Goal: Task Accomplishment & Management: Manage account settings

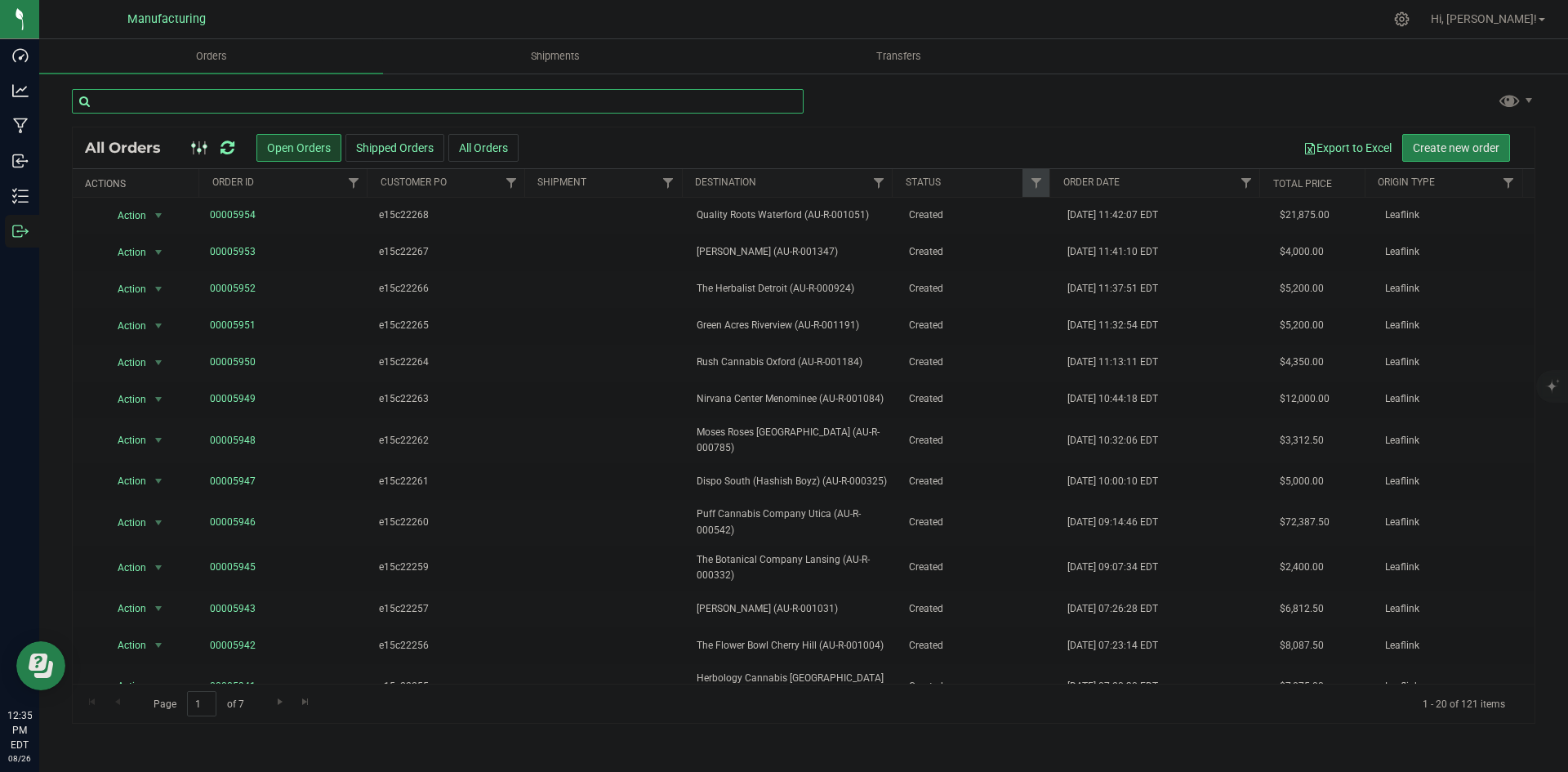
click at [119, 107] on input "text" at bounding box center [438, 102] width 732 height 25
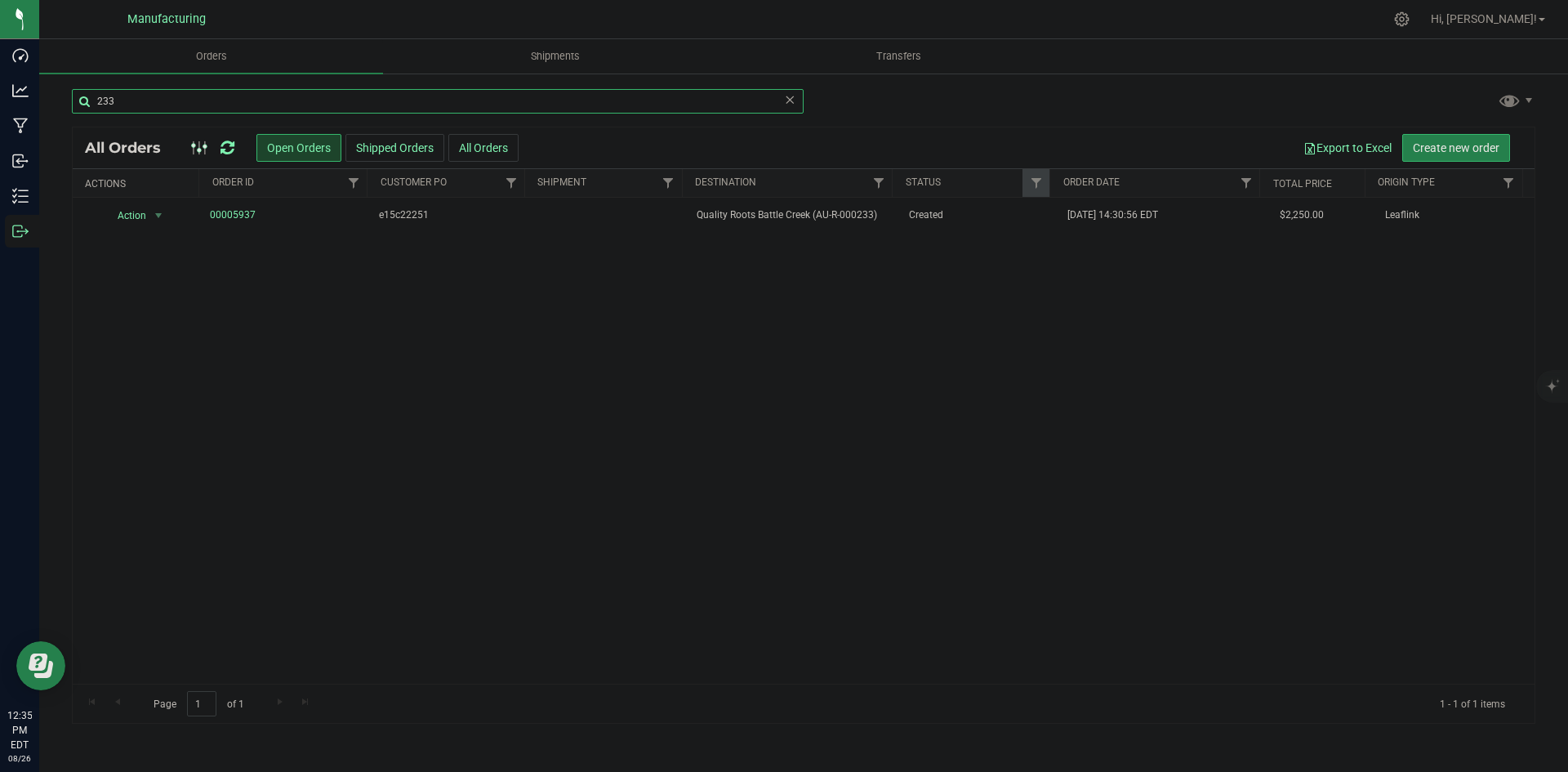
click at [464, 103] on input "233" at bounding box center [438, 102] width 732 height 25
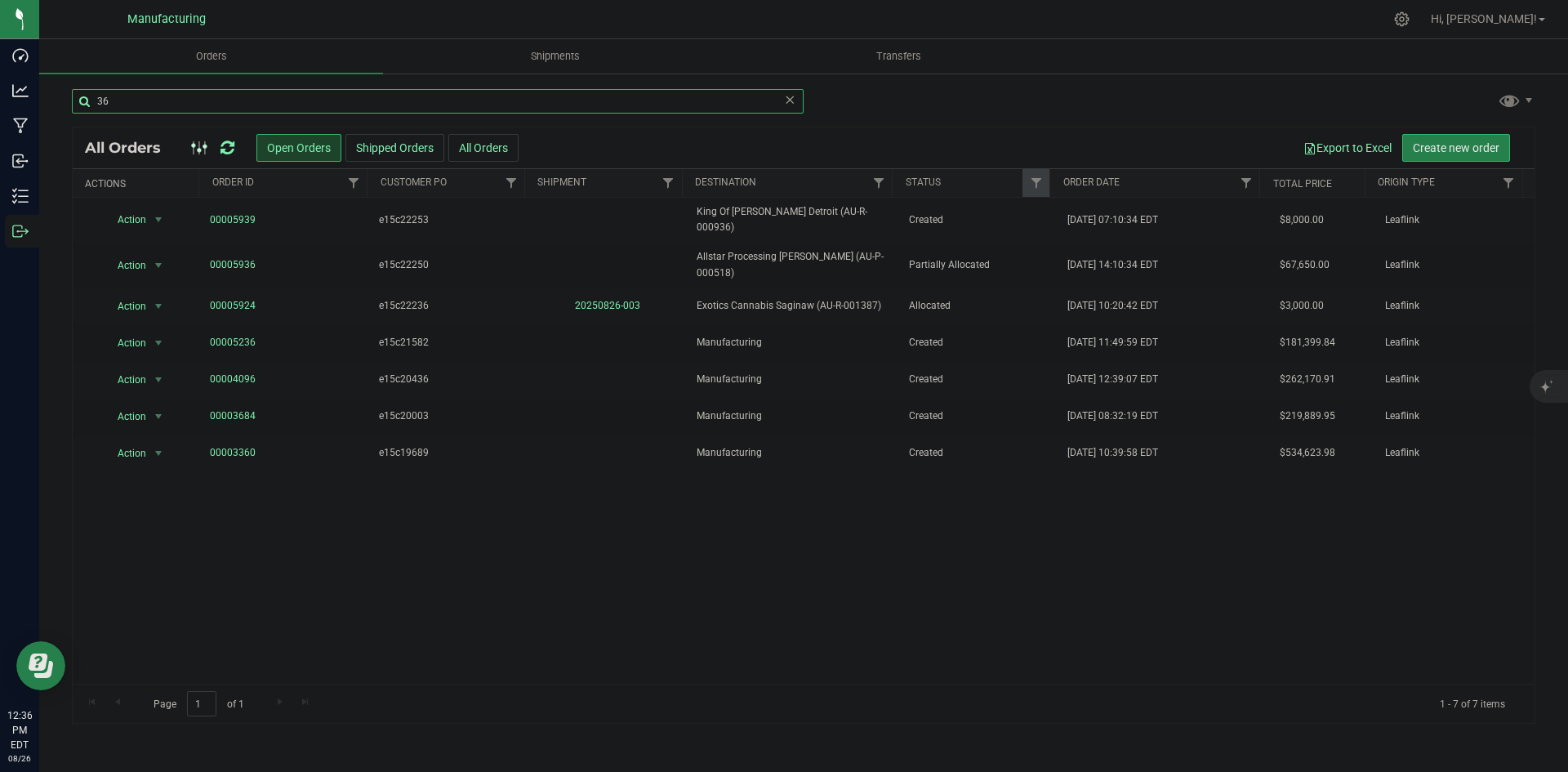
type input "36"
click at [787, 101] on icon at bounding box center [789, 99] width 12 height 20
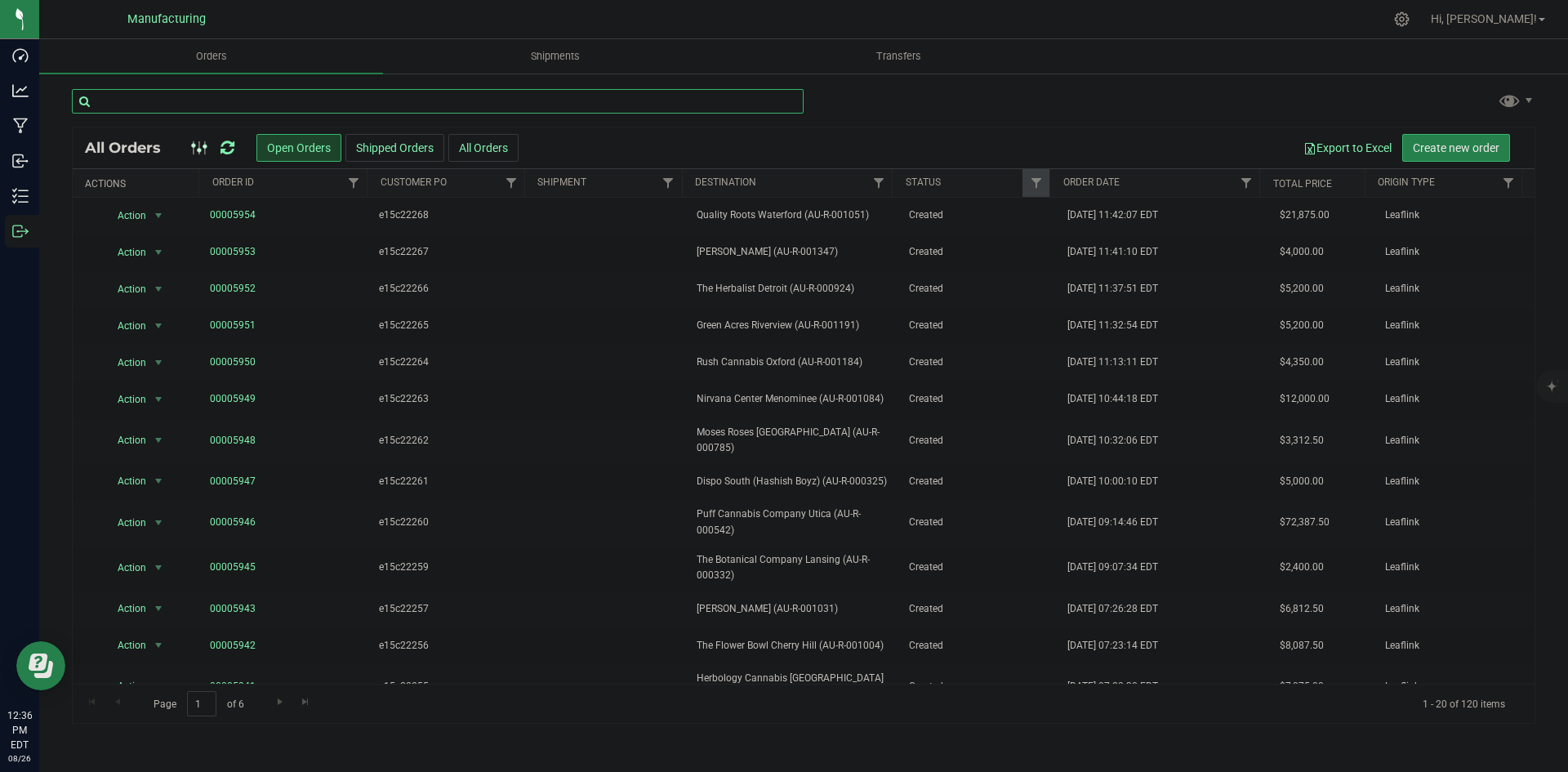
click at [137, 110] on input "text" at bounding box center [438, 102] width 732 height 25
type input "1347"
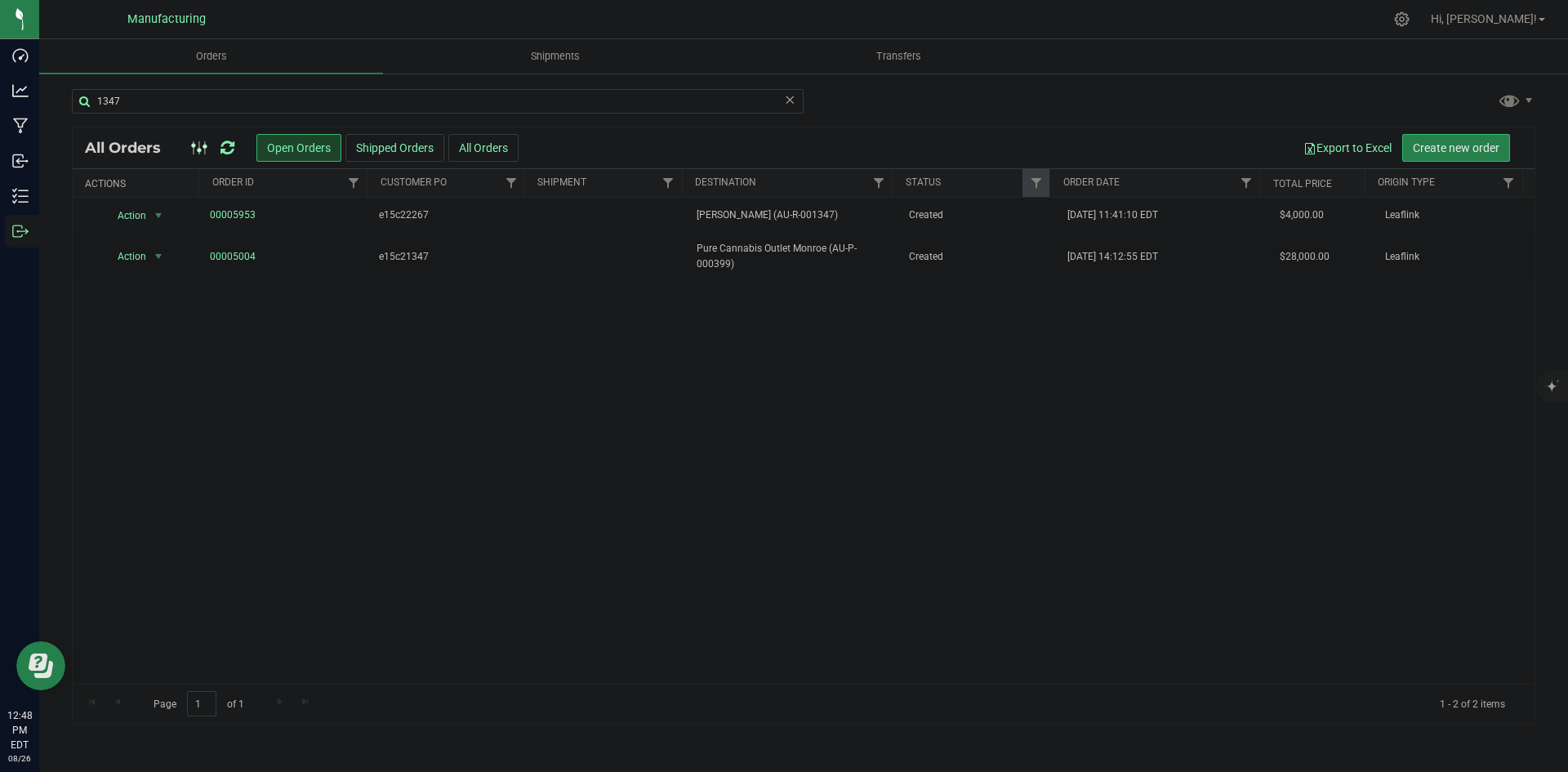
click at [226, 145] on icon at bounding box center [228, 148] width 14 height 16
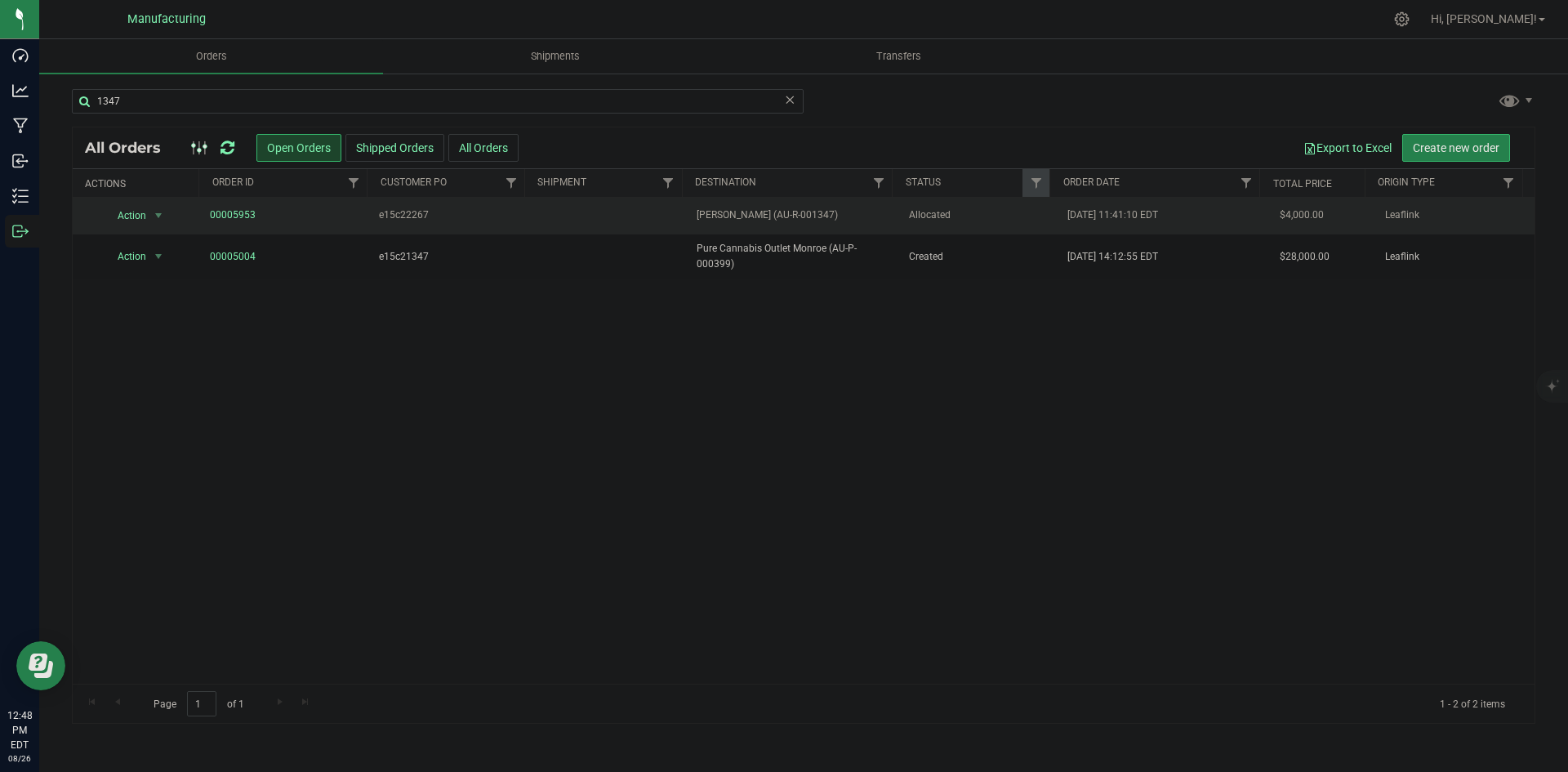
click at [723, 208] on span "Zaza Flushing (AU-R-001347)" at bounding box center [792, 215] width 192 height 15
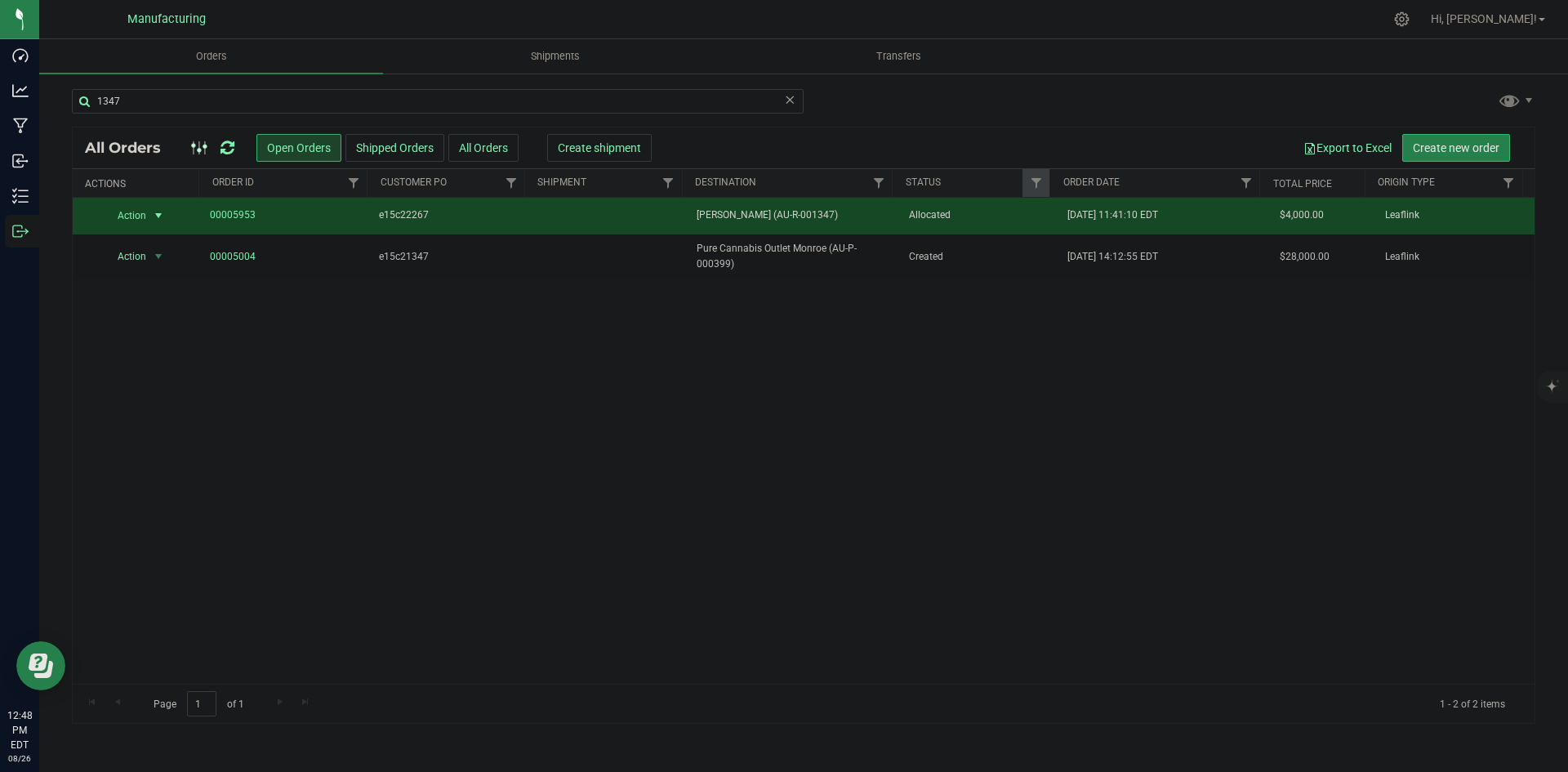
click at [641, 148] on div "Export to Excel Create new order" at bounding box center [1081, 147] width 883 height 28
click at [622, 147] on span "Create shipment" at bounding box center [600, 148] width 84 height 13
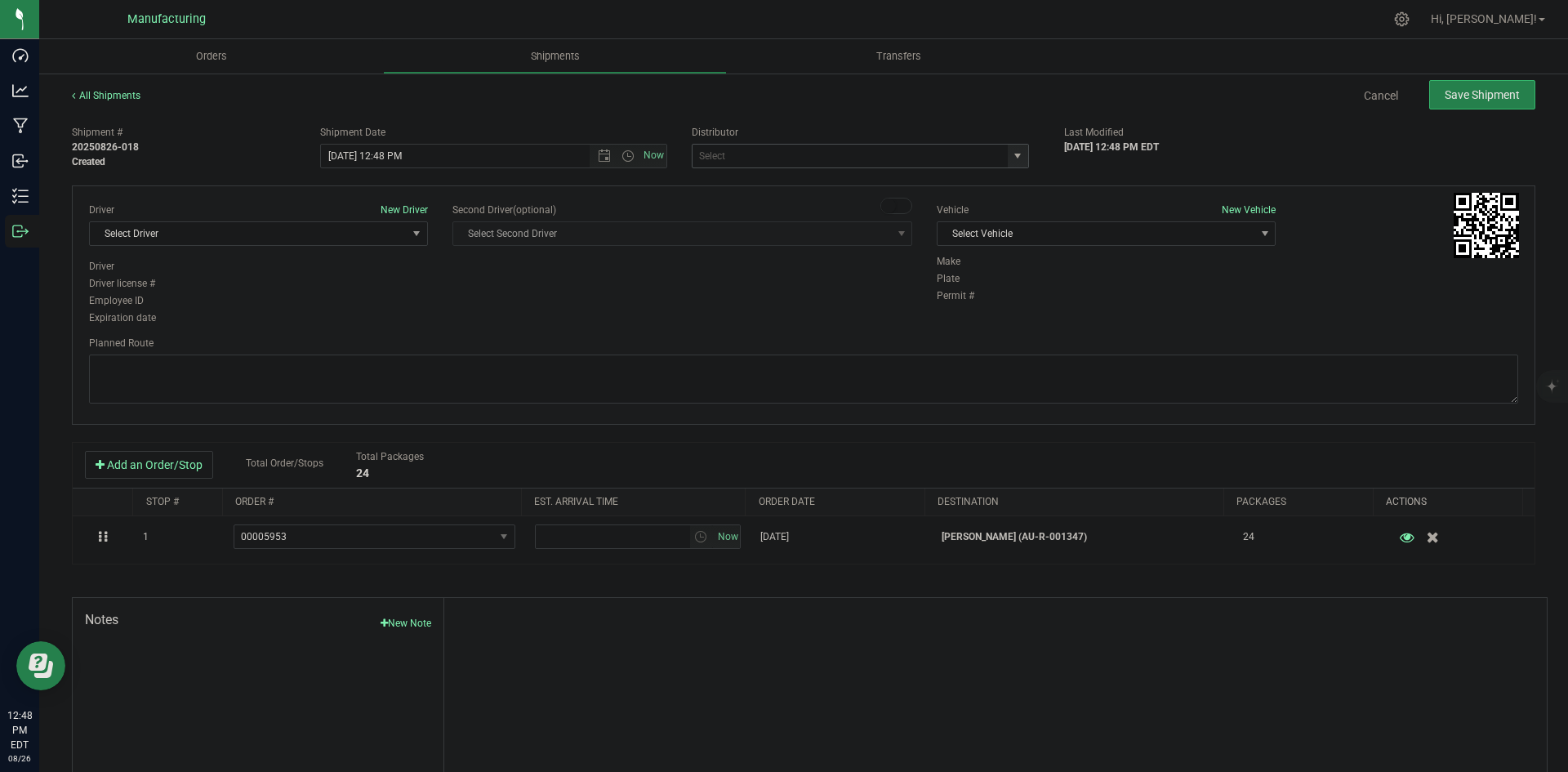
click at [1011, 153] on span "select" at bounding box center [1017, 156] width 13 height 13
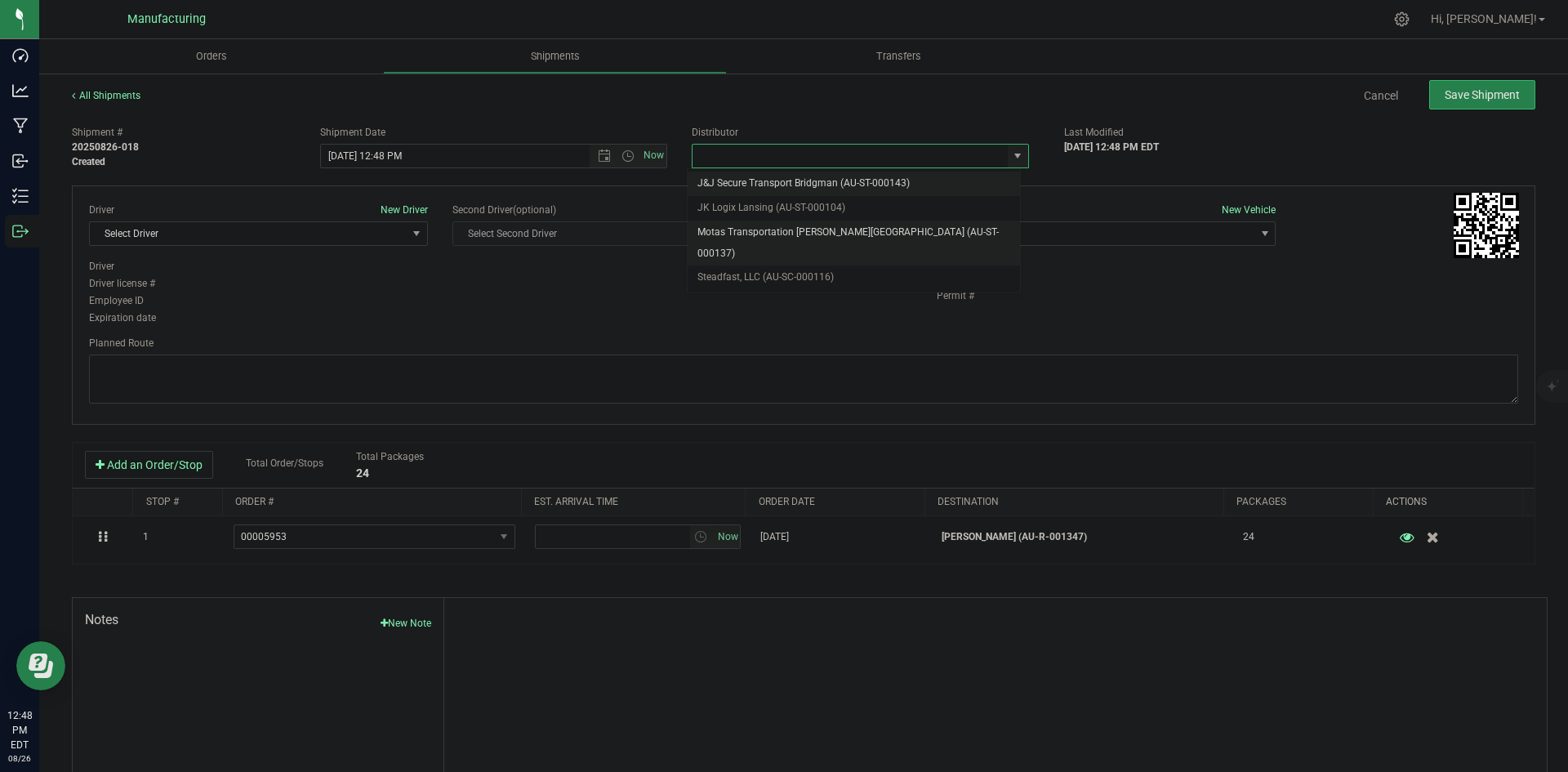
click at [784, 223] on li "Motas Transportation [PERSON_NAME][GEOGRAPHIC_DATA] (AU-ST-000137)" at bounding box center [853, 243] width 332 height 45
type input "Motas Transportation [PERSON_NAME][GEOGRAPHIC_DATA] (AU-ST-000137)"
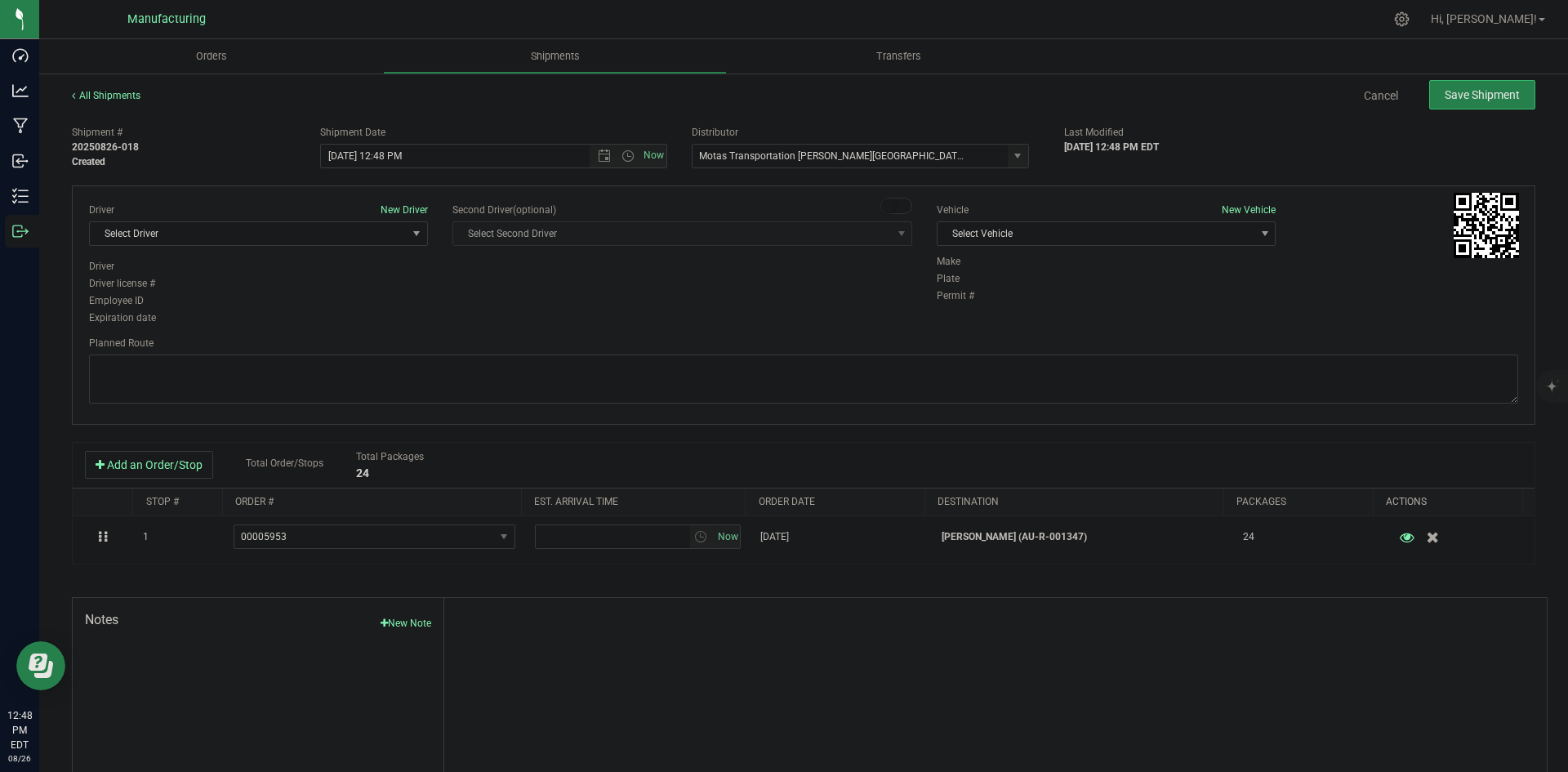
click at [1097, 250] on div "Vehicle New Vehicle Select Vehicle Select Vehicle Box 1 International (JJ) T3 V…" at bounding box center [1107, 228] width 363 height 52
click at [1077, 238] on span "Select Vehicle" at bounding box center [1097, 234] width 317 height 23
click at [968, 308] on li "[MEDICAL_DATA]" at bounding box center [1098, 311] width 334 height 25
click at [363, 246] on div "Driver New Driver Select Driver Select Driver Perry Black (JK Logix) Robert Cle…" at bounding box center [258, 230] width 339 height 56
click at [355, 232] on span "Select Driver" at bounding box center [249, 234] width 317 height 23
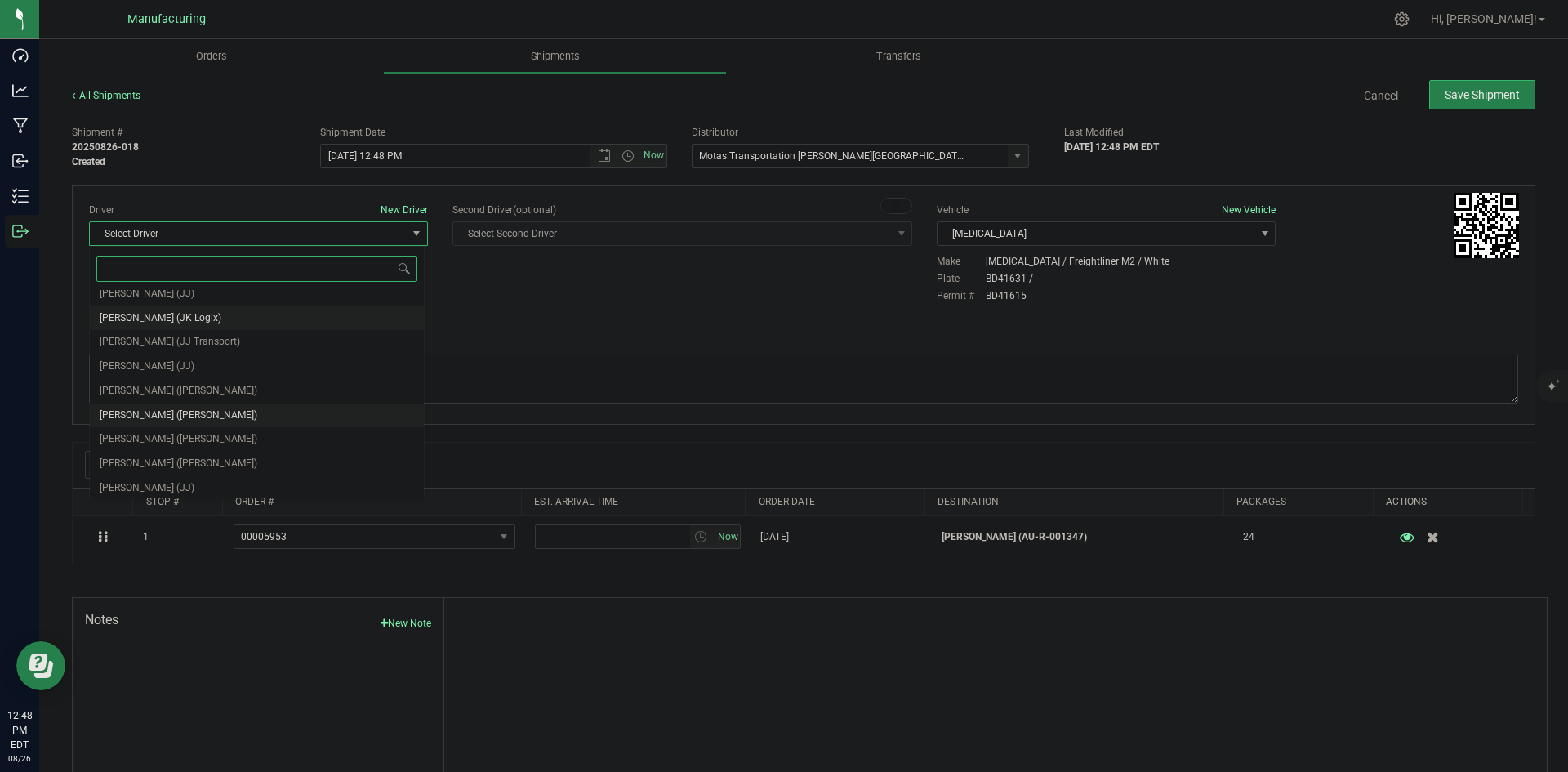
scroll to position [86, 0]
click at [157, 380] on span "[PERSON_NAME] ([PERSON_NAME])" at bounding box center [178, 387] width 158 height 21
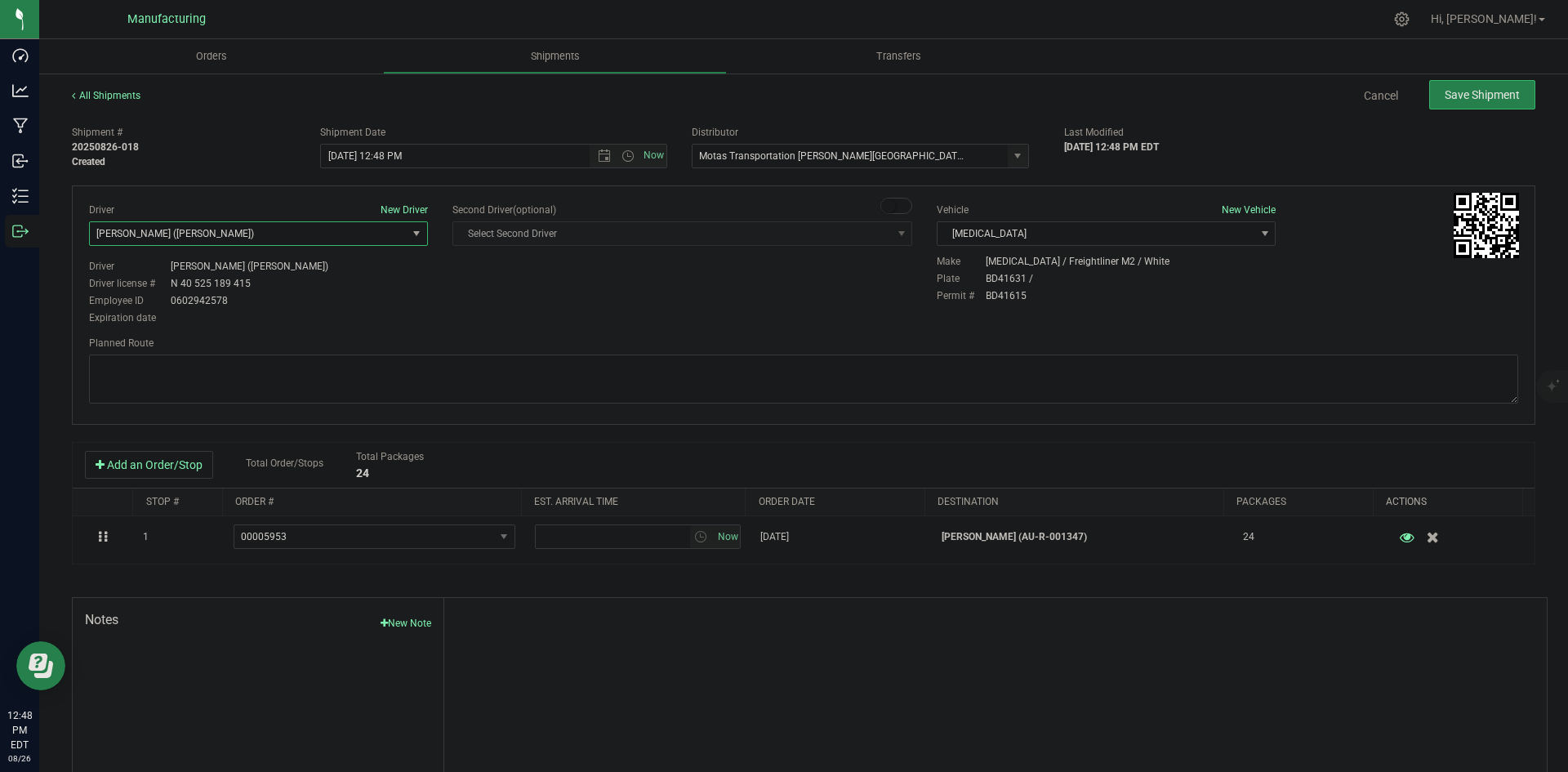
click at [412, 308] on div "Driver Lloyd Neely (Motas) Driver license # N 40 525 189 415 Employee ID 060294…" at bounding box center [258, 292] width 339 height 66
click at [622, 156] on span "Open the time view" at bounding box center [628, 156] width 13 height 13
click at [350, 279] on li "2:00 PM" at bounding box center [489, 281] width 341 height 21
type input "[DATE] 2:00 PM"
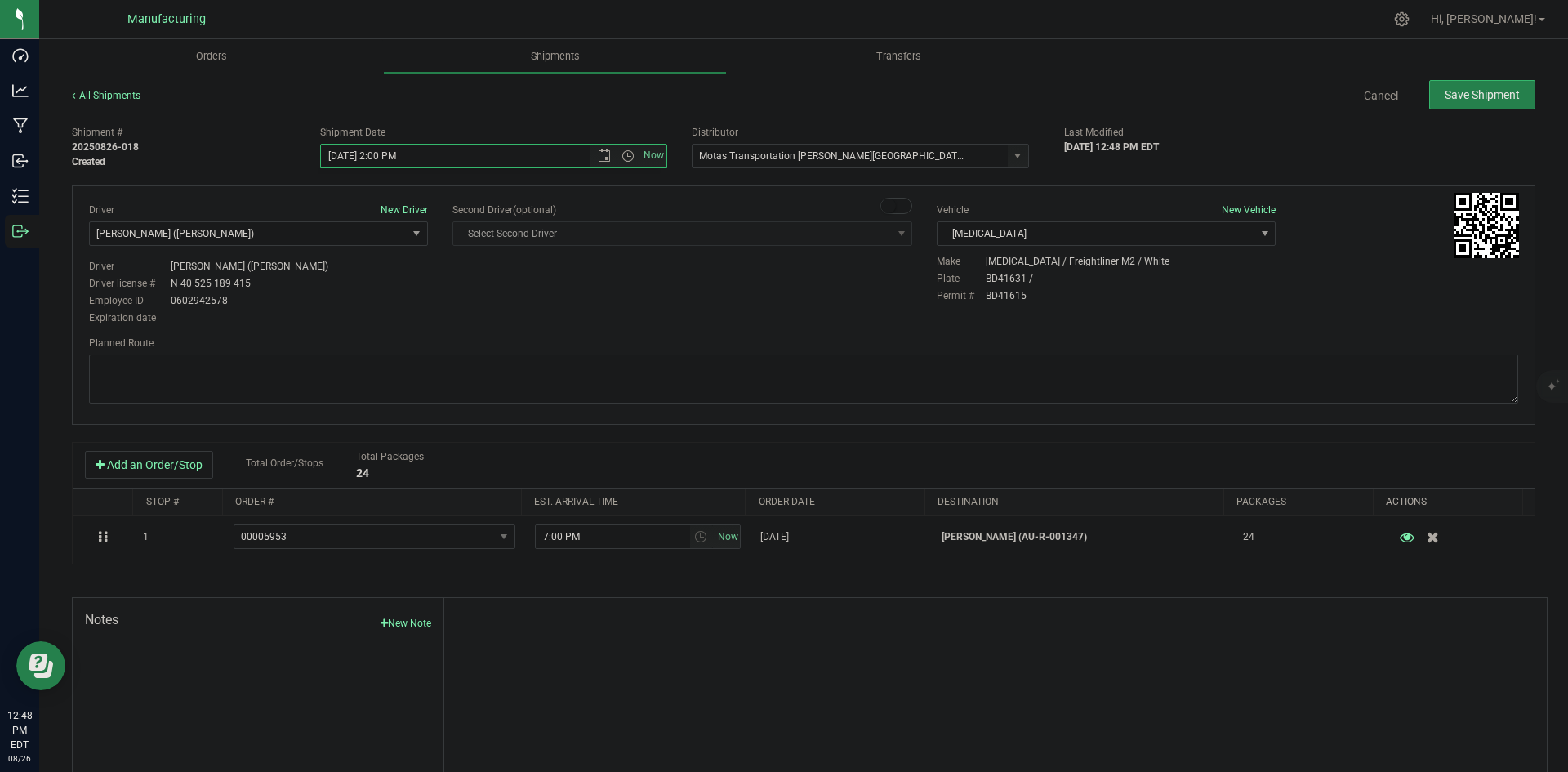
click at [489, 313] on div "Driver New Driver [PERSON_NAME] ([PERSON_NAME]) Select Driver [PERSON_NAME] (JK…" at bounding box center [804, 265] width 1454 height 125
click at [856, 351] on div "Planned Route" at bounding box center [804, 372] width 1430 height 72
click at [829, 358] on textarea at bounding box center [804, 379] width 1430 height 49
paste textarea "Head south 246 ft -- Turn right 325 ft -- Turn right 407 ft -- Turn right towar…"
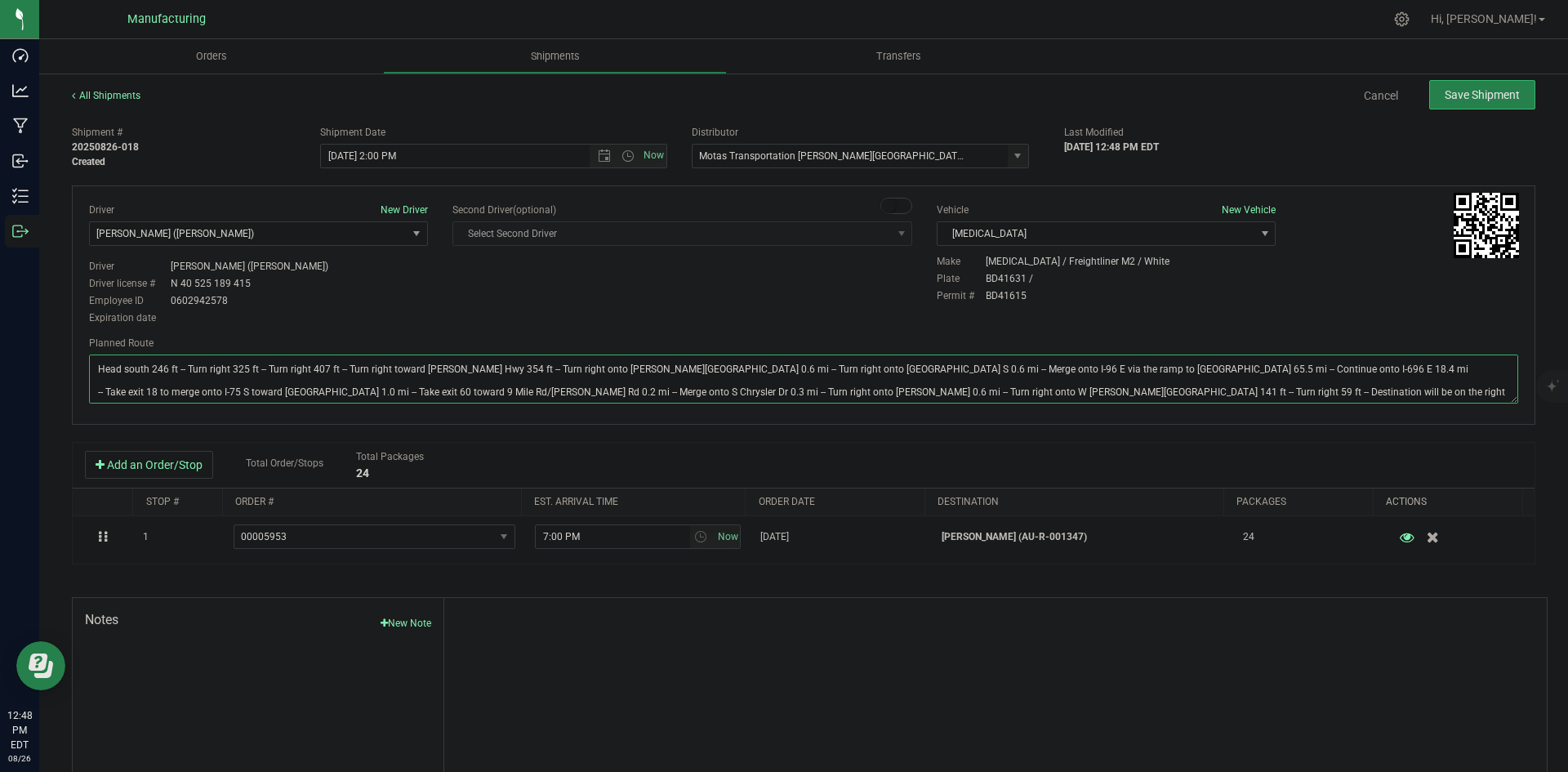
type textarea "Head south 246 ft -- Turn right 325 ft -- Turn right 407 ft -- Turn right towar…"
drag, startPoint x: 802, startPoint y: 315, endPoint x: 988, endPoint y: 260, distance: 194.0
click at [803, 315] on div "Driver New Driver [PERSON_NAME] ([PERSON_NAME]) Select Driver [PERSON_NAME] (JK…" at bounding box center [804, 265] width 1454 height 125
click at [1430, 96] on button "Save Shipment" at bounding box center [1482, 94] width 106 height 29
type input "8/26/2025 6:00 PM"
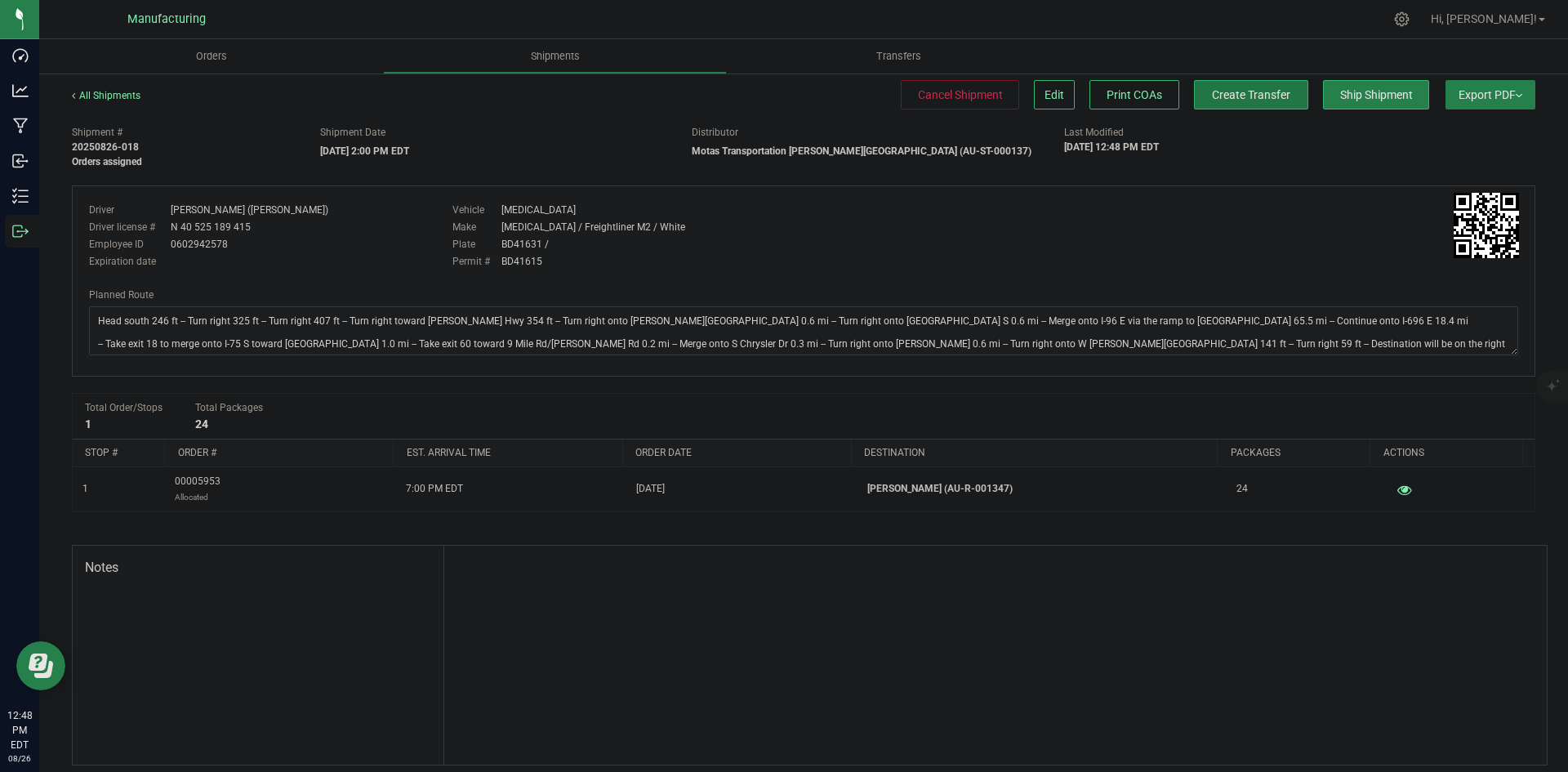
click at [1256, 88] on span "Create Transfer" at bounding box center [1252, 94] width 78 height 13
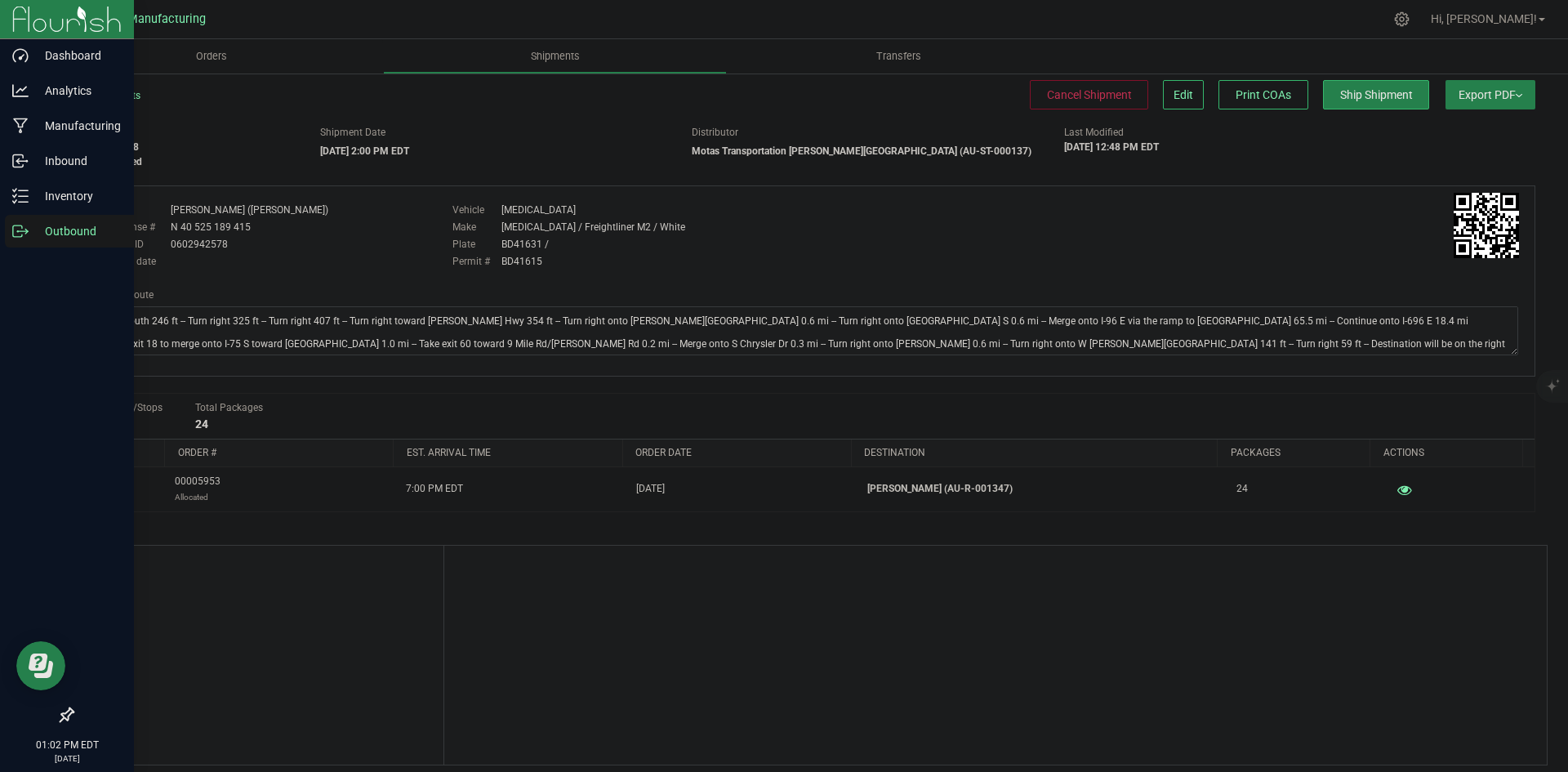
click at [25, 237] on icon at bounding box center [20, 231] width 16 height 16
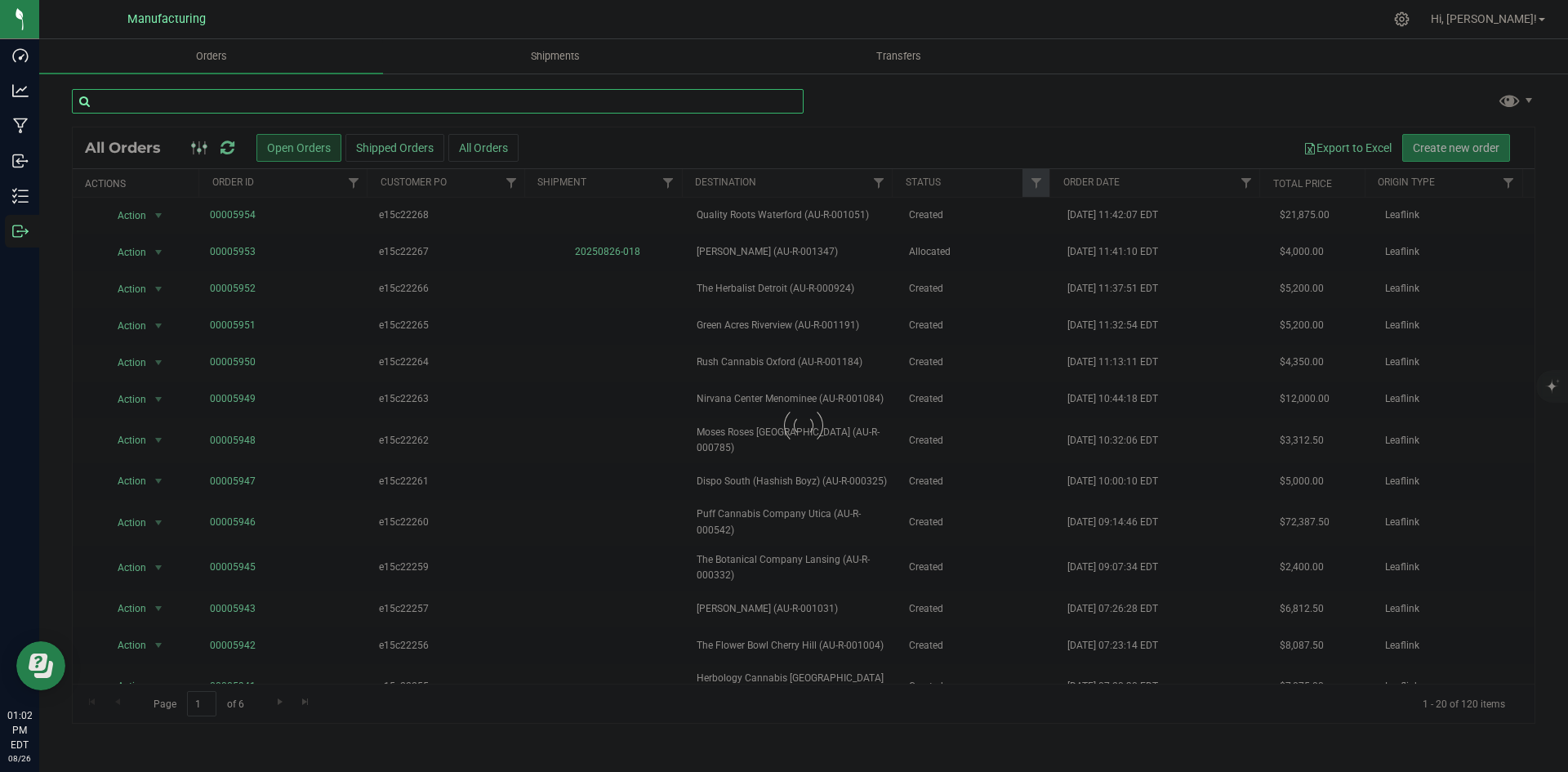
click at [224, 92] on input "text" at bounding box center [438, 102] width 732 height 25
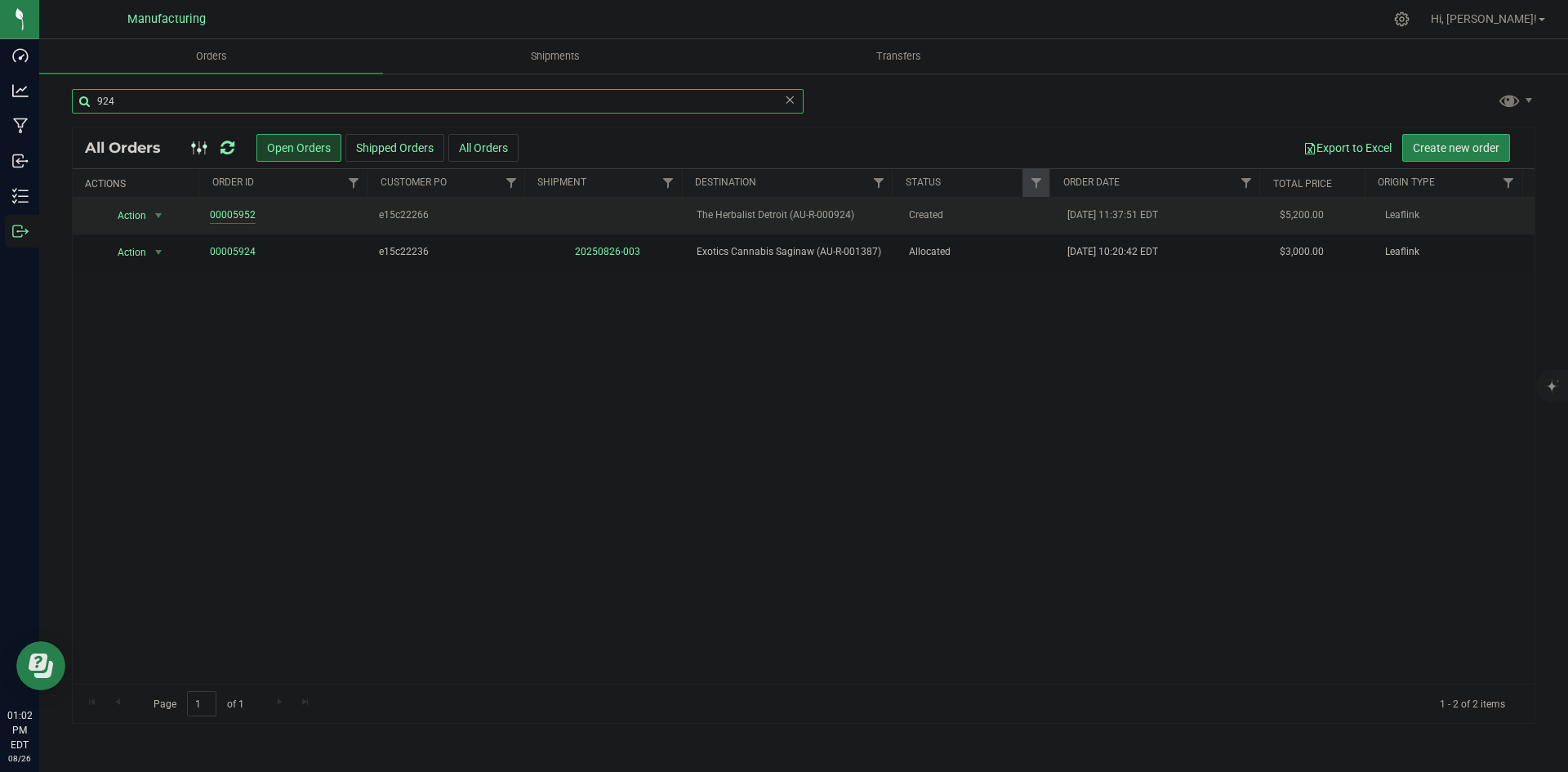
type input "924"
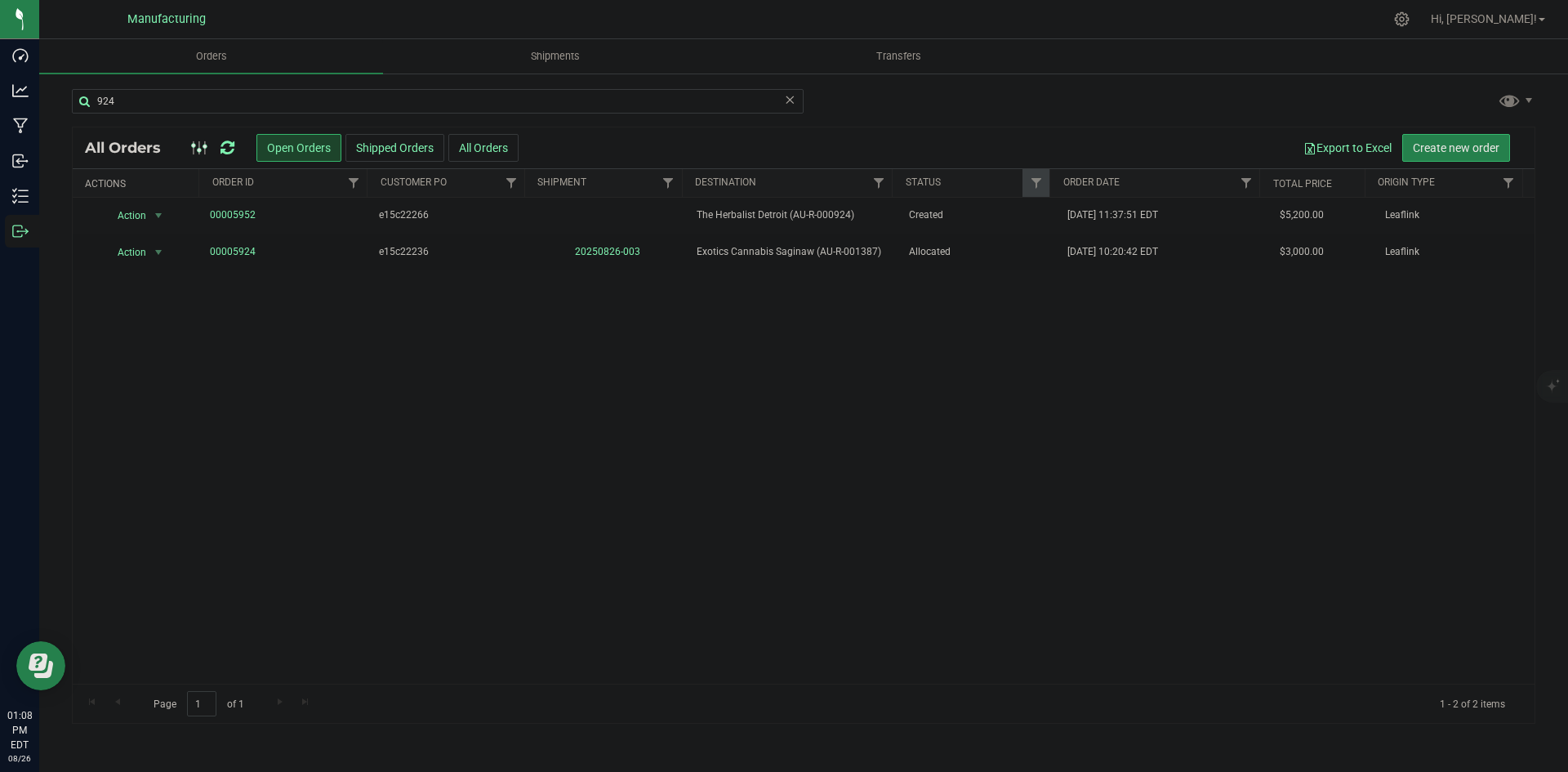
click at [228, 147] on icon at bounding box center [228, 148] width 14 height 16
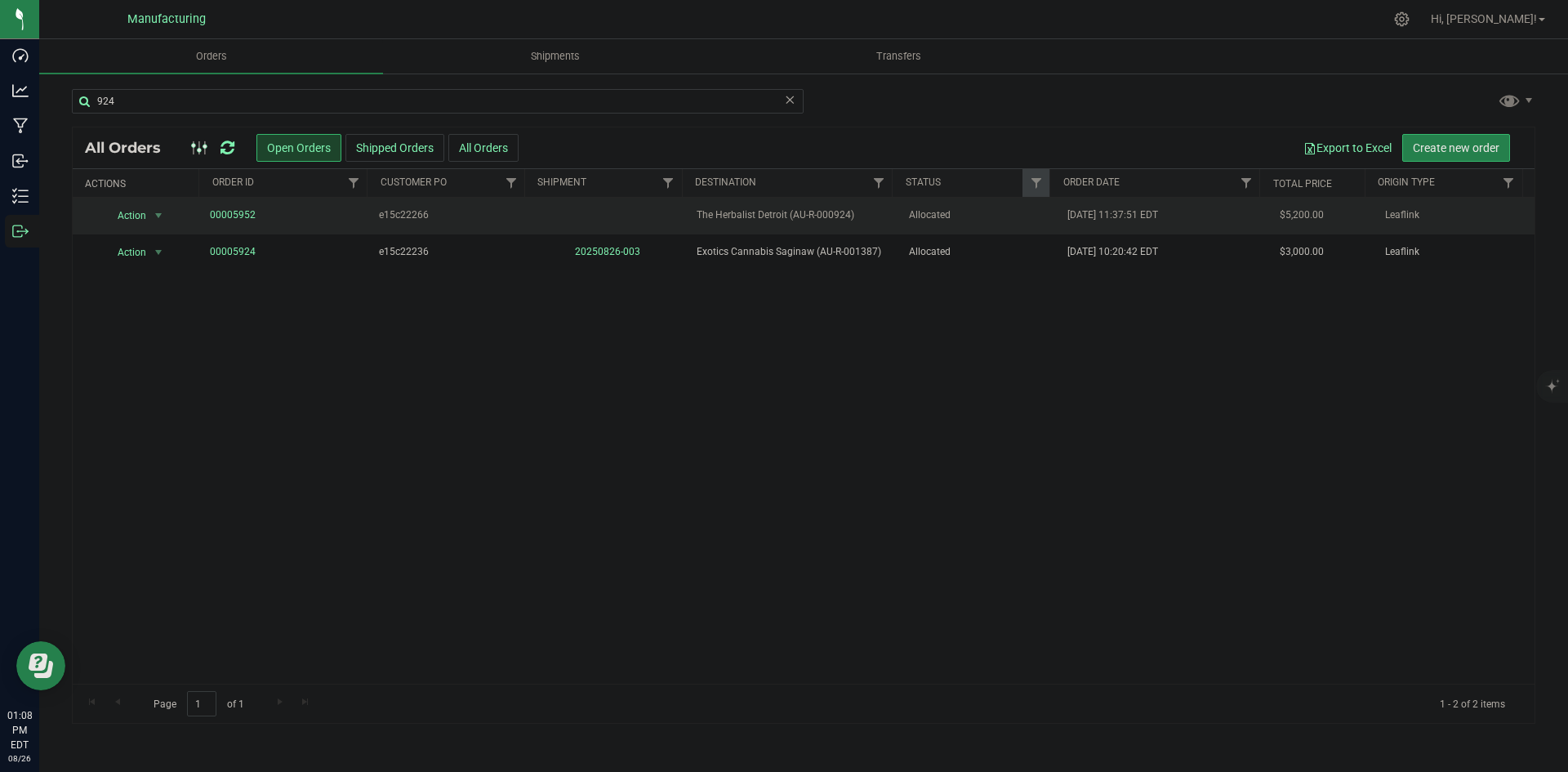
click at [810, 211] on span "The Herbalist Detroit (AU-R-000924)" at bounding box center [792, 215] width 192 height 15
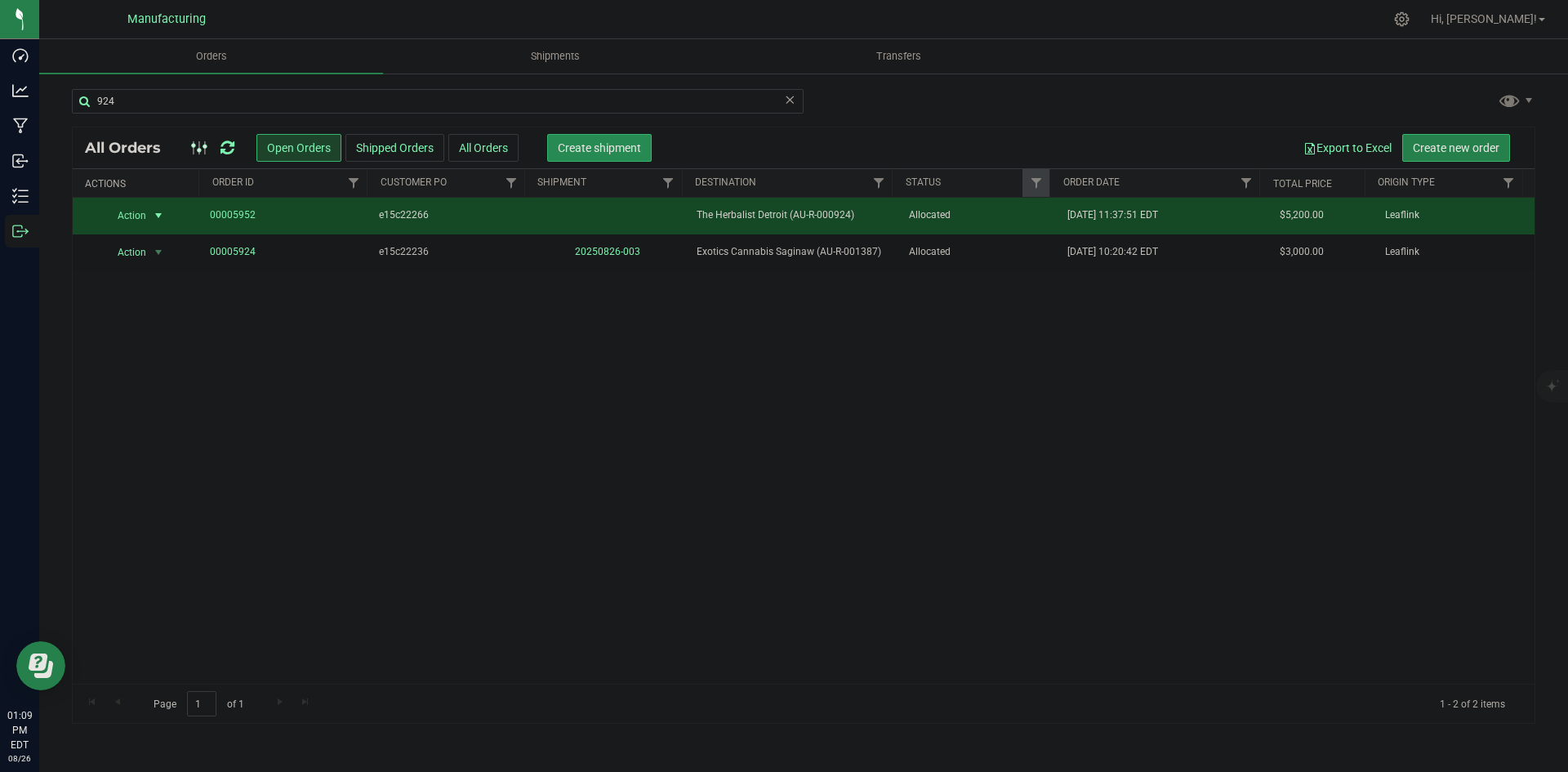
click at [595, 144] on span "Create shipment" at bounding box center [600, 148] width 84 height 13
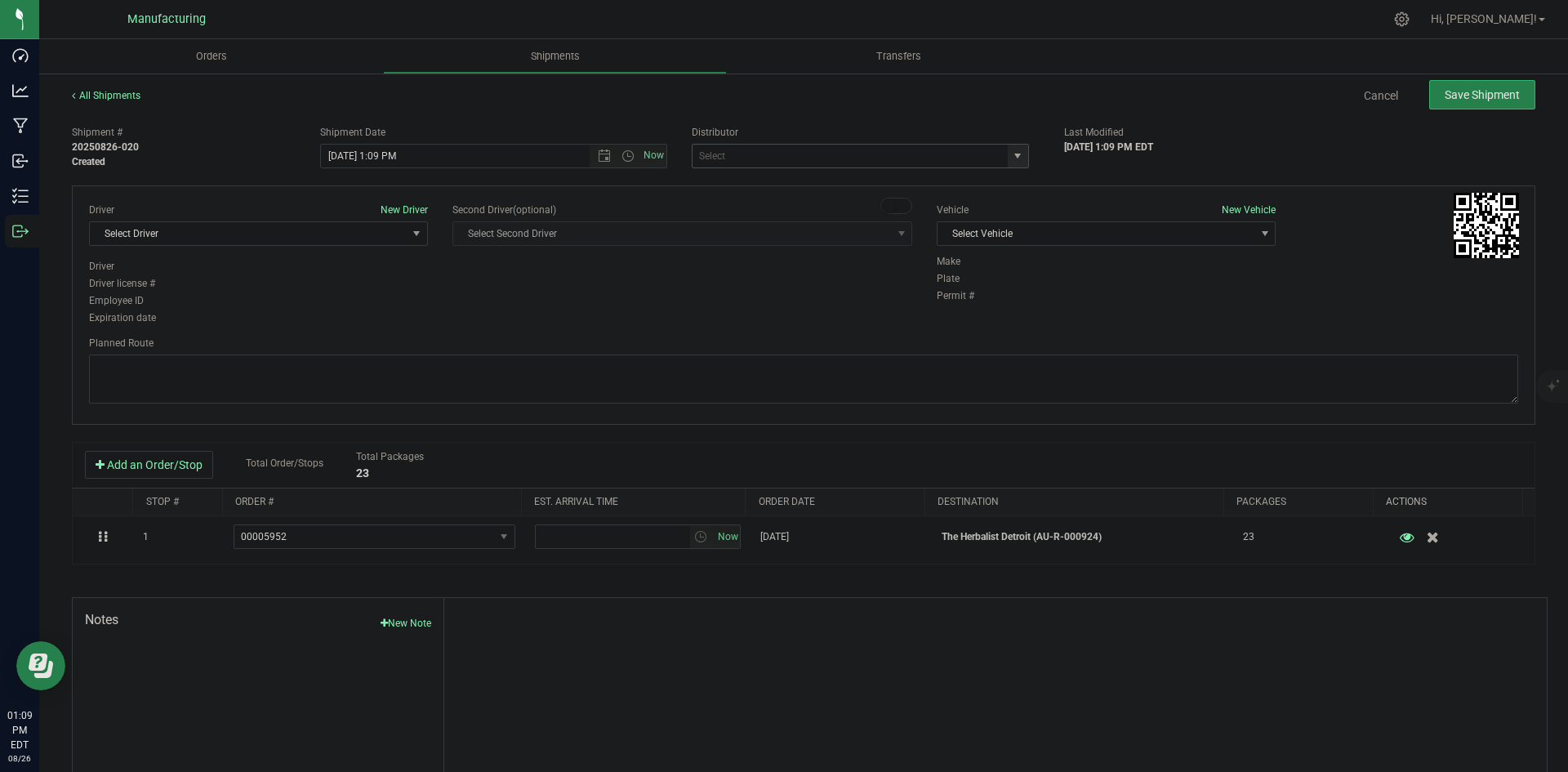
click at [1011, 153] on span "select" at bounding box center [1017, 156] width 13 height 13
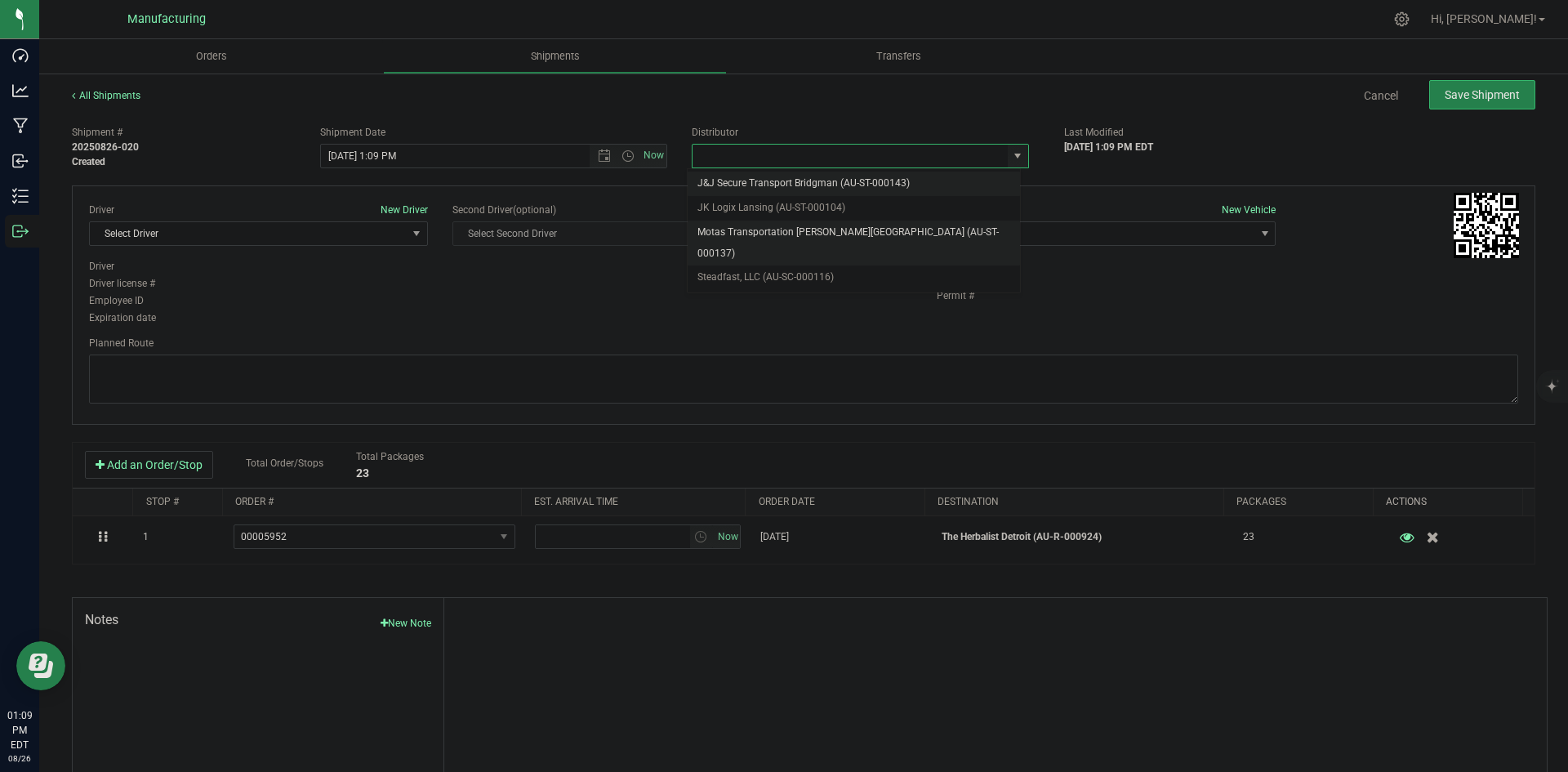
drag, startPoint x: 804, startPoint y: 224, endPoint x: 874, endPoint y: 224, distance: 70.0
click at [804, 224] on li "Motas Transportation [PERSON_NAME][GEOGRAPHIC_DATA] (AU-ST-000137)" at bounding box center [853, 243] width 332 height 45
type input "Motas Transportation [PERSON_NAME][GEOGRAPHIC_DATA] (AU-ST-000137)"
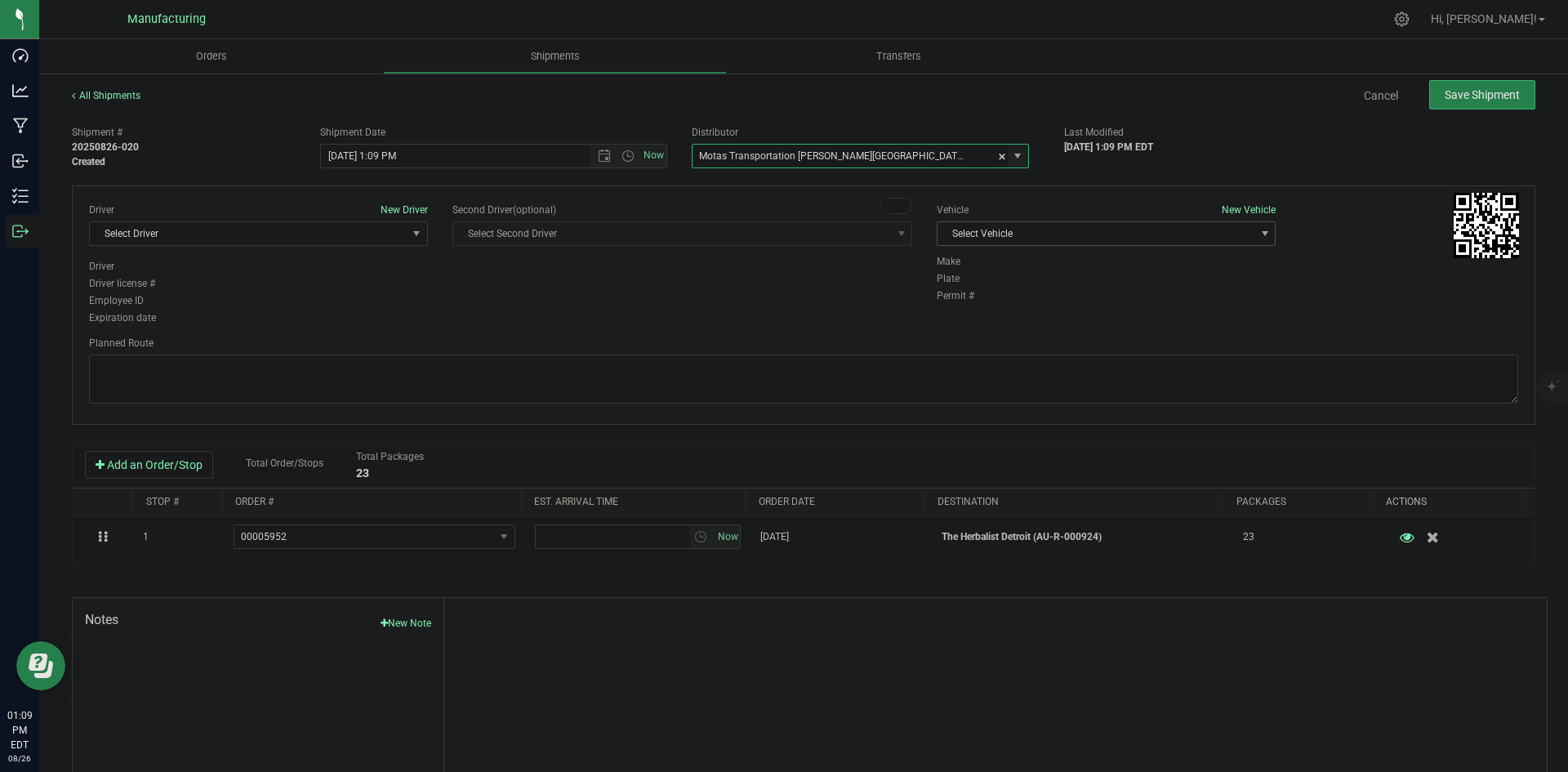
click at [1049, 225] on span "Select Vehicle" at bounding box center [1097, 234] width 317 height 23
click at [962, 304] on li "[MEDICAL_DATA]" at bounding box center [1098, 311] width 334 height 25
click at [380, 244] on span "Select Driver" at bounding box center [249, 234] width 317 height 23
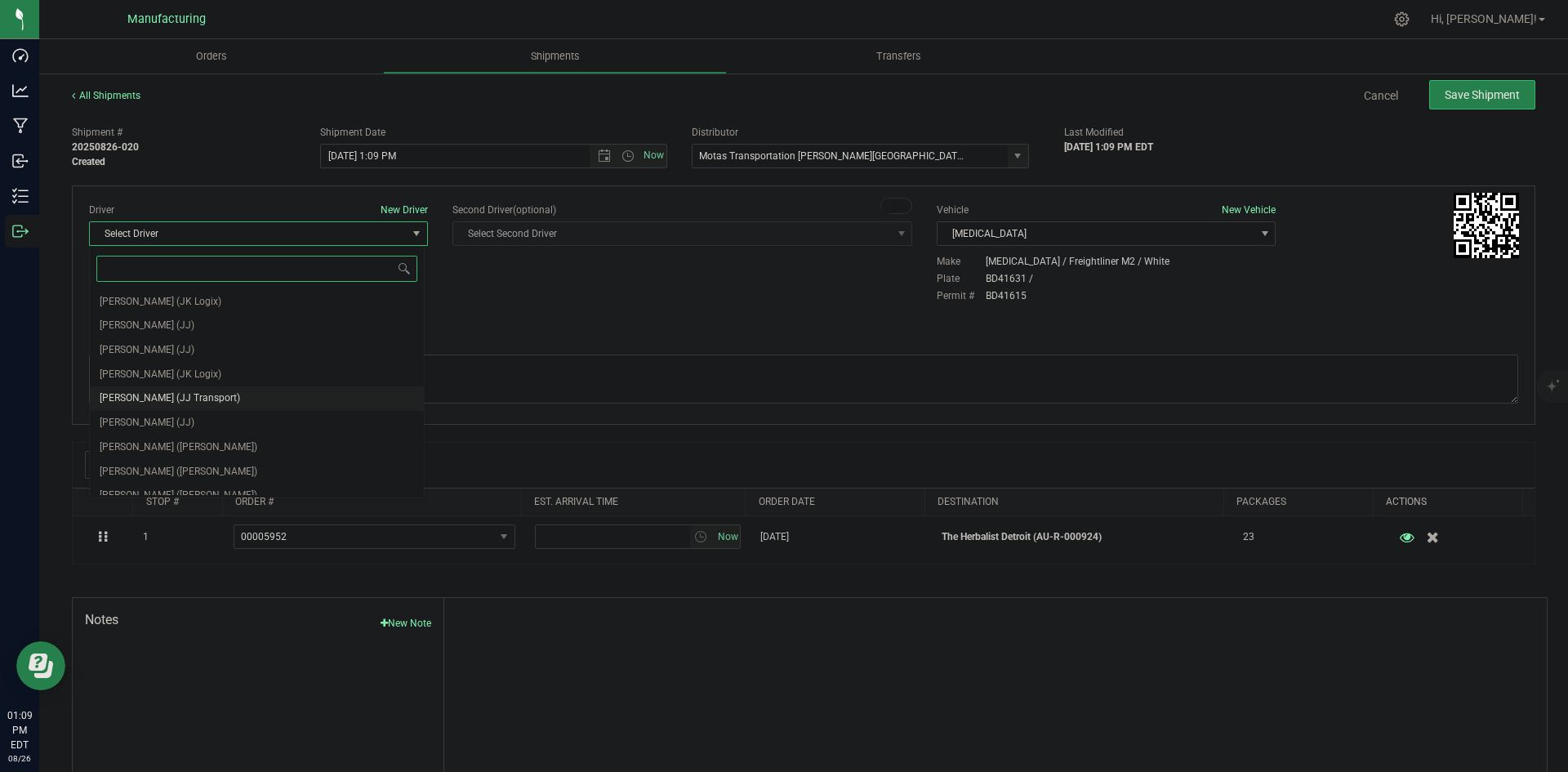
scroll to position [86, 0]
click at [217, 378] on li "Lloyd Neely (Motas)" at bounding box center [257, 387] width 334 height 25
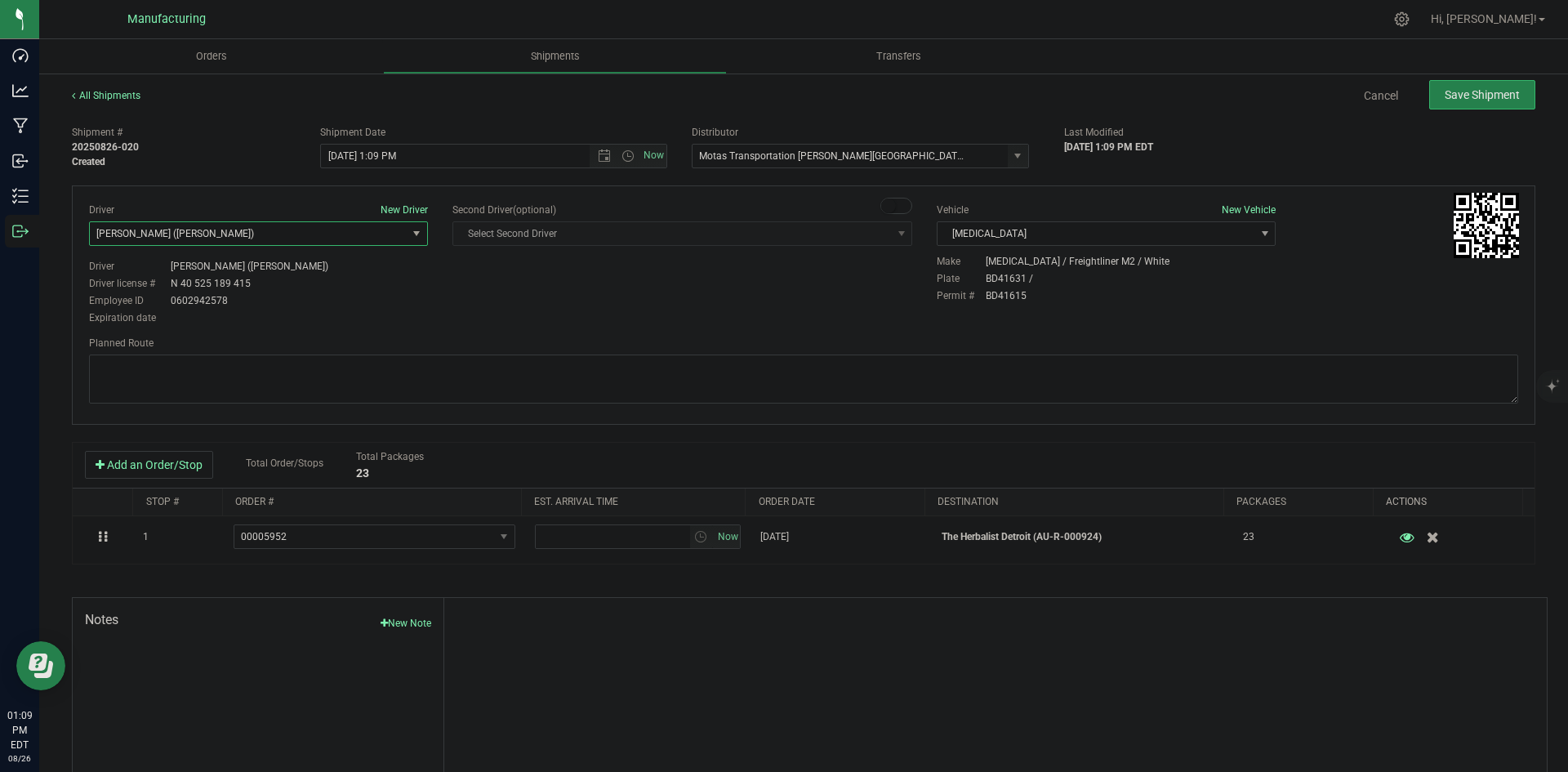
click at [503, 316] on div "Driver New Driver Lloyd Neely (Motas) Select Driver Perry Black (JK Logix) Robe…" at bounding box center [804, 265] width 1454 height 125
click at [623, 156] on span "Open the time view" at bounding box center [628, 156] width 13 height 13
drag, startPoint x: 347, startPoint y: 281, endPoint x: 389, endPoint y: 290, distance: 43.0
click at [347, 281] on li "2:00 PM" at bounding box center [489, 281] width 341 height 21
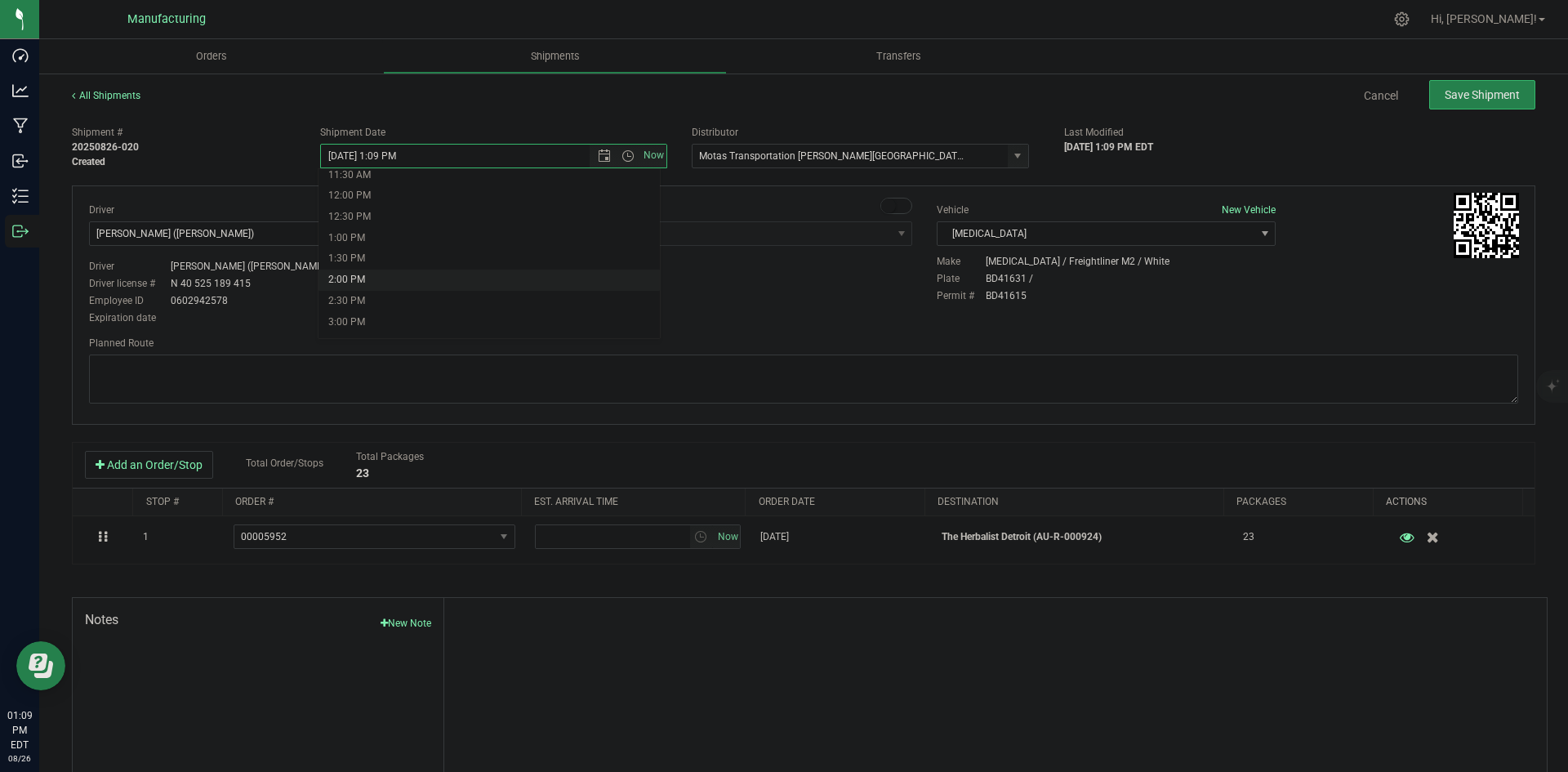
type input "8/26/2025 2:00 PM"
click at [481, 291] on div "Driver New Driver Lloyd Neely (Motas) Select Driver Perry Black (JK Logix) Robe…" at bounding box center [804, 265] width 1454 height 125
click at [953, 357] on textarea at bounding box center [804, 379] width 1430 height 49
paste textarea "Head south 246 ft -- Turn right 325 ft -- Turn right 407 ft -- Turn right towar…"
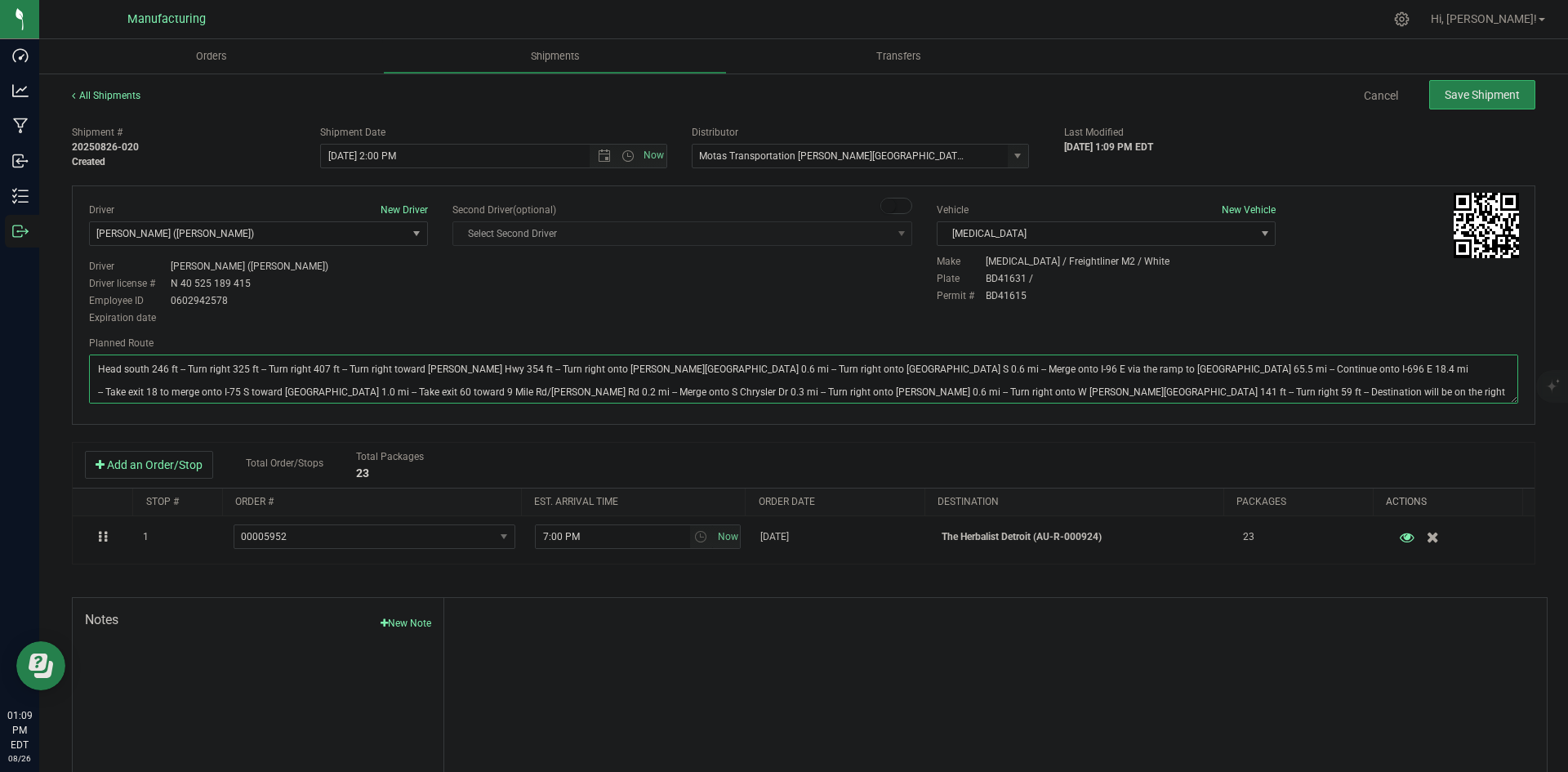
type textarea "Head south 246 ft -- Turn right 325 ft -- Turn right 407 ft -- Turn right towar…"
drag, startPoint x: 845, startPoint y: 318, endPoint x: 1013, endPoint y: 251, distance: 180.9
click at [864, 311] on div "Driver New Driver Lloyd Neely (Motas) Select Driver Perry Black (JK Logix) Robe…" at bounding box center [804, 265] width 1454 height 125
click at [1492, 79] on div "All Shipments Cancel Save Shipment Shipment # 20250826-020 Created Shipment Dat…" at bounding box center [804, 453] width 1529 height 762
click at [1485, 86] on button "Save Shipment" at bounding box center [1482, 94] width 106 height 29
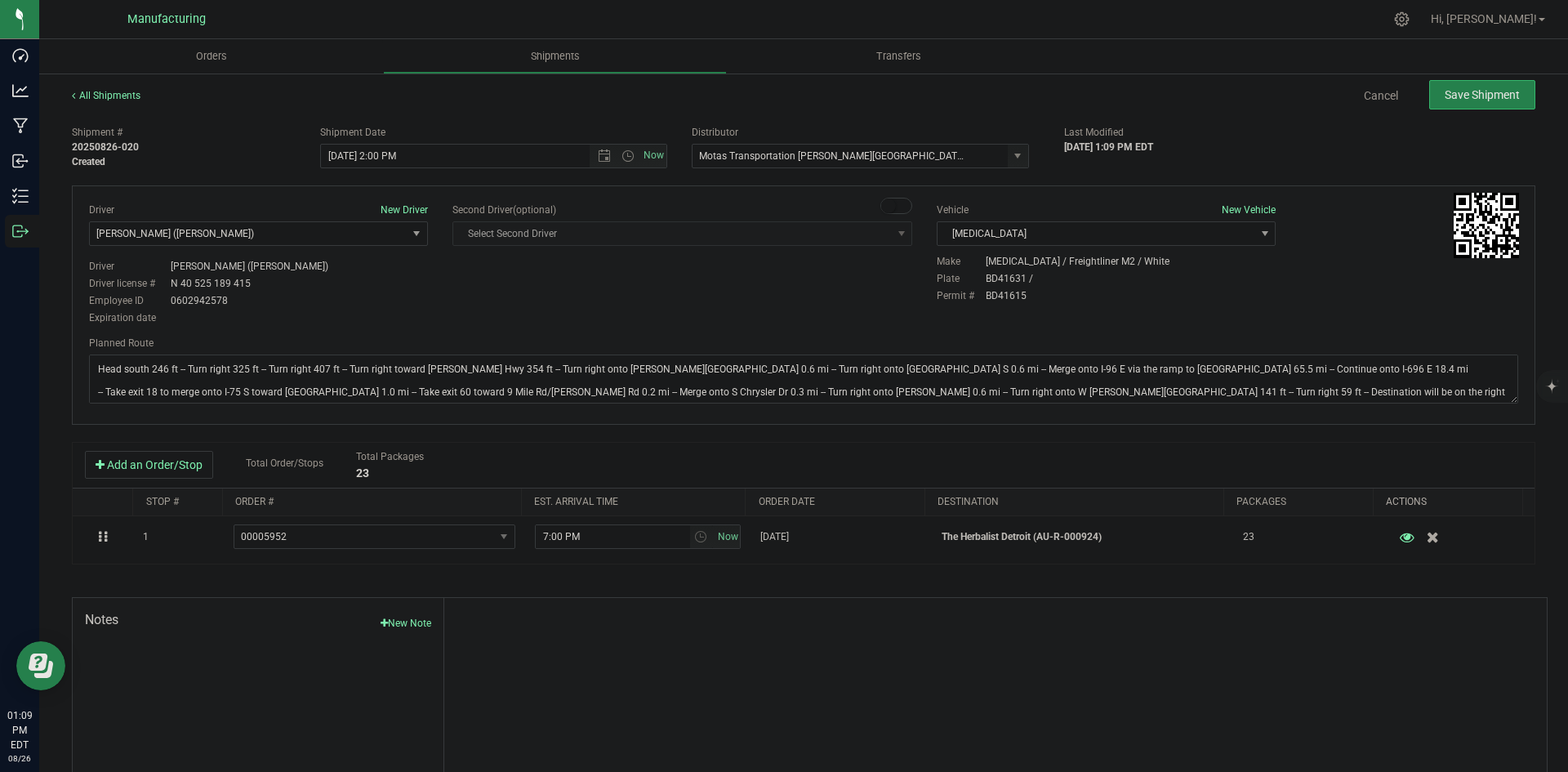
type input "8/26/2025 6:00 PM"
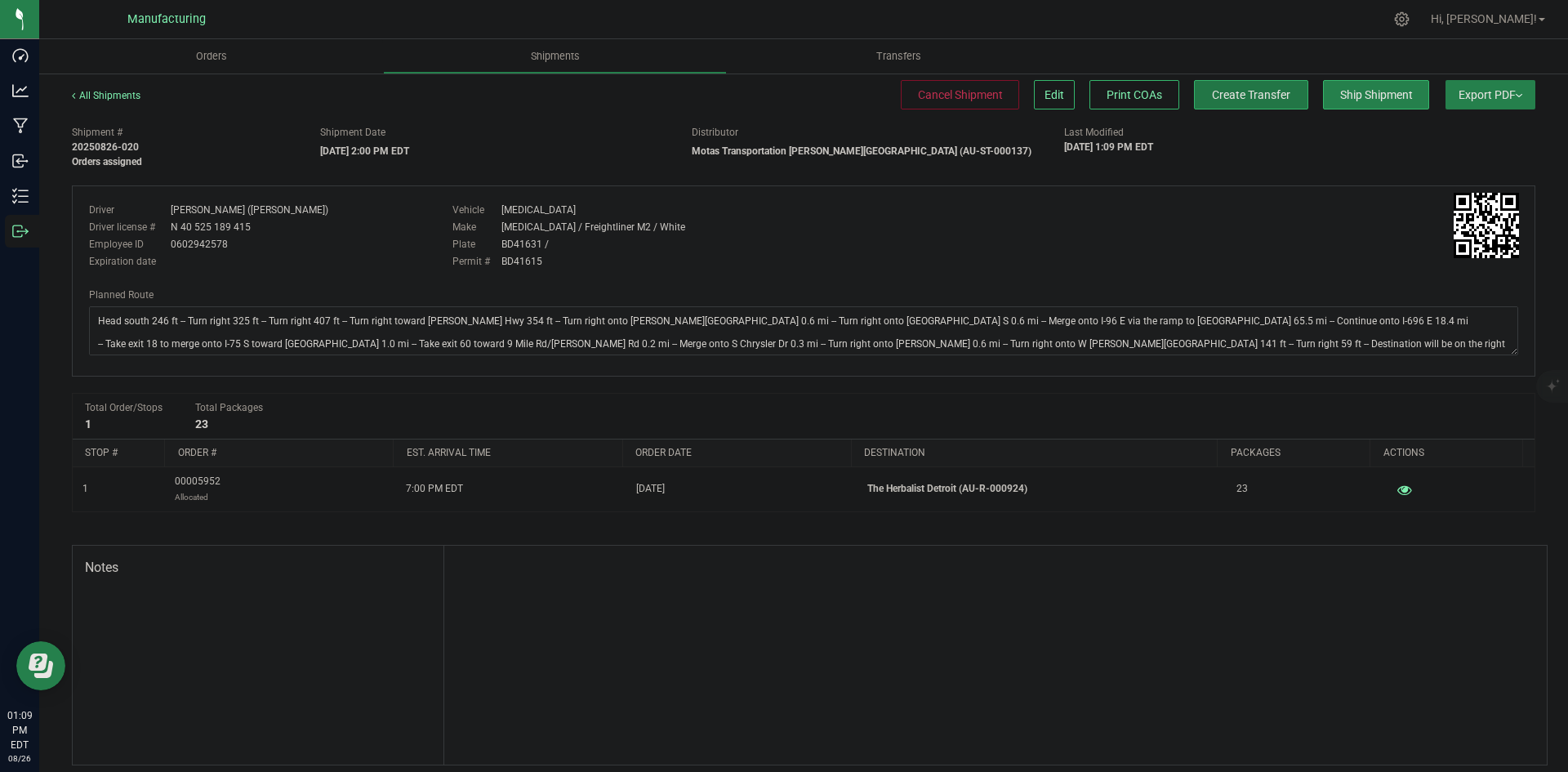
click at [1266, 93] on span "Create Transfer" at bounding box center [1252, 94] width 78 height 13
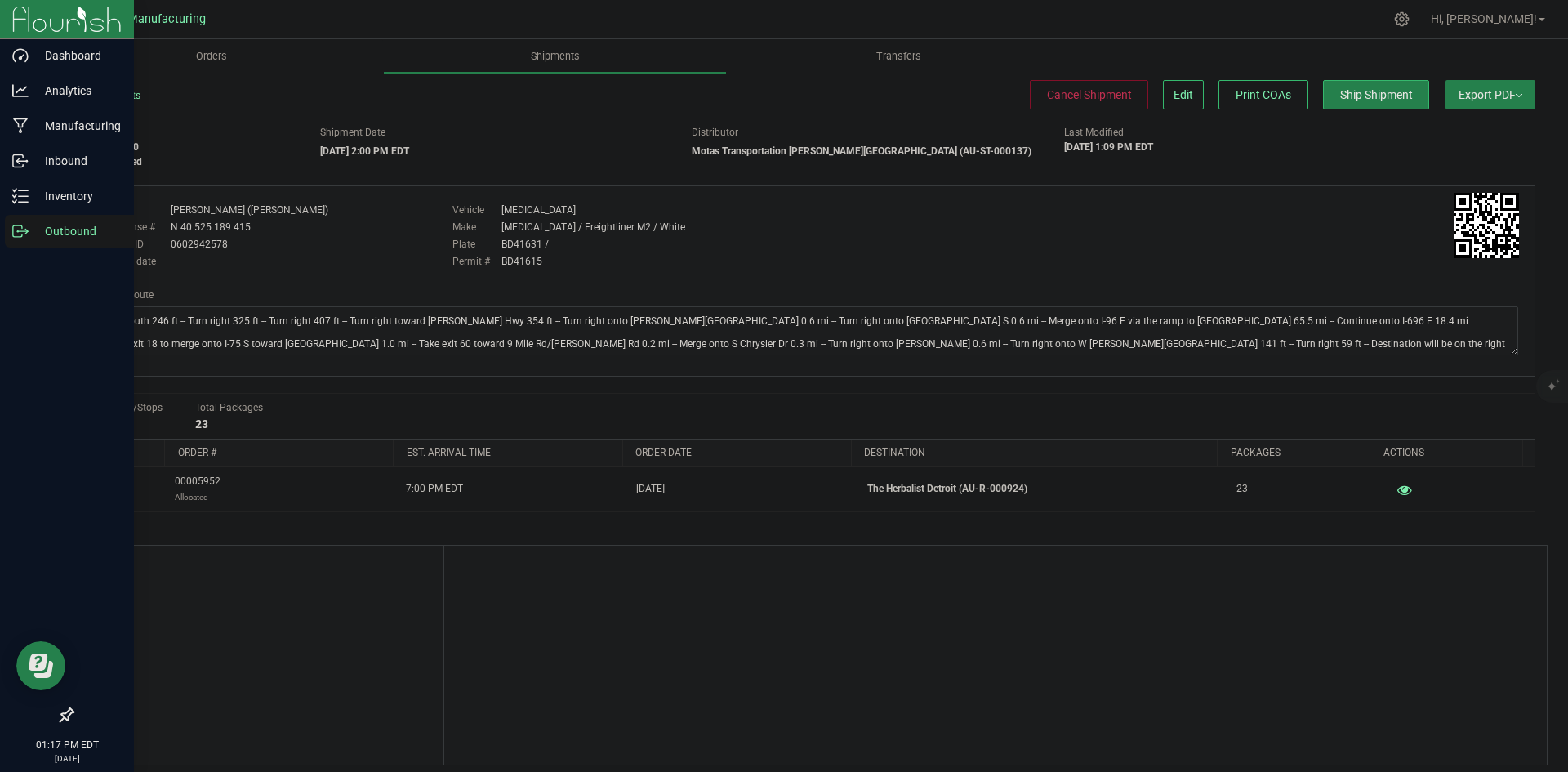
click at [28, 229] on icon at bounding box center [20, 231] width 16 height 16
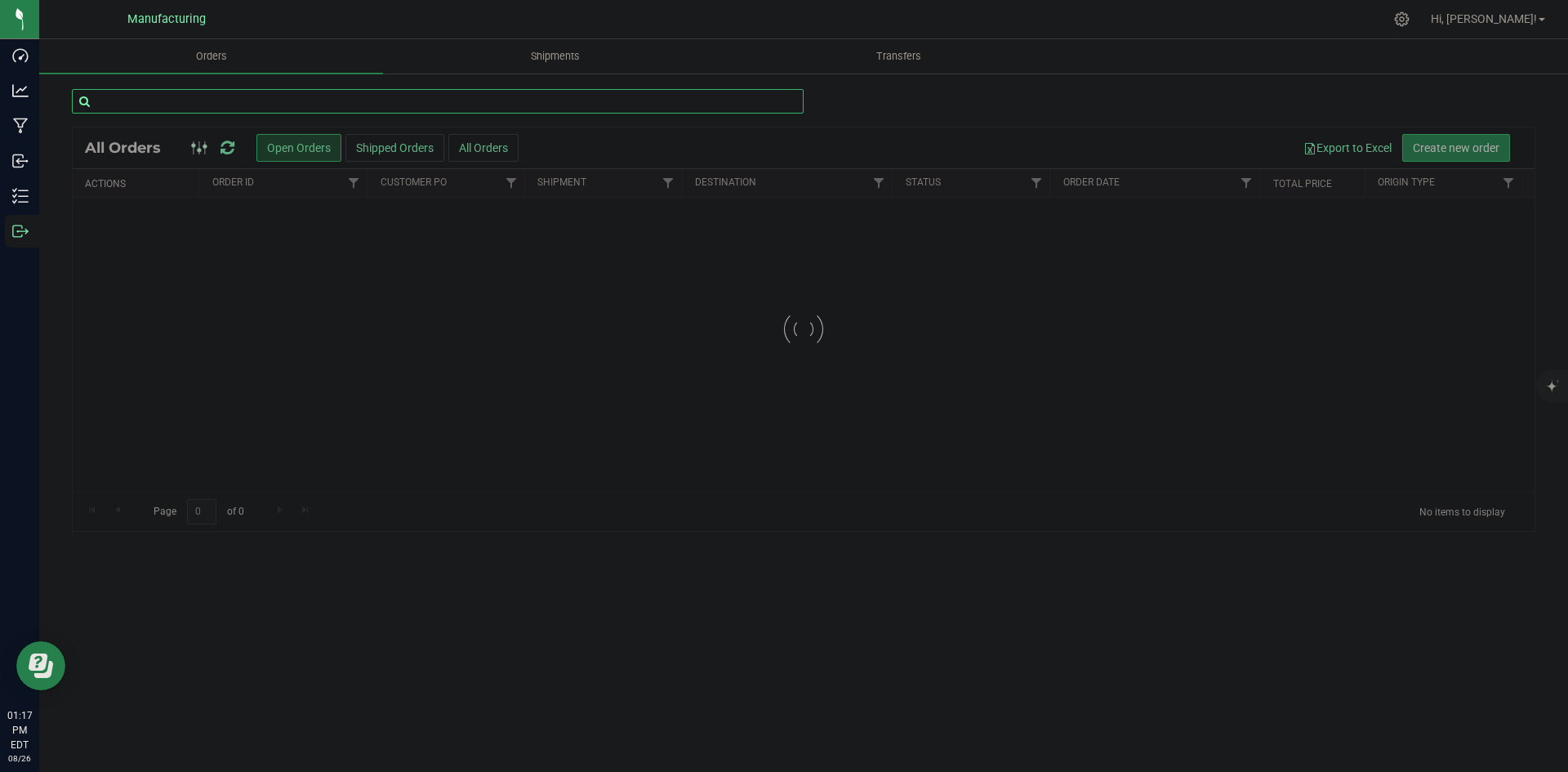
click at [311, 106] on input "text" at bounding box center [438, 102] width 732 height 25
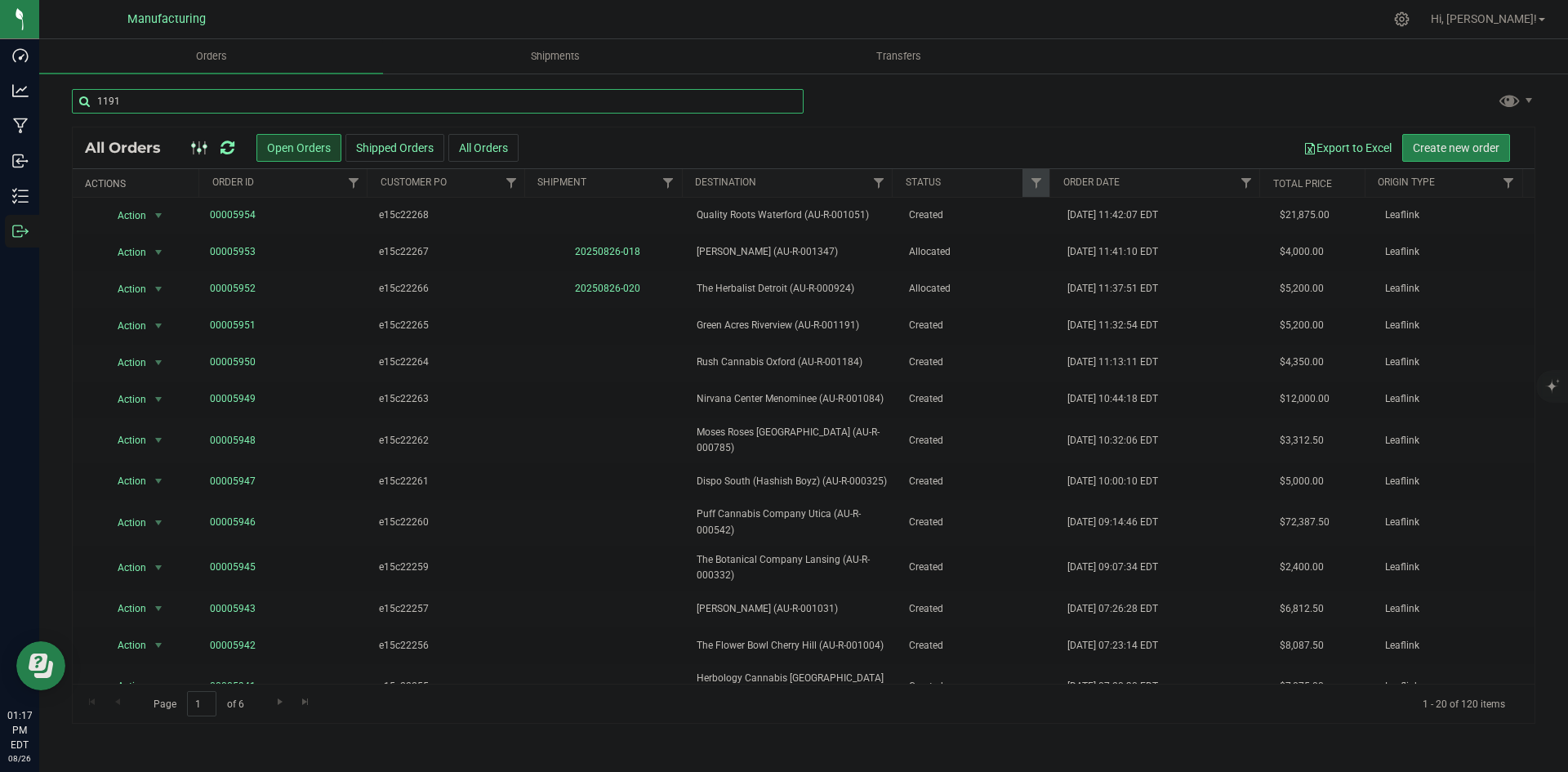
type input "1191"
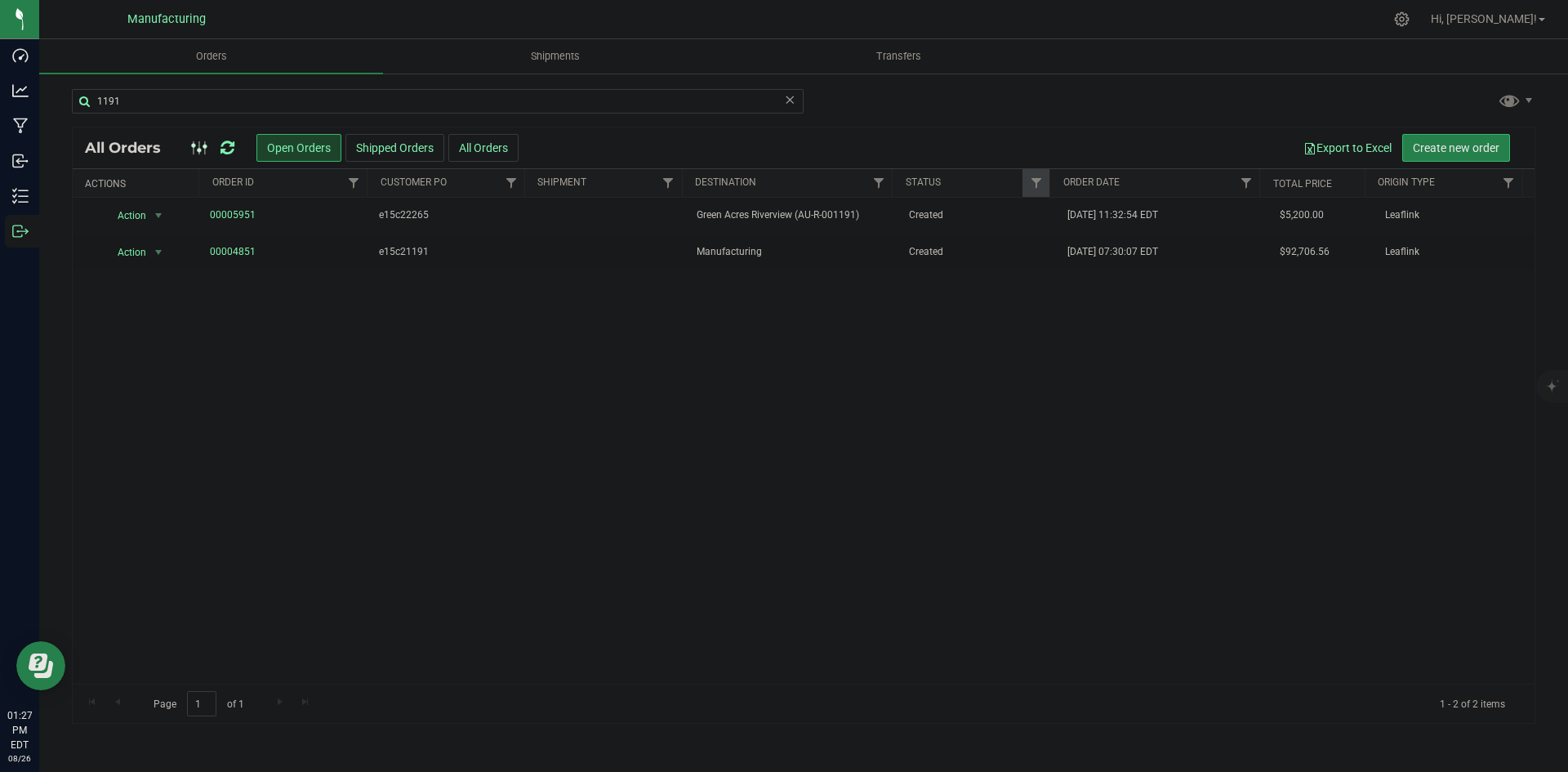
click at [223, 153] on icon at bounding box center [228, 148] width 14 height 16
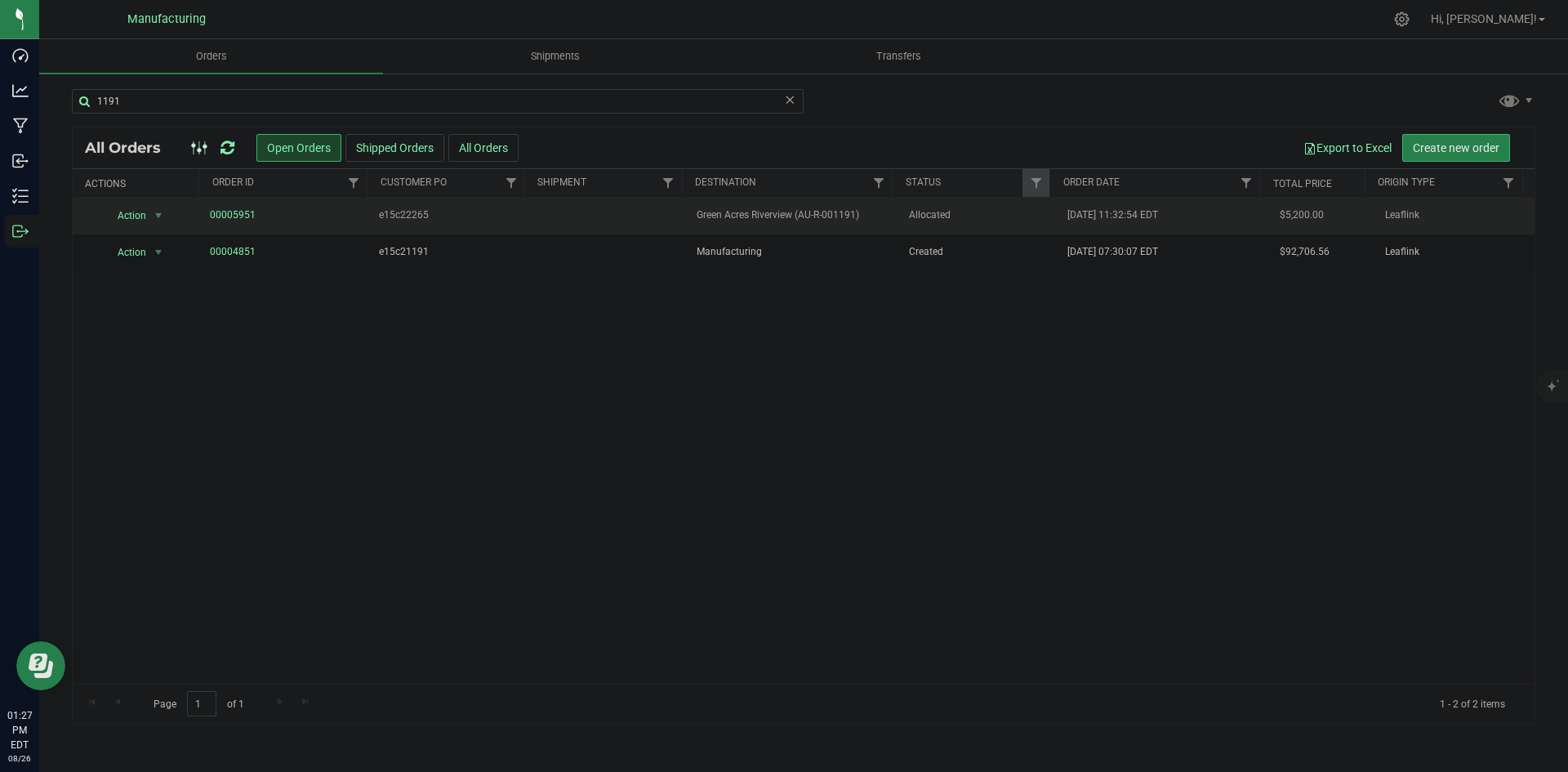
click at [718, 209] on span "Green Acres Riverview (AU-R-001191)" at bounding box center [792, 215] width 192 height 15
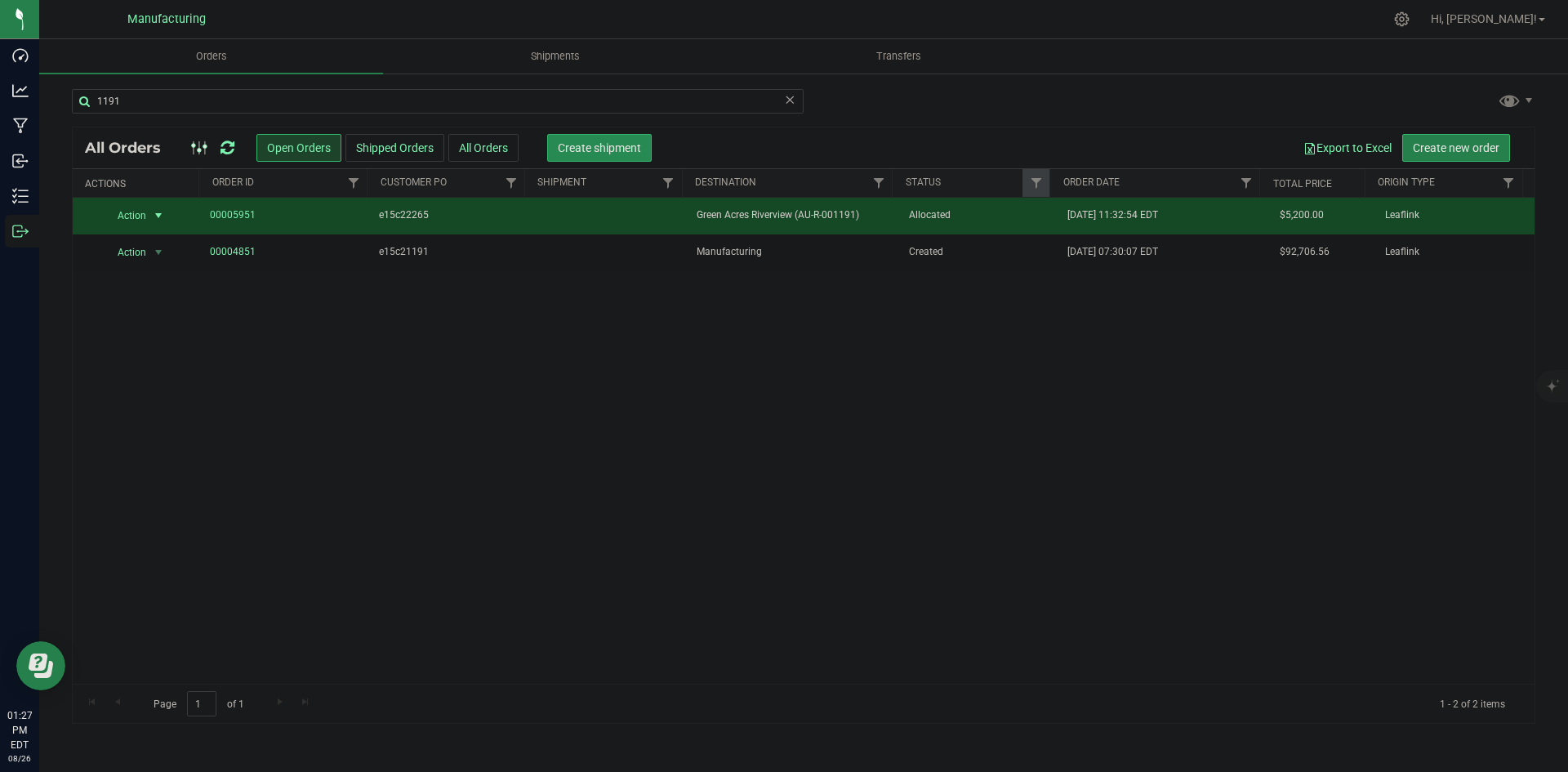
click at [614, 152] on span "Create shipment" at bounding box center [600, 148] width 84 height 13
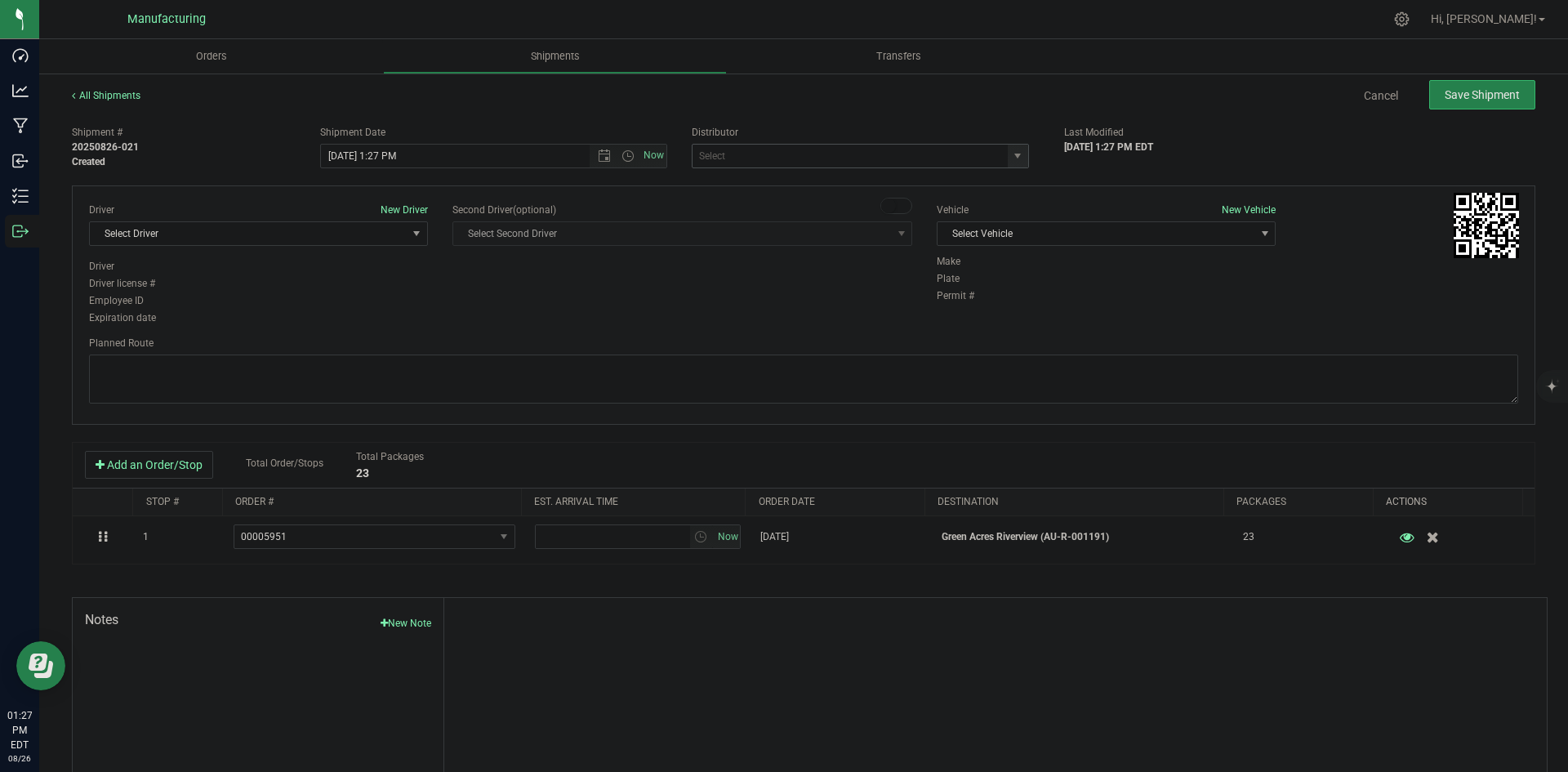
click at [1010, 164] on span "select" at bounding box center [1017, 156] width 20 height 23
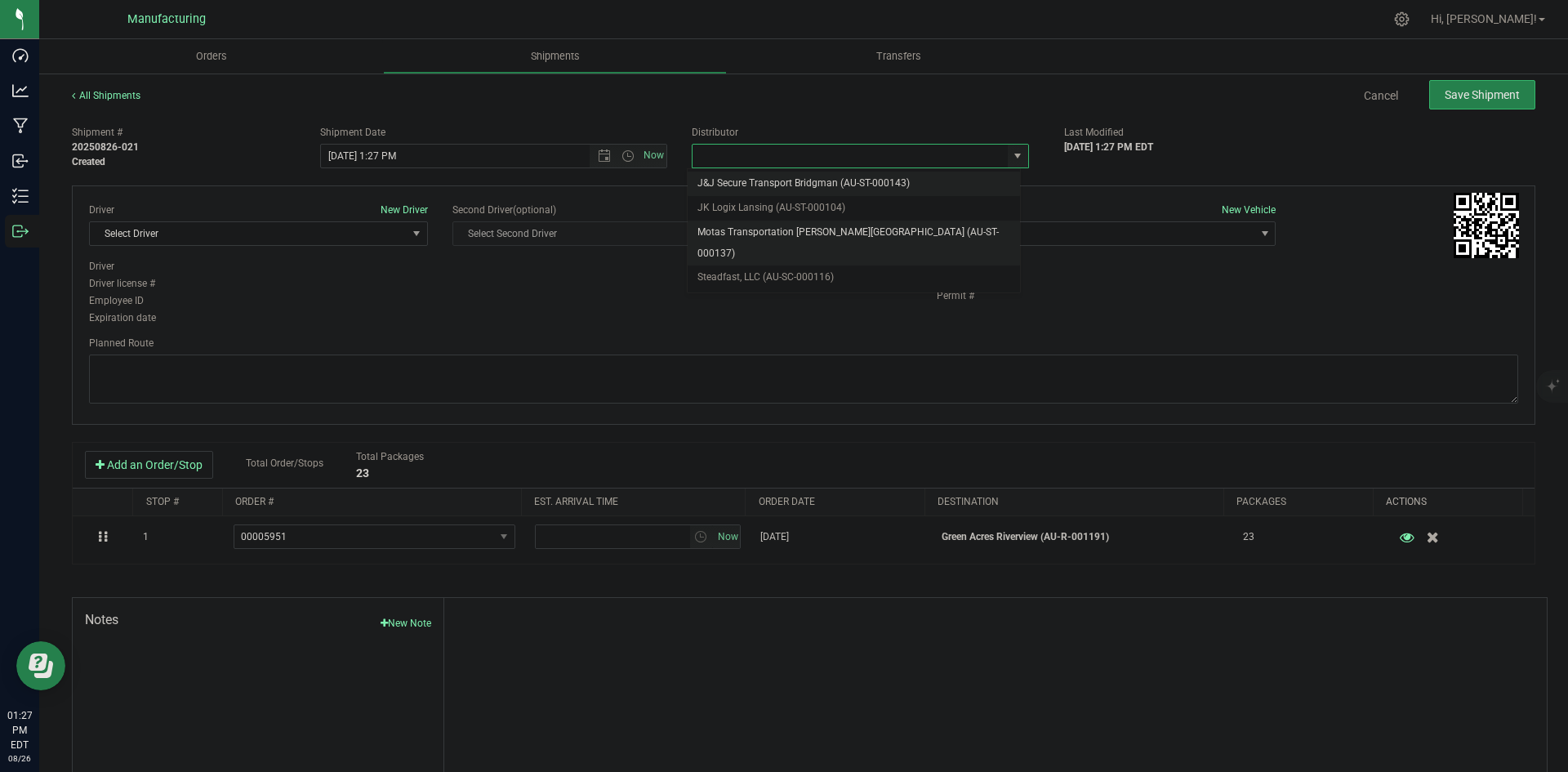
click at [793, 231] on li "Motas Transportation [PERSON_NAME][GEOGRAPHIC_DATA] (AU-ST-000137)" at bounding box center [853, 243] width 332 height 45
type input "Motas Transportation [PERSON_NAME][GEOGRAPHIC_DATA] (AU-ST-000137)"
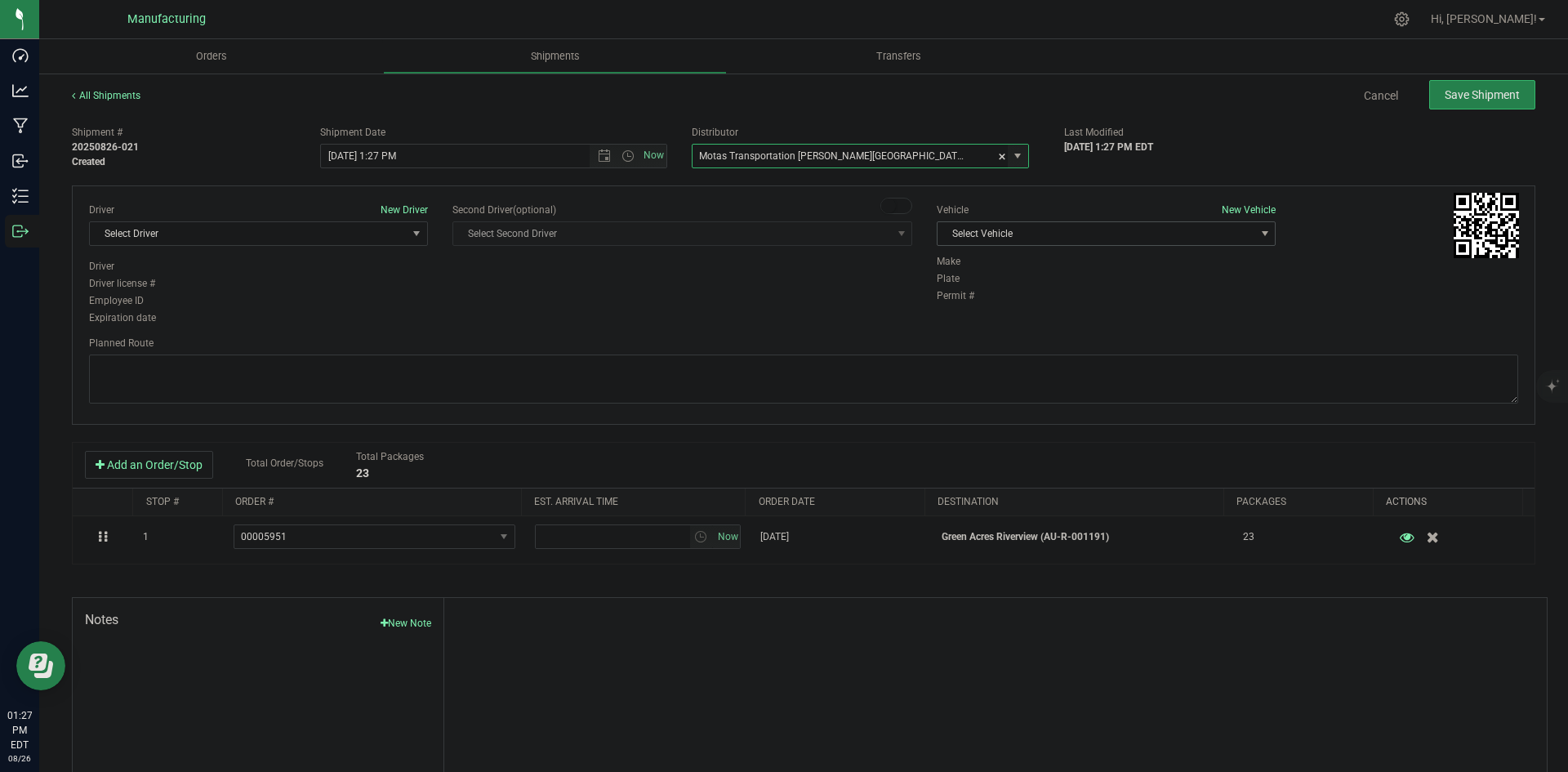
click at [1035, 241] on span "Select Vehicle" at bounding box center [1097, 234] width 317 height 23
click at [956, 302] on li "T3" at bounding box center [1098, 311] width 334 height 25
click at [378, 236] on span "Select Driver" at bounding box center [249, 234] width 317 height 23
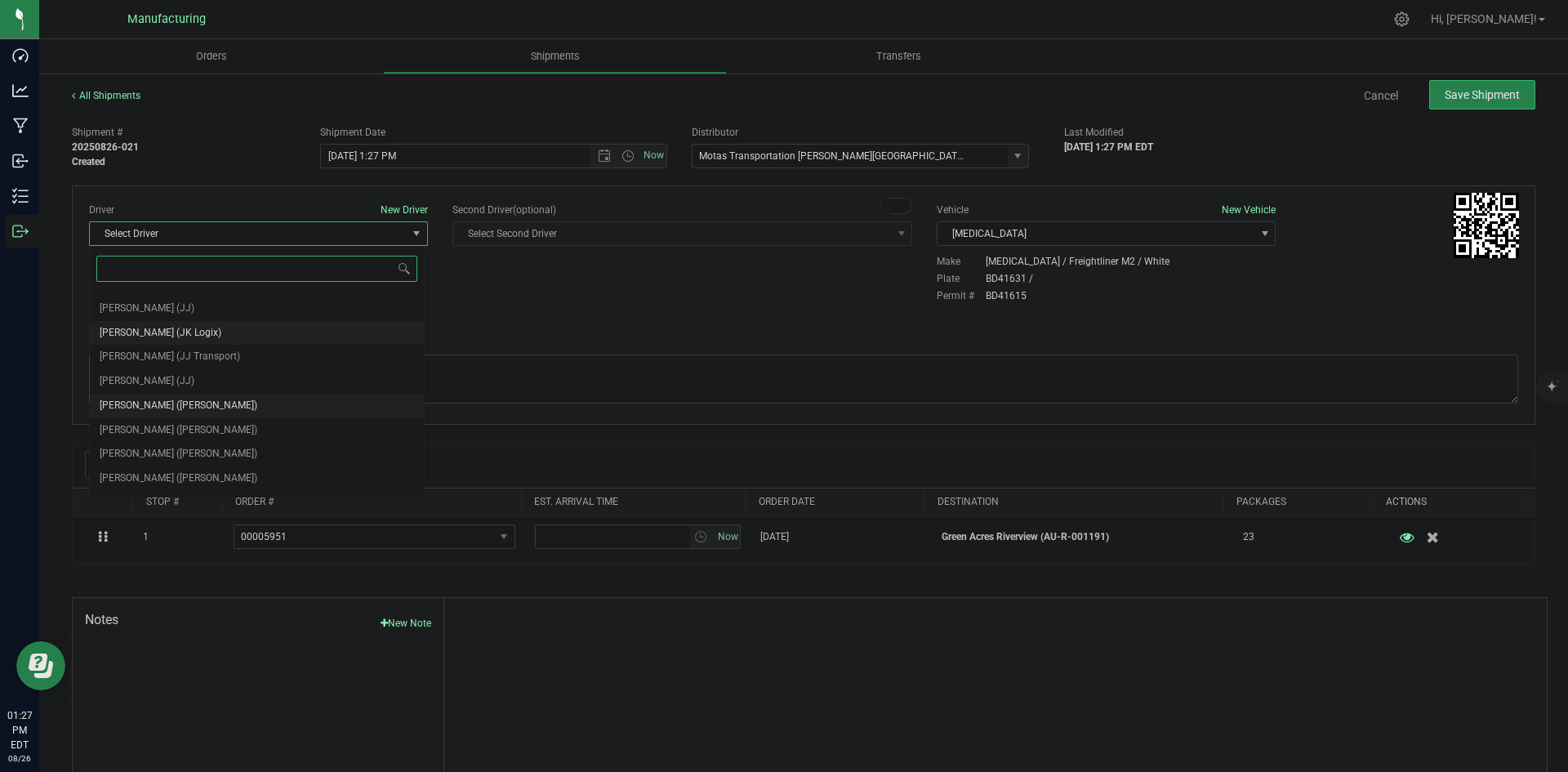
scroll to position [86, 0]
drag, startPoint x: 157, startPoint y: 376, endPoint x: 146, endPoint y: 381, distance: 12.1
click at [147, 380] on li "Lloyd Neely (Motas)" at bounding box center [257, 387] width 334 height 25
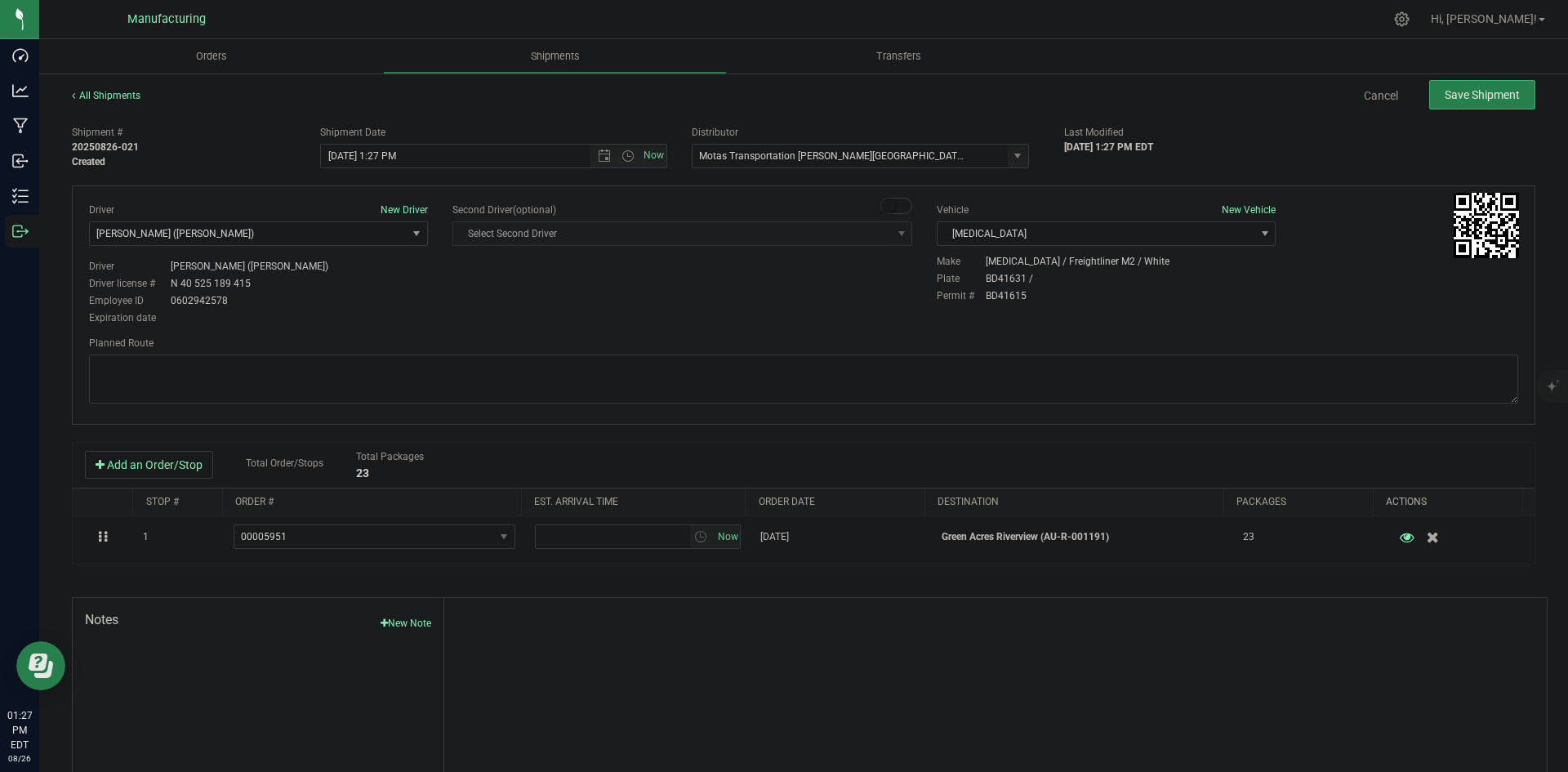
drag, startPoint x: 452, startPoint y: 337, endPoint x: 486, endPoint y: 278, distance: 68.1
click at [453, 337] on div "Planned Route" at bounding box center [804, 343] width 1430 height 15
click at [629, 160] on span "Open the time view" at bounding box center [628, 156] width 13 height 13
click at [359, 278] on li "2:00 PM" at bounding box center [489, 281] width 341 height 21
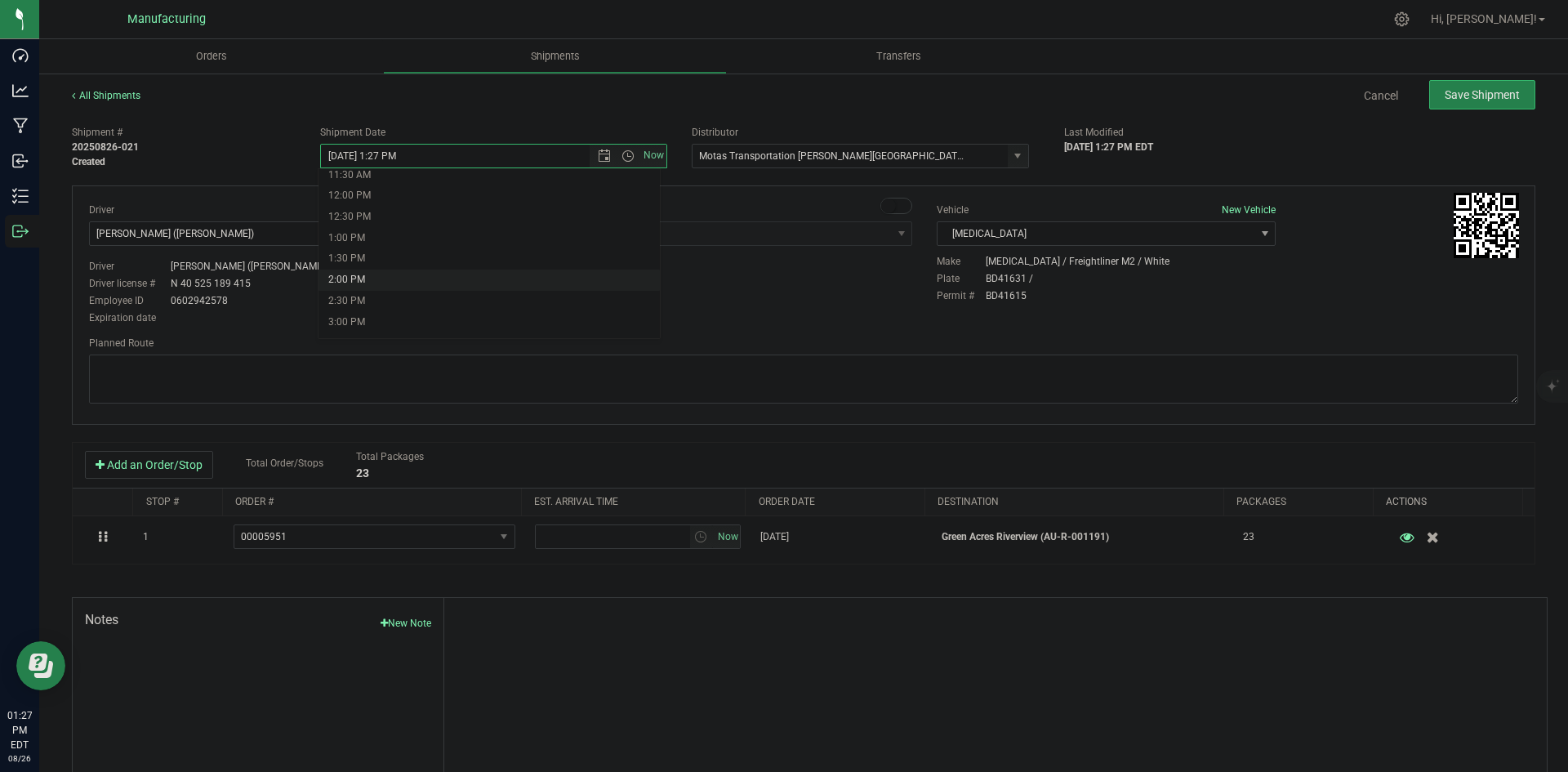
type input "8/26/2025 2:00 PM"
click at [524, 303] on div "Driver New Driver Lloyd Neely (Motas) Select Driver Perry Black (JK Logix) Robe…" at bounding box center [804, 265] width 1454 height 125
click at [769, 382] on textarea at bounding box center [804, 379] width 1430 height 49
paste textarea "Head south 246 ft -- Turn right 325 ft -- Turn right 407 ft -- Turn right towar…"
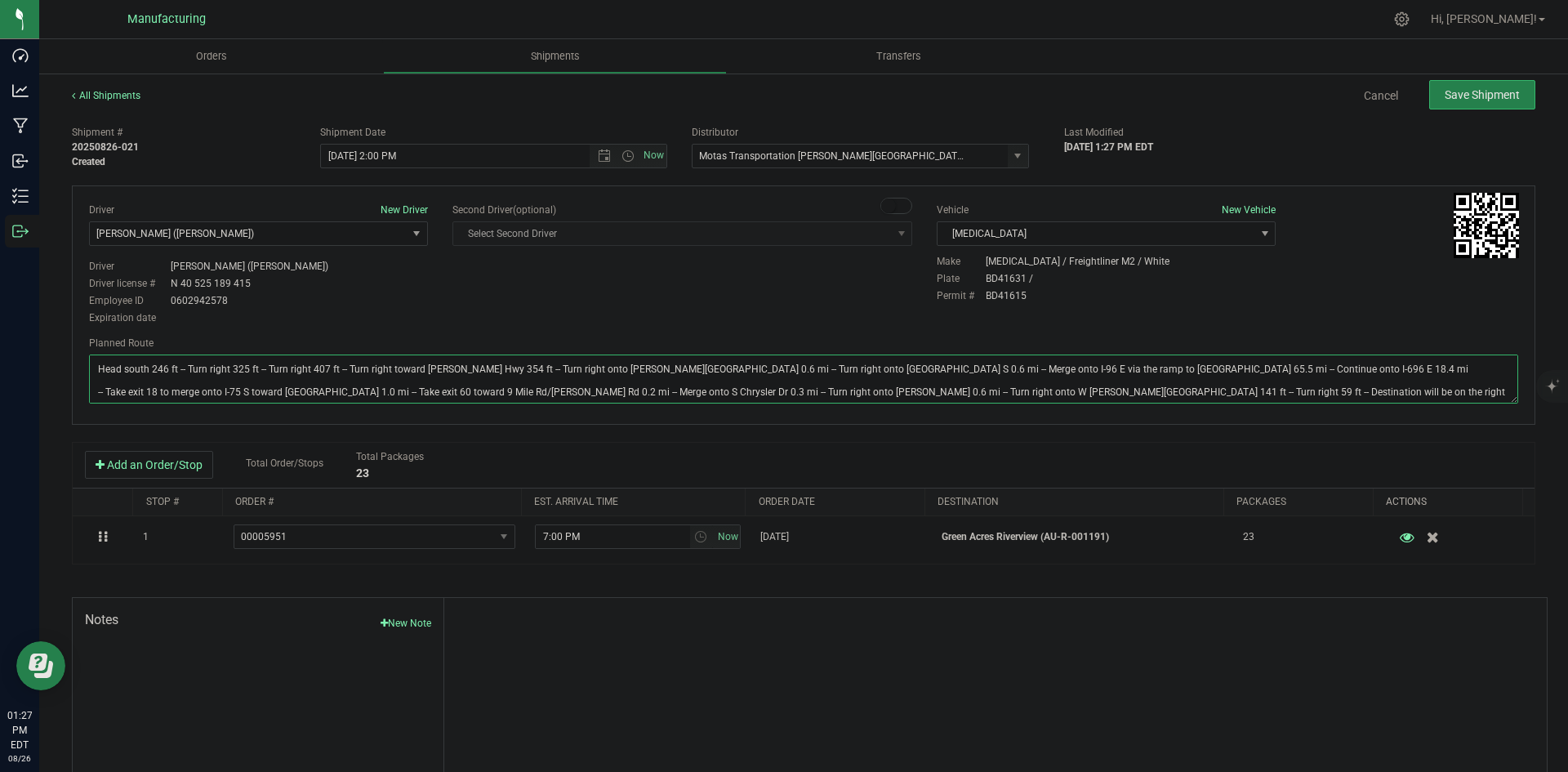
type textarea "Head south 246 ft -- Turn right 325 ft -- Turn right 407 ft -- Turn right towar…"
drag, startPoint x: 804, startPoint y: 328, endPoint x: 934, endPoint y: 275, distance: 140.4
click at [821, 322] on div "Driver New Driver Lloyd Neely (Motas) Select Driver Perry Black (JK Logix) Robe…" at bounding box center [804, 305] width 1464 height 240
click at [1464, 95] on span "Save Shipment" at bounding box center [1482, 94] width 75 height 13
type input "8/26/2025 6:00 PM"
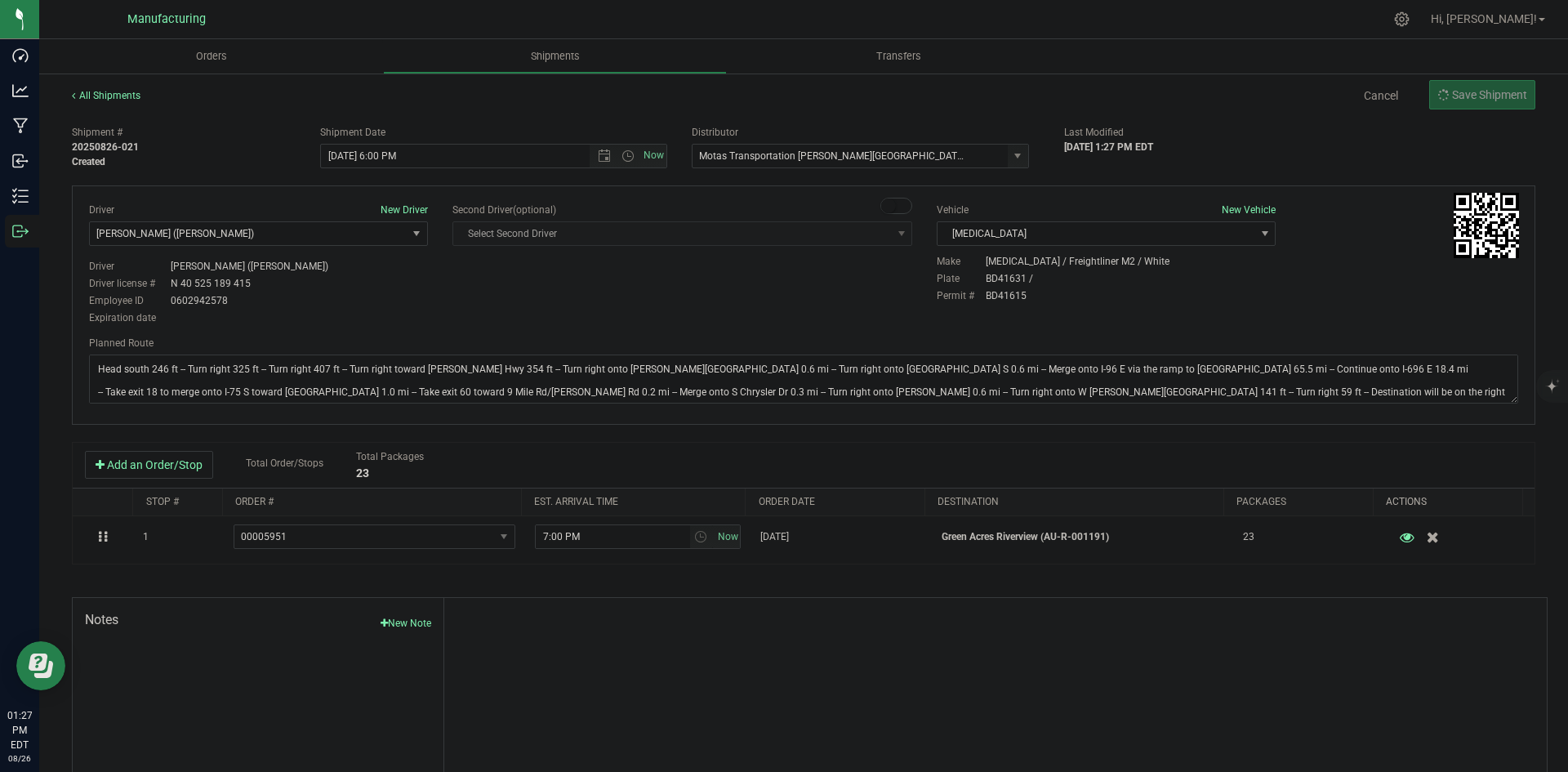
click at [1392, 115] on div "Orders Shipments Transfers All Shipments Cancel Save Shipment Shipment # 202508…" at bounding box center [804, 406] width 1529 height 733
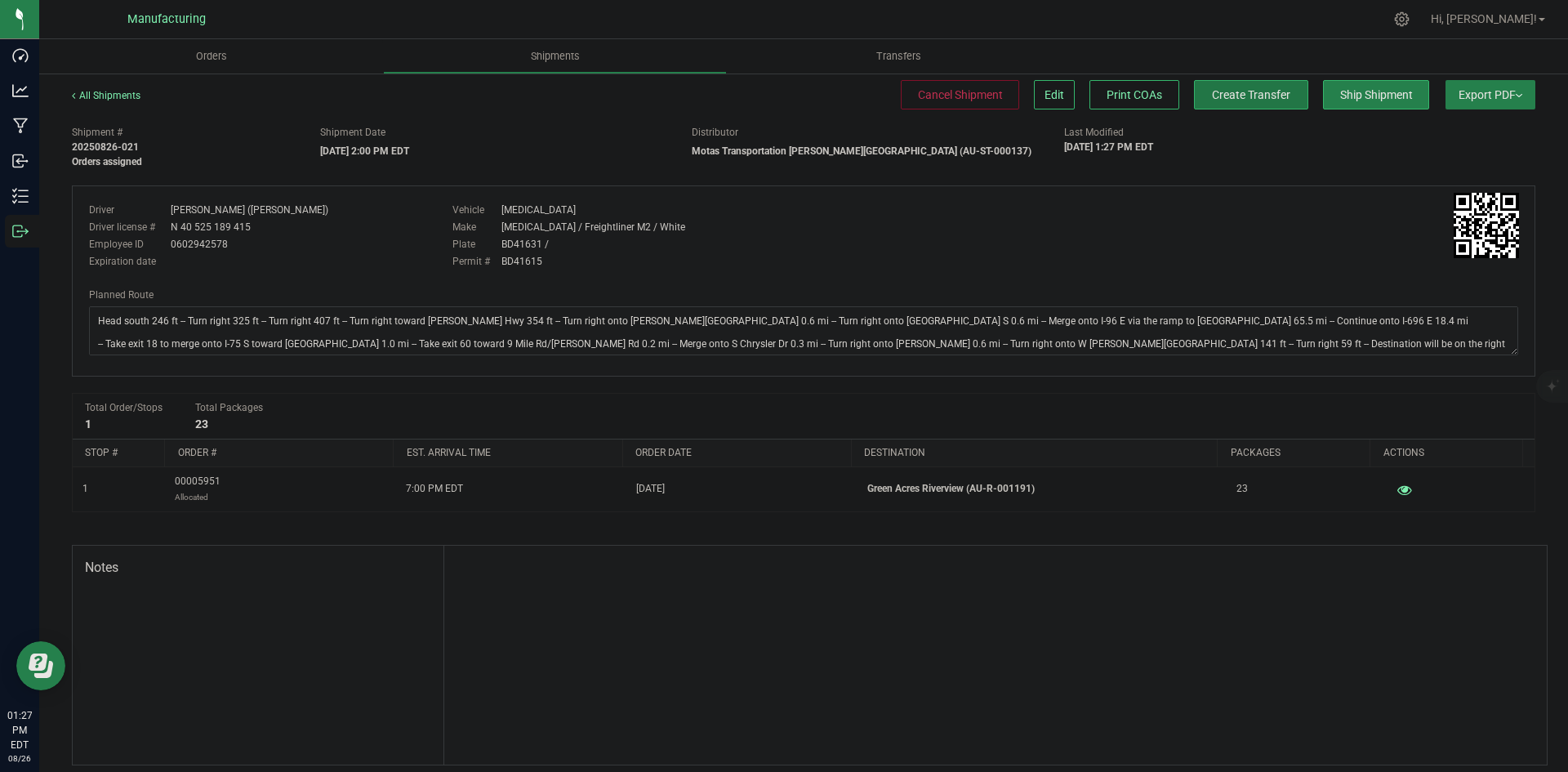
click at [1226, 100] on span "Create Transfer" at bounding box center [1252, 94] width 78 height 13
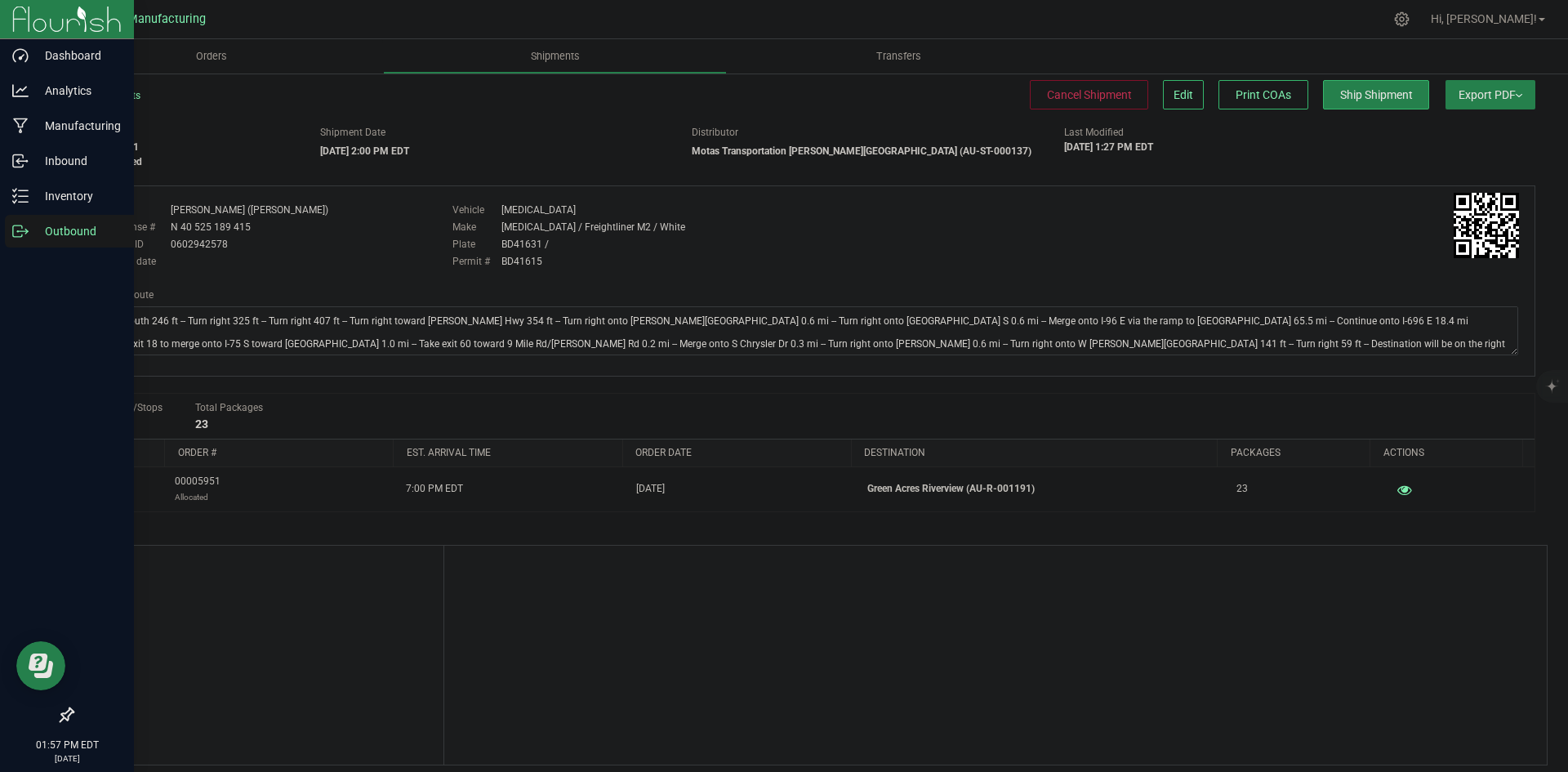
click at [25, 224] on icon at bounding box center [20, 231] width 16 height 16
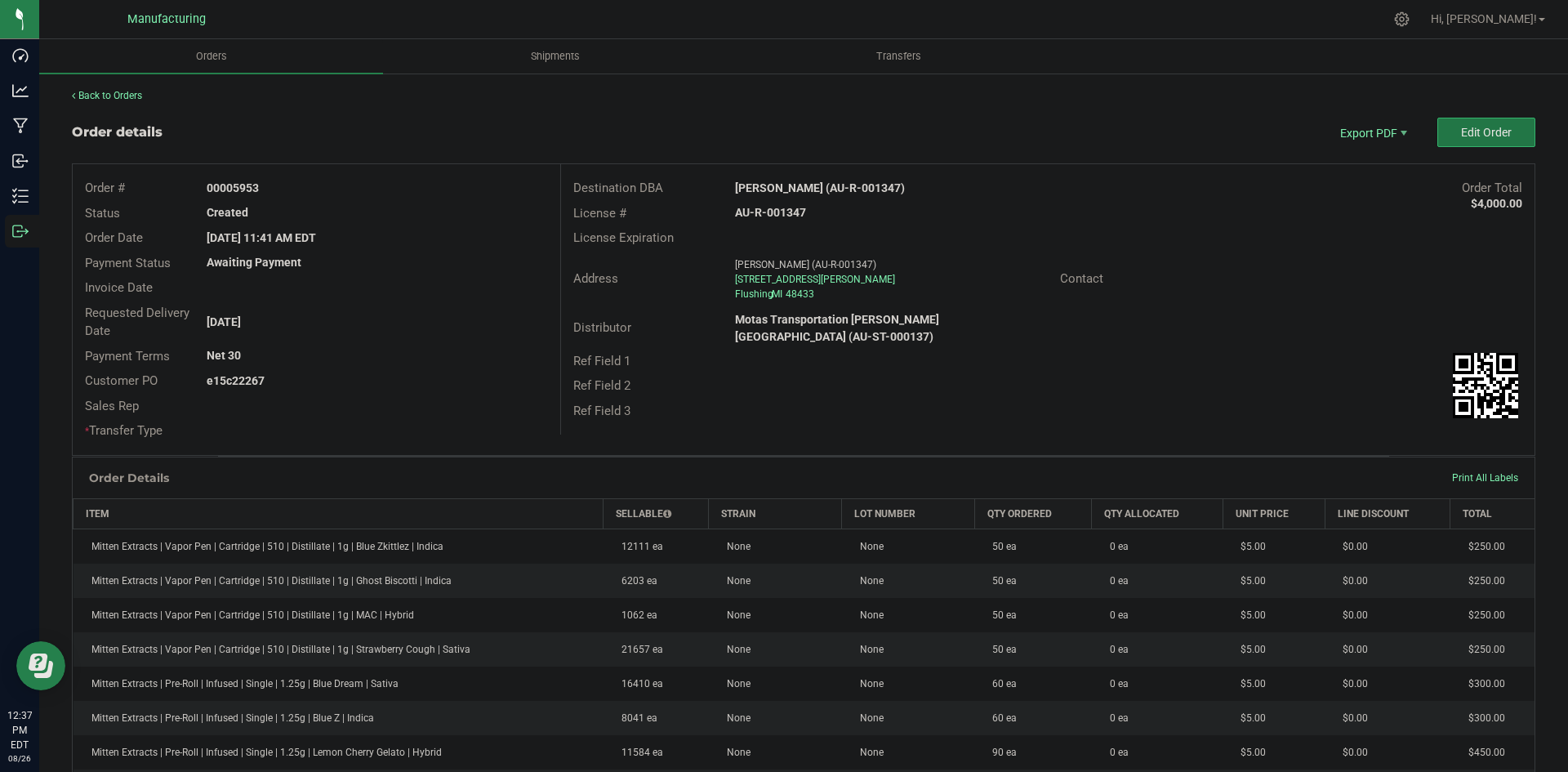
click at [1474, 143] on button "Edit Order" at bounding box center [1487, 132] width 98 height 29
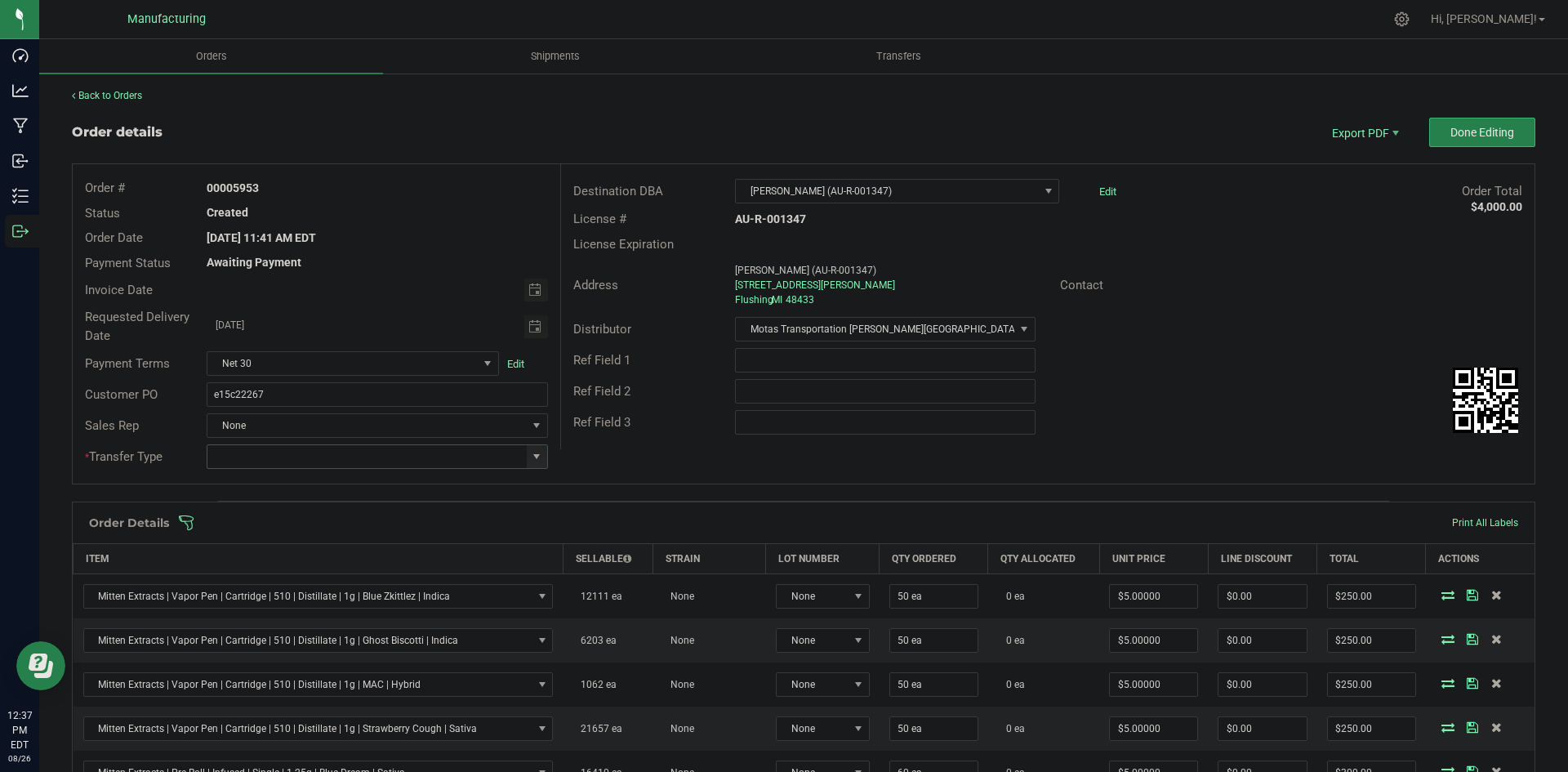
click at [537, 459] on span at bounding box center [536, 456] width 13 height 13
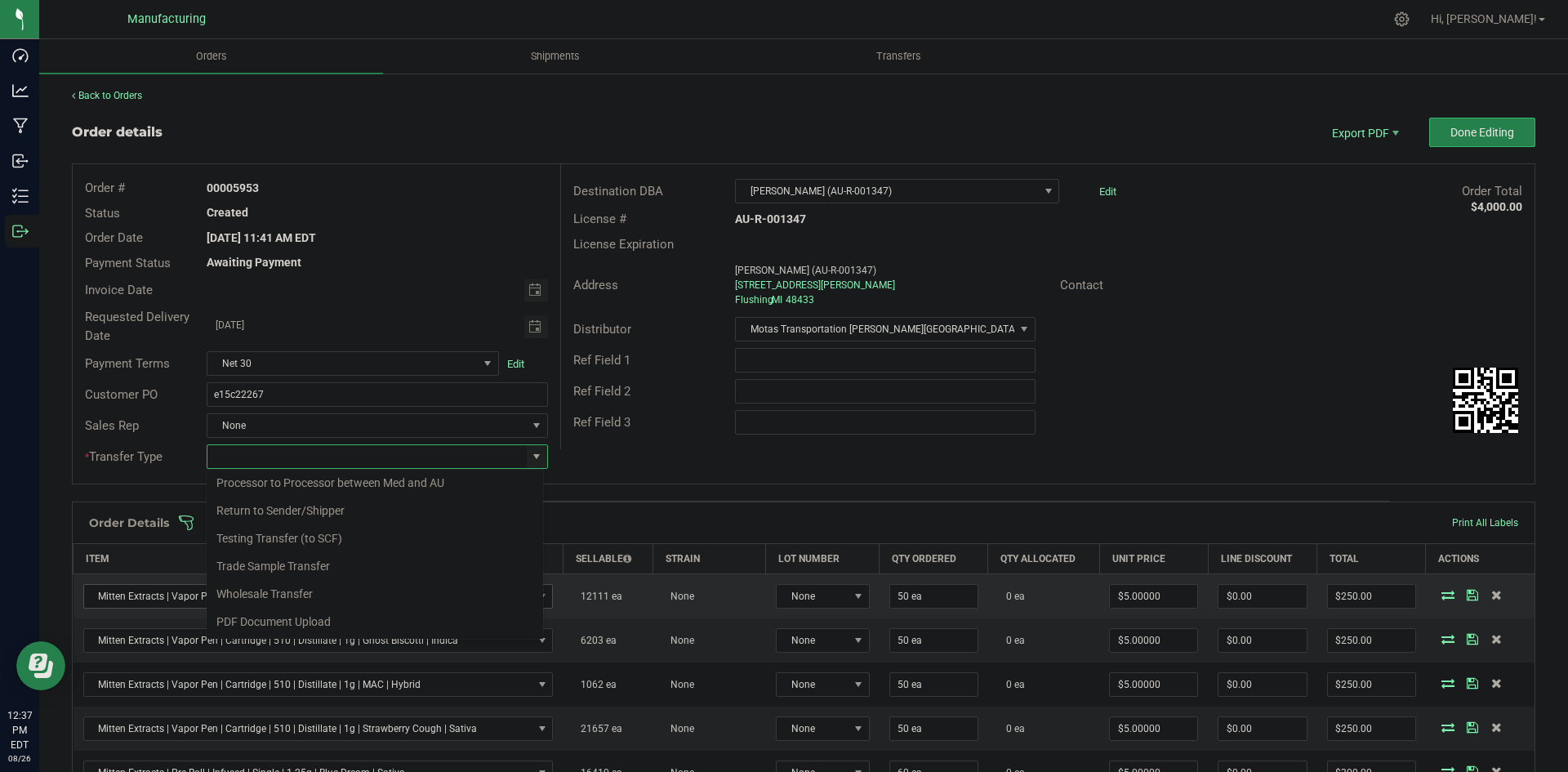
click at [259, 593] on li "Wholesale Transfer" at bounding box center [375, 594] width 337 height 28
type input "Wholesale Transfer"
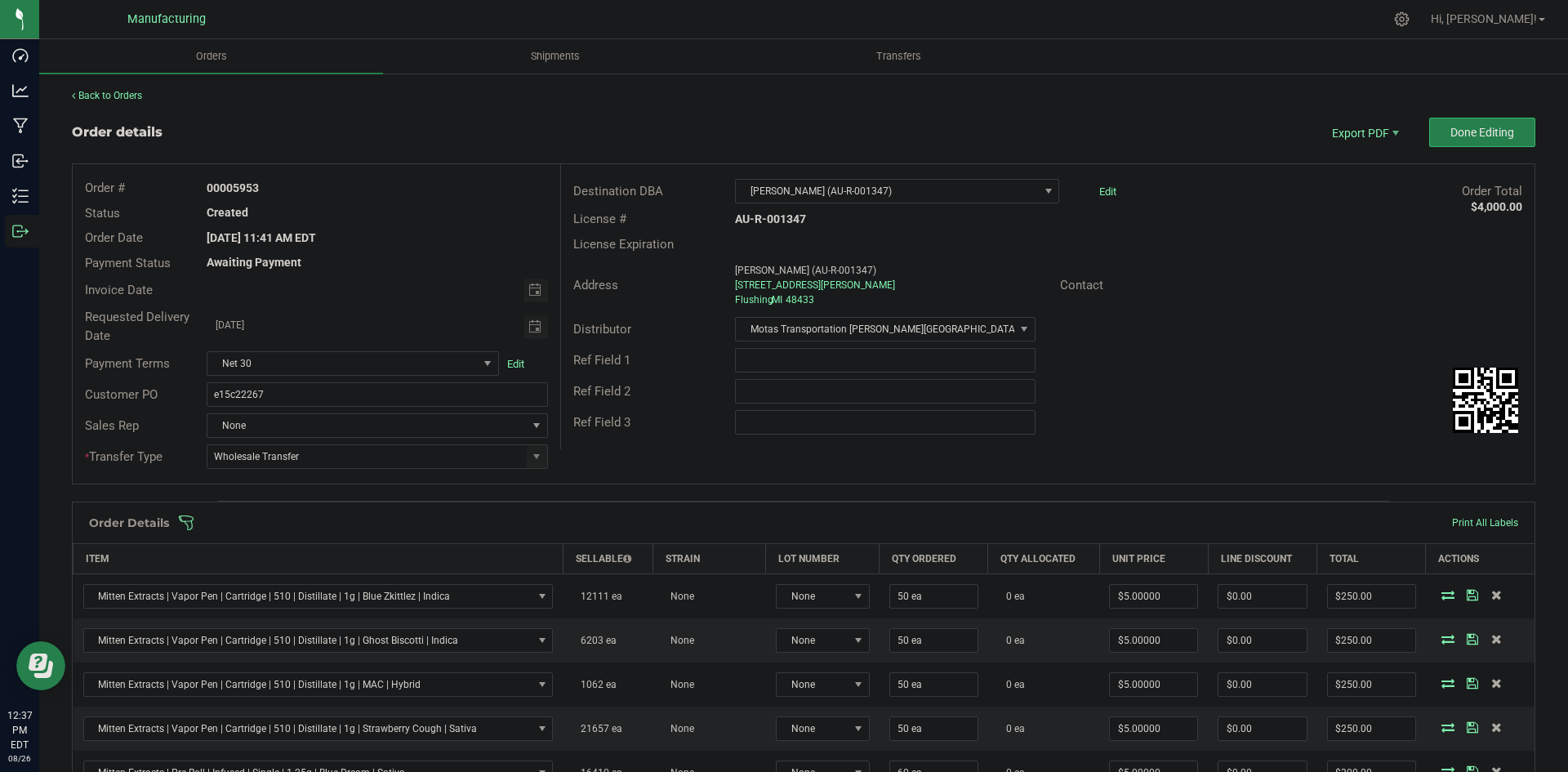
click at [577, 467] on div "Order # 00005953 Status Created Order Date Aug 26, 2025 11:41 AM EDT Payment St…" at bounding box center [804, 324] width 1462 height 320
click at [574, 521] on span at bounding box center [910, 523] width 1464 height 16
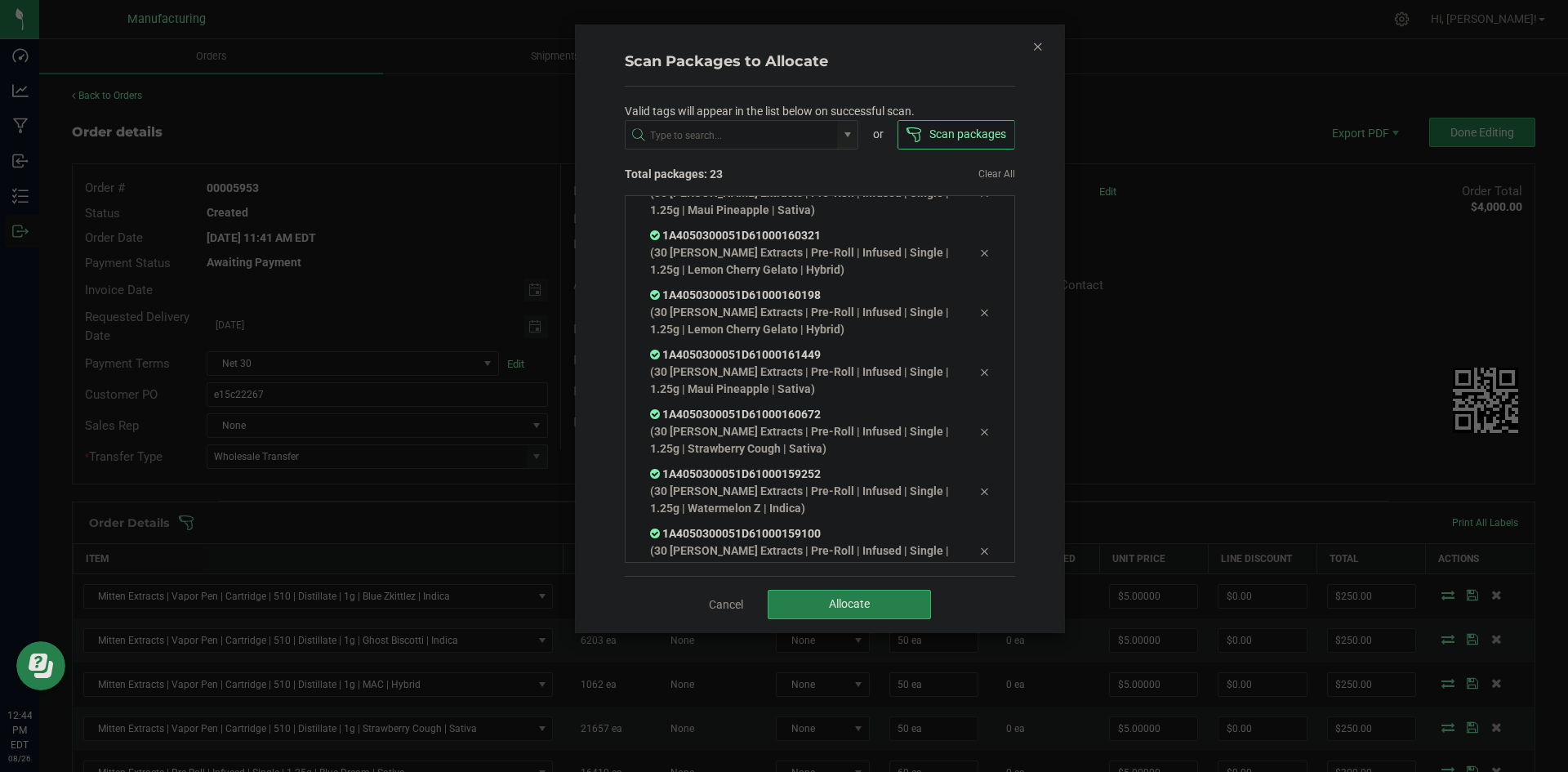
scroll to position [1047, 0]
click at [831, 604] on span "Allocate" at bounding box center [850, 604] width 41 height 13
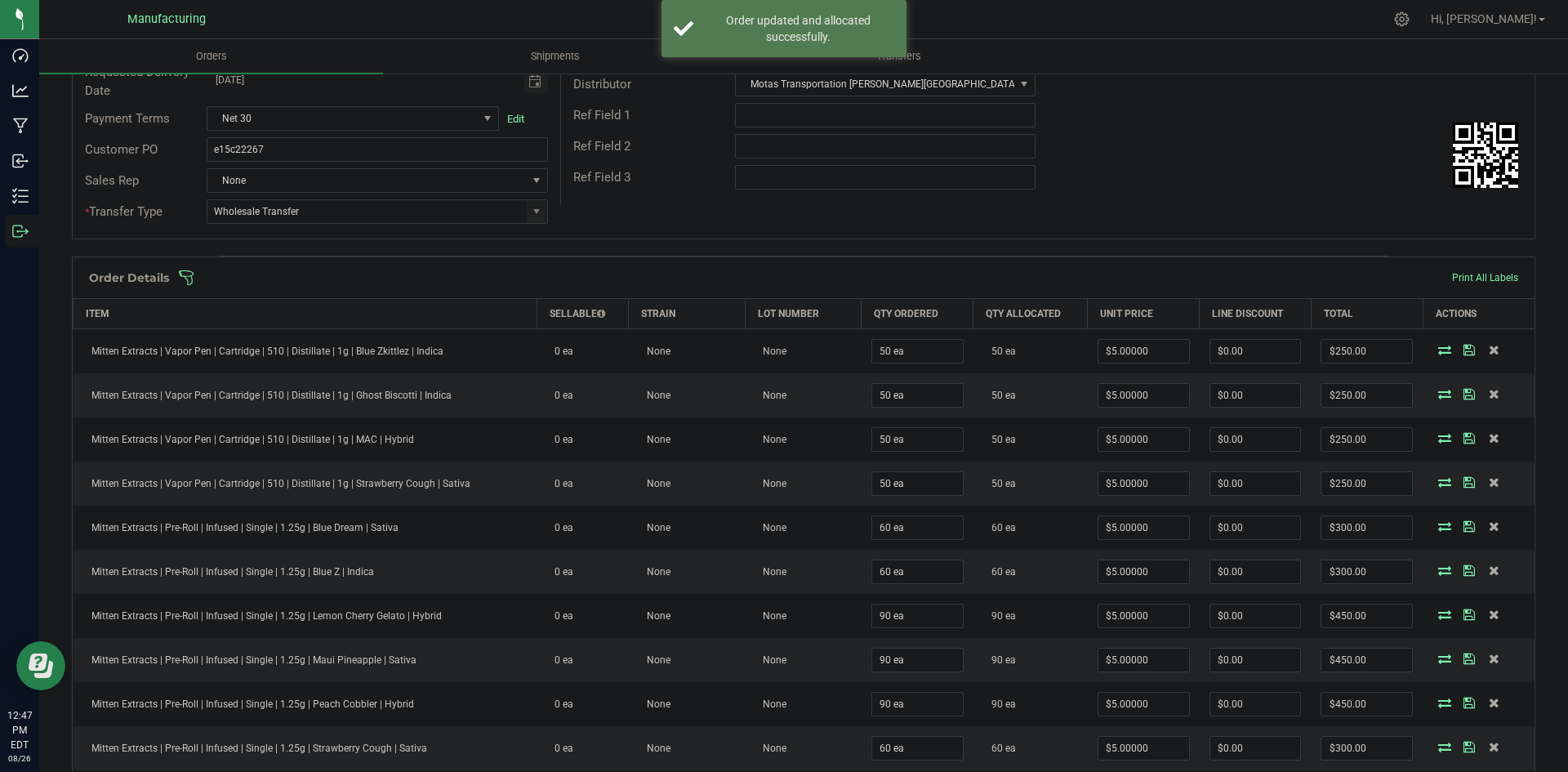
scroll to position [0, 0]
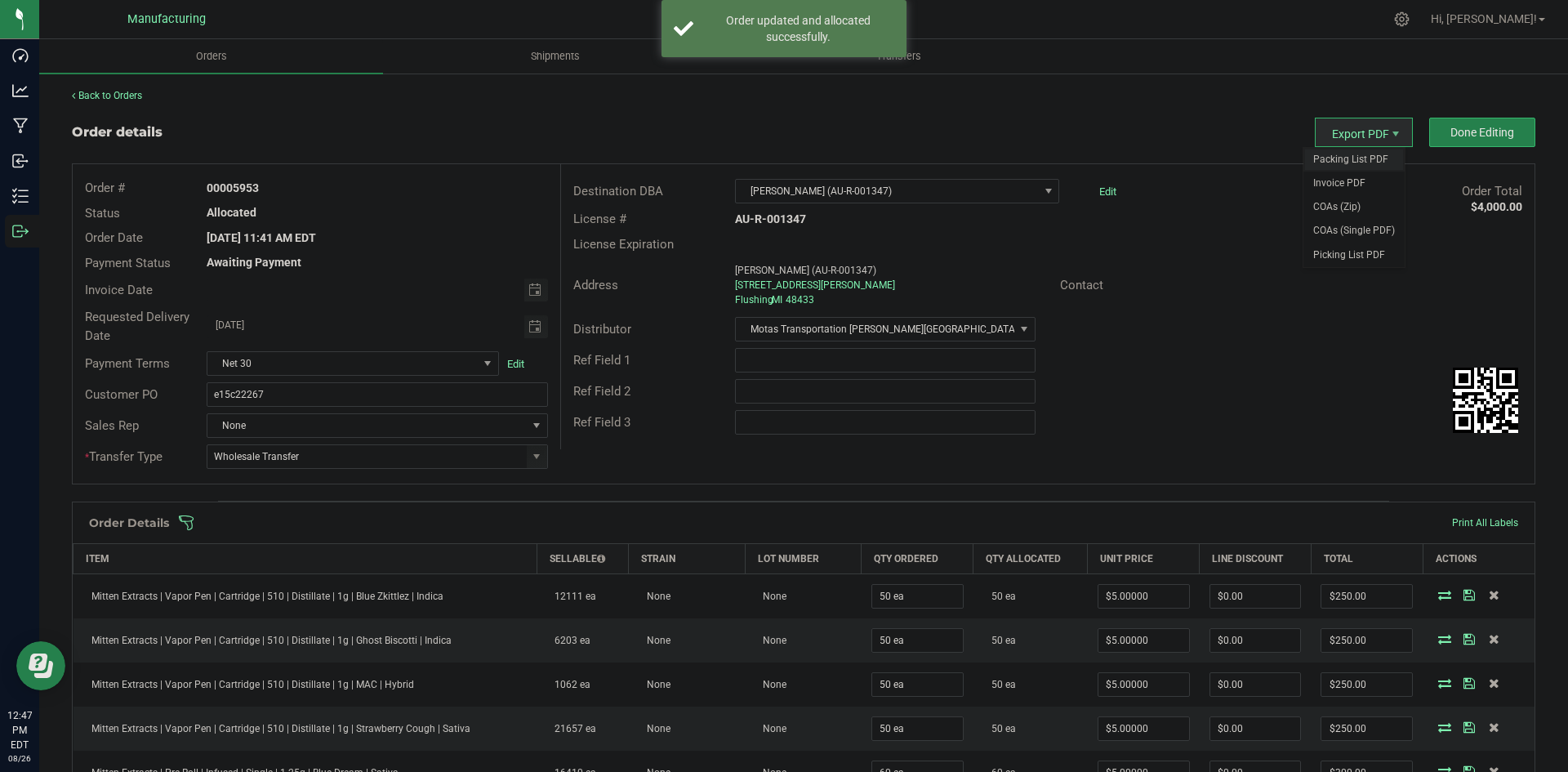
click at [1349, 158] on span "Packing List PDF" at bounding box center [1354, 160] width 102 height 24
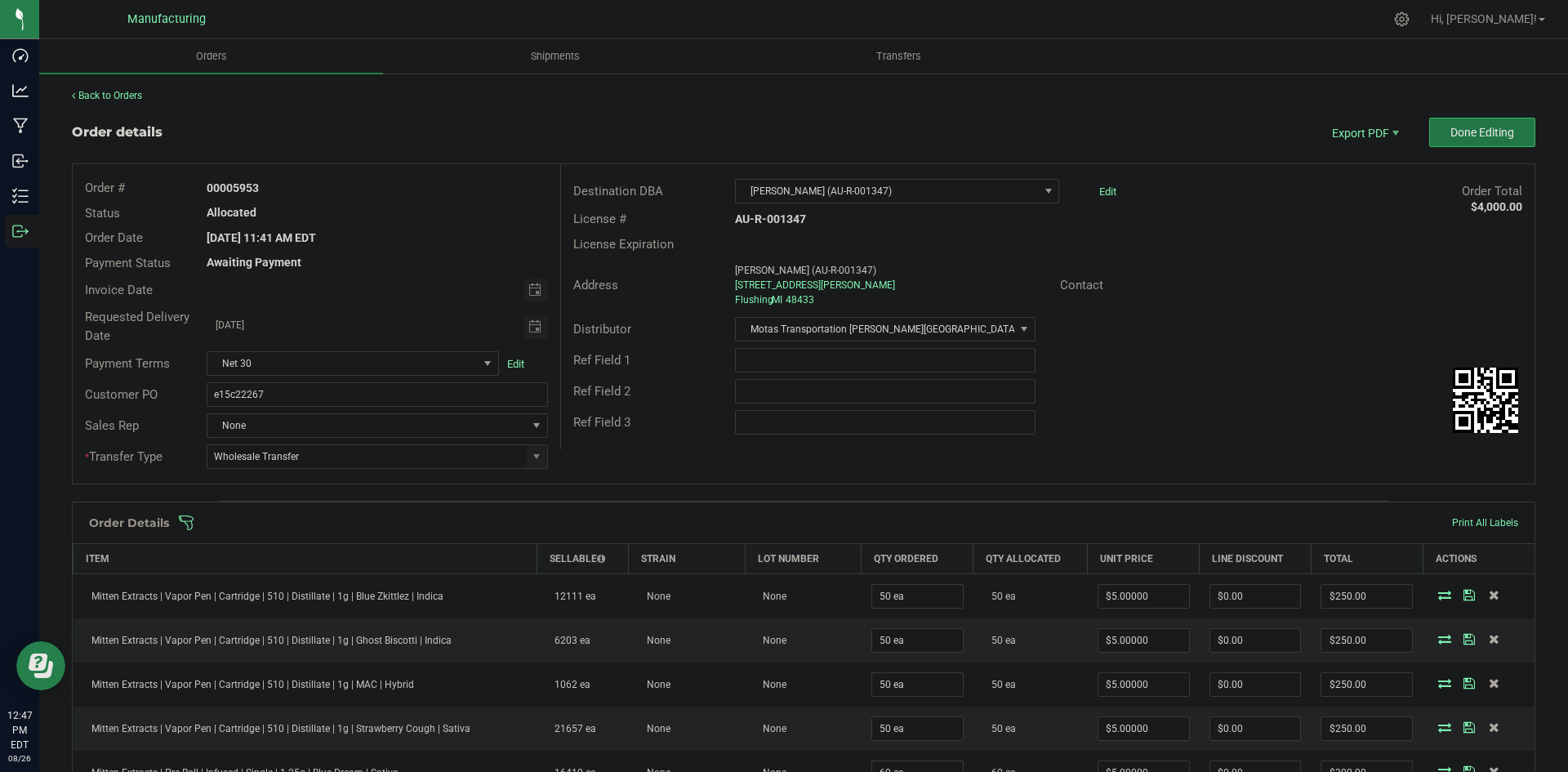
click at [1479, 134] on span "Done Editing" at bounding box center [1482, 132] width 64 height 13
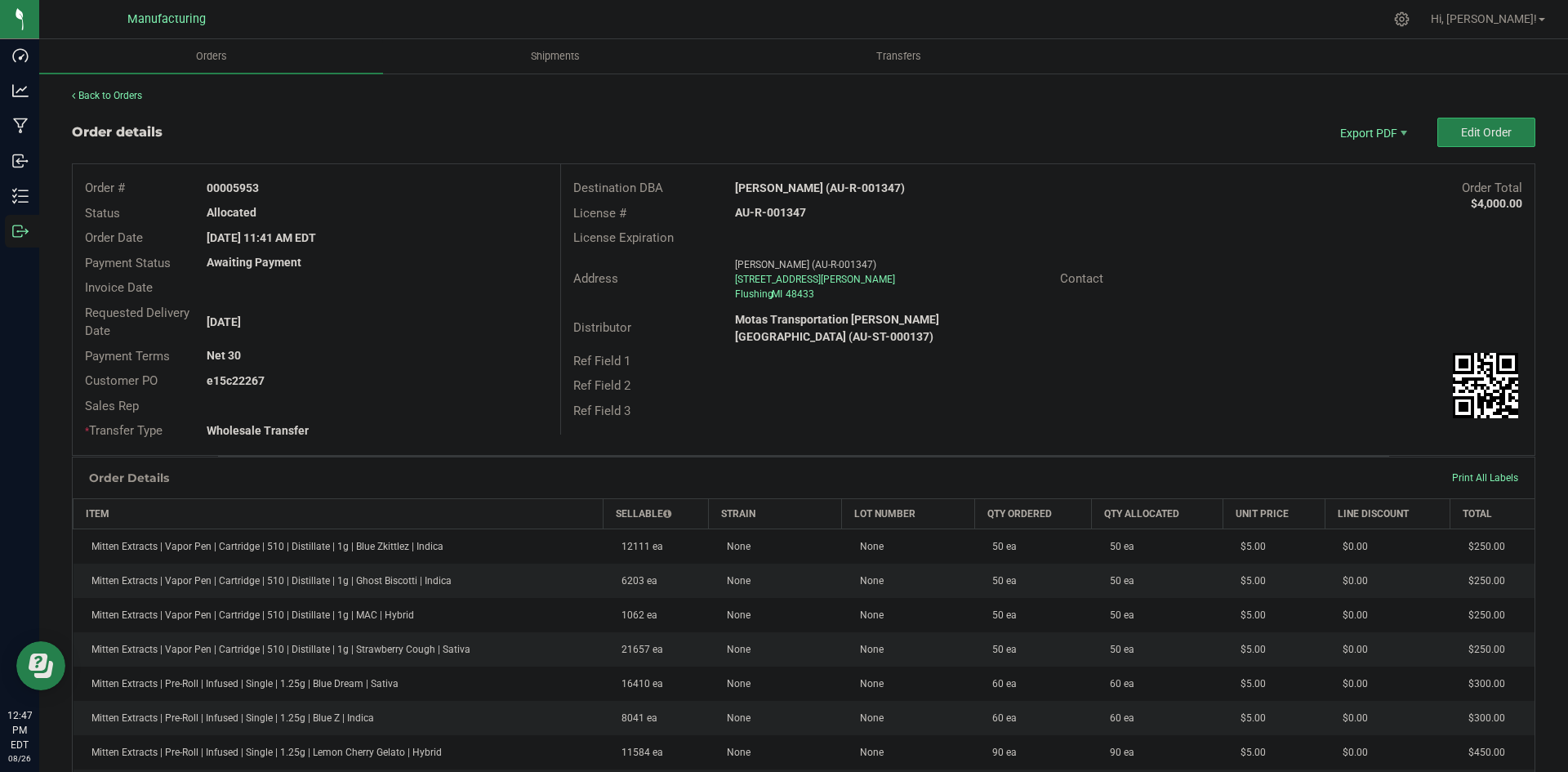
click at [781, 186] on strong "Zaza Flushing (AU-R-001347)" at bounding box center [820, 188] width 170 height 13
copy strong "Zaza Flushing (AU-R-001347)"
click at [778, 204] on div "AU-R-001347" at bounding box center [885, 212] width 324 height 17
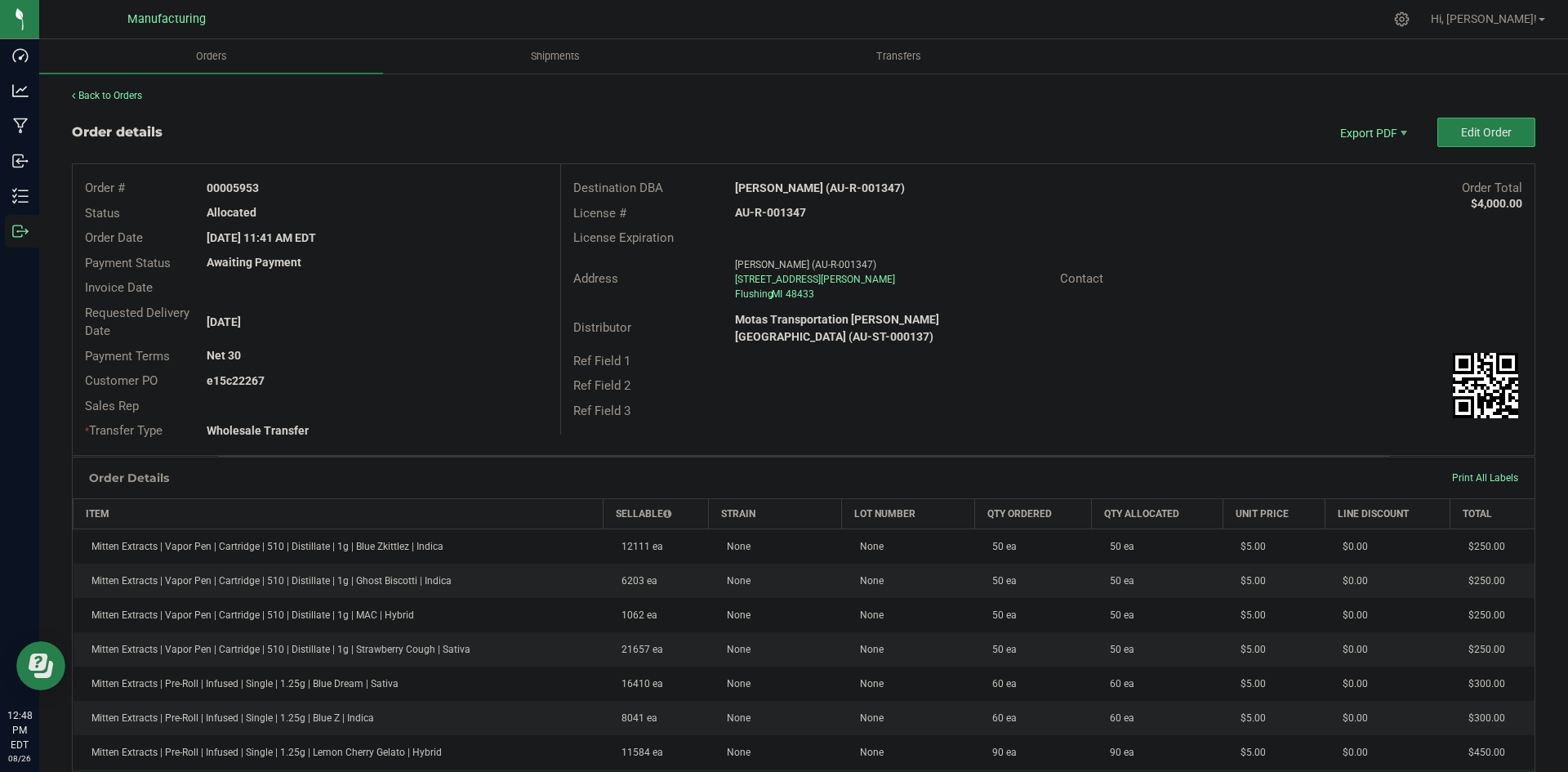
click at [778, 210] on strong "AU-R-001347" at bounding box center [771, 212] width 71 height 13
copy strong "AU-R-001347"
drag, startPoint x: 231, startPoint y: 187, endPoint x: 323, endPoint y: 189, distance: 92.0
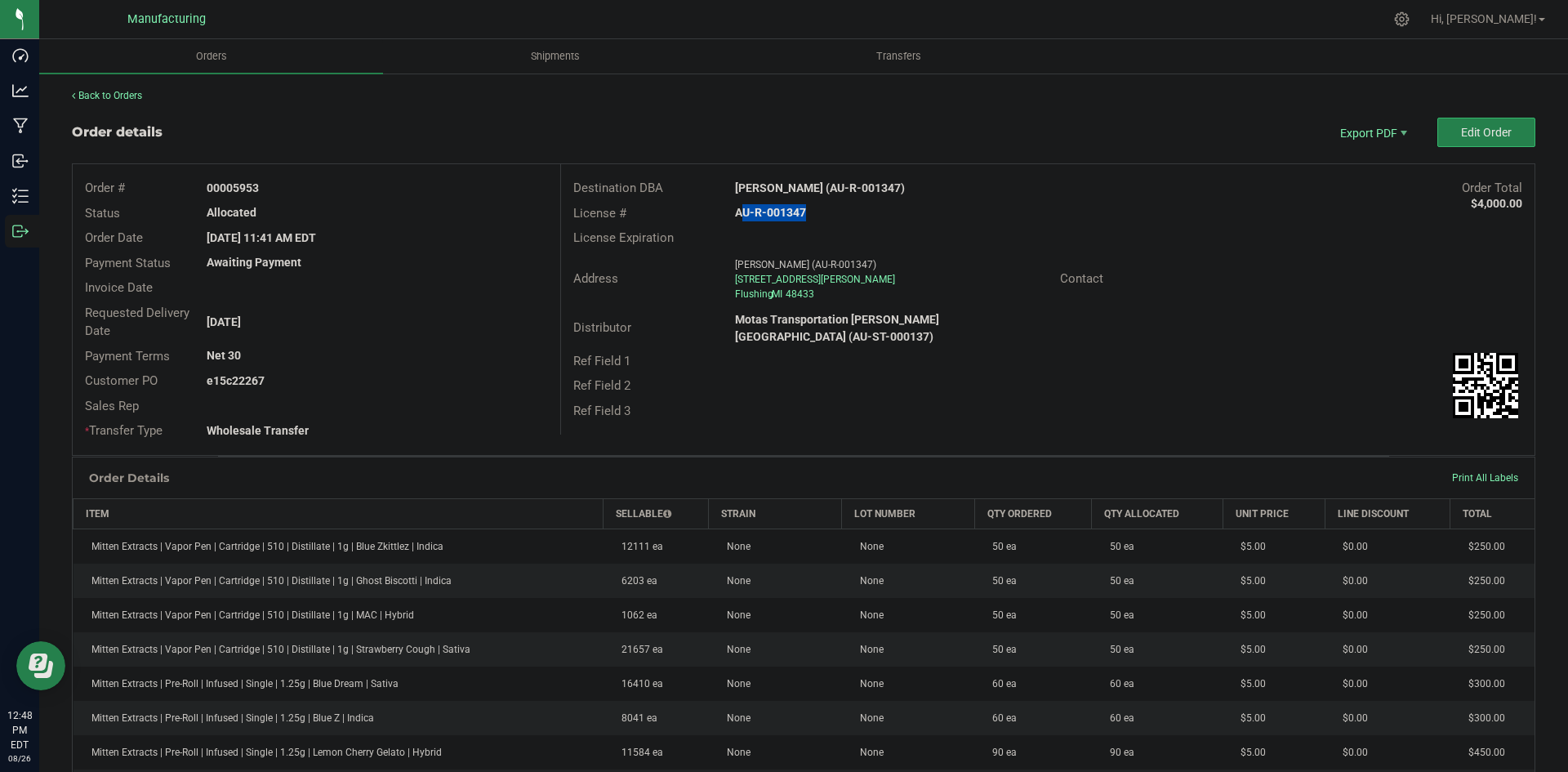
click at [320, 188] on div "00005953" at bounding box center [377, 188] width 365 height 17
copy strong "5953"
drag, startPoint x: 233, startPoint y: 377, endPoint x: 377, endPoint y: 382, distance: 144.1
click at [364, 382] on div "e15c22267" at bounding box center [377, 381] width 365 height 17
copy strong "22267"
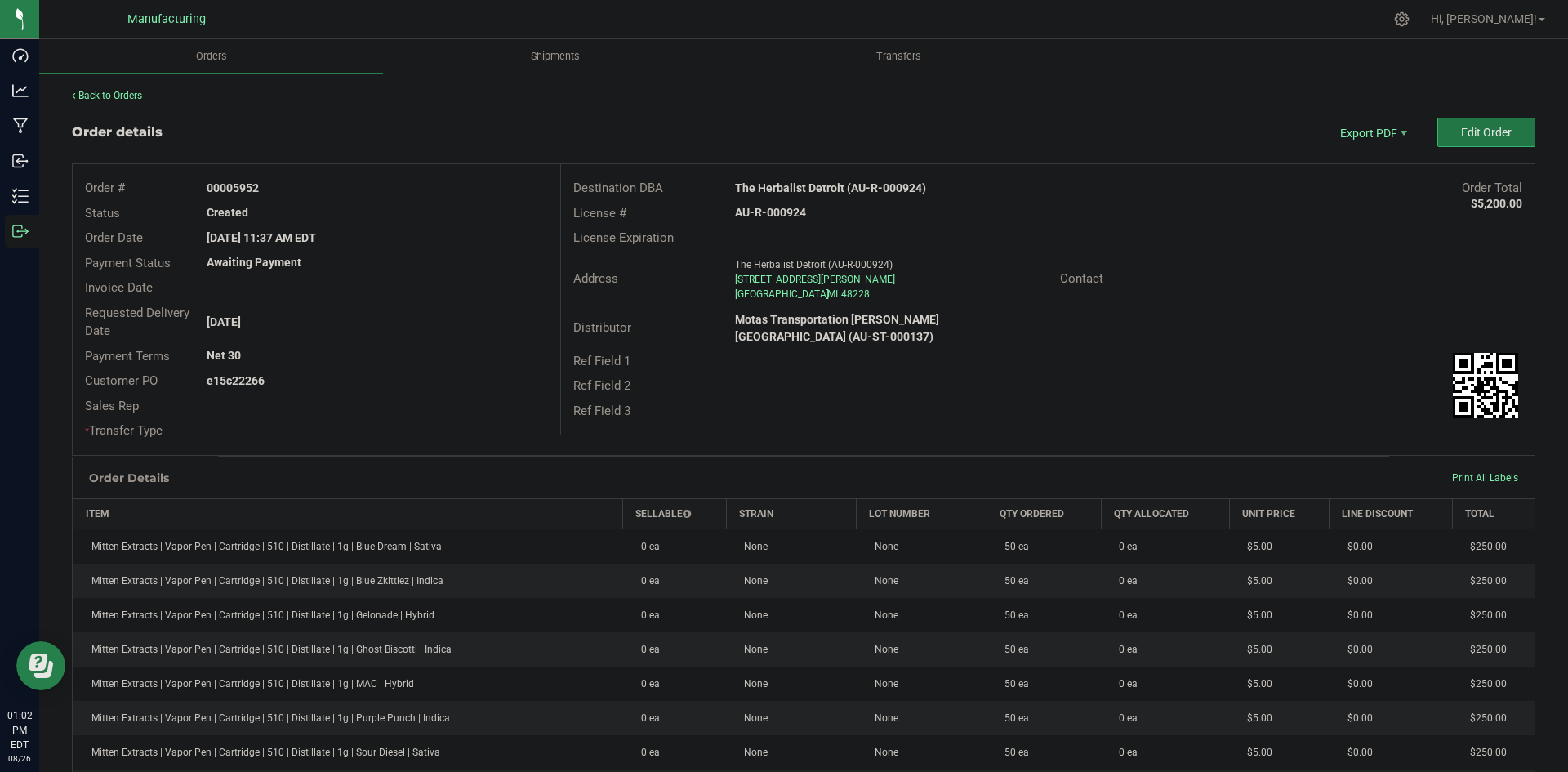
click at [1440, 121] on button "Edit Order" at bounding box center [1487, 132] width 98 height 29
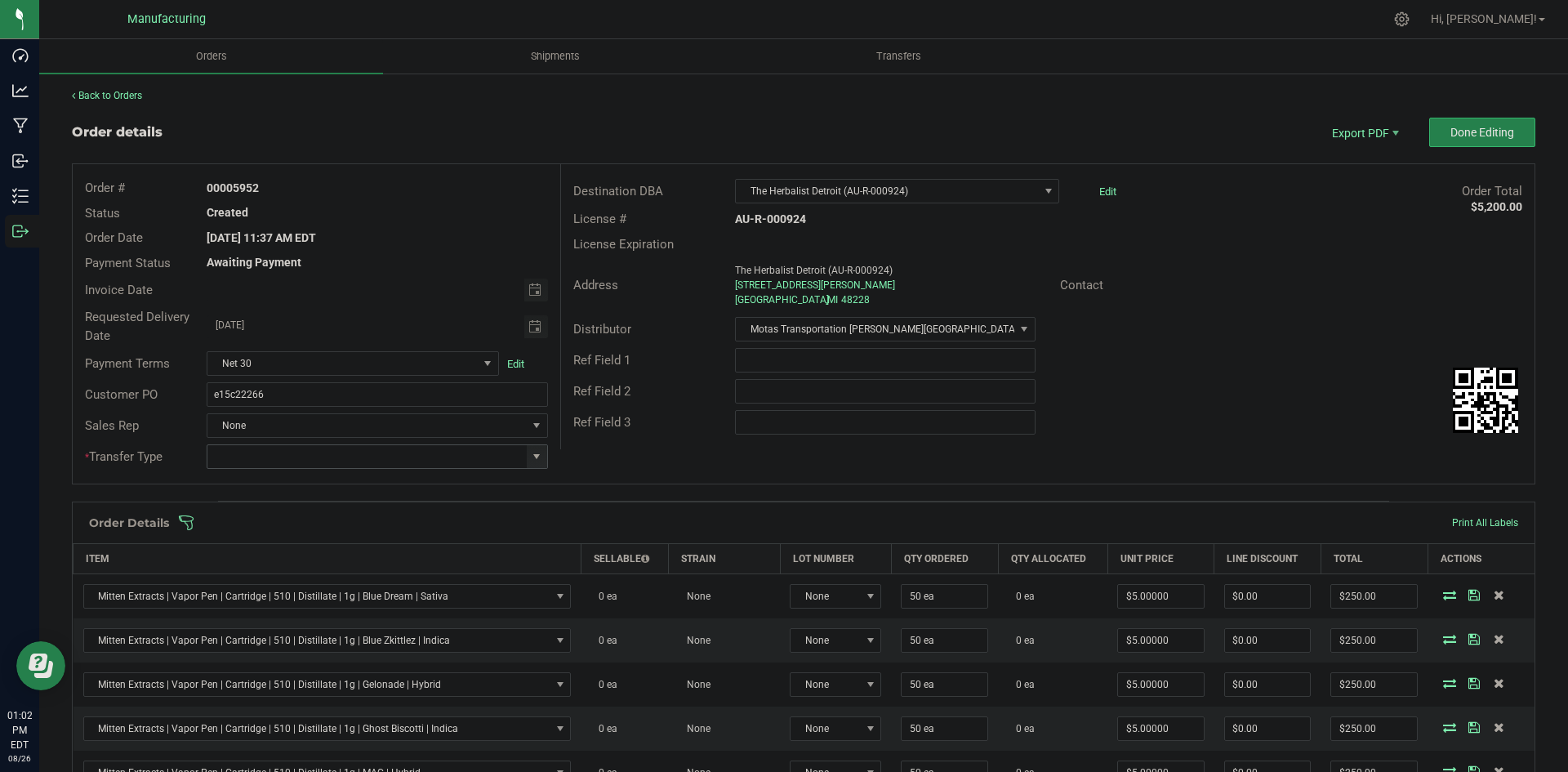
click at [530, 455] on span at bounding box center [536, 456] width 13 height 13
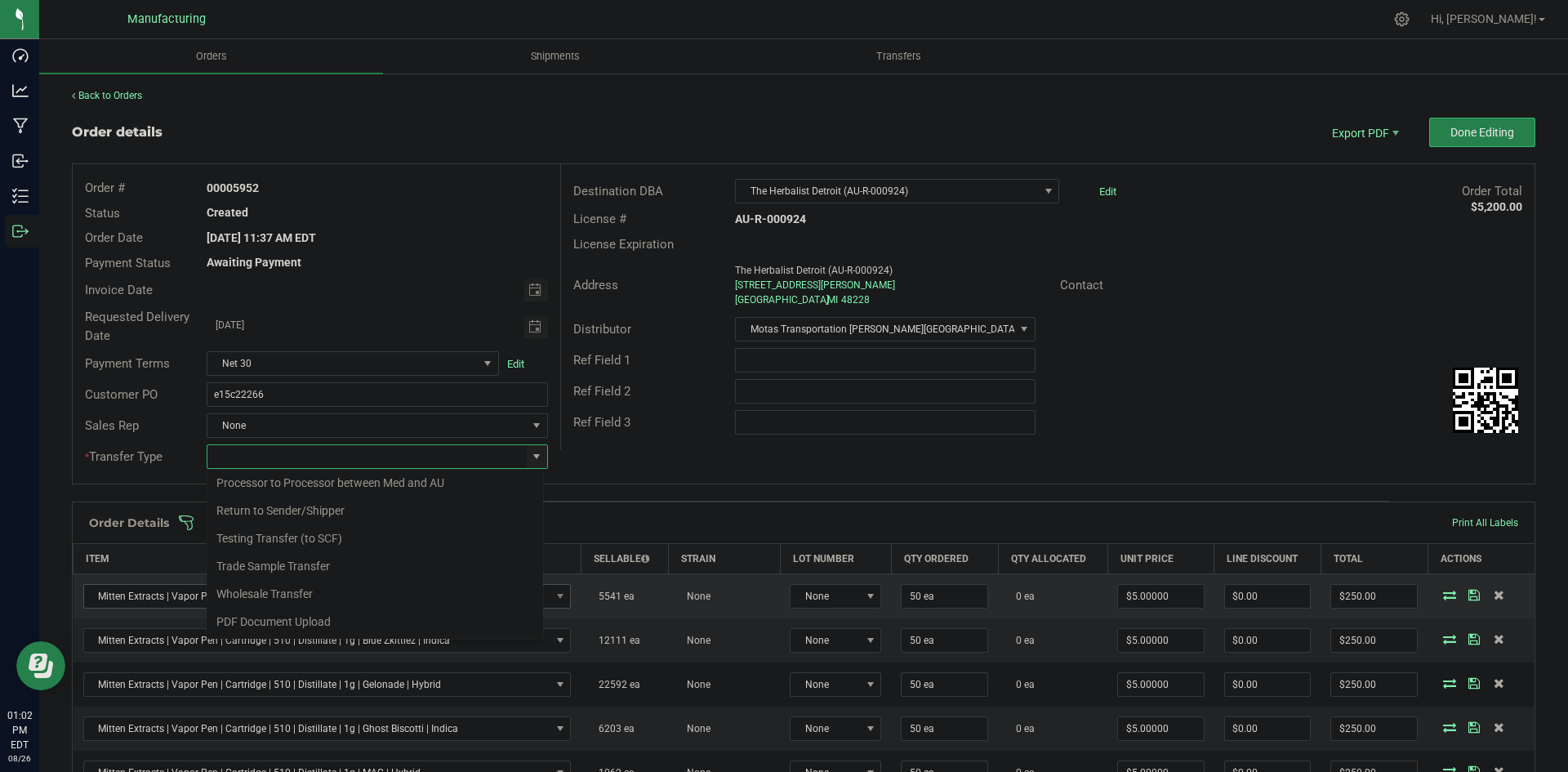
drag, startPoint x: 288, startPoint y: 598, endPoint x: 301, endPoint y: 588, distance: 16.4
click at [290, 598] on li "Wholesale Transfer" at bounding box center [375, 594] width 337 height 28
type input "Wholesale Transfer"
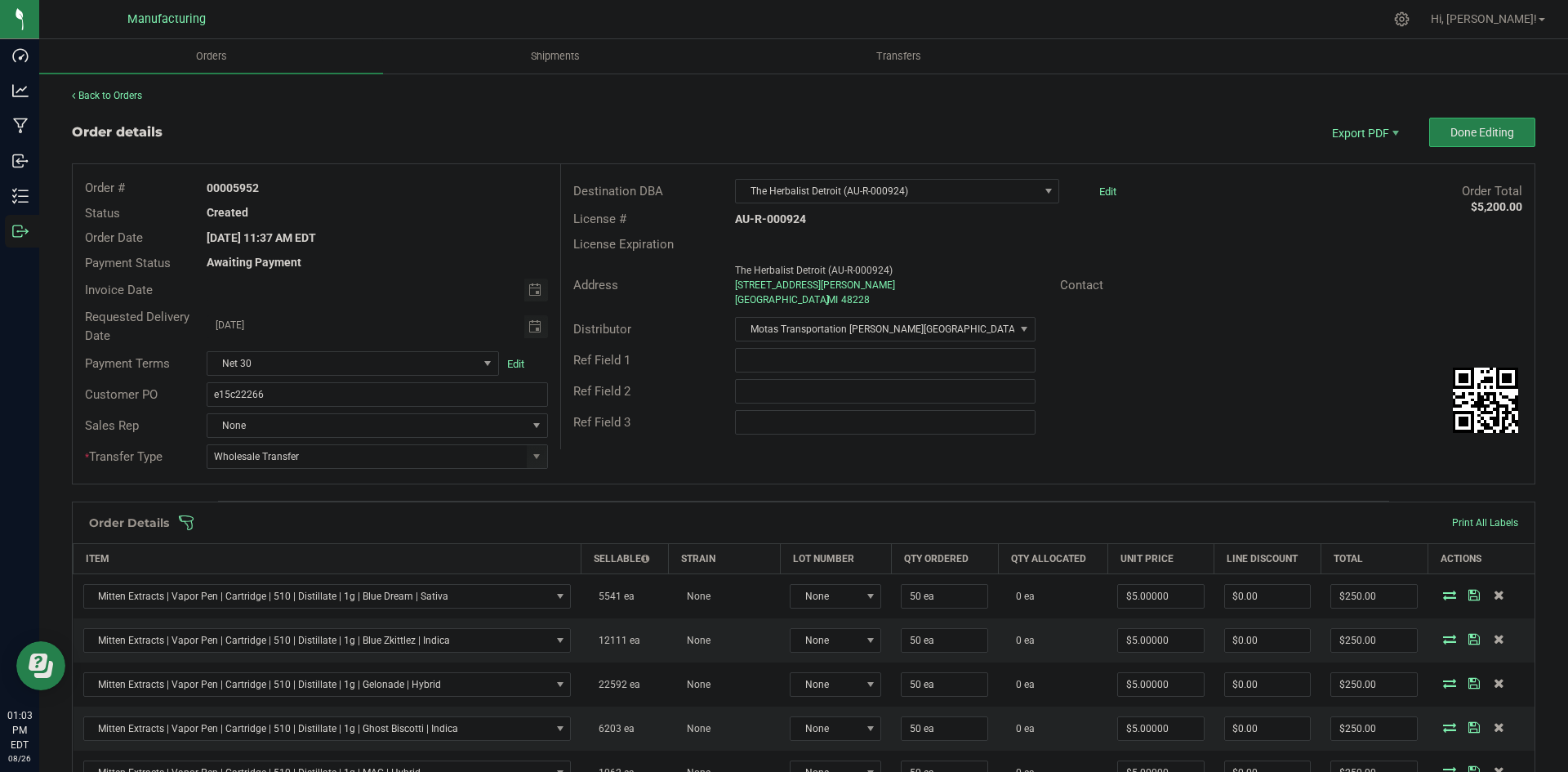
click at [613, 454] on div "Order # 00005952 Status Created Order Date Aug 26, 2025 11:37 AM EDT Payment St…" at bounding box center [804, 324] width 1462 height 320
click at [617, 528] on span at bounding box center [910, 523] width 1464 height 16
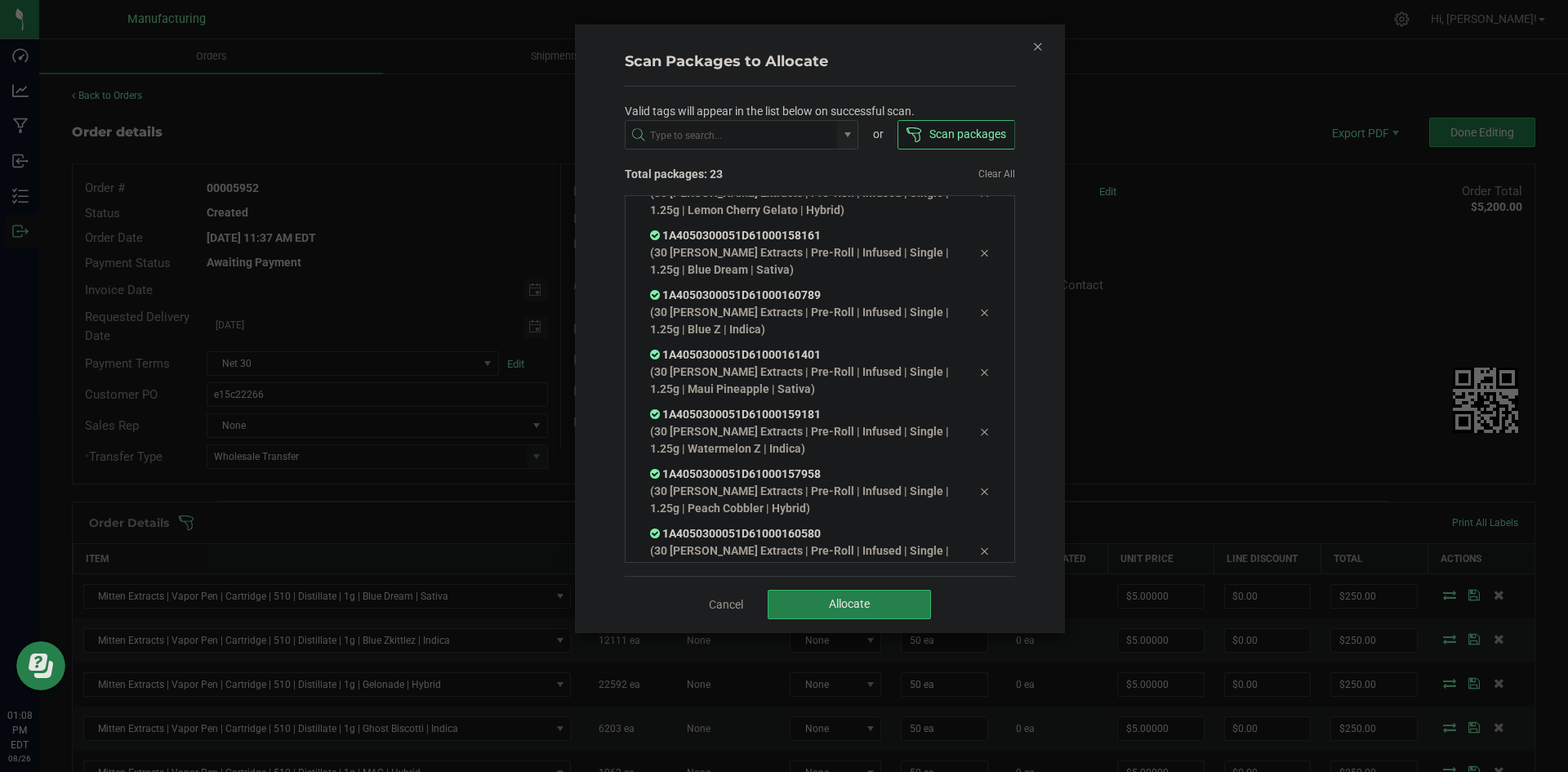
scroll to position [988, 0]
click at [846, 586] on div "Cancel Allocate" at bounding box center [820, 604] width 390 height 56
click at [841, 601] on span "Allocate" at bounding box center [850, 604] width 41 height 13
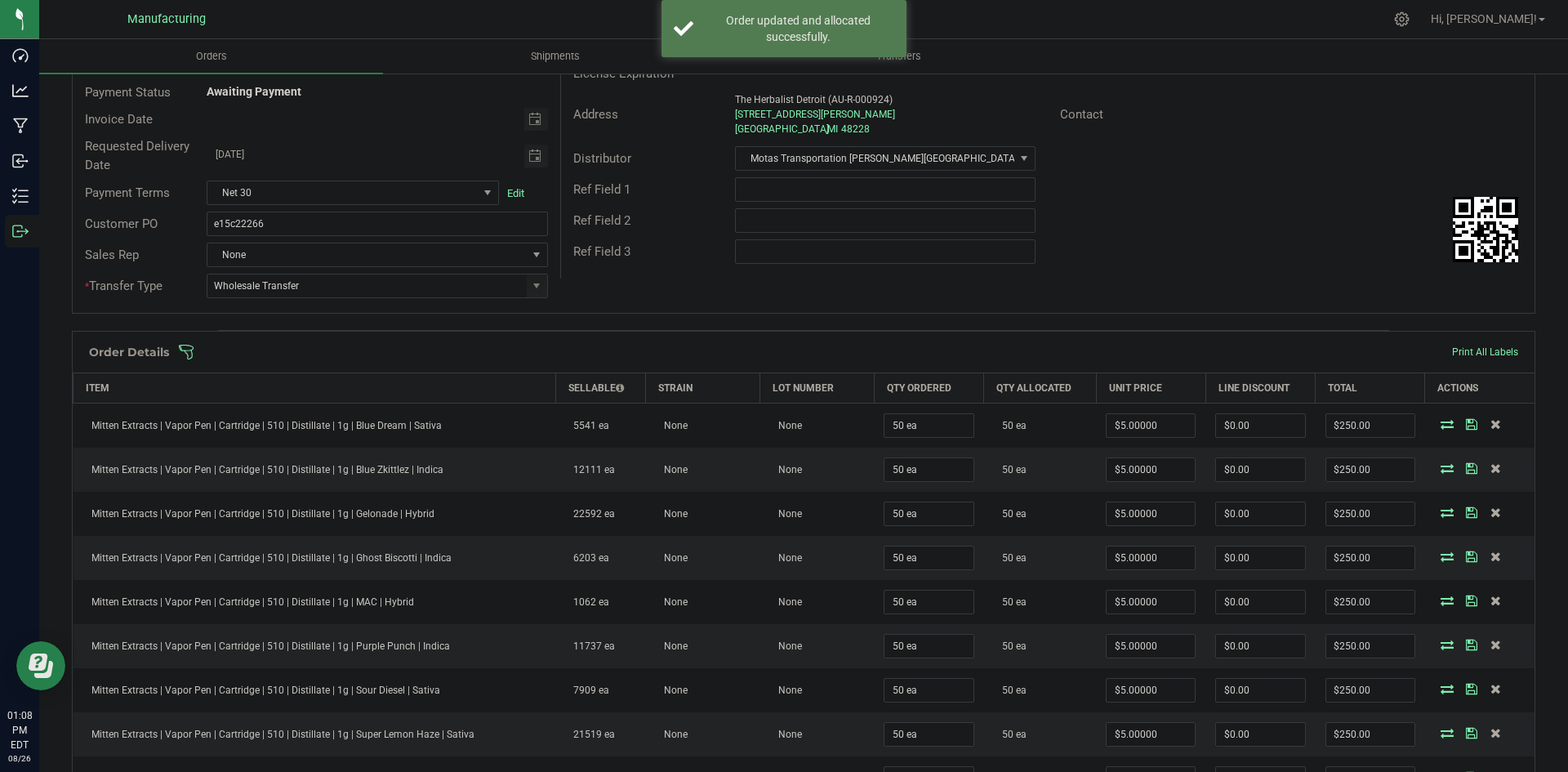
scroll to position [0, 0]
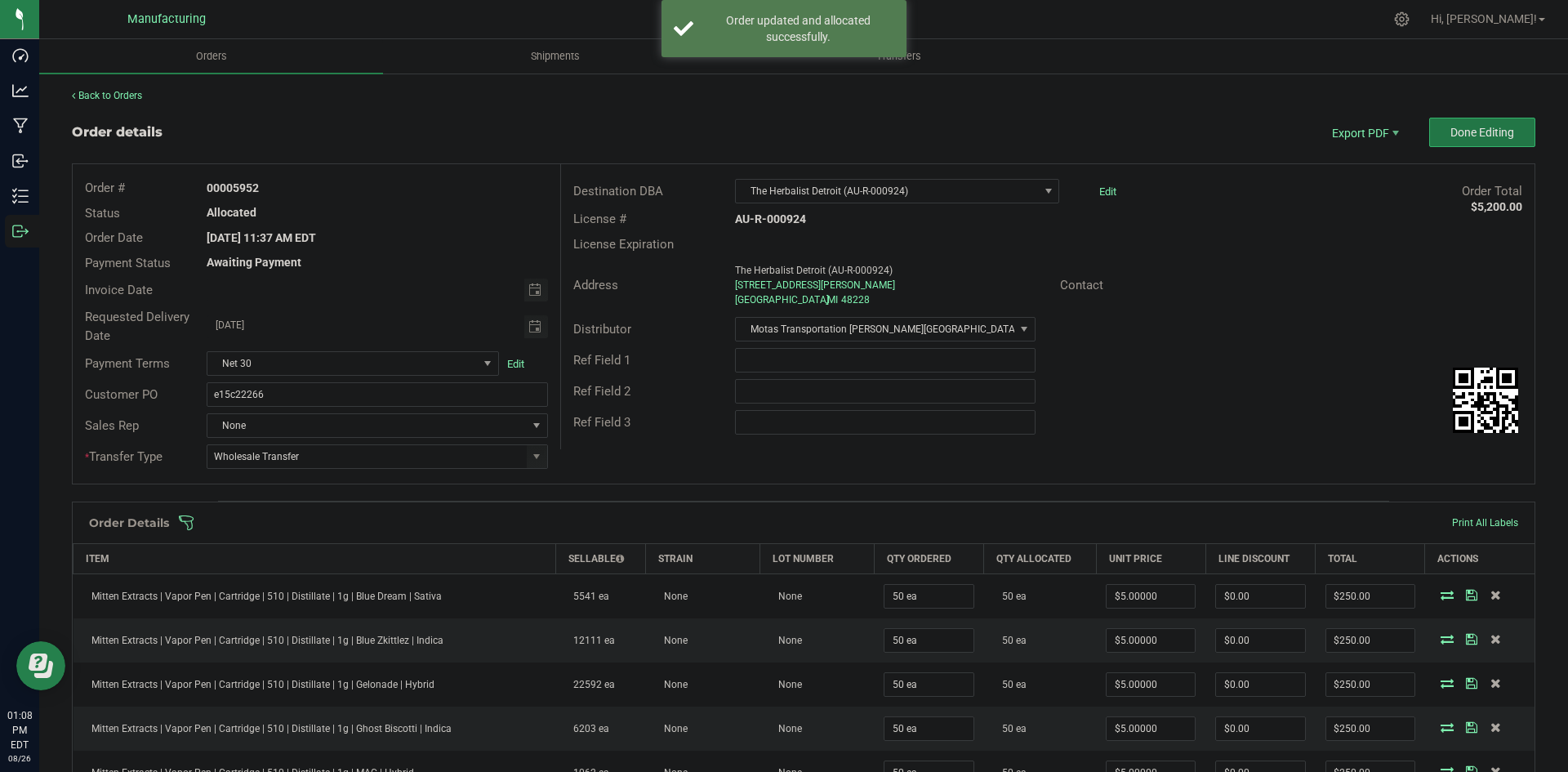
click at [1434, 144] on button "Done Editing" at bounding box center [1482, 132] width 106 height 29
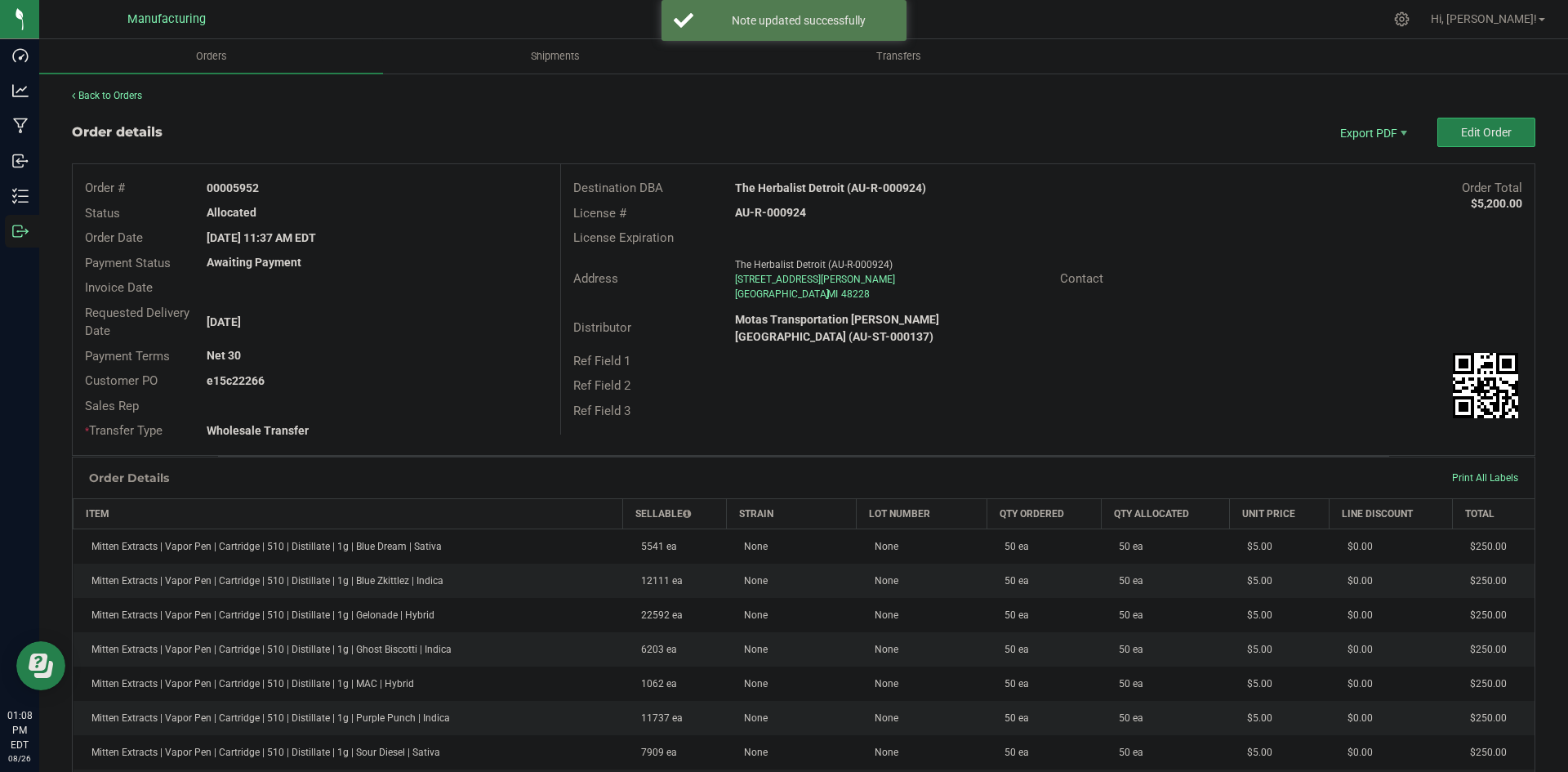
click at [815, 184] on strong "The Herbalist Detroit (AU-R-000924)" at bounding box center [830, 188] width 192 height 13
click at [817, 182] on strong "The Herbalist Detroit (AU-R-000924)" at bounding box center [830, 188] width 192 height 13
copy strong "The Herbalist Detroit (AU-R-000924)"
click at [782, 211] on strong "AU-R-000924" at bounding box center [771, 212] width 71 height 13
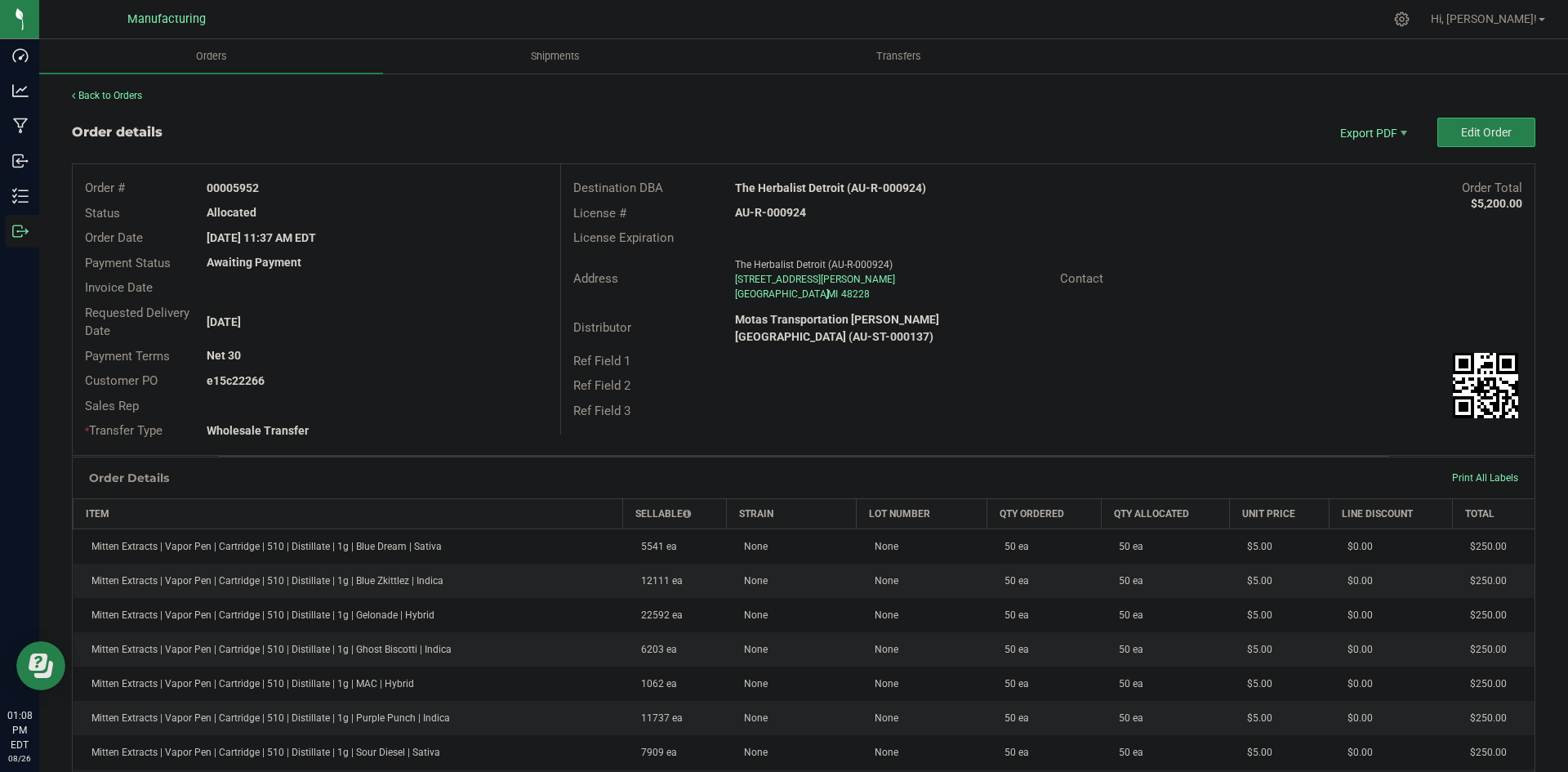
click at [782, 211] on strong "AU-R-000924" at bounding box center [771, 212] width 71 height 13
copy strong "AU-R-000924"
drag, startPoint x: 231, startPoint y: 185, endPoint x: 393, endPoint y: 193, distance: 162.2
click at [370, 191] on div "00005952" at bounding box center [377, 188] width 365 height 17
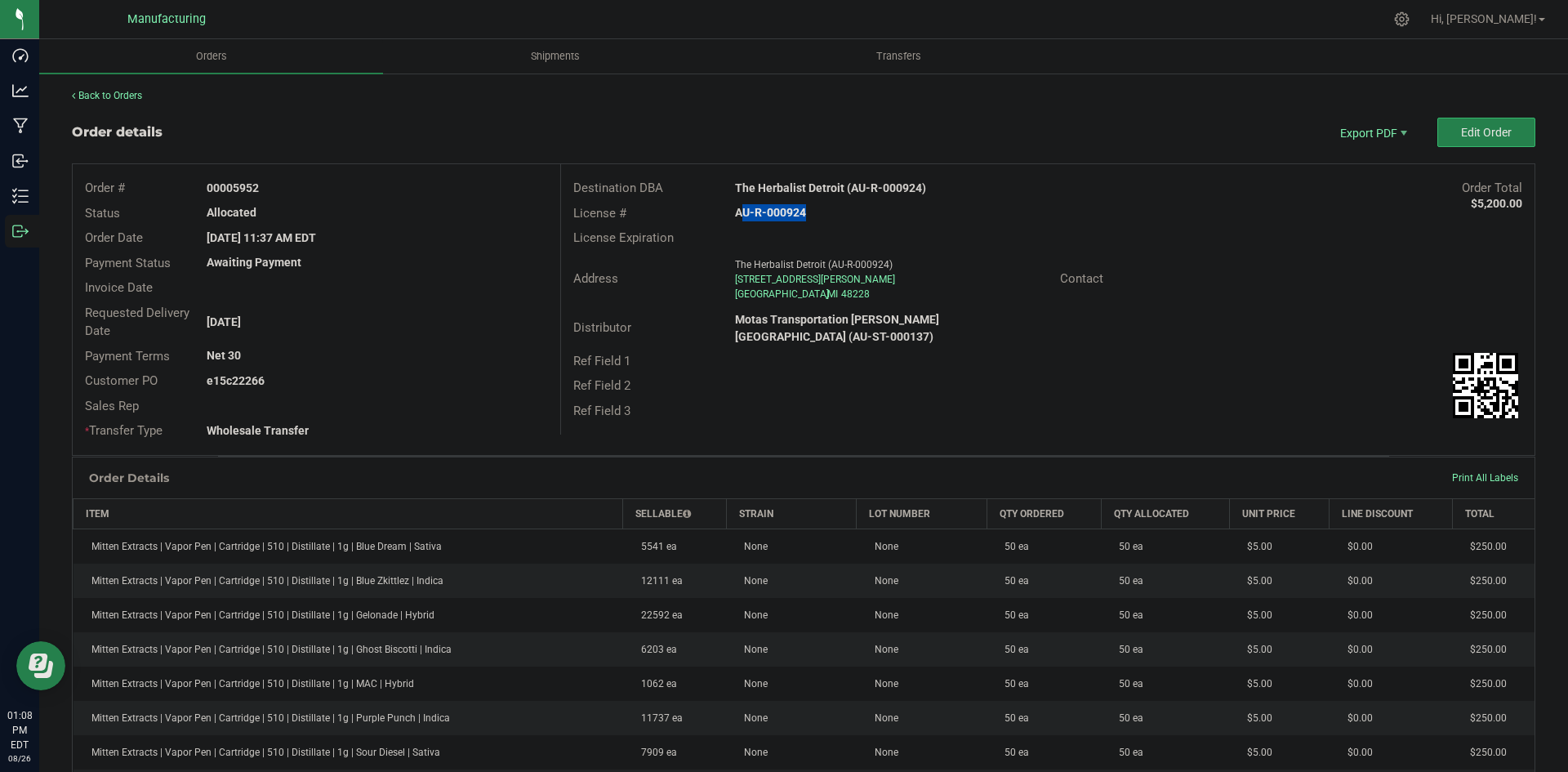
copy strong "5952"
drag, startPoint x: 232, startPoint y: 379, endPoint x: 801, endPoint y: 409, distance: 569.8
click at [562, 387] on div "Order # 00005952 Status Allocated Order Date Aug 26, 2025 11:37 AM EDT Payment …" at bounding box center [804, 309] width 1462 height 291
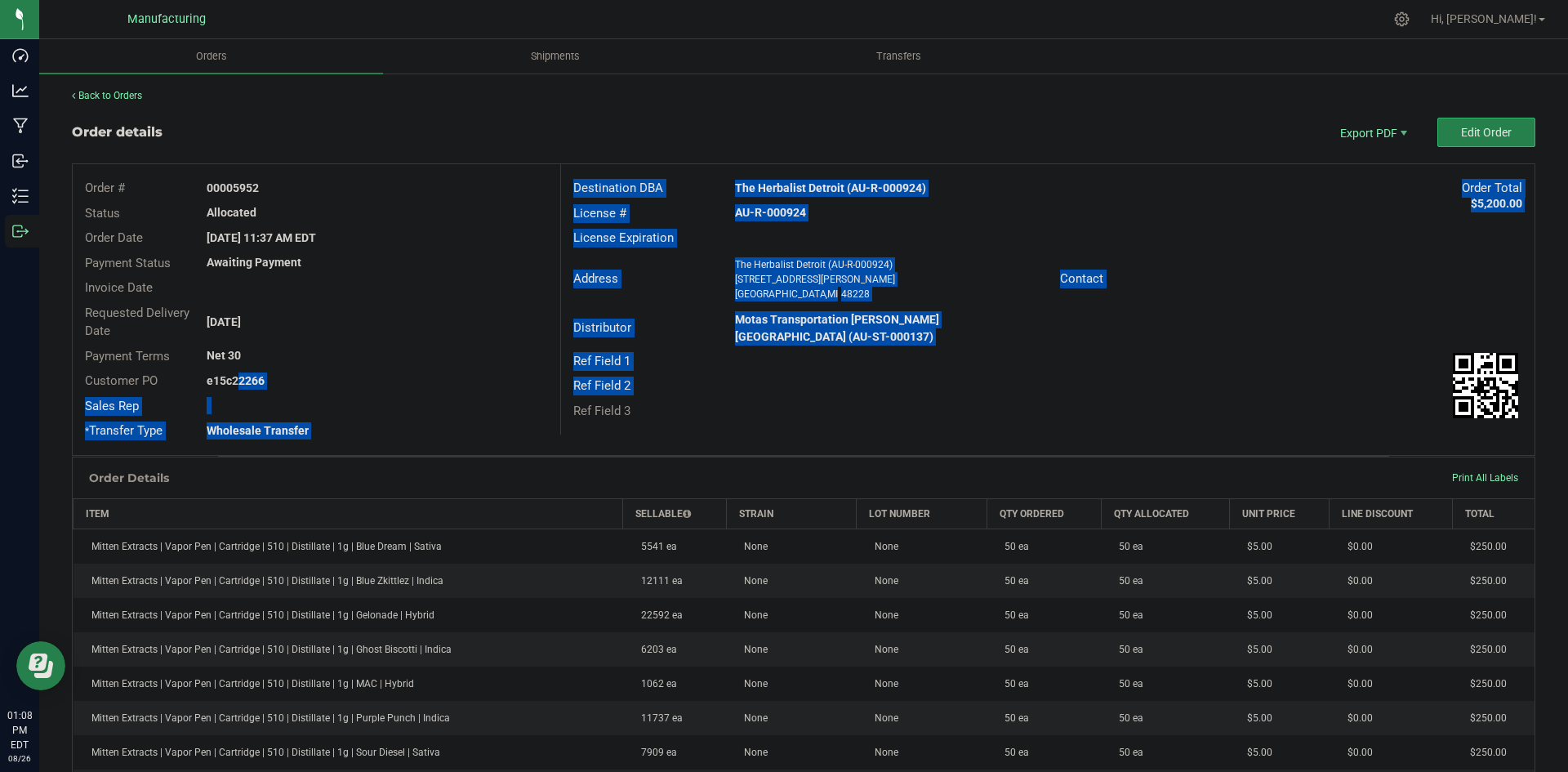
copy div "22266 Sales Rep * Transfer Type Wholesale Transfer Destination DBA The Herbalis…"
click at [1295, 249] on div "License Expiration" at bounding box center [1048, 238] width 974 height 25
click at [1246, 232] on div "License Expiration" at bounding box center [1048, 238] width 974 height 25
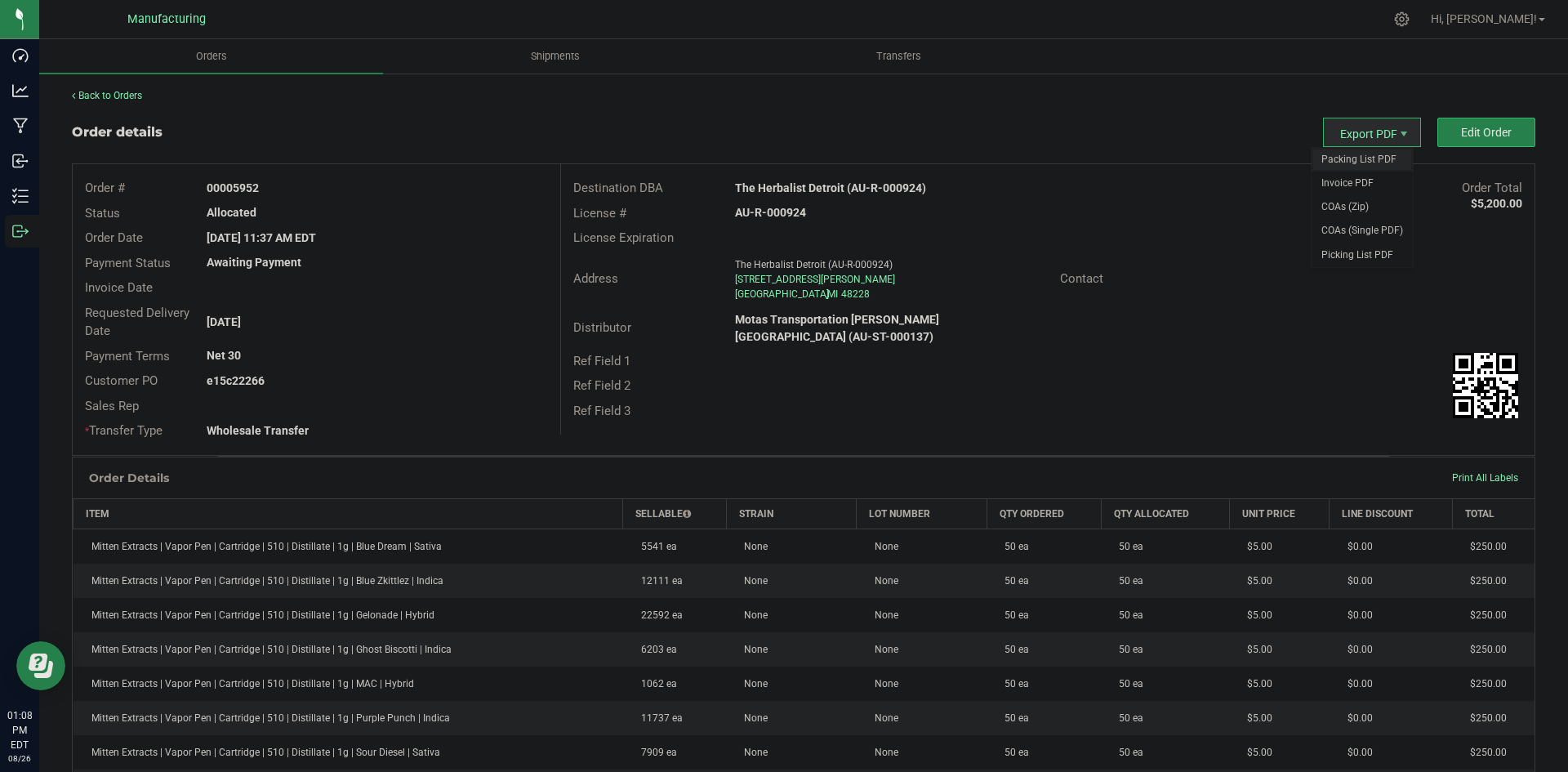
click at [1372, 152] on span "Packing List PDF" at bounding box center [1363, 160] width 102 height 24
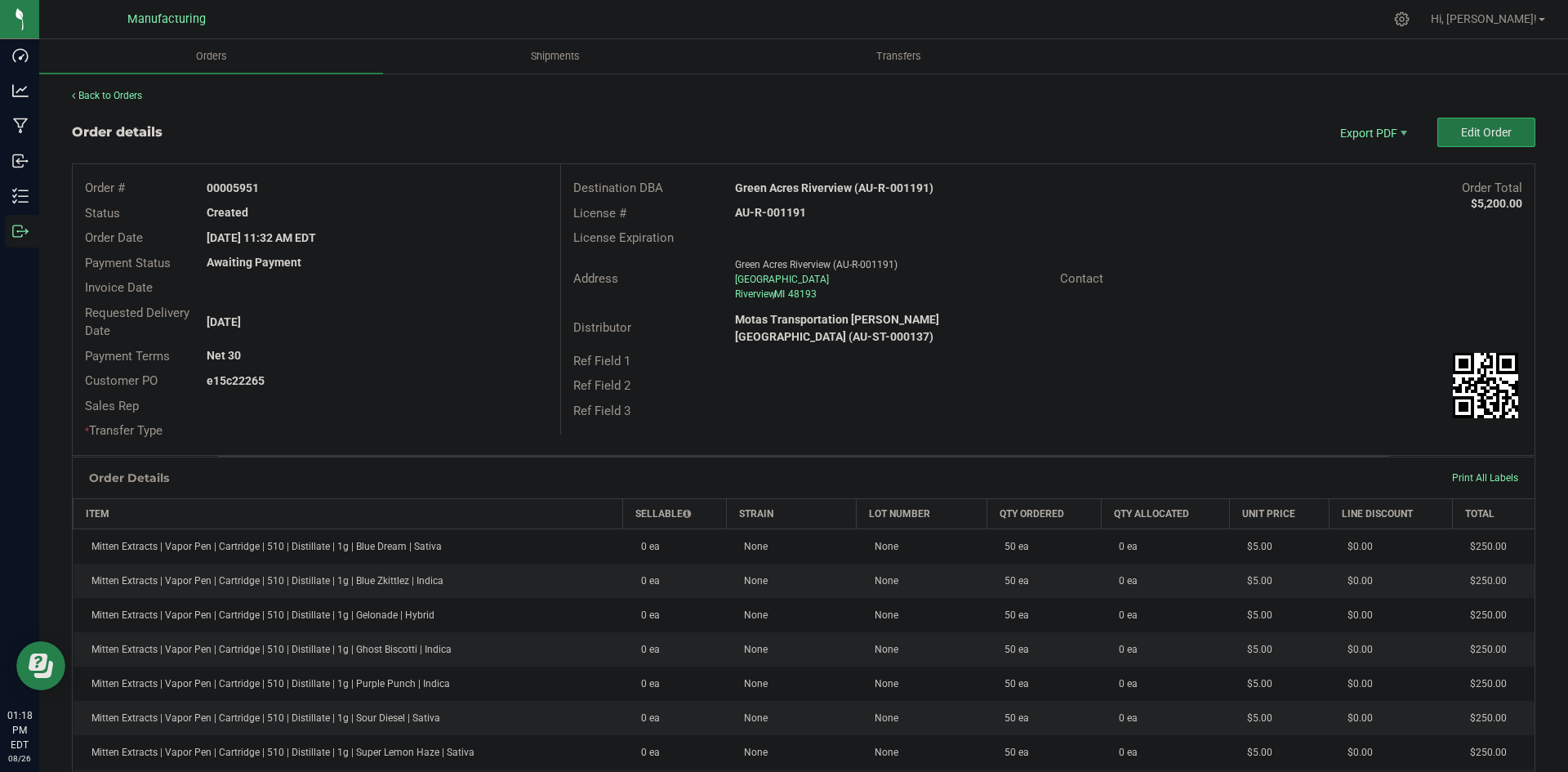
click at [1461, 132] on span "Edit Order" at bounding box center [1486, 132] width 51 height 13
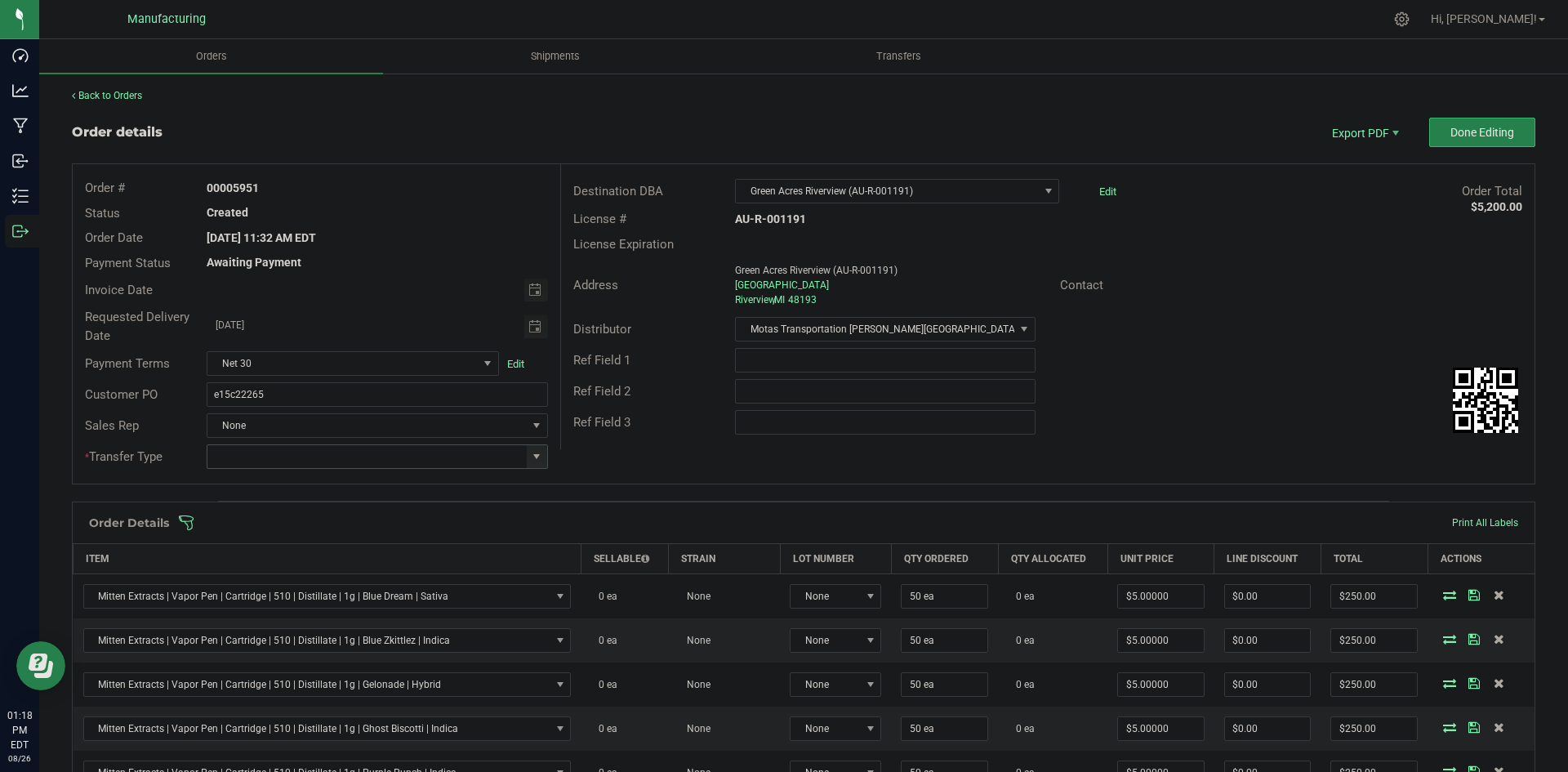
click at [533, 456] on span at bounding box center [536, 456] width 13 height 13
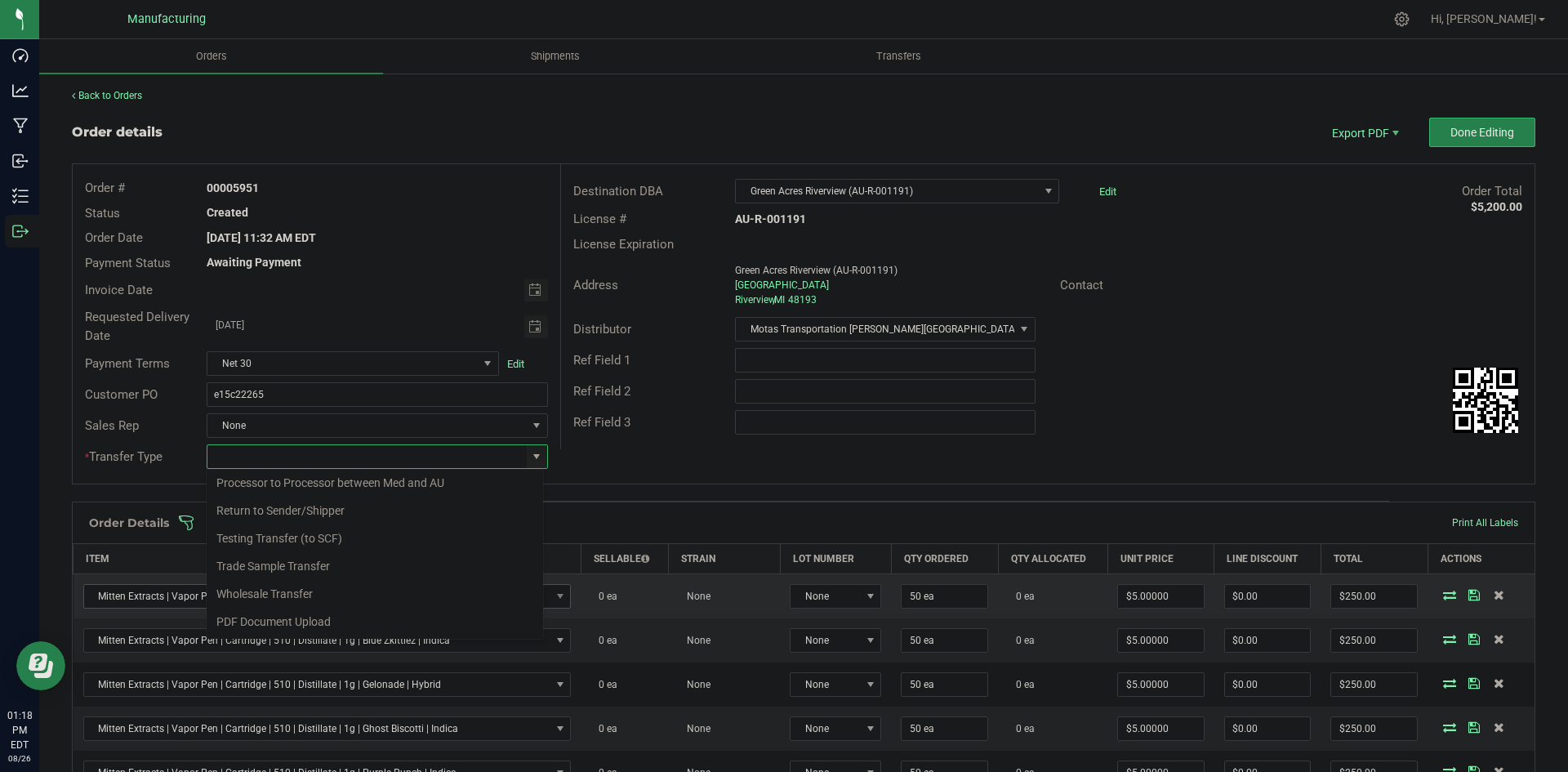
drag, startPoint x: 288, startPoint y: 598, endPoint x: 294, endPoint y: 593, distance: 7.8
click at [290, 596] on li "Wholesale Transfer" at bounding box center [375, 594] width 337 height 28
type input "Wholesale Transfer"
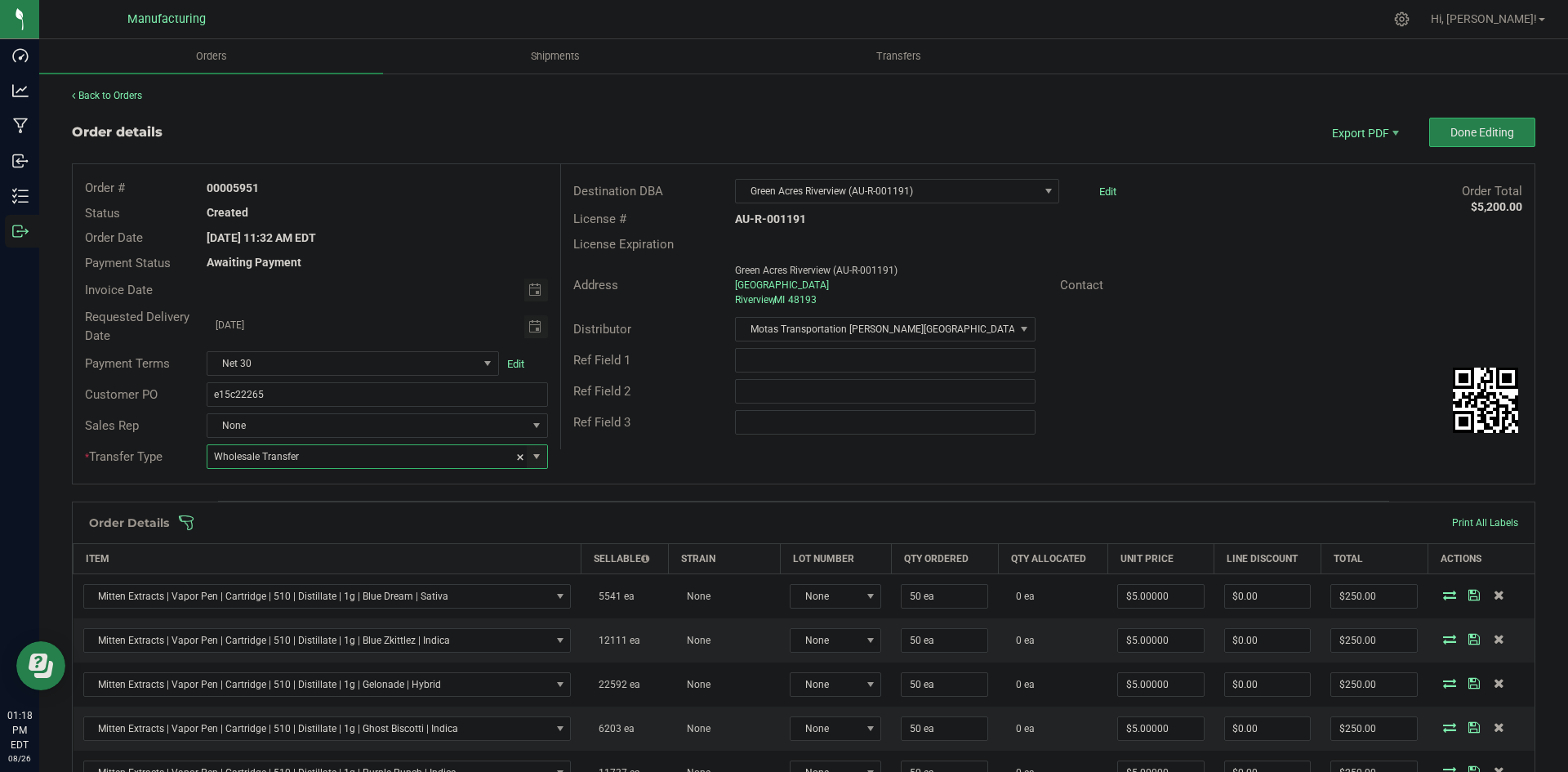
click at [594, 438] on div "Ref Field 3" at bounding box center [1048, 423] width 974 height 31
click at [583, 522] on span at bounding box center [910, 523] width 1464 height 16
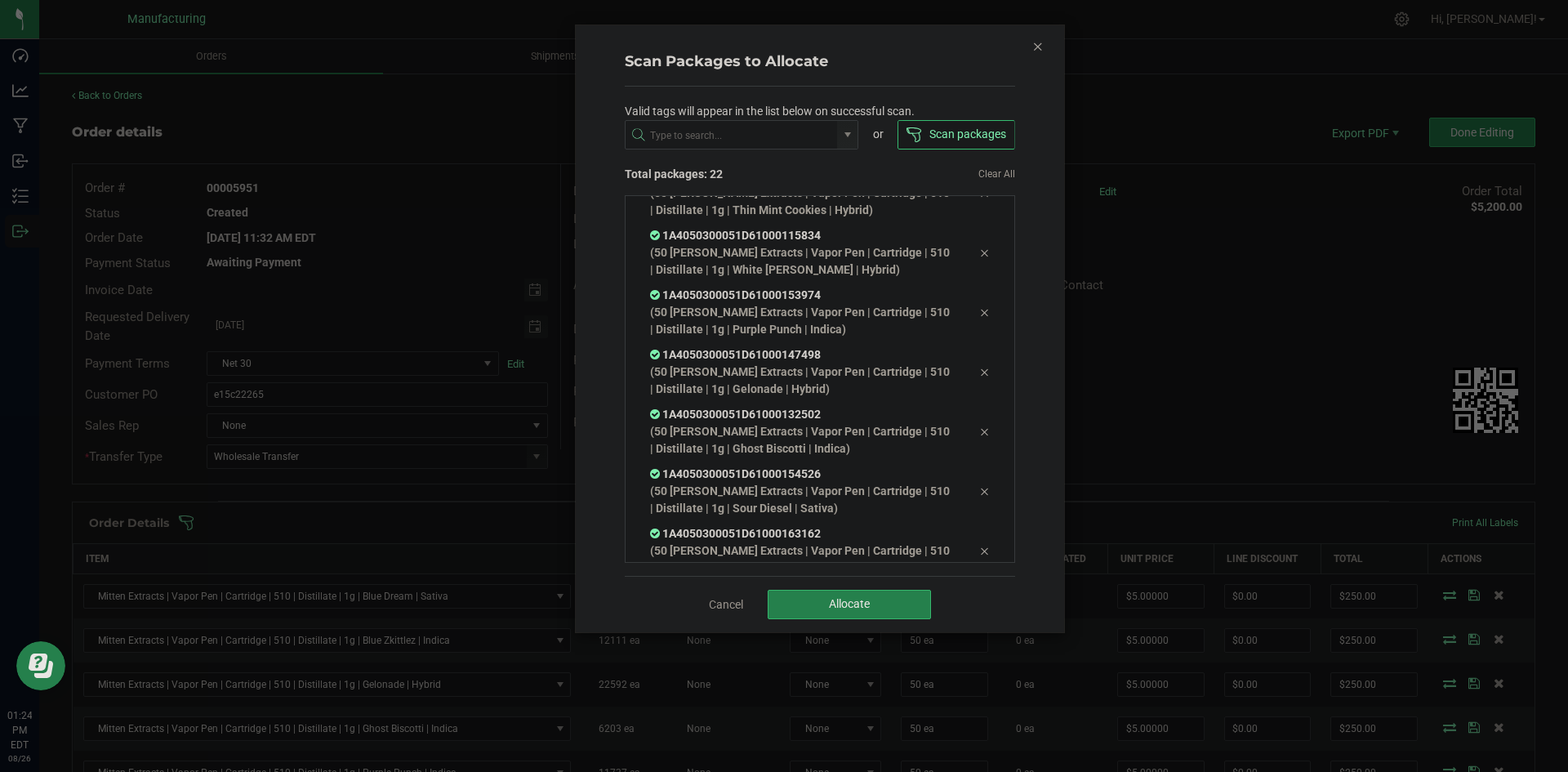
scroll to position [988, 0]
click at [860, 606] on span "Allocate" at bounding box center [850, 604] width 41 height 13
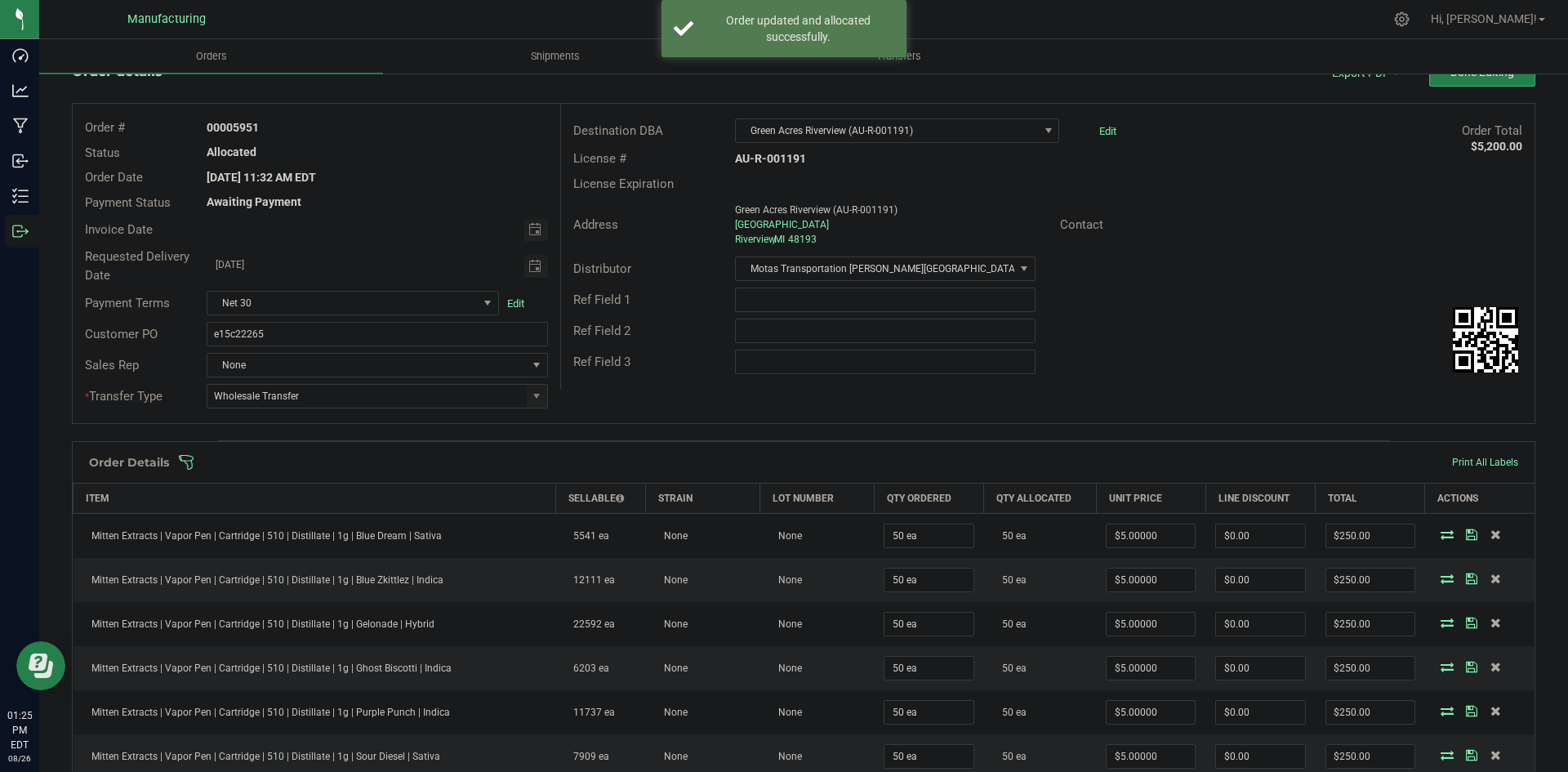
scroll to position [0, 0]
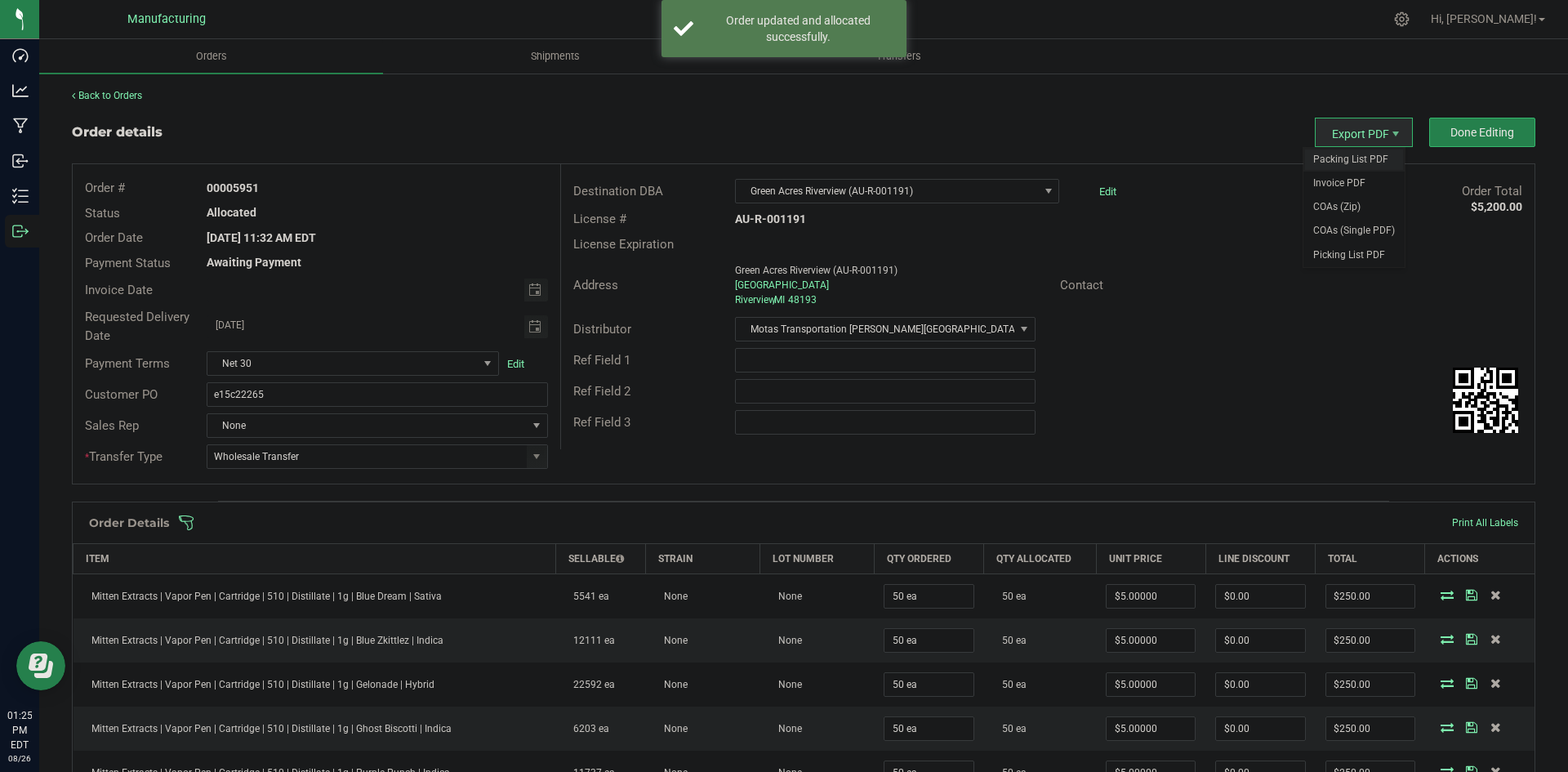
click at [1358, 161] on span "Packing List PDF" at bounding box center [1354, 160] width 102 height 24
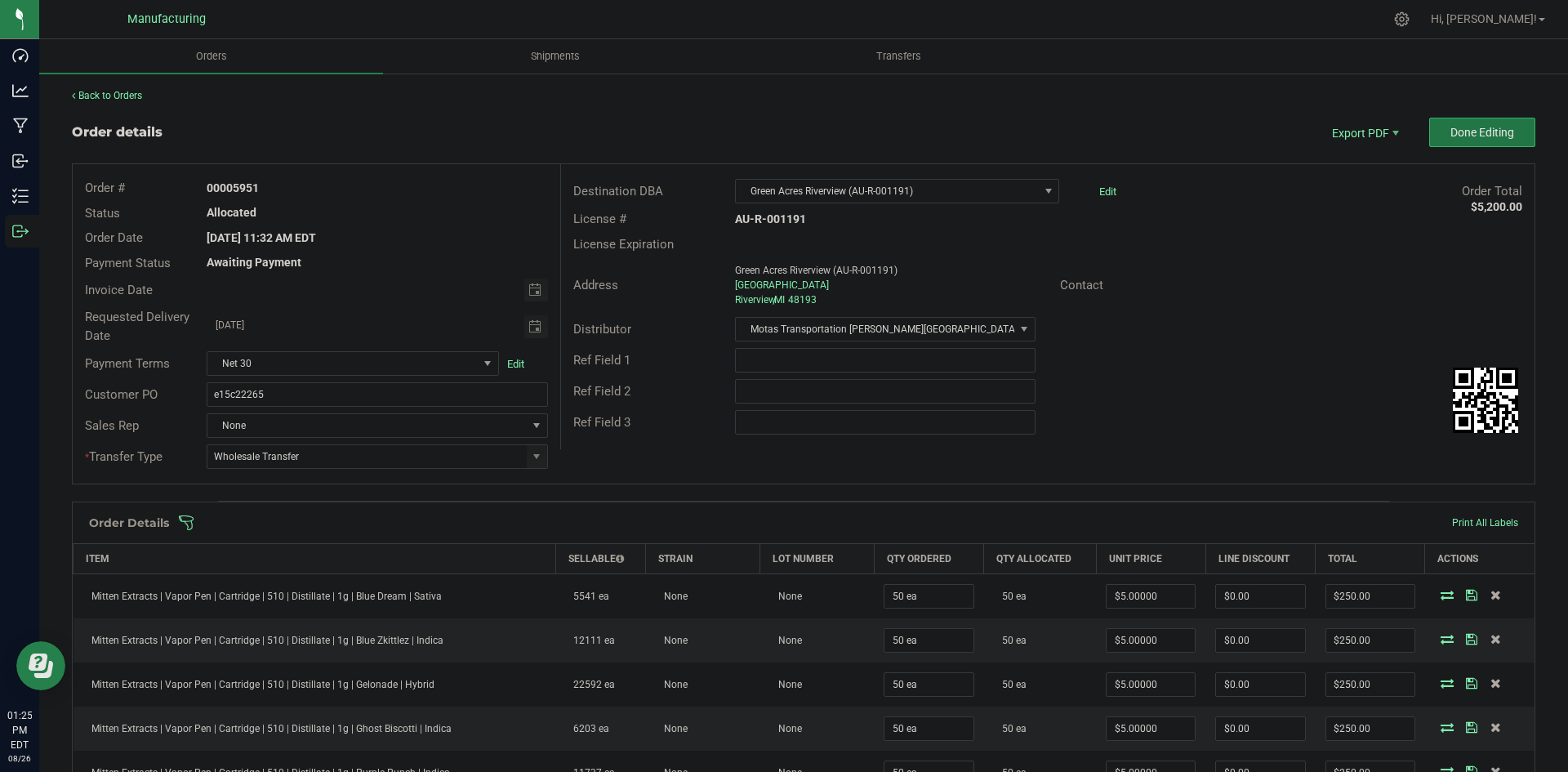
click at [1481, 126] on span "Done Editing" at bounding box center [1482, 132] width 64 height 13
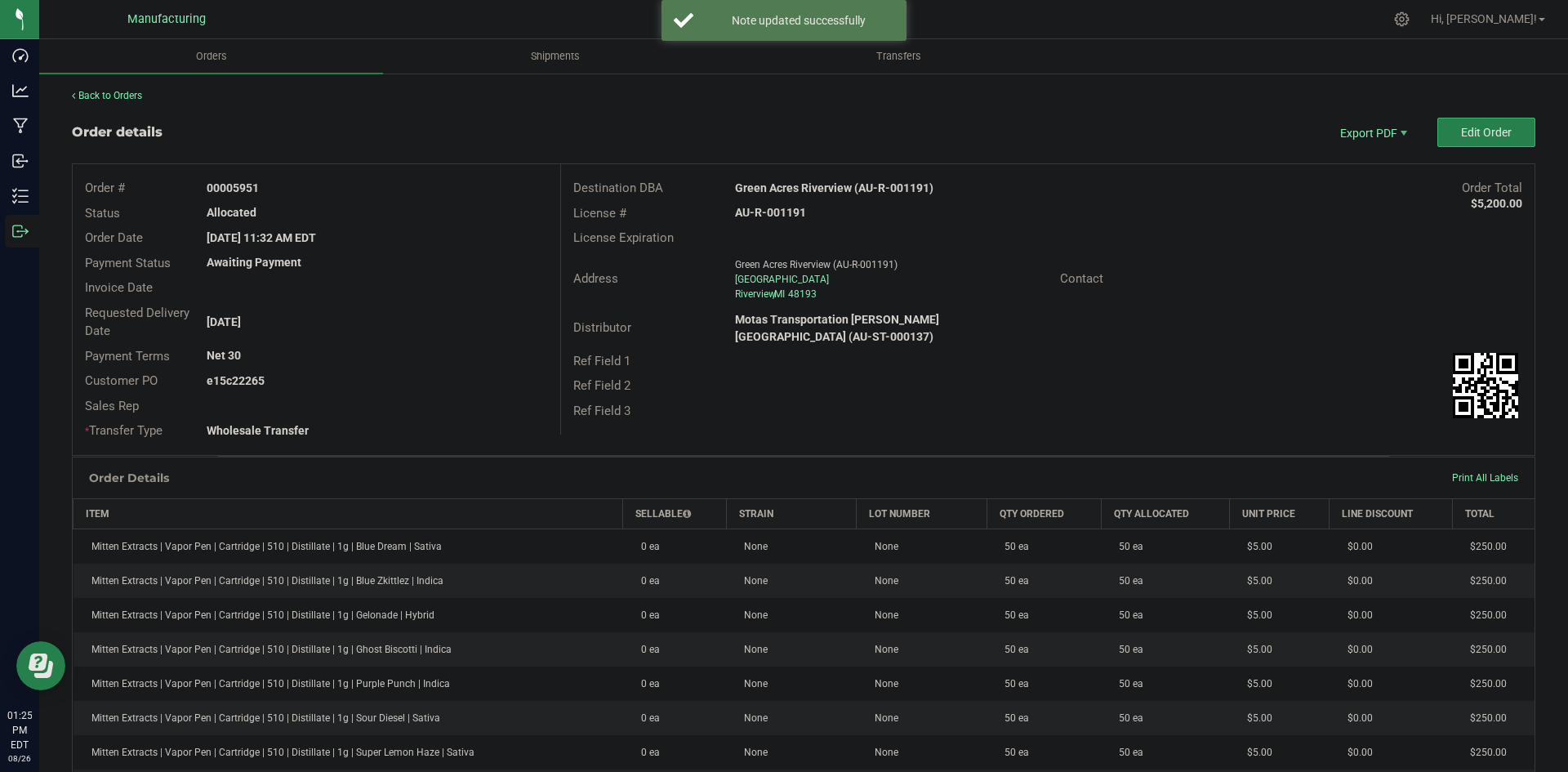
click at [824, 190] on strong "Green Acres Riverview (AU-R-001191)" at bounding box center [834, 188] width 199 height 13
copy strong "Green Acres Riverview (AU-R-001191)"
click at [766, 211] on strong "AU-R-001191" at bounding box center [771, 212] width 71 height 13
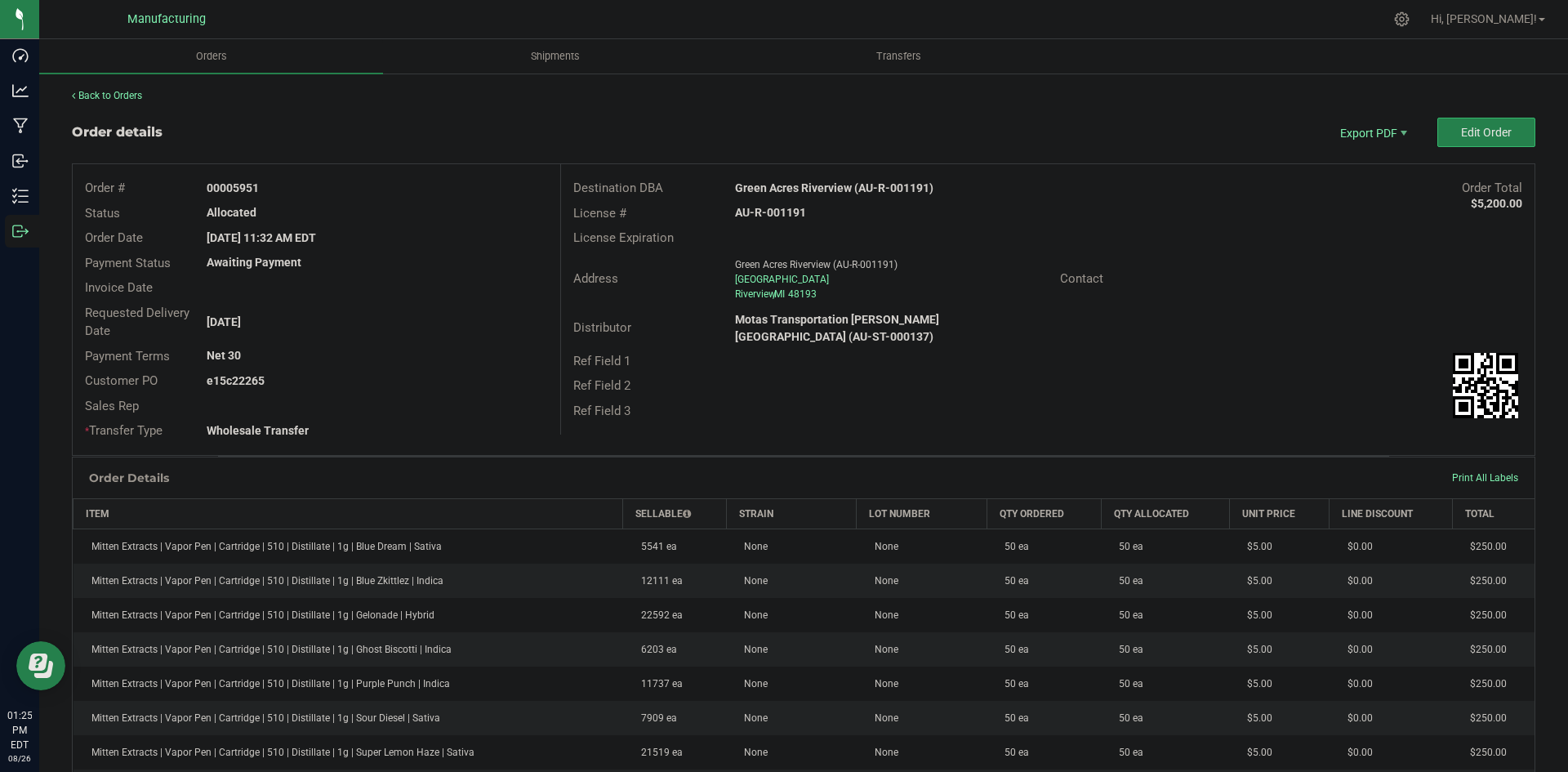
click at [767, 211] on strong "AU-R-001191" at bounding box center [771, 212] width 71 height 13
click at [768, 211] on strong "AU-R-001191" at bounding box center [771, 212] width 71 height 13
copy strong "AU-R-001191"
drag, startPoint x: 235, startPoint y: 192, endPoint x: 347, endPoint y: 208, distance: 113.1
click at [303, 199] on div "Order # 00005951" at bounding box center [316, 188] width 487 height 25
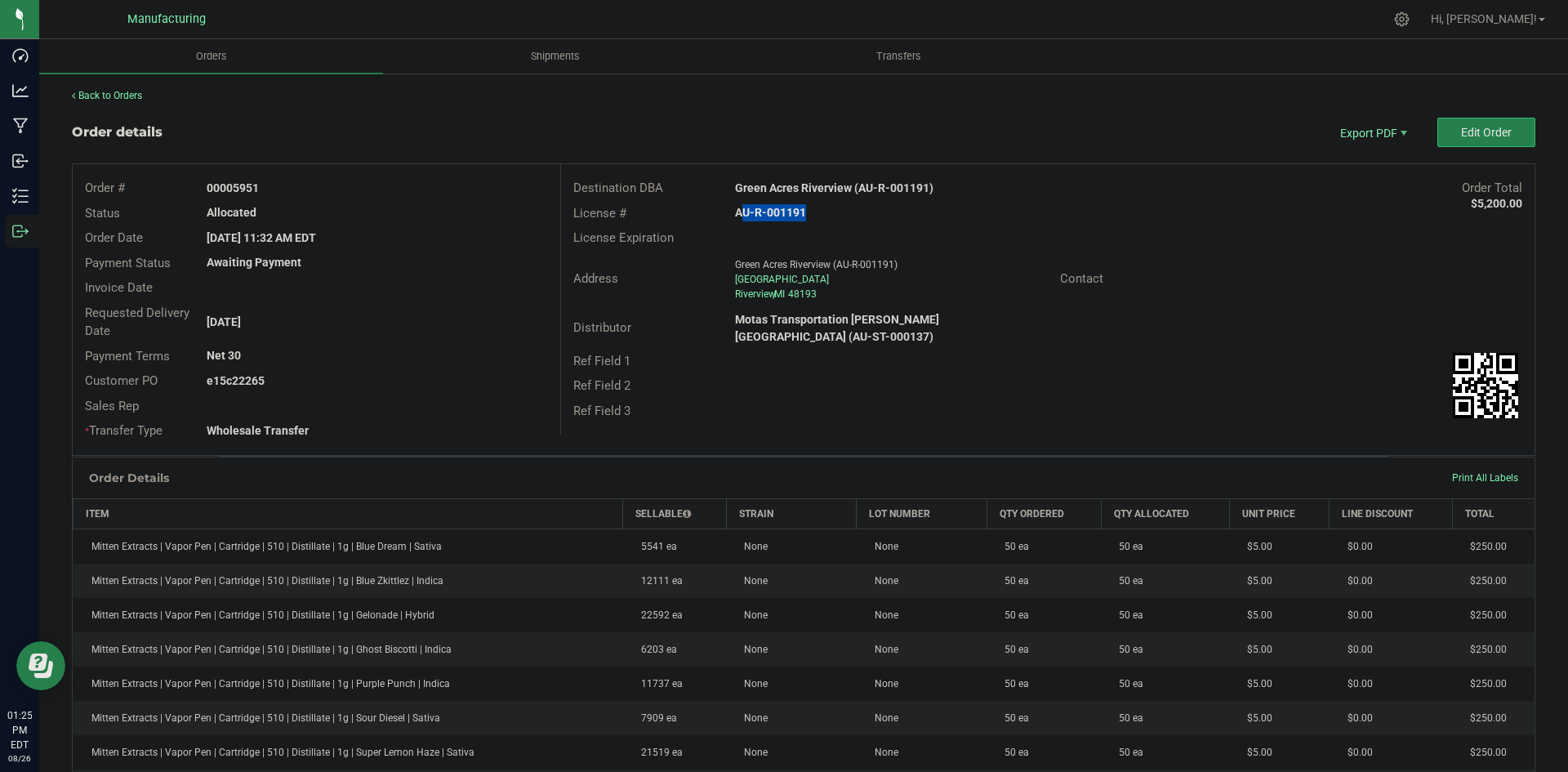
copy strong "5951"
drag, startPoint x: 233, startPoint y: 379, endPoint x: 551, endPoint y: 382, distance: 318.0
click at [412, 382] on div "e15c22265" at bounding box center [377, 381] width 365 height 17
copy strong "22265"
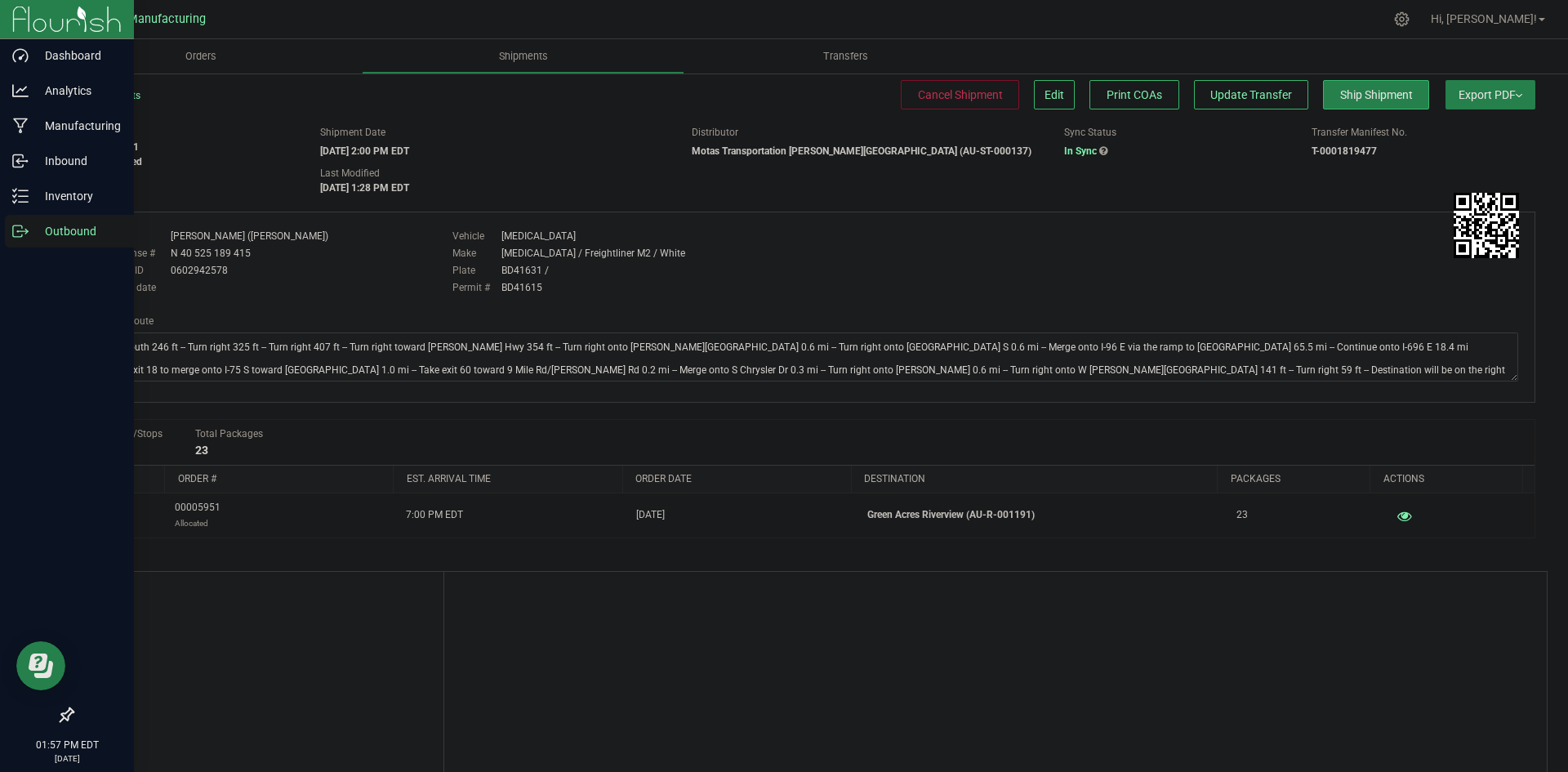
click at [40, 233] on p "Outbound" at bounding box center [78, 231] width 98 height 20
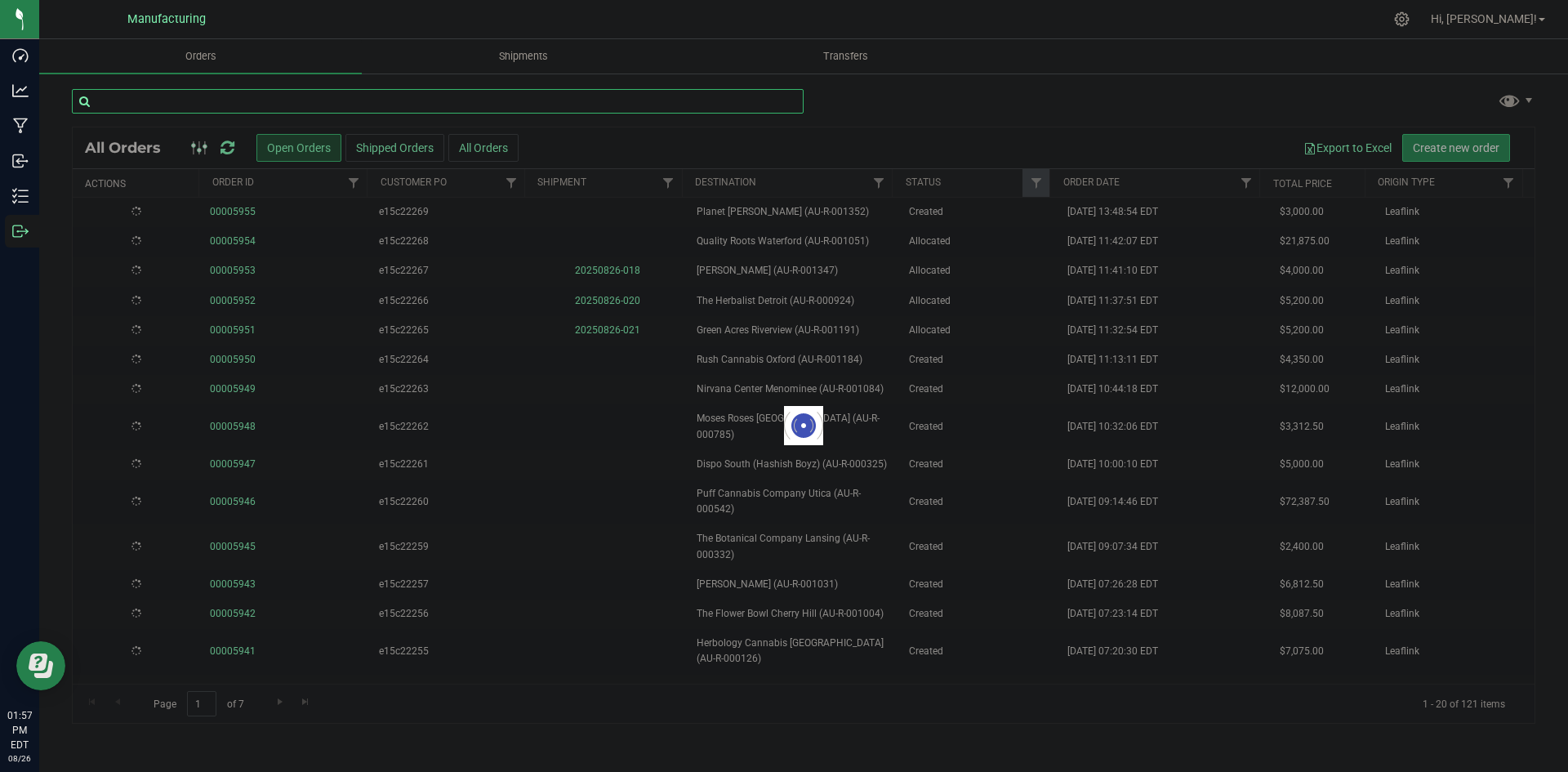
click at [420, 107] on input "text" at bounding box center [438, 102] width 732 height 25
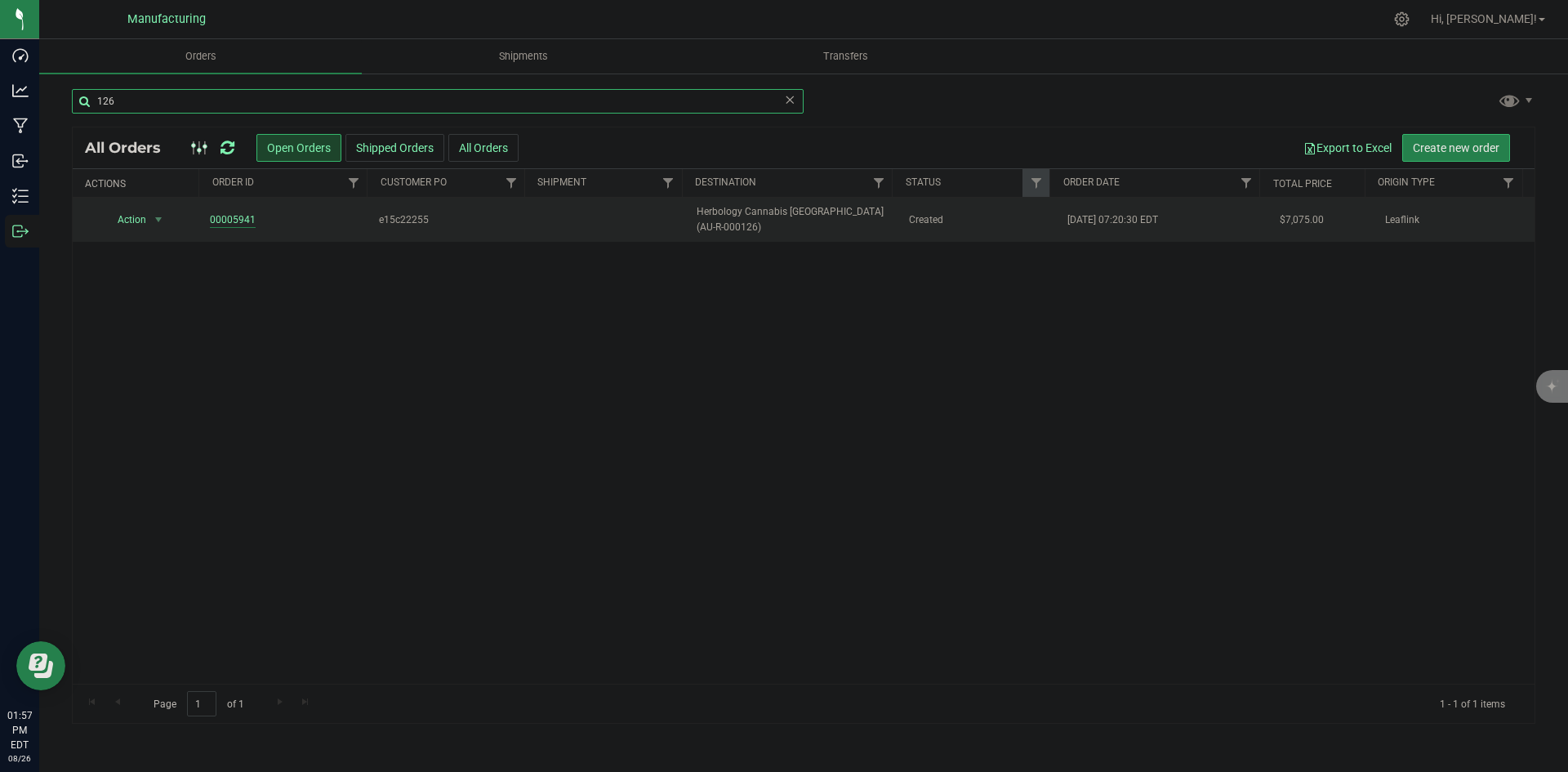
type input "126"
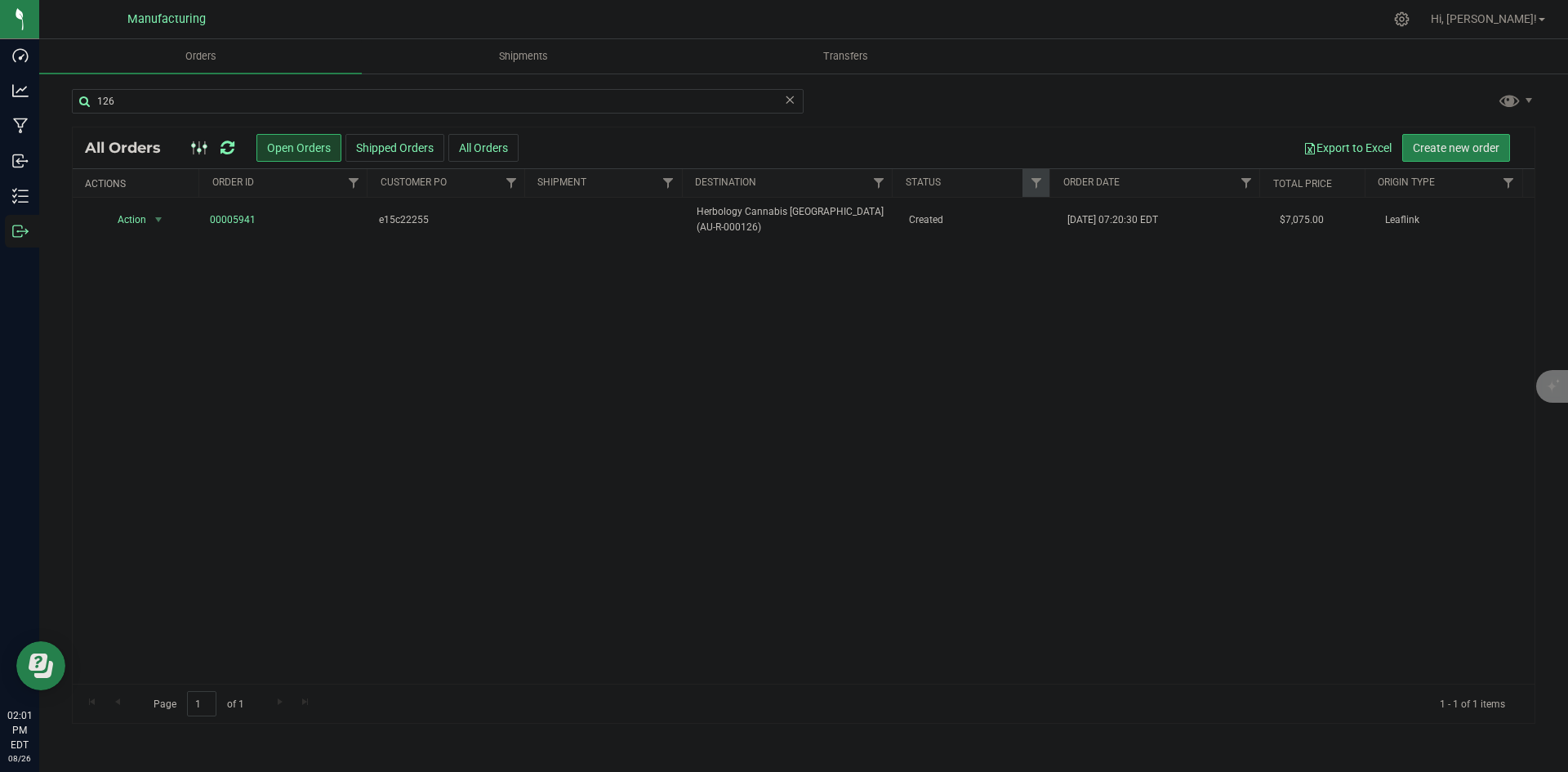
click at [231, 145] on icon at bounding box center [228, 148] width 14 height 16
click at [222, 144] on icon at bounding box center [228, 148] width 14 height 16
click at [224, 144] on icon at bounding box center [228, 148] width 14 height 16
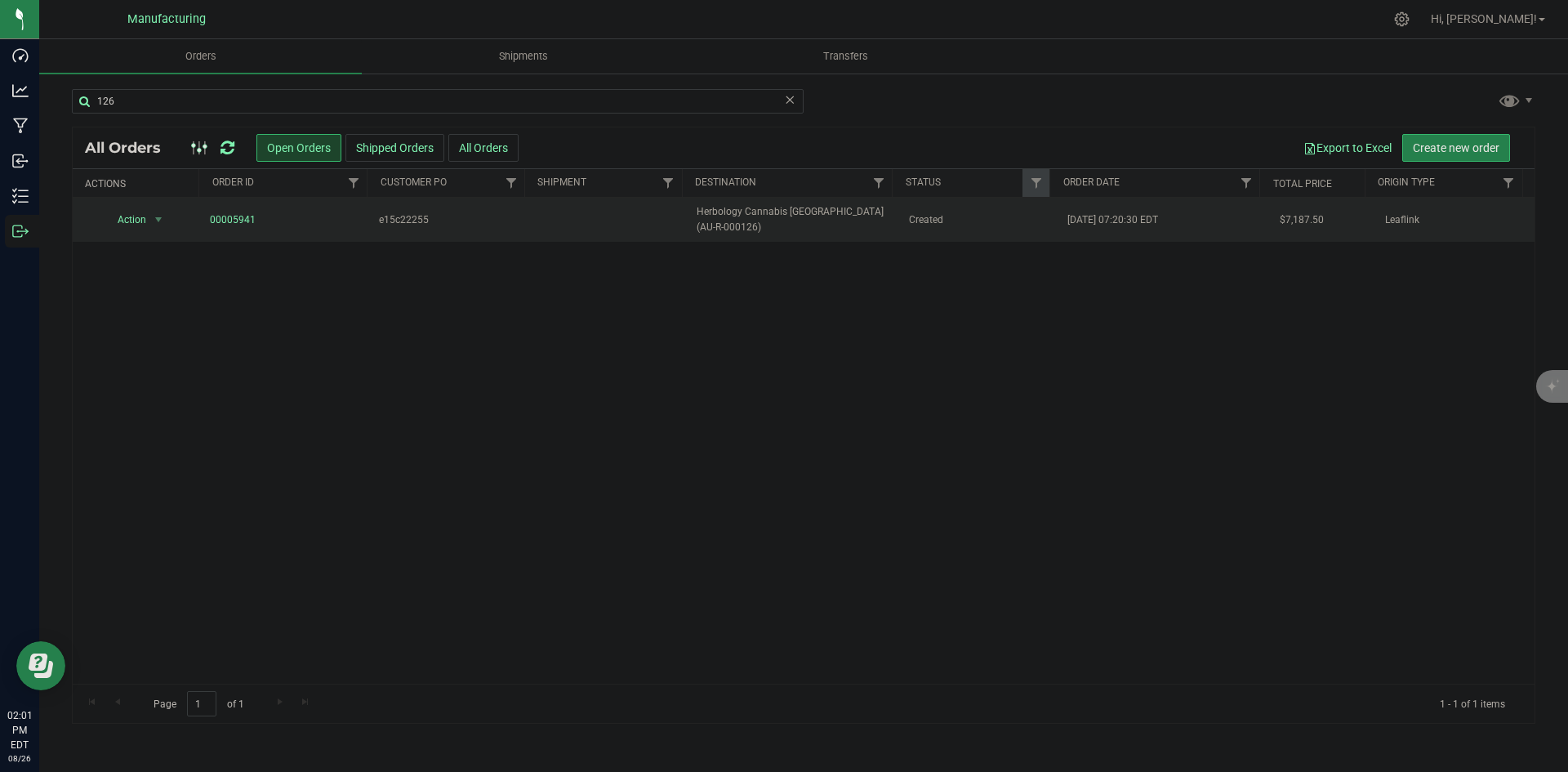
drag, startPoint x: 226, startPoint y: 218, endPoint x: 266, endPoint y: 226, distance: 40.8
click at [266, 226] on span "00005941" at bounding box center [285, 219] width 151 height 15
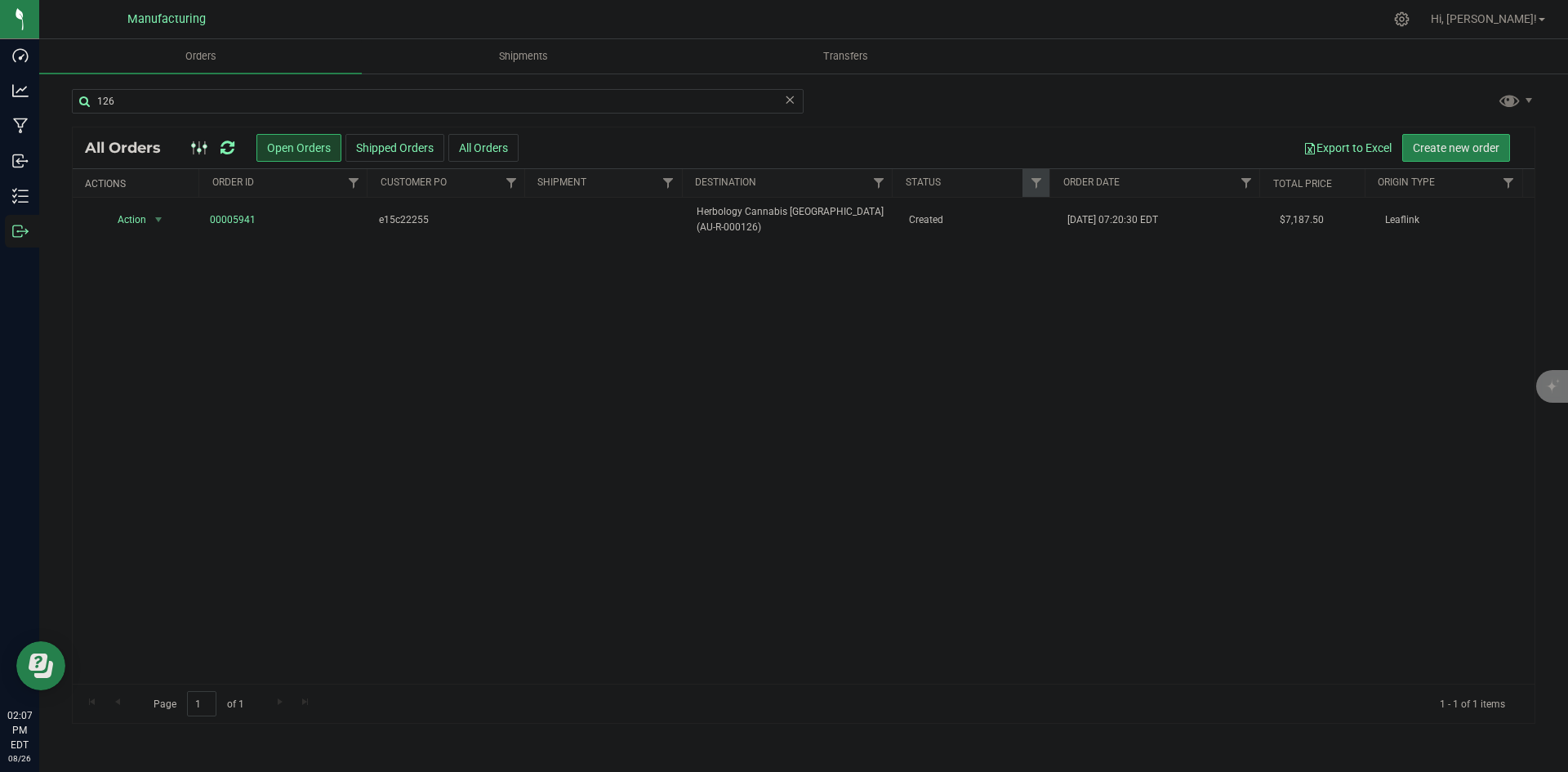
click at [225, 143] on icon at bounding box center [228, 148] width 14 height 16
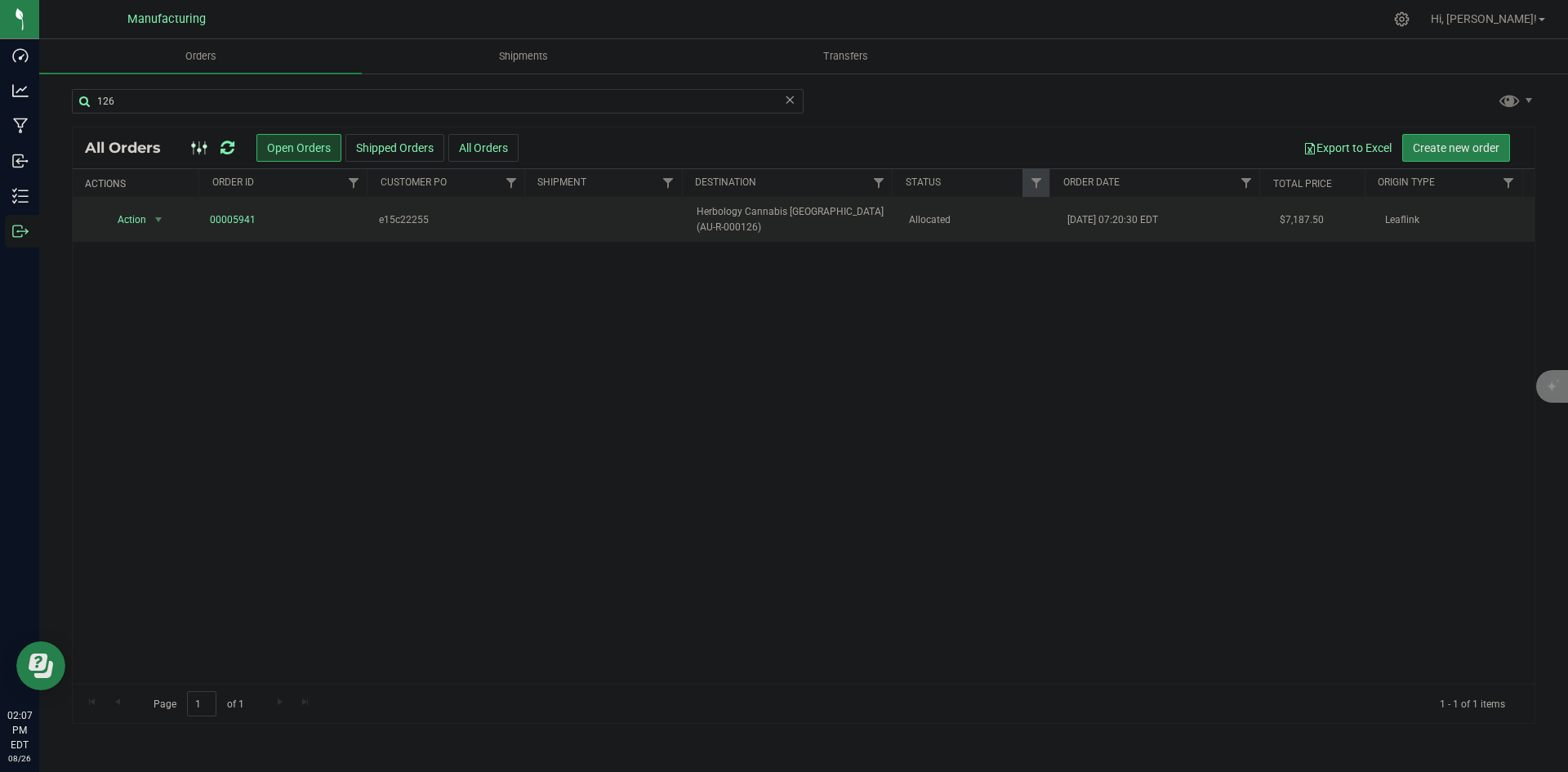
click at [761, 215] on span "Herbology Cannabis [GEOGRAPHIC_DATA] (AU-R-000126)" at bounding box center [792, 219] width 192 height 31
click at [836, 218] on span "Herbology Cannabis [GEOGRAPHIC_DATA] (AU-R-000126)" at bounding box center [792, 219] width 192 height 31
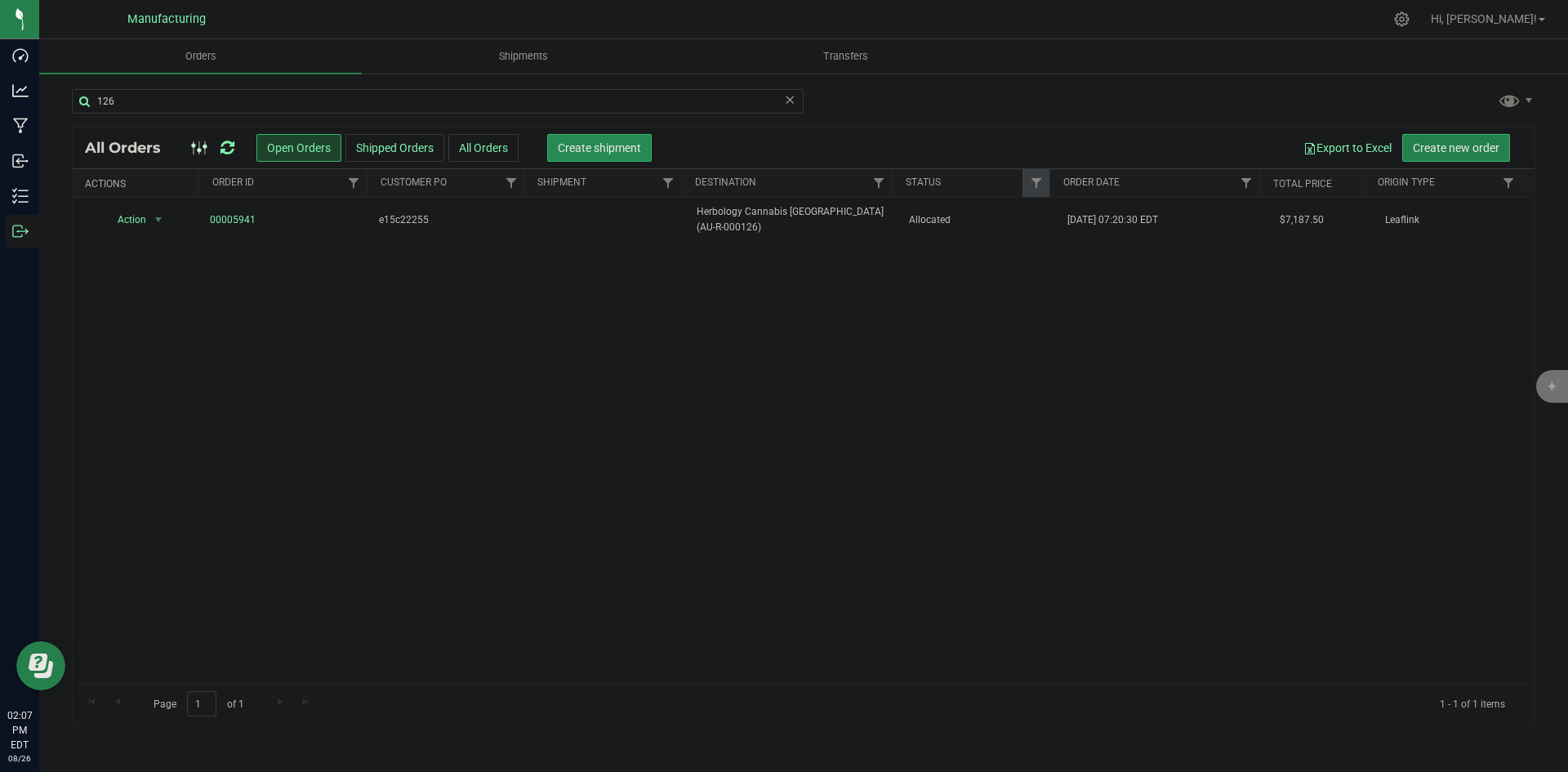
click at [625, 150] on span "Create shipment" at bounding box center [600, 148] width 84 height 13
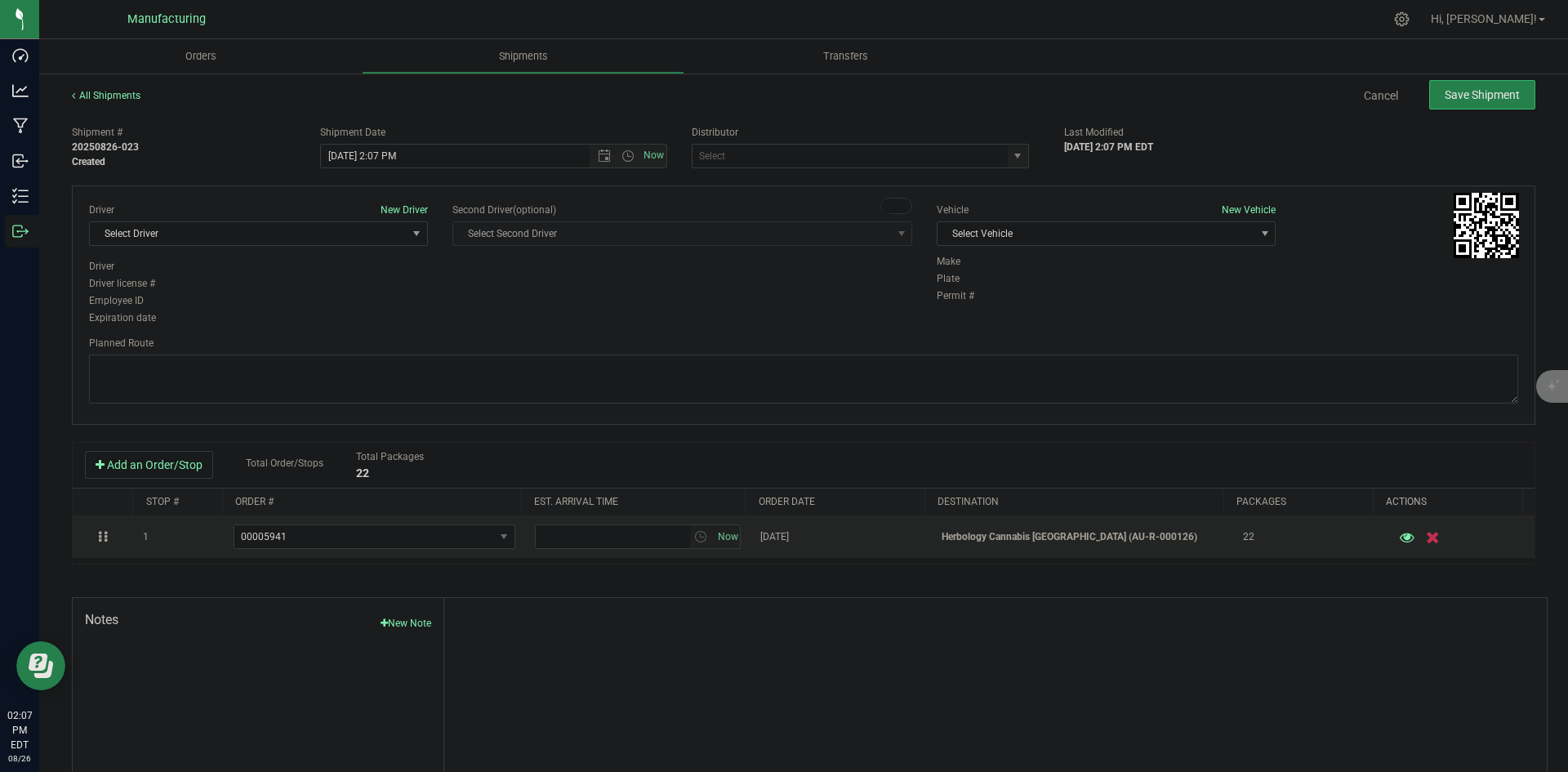
click at [1427, 535] on icon "button" at bounding box center [1434, 538] width 14 height 12
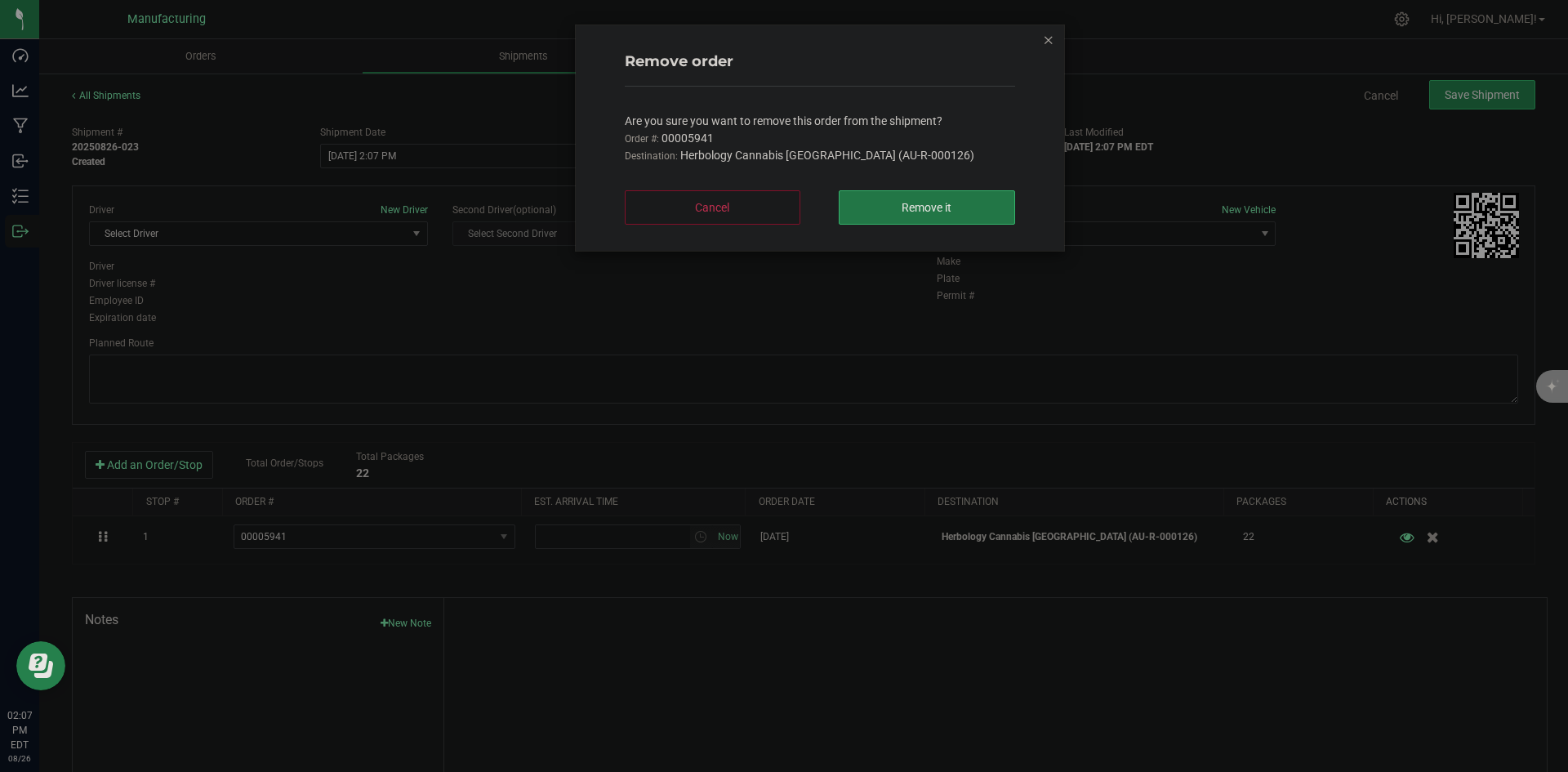
click at [929, 194] on button "Remove it" at bounding box center [927, 208] width 176 height 35
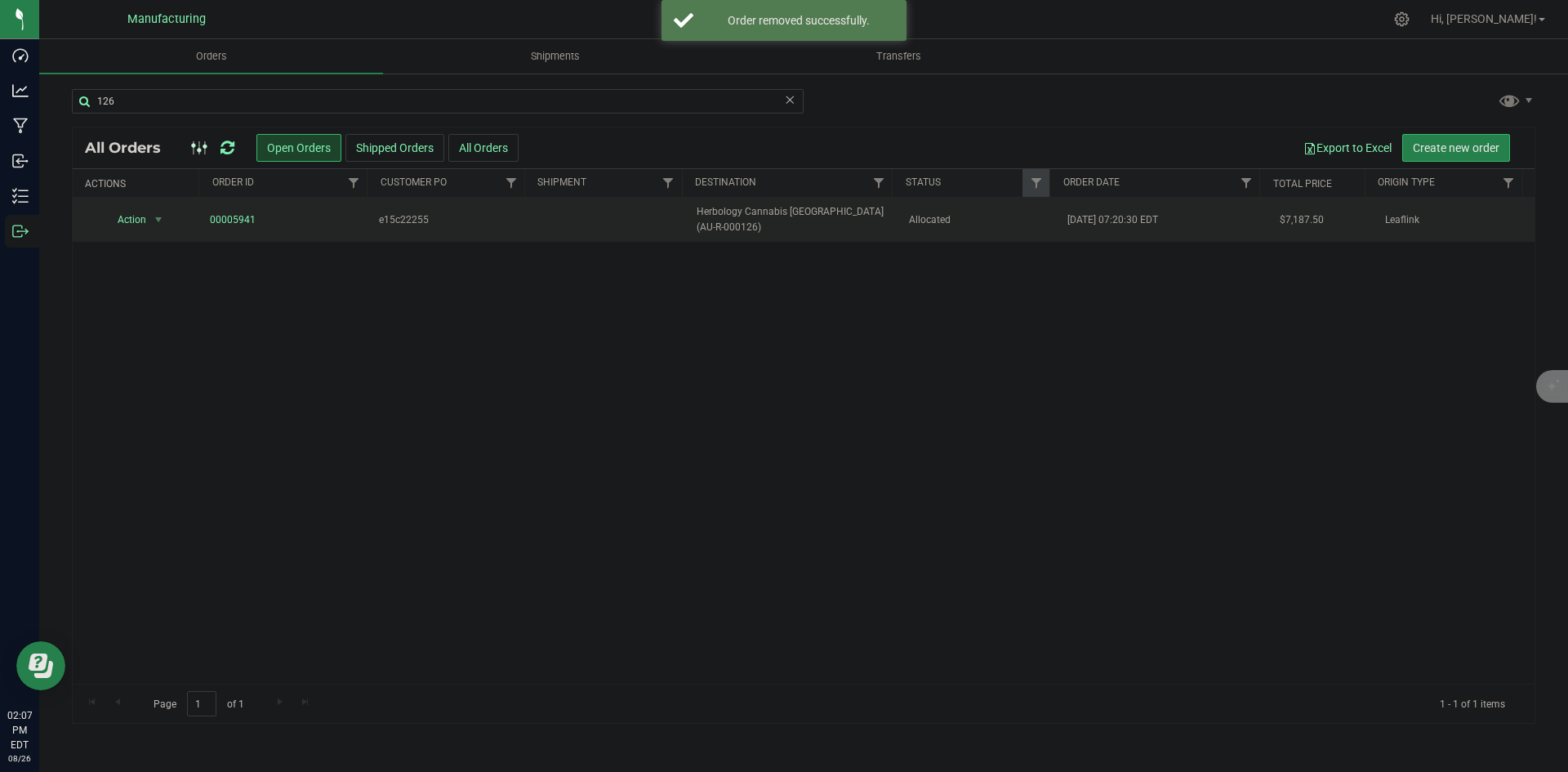
click at [846, 213] on span "Herbology Cannabis [GEOGRAPHIC_DATA] (AU-R-000126)" at bounding box center [792, 219] width 192 height 31
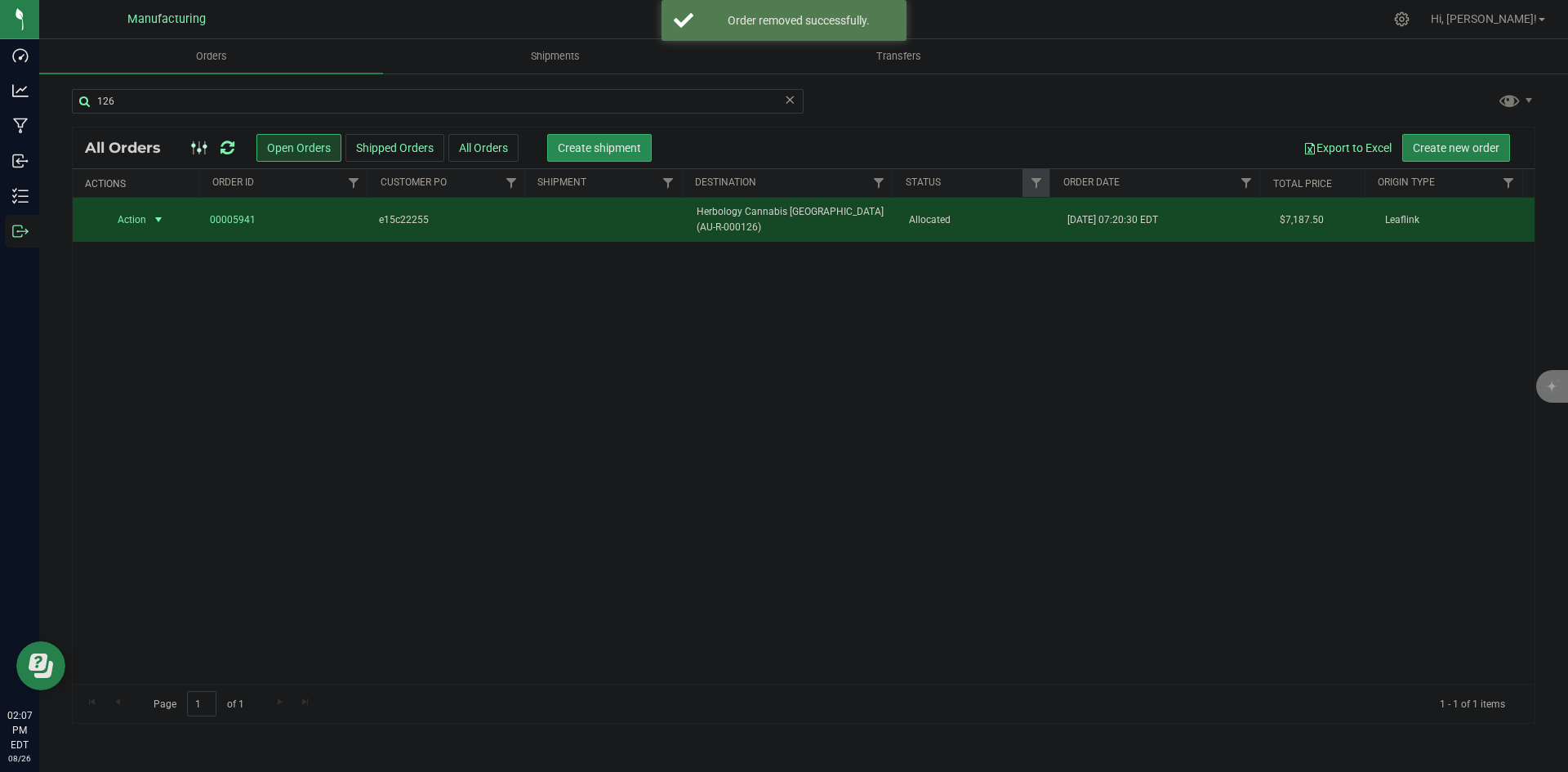
click at [579, 151] on span "Create shipment" at bounding box center [600, 148] width 84 height 13
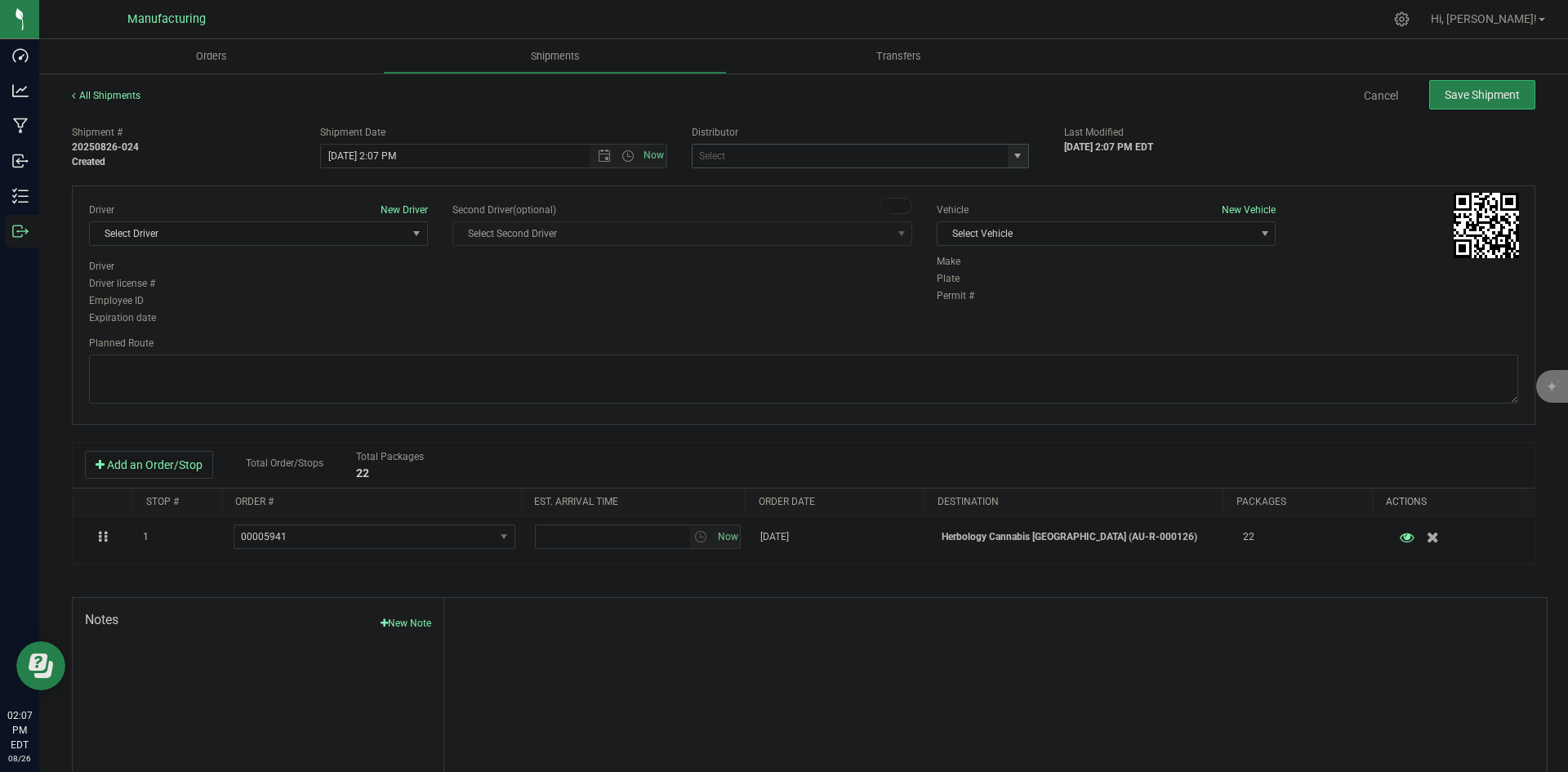
click at [1014, 152] on span "select" at bounding box center [1017, 156] width 13 height 13
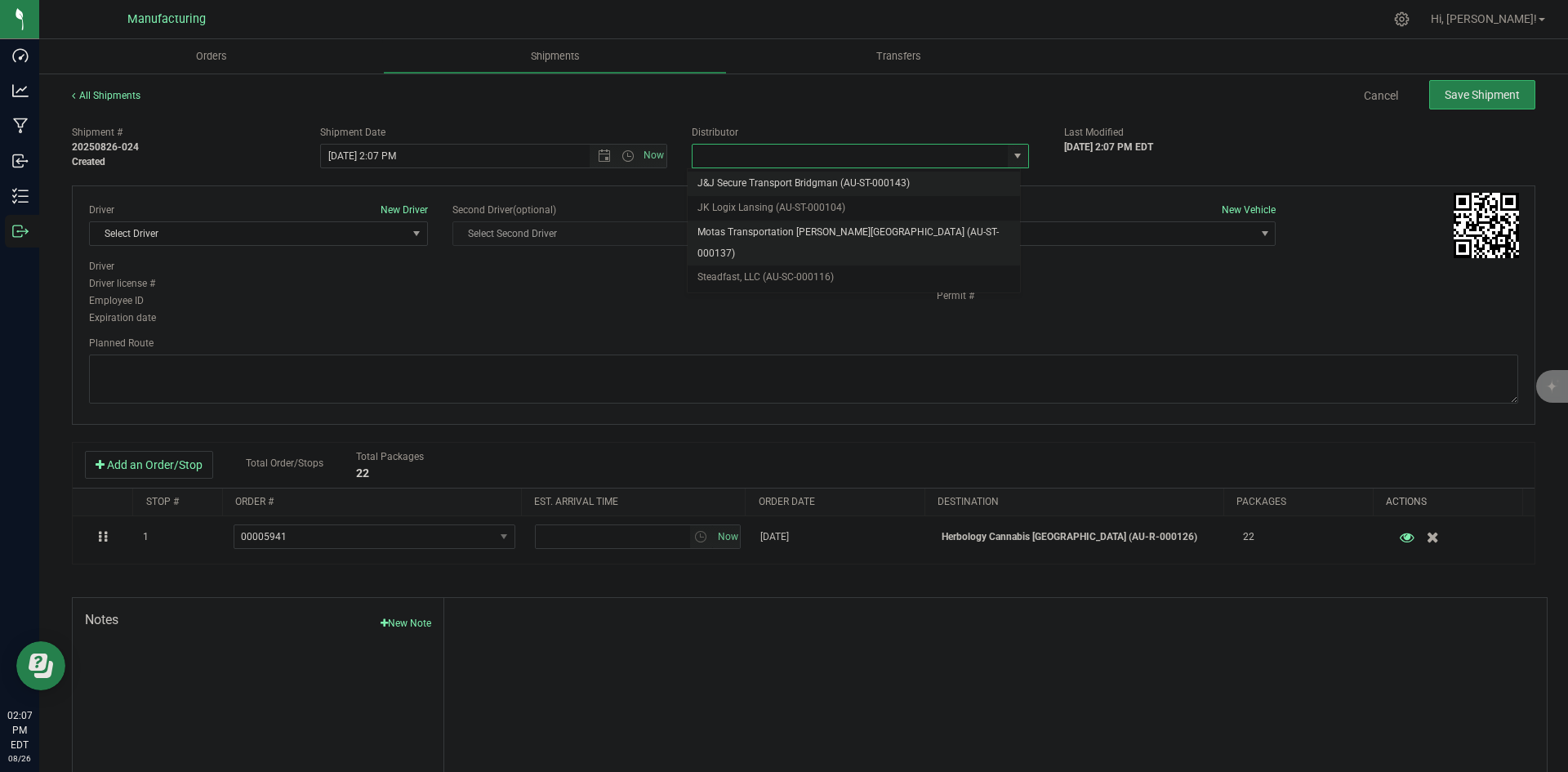
click at [801, 226] on li "Motas Transportation [PERSON_NAME][GEOGRAPHIC_DATA] (AU-ST-000137)" at bounding box center [853, 243] width 332 height 45
type input "Motas Transportation [PERSON_NAME][GEOGRAPHIC_DATA] (AU-ST-000137)"
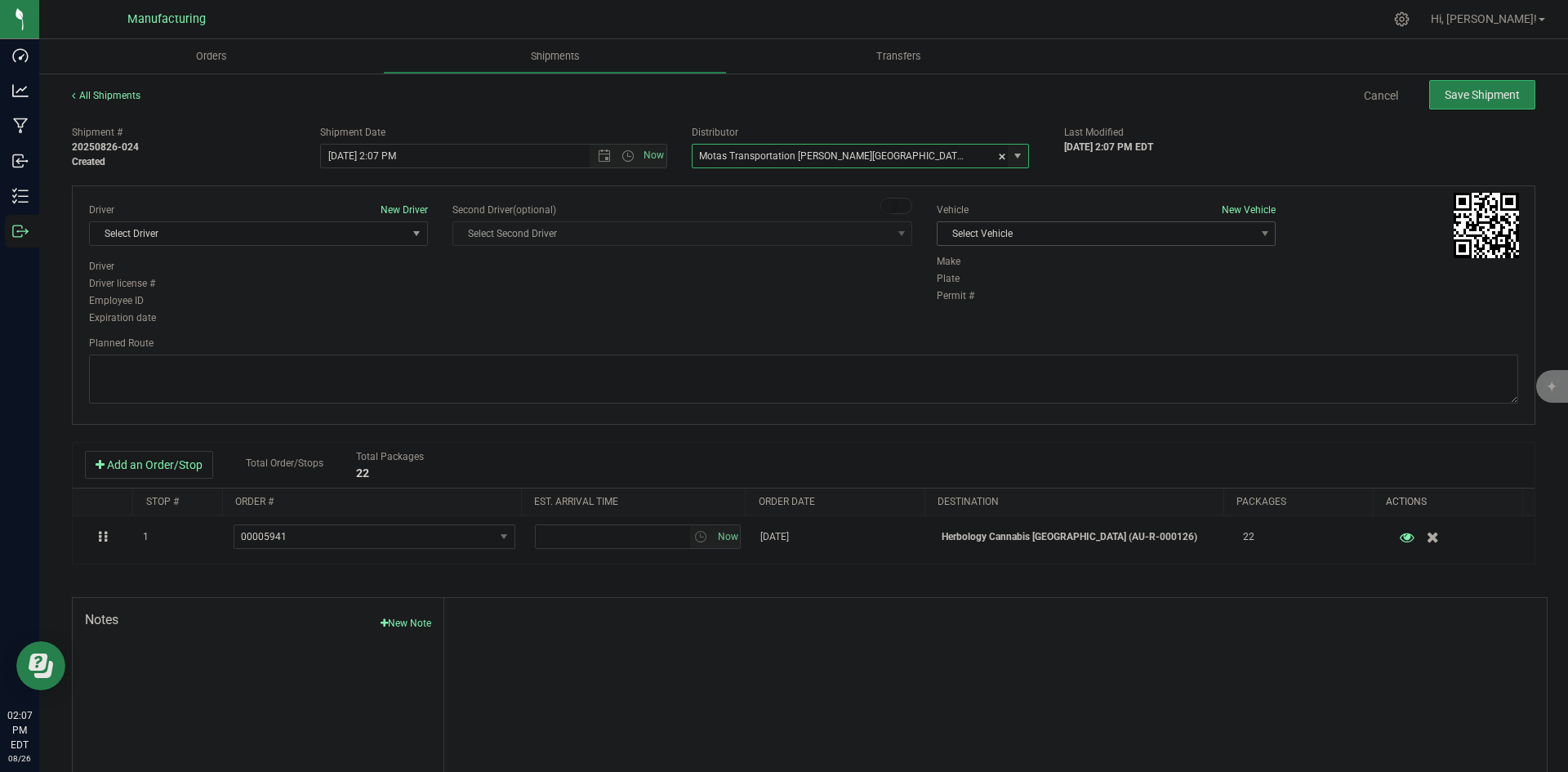
click at [1033, 229] on span "Select Vehicle" at bounding box center [1097, 234] width 317 height 23
click at [967, 308] on li "[MEDICAL_DATA]" at bounding box center [1098, 311] width 334 height 25
click at [337, 231] on span "Select Driver" at bounding box center [249, 234] width 317 height 23
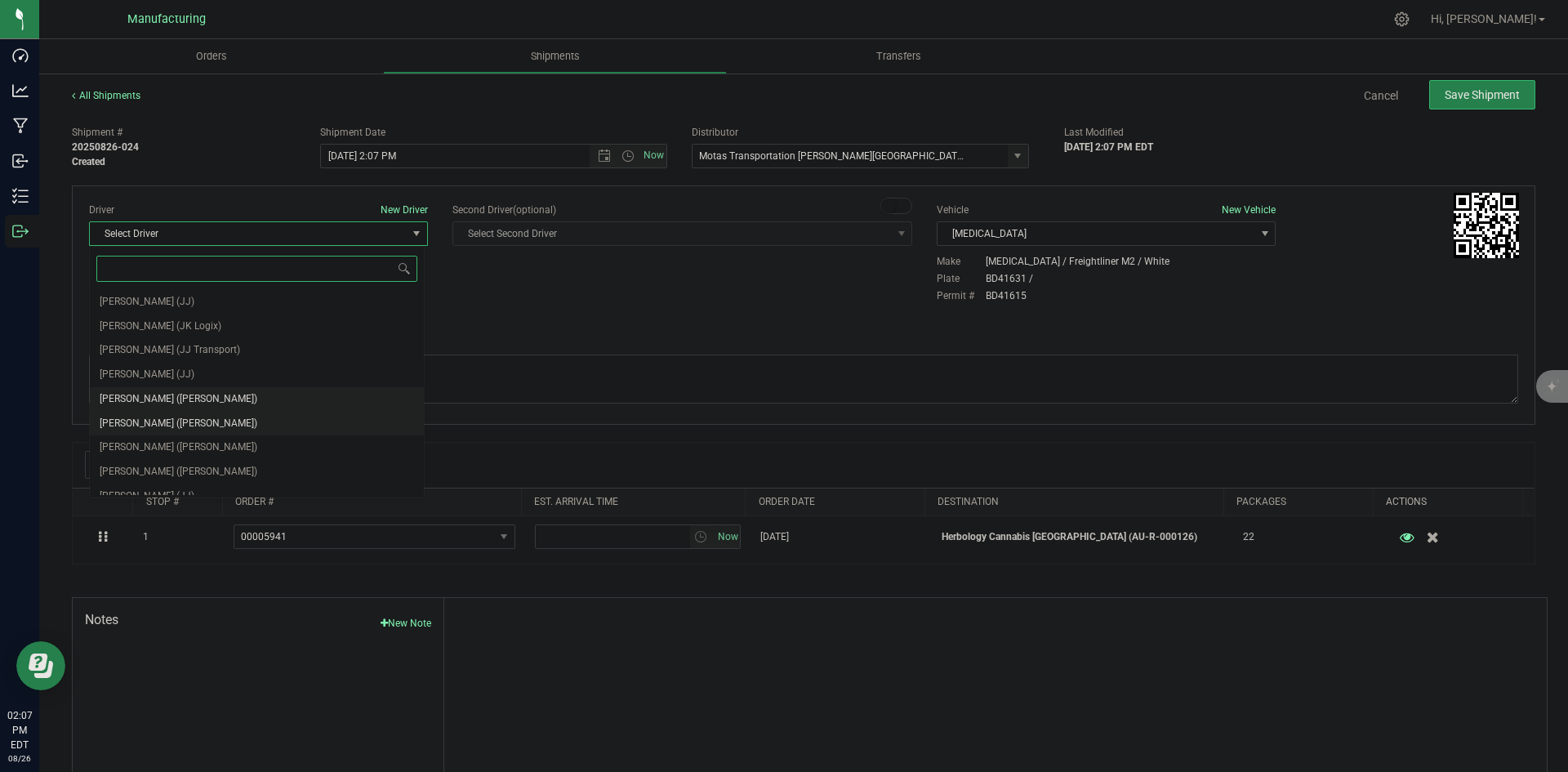
scroll to position [86, 0]
drag, startPoint x: 157, startPoint y: 382, endPoint x: 172, endPoint y: 379, distance: 15.3
click at [158, 382] on span "Lloyd Neely (Motas)" at bounding box center [178, 387] width 158 height 21
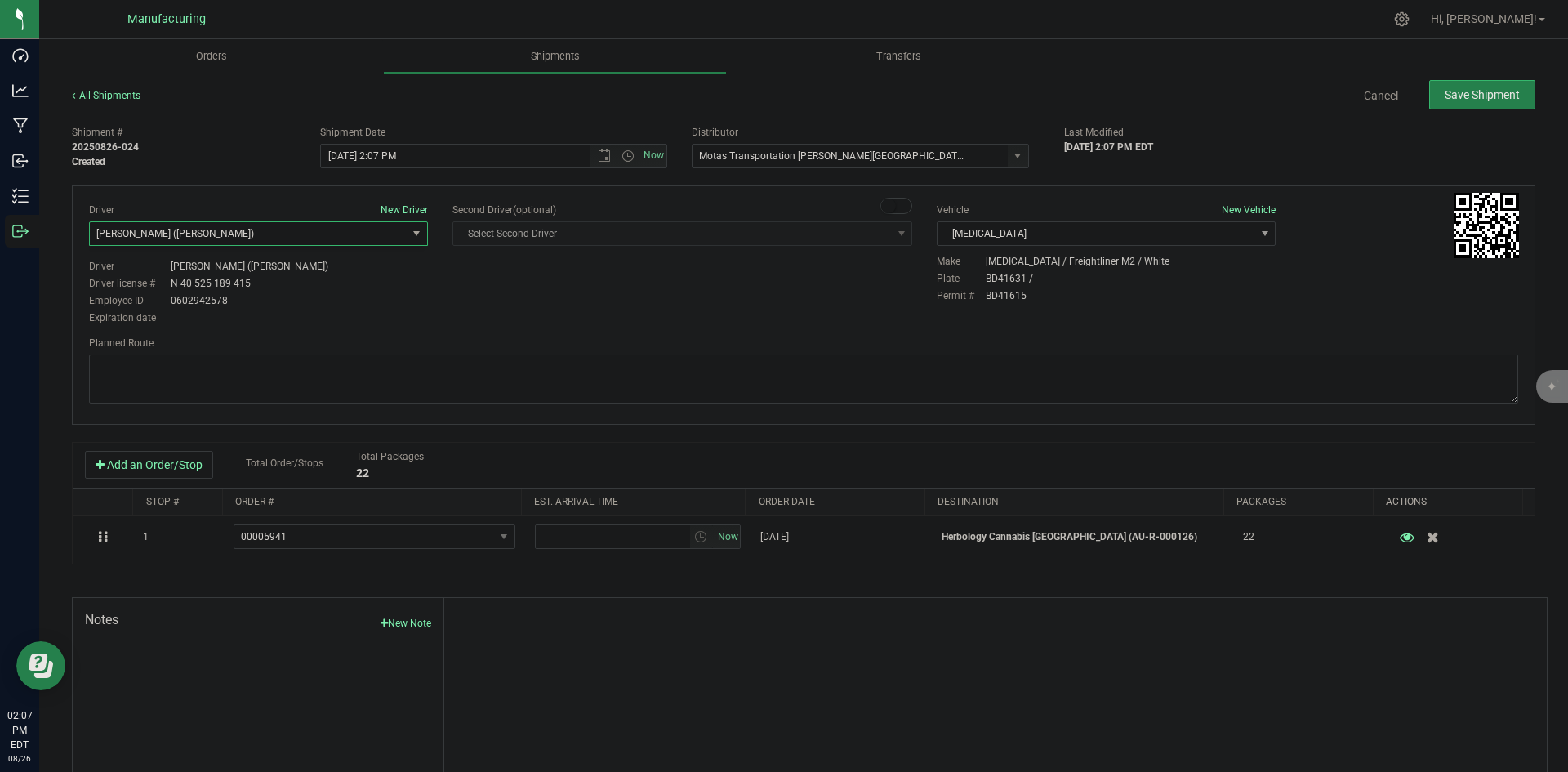
drag, startPoint x: 414, startPoint y: 328, endPoint x: 429, endPoint y: 324, distance: 15.5
click at [420, 326] on div "Driver New Driver Lloyd Neely (Motas) Select Driver Perry Black (JK Logix) Robe…" at bounding box center [804, 305] width 1464 height 240
click at [624, 156] on span "Open the time view" at bounding box center [628, 156] width 13 height 13
click at [355, 276] on li "2:00 PM" at bounding box center [489, 281] width 341 height 21
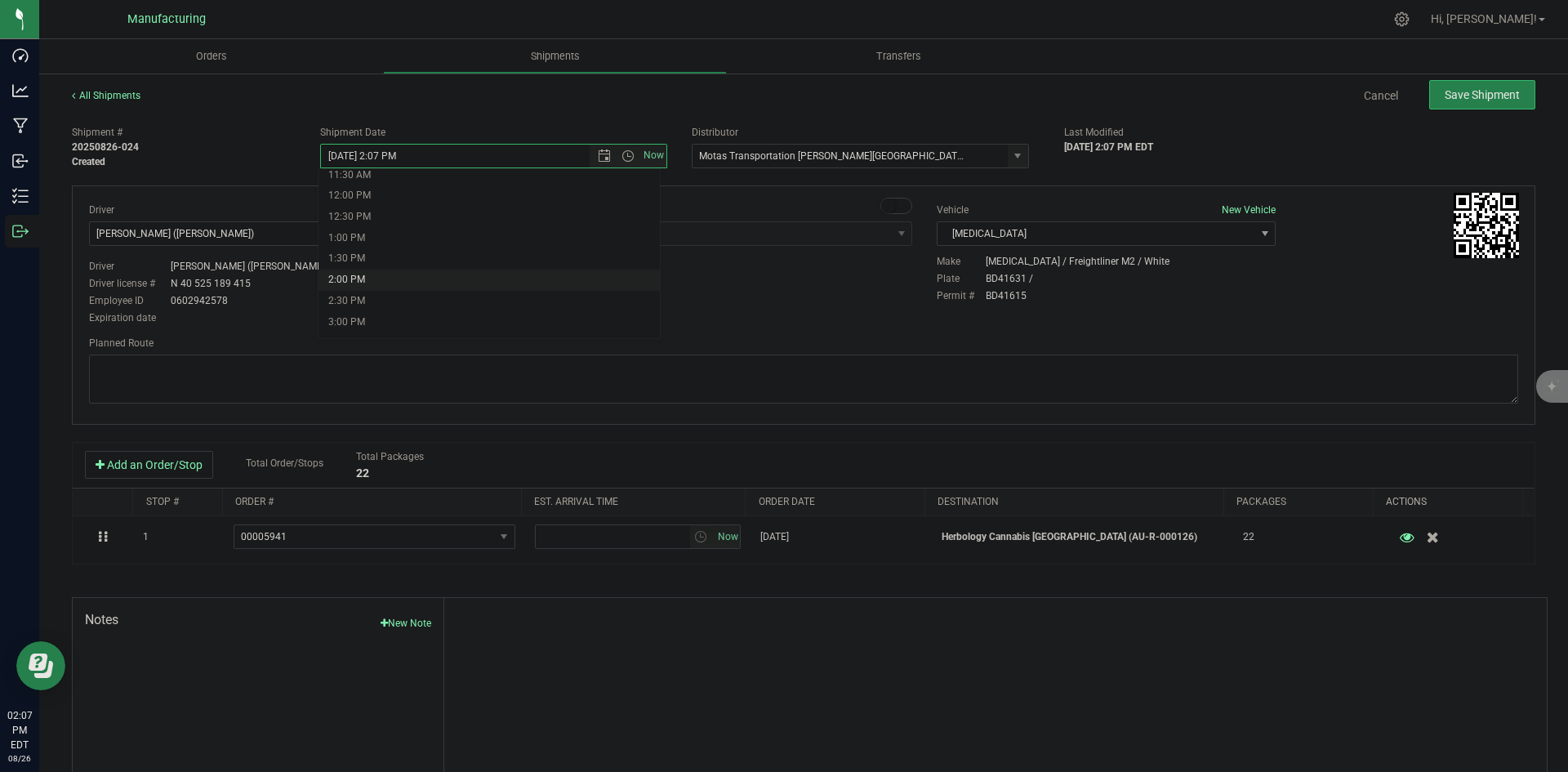
type input "8/26/2025 2:00 PM"
click at [471, 288] on div "Driver New Driver Lloyd Neely (Motas) Select Driver Perry Black (JK Logix) Robe…" at bounding box center [804, 265] width 1454 height 125
drag, startPoint x: 1127, startPoint y: 357, endPoint x: 1121, endPoint y: 363, distance: 8.5
click at [1123, 363] on textarea at bounding box center [804, 379] width 1430 height 49
paste textarea "Head south 246 ft -- Turn right 325 ft -- Turn right 407 ft -- Turn right towar…"
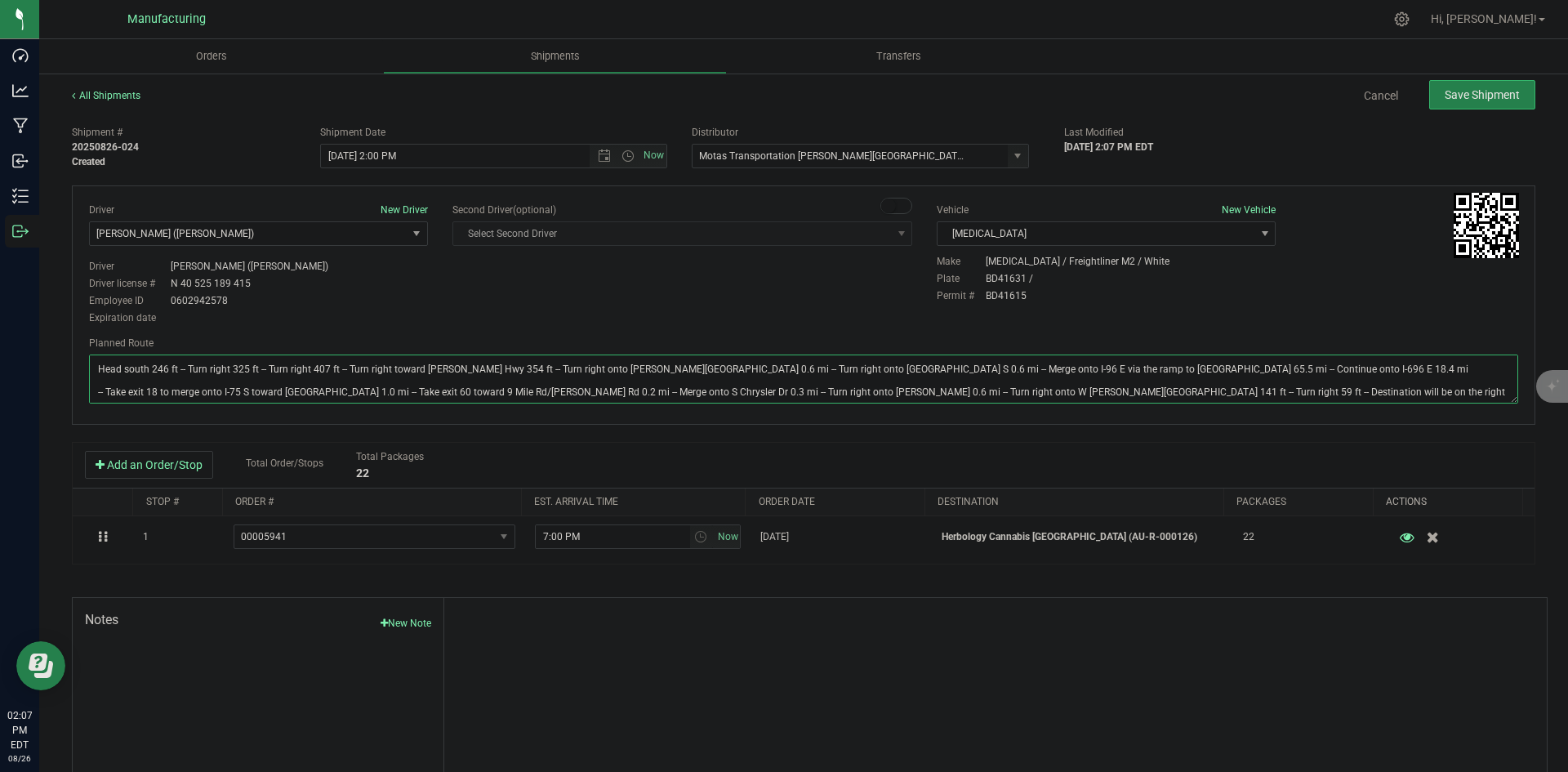
type textarea "Head south 246 ft -- Turn right 325 ft -- Turn right 407 ft -- Turn right towar…"
click at [1150, 307] on div "Driver New Driver Lloyd Neely (Motas) Select Driver Perry Black (JK Logix) Robe…" at bounding box center [804, 265] width 1454 height 125
click at [1474, 103] on button "Save Shipment" at bounding box center [1482, 94] width 106 height 29
type input "8/26/2025 6:00 PM"
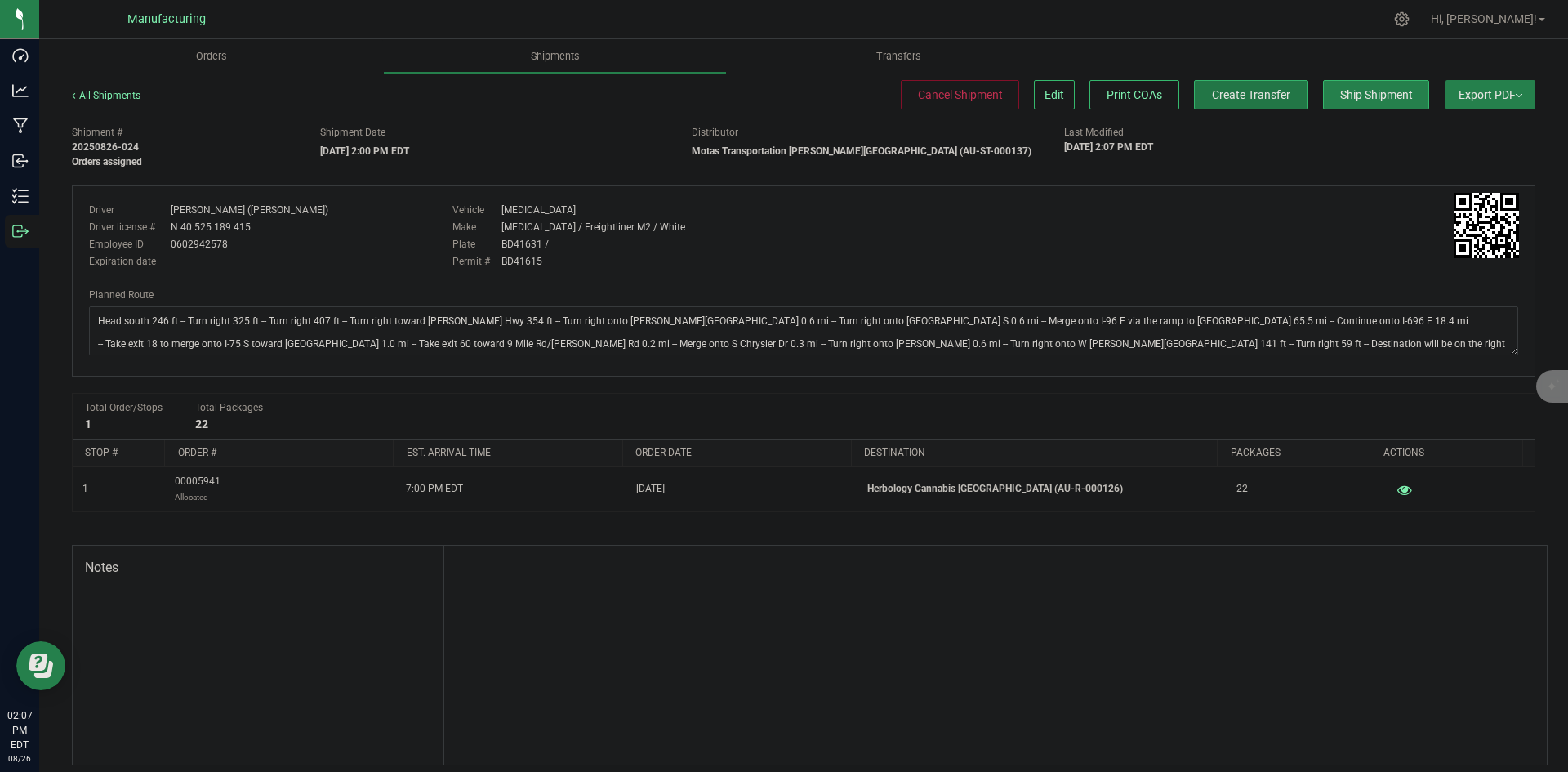
click at [1241, 86] on button "Create Transfer" at bounding box center [1251, 94] width 114 height 29
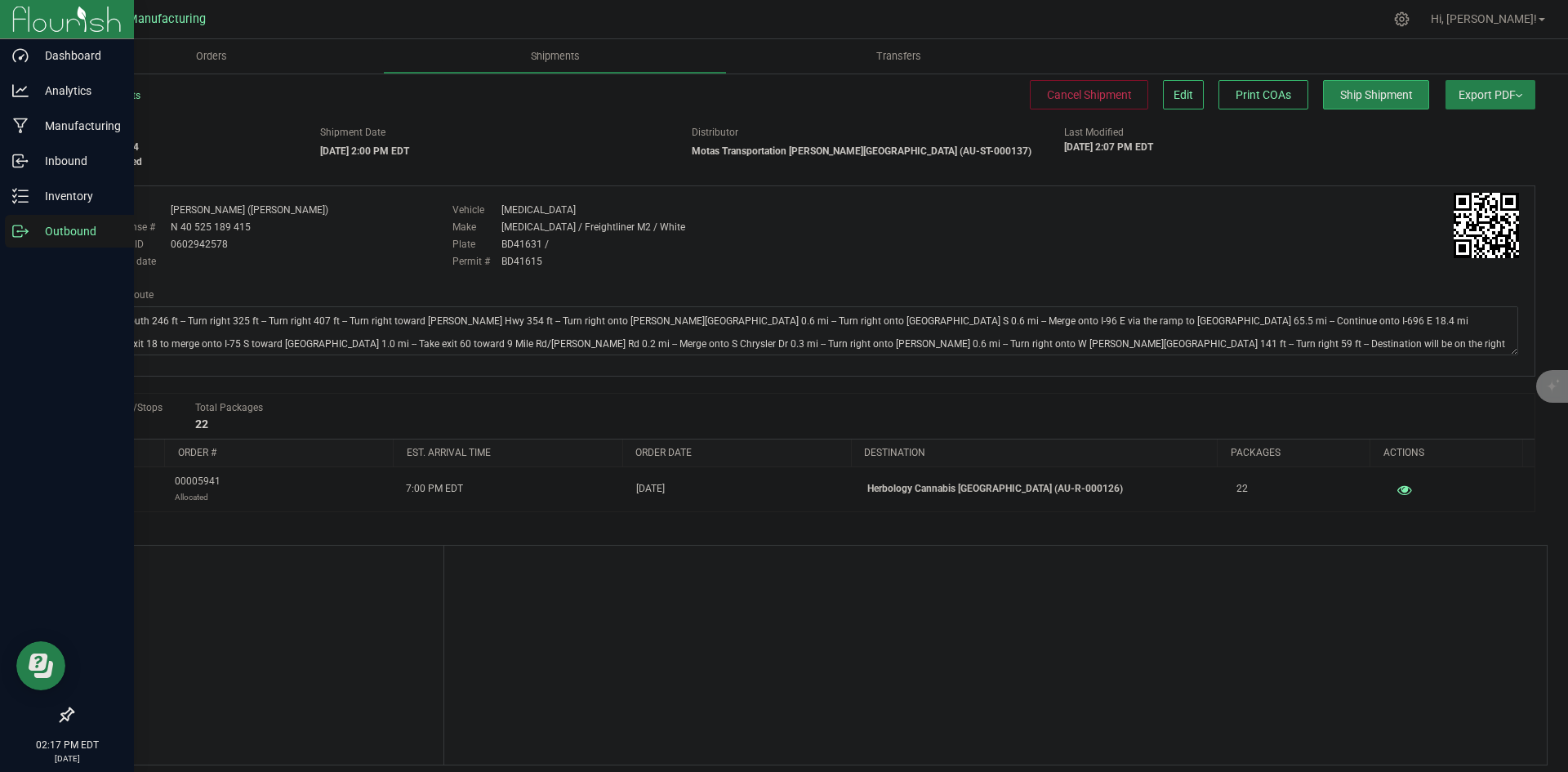
click at [28, 234] on icon at bounding box center [20, 231] width 16 height 16
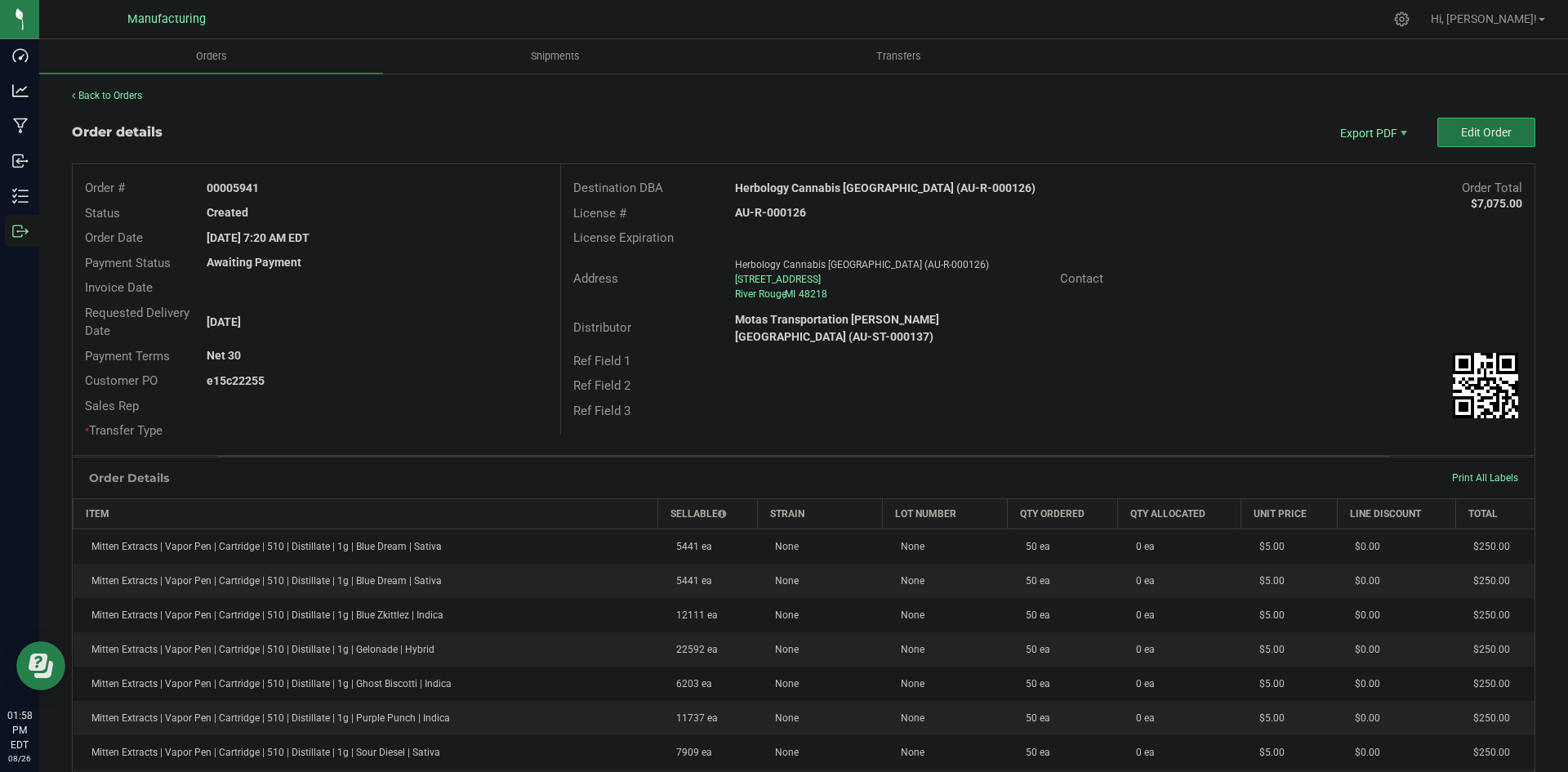
click at [1482, 136] on span "Edit Order" at bounding box center [1486, 132] width 51 height 13
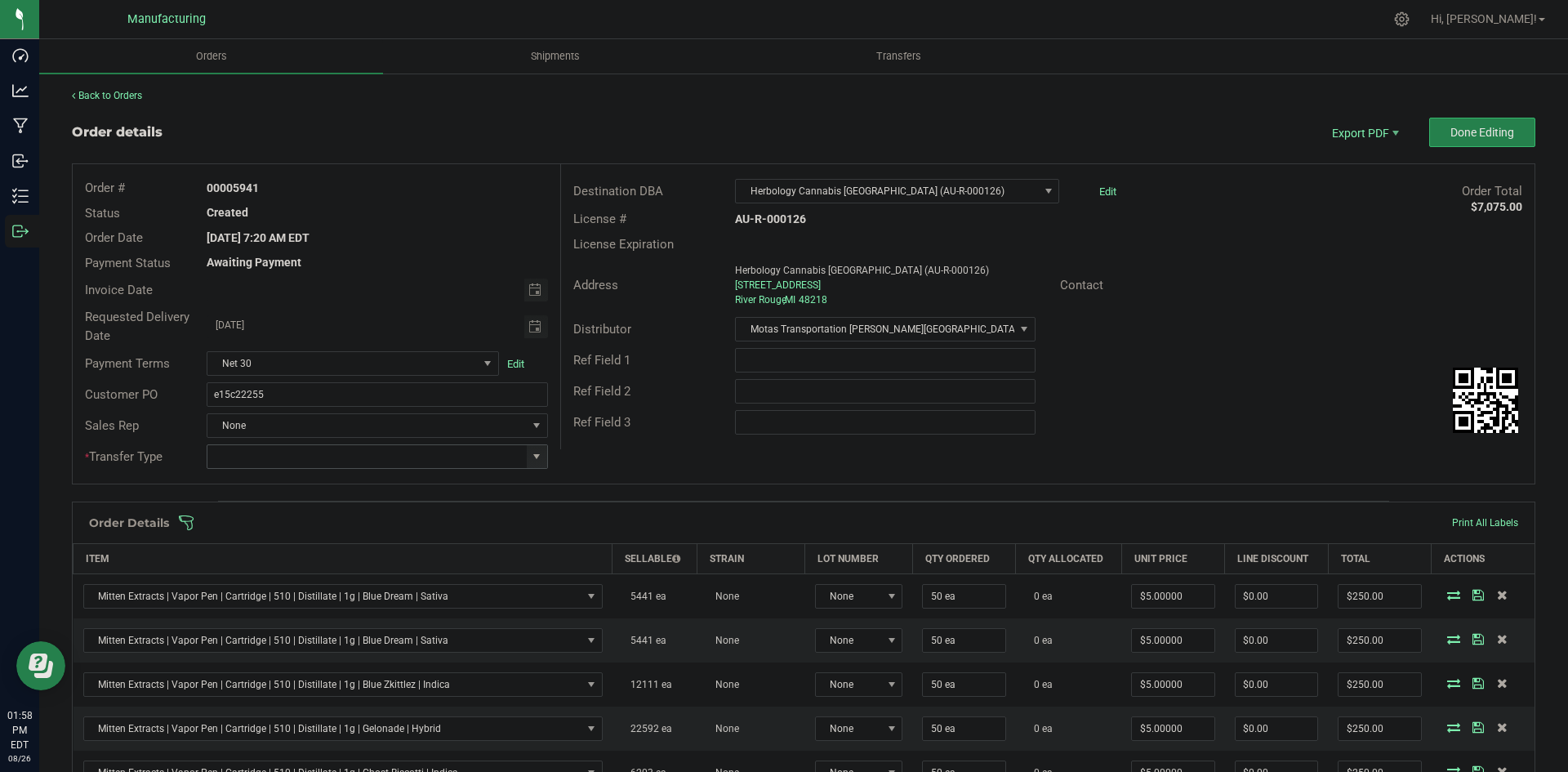
drag, startPoint x: 529, startPoint y: 456, endPoint x: 519, endPoint y: 447, distance: 13.5
click at [530, 456] on span at bounding box center [536, 456] width 13 height 13
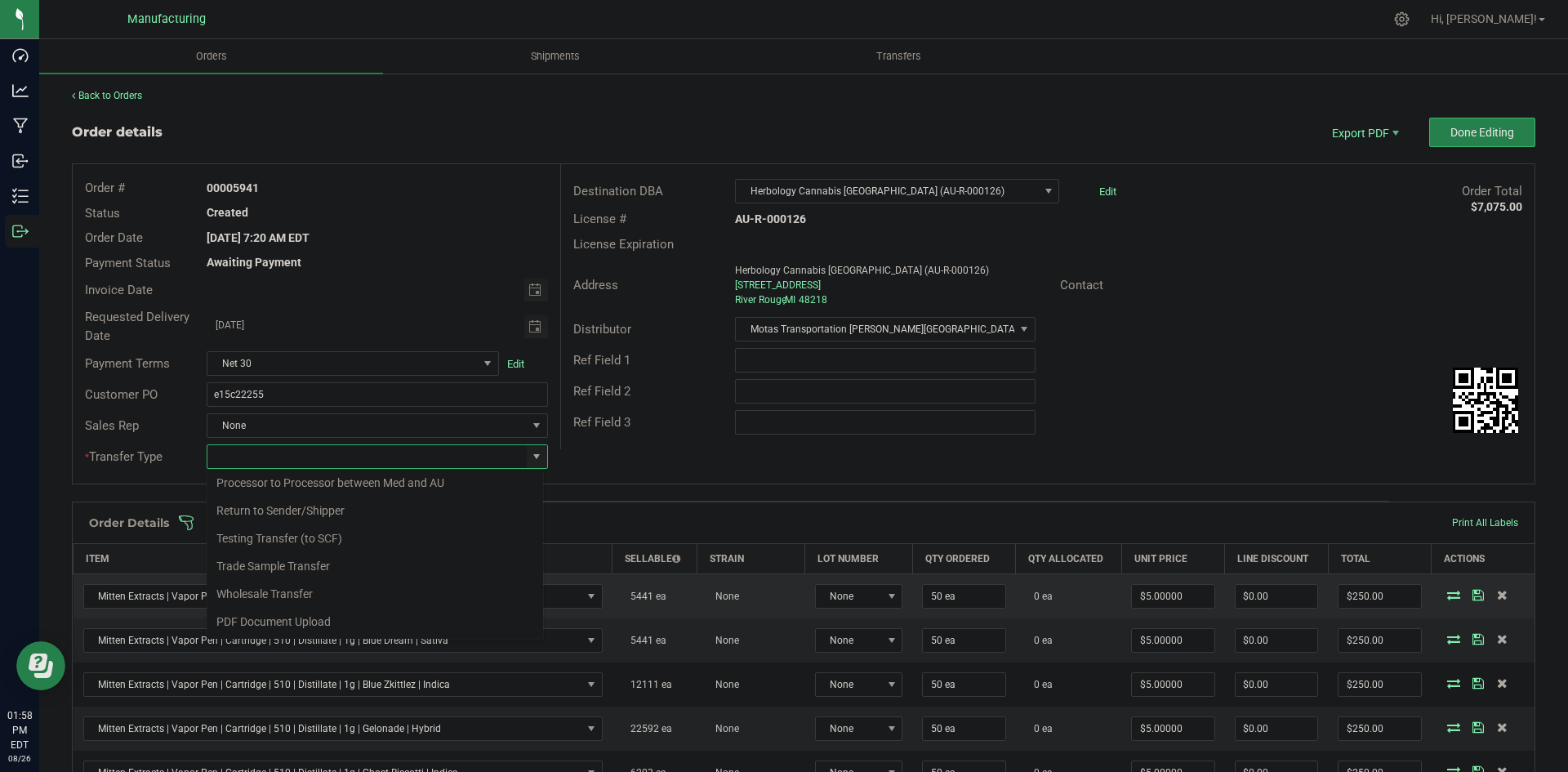
drag, startPoint x: 284, startPoint y: 598, endPoint x: 347, endPoint y: 575, distance: 67.1
click at [288, 598] on li "Wholesale Transfer" at bounding box center [375, 594] width 337 height 28
type input "Wholesale Transfer"
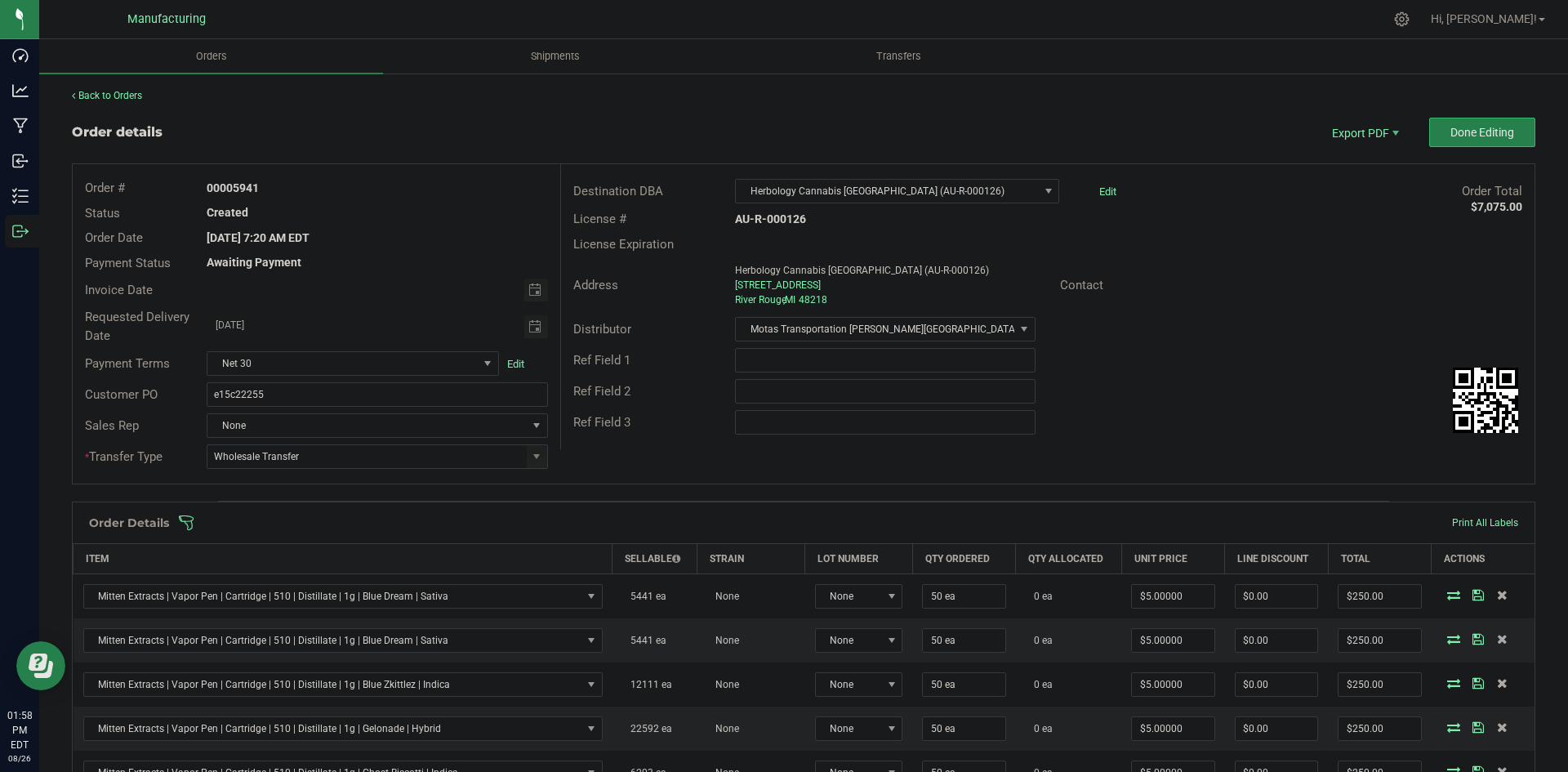
click at [678, 466] on div "Order # 00005941 Status Created Order Date Aug 26, 2025 7:20 AM EDT Payment Sta…" at bounding box center [804, 324] width 1462 height 320
click at [602, 516] on span at bounding box center [910, 523] width 1464 height 16
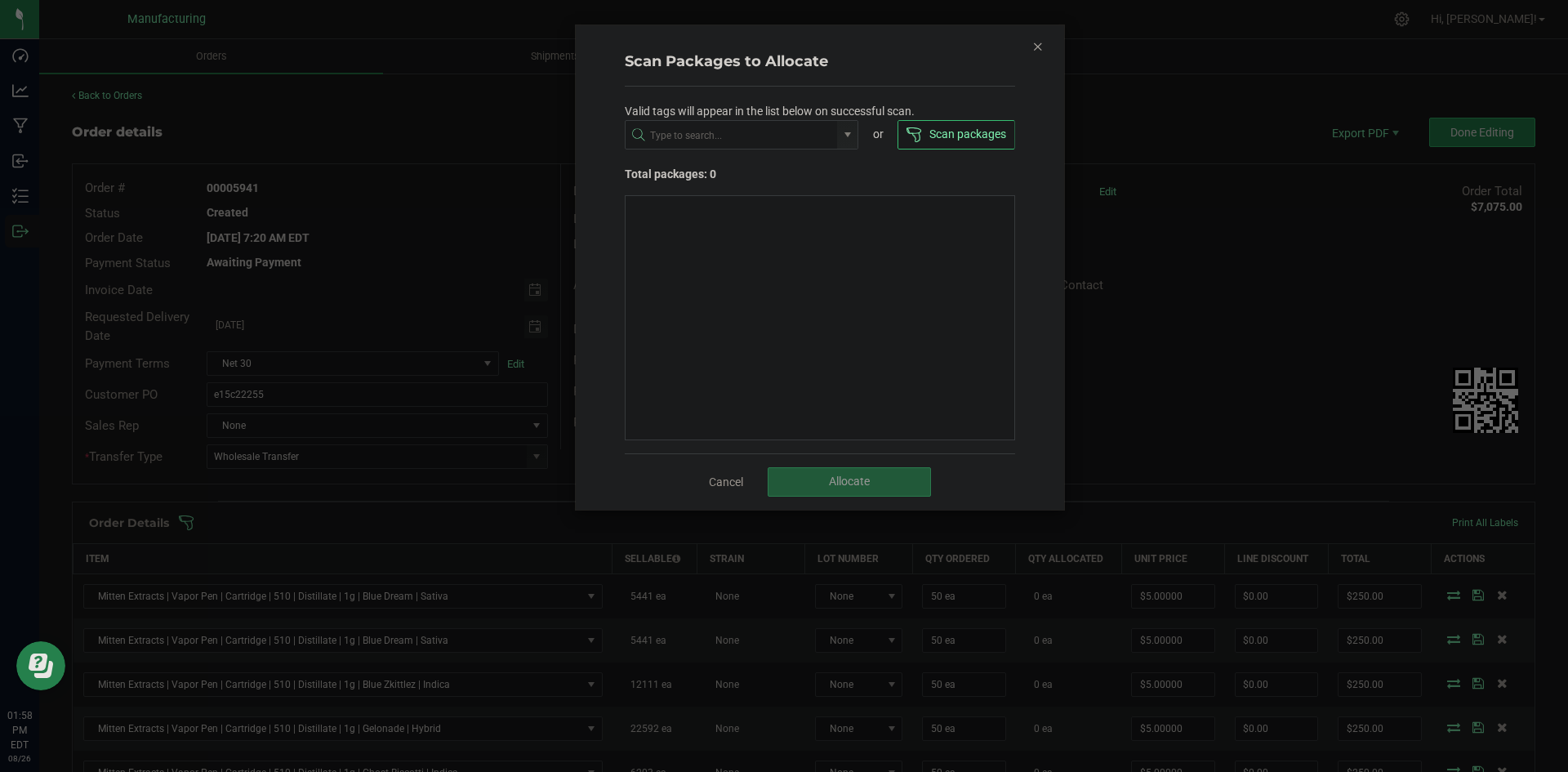
click at [1041, 49] on icon "Close" at bounding box center [1038, 45] width 12 height 20
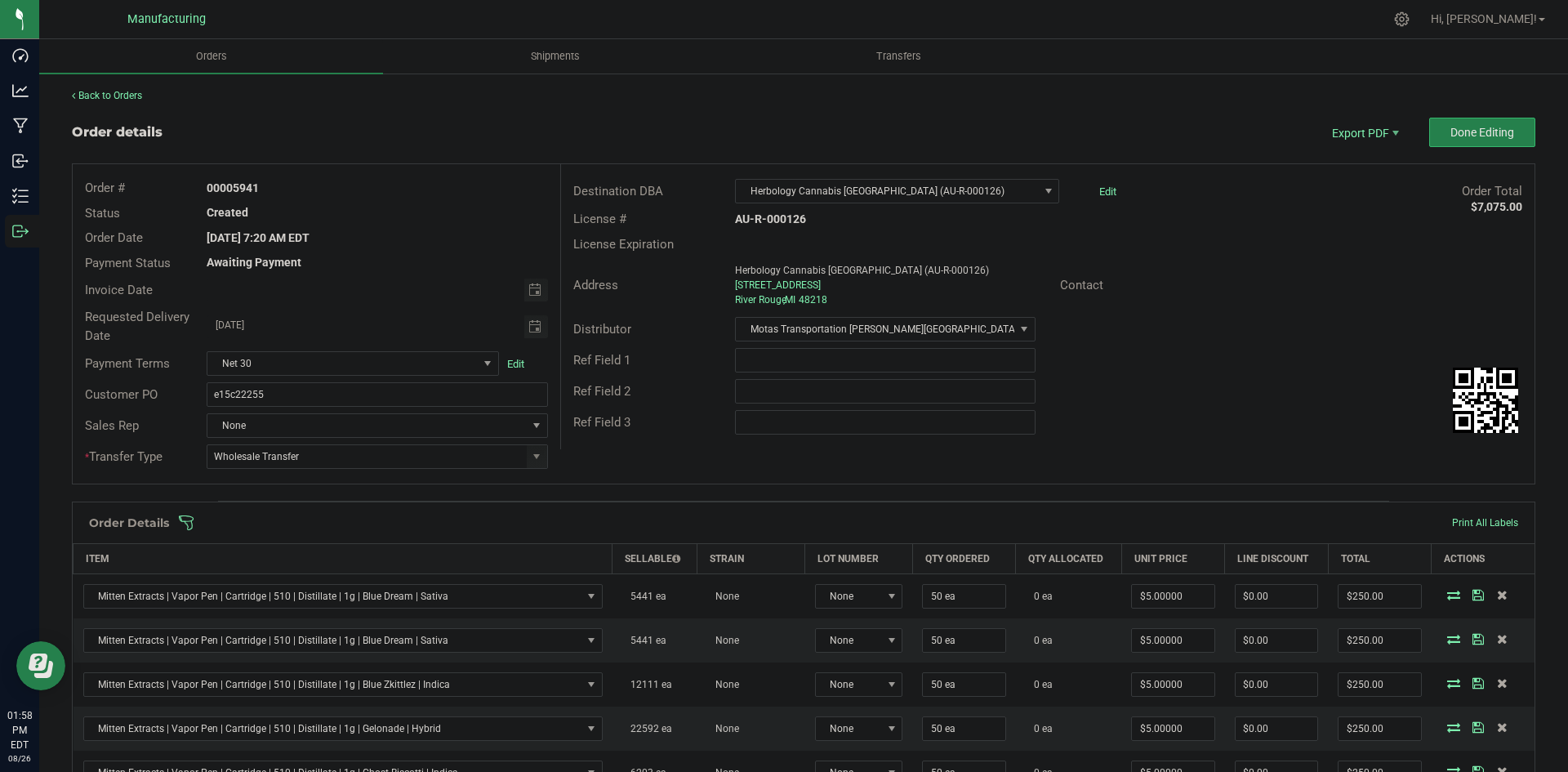
click at [781, 524] on span at bounding box center [910, 523] width 1464 height 16
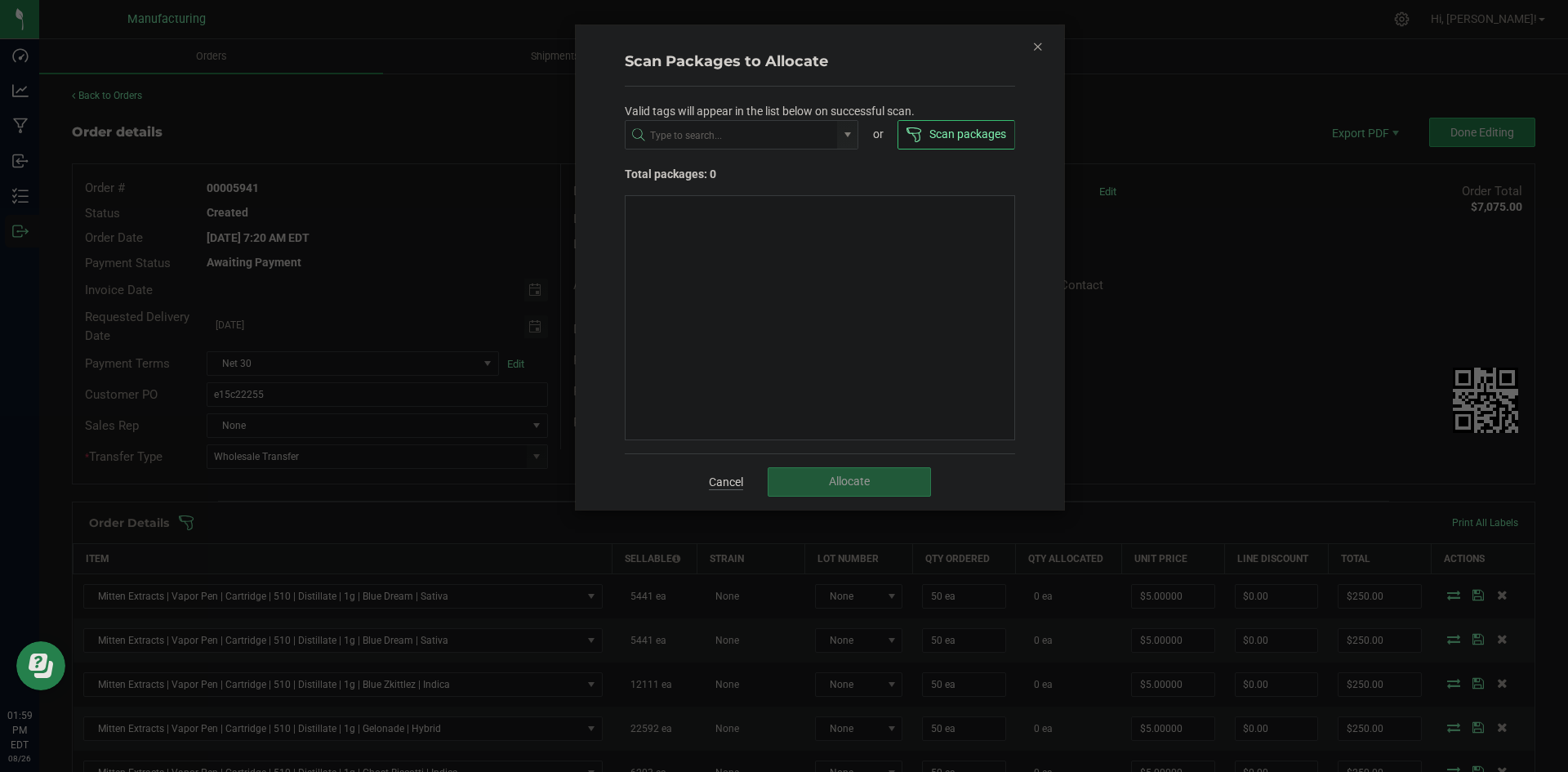
click at [735, 478] on link "Cancel" at bounding box center [726, 482] width 35 height 16
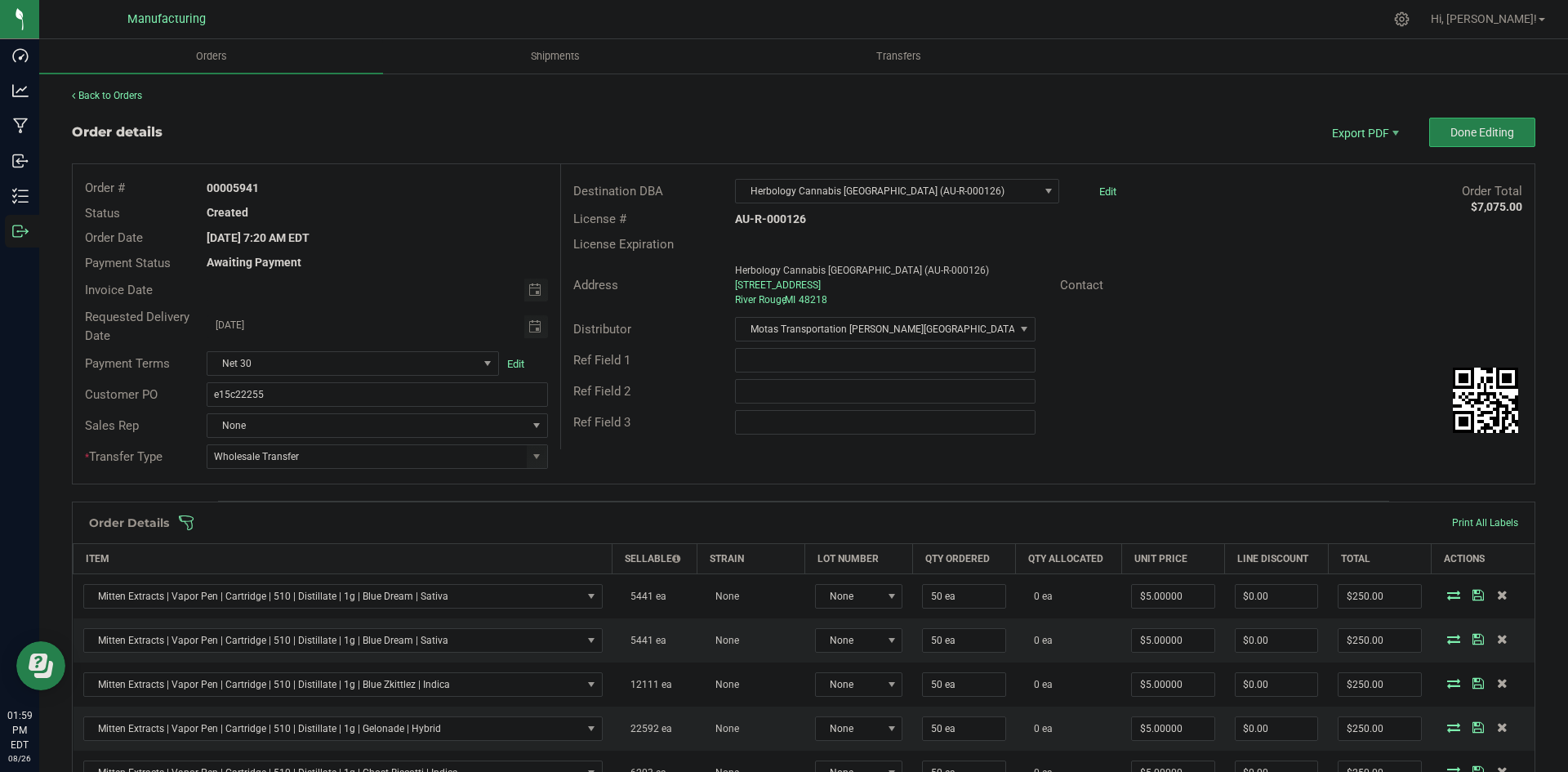
click at [768, 531] on div "Order Details Print All Labels" at bounding box center [804, 523] width 1462 height 41
click at [768, 524] on span at bounding box center [910, 523] width 1464 height 16
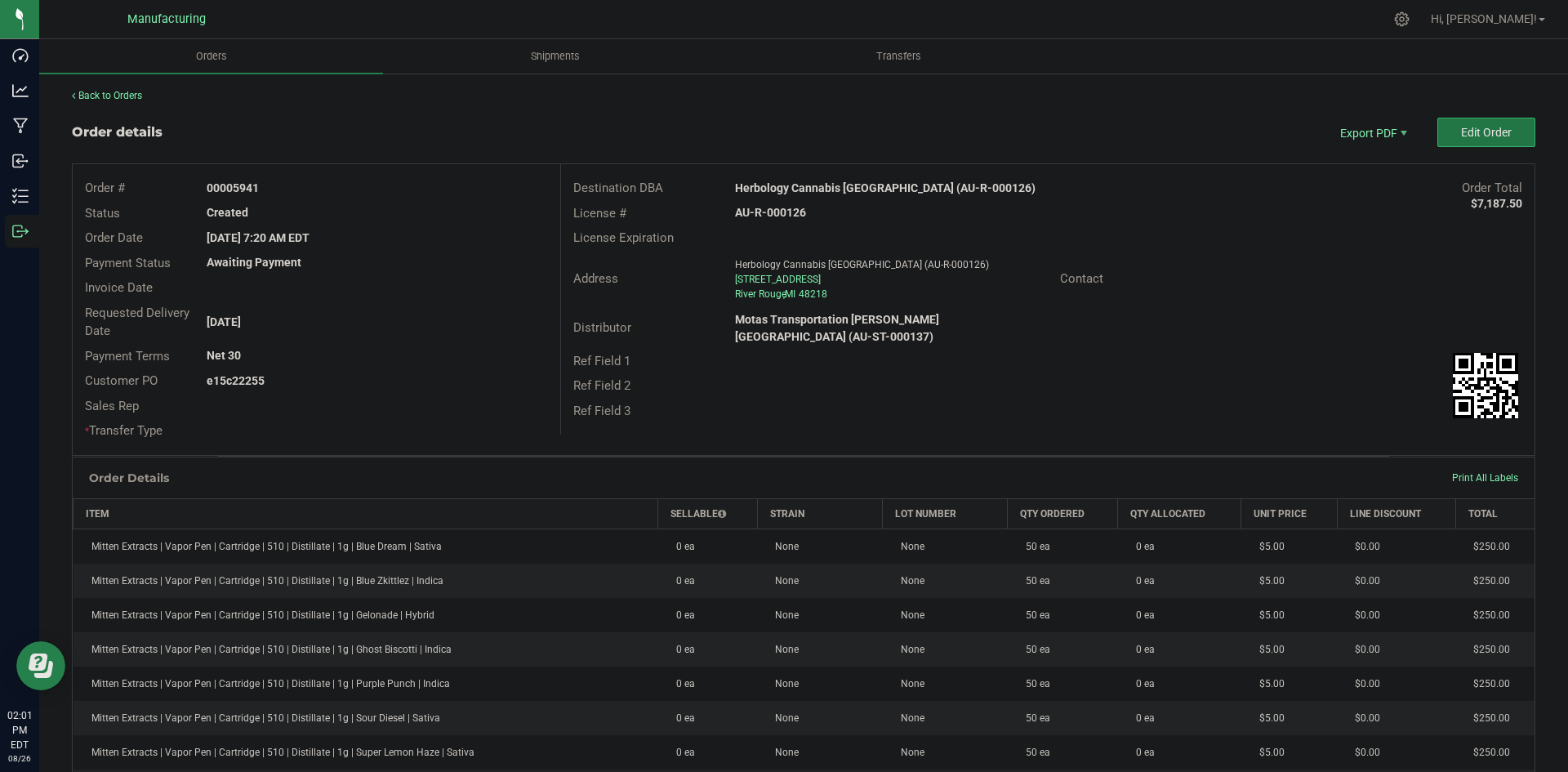
click at [1469, 141] on button "Edit Order" at bounding box center [1487, 132] width 98 height 29
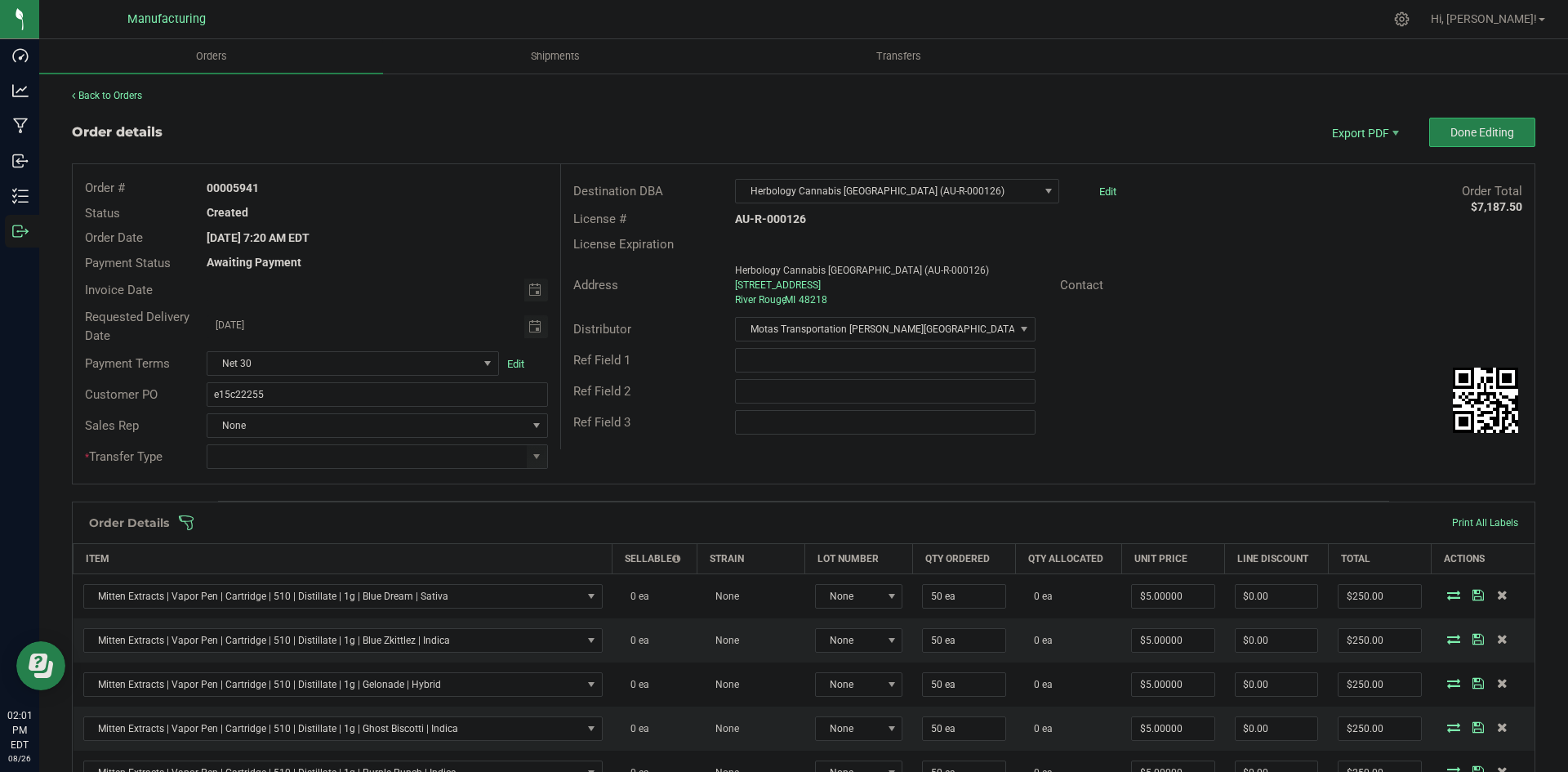
click at [545, 456] on div at bounding box center [377, 457] width 365 height 25
click at [539, 457] on span at bounding box center [536, 456] width 13 height 13
click at [271, 587] on li "Wholesale Transfer" at bounding box center [375, 594] width 337 height 28
type input "Wholesale Transfer"
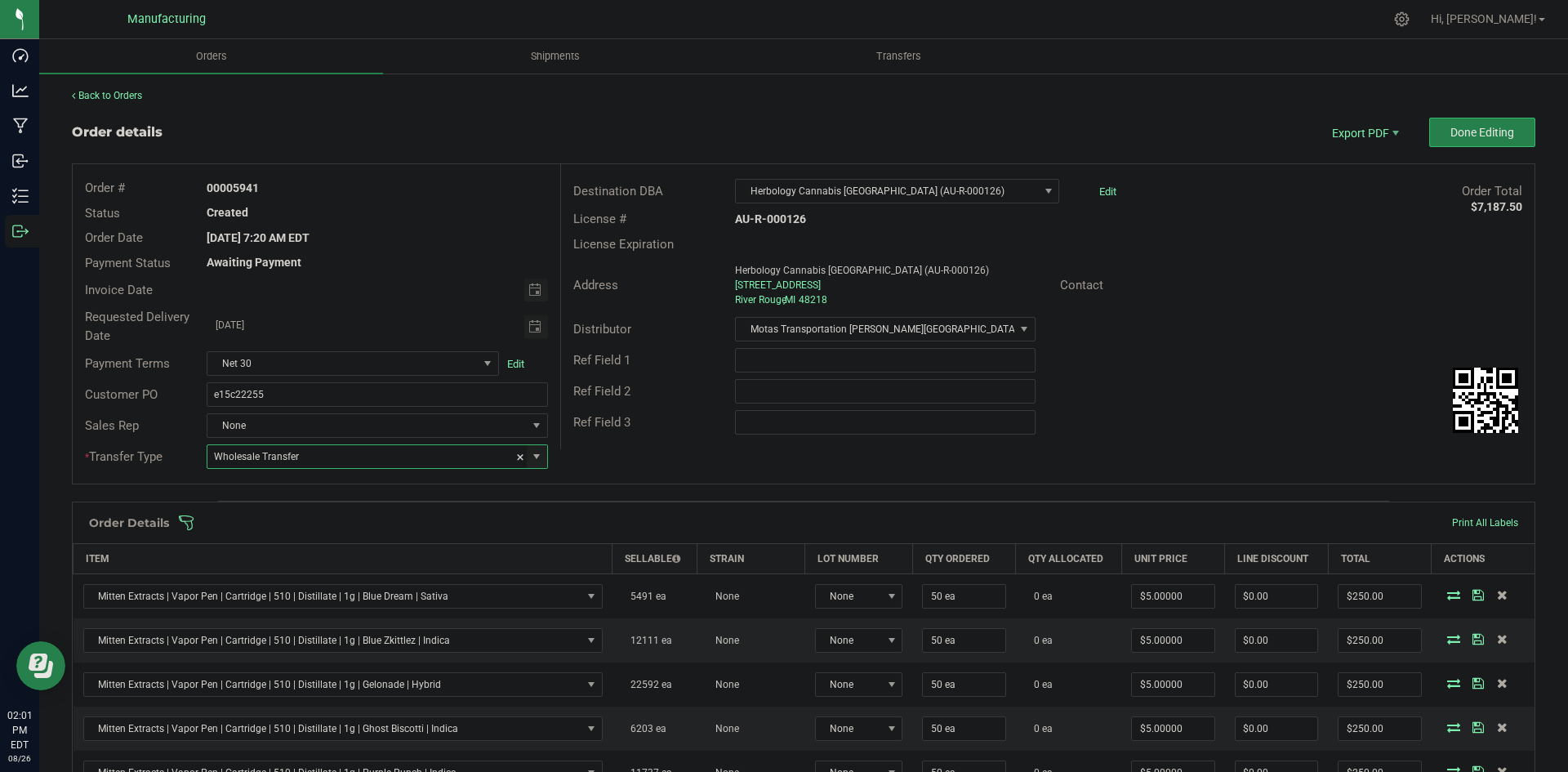
drag, startPoint x: 625, startPoint y: 440, endPoint x: 625, endPoint y: 460, distance: 20.0
click at [626, 439] on div "Destination DBA Herbology [GEOGRAPHIC_DATA] (AU-R-000126) Edit Order Total $7,1…" at bounding box center [1048, 307] width 975 height 285
click at [614, 517] on span at bounding box center [910, 523] width 1464 height 16
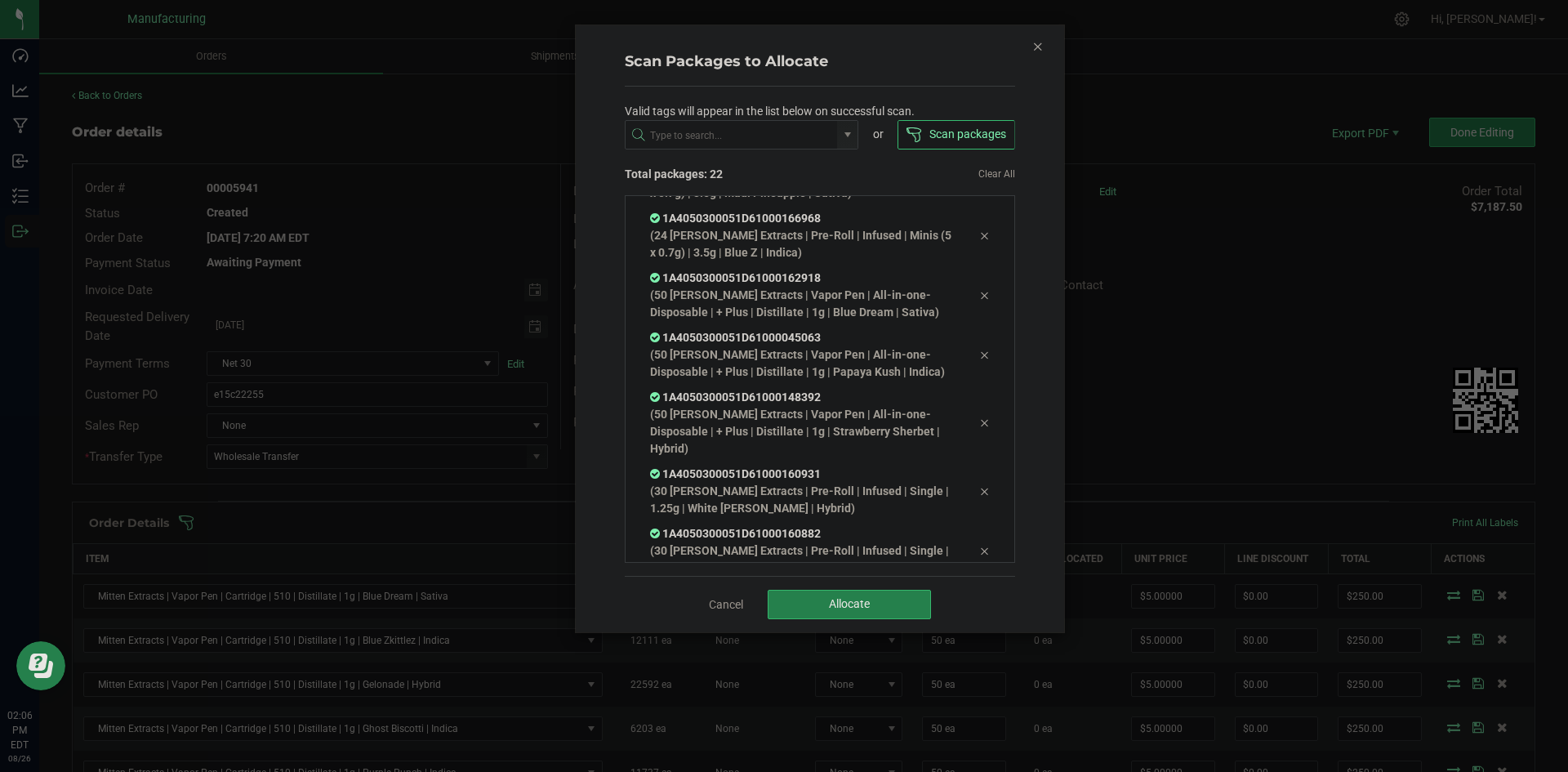
scroll to position [962, 0]
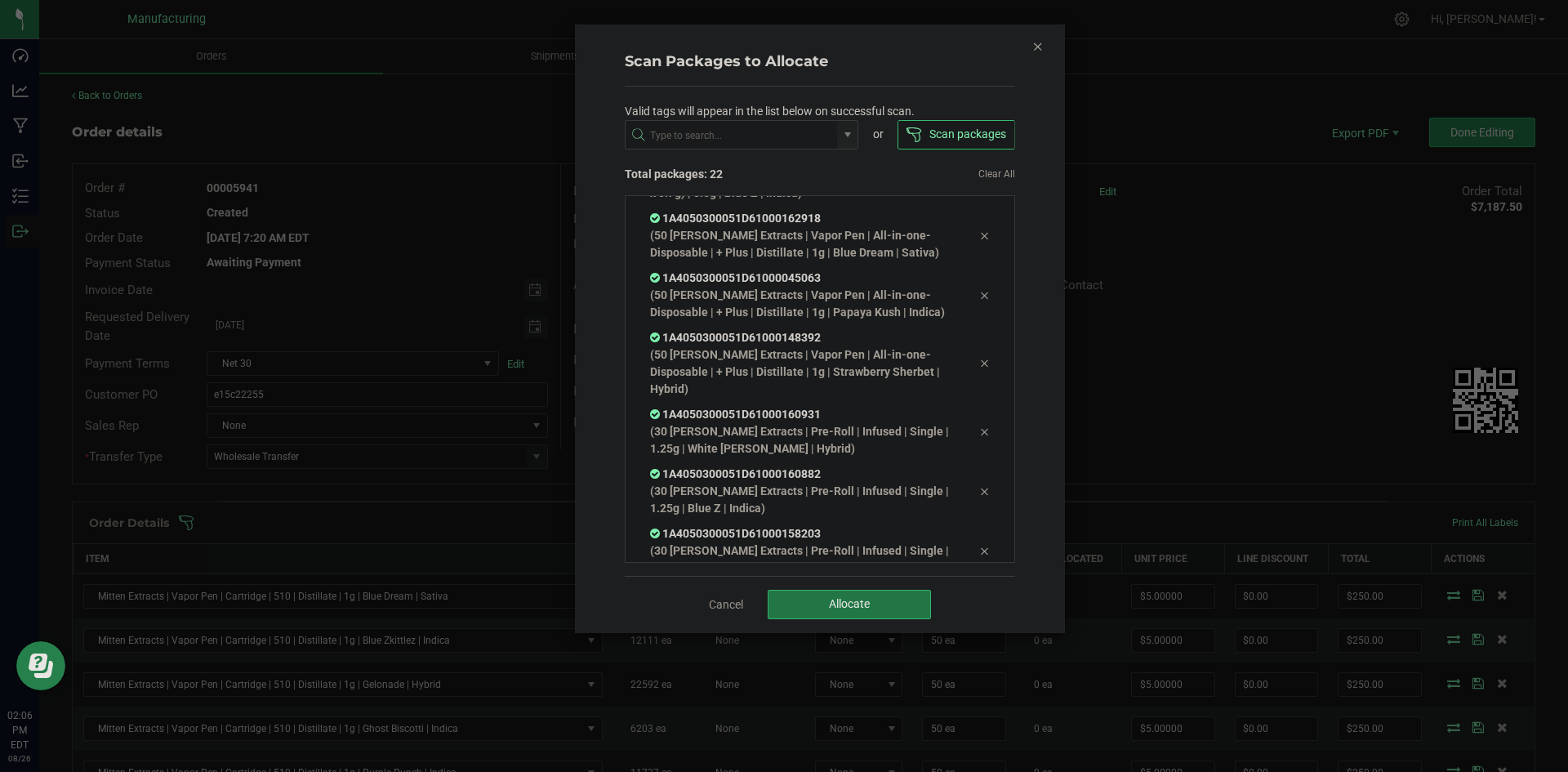
click at [814, 598] on button "Allocate" at bounding box center [849, 604] width 163 height 29
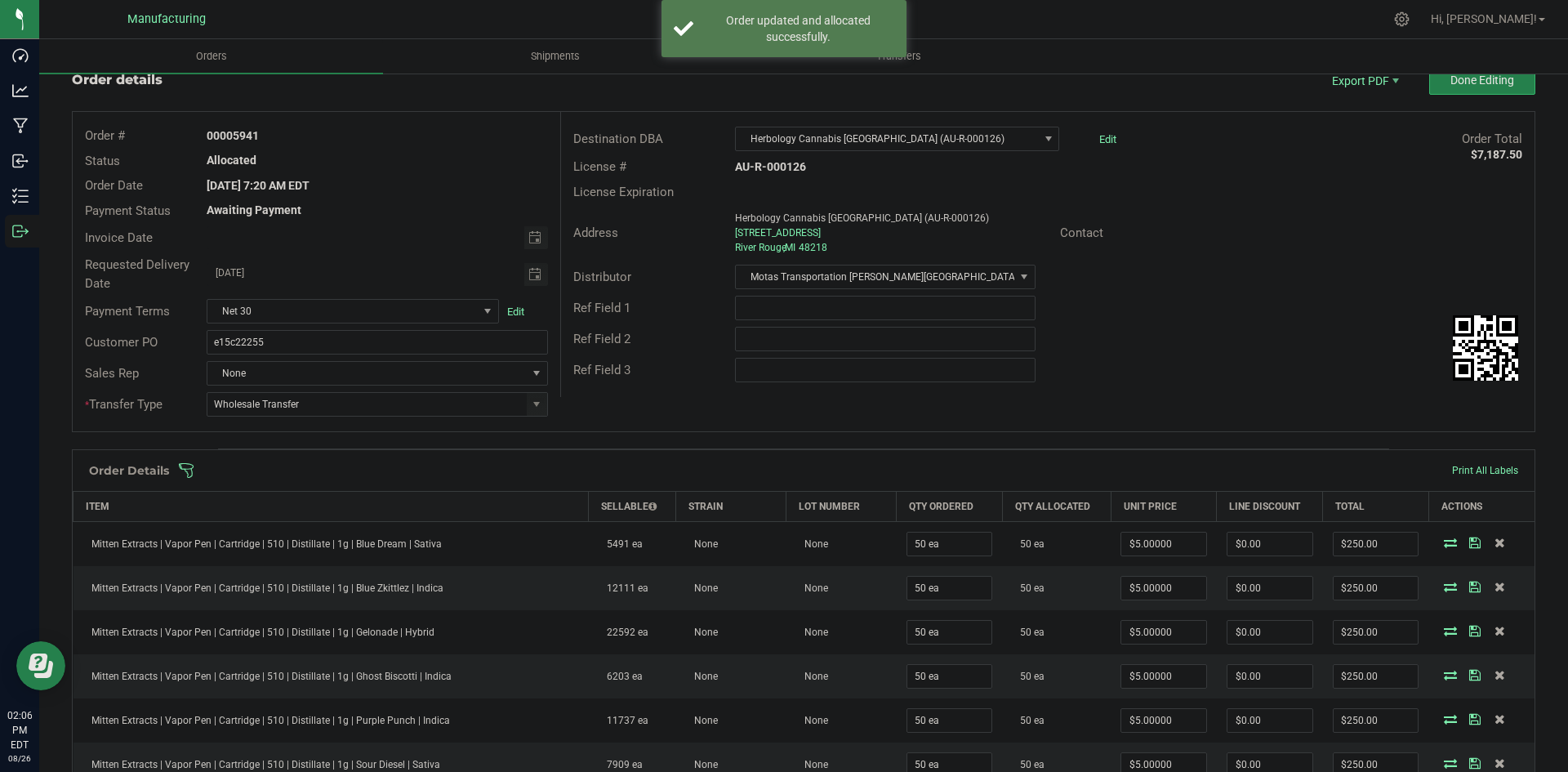
scroll to position [0, 0]
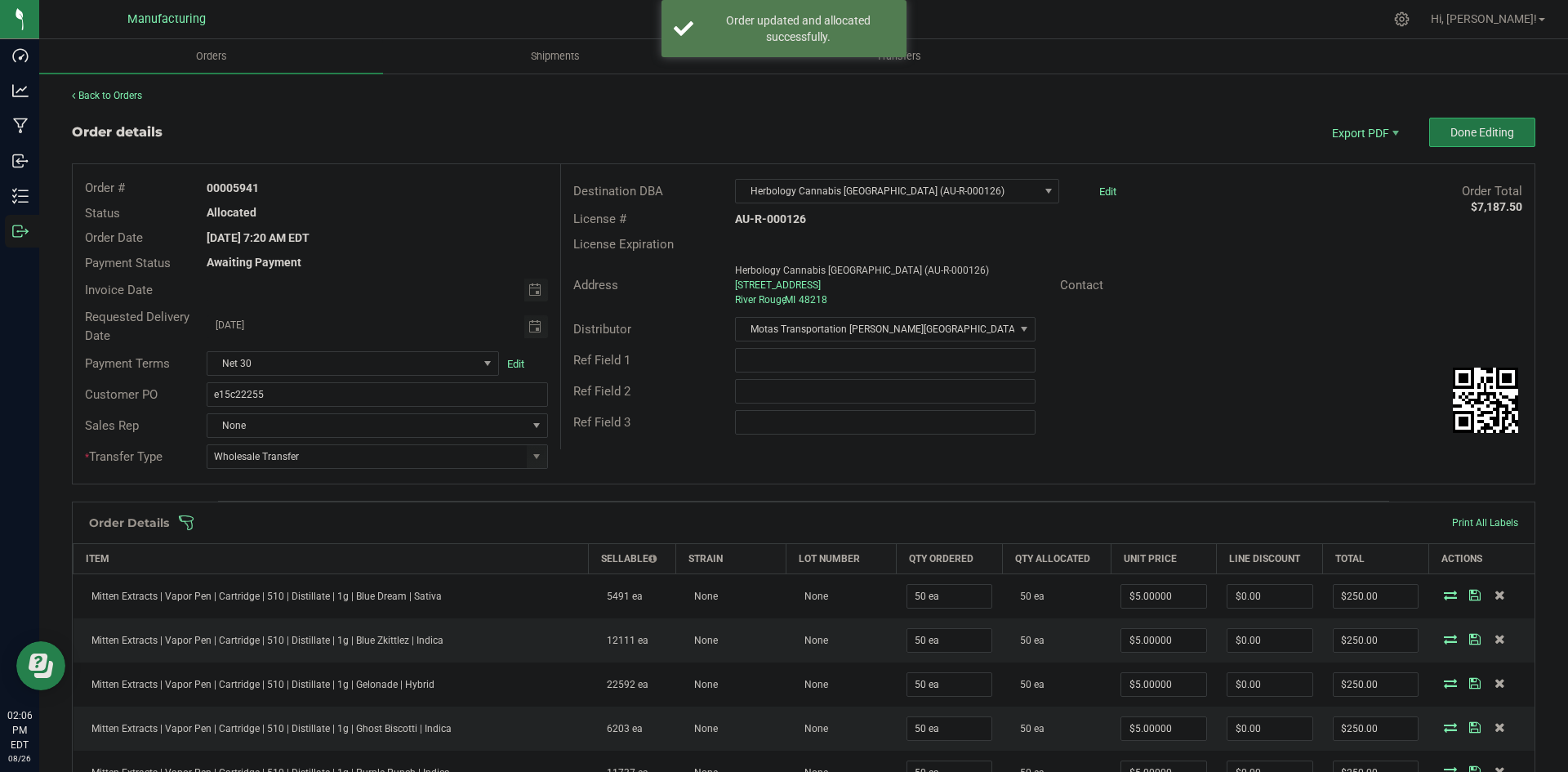
click at [1479, 137] on span "Done Editing" at bounding box center [1482, 132] width 64 height 13
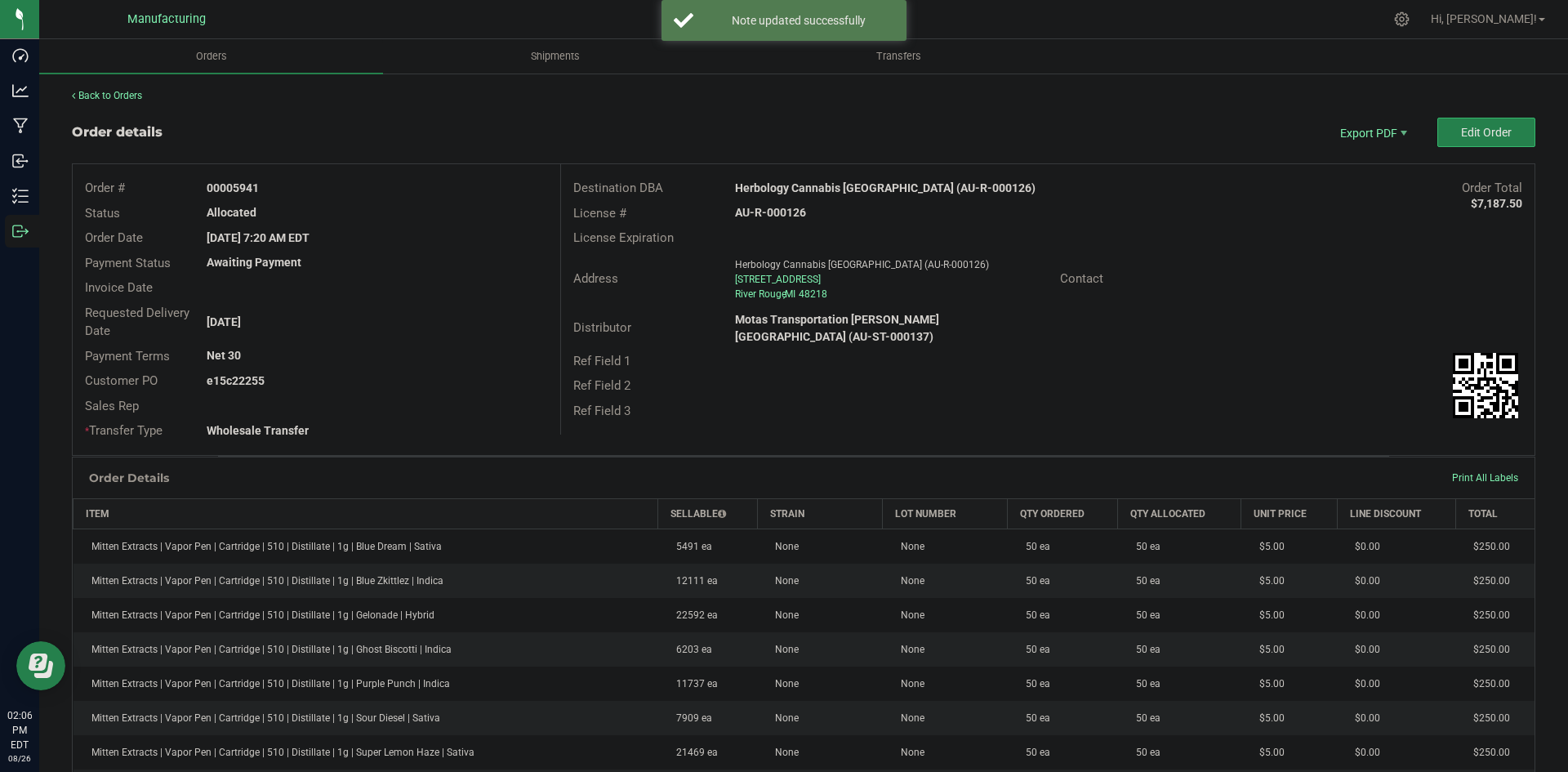
click at [855, 184] on strong "Herbology Cannabis [GEOGRAPHIC_DATA] (AU-R-000126)" at bounding box center [885, 188] width 300 height 13
copy strong "Herbology Cannabis [GEOGRAPHIC_DATA] (AU-R-000126)"
click at [773, 210] on strong "AU-R-000126" at bounding box center [771, 212] width 71 height 13
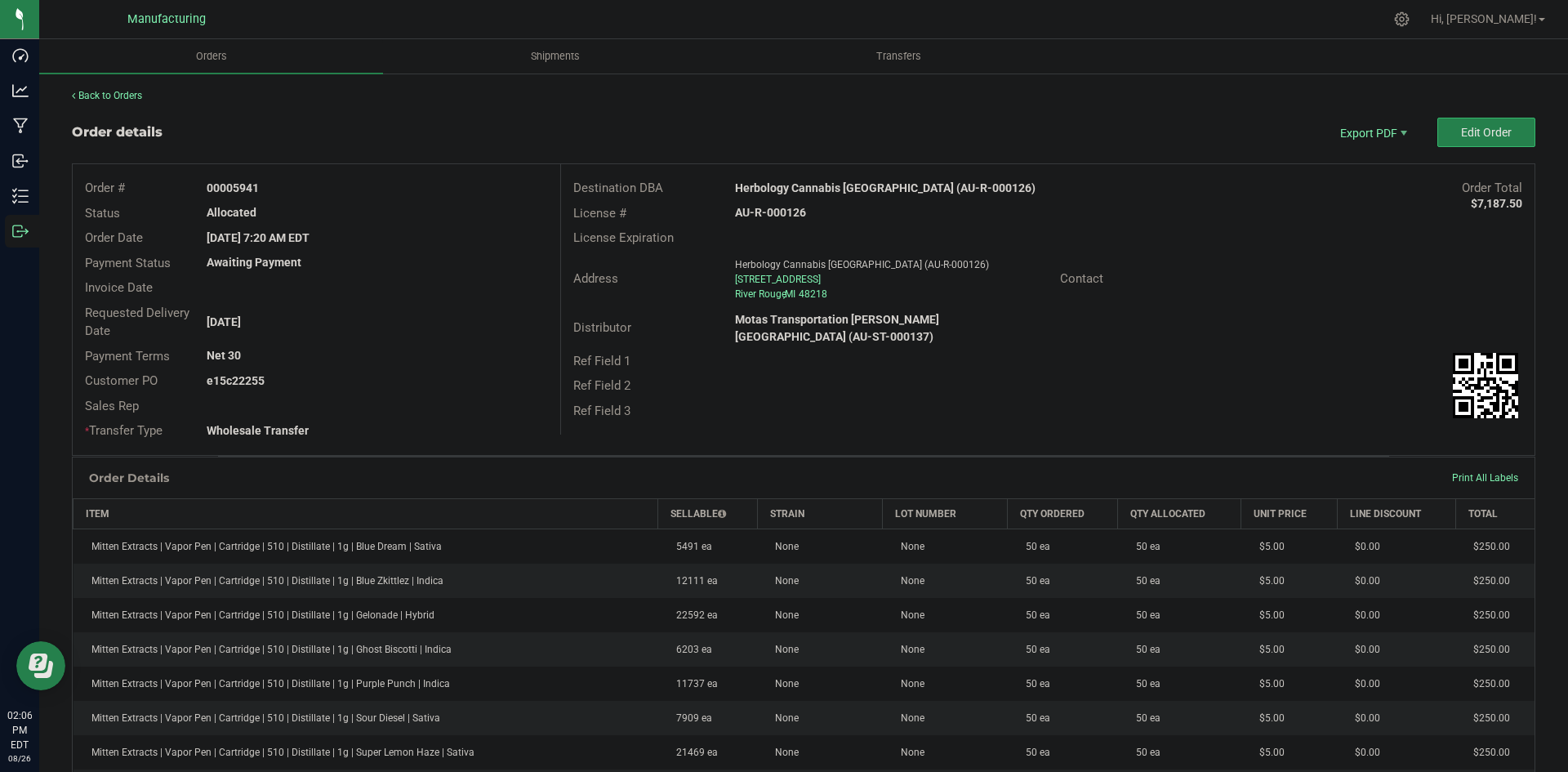
click at [773, 210] on strong "AU-R-000126" at bounding box center [771, 212] width 71 height 13
copy strong "AU-R-000126"
drag, startPoint x: 232, startPoint y: 185, endPoint x: 363, endPoint y: 191, distance: 131.1
click at [351, 189] on div "00005941" at bounding box center [377, 188] width 365 height 17
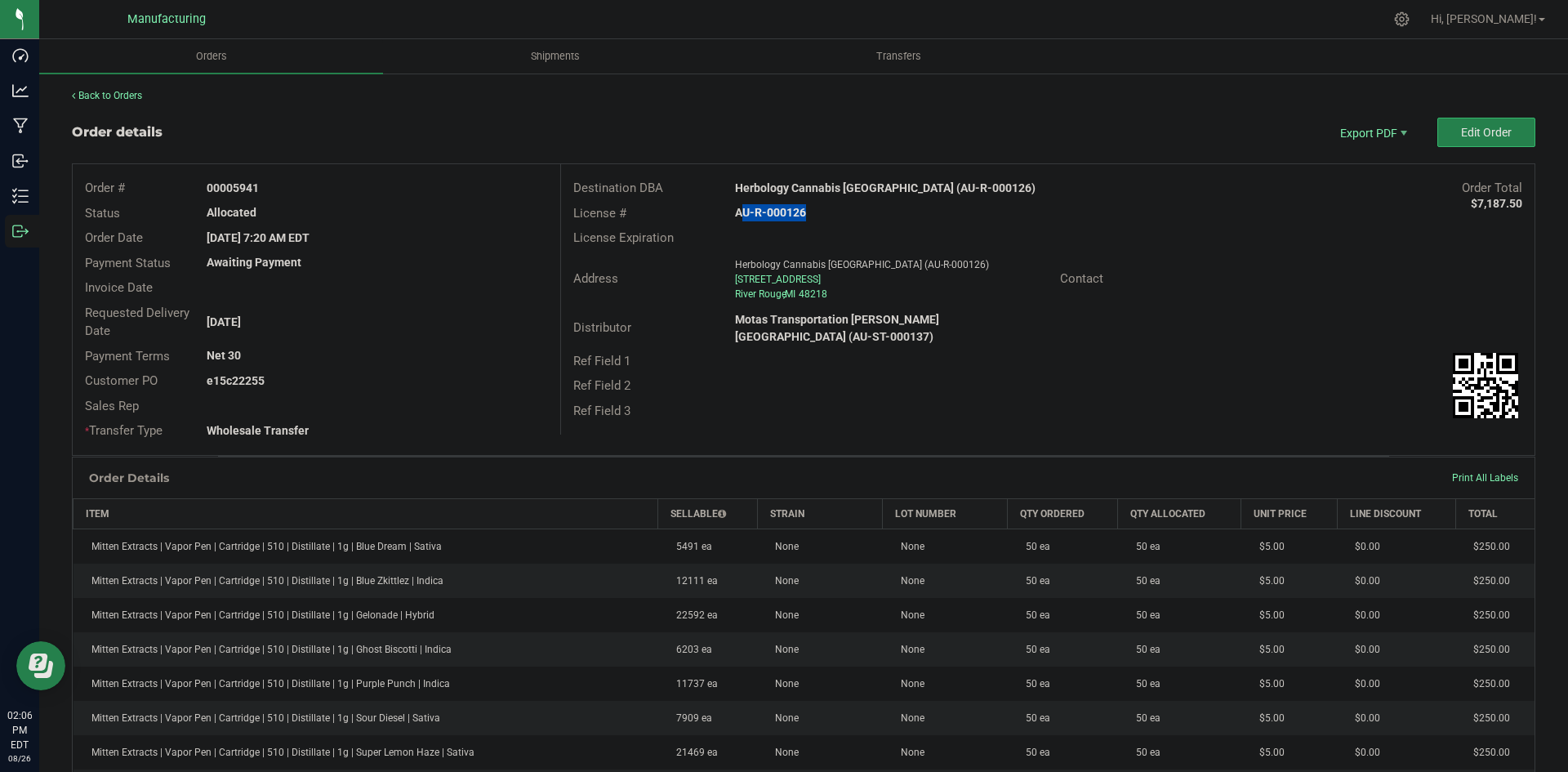
copy strong "5941"
drag, startPoint x: 233, startPoint y: 379, endPoint x: 359, endPoint y: 385, distance: 126.1
click at [351, 383] on div "e15c22255" at bounding box center [377, 381] width 365 height 17
copy strong "22255"
click at [1369, 156] on span "Packing List PDF" at bounding box center [1363, 160] width 102 height 24
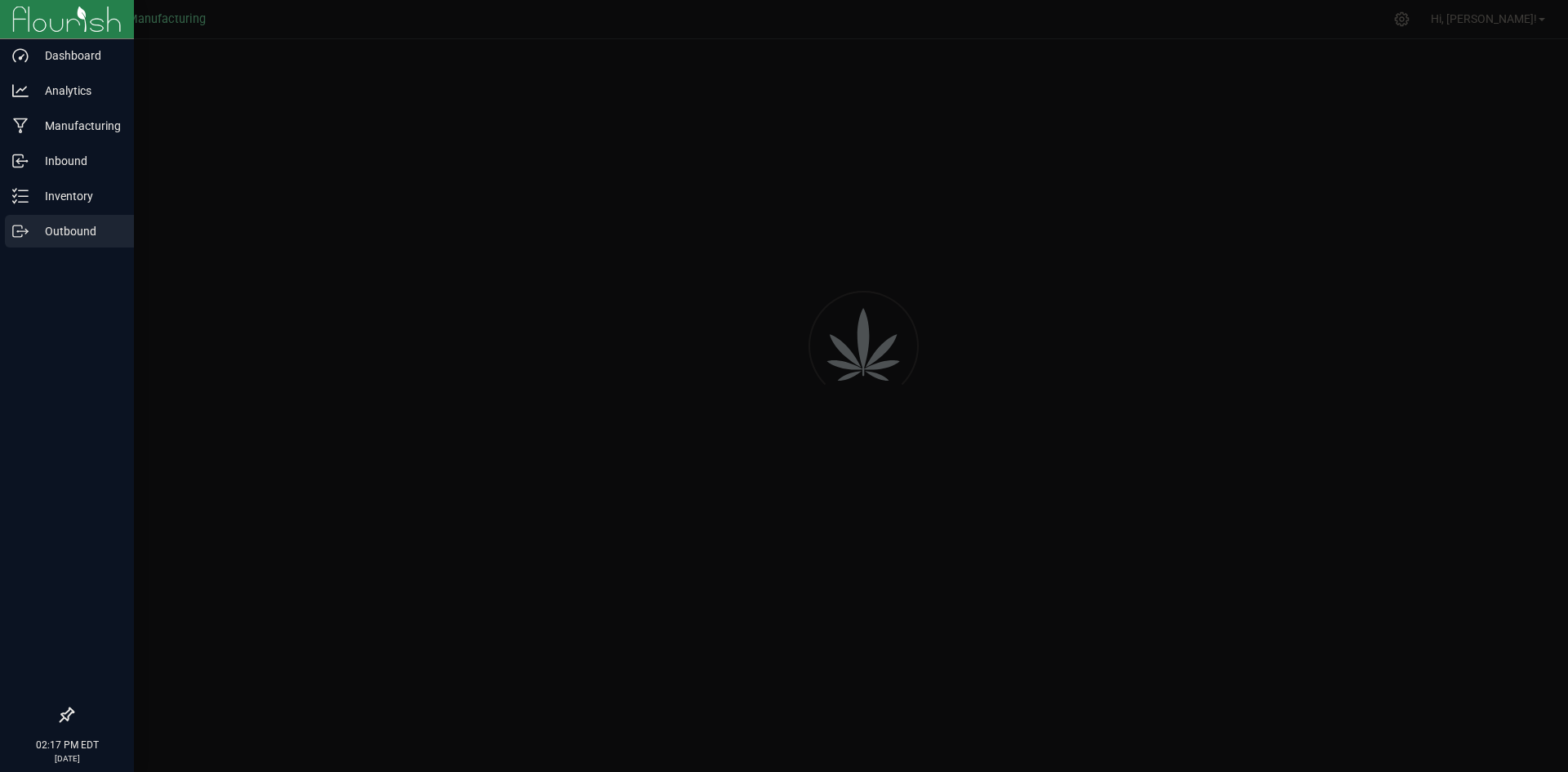
click at [71, 235] on p "Outbound" at bounding box center [78, 231] width 98 height 20
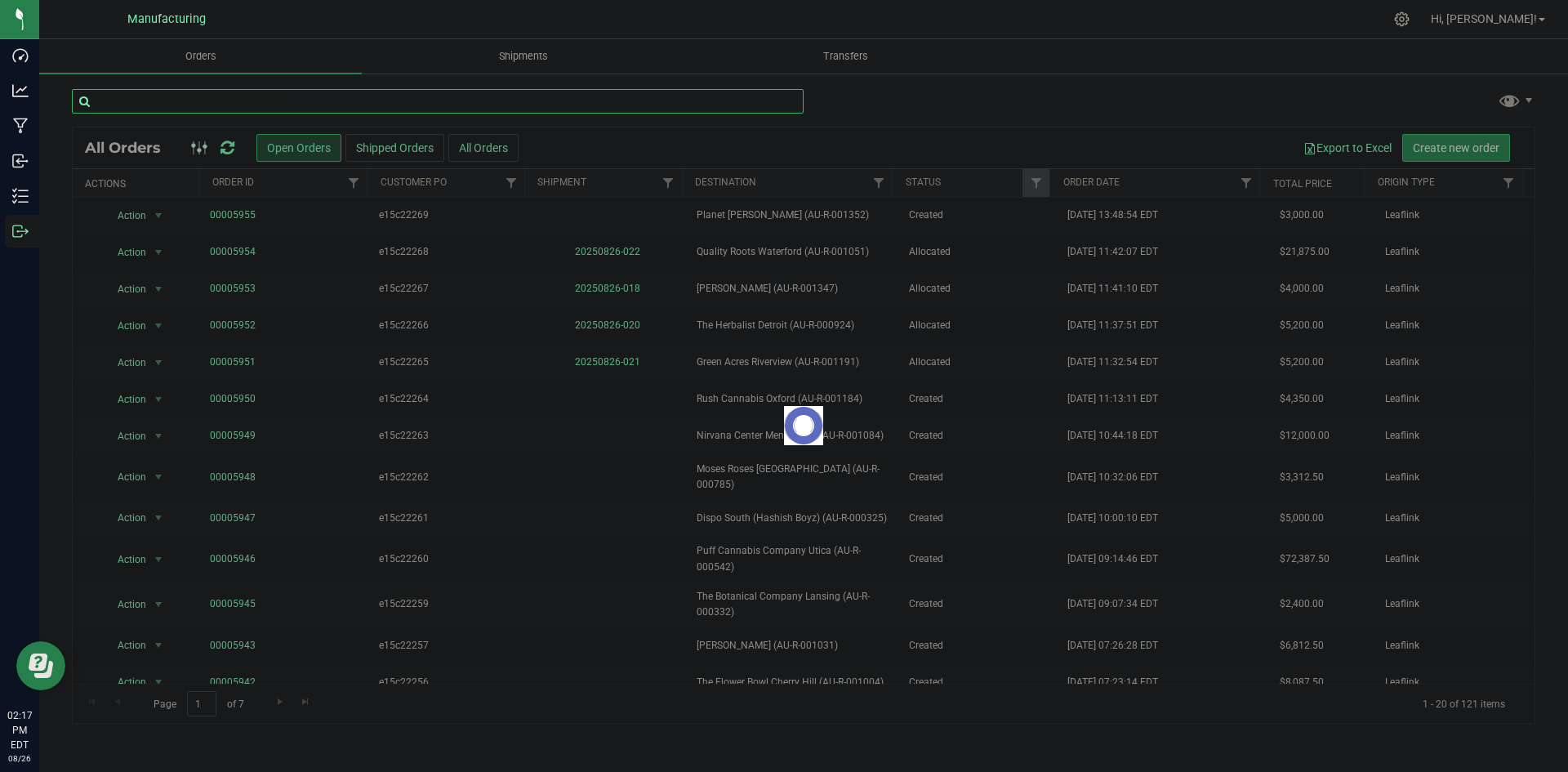
click at [259, 94] on input "text" at bounding box center [438, 102] width 732 height 25
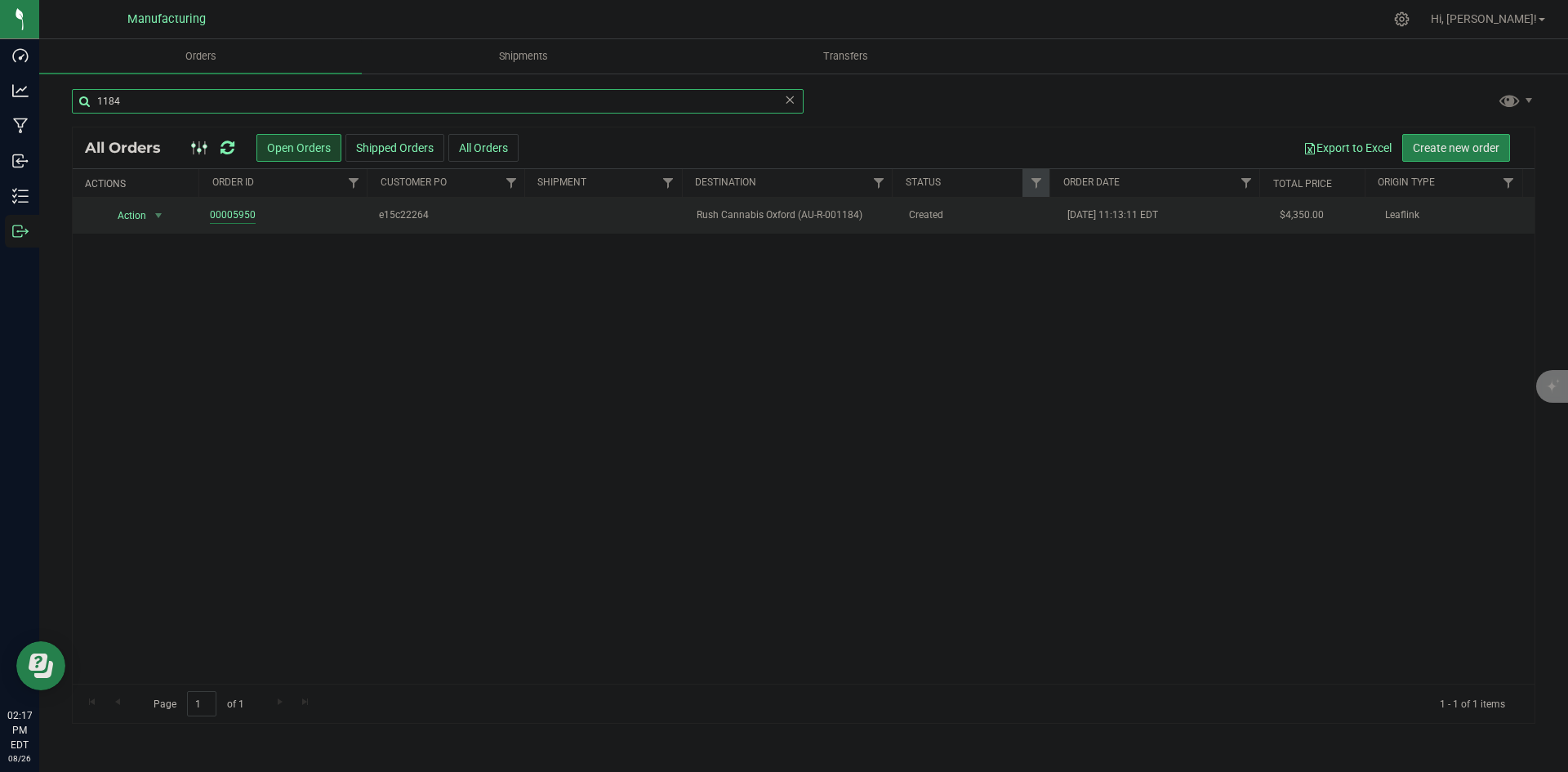
type input "1184"
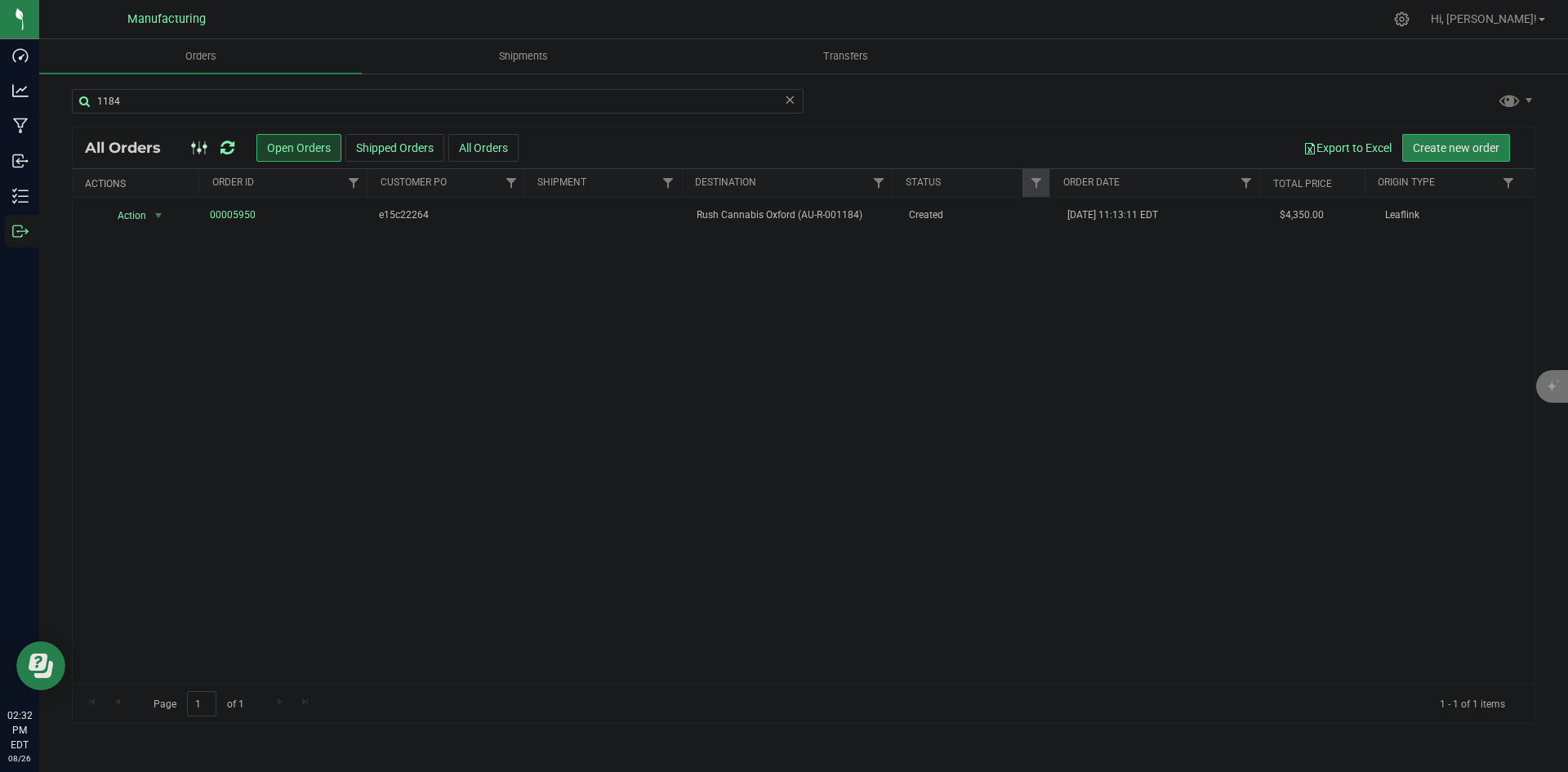
click at [231, 148] on icon at bounding box center [228, 148] width 14 height 16
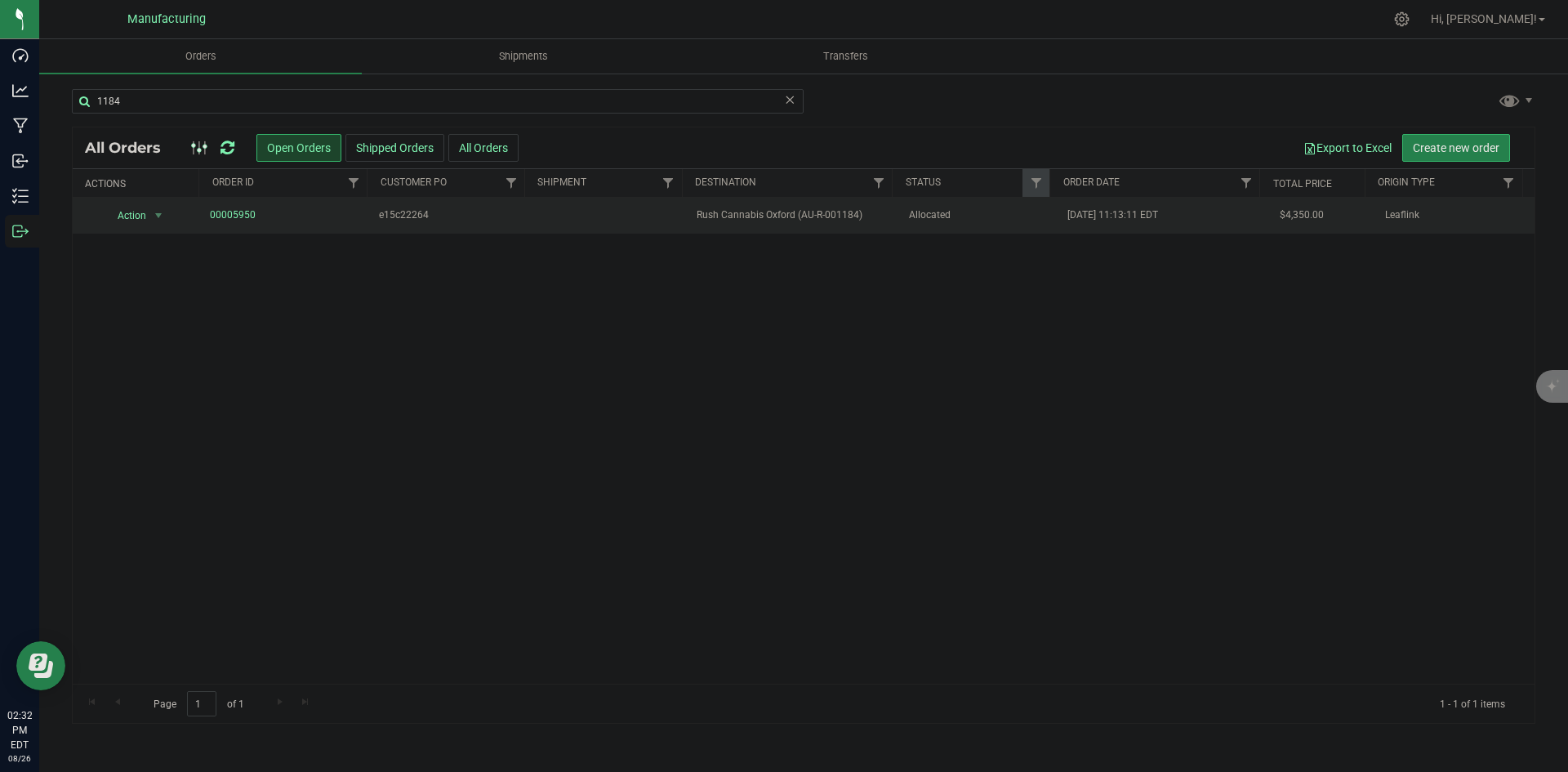
click at [847, 211] on span "Rush Cannabis Oxford (AU-R-001184)" at bounding box center [792, 215] width 192 height 15
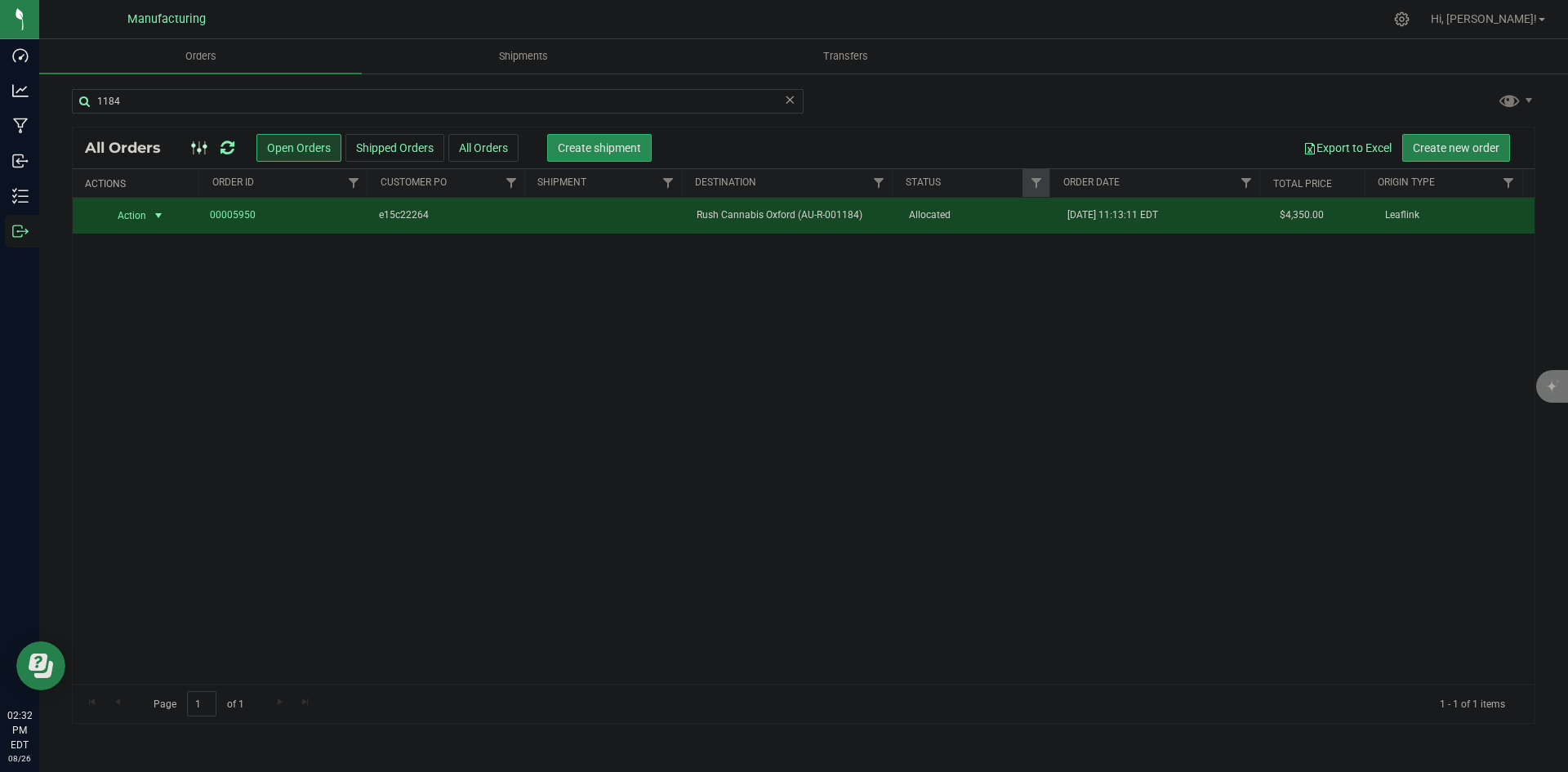
click at [587, 152] on span "Create shipment" at bounding box center [600, 148] width 84 height 13
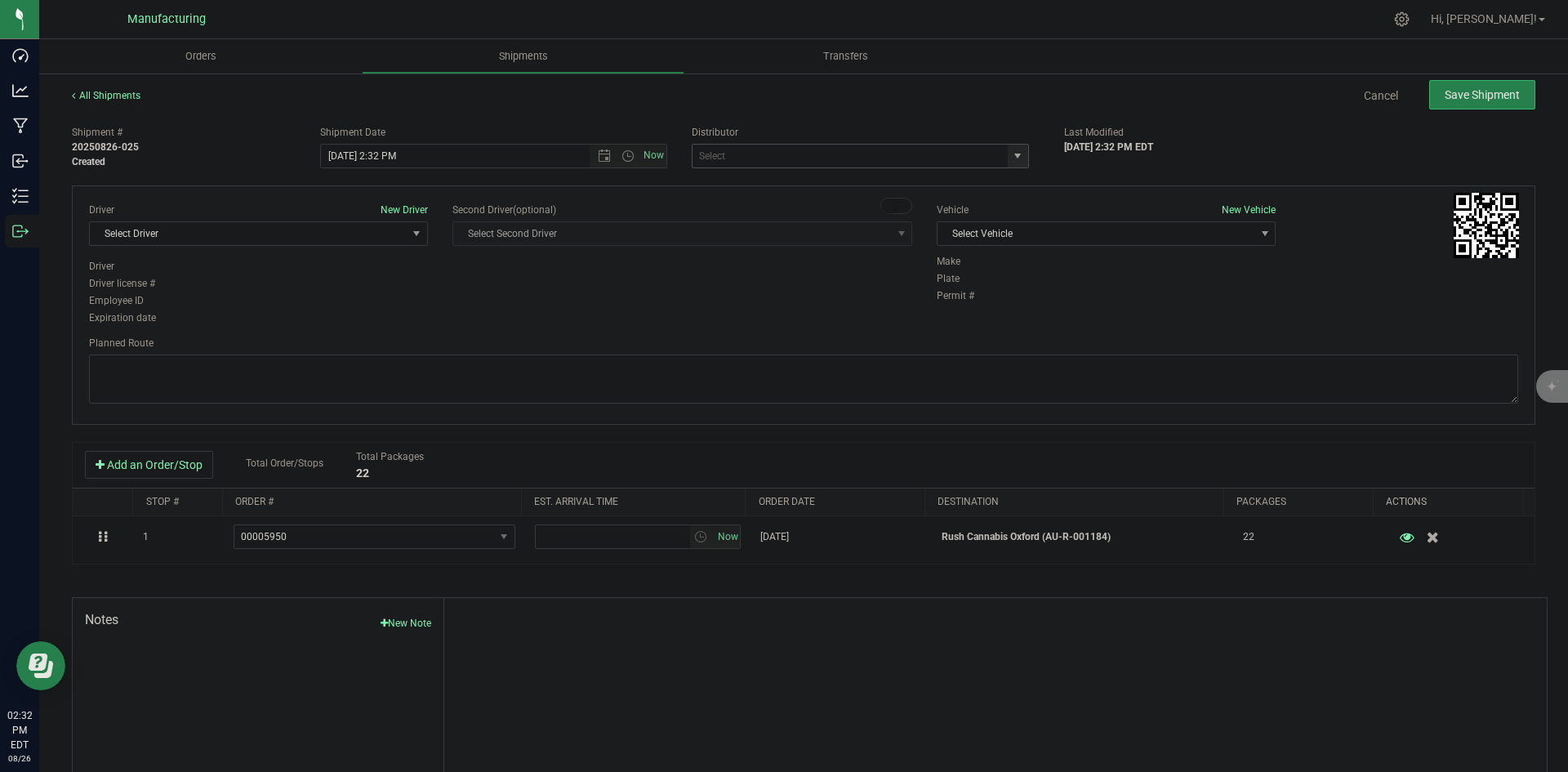
click at [1011, 155] on span "select" at bounding box center [1017, 156] width 13 height 13
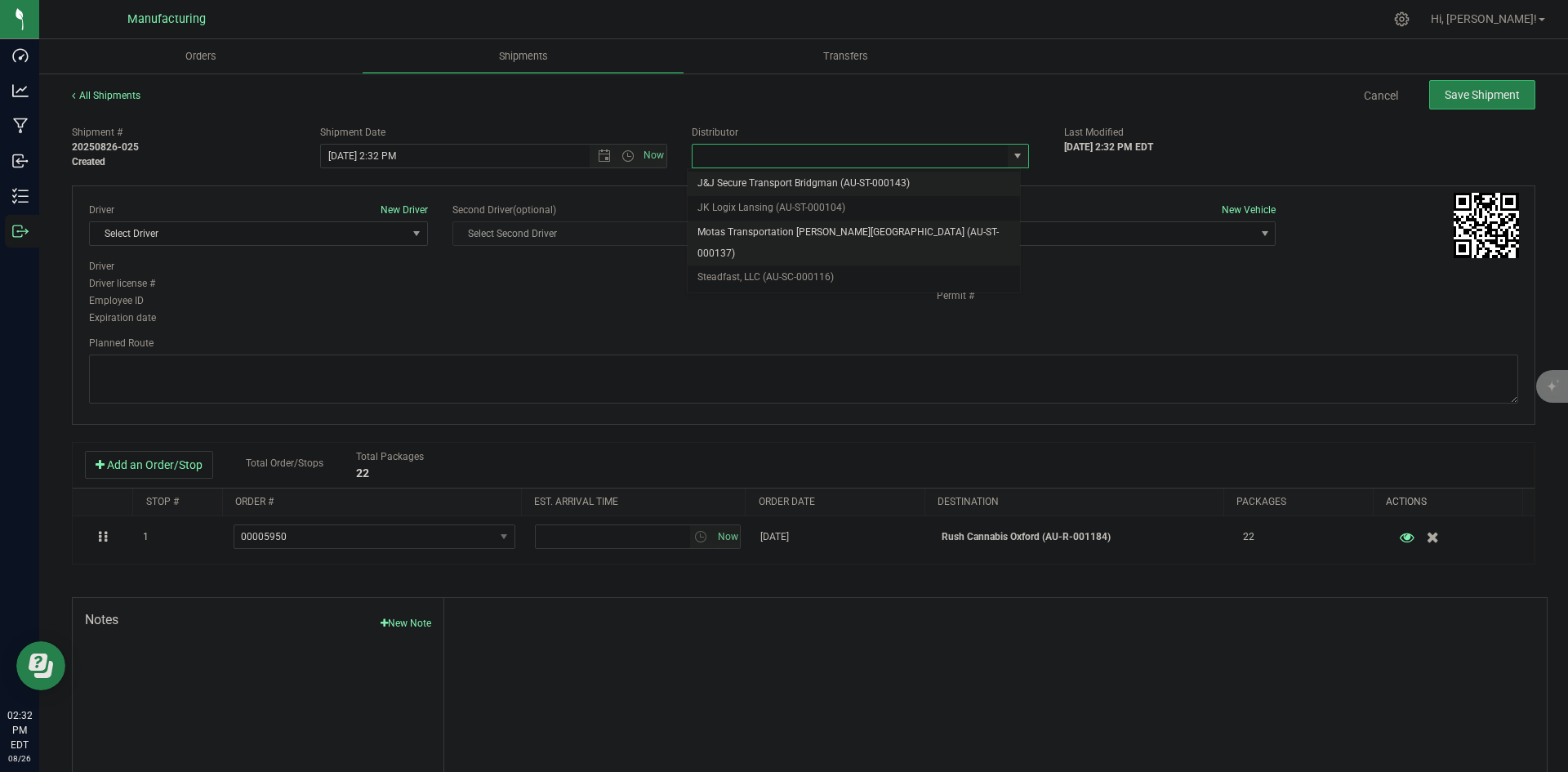
click at [788, 231] on li "Motas Transportation [PERSON_NAME][GEOGRAPHIC_DATA] (AU-ST-000137)" at bounding box center [853, 243] width 332 height 45
type input "Motas Transportation [PERSON_NAME][GEOGRAPHIC_DATA] (AU-ST-000137)"
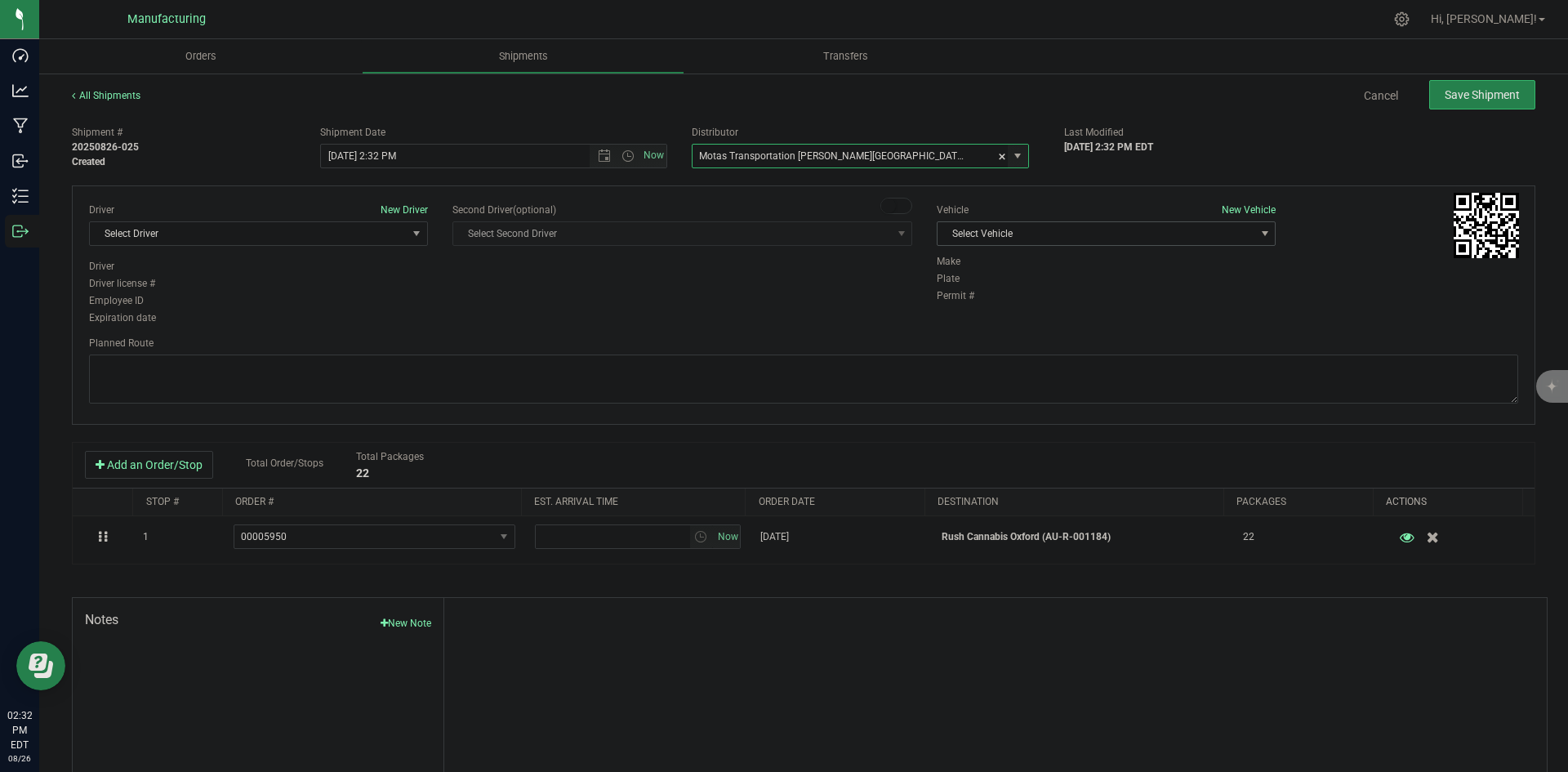
click at [1032, 239] on span "Select Vehicle" at bounding box center [1097, 234] width 317 height 23
click at [964, 300] on li "[MEDICAL_DATA]" at bounding box center [1098, 311] width 334 height 25
click at [378, 231] on span "Select Driver" at bounding box center [249, 234] width 317 height 23
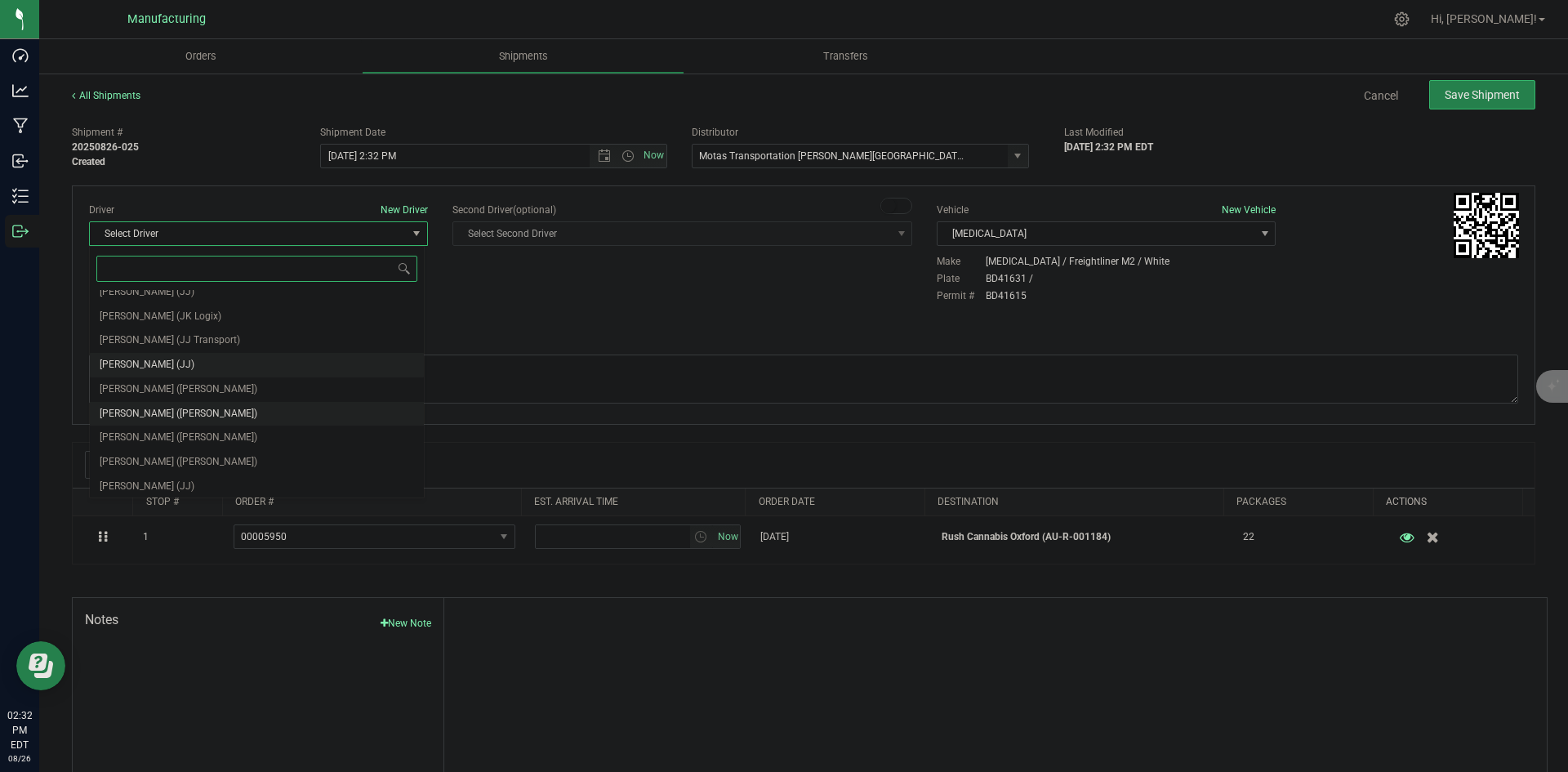
scroll to position [86, 0]
click at [183, 382] on span "[PERSON_NAME] ([PERSON_NAME])" at bounding box center [178, 387] width 158 height 21
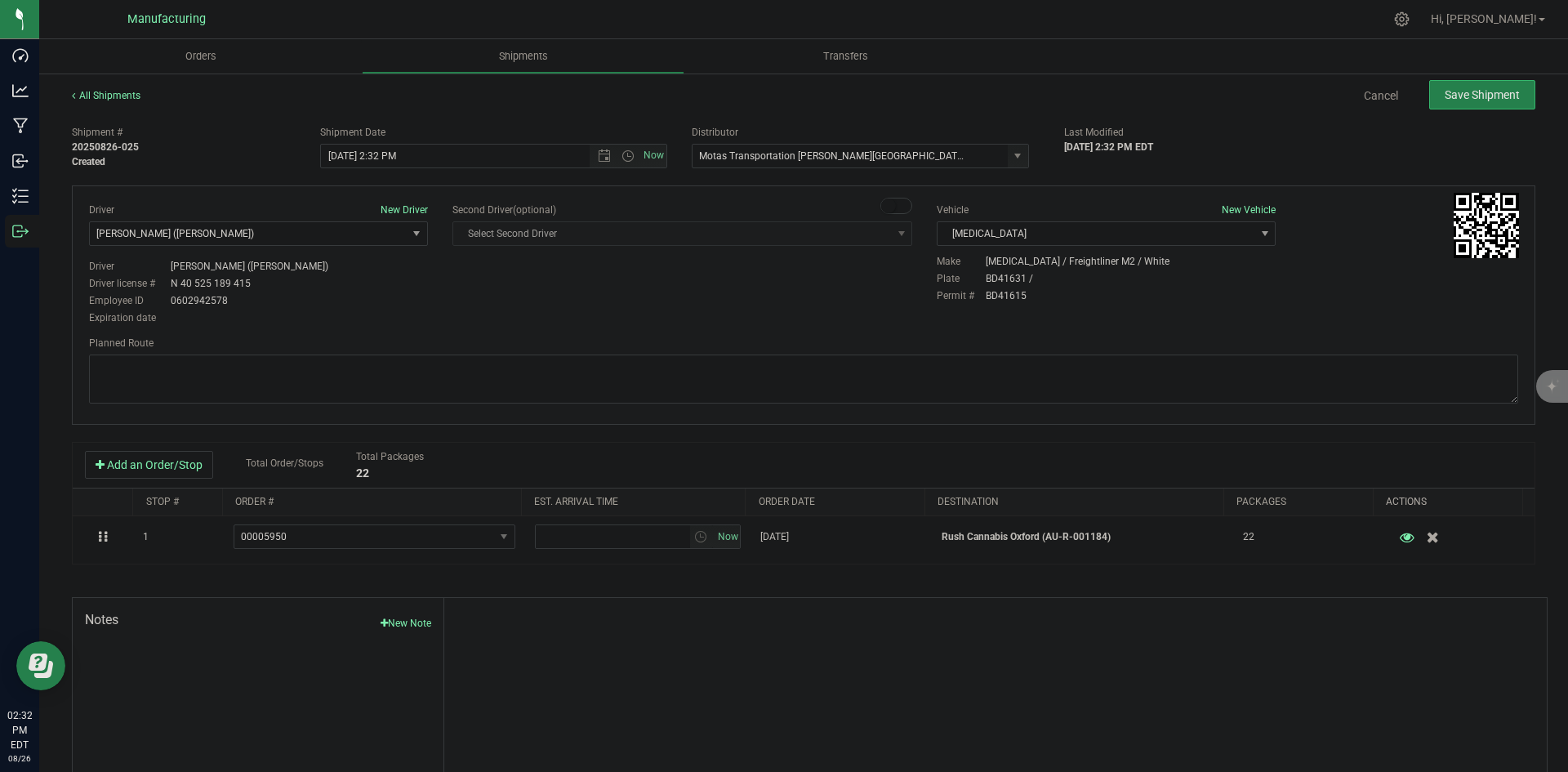
click at [454, 296] on div "Driver New Driver [PERSON_NAME] ([PERSON_NAME]) Select Driver [PERSON_NAME] (JK…" at bounding box center [804, 265] width 1454 height 125
click at [622, 151] on span "Open the time view" at bounding box center [628, 156] width 13 height 13
click at [357, 277] on li "2:00 PM" at bounding box center [489, 281] width 341 height 21
drag, startPoint x: 433, startPoint y: 306, endPoint x: 470, endPoint y: 280, distance: 45.2
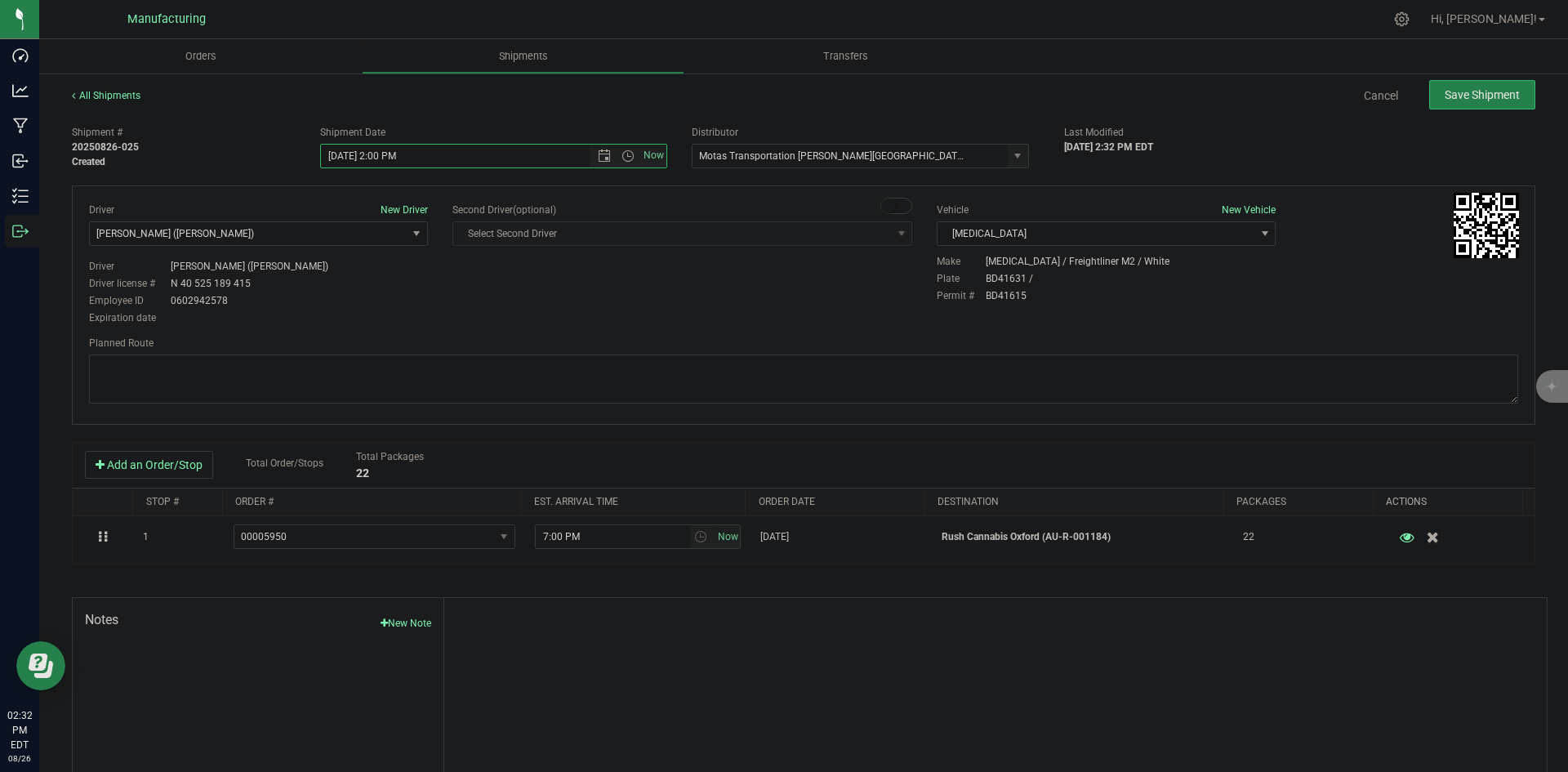
click at [437, 307] on div "Driver New Driver [PERSON_NAME] ([PERSON_NAME]) Select Driver [PERSON_NAME] (JK…" at bounding box center [258, 265] width 363 height 125
click at [599, 159] on span "Open the date view" at bounding box center [604, 156] width 13 height 13
click at [407, 341] on link "27" at bounding box center [404, 348] width 24 height 25
type input "[DATE] 2:00 PM"
drag, startPoint x: 584, startPoint y: 307, endPoint x: 821, endPoint y: 284, distance: 238.1
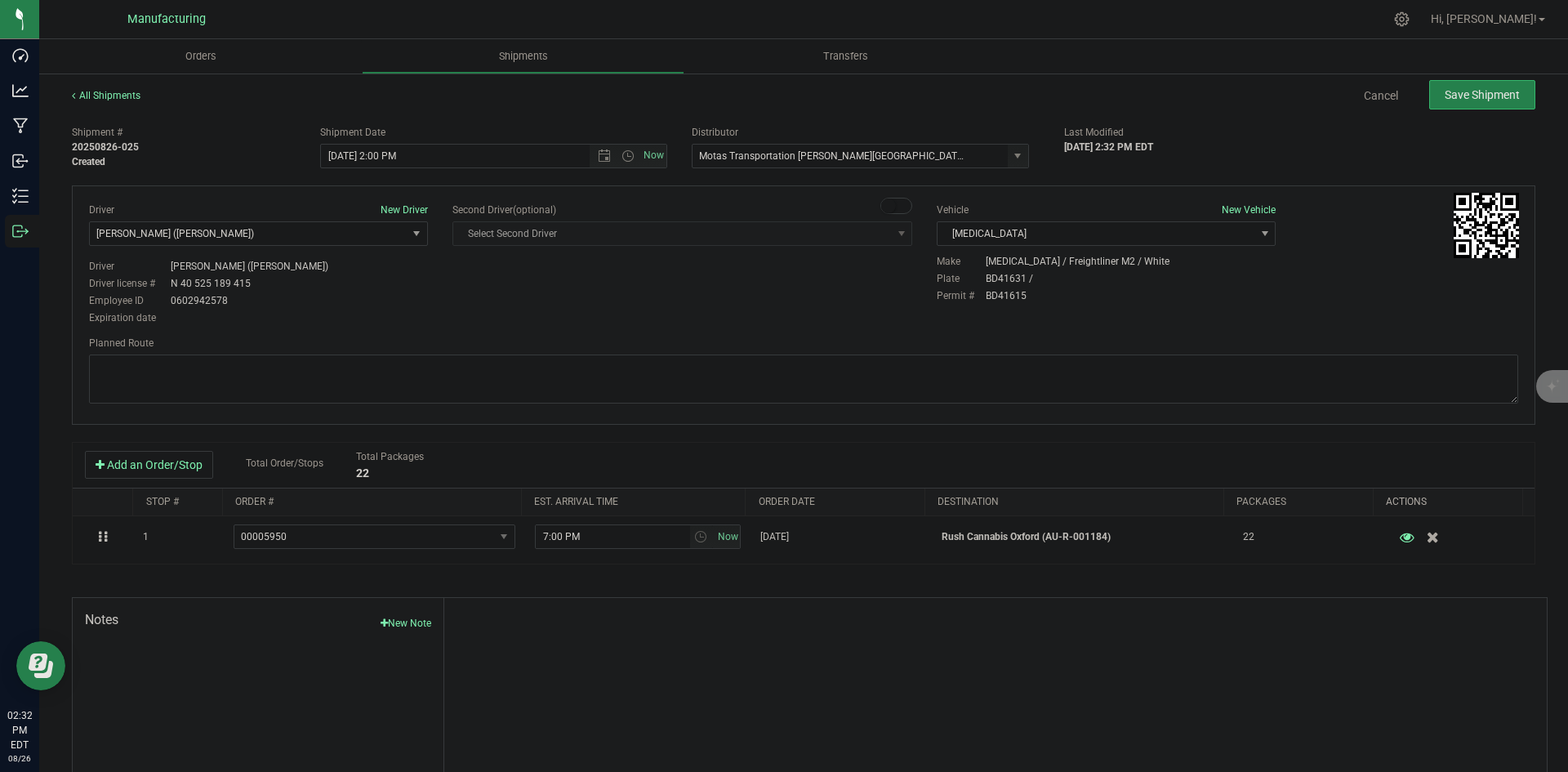
click at [589, 307] on div "Driver New Driver [PERSON_NAME] ([PERSON_NAME]) Select Driver [PERSON_NAME] (JK…" at bounding box center [804, 265] width 1454 height 125
click at [906, 386] on textarea at bounding box center [804, 379] width 1430 height 49
paste textarea "Head south 246 ft -- Turn right 325 ft -- Turn right 407 ft -- Turn right towar…"
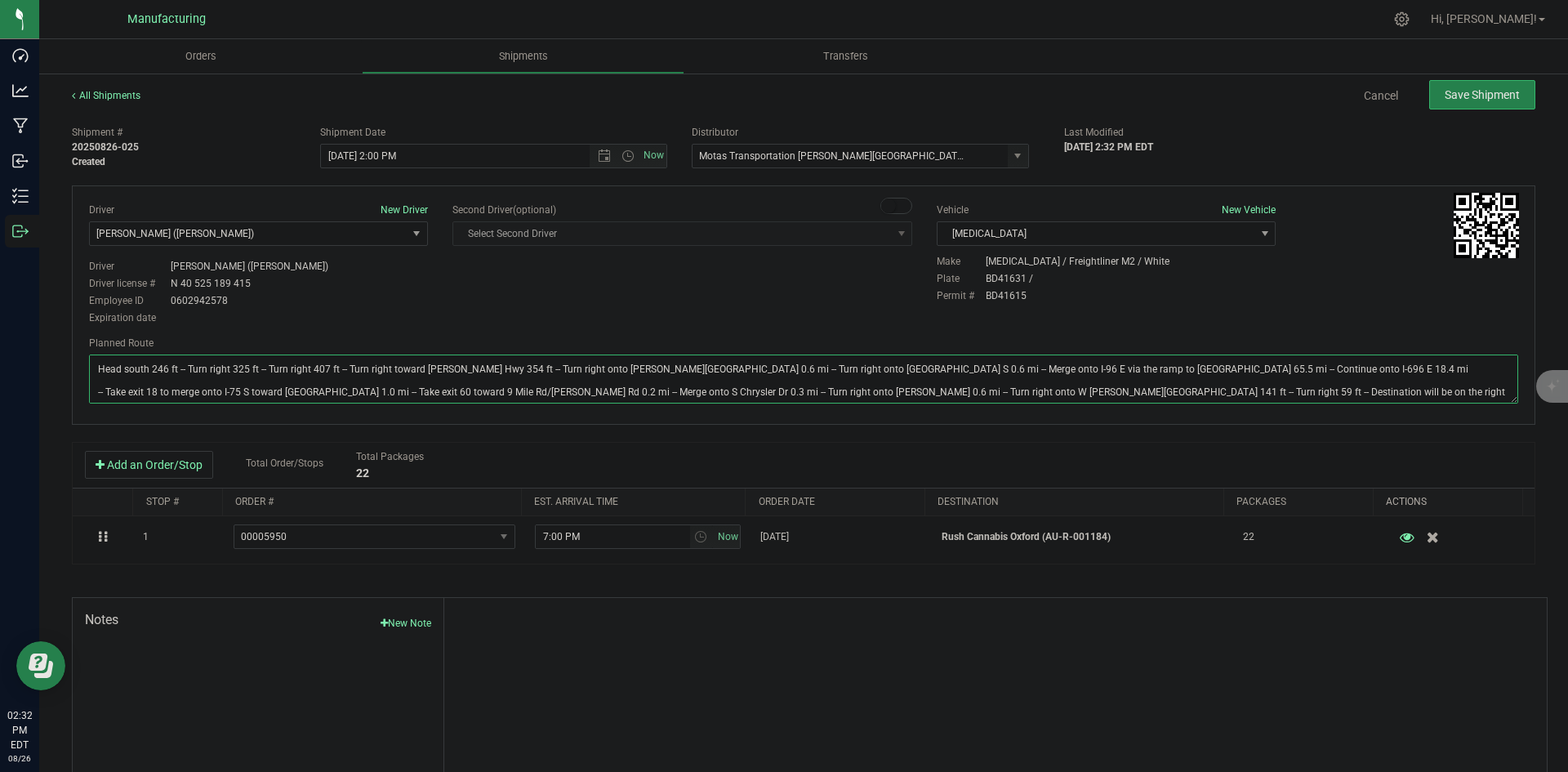
type textarea "Head south 246 ft -- Turn right 325 ft -- Turn right 407 ft -- Turn right towar…"
drag, startPoint x: 837, startPoint y: 296, endPoint x: 870, endPoint y: 287, distance: 34.2
click at [862, 289] on div "Driver New Driver [PERSON_NAME] ([PERSON_NAME]) Select Driver [PERSON_NAME] (JK…" at bounding box center [804, 265] width 1454 height 125
click at [1505, 94] on span "Save Shipment" at bounding box center [1482, 94] width 75 height 13
type input "[DATE] 6:00 PM"
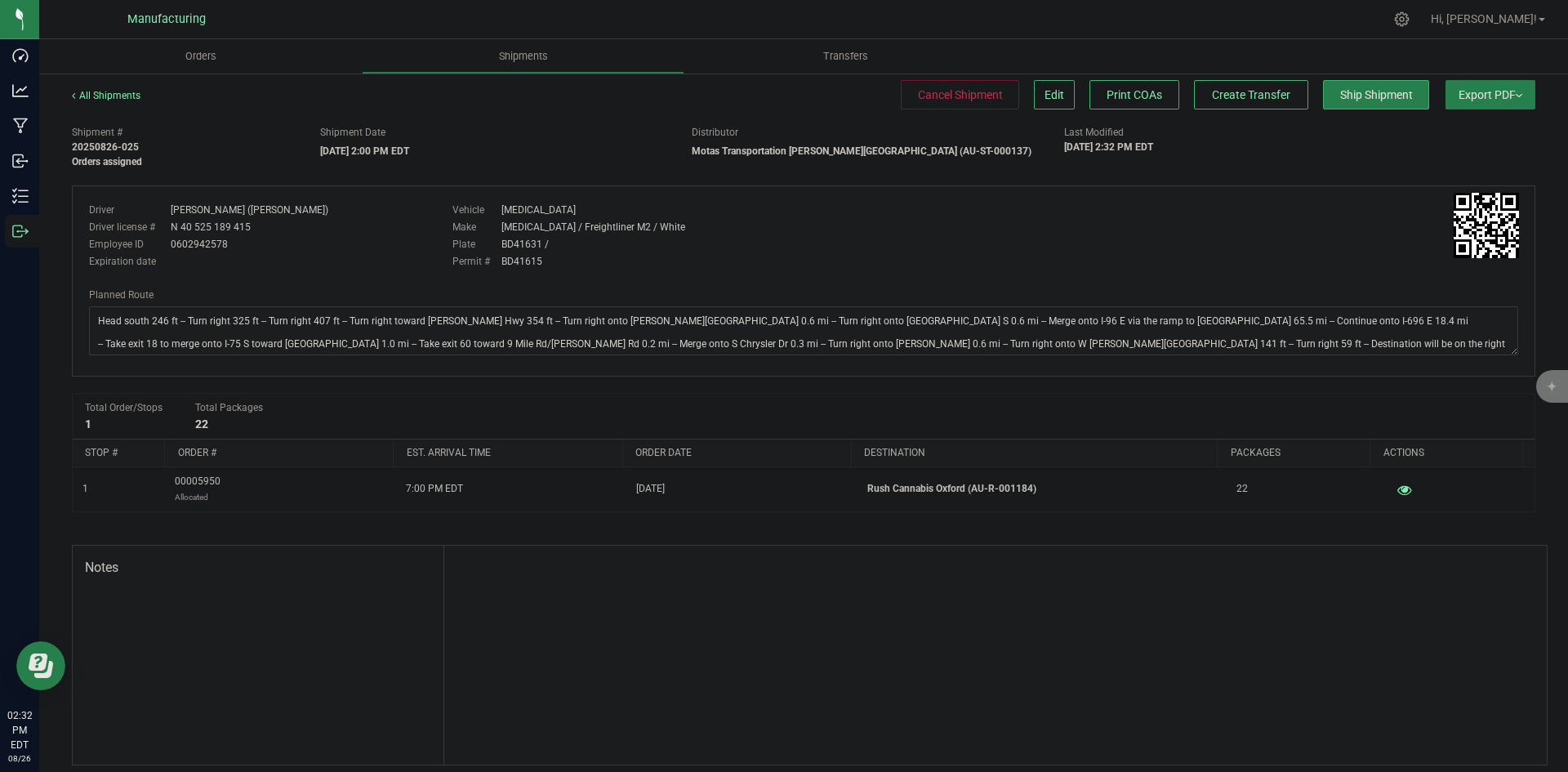
click at [1182, 94] on div "Create Transfer" at bounding box center [1245, 94] width 127 height 29
click at [1219, 96] on span "Create Transfer" at bounding box center [1252, 94] width 78 height 13
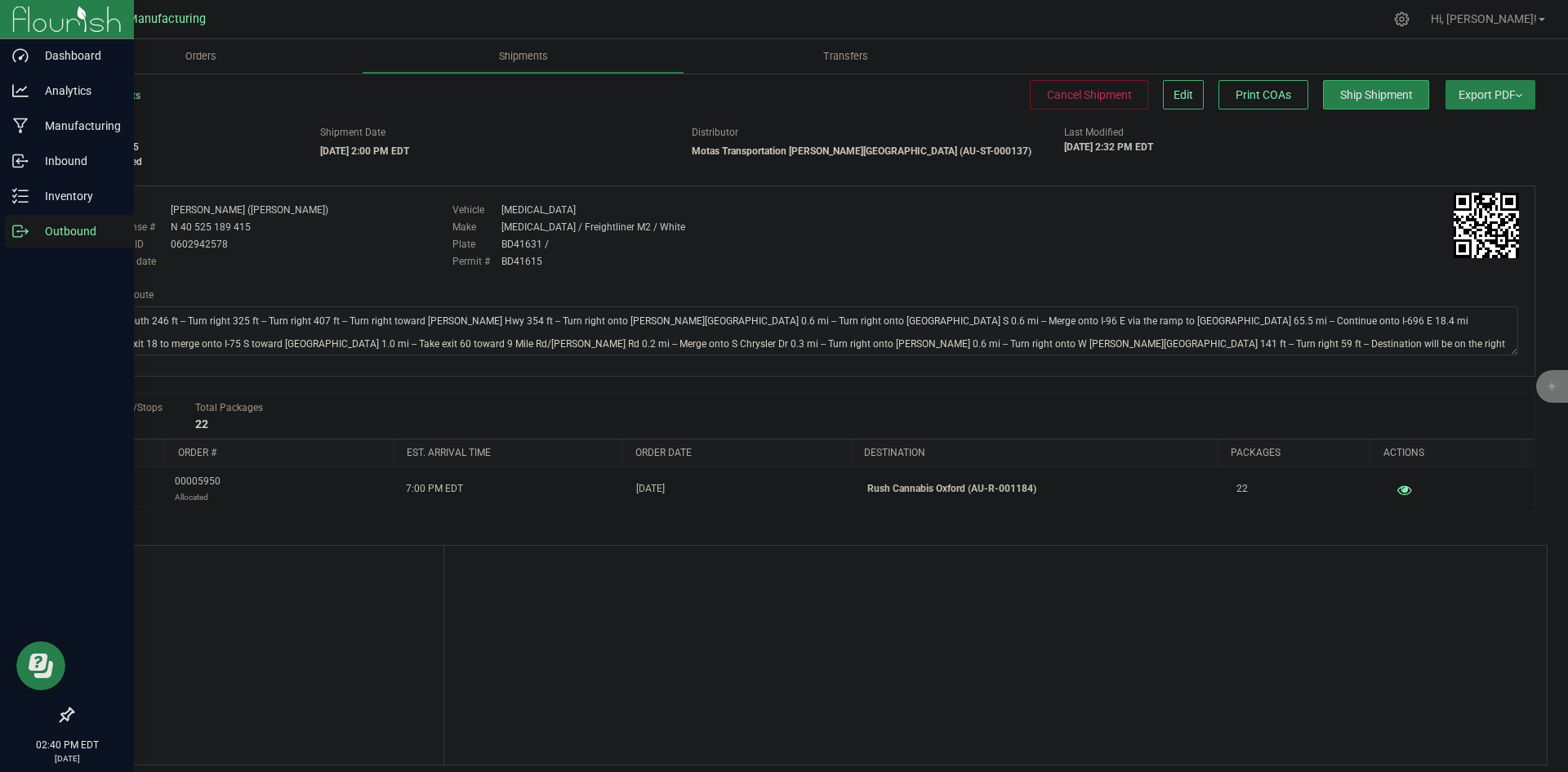
click at [21, 234] on icon at bounding box center [20, 231] width 16 height 16
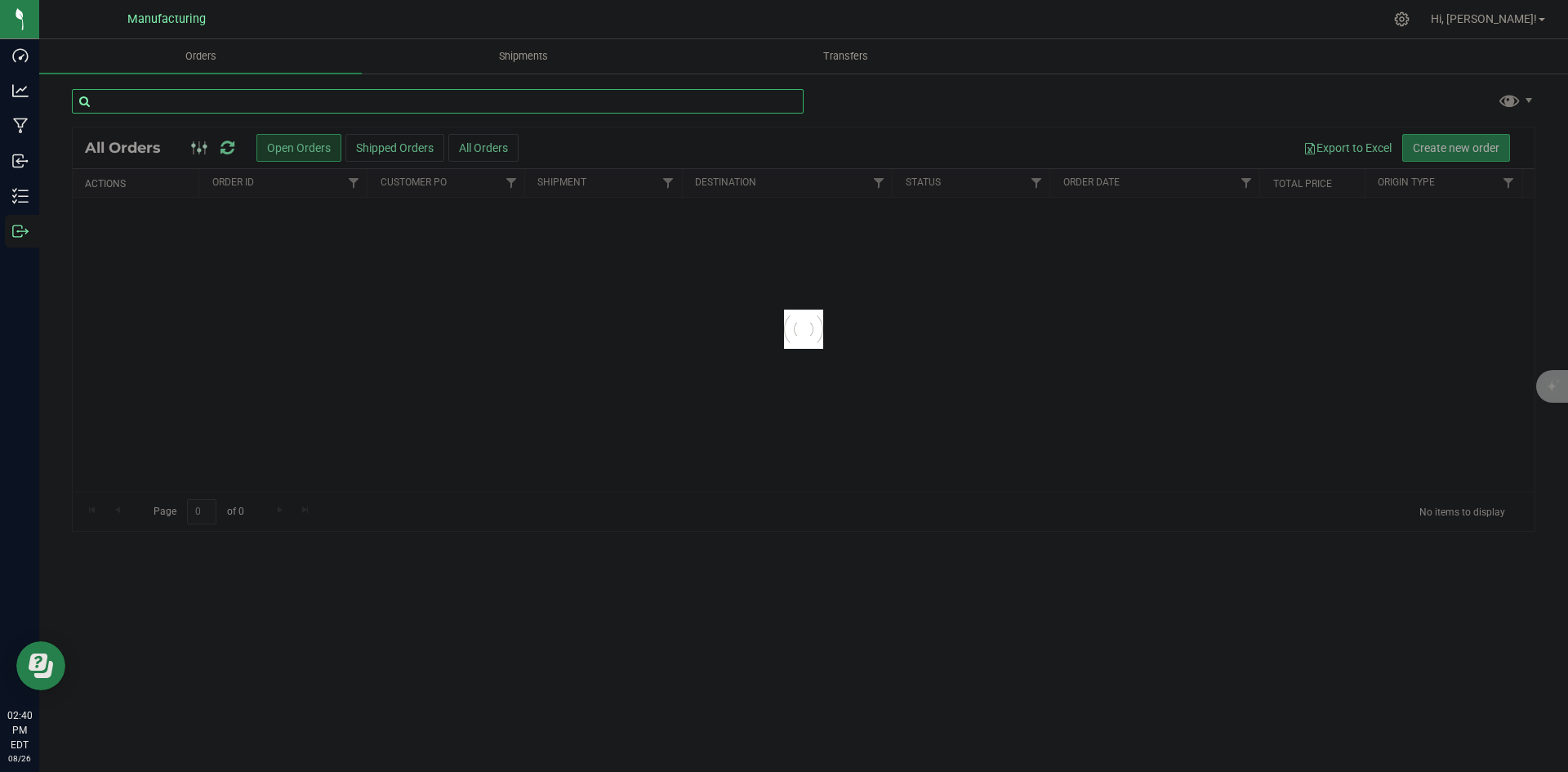
click at [191, 93] on input "text" at bounding box center [438, 102] width 732 height 25
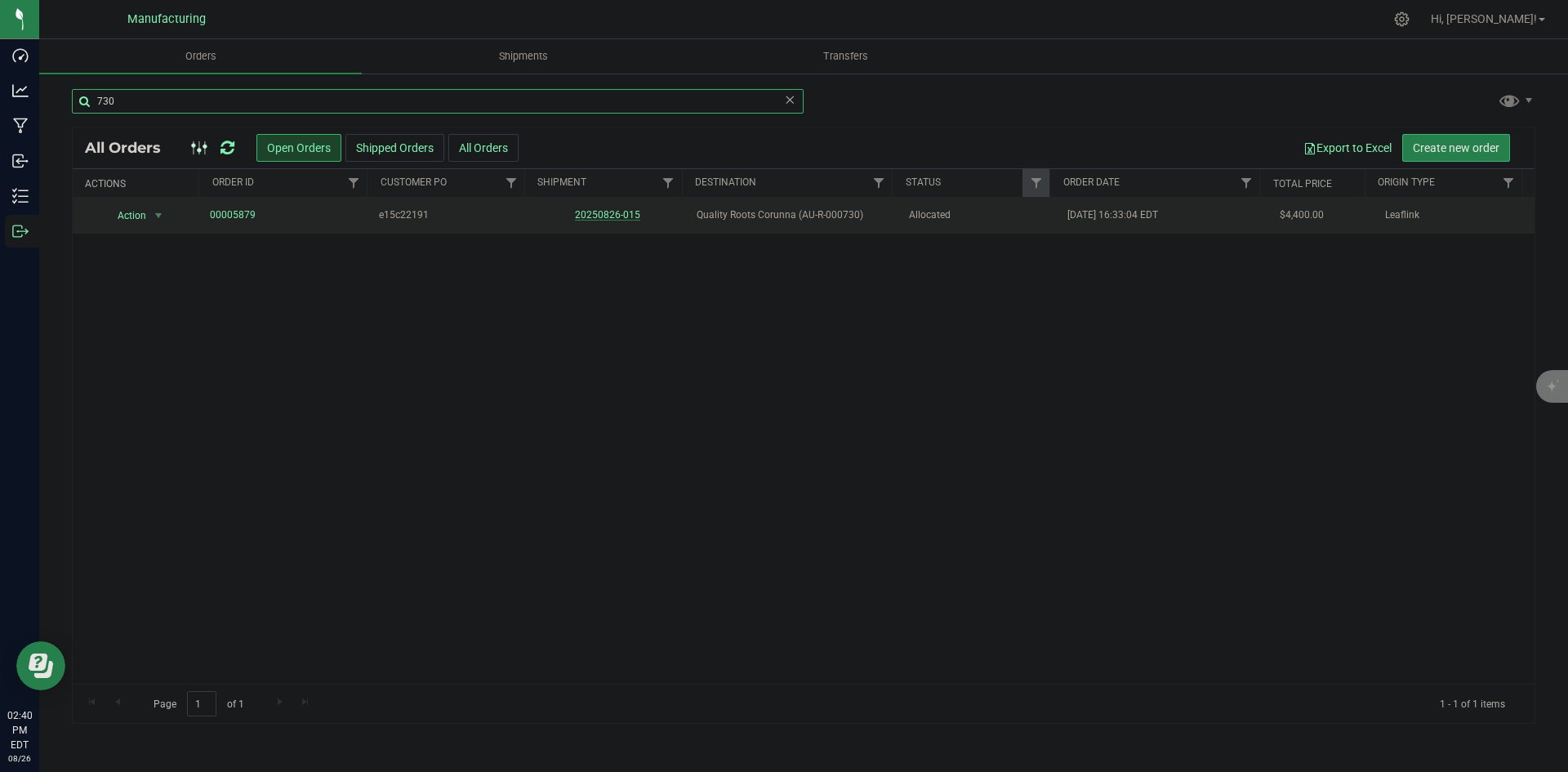
type input "730"
click at [611, 213] on link "20250826-015" at bounding box center [607, 215] width 65 height 12
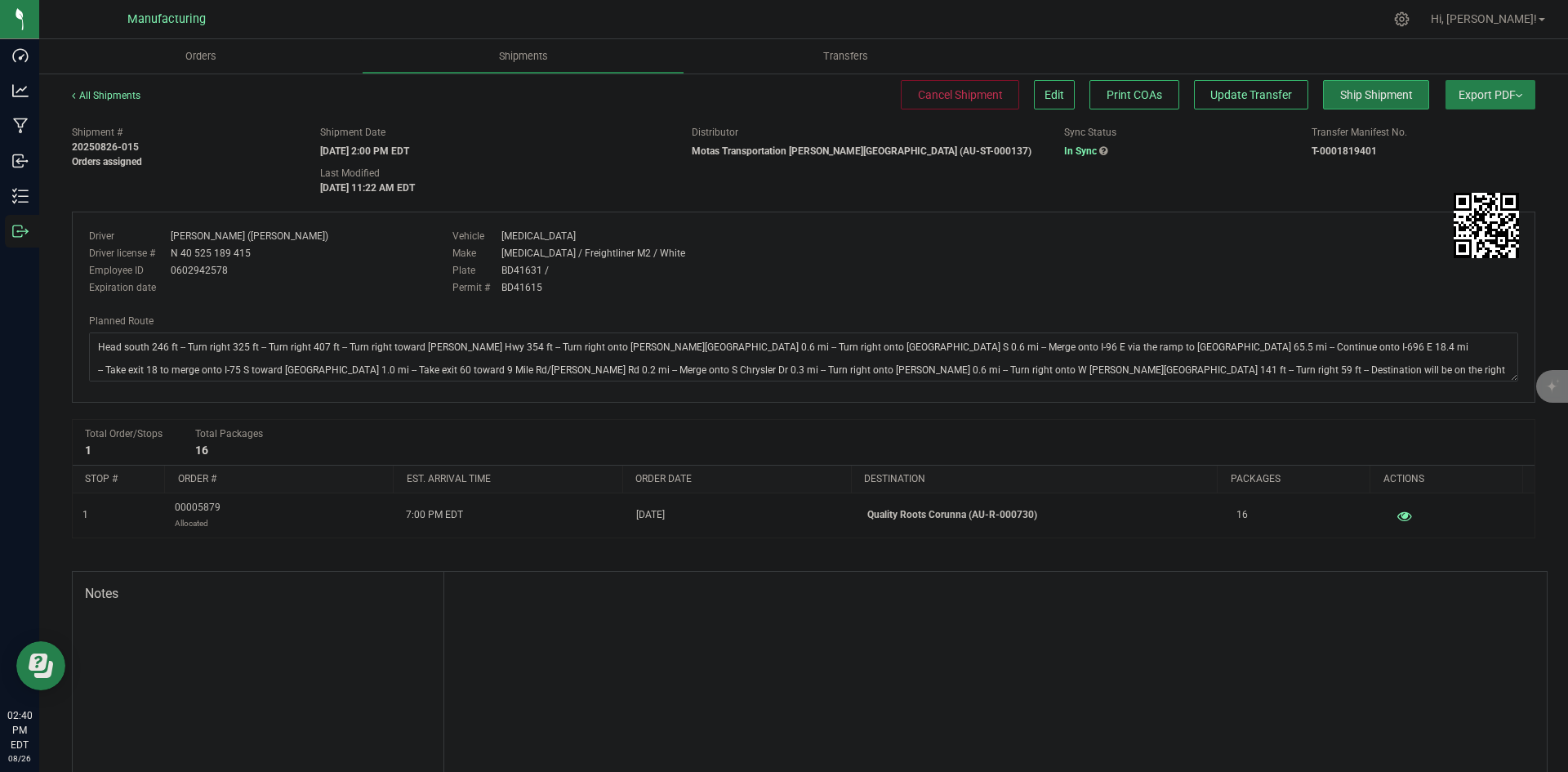
click at [1355, 103] on button "Ship Shipment" at bounding box center [1376, 94] width 106 height 29
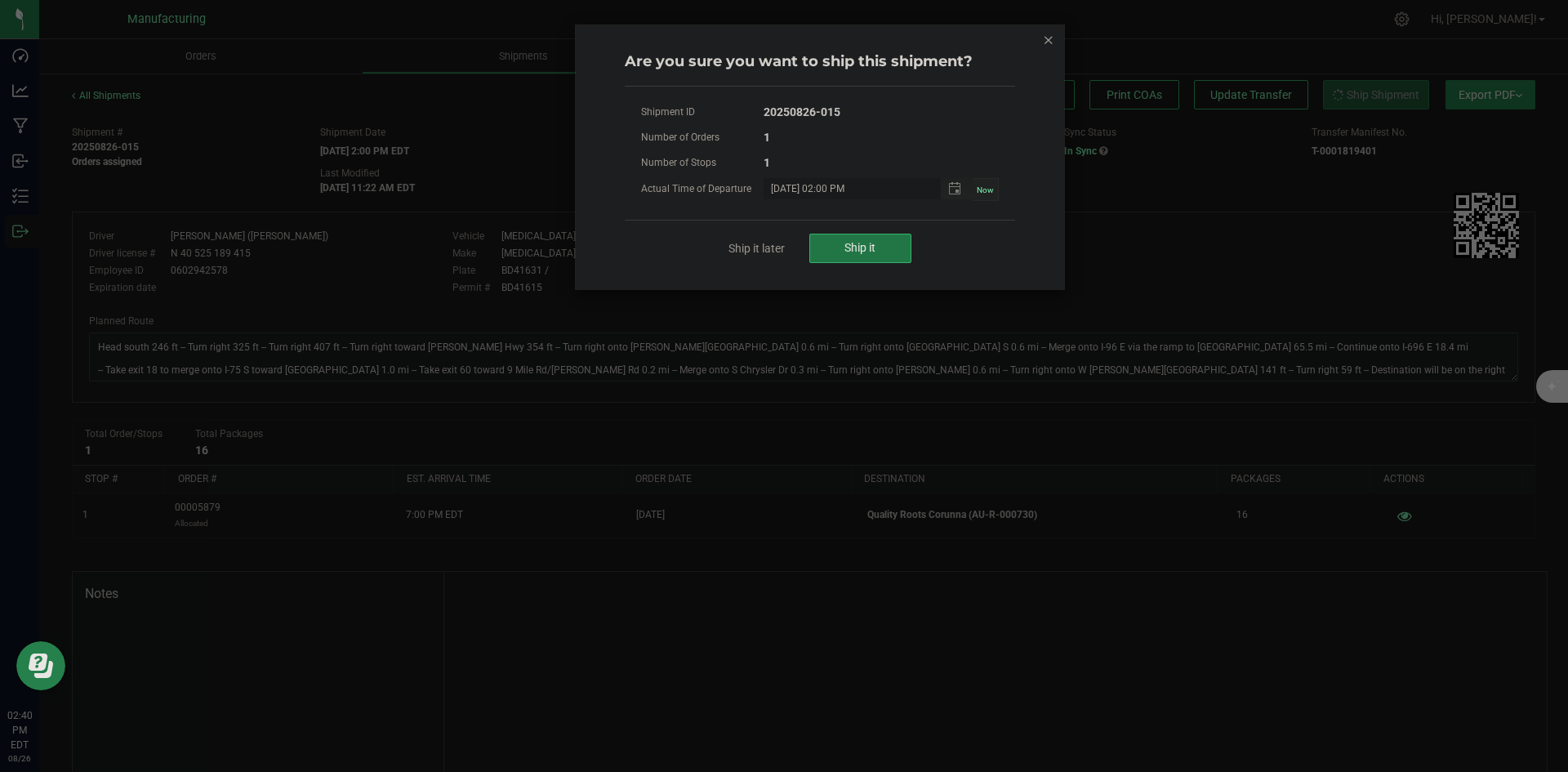
click at [906, 248] on button "Ship it" at bounding box center [861, 248] width 102 height 29
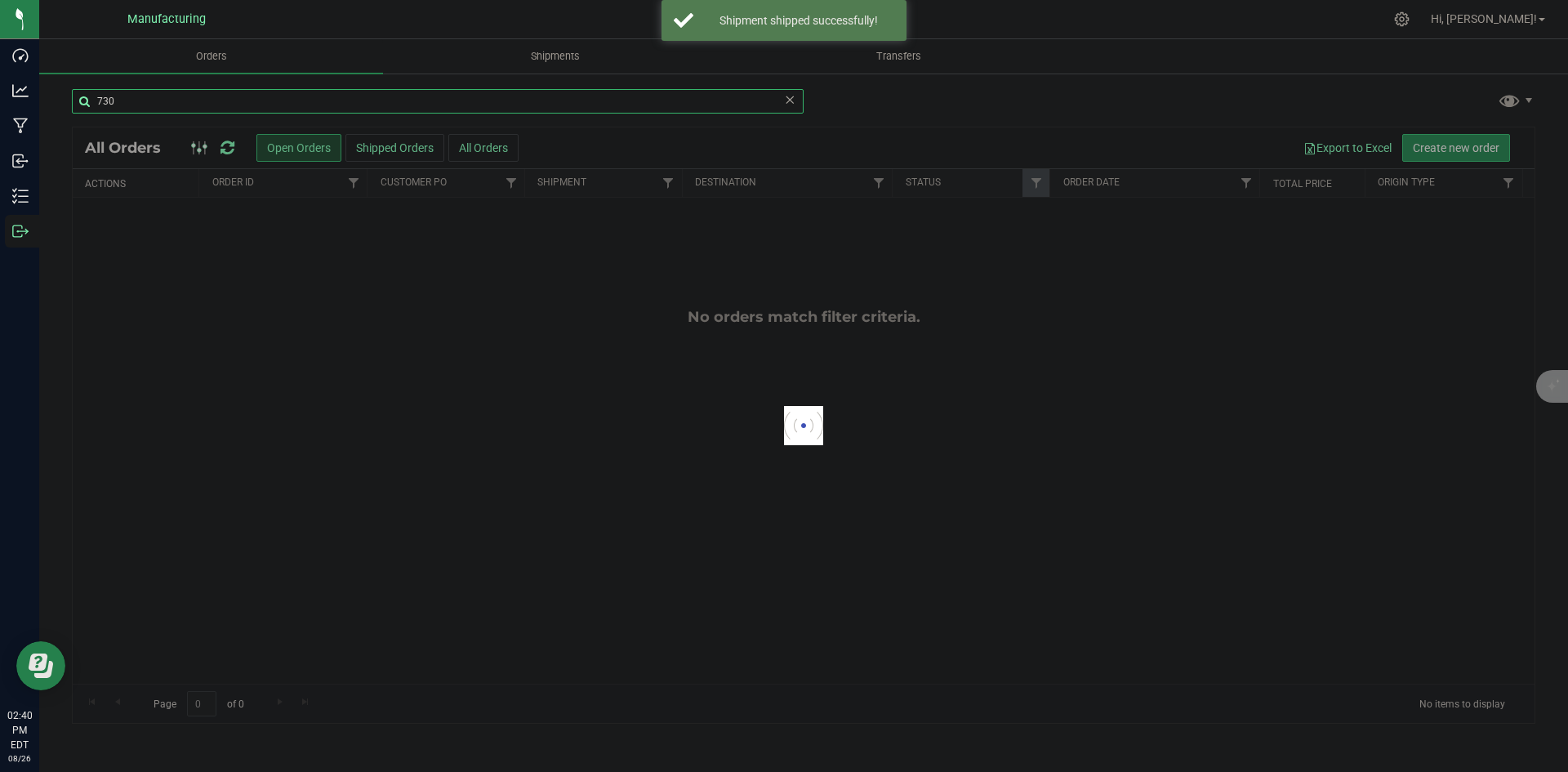
click at [124, 94] on input "730" at bounding box center [438, 102] width 732 height 25
type input "653"
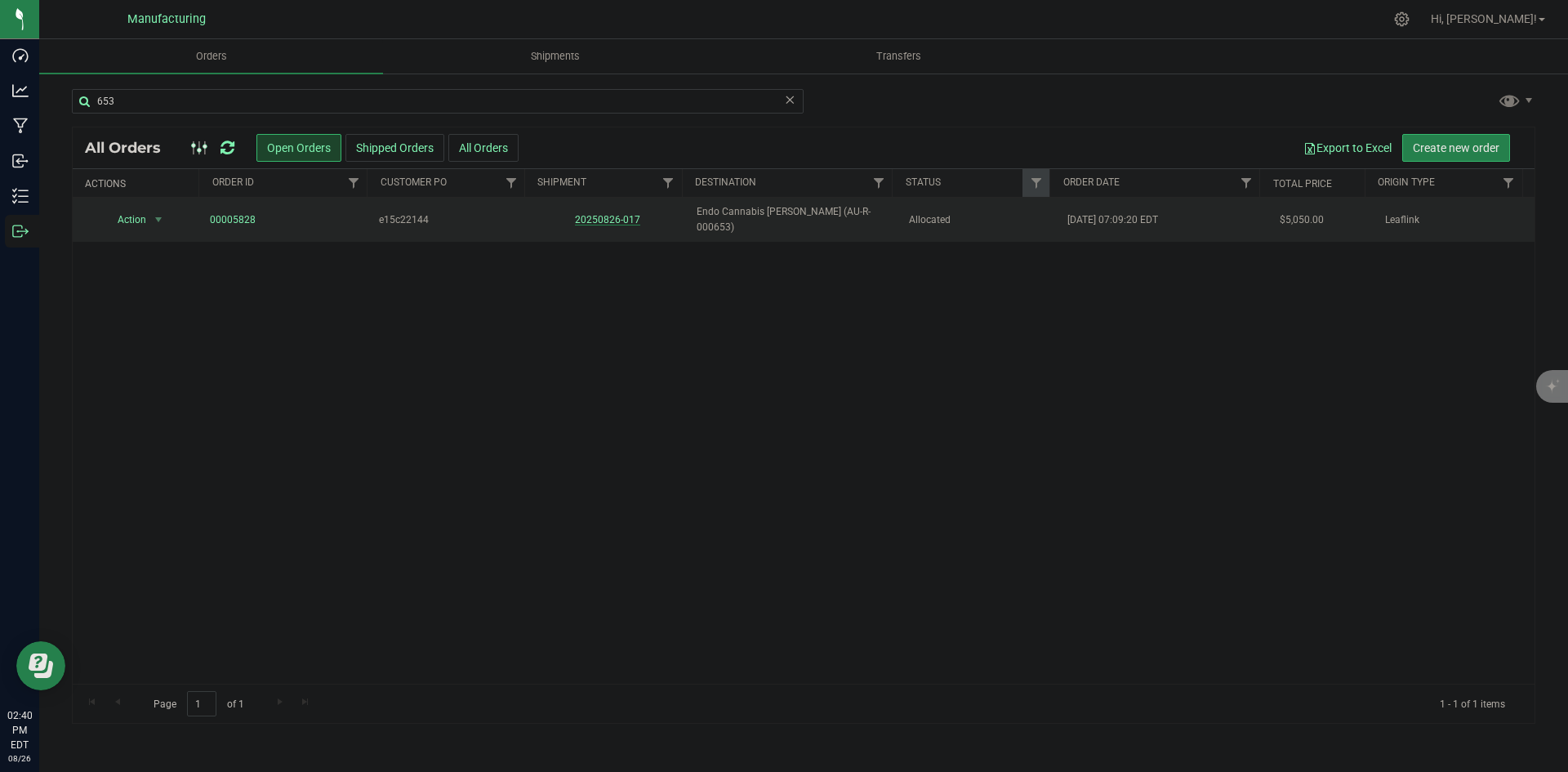
click at [608, 214] on link "20250826-017" at bounding box center [607, 219] width 65 height 12
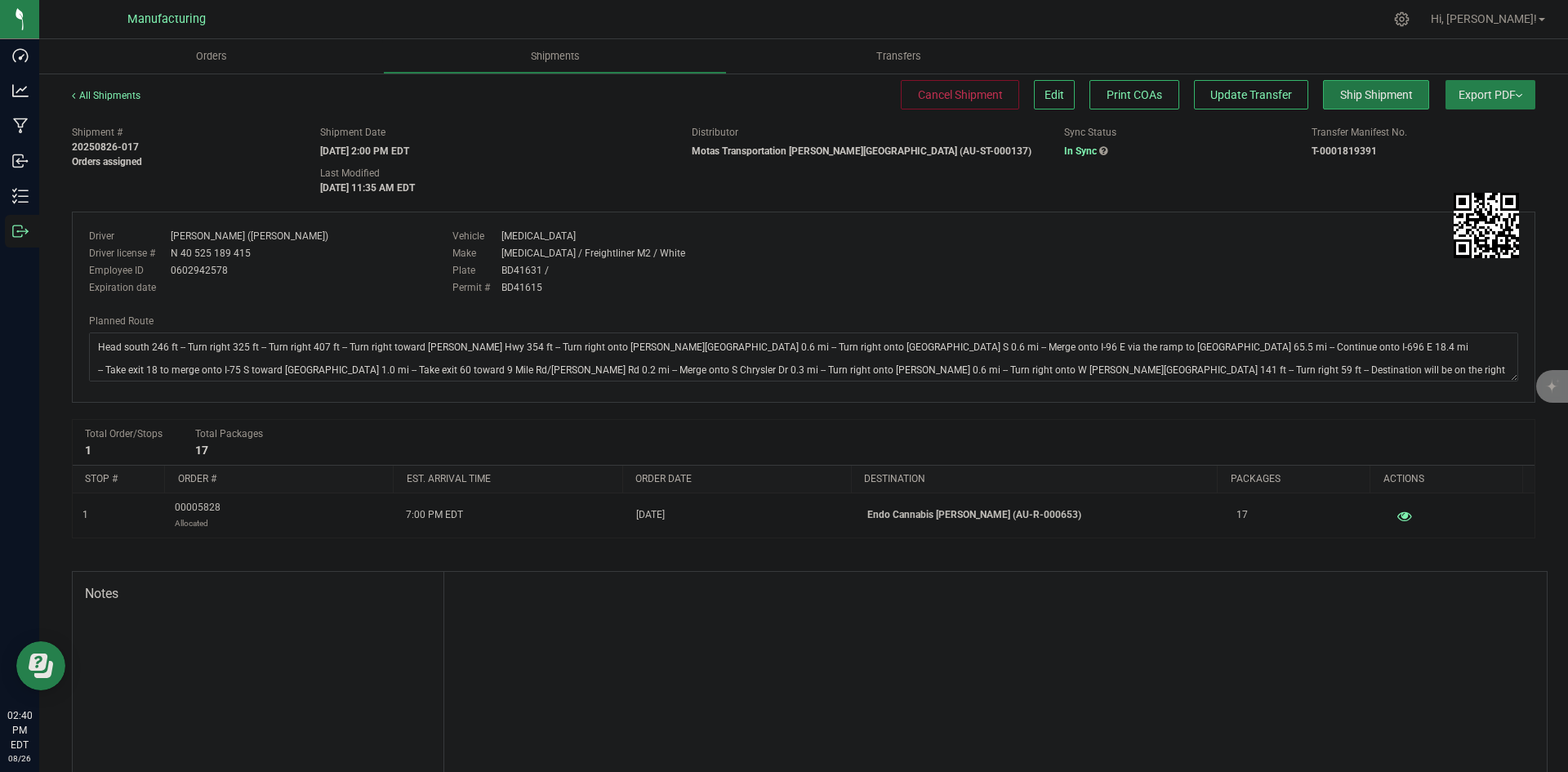
click at [1368, 94] on span "Ship Shipment" at bounding box center [1377, 94] width 73 height 13
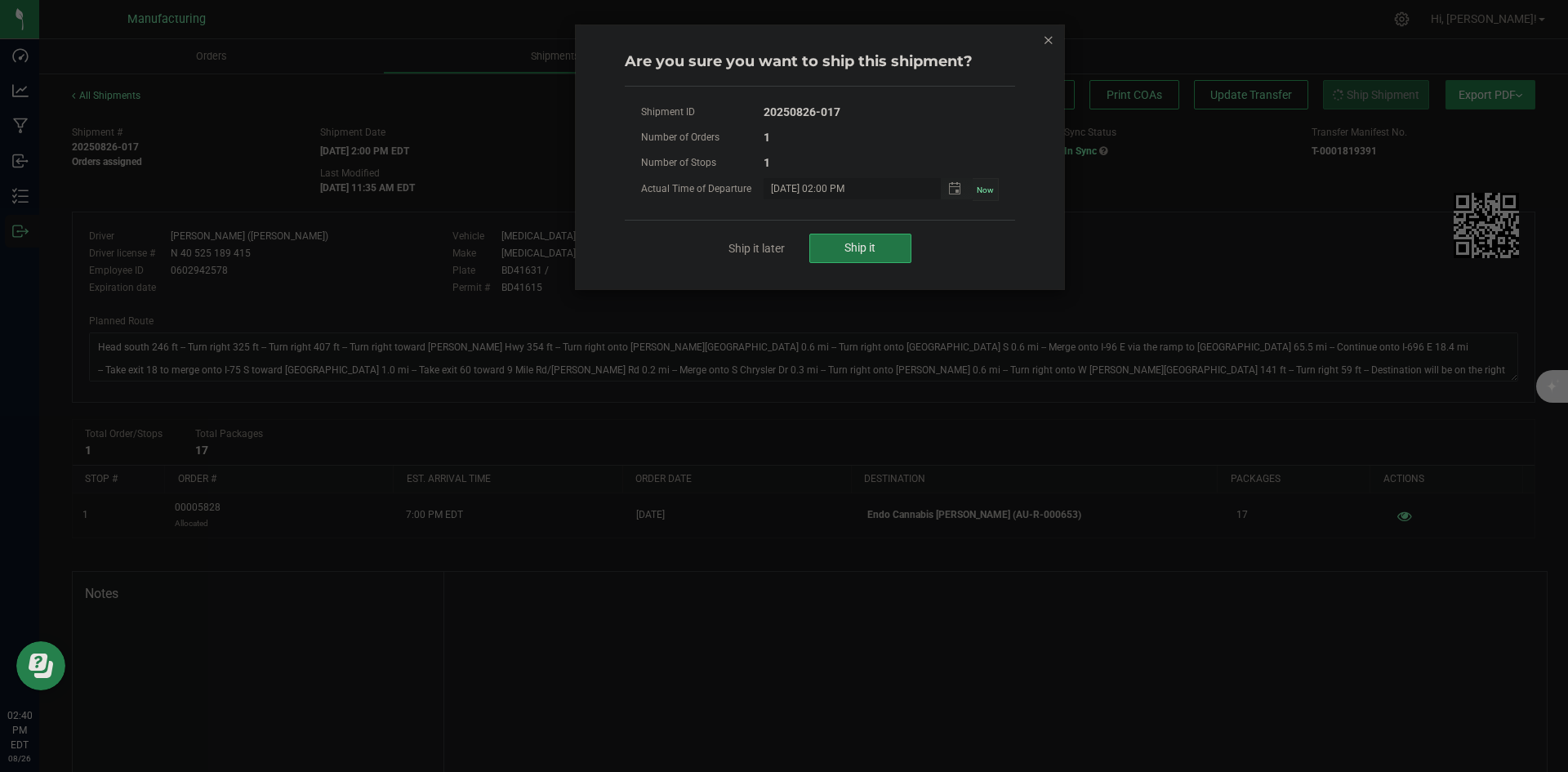
click at [836, 259] on button "Ship it" at bounding box center [861, 248] width 102 height 29
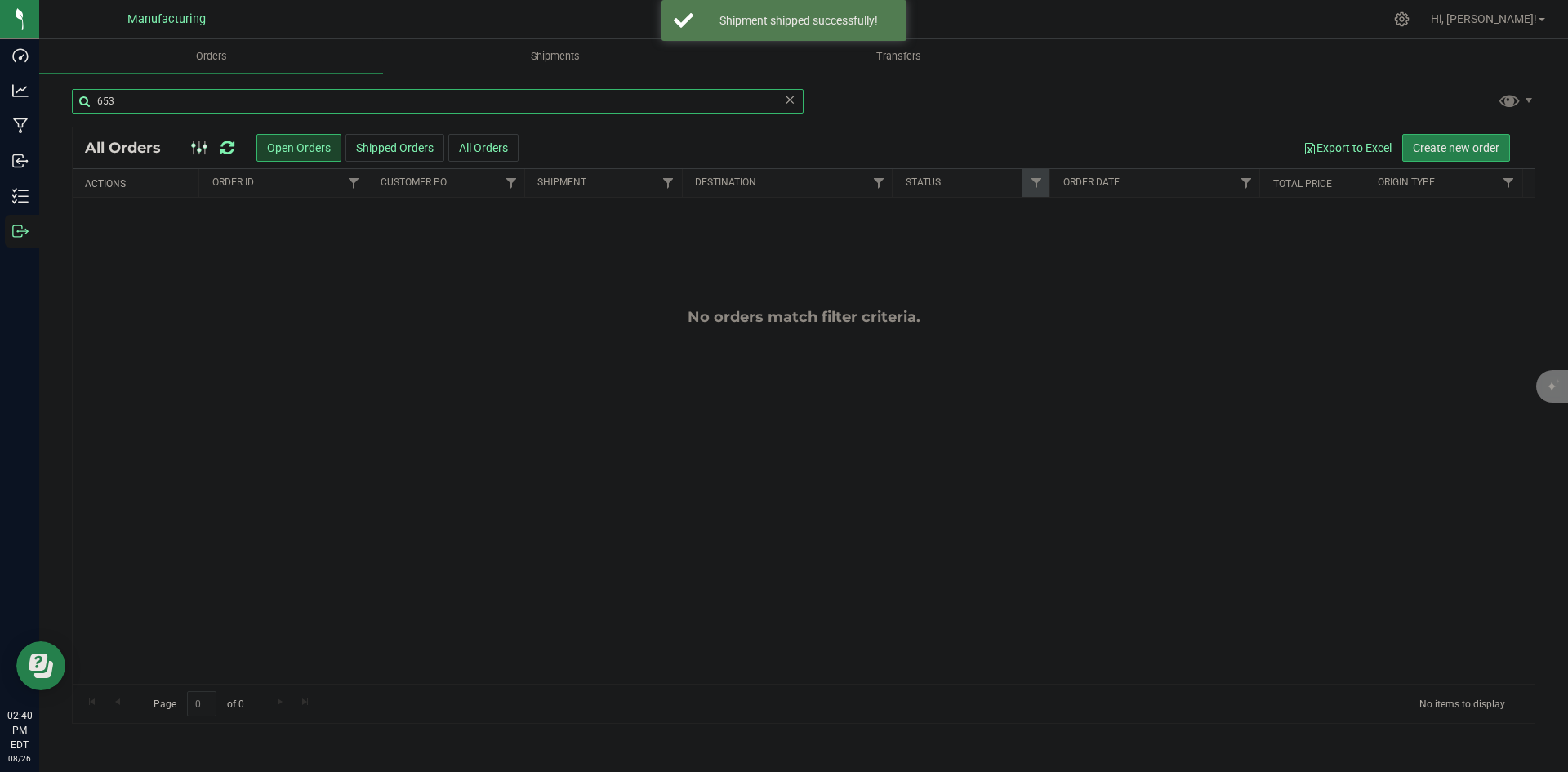
click at [138, 102] on input "653" at bounding box center [438, 102] width 732 height 25
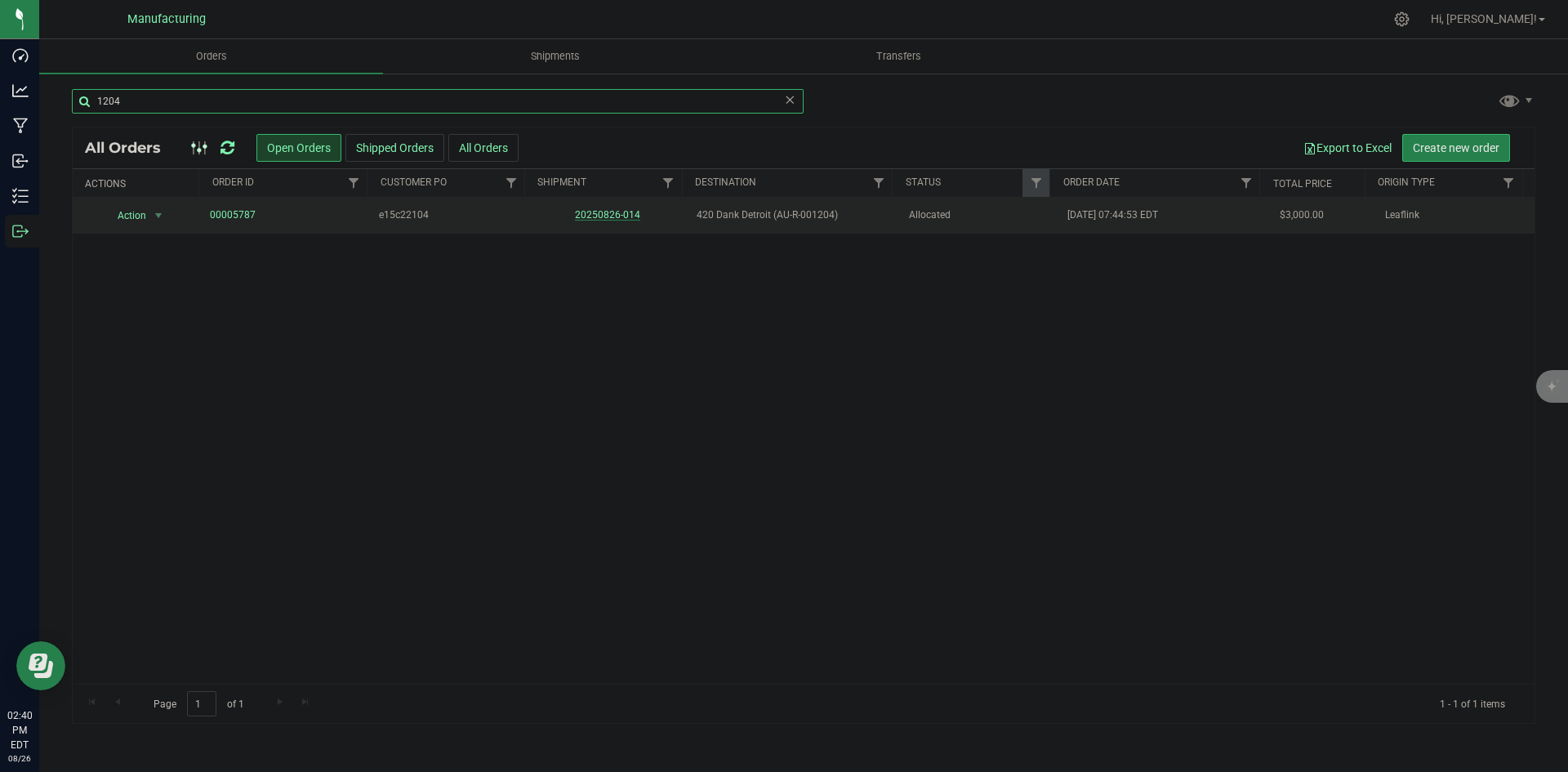
type input "1204"
click at [622, 211] on link "20250826-014" at bounding box center [607, 215] width 65 height 12
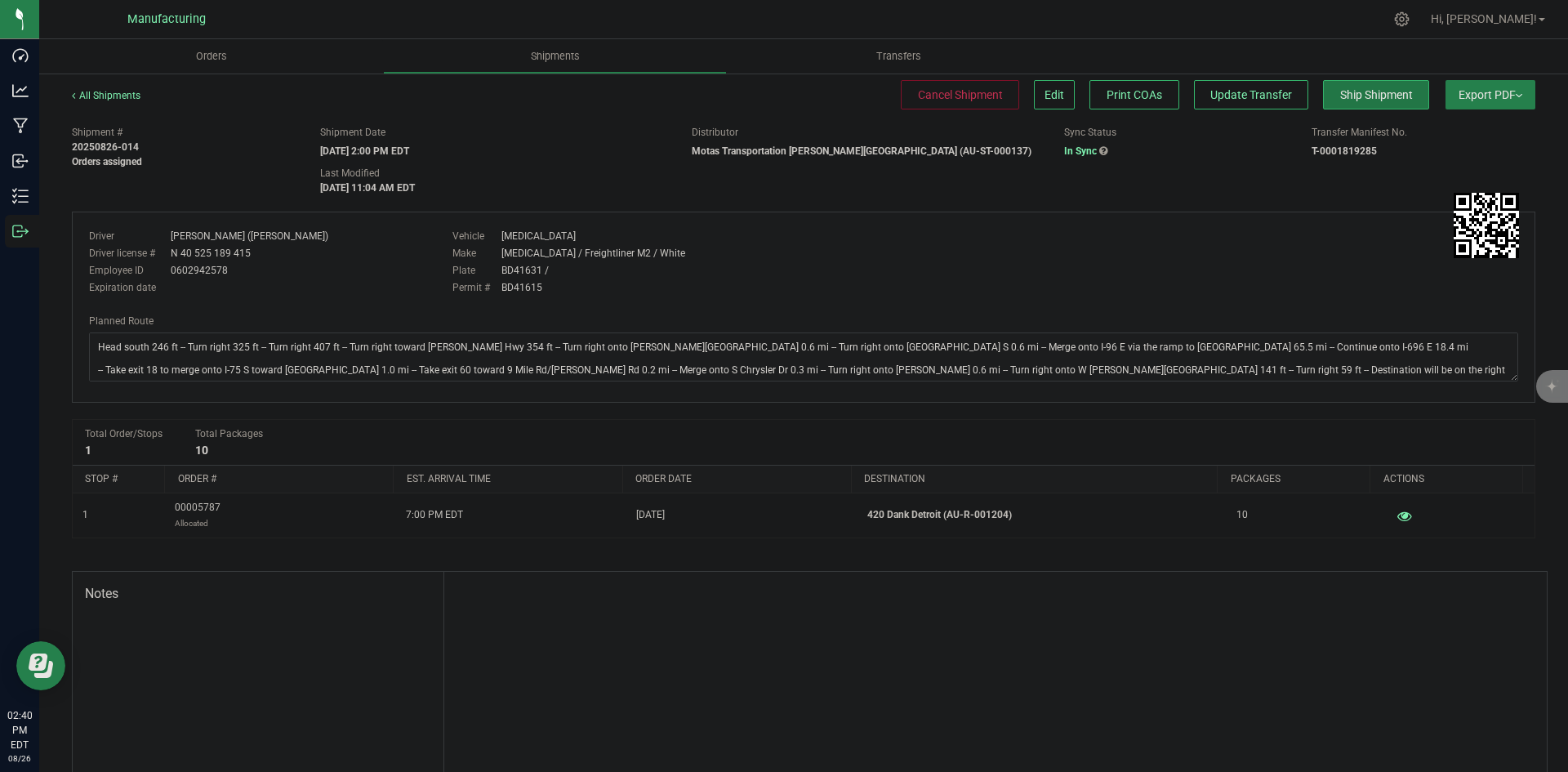
click at [1352, 100] on span "Ship Shipment" at bounding box center [1377, 94] width 73 height 13
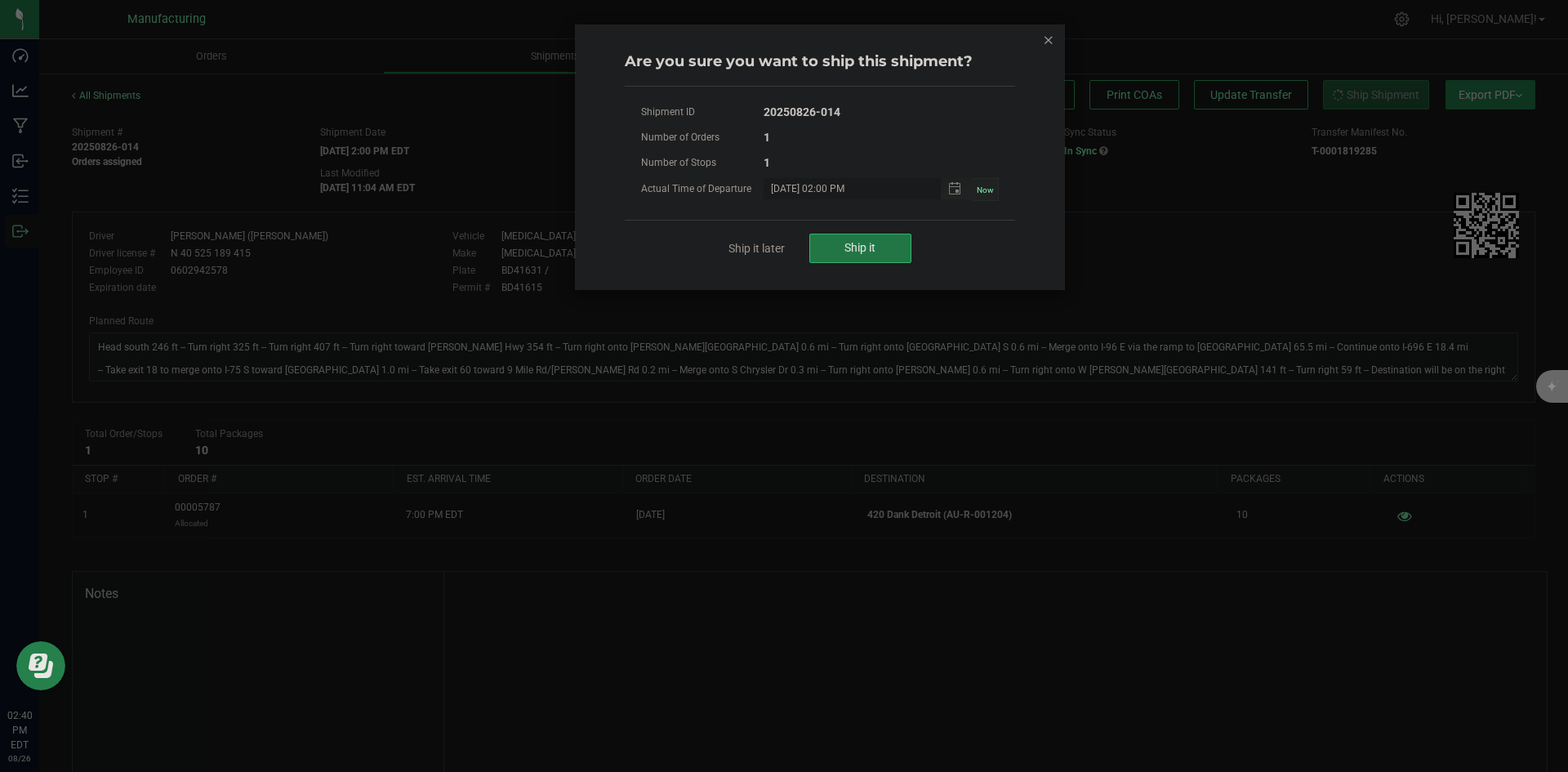
click at [908, 251] on button "Ship it" at bounding box center [861, 248] width 102 height 29
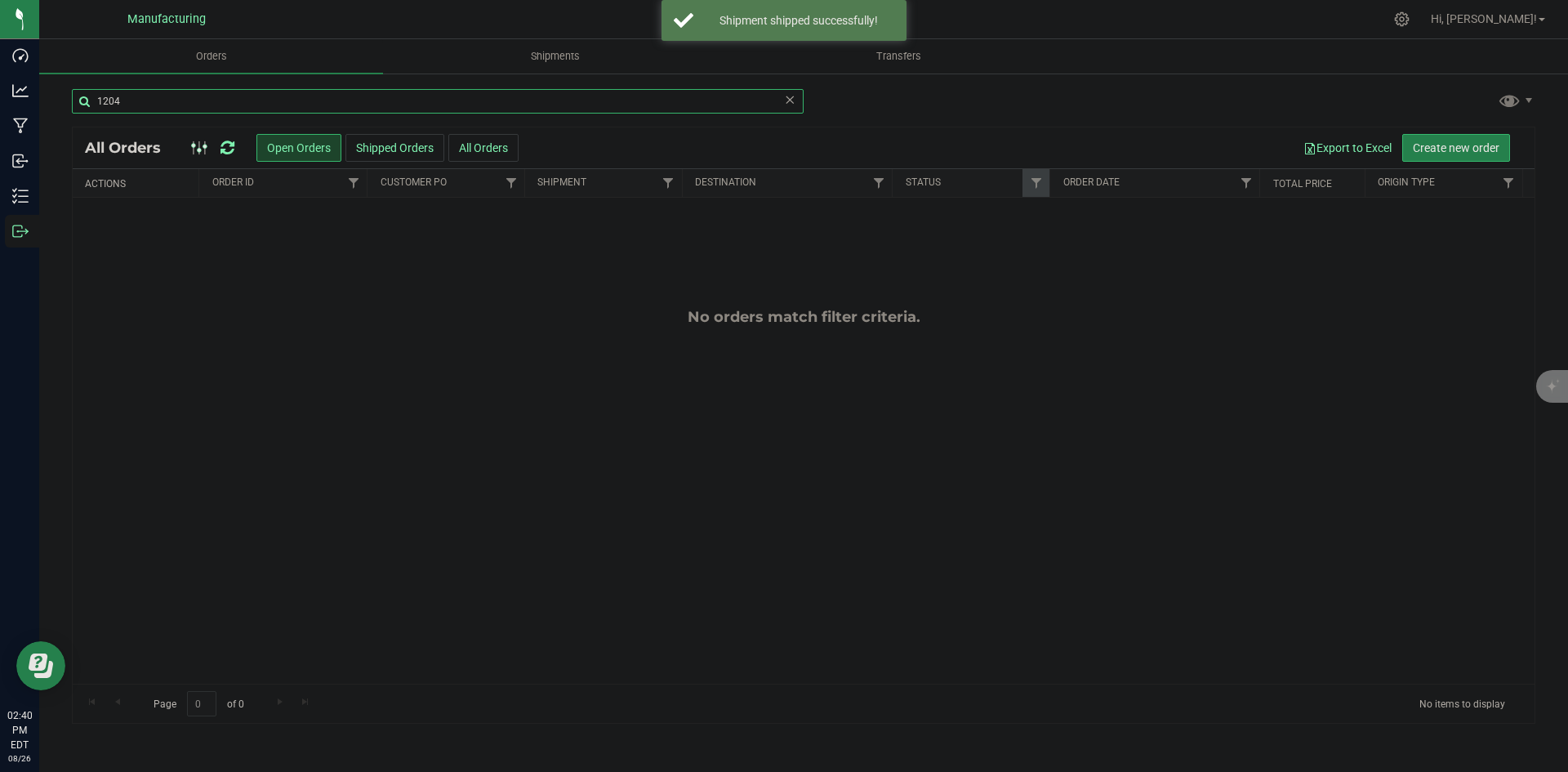
click at [191, 103] on input "1204" at bounding box center [438, 102] width 732 height 25
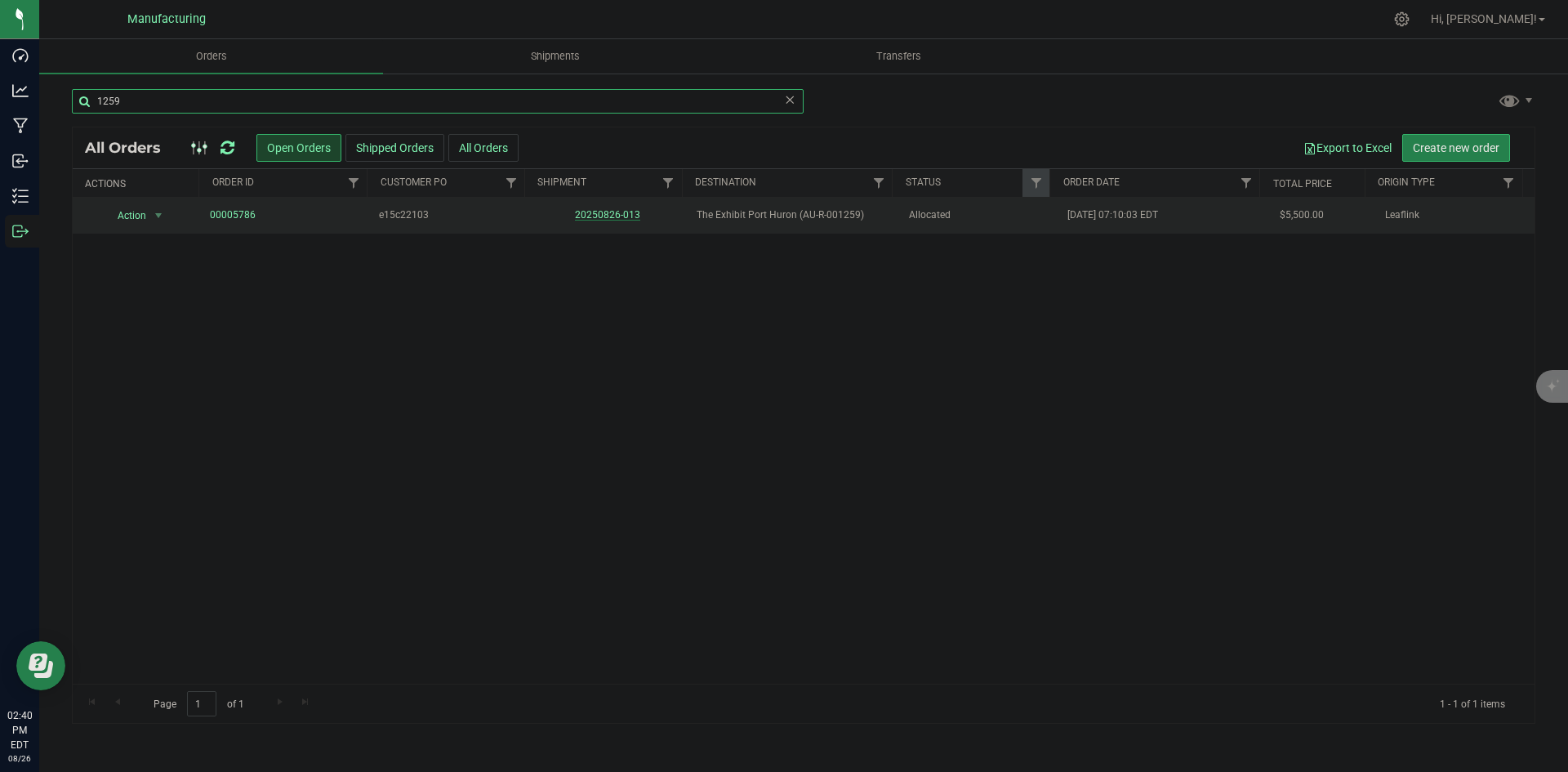
type input "1259"
click at [598, 212] on link "20250826-013" at bounding box center [607, 215] width 65 height 12
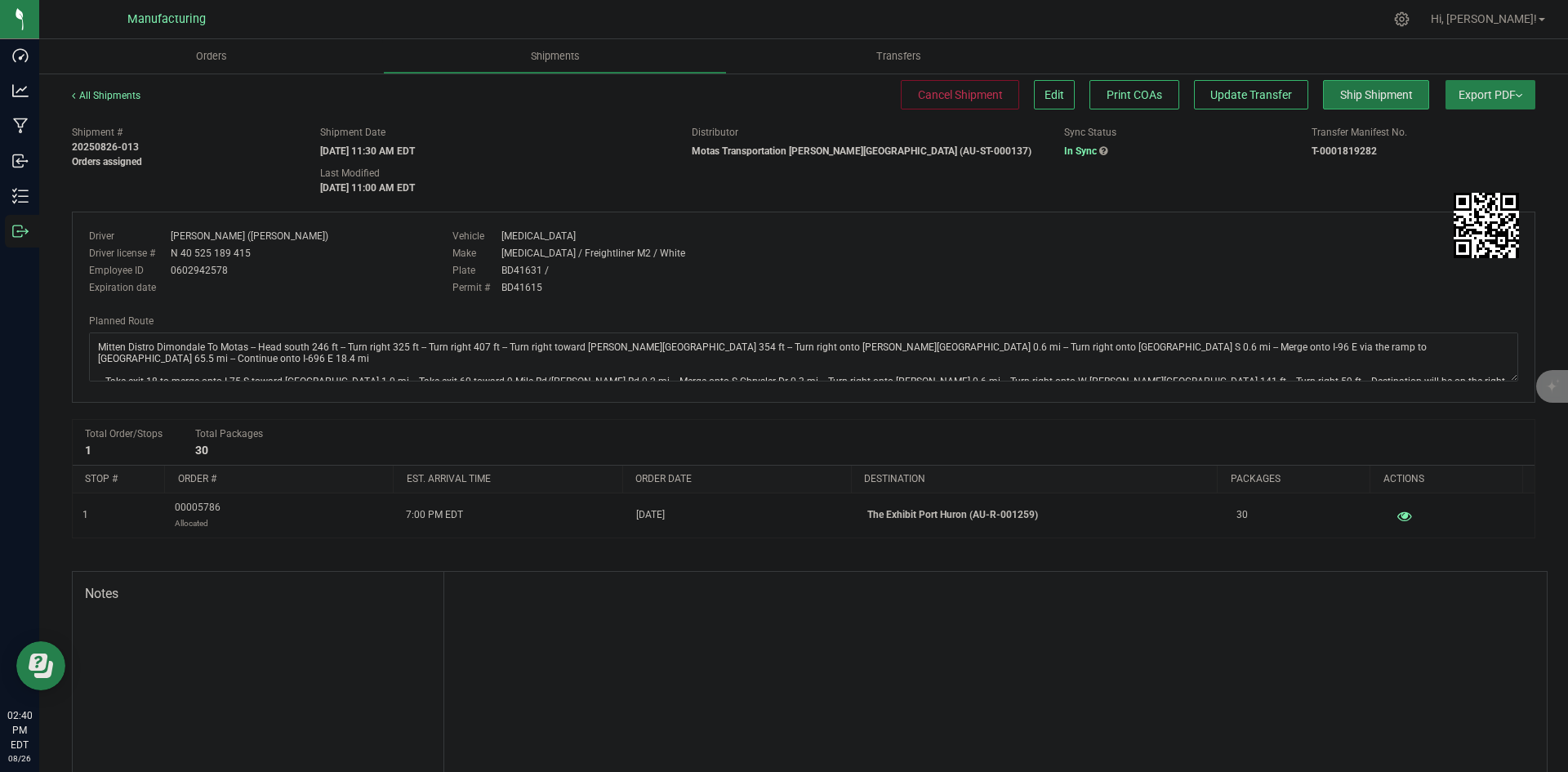
click at [1323, 90] on button "Ship Shipment" at bounding box center [1376, 94] width 106 height 29
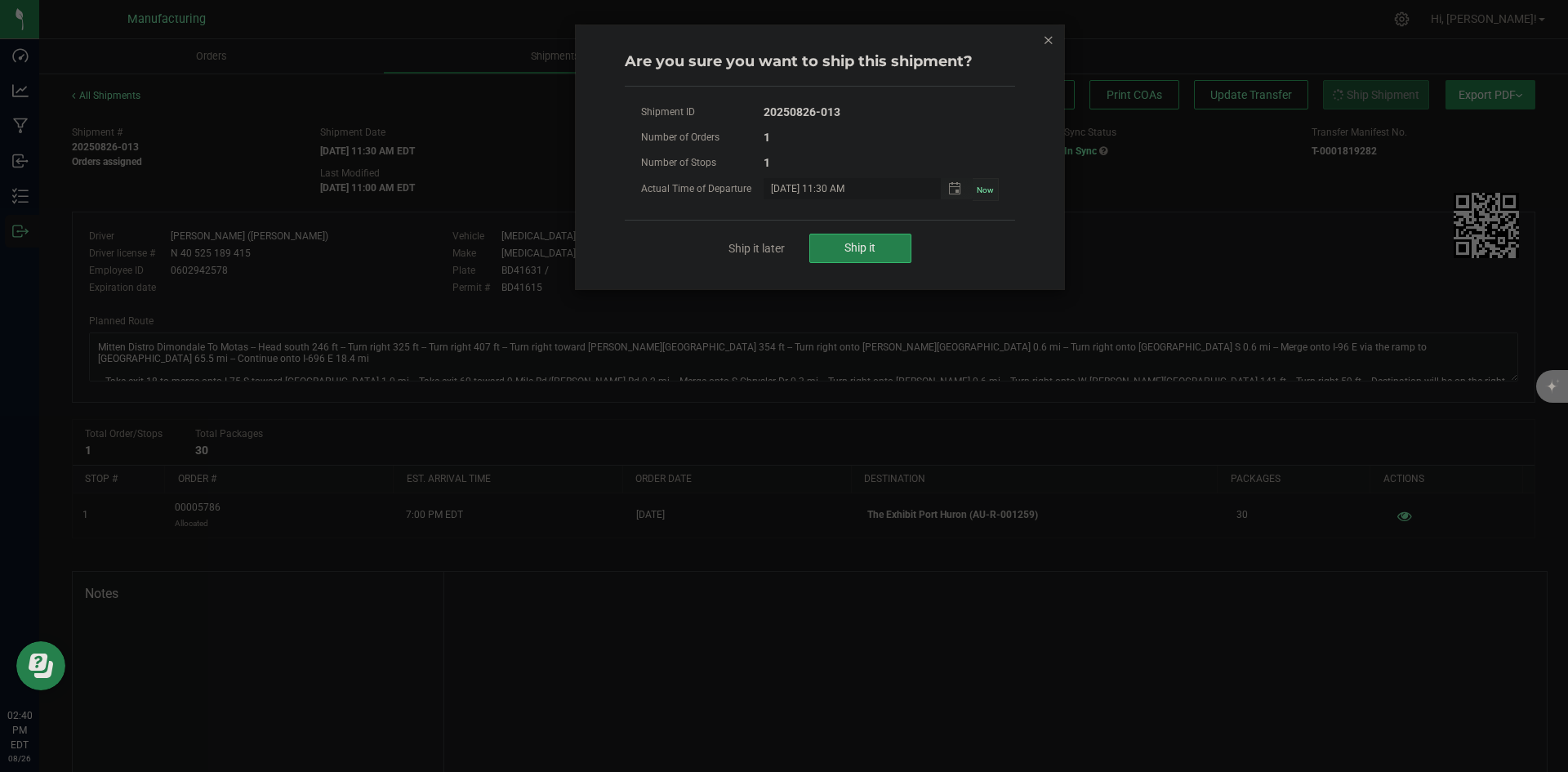
click at [889, 230] on div "Ship it later Ship it" at bounding box center [820, 248] width 390 height 56
click at [859, 241] on span "Ship it" at bounding box center [860, 247] width 31 height 13
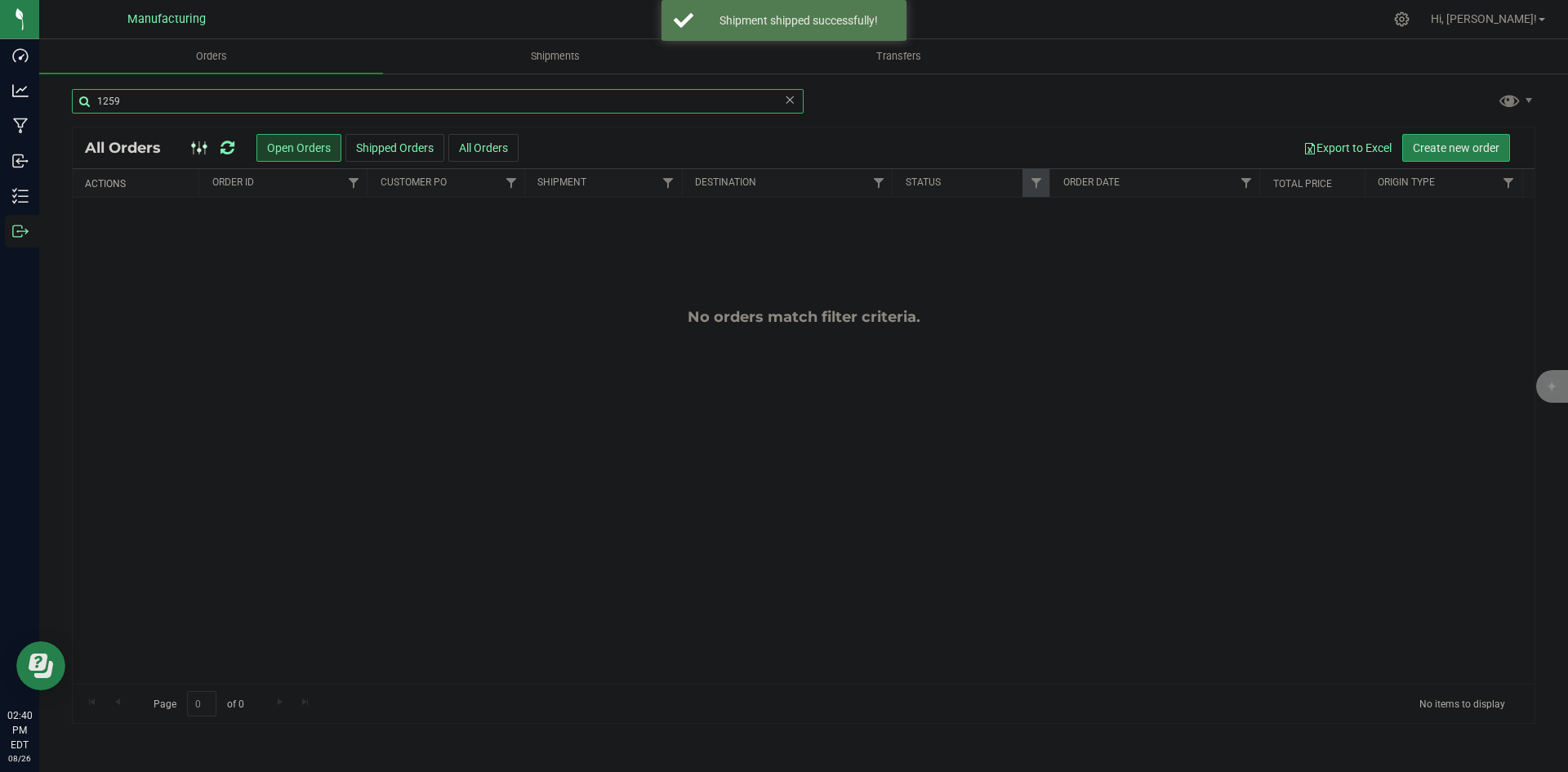
click at [128, 95] on input "1259" at bounding box center [438, 102] width 732 height 25
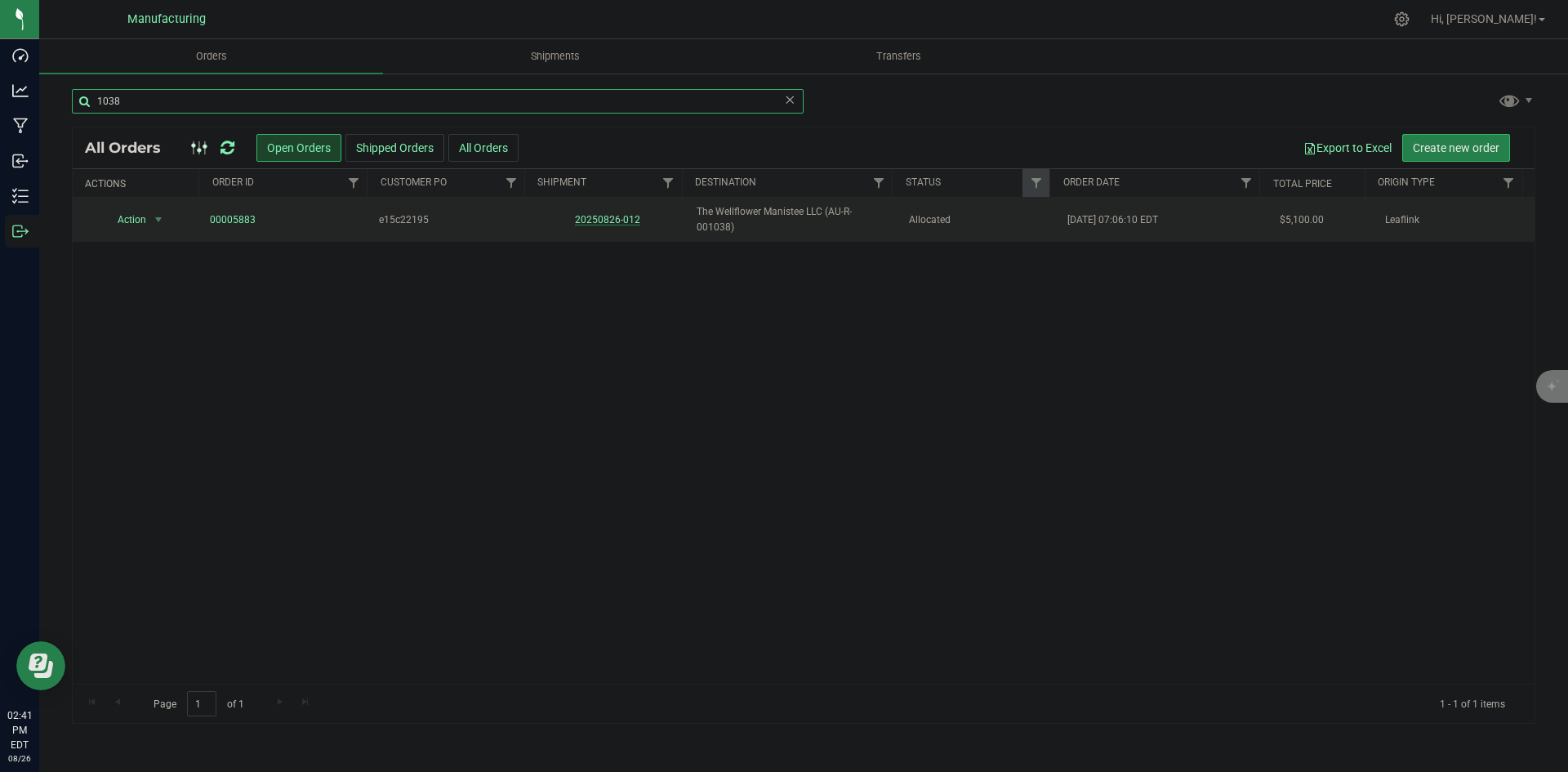
type input "1038"
click at [614, 218] on link "20250826-012" at bounding box center [607, 219] width 65 height 12
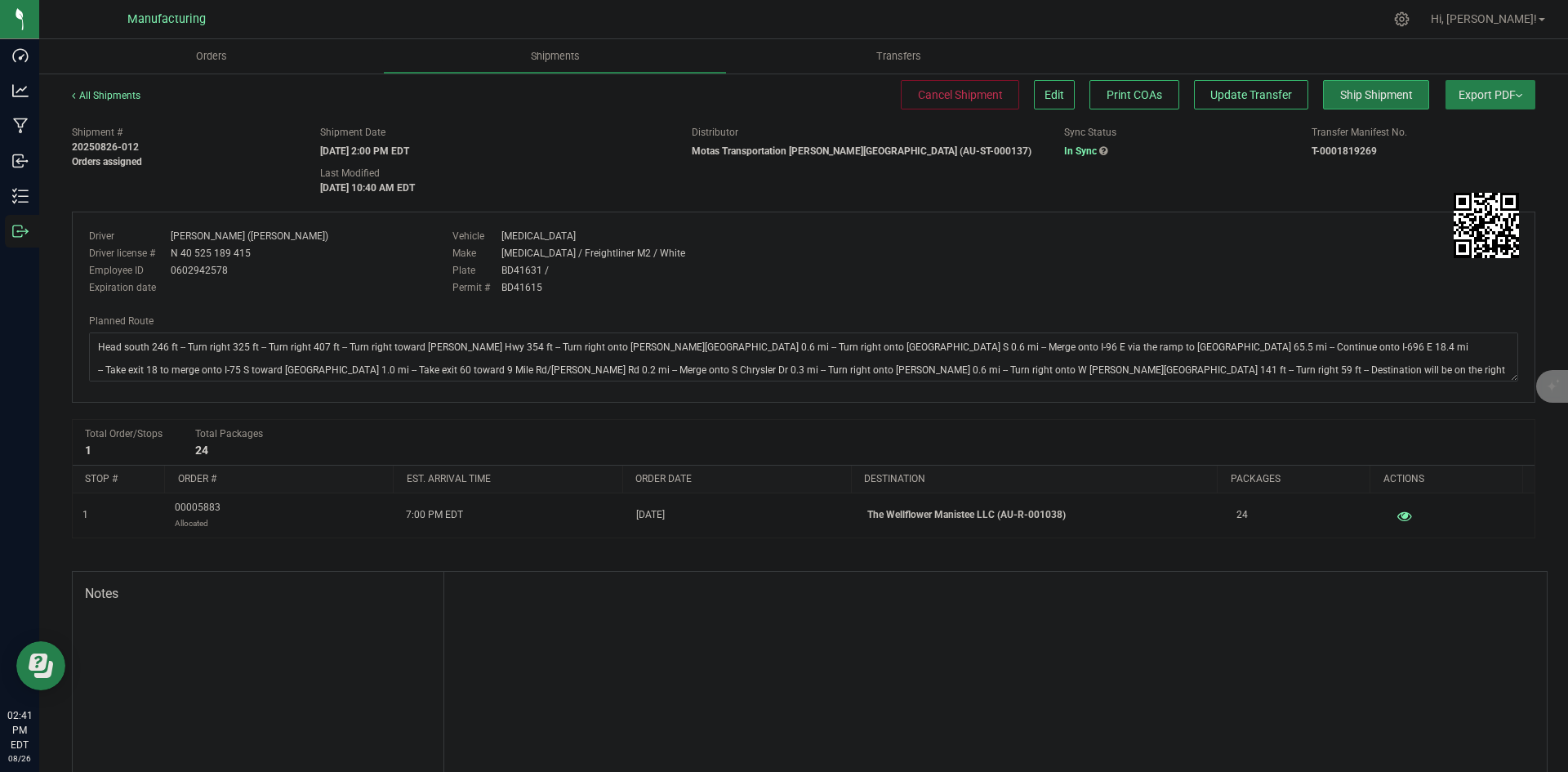
click at [1365, 93] on span "Ship Shipment" at bounding box center [1377, 94] width 73 height 13
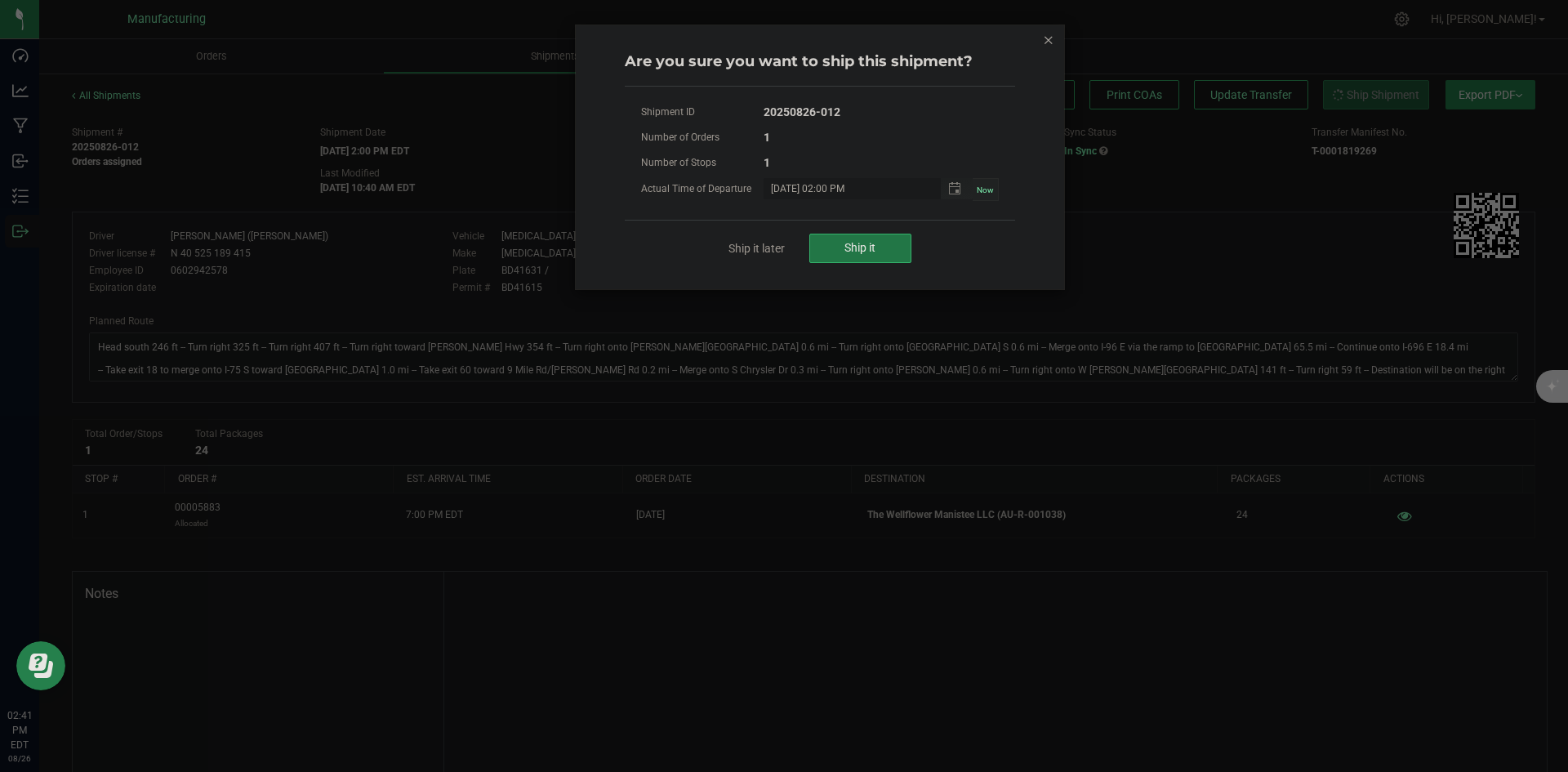
click at [877, 243] on button "Ship it" at bounding box center [861, 248] width 102 height 29
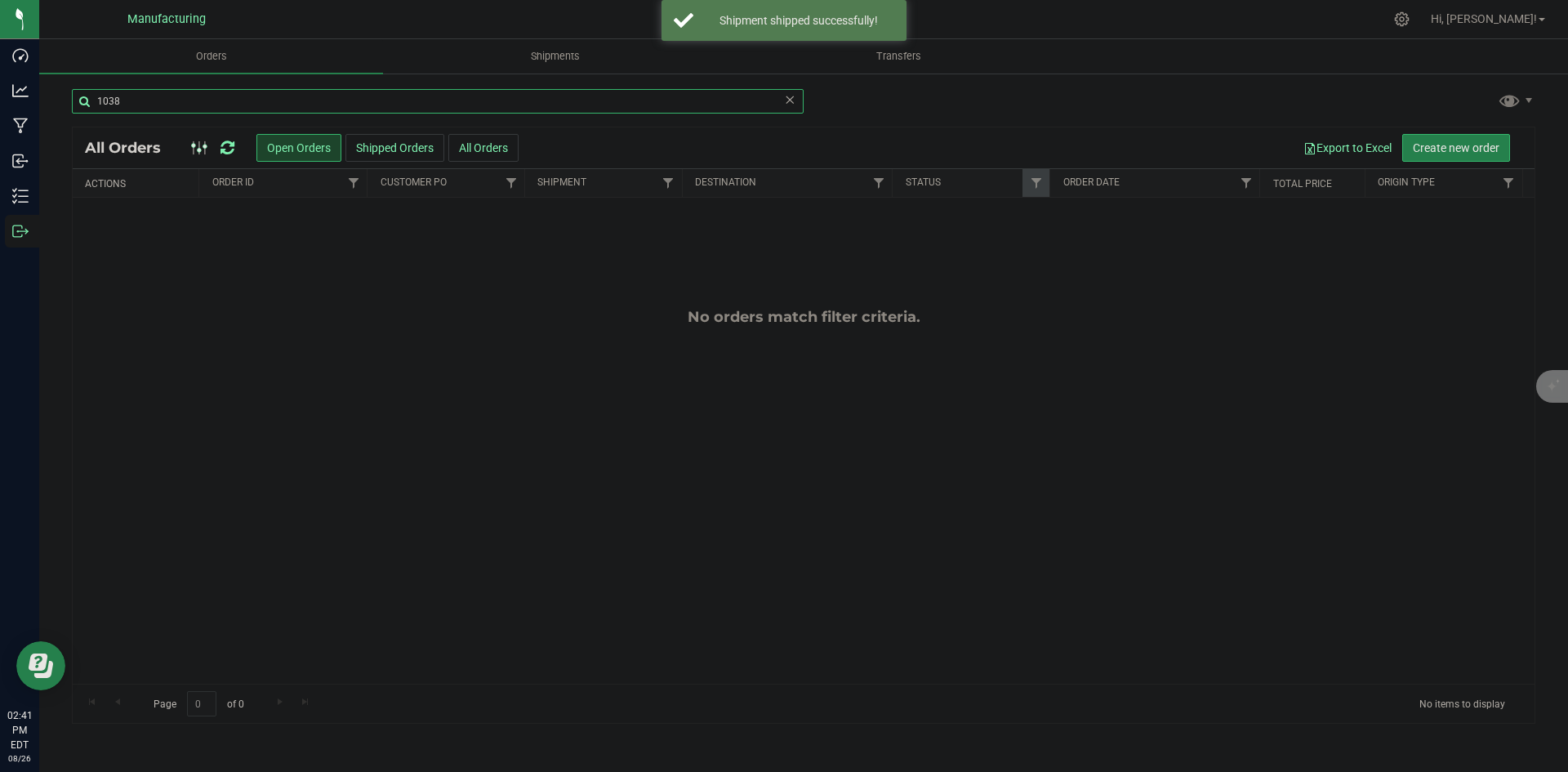
click at [132, 97] on input "1038" at bounding box center [438, 102] width 732 height 25
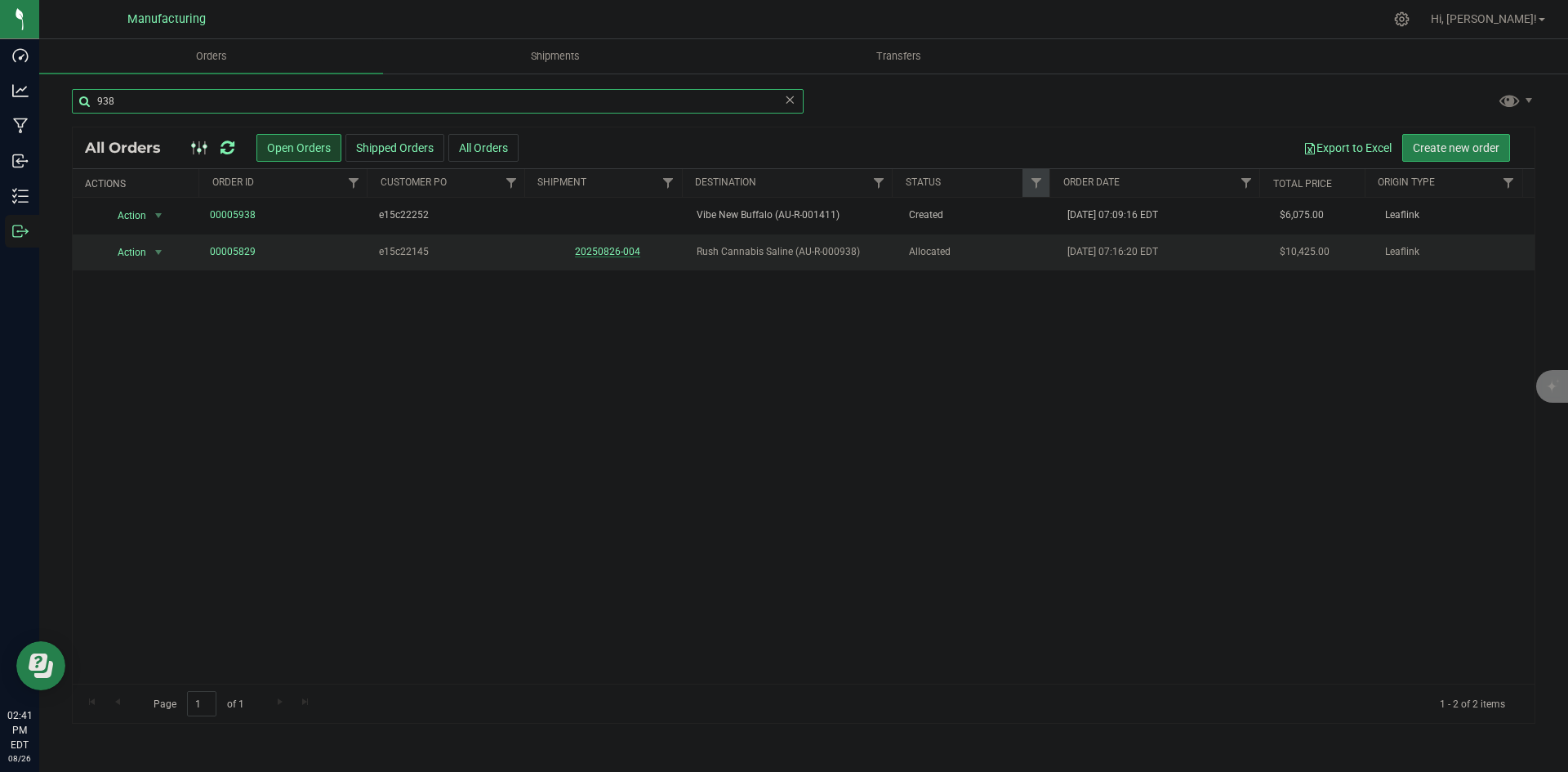
type input "938"
click at [600, 249] on link "20250826-004" at bounding box center [607, 251] width 65 height 12
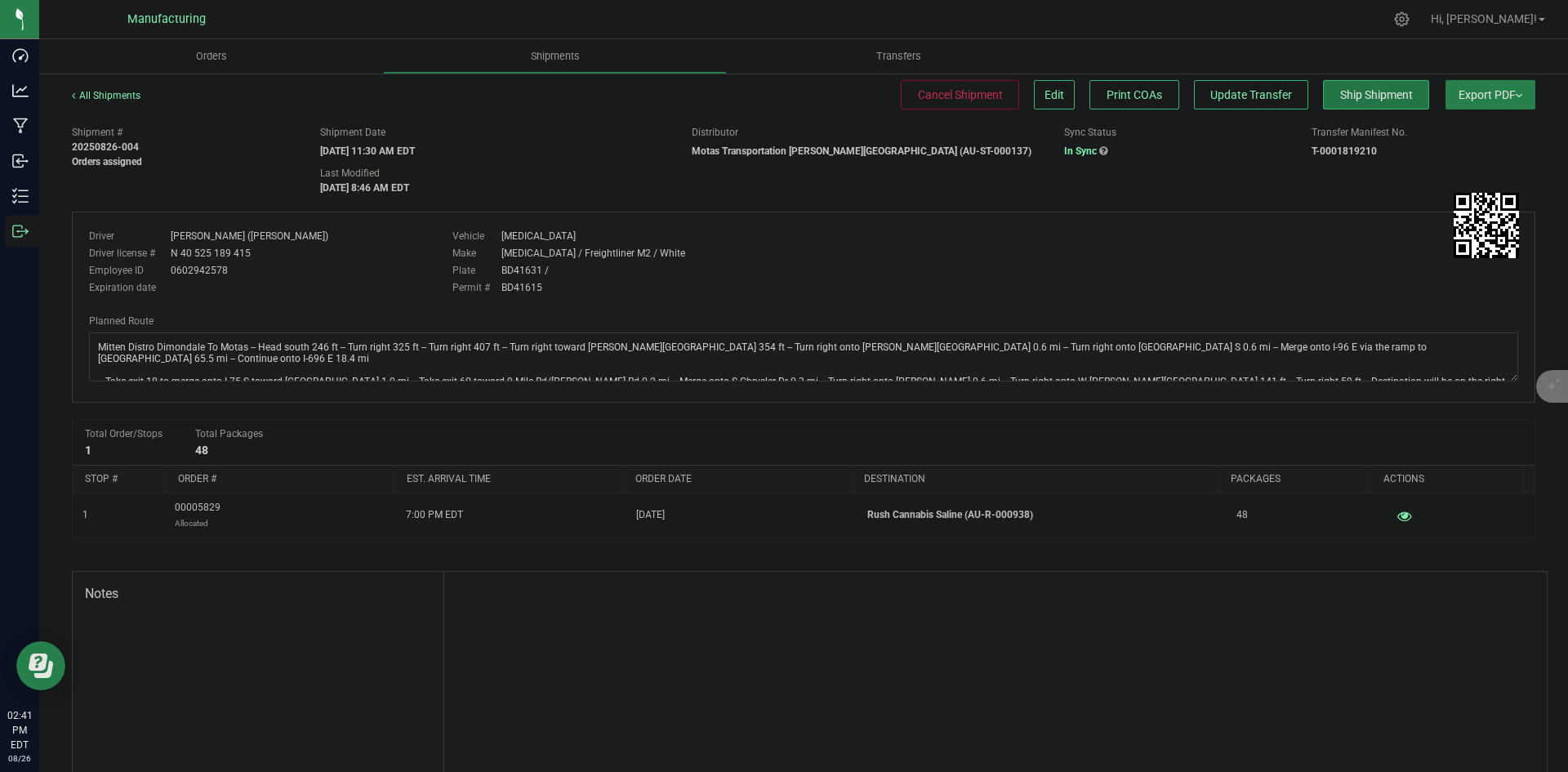
click at [1349, 94] on span "Ship Shipment" at bounding box center [1377, 94] width 73 height 13
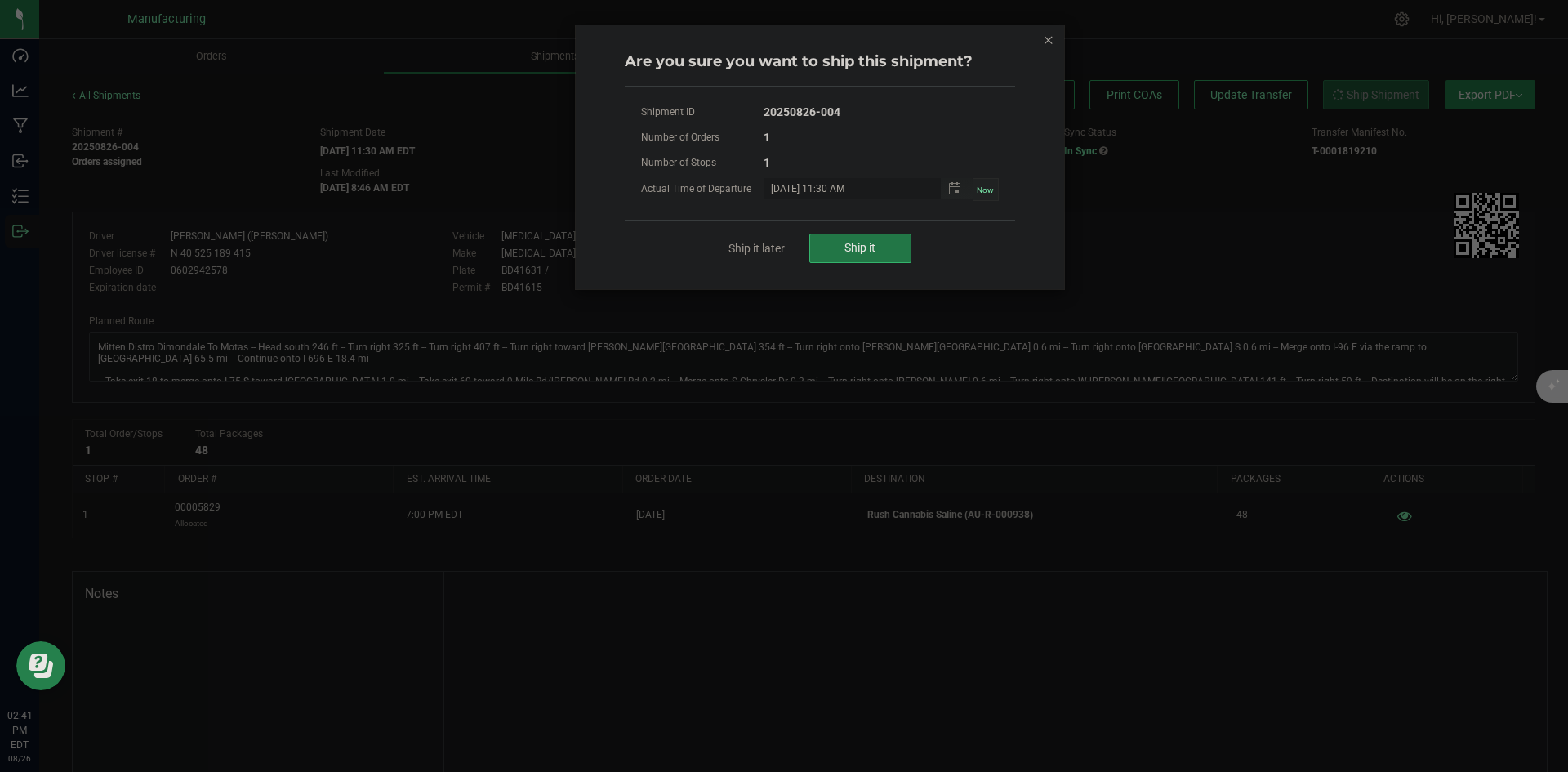
click at [882, 237] on button "Ship it" at bounding box center [861, 248] width 102 height 29
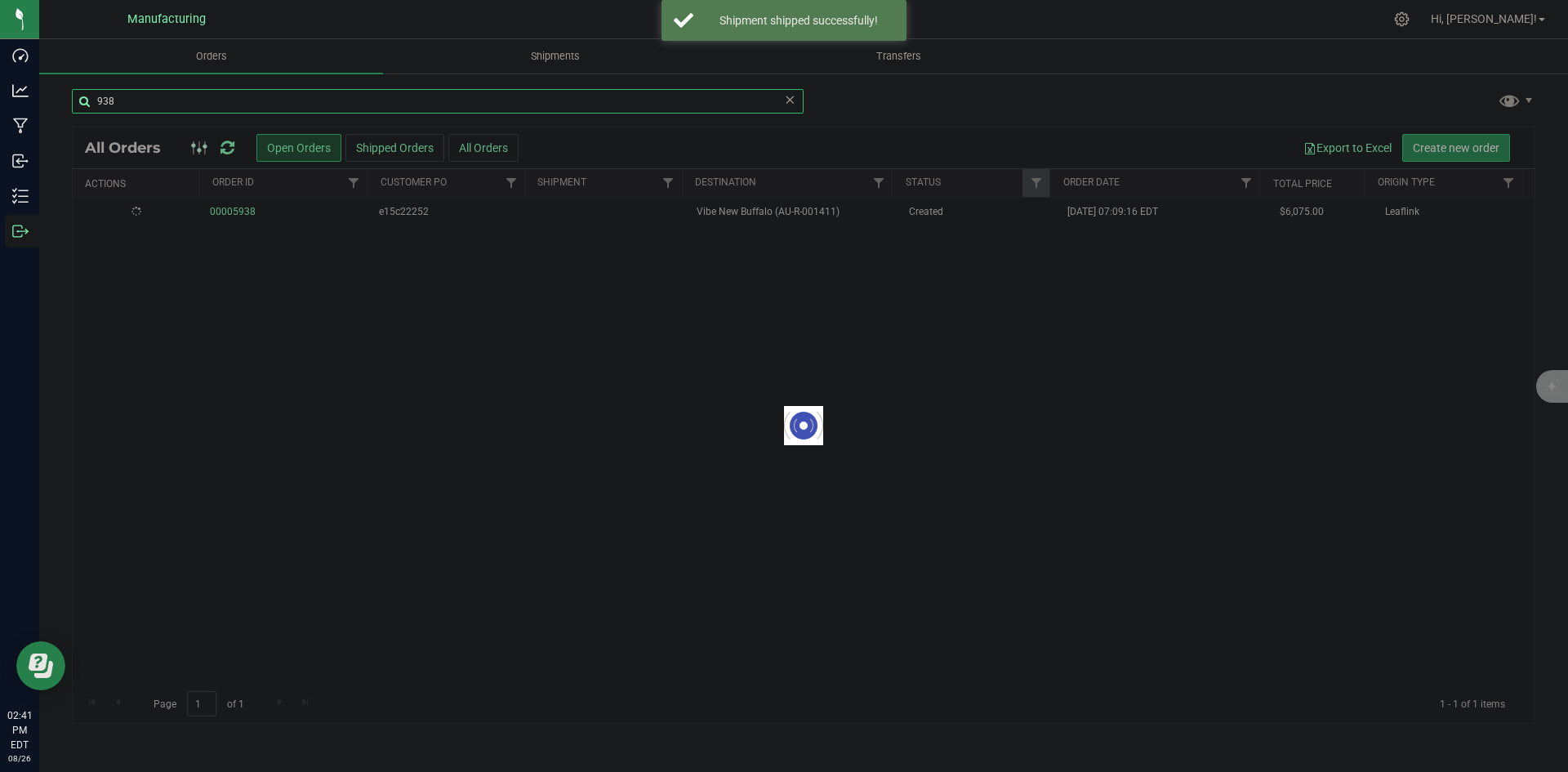
click at [137, 100] on input "938" at bounding box center [438, 102] width 732 height 25
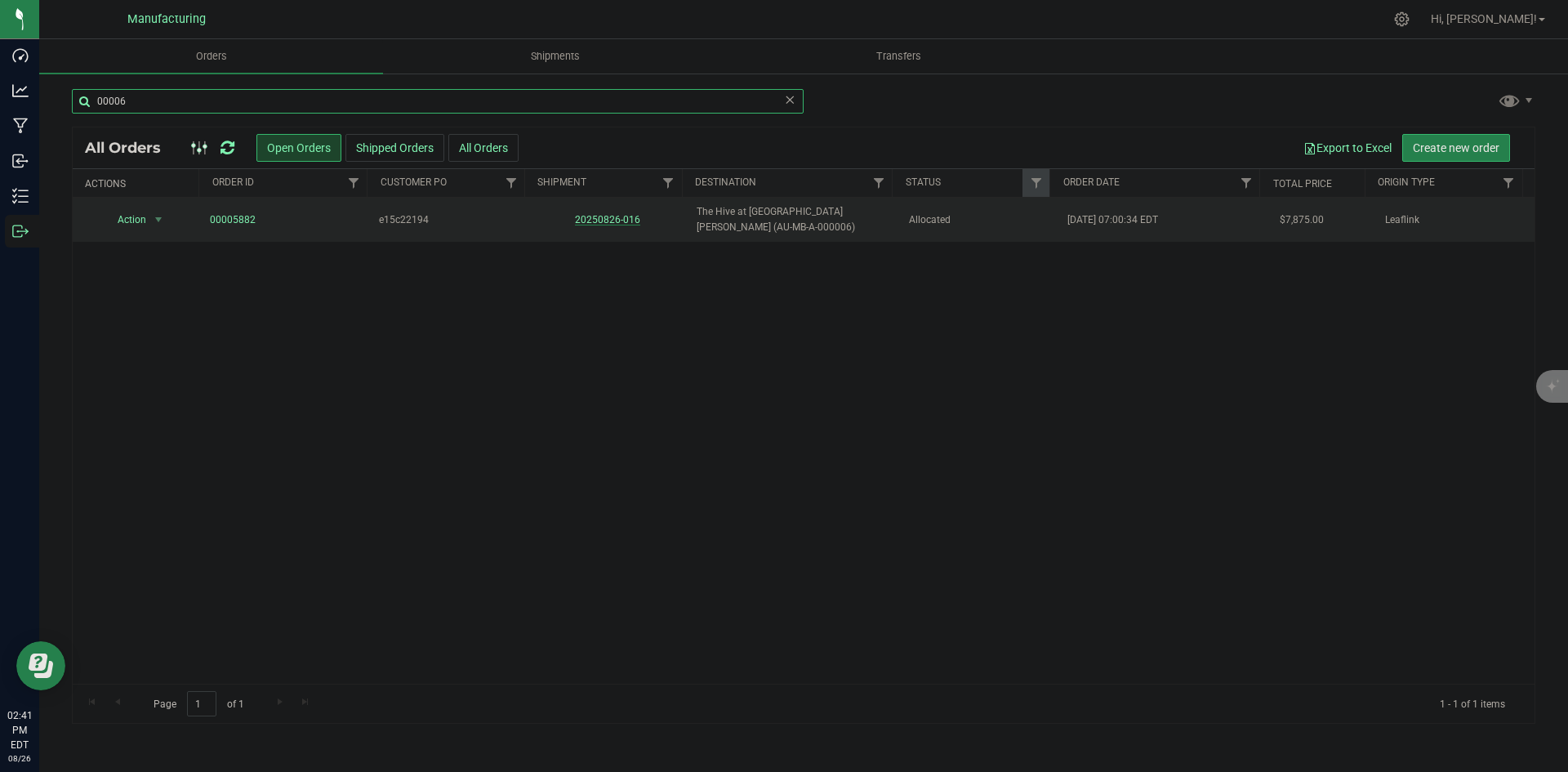
type input "00006"
click at [611, 217] on link "20250826-016" at bounding box center [607, 219] width 65 height 12
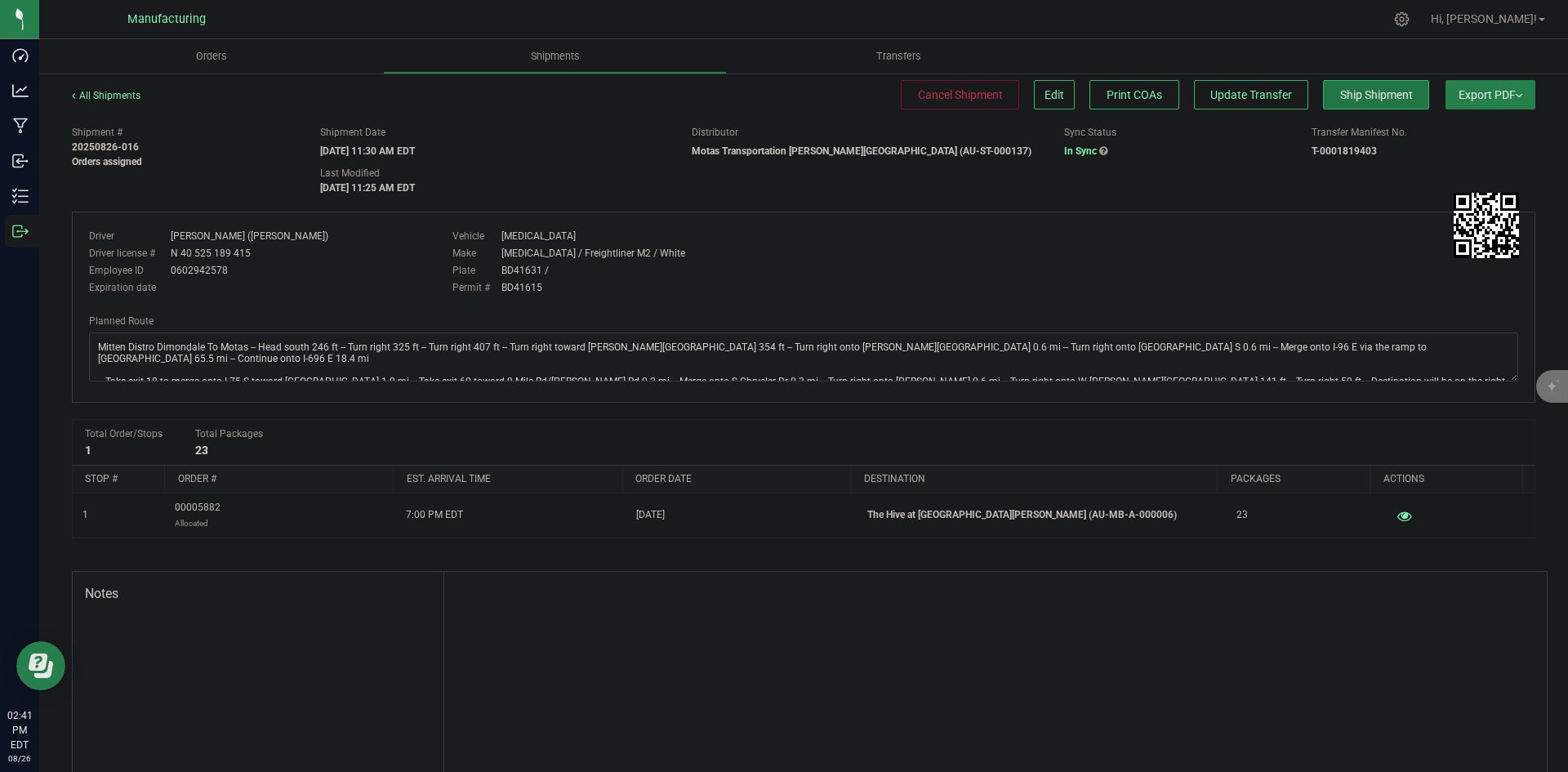
click at [1352, 90] on span "Ship Shipment" at bounding box center [1377, 94] width 73 height 13
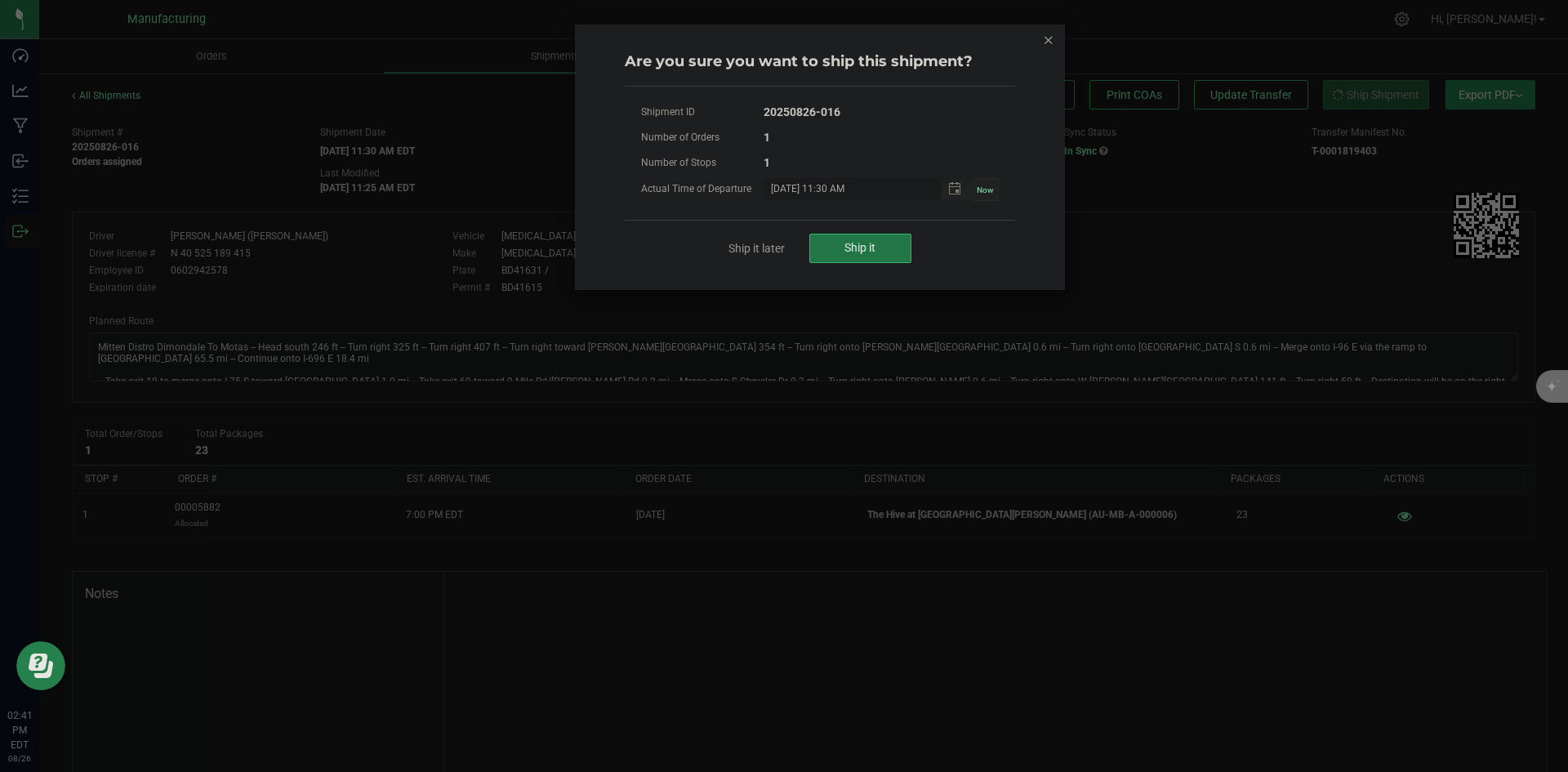
click at [841, 255] on button "Ship it" at bounding box center [861, 248] width 102 height 29
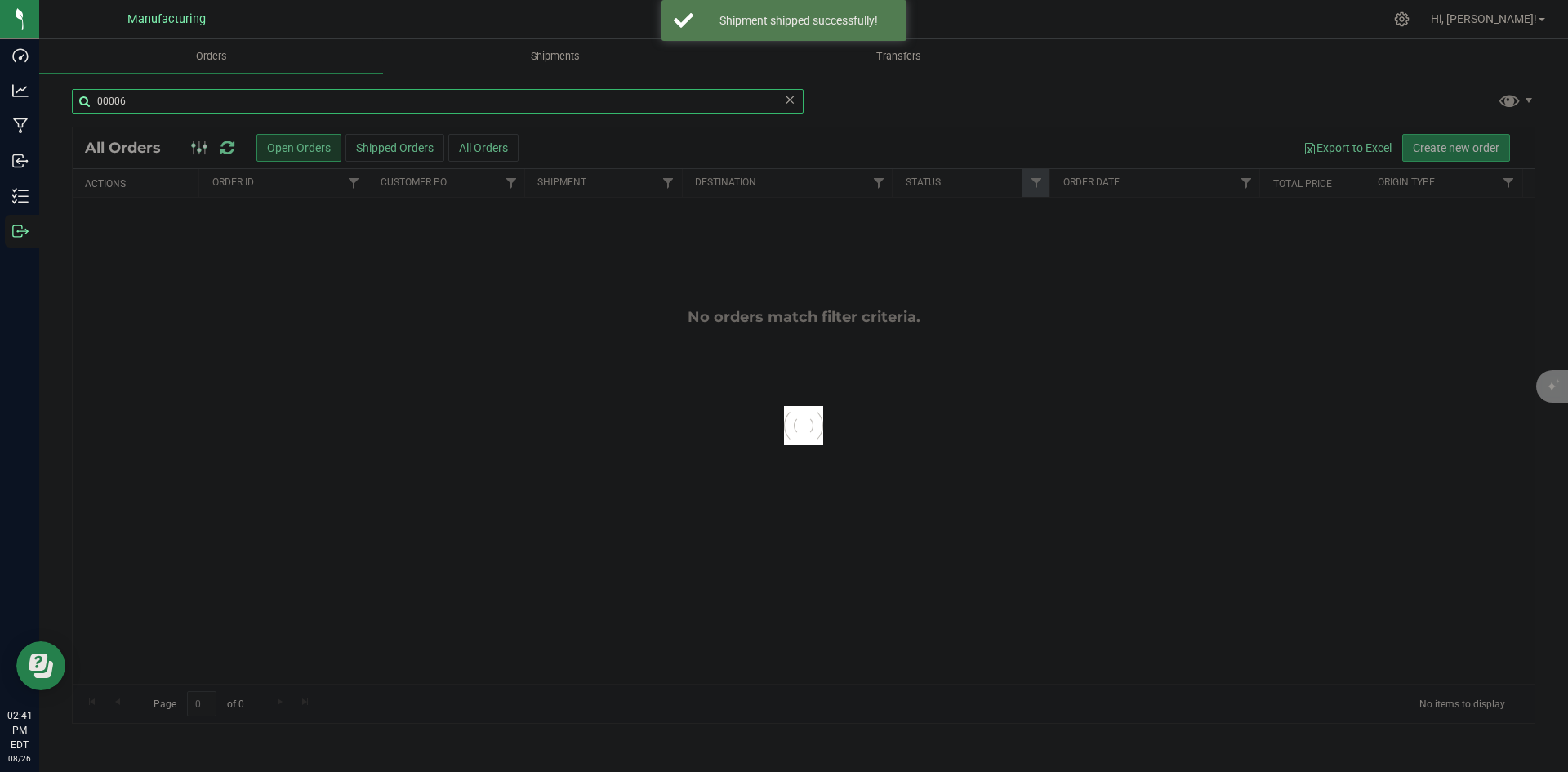
click at [156, 103] on input "00006" at bounding box center [438, 102] width 732 height 25
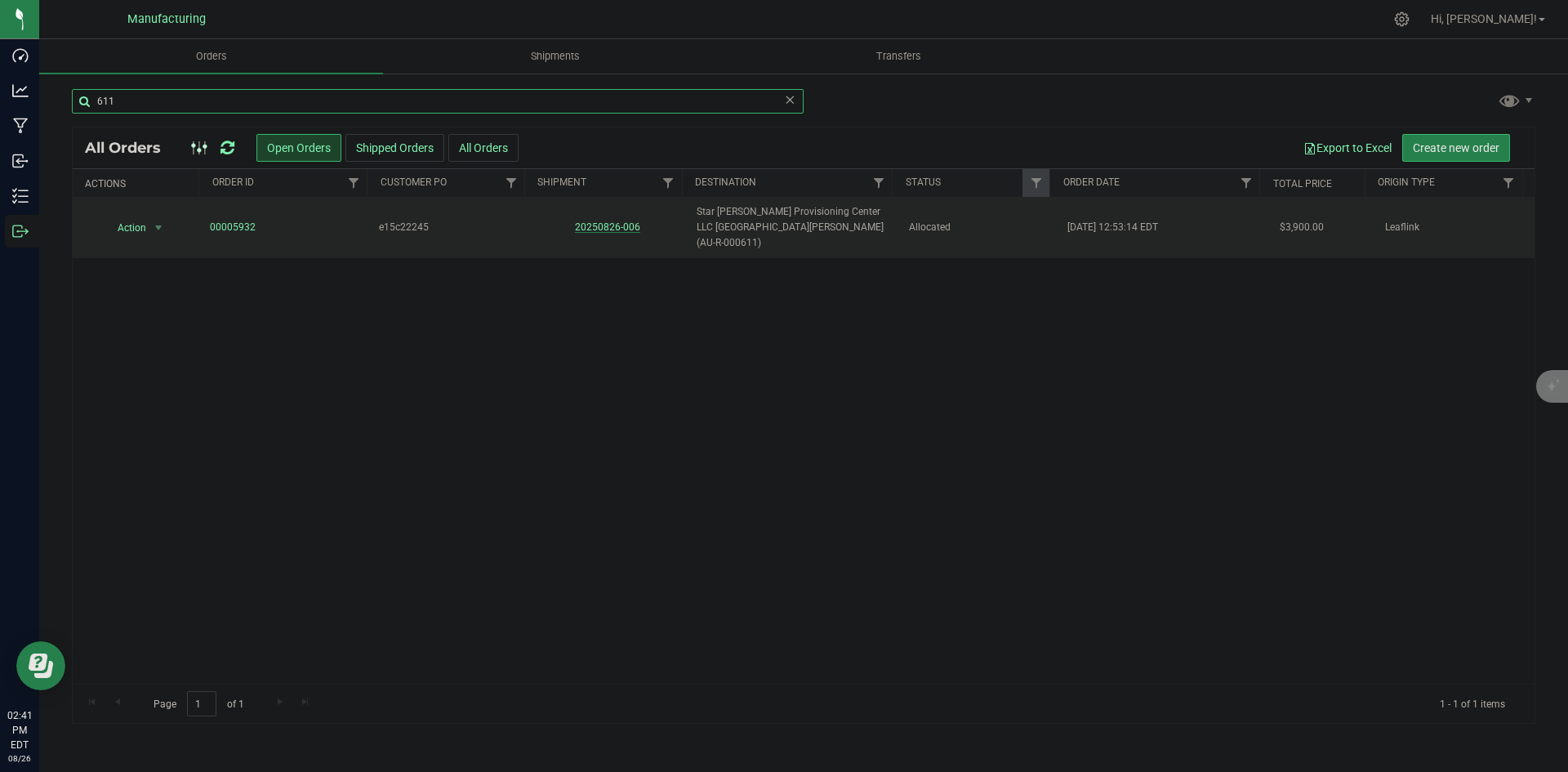
type input "611"
click at [605, 221] on link "20250826-006" at bounding box center [607, 226] width 65 height 12
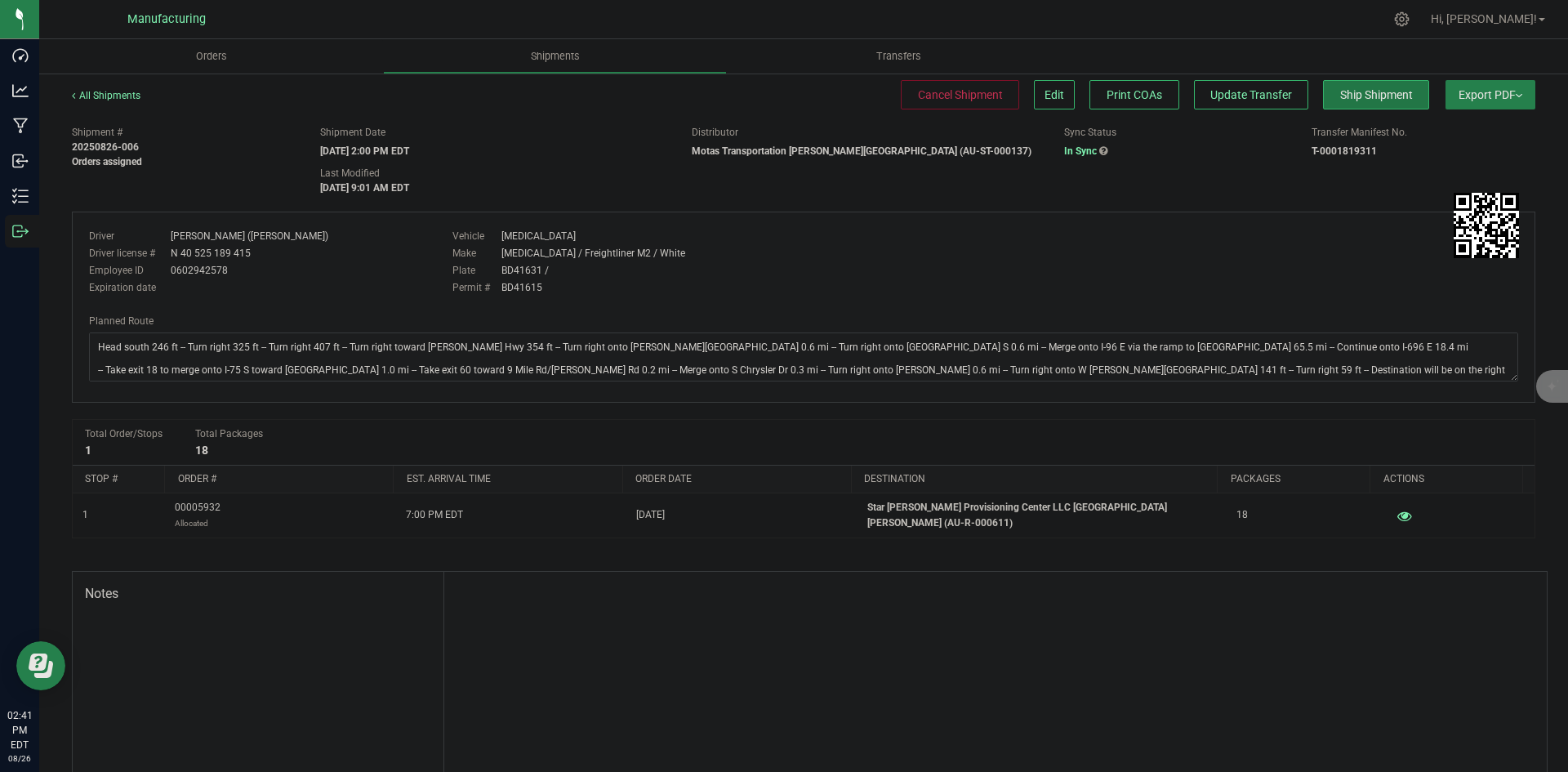
click at [1384, 91] on span "Ship Shipment" at bounding box center [1377, 94] width 73 height 13
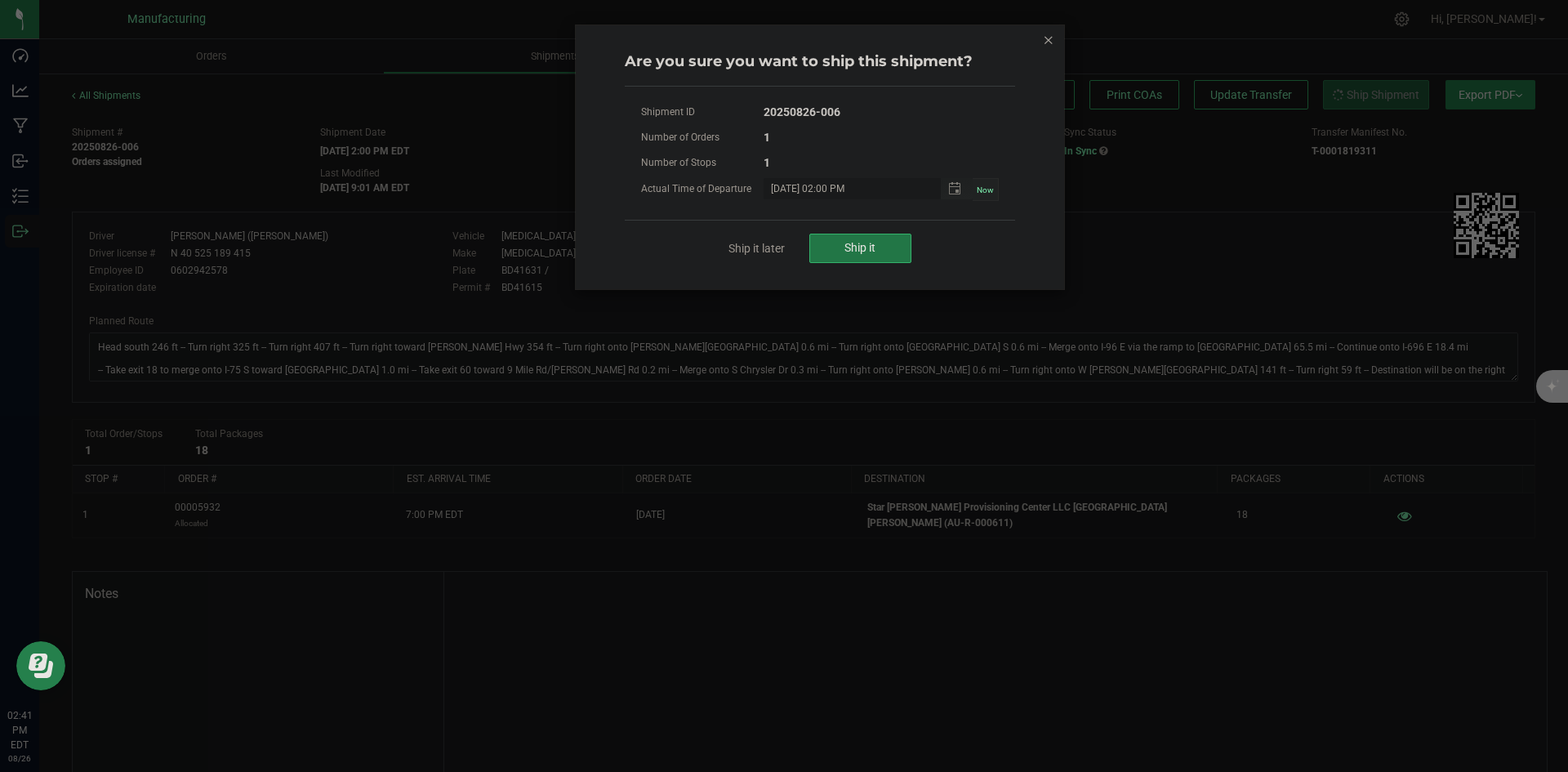
click at [870, 251] on span "Ship it" at bounding box center [860, 247] width 31 height 13
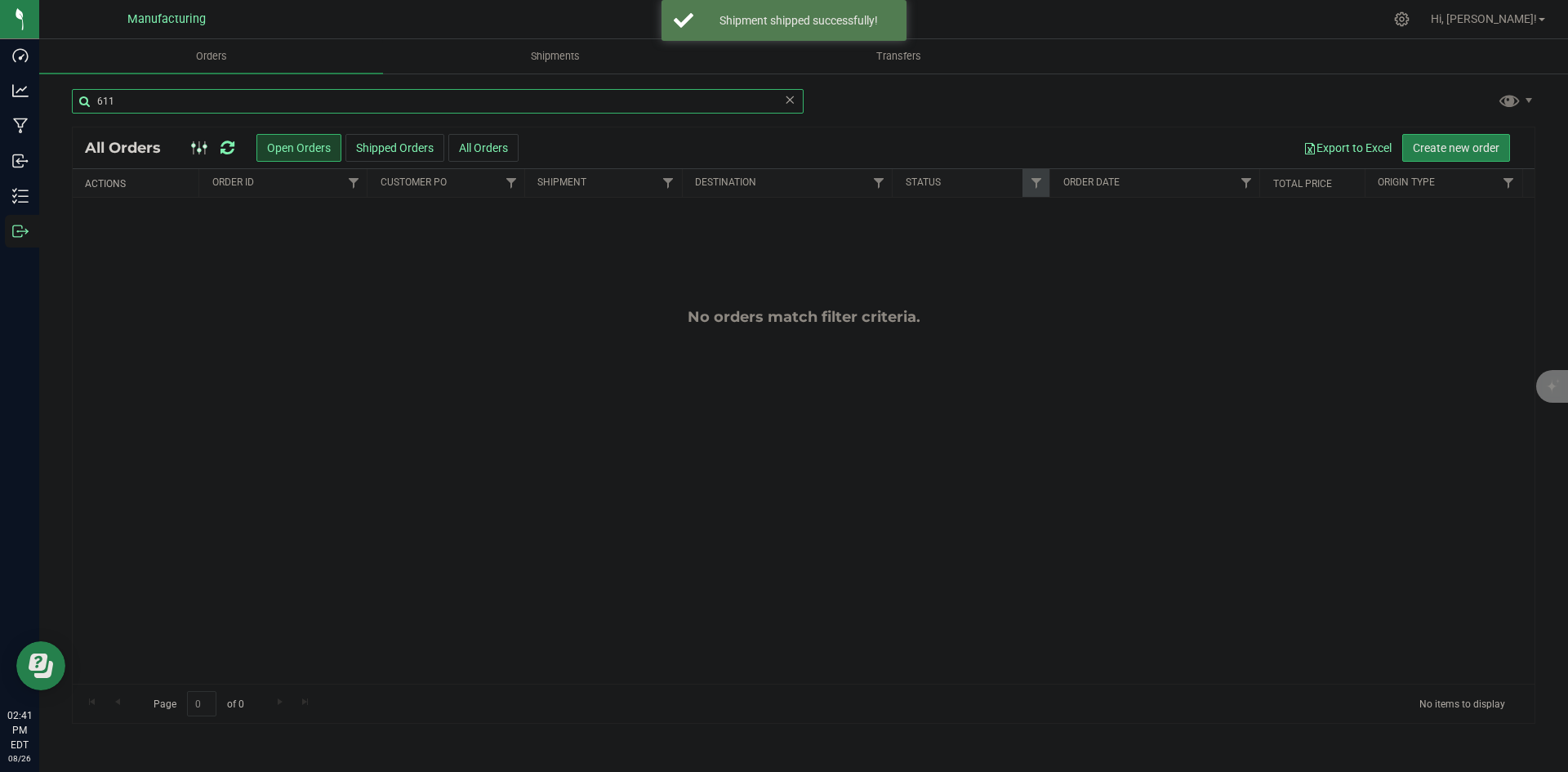
click at [205, 106] on input "611" at bounding box center [438, 102] width 732 height 25
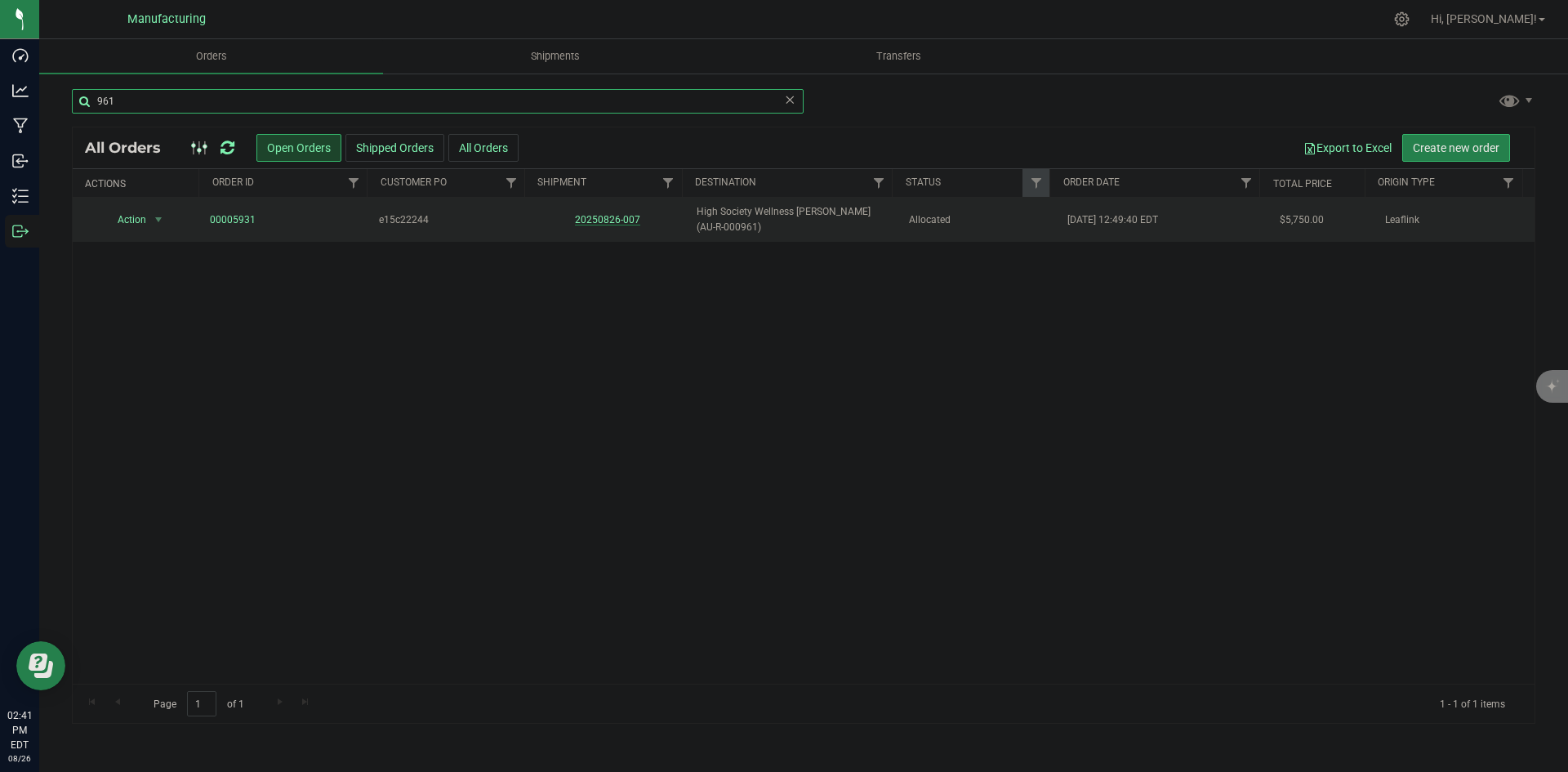
type input "961"
click at [593, 218] on link "20250826-007" at bounding box center [607, 219] width 65 height 12
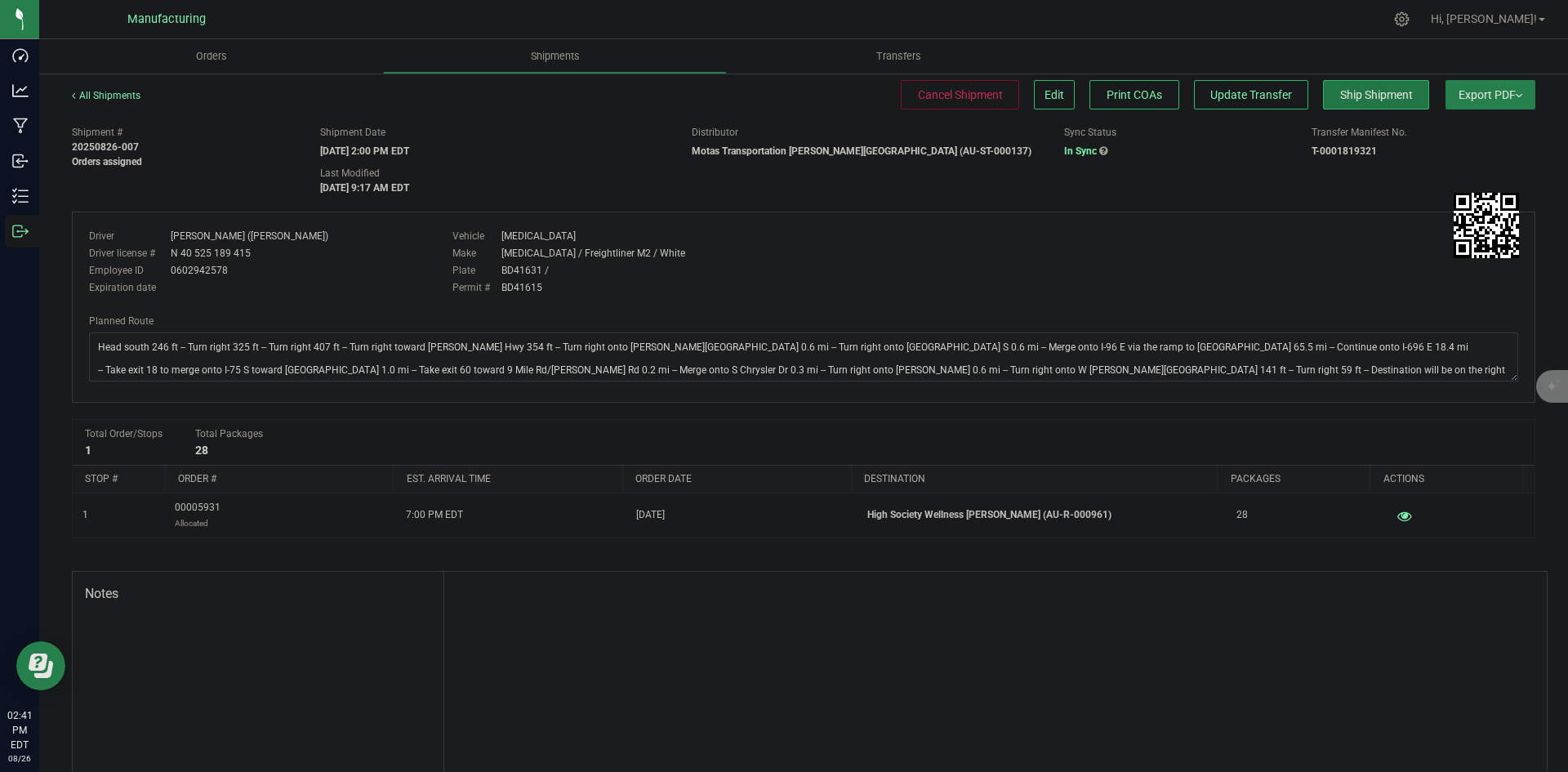
click at [1335, 103] on button "Ship Shipment" at bounding box center [1376, 94] width 106 height 29
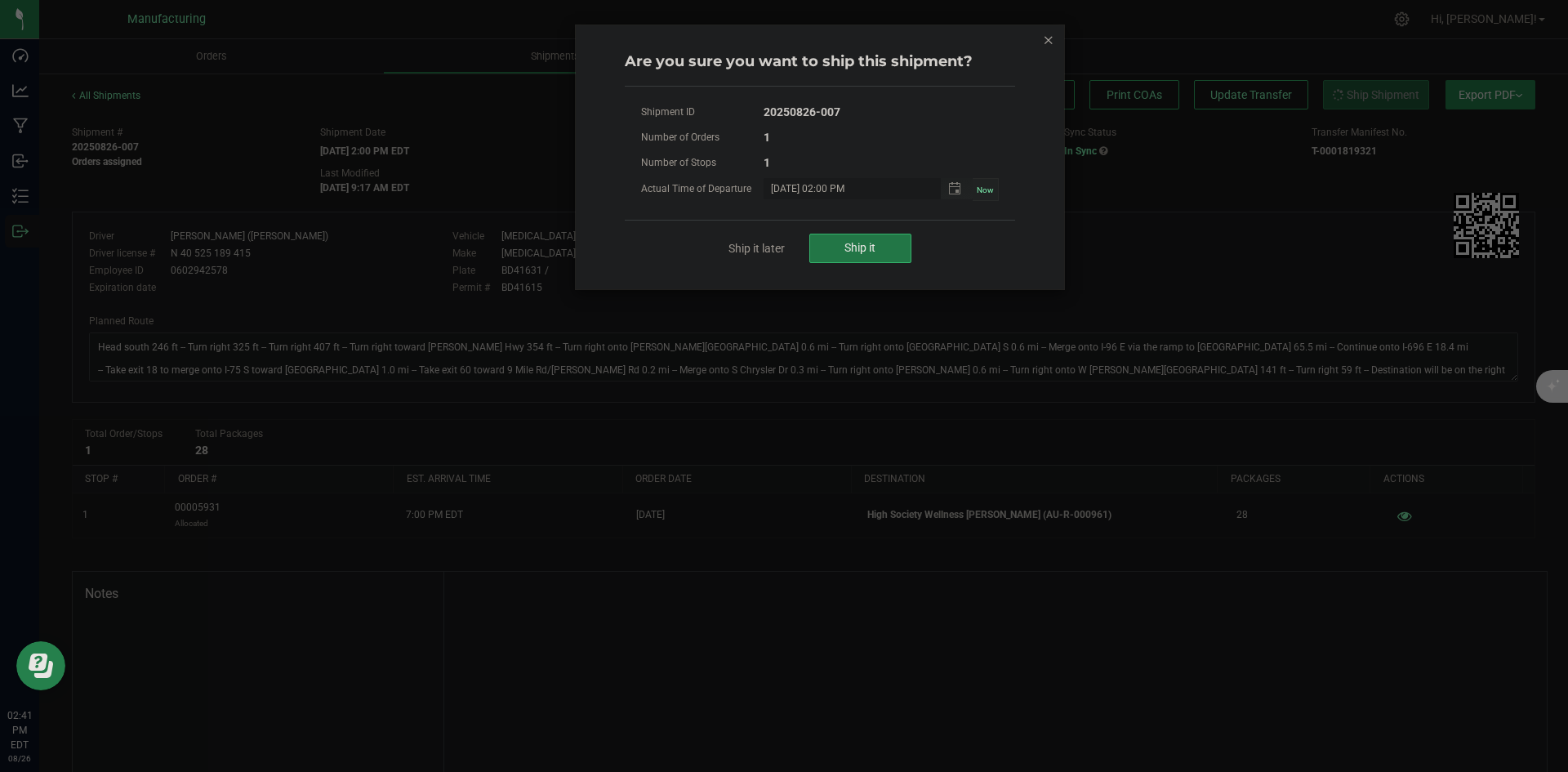
click at [882, 243] on button "Ship it" at bounding box center [861, 248] width 102 height 29
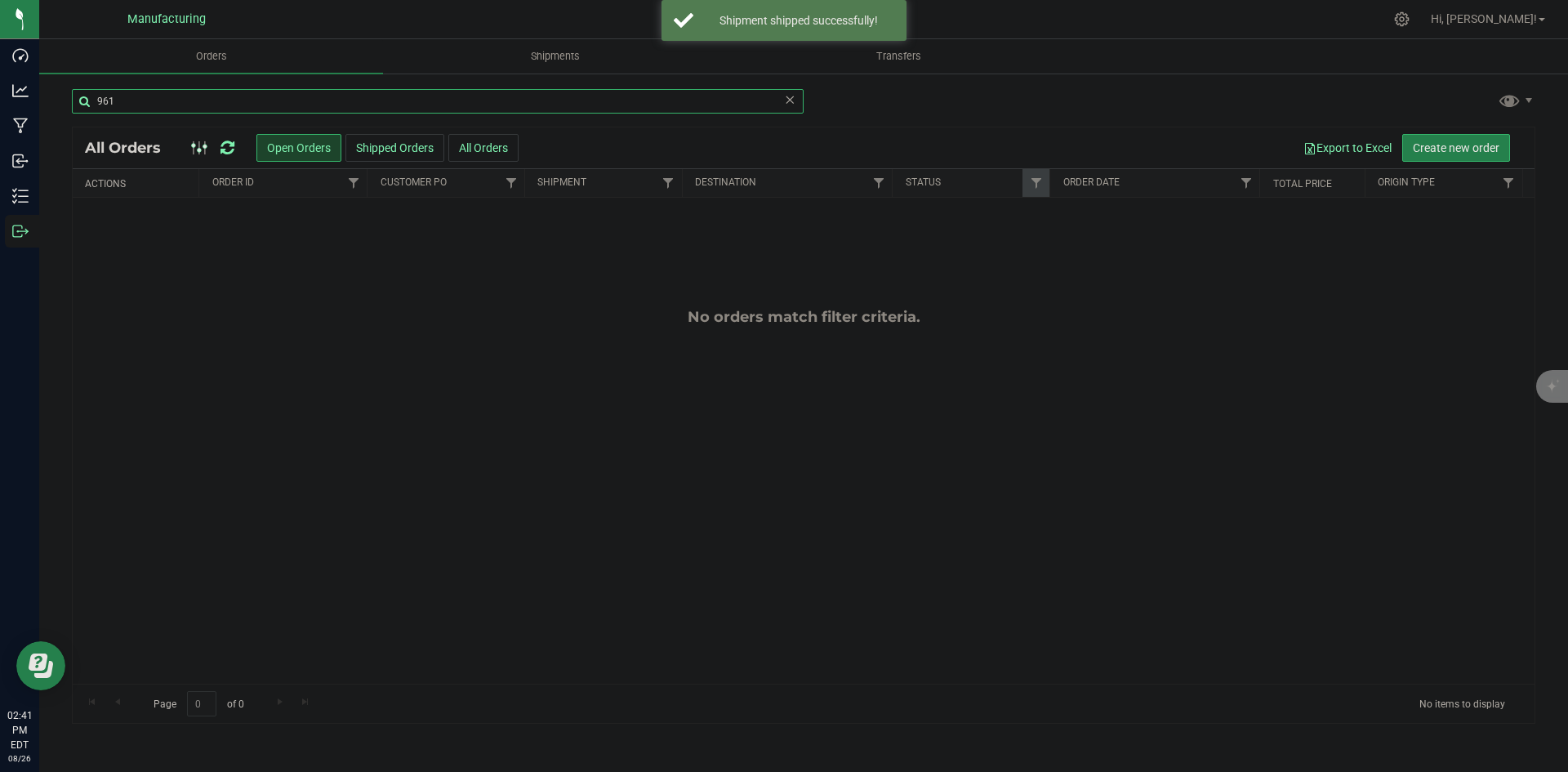
click at [175, 100] on input "961" at bounding box center [438, 102] width 732 height 25
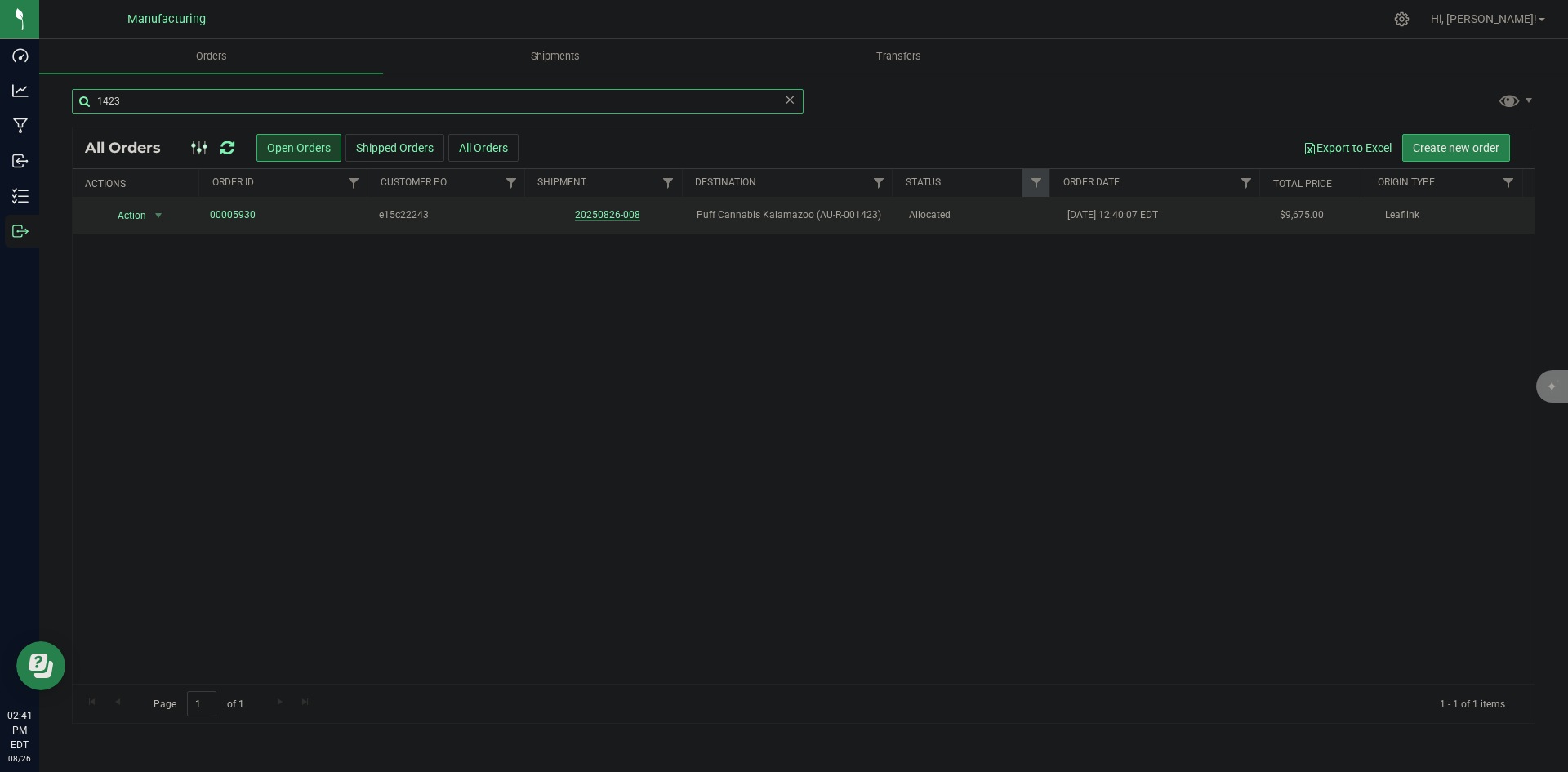
type input "1423"
click at [604, 212] on link "20250826-008" at bounding box center [607, 215] width 65 height 12
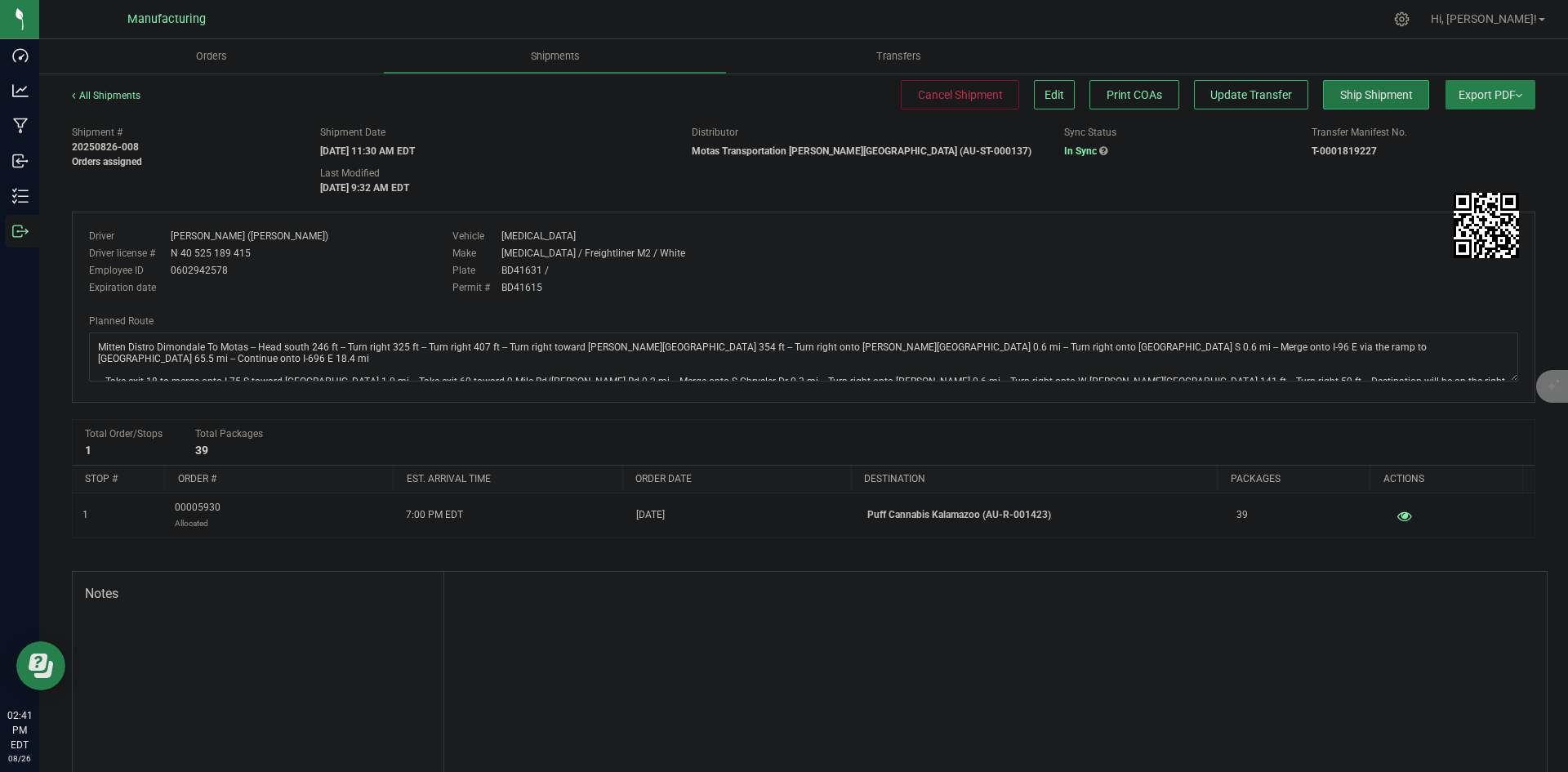
click at [1341, 102] on span "Ship Shipment" at bounding box center [1377, 94] width 73 height 13
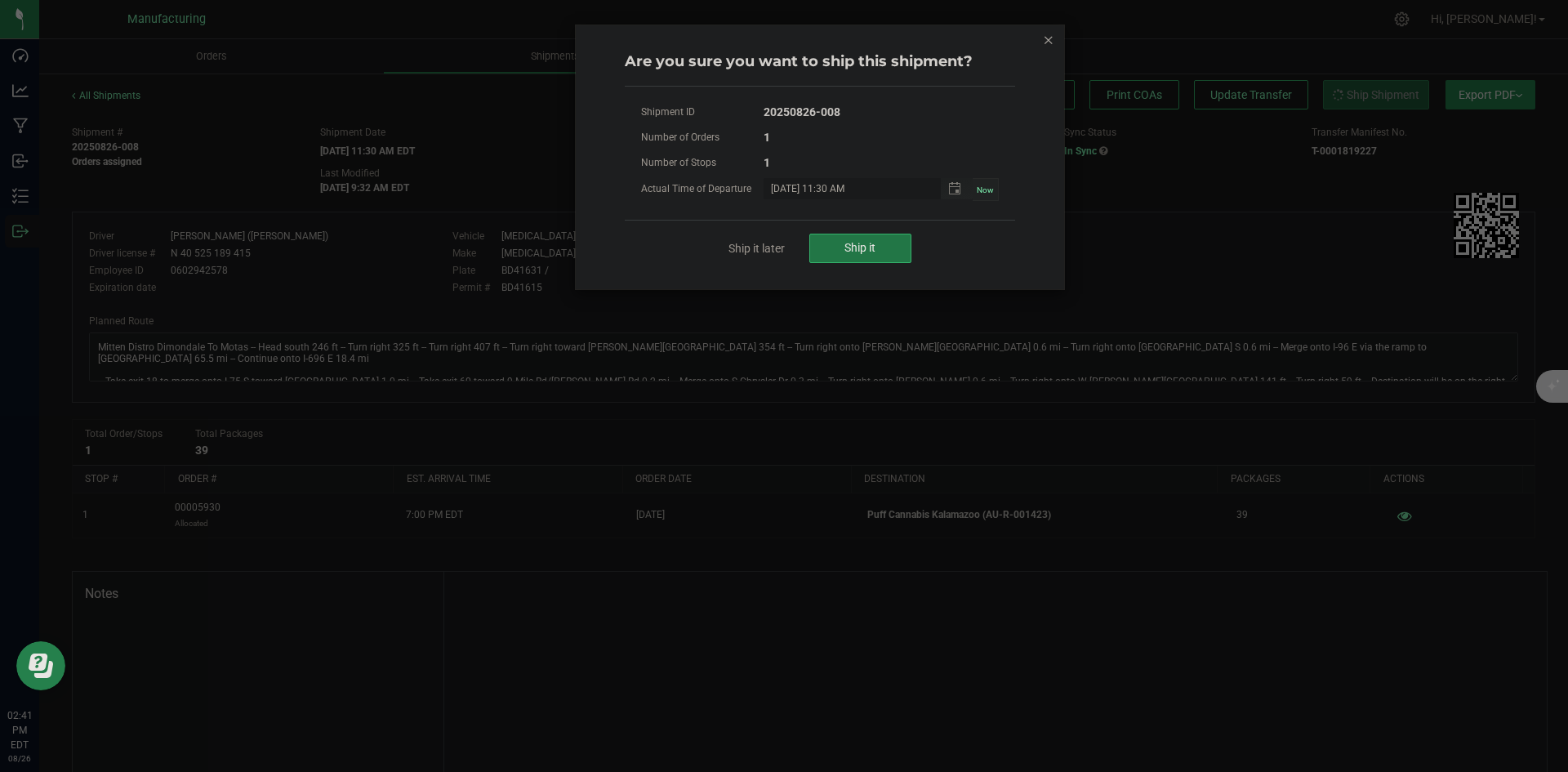
click at [861, 242] on span "Ship it" at bounding box center [860, 247] width 31 height 13
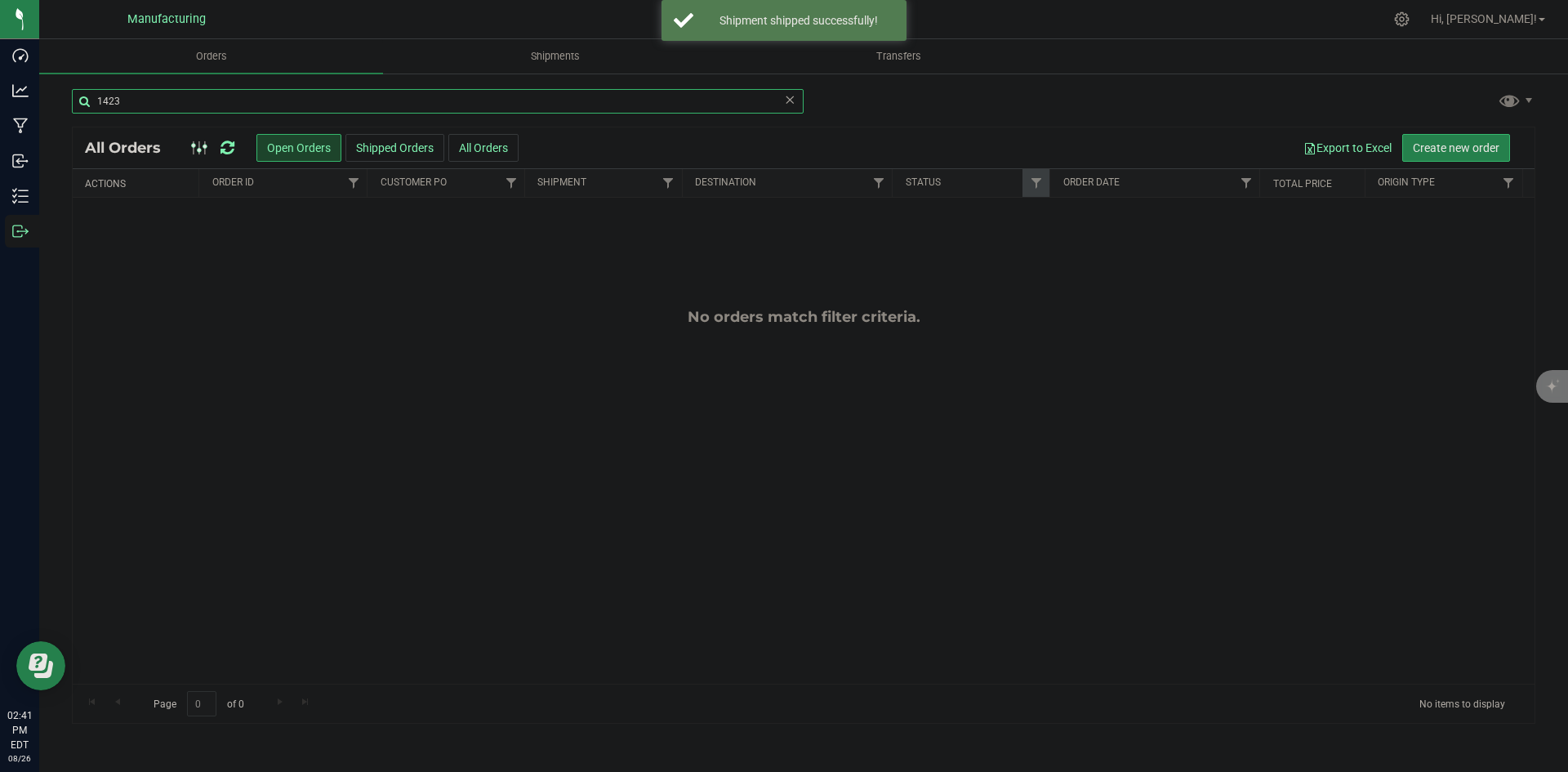
click at [124, 107] on input "1423" at bounding box center [438, 102] width 732 height 25
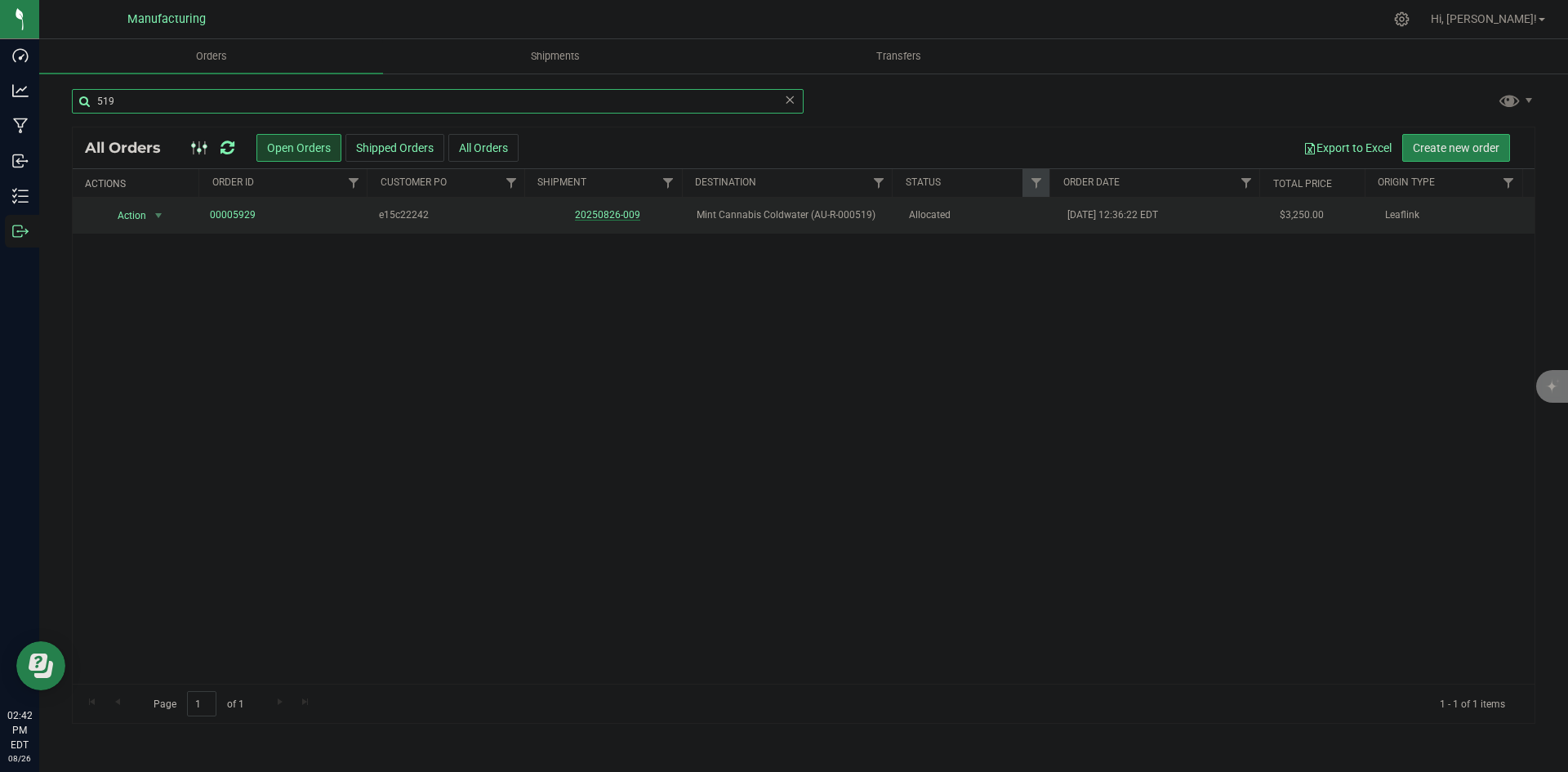
type input "519"
click at [578, 210] on link "20250826-009" at bounding box center [607, 215] width 65 height 12
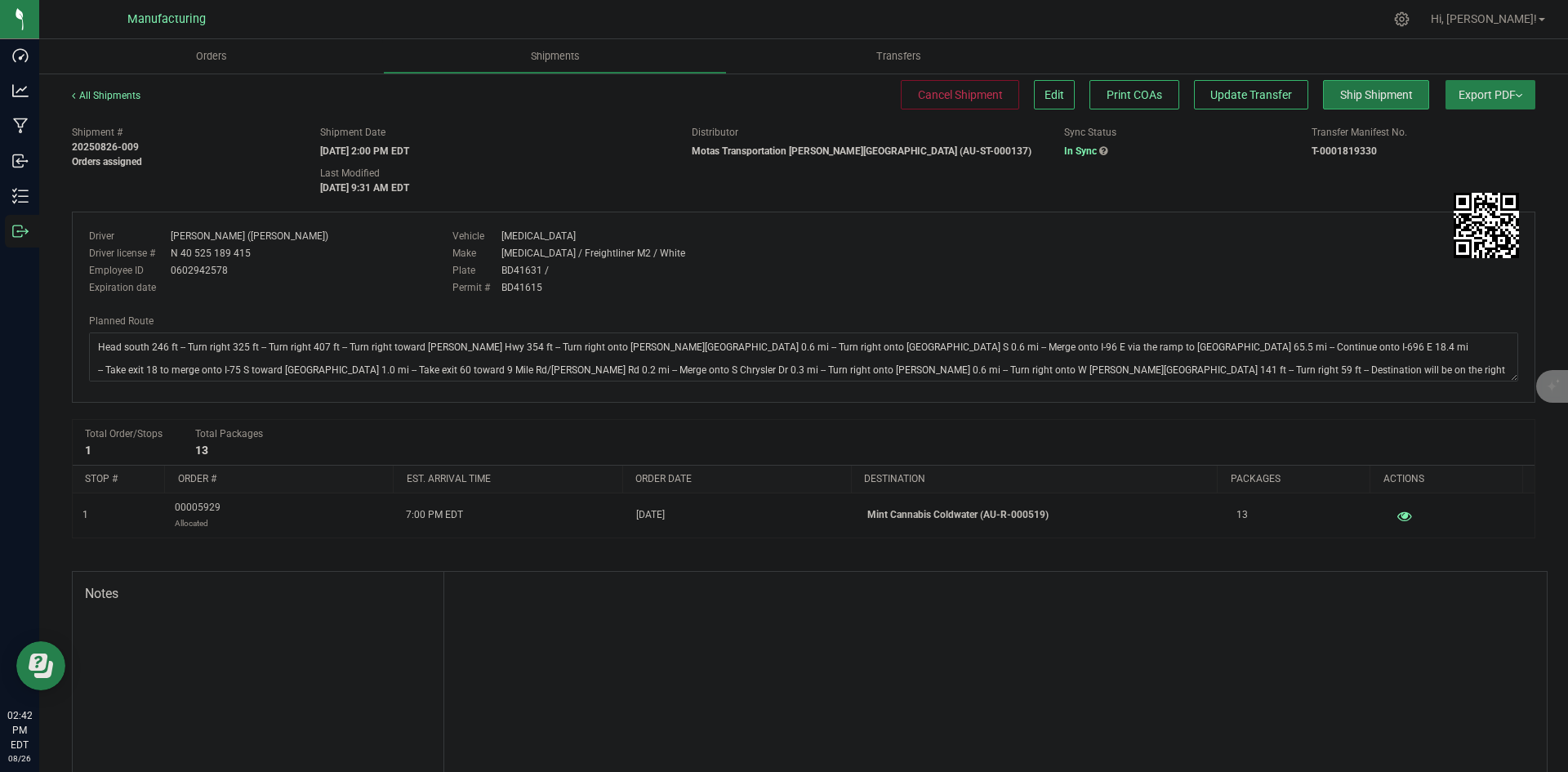
click at [1341, 88] on span "Ship Shipment" at bounding box center [1377, 94] width 73 height 13
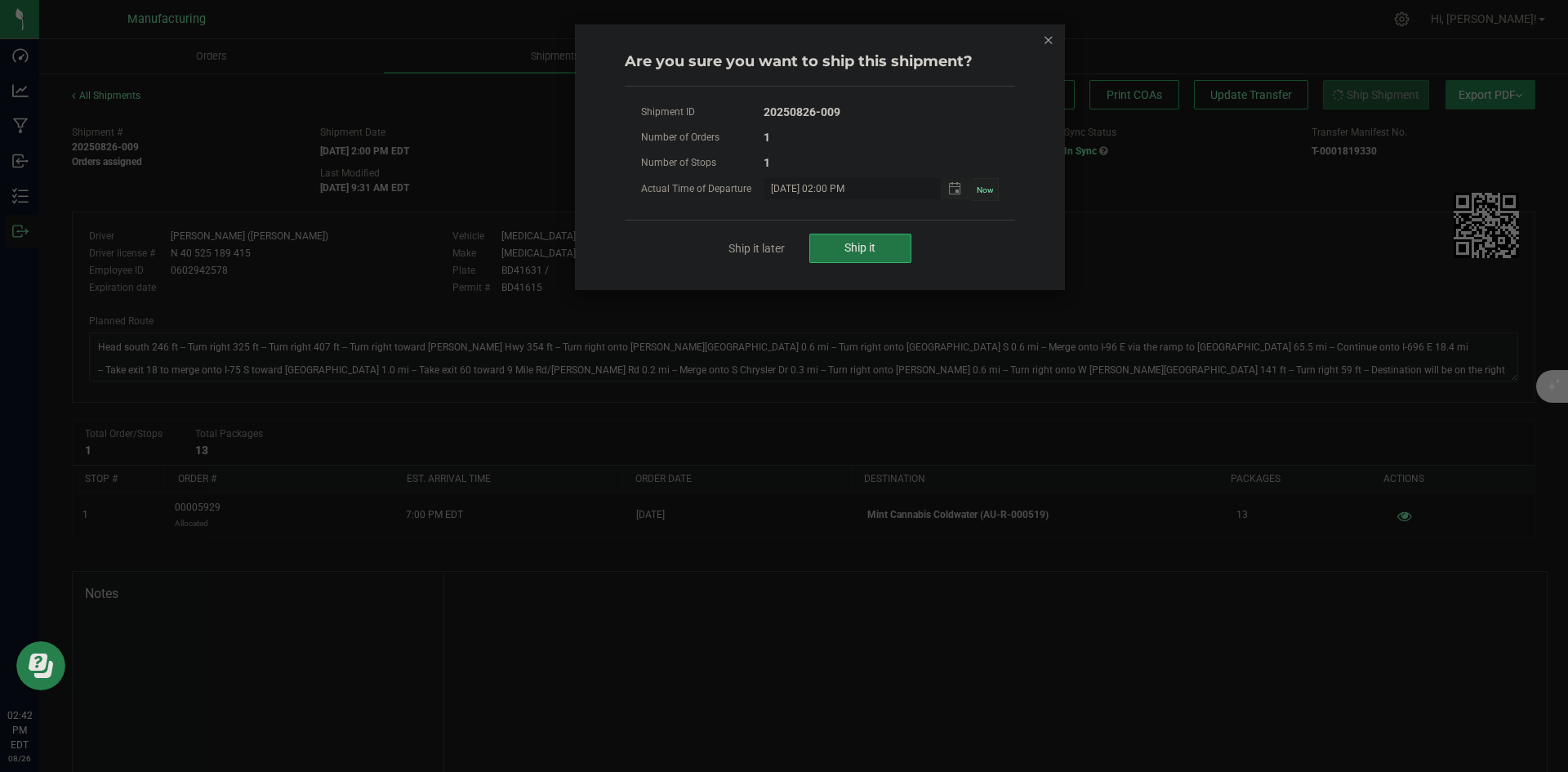
click at [870, 245] on span "Ship it" at bounding box center [860, 247] width 31 height 13
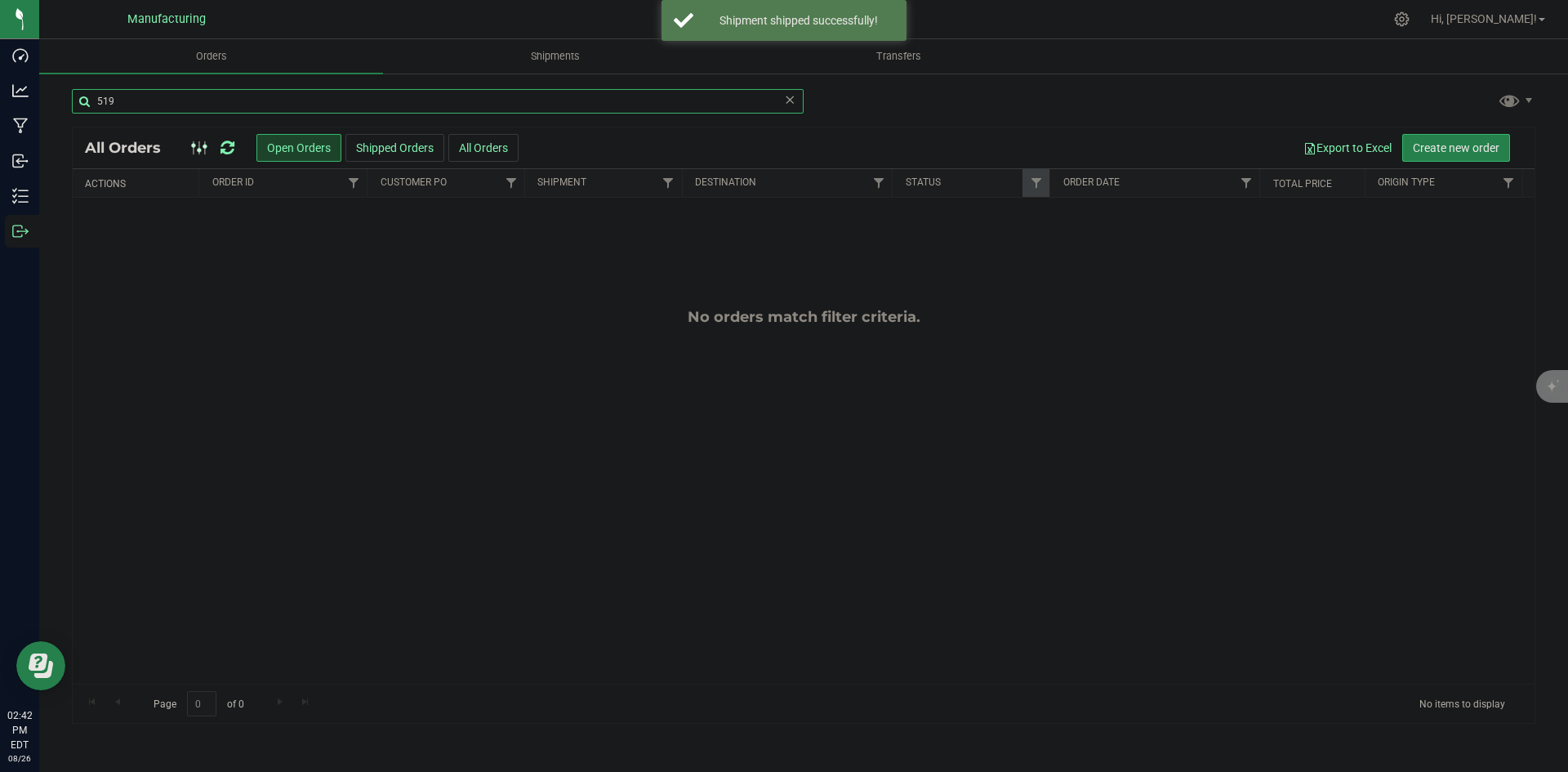
click at [160, 102] on input "519" at bounding box center [438, 102] width 732 height 25
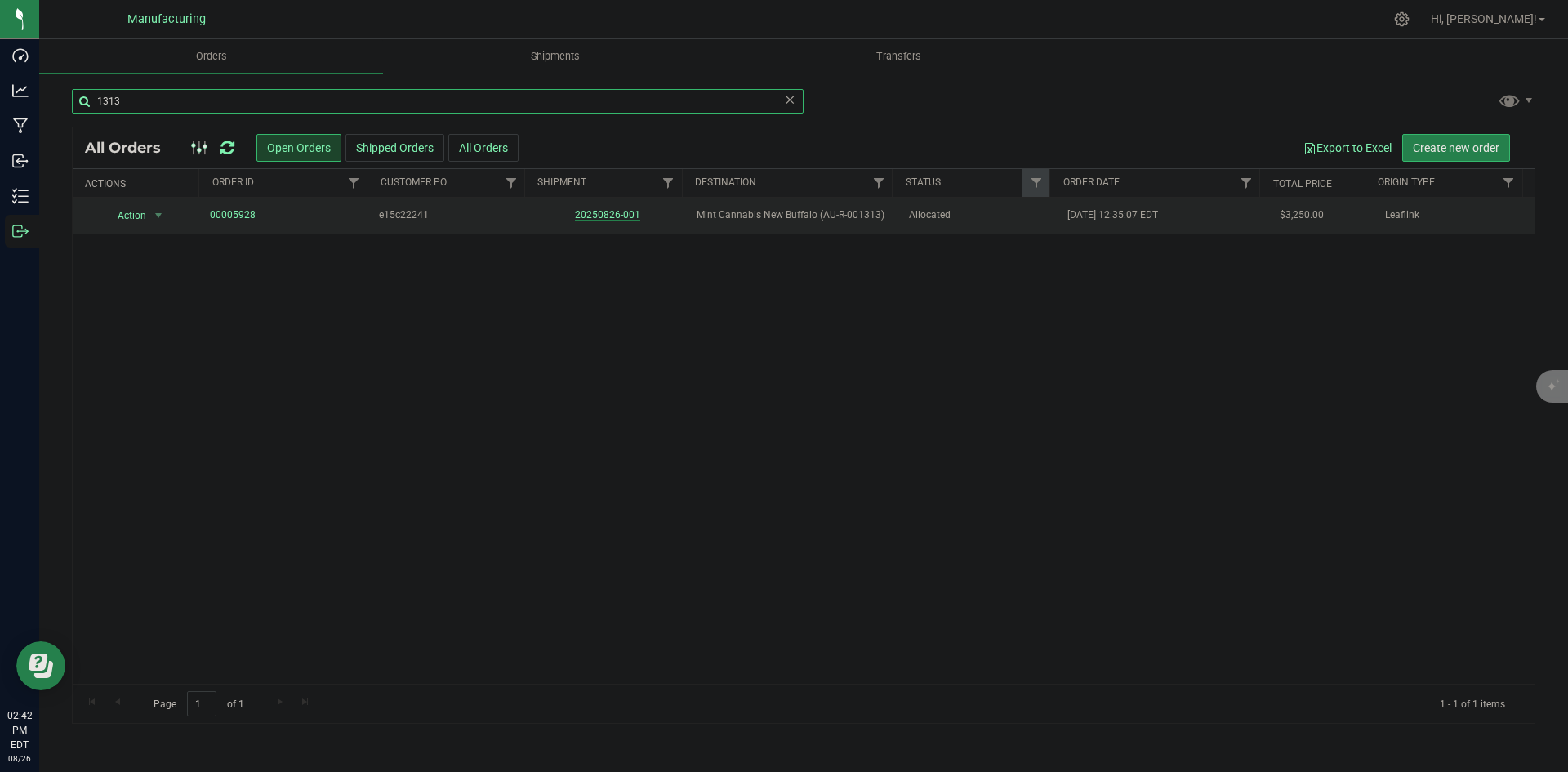
type input "1313"
click at [603, 213] on link "20250826-001" at bounding box center [607, 215] width 65 height 12
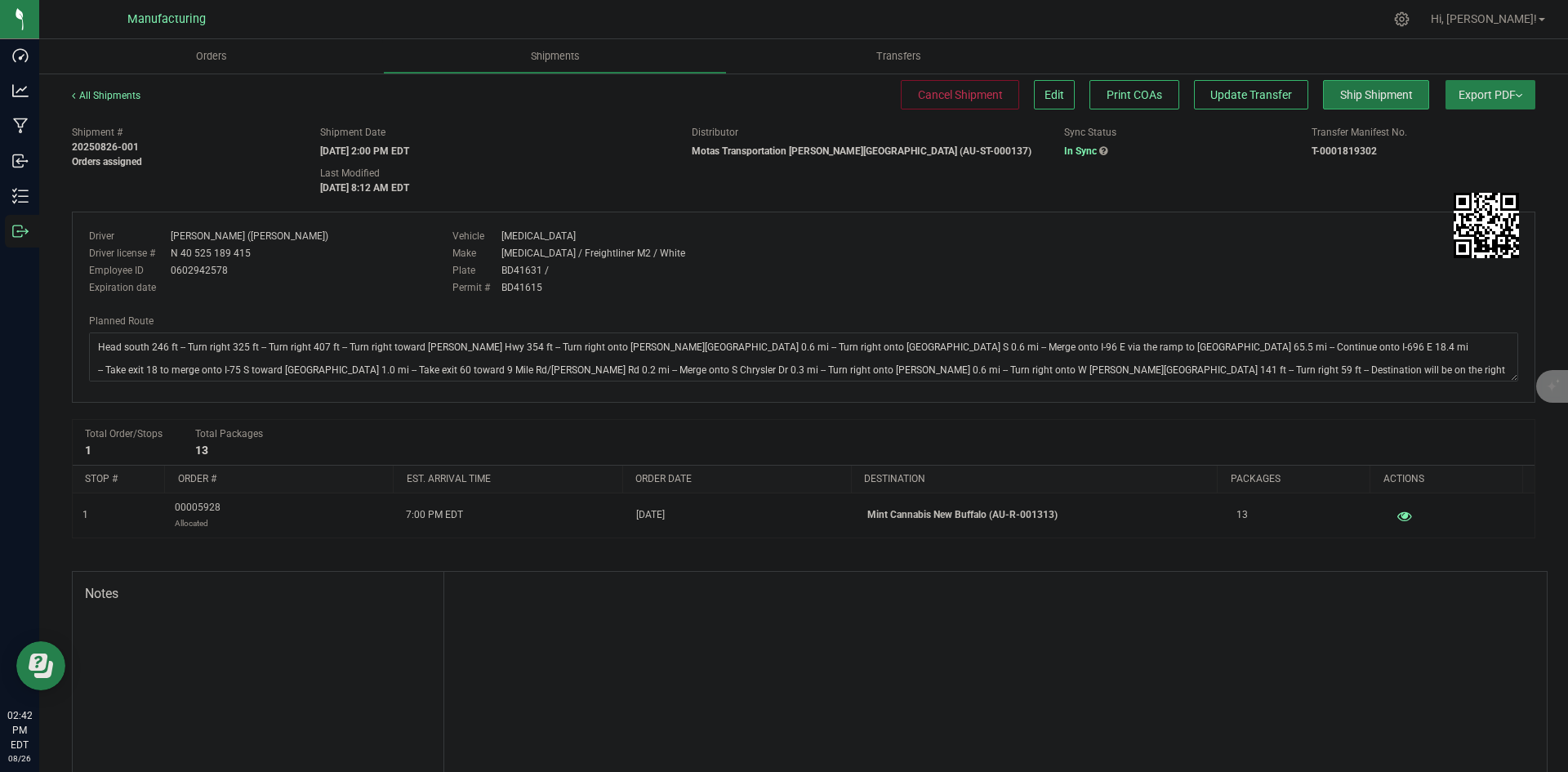
click at [1341, 95] on span "Ship Shipment" at bounding box center [1377, 94] width 73 height 13
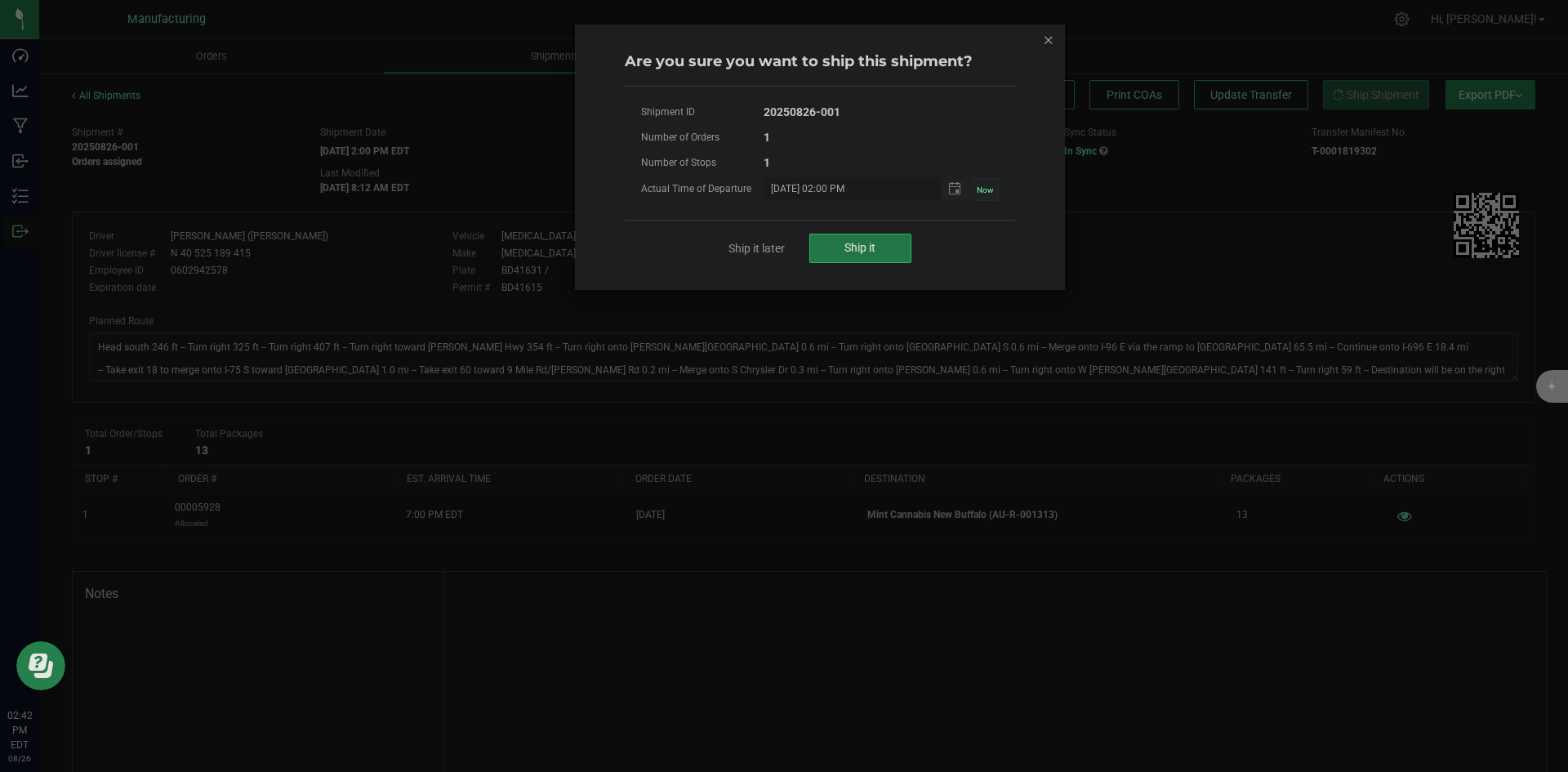
click at [902, 248] on button "Ship it" at bounding box center [861, 248] width 102 height 29
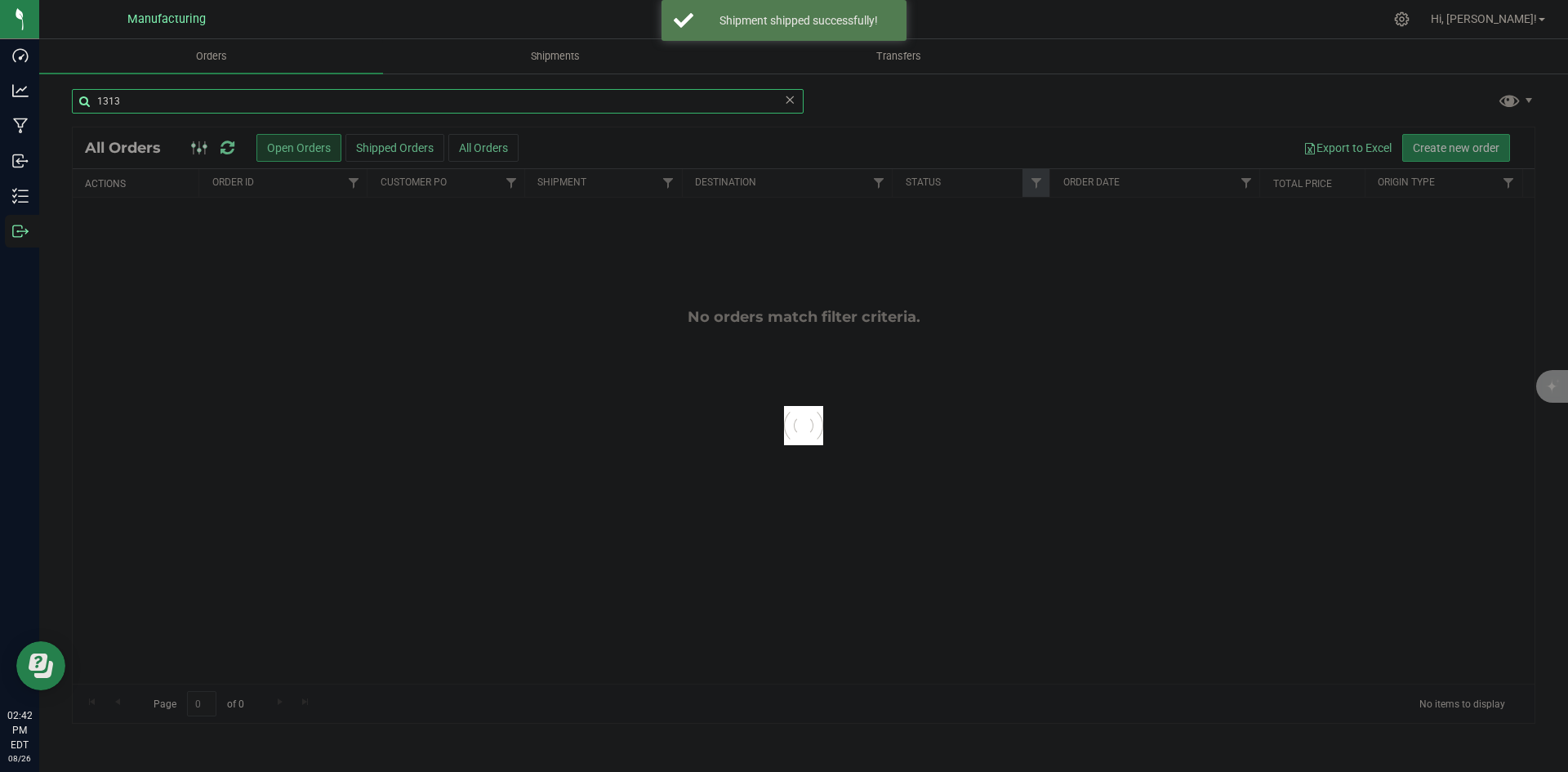
click at [157, 104] on input "1313" at bounding box center [438, 102] width 732 height 25
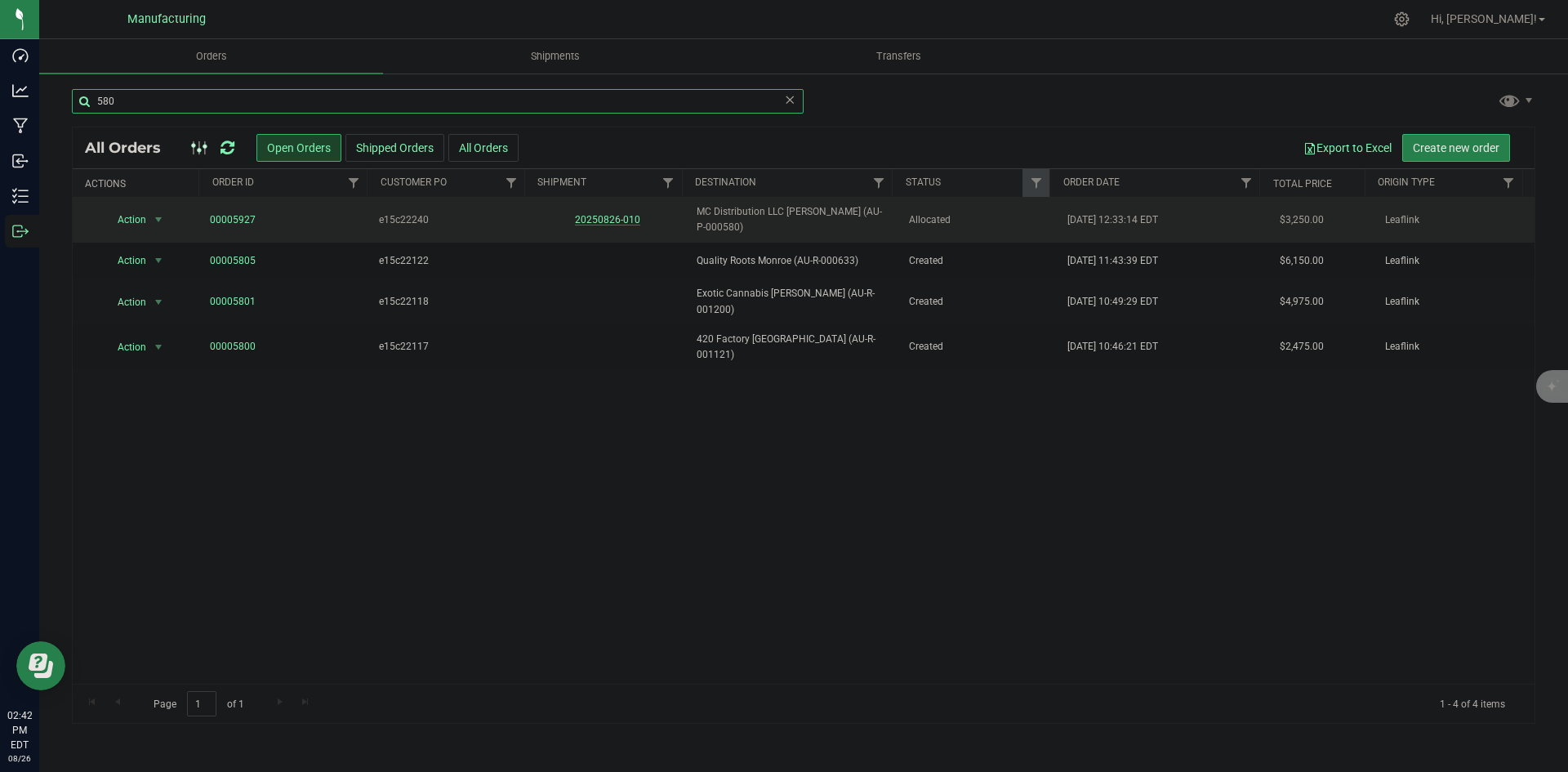
type input "580"
click at [618, 214] on link "20250826-010" at bounding box center [607, 219] width 65 height 12
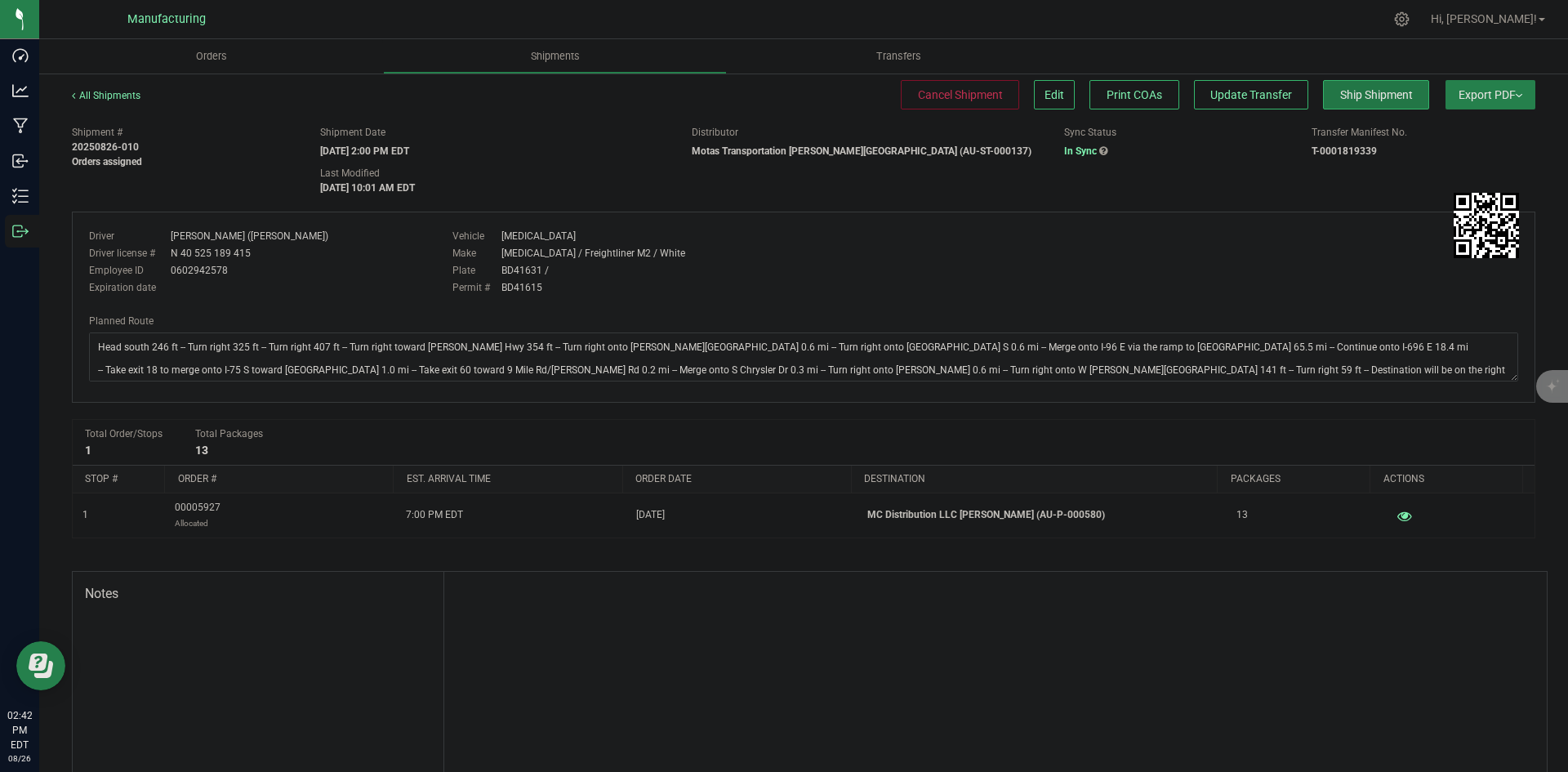
click at [1382, 94] on span "Ship Shipment" at bounding box center [1377, 94] width 73 height 13
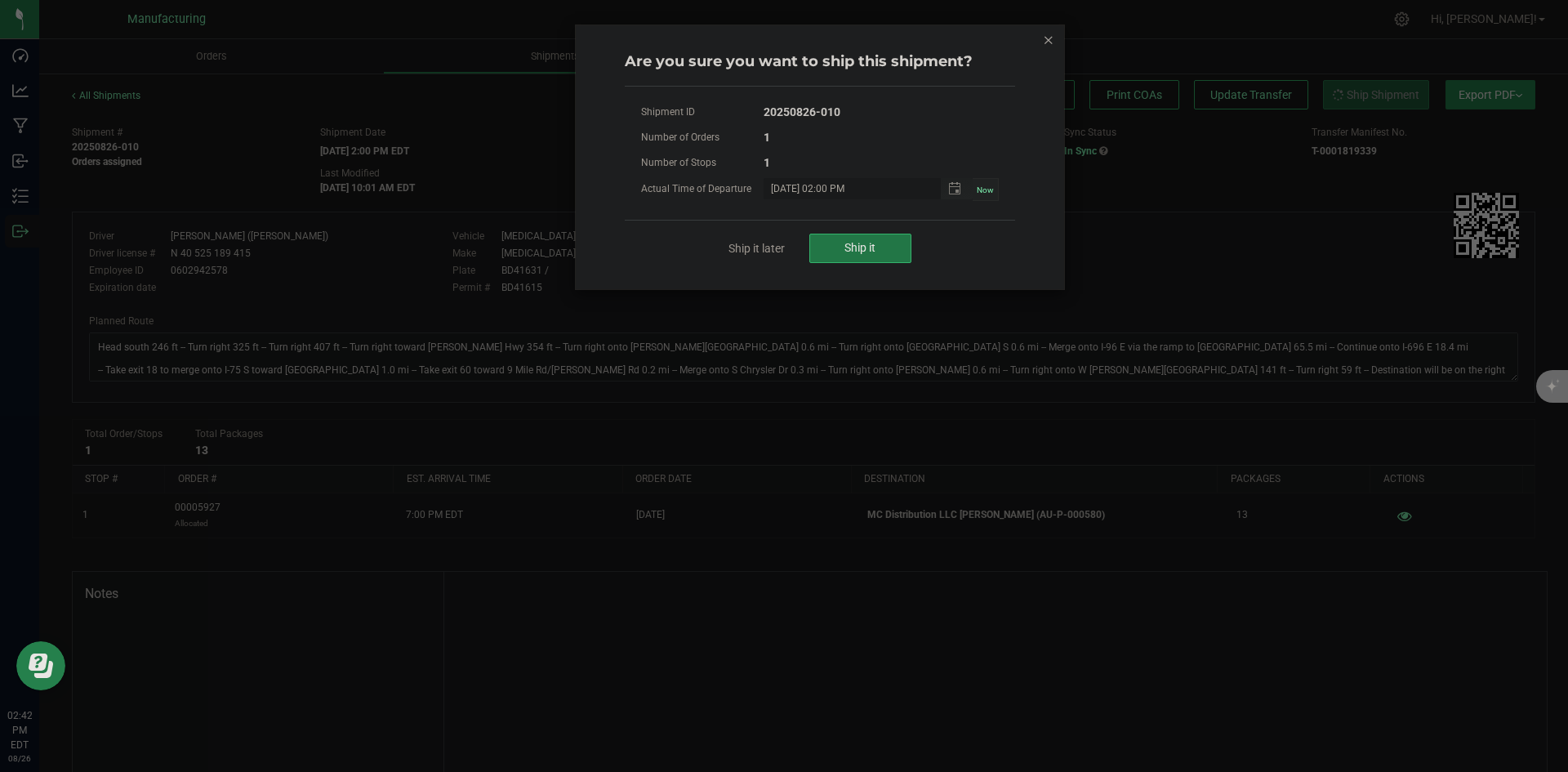
drag, startPoint x: 823, startPoint y: 241, endPoint x: 838, endPoint y: 241, distance: 15.0
click at [824, 241] on button "Ship it" at bounding box center [861, 248] width 102 height 29
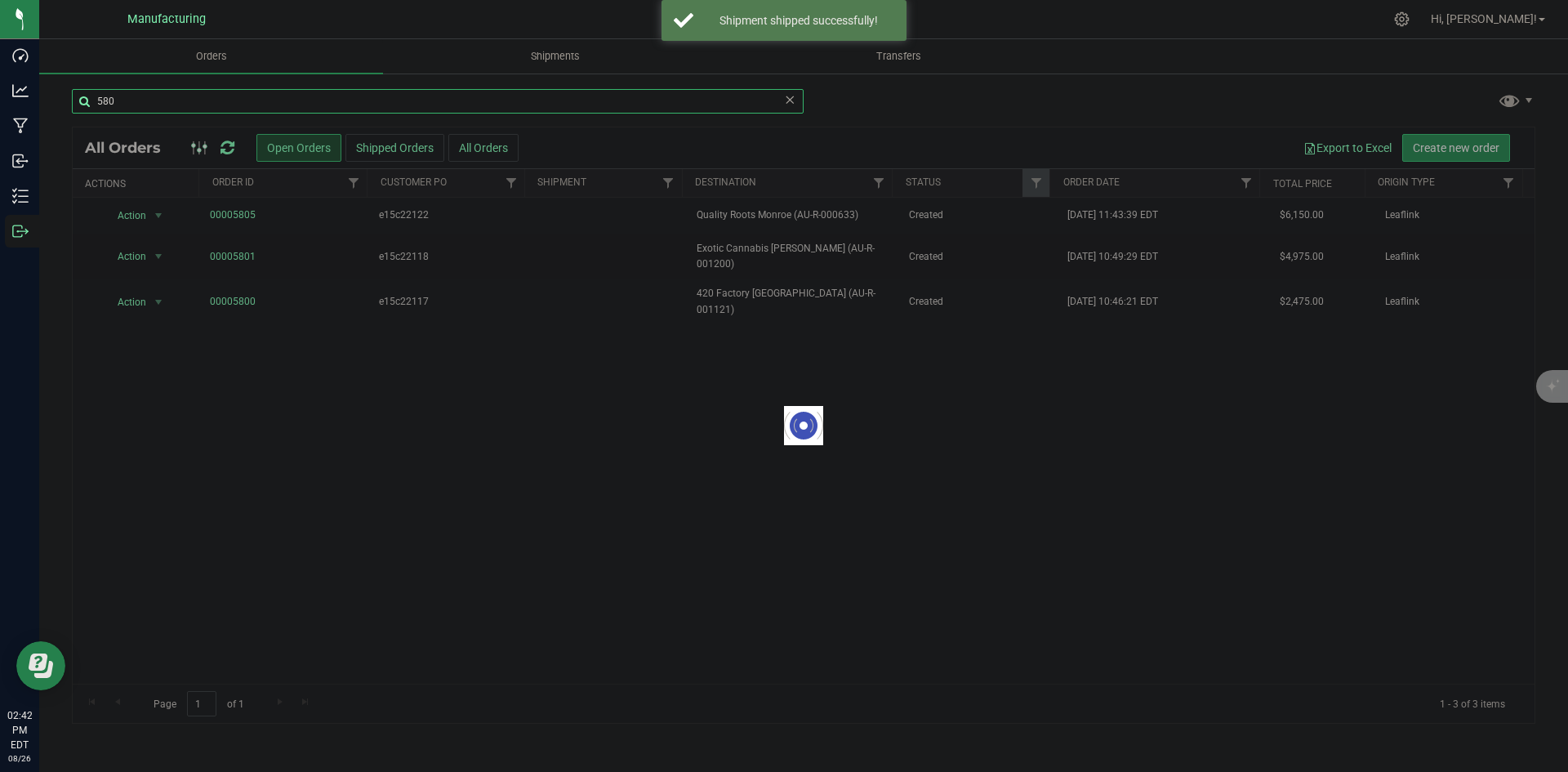
click at [135, 103] on input "580" at bounding box center [438, 102] width 732 height 25
click at [135, 103] on input "580" at bounding box center [438, 102] width 732 height 25
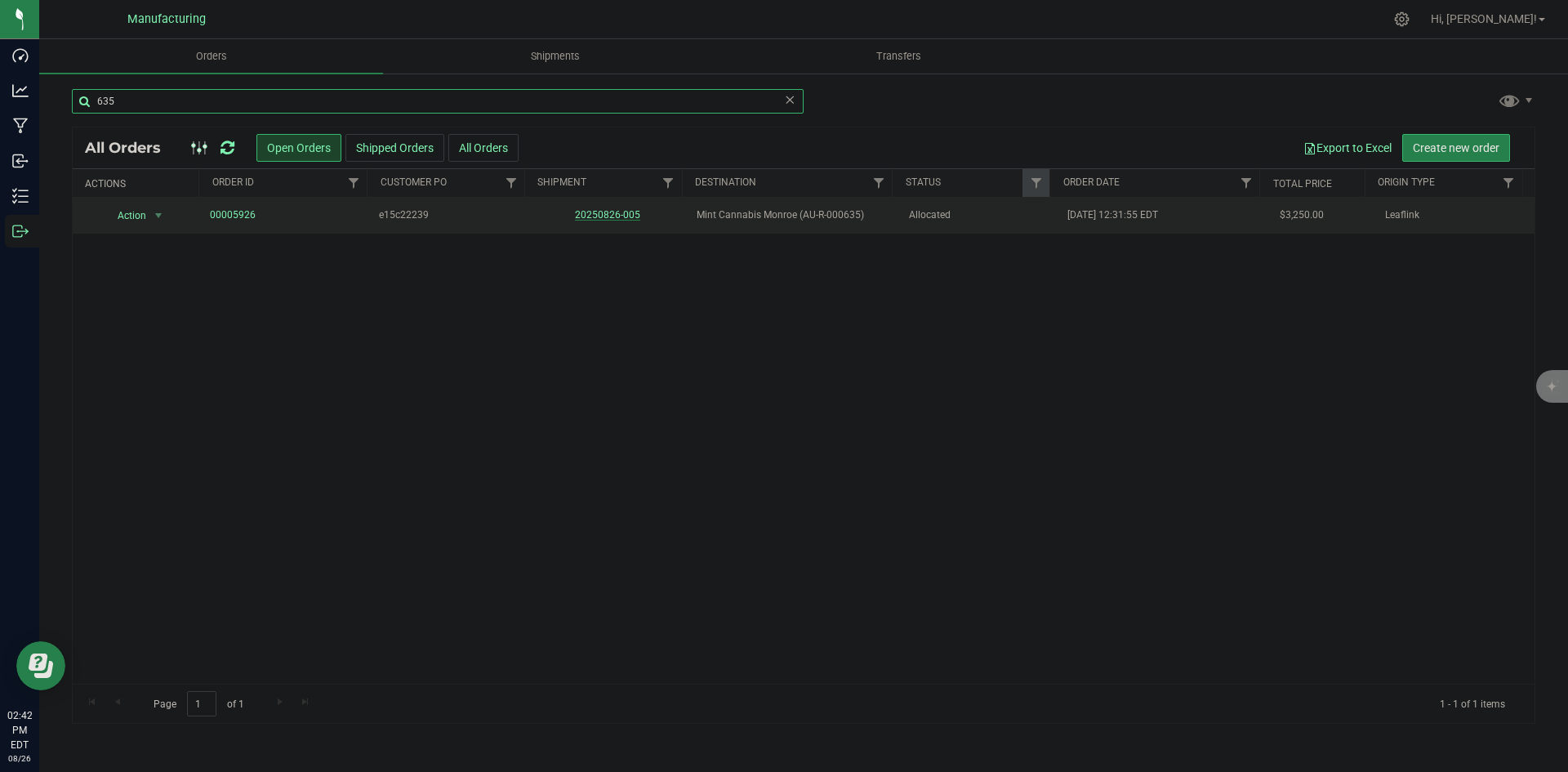
type input "635"
click at [597, 218] on link "20250826-005" at bounding box center [607, 215] width 65 height 12
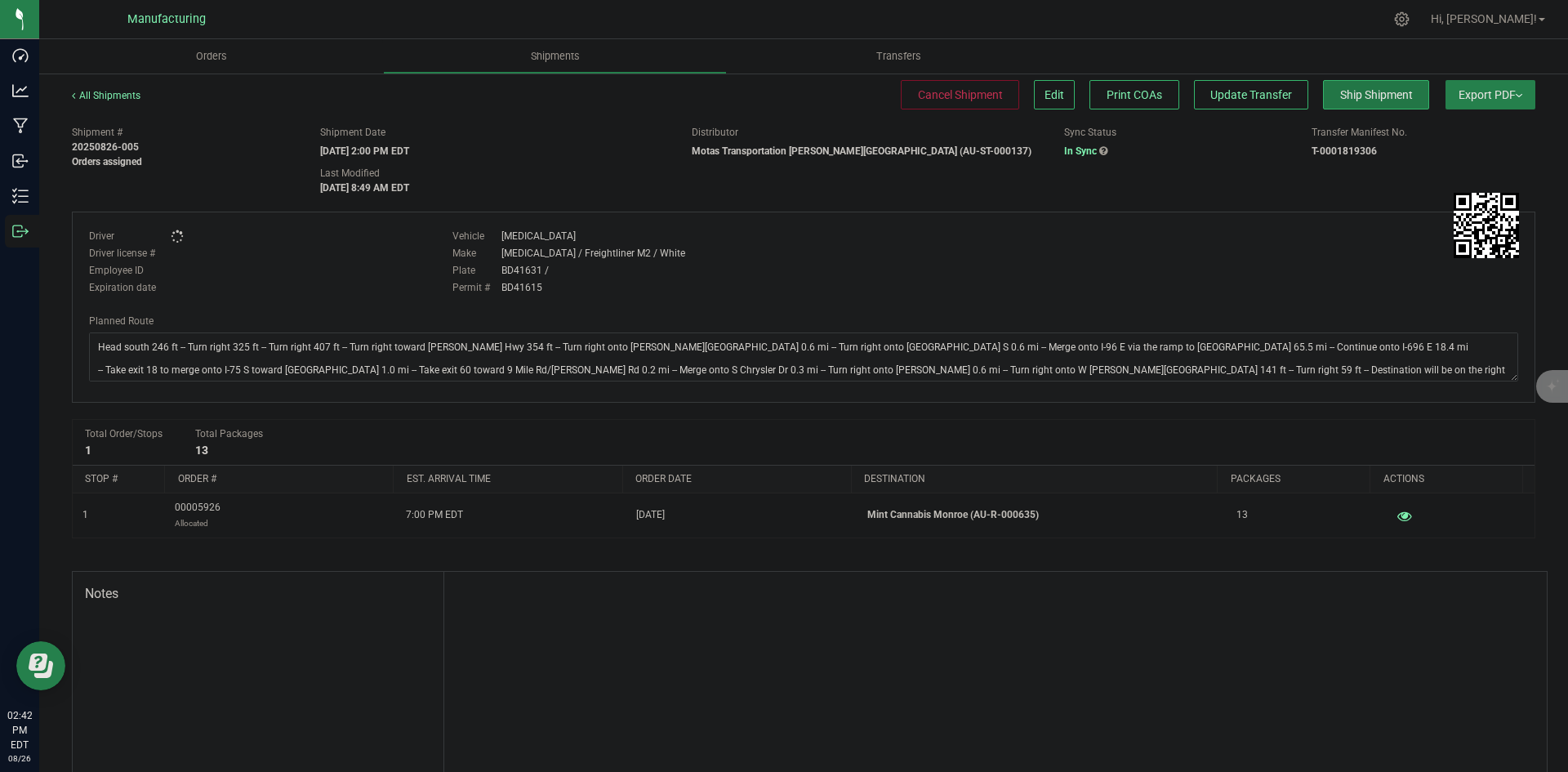
click at [1347, 100] on span "Ship Shipment" at bounding box center [1377, 94] width 73 height 13
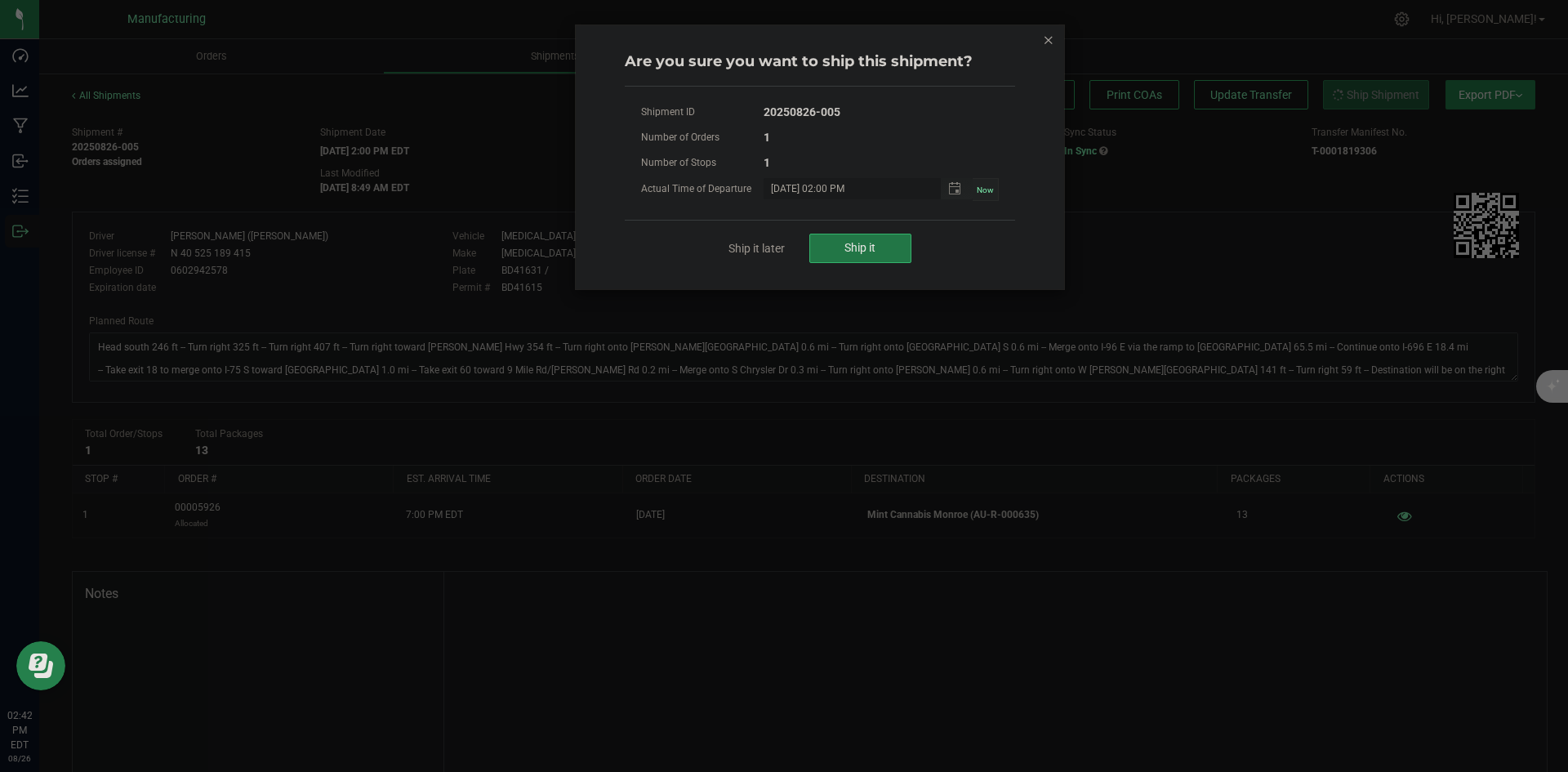
click at [855, 236] on button "Ship it" at bounding box center [861, 248] width 102 height 29
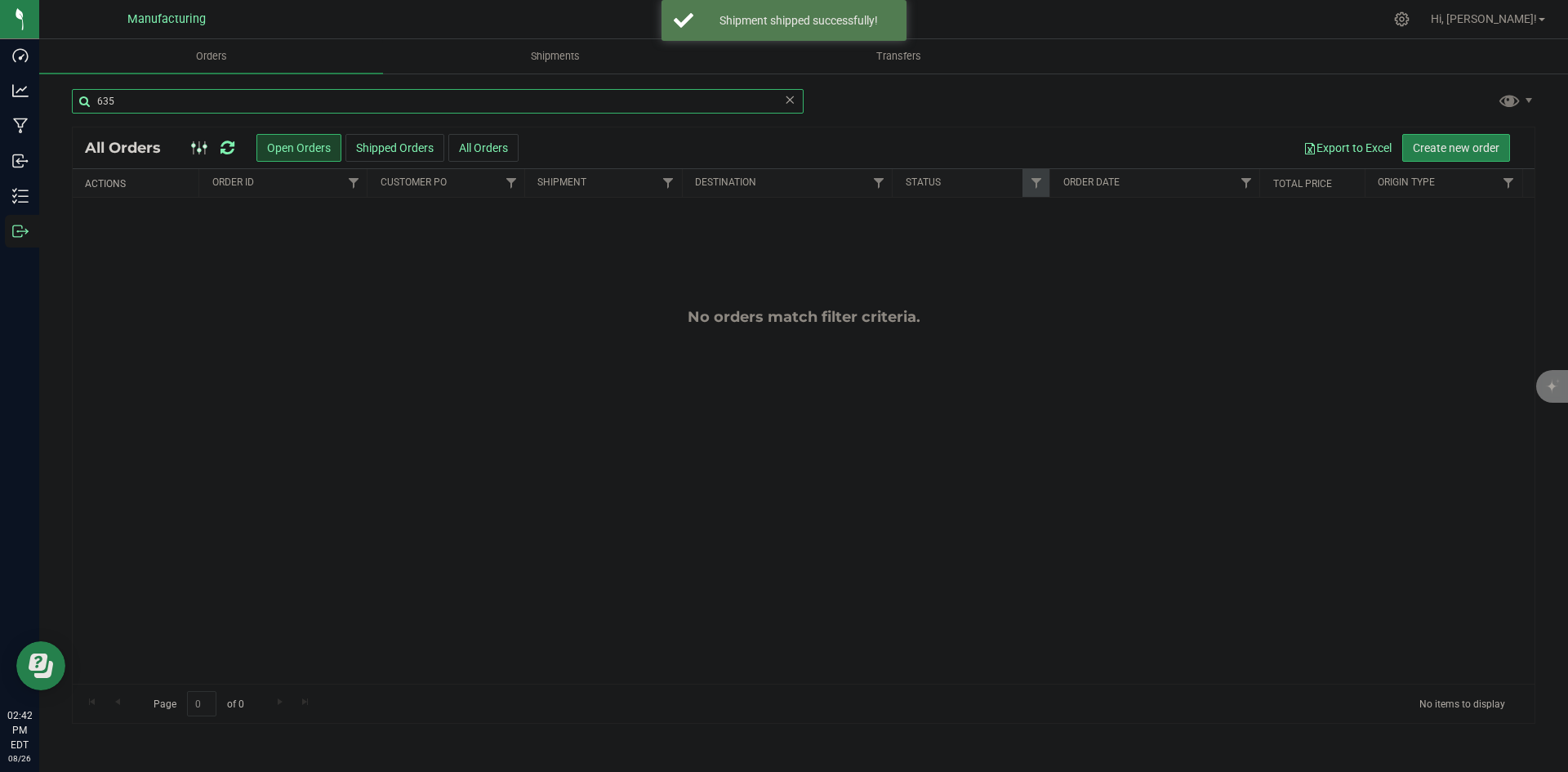
click at [130, 102] on input "635" at bounding box center [438, 102] width 732 height 25
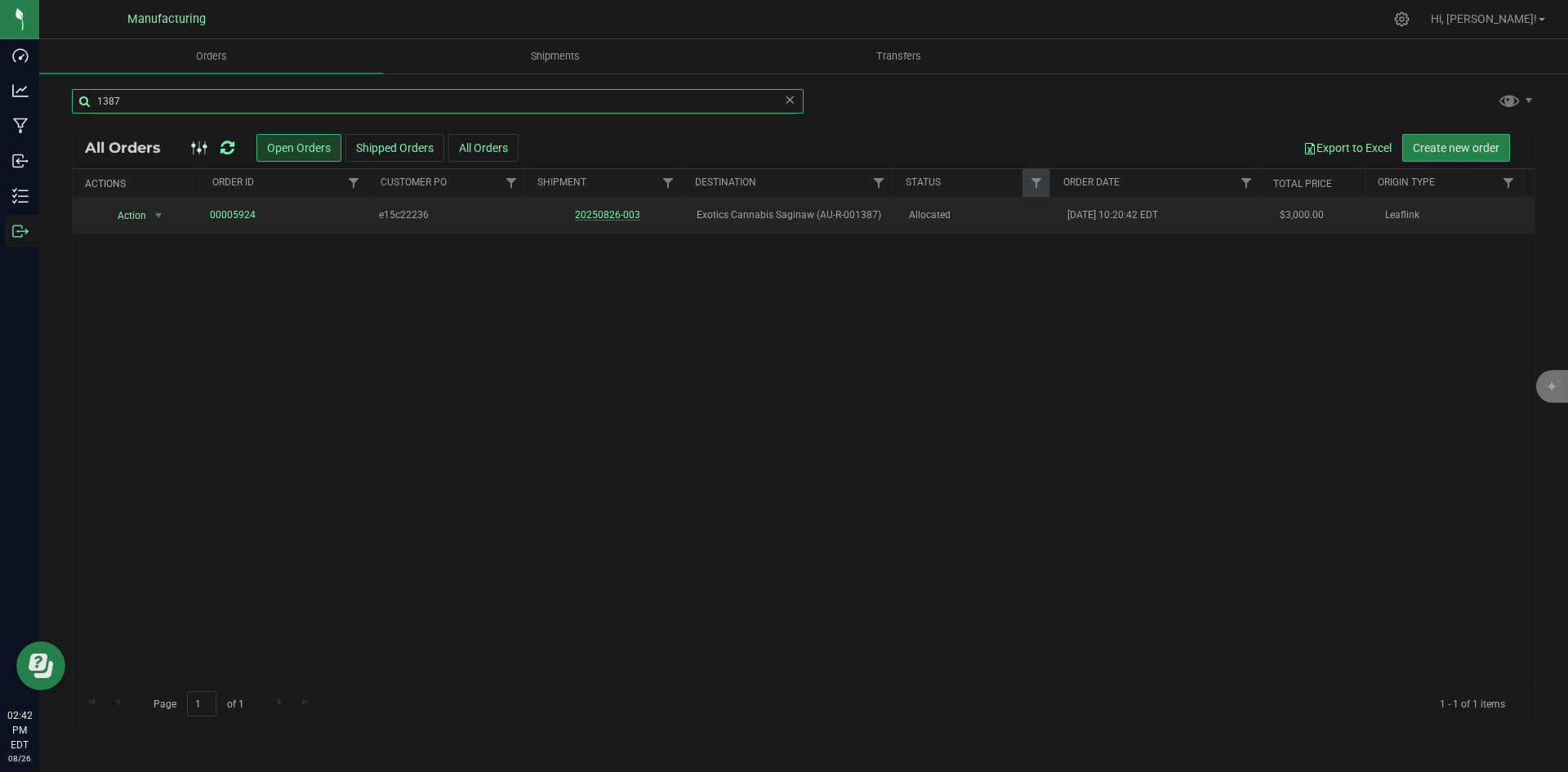
type input "1387"
click at [599, 217] on link "20250826-003" at bounding box center [607, 215] width 65 height 12
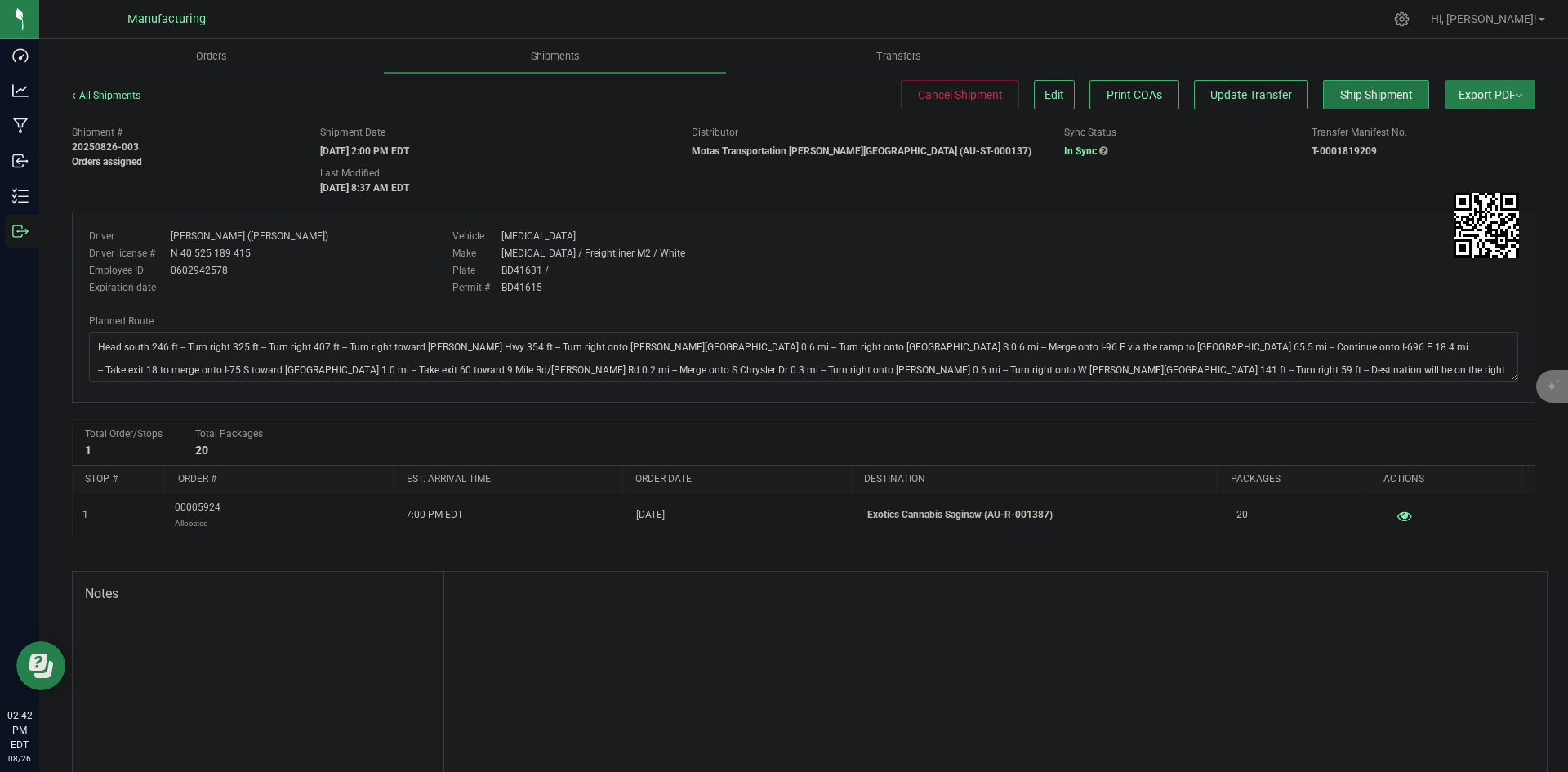
click at [1367, 94] on span "Ship Shipment" at bounding box center [1377, 94] width 73 height 13
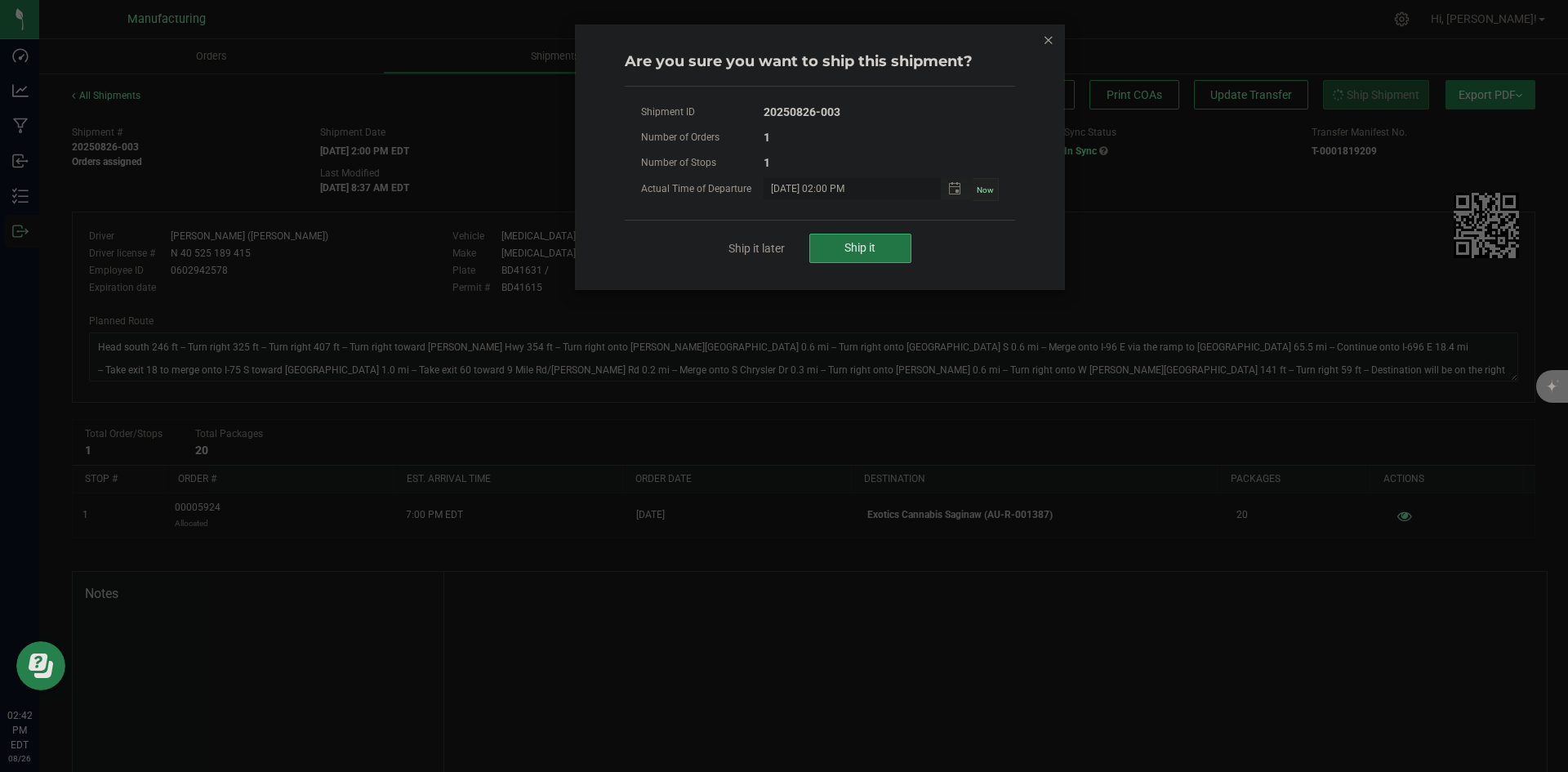
click at [872, 234] on button "Ship it" at bounding box center [861, 248] width 102 height 29
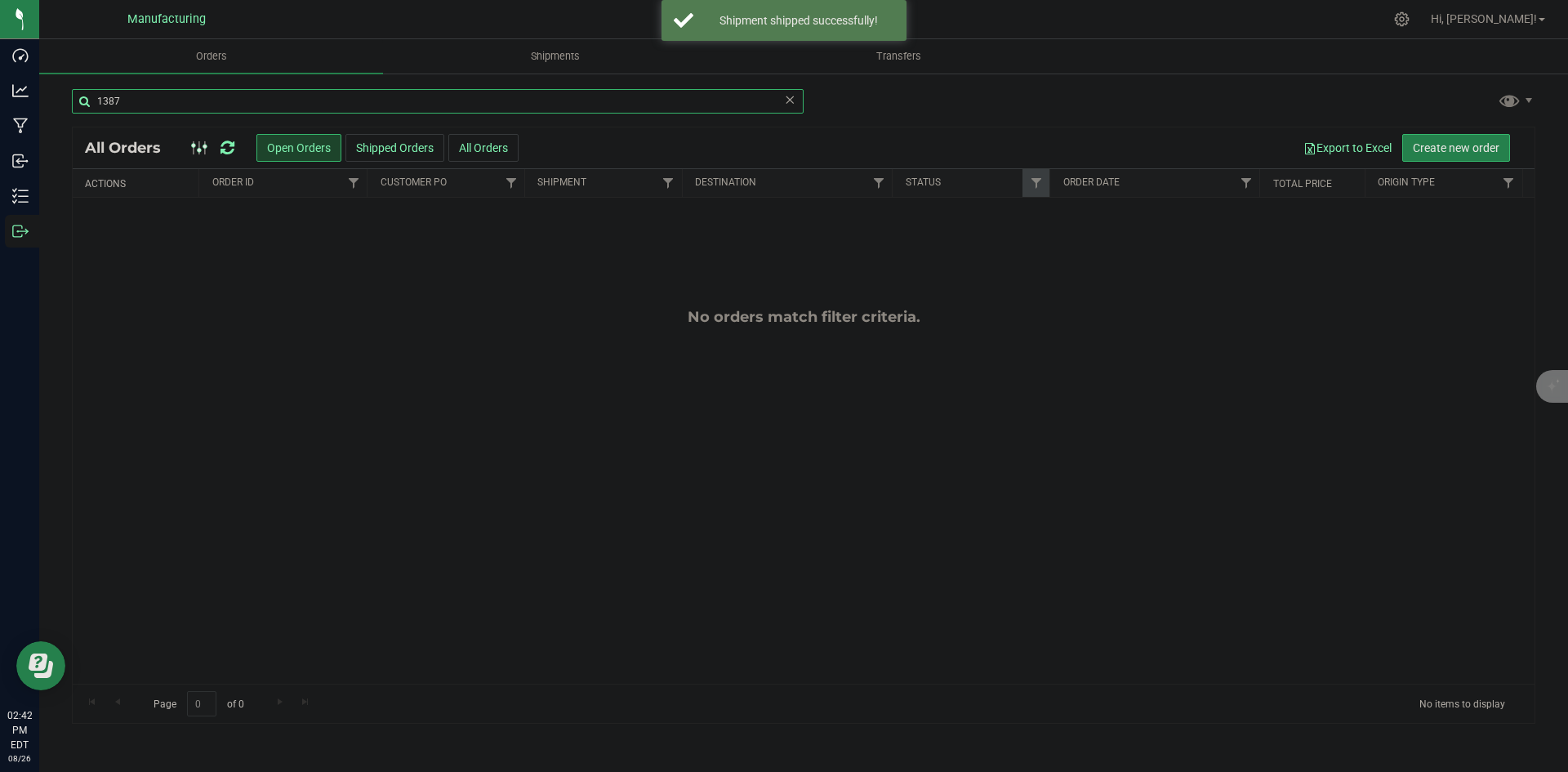
click at [128, 105] on input "1387" at bounding box center [438, 102] width 732 height 25
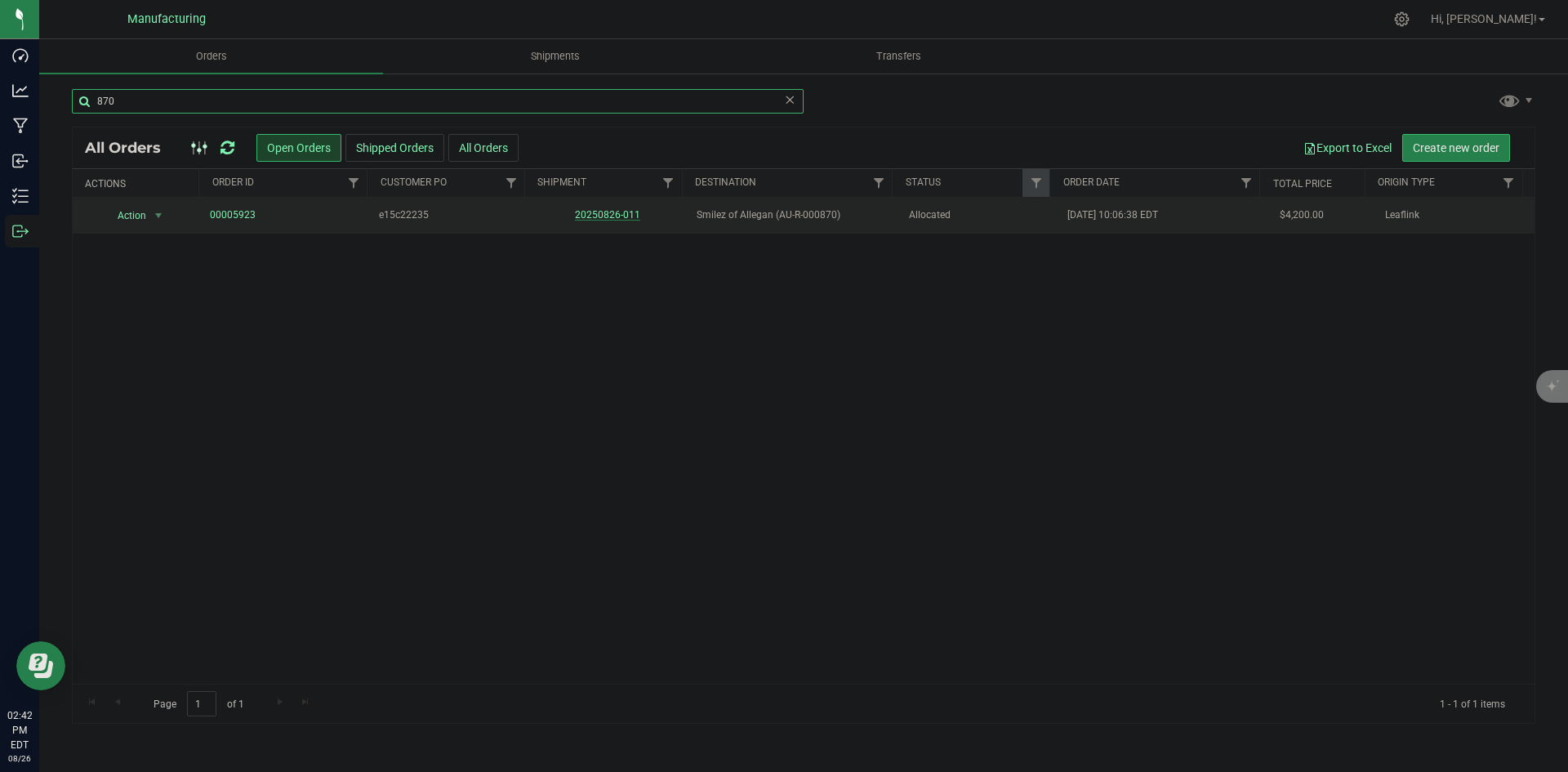
type input "870"
click at [621, 210] on link "20250826-011" at bounding box center [607, 215] width 65 height 12
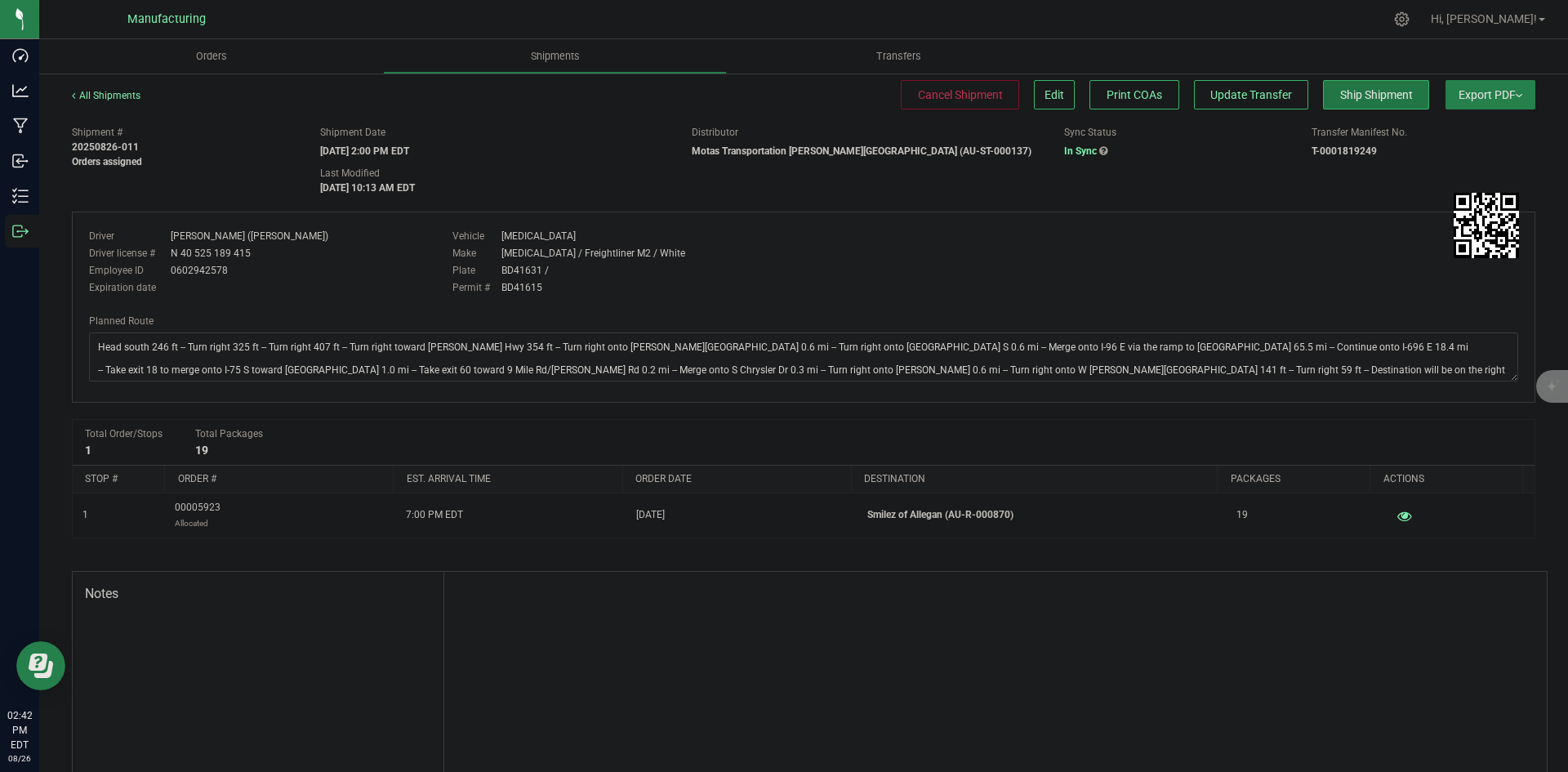
click at [1408, 98] on button "Ship Shipment" at bounding box center [1376, 94] width 106 height 29
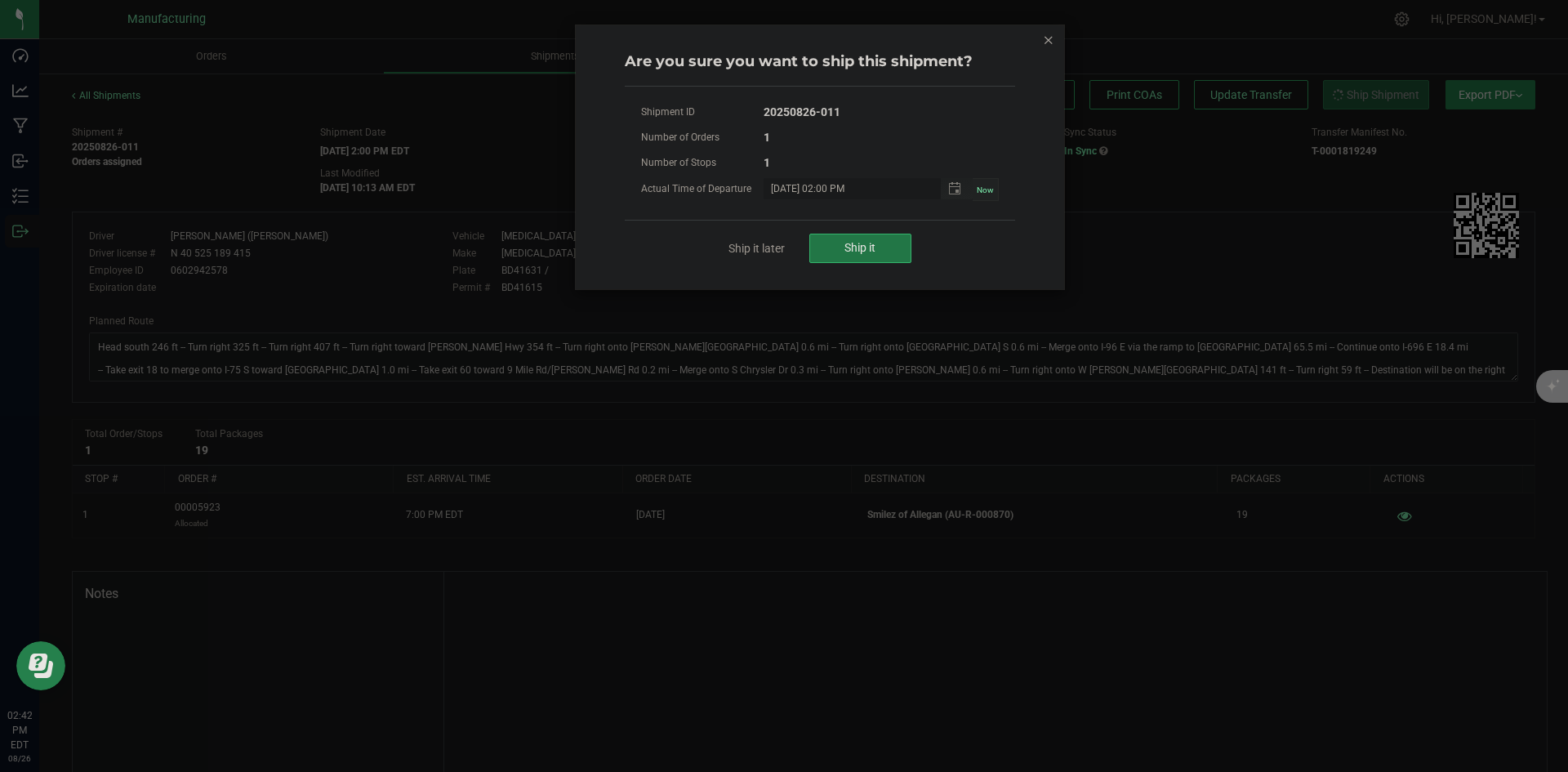
click at [864, 241] on button "Ship it" at bounding box center [861, 248] width 102 height 29
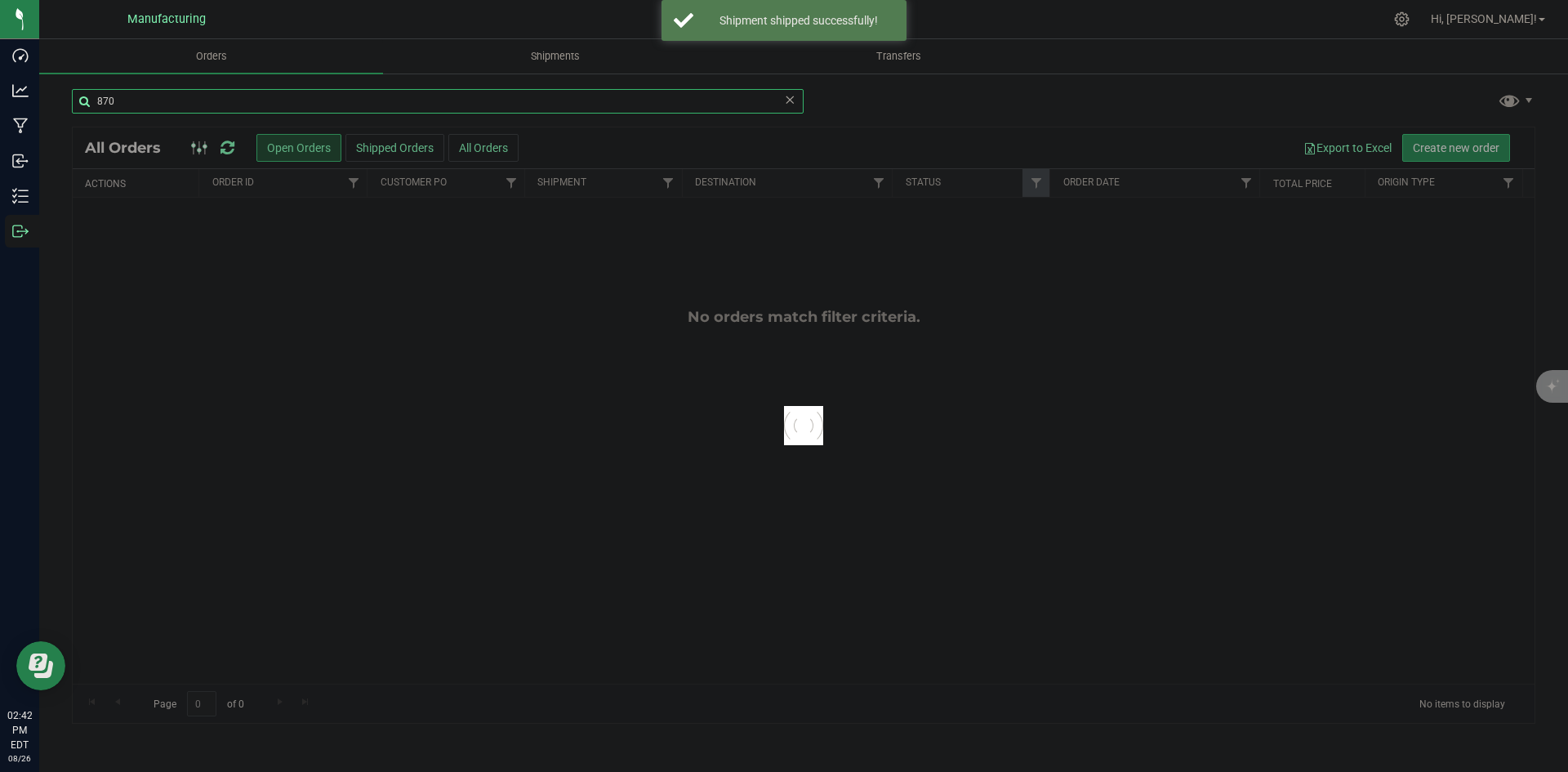
click at [119, 110] on input "870" at bounding box center [438, 102] width 732 height 25
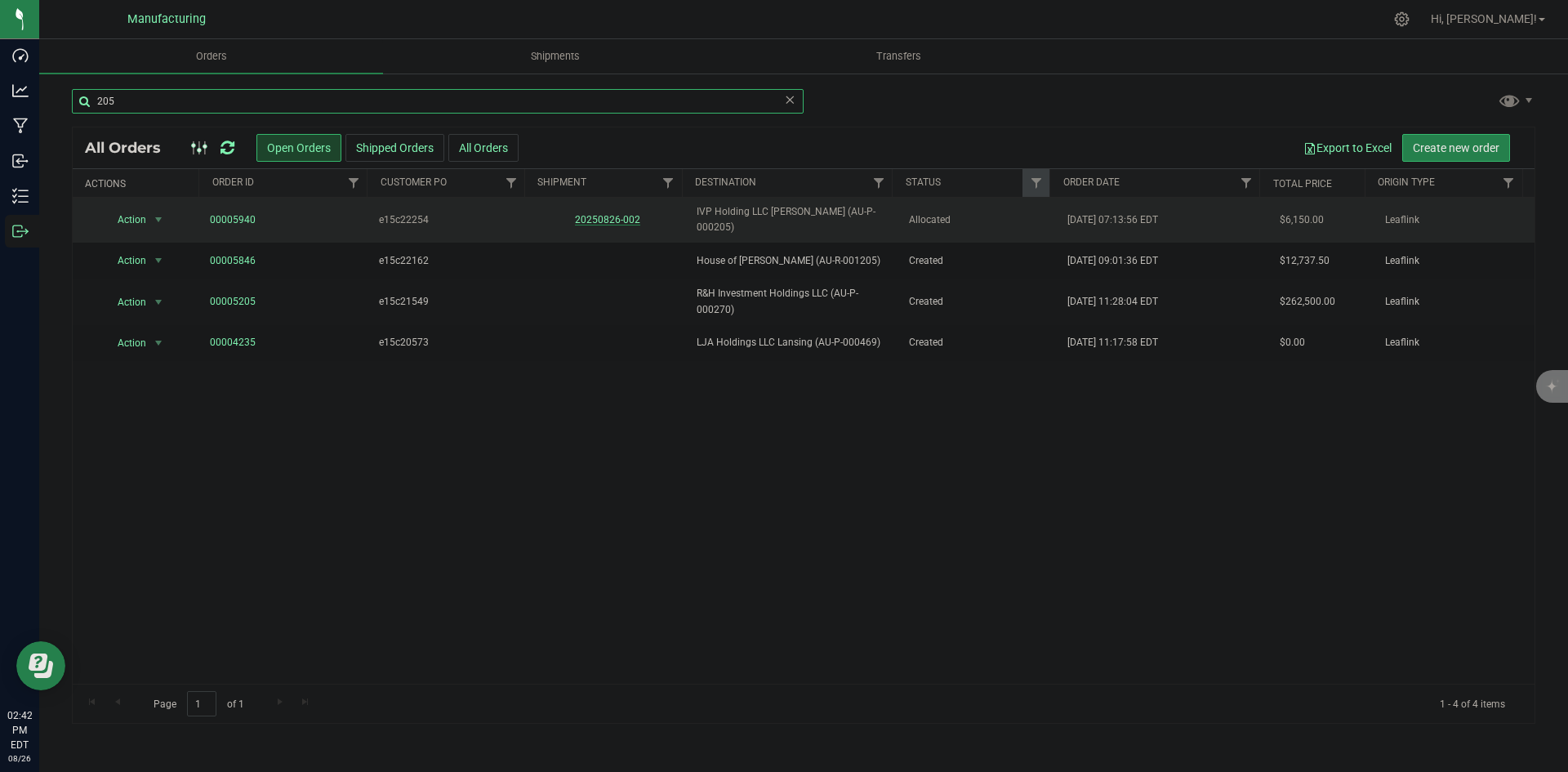
type input "205"
click at [611, 217] on link "20250826-002" at bounding box center [607, 219] width 65 height 12
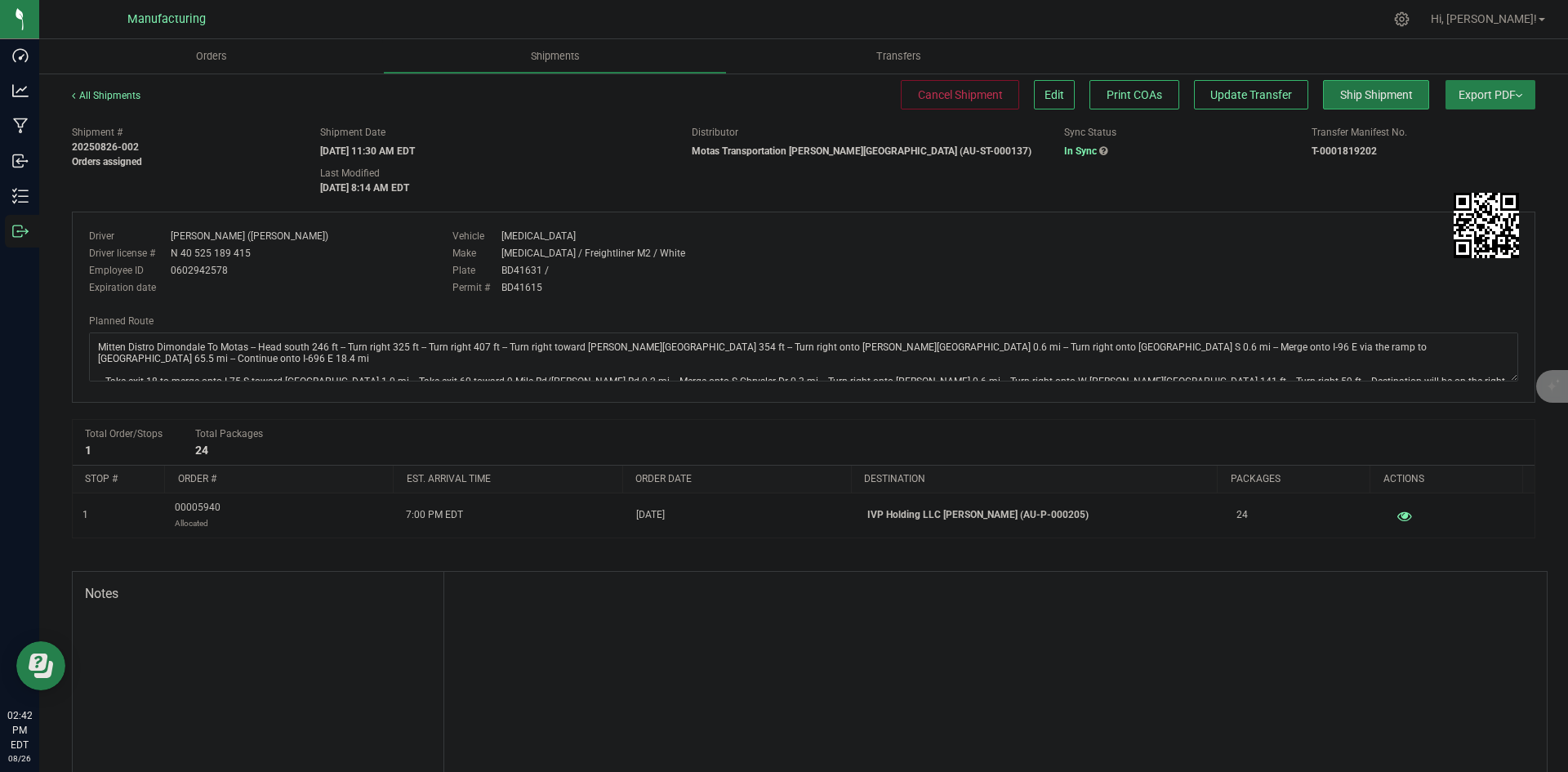
click at [1355, 103] on button "Ship Shipment" at bounding box center [1376, 94] width 106 height 29
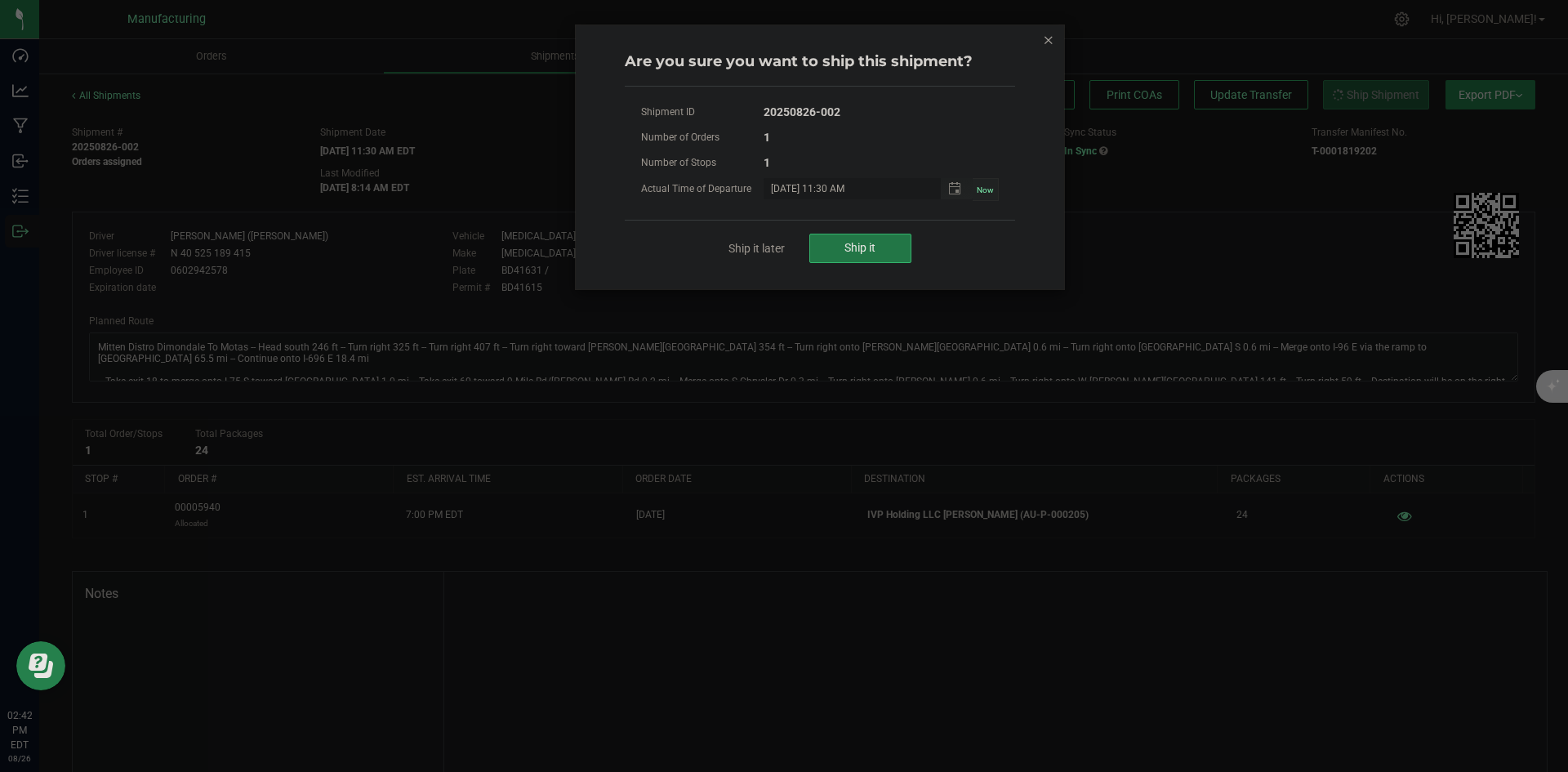
click at [845, 249] on span "Ship it" at bounding box center [860, 247] width 31 height 13
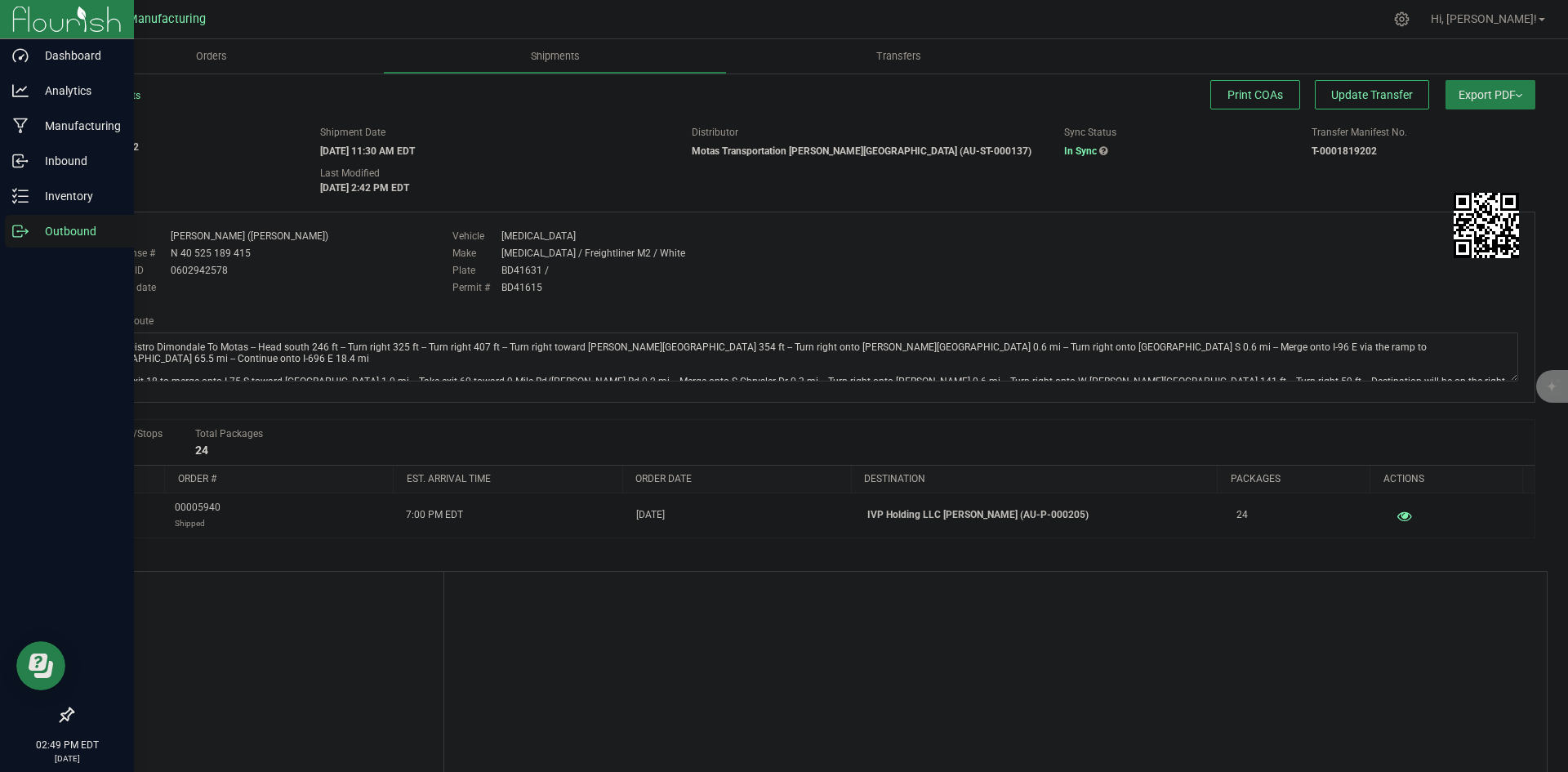
click at [27, 237] on icon at bounding box center [20, 231] width 16 height 16
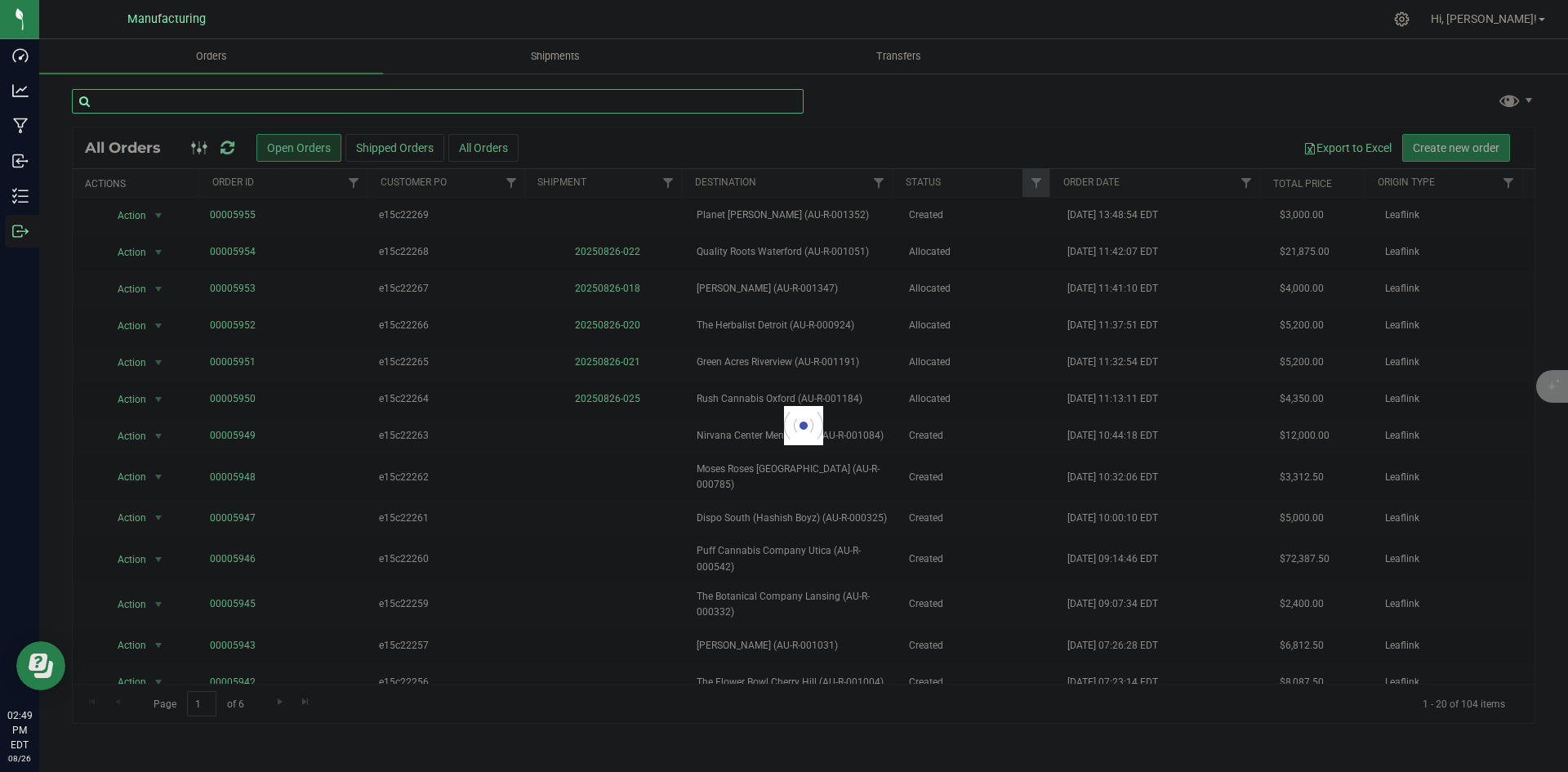
click at [308, 103] on input "text" at bounding box center [438, 102] width 732 height 25
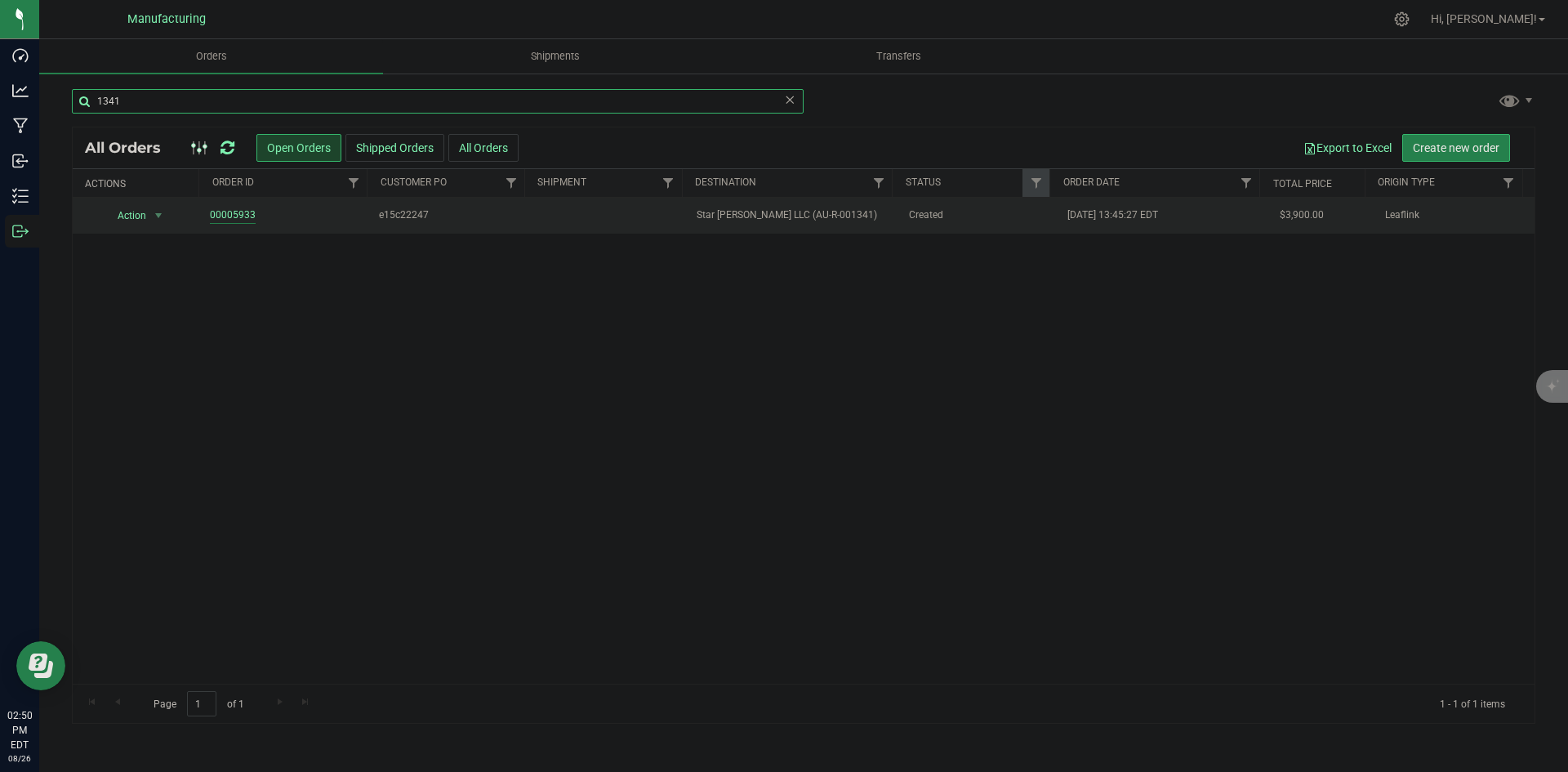
type input "1341"
drag, startPoint x: 238, startPoint y: 221, endPoint x: 290, endPoint y: 230, distance: 52.8
click at [290, 228] on td "00005933" at bounding box center [285, 216] width 170 height 36
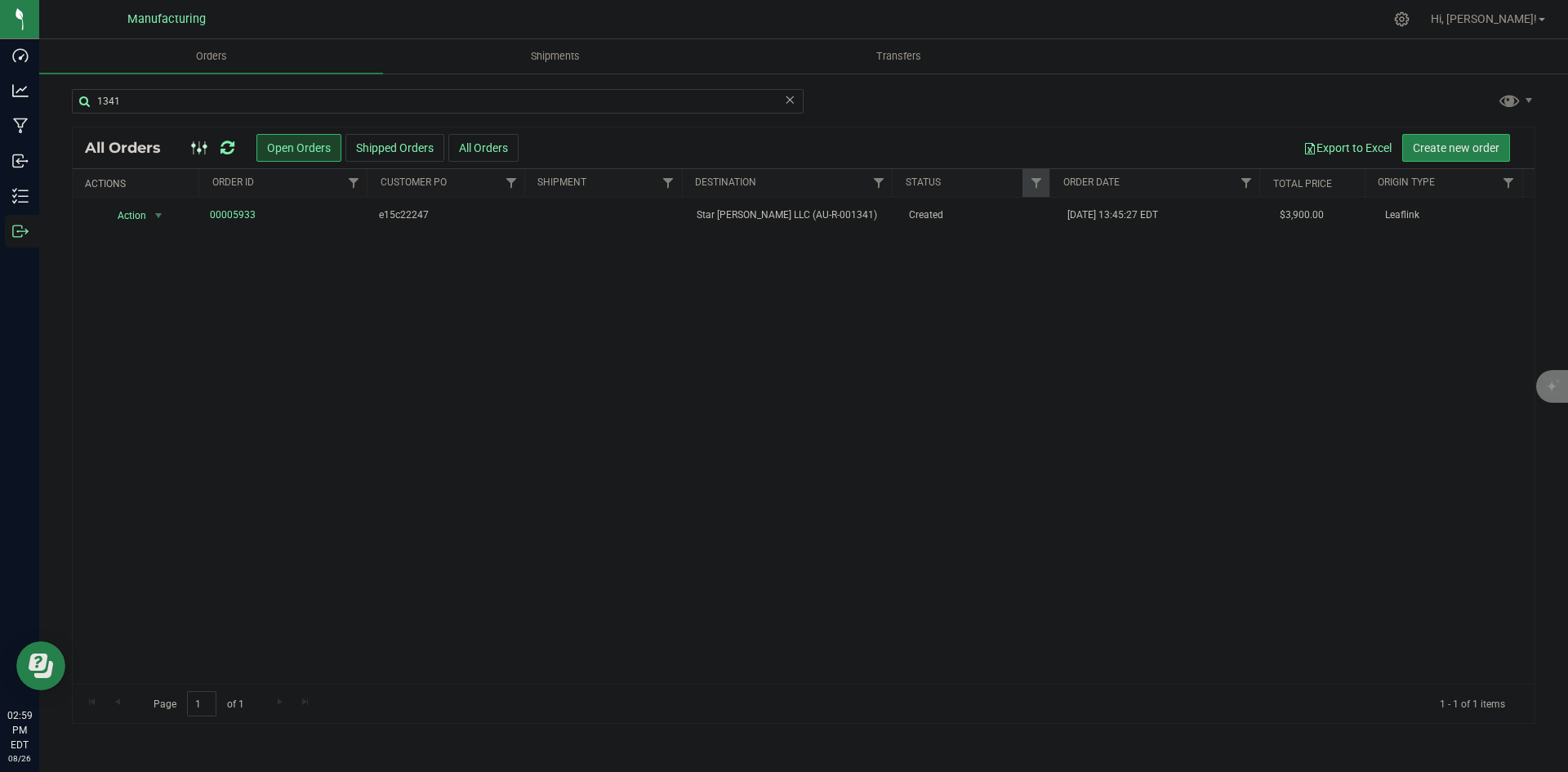
click at [226, 141] on icon at bounding box center [228, 148] width 14 height 16
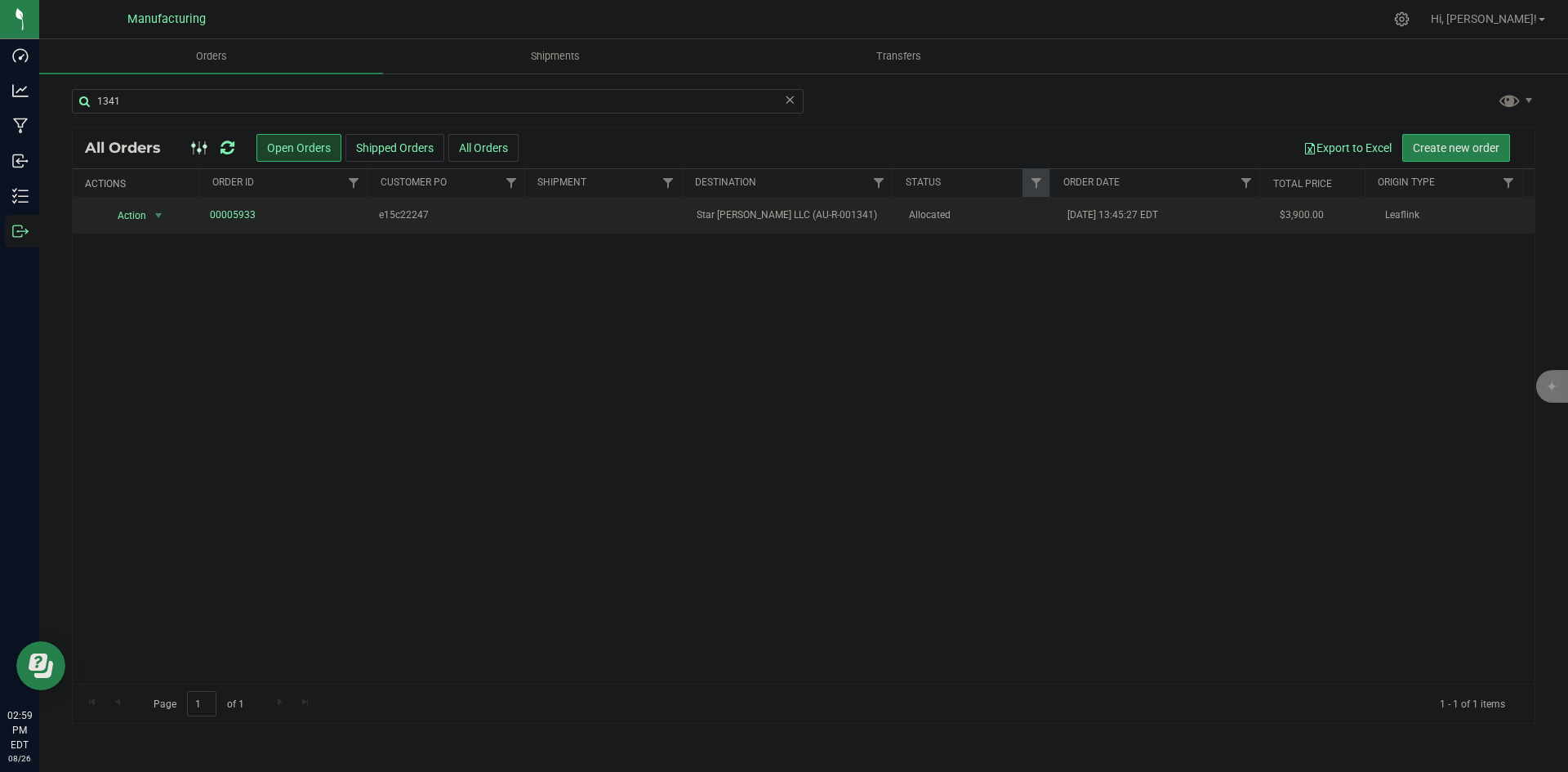
drag, startPoint x: 839, startPoint y: 230, endPoint x: 772, endPoint y: 209, distance: 70.2
click at [839, 229] on td "Star [PERSON_NAME] LLC (AU-R-001341)" at bounding box center [792, 216] width 211 height 36
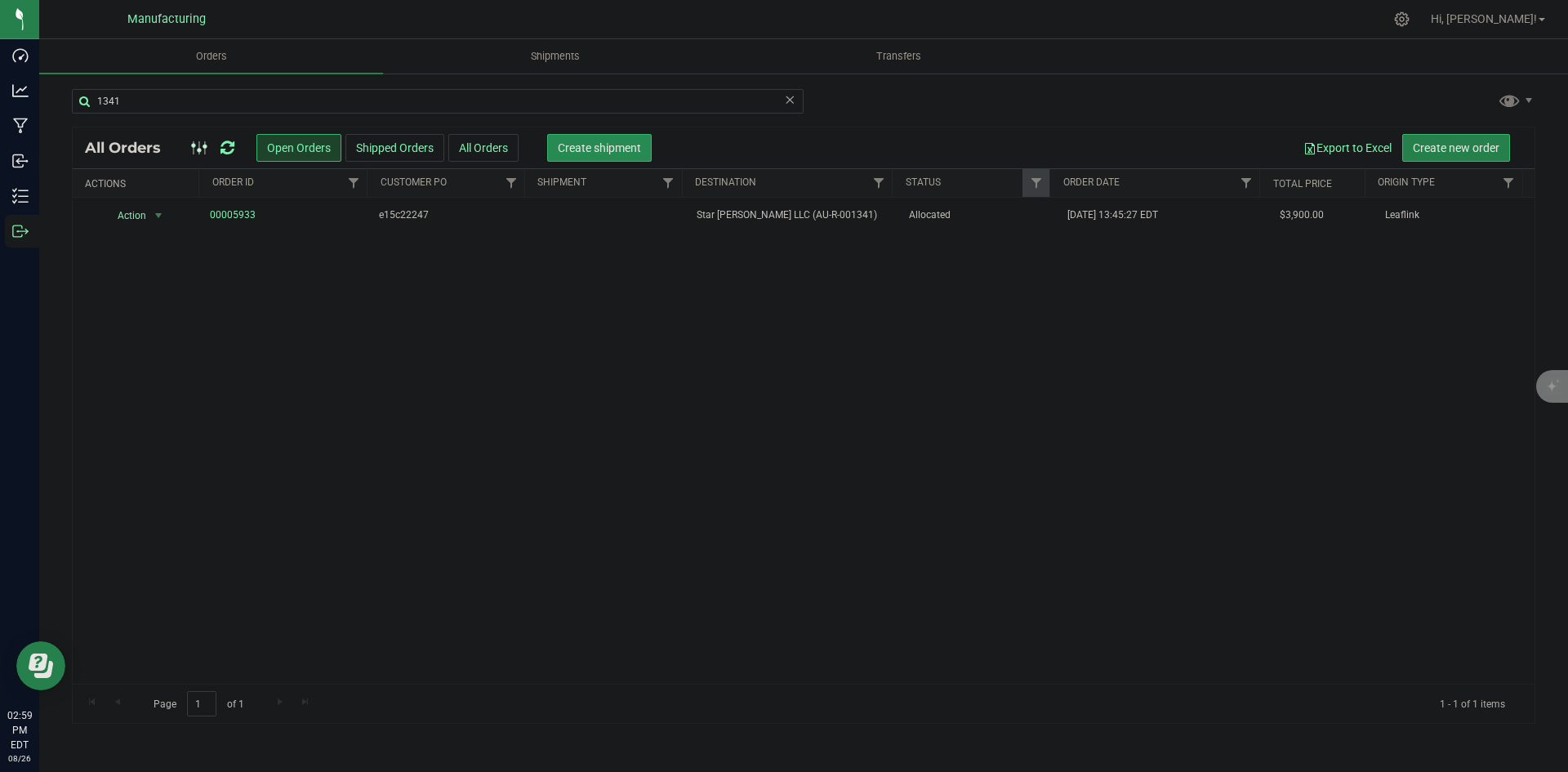
click at [610, 135] on button "Create shipment" at bounding box center [599, 147] width 104 height 28
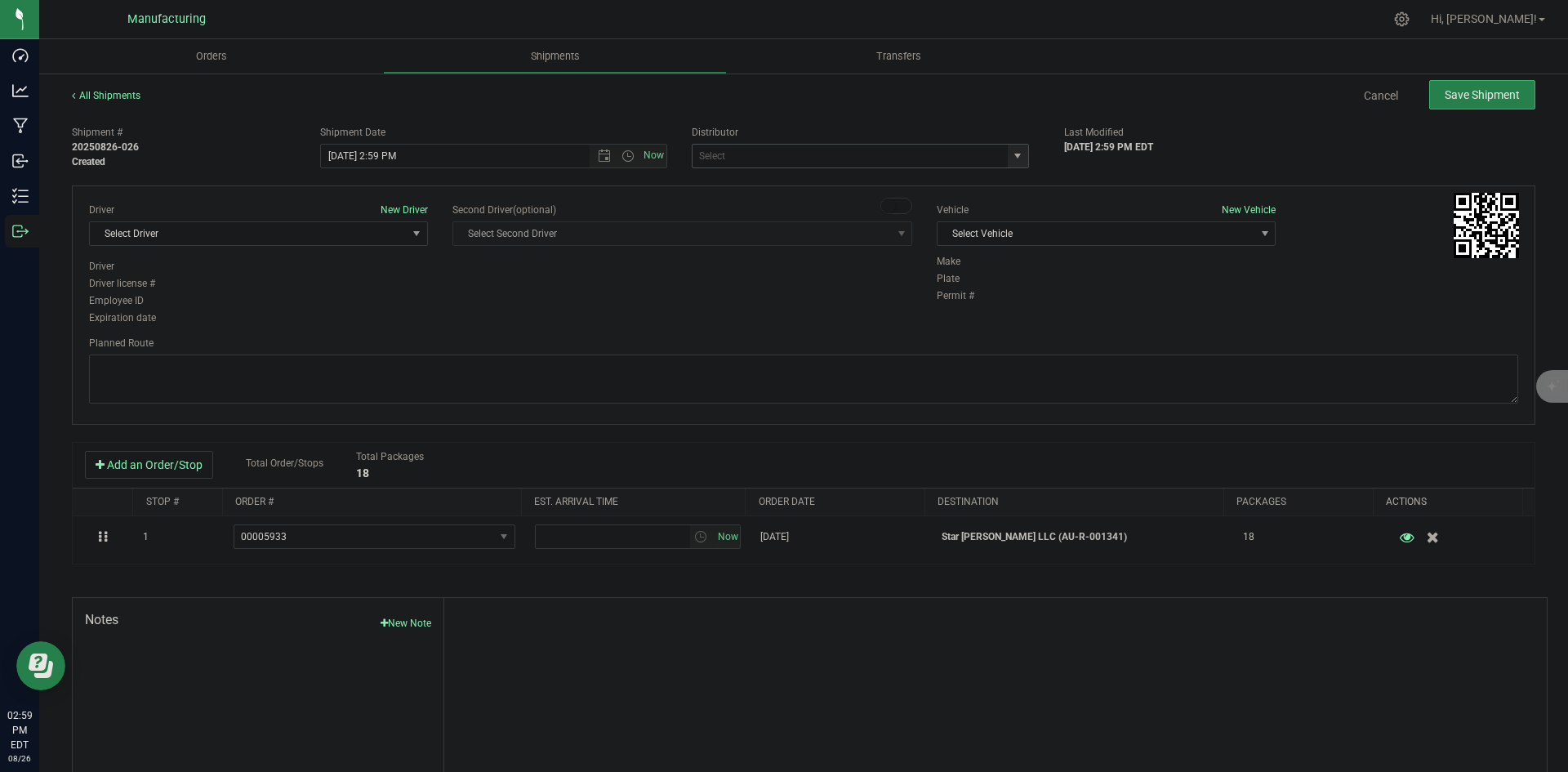
click at [1014, 162] on span "select" at bounding box center [1017, 156] width 20 height 23
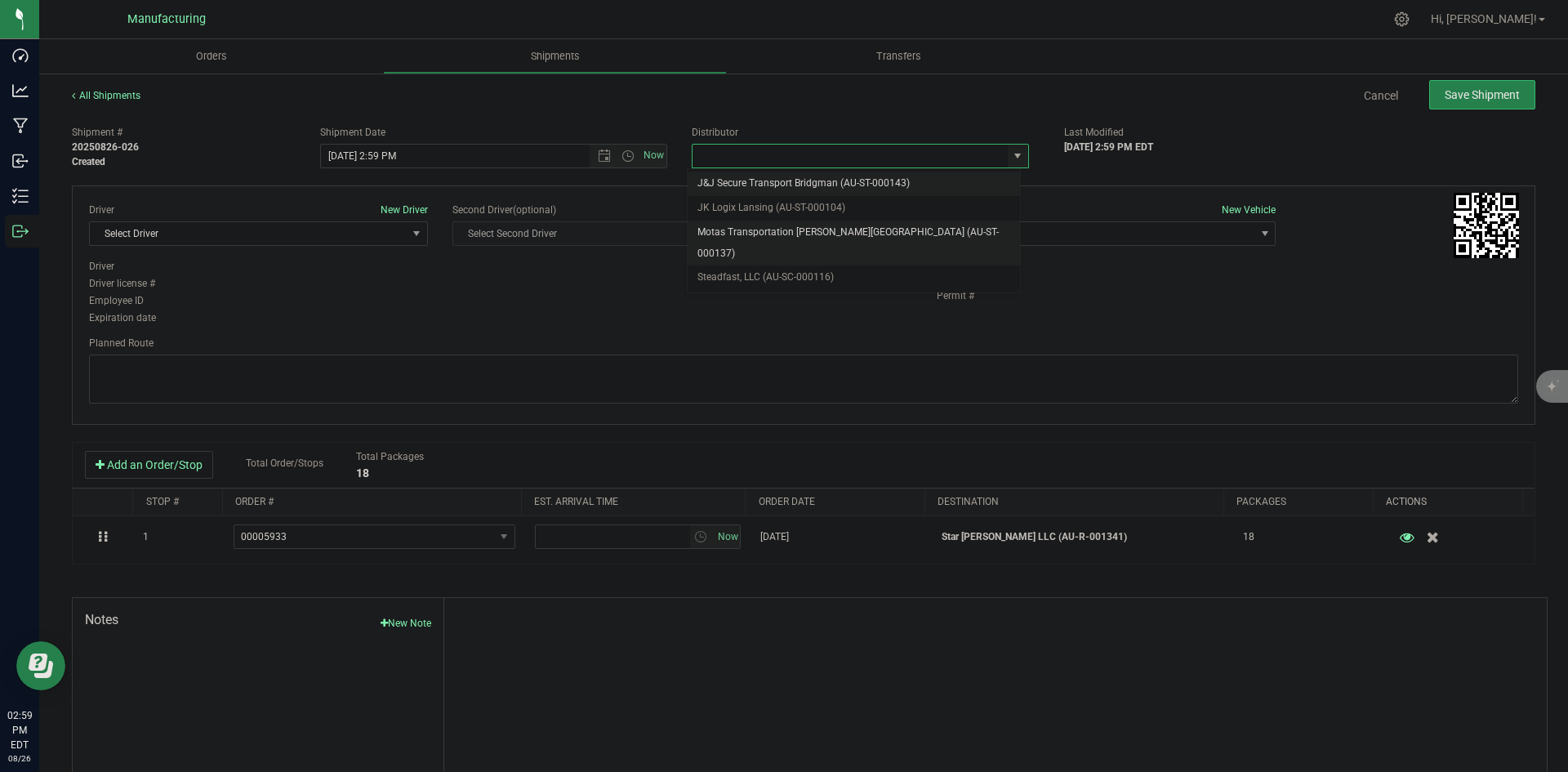
click at [844, 221] on li "Motas Transportation [PERSON_NAME][GEOGRAPHIC_DATA] (AU-ST-000137)" at bounding box center [853, 243] width 332 height 45
type input "Motas Transportation [PERSON_NAME][GEOGRAPHIC_DATA] (AU-ST-000137)"
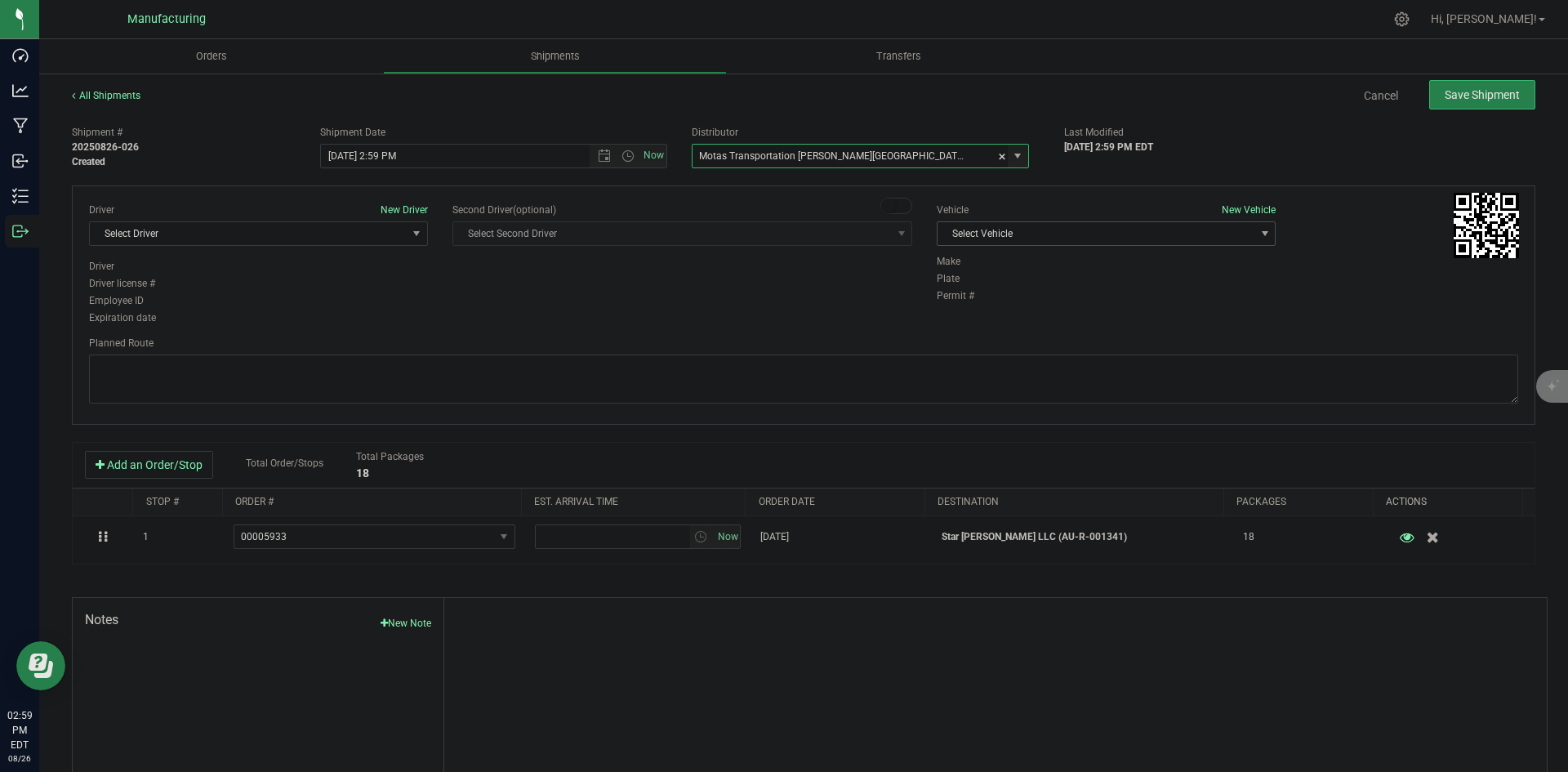
click at [1100, 241] on span "Select Vehicle" at bounding box center [1097, 234] width 317 height 23
click at [989, 308] on li "[MEDICAL_DATA]" at bounding box center [1098, 311] width 334 height 25
click at [380, 232] on span "Select Driver" at bounding box center [249, 234] width 317 height 23
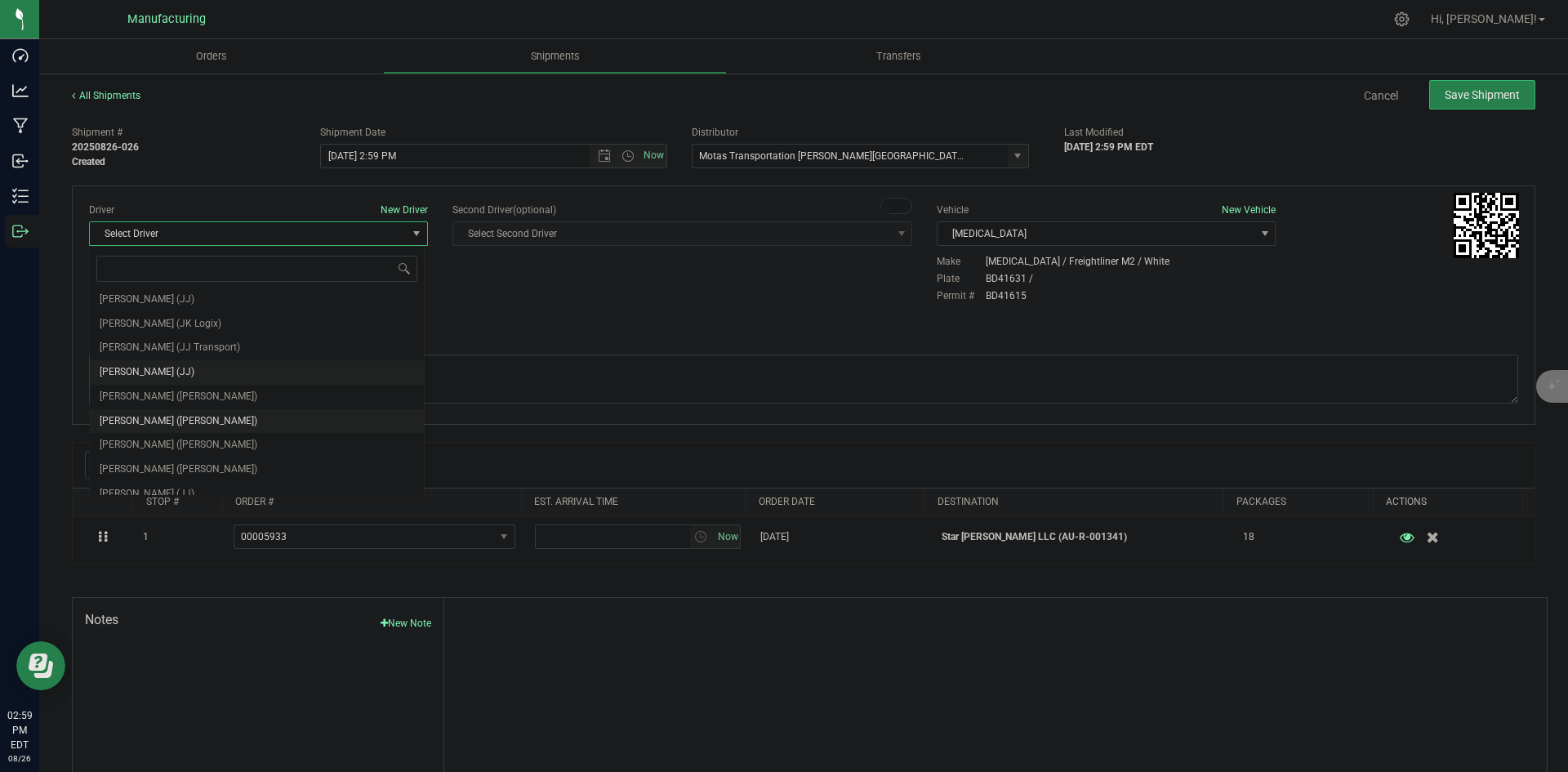
scroll to position [86, 0]
drag, startPoint x: 176, startPoint y: 388, endPoint x: 189, endPoint y: 382, distance: 14.3
click at [176, 388] on span "[PERSON_NAME] ([PERSON_NAME])" at bounding box center [178, 387] width 158 height 21
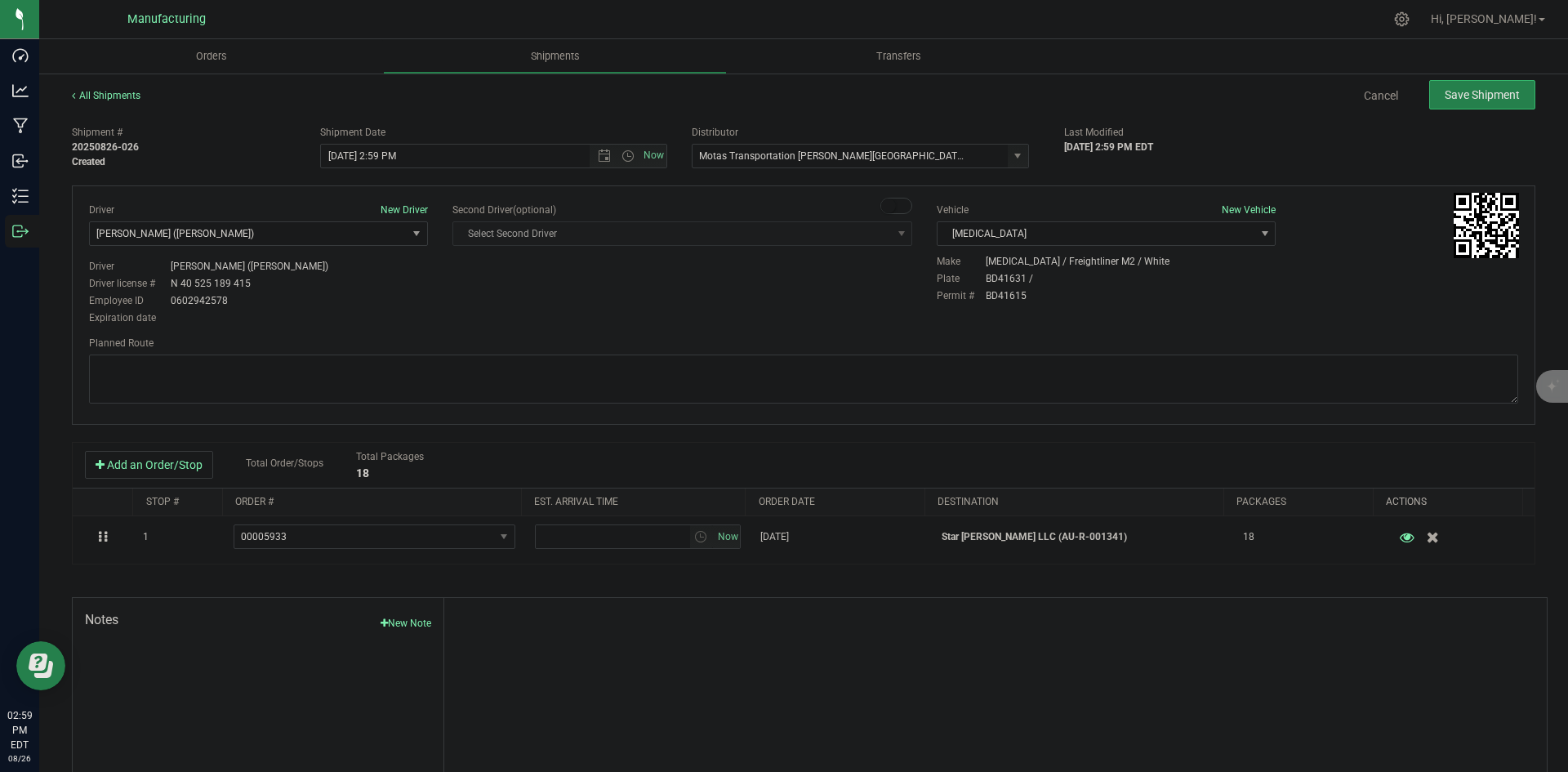
drag, startPoint x: 480, startPoint y: 300, endPoint x: 533, endPoint y: 259, distance: 67.0
click at [486, 297] on div "Driver New Driver [PERSON_NAME] ([PERSON_NAME]) Select Driver [PERSON_NAME] (JK…" at bounding box center [804, 265] width 1454 height 125
click at [628, 160] on span "Open the time view" at bounding box center [628, 156] width 13 height 13
click at [360, 274] on li "2:00 PM" at bounding box center [489, 281] width 341 height 21
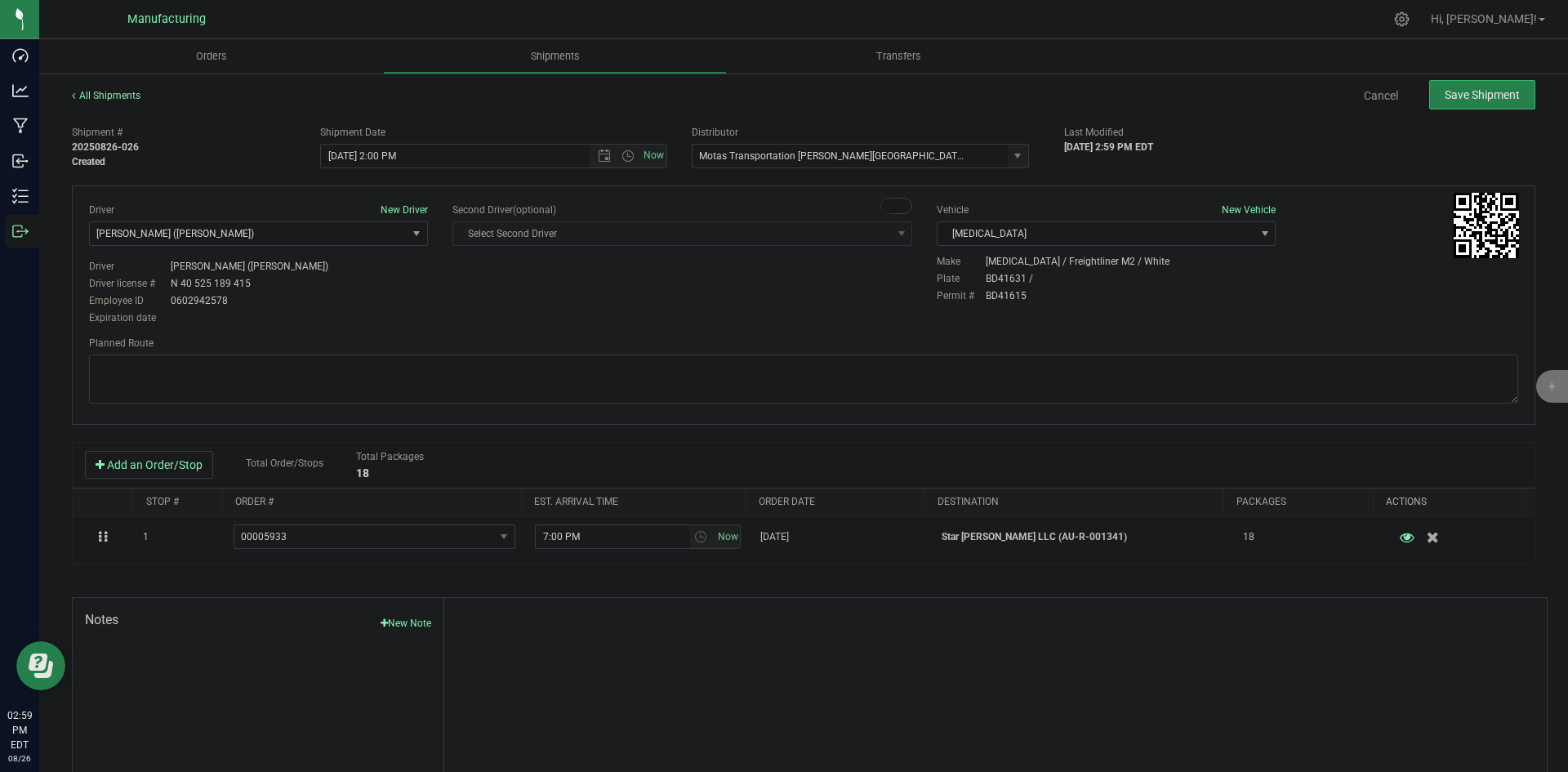
click at [467, 283] on div "Driver New Driver [PERSON_NAME] ([PERSON_NAME]) Select Driver [PERSON_NAME] (JK…" at bounding box center [804, 265] width 1454 height 125
click at [604, 153] on span "Open the date view" at bounding box center [604, 156] width 13 height 13
click at [408, 345] on link "27" at bounding box center [404, 348] width 24 height 25
type input "[DATE] 2:00 PM"
click at [683, 348] on div "Planned Route" at bounding box center [804, 343] width 1430 height 15
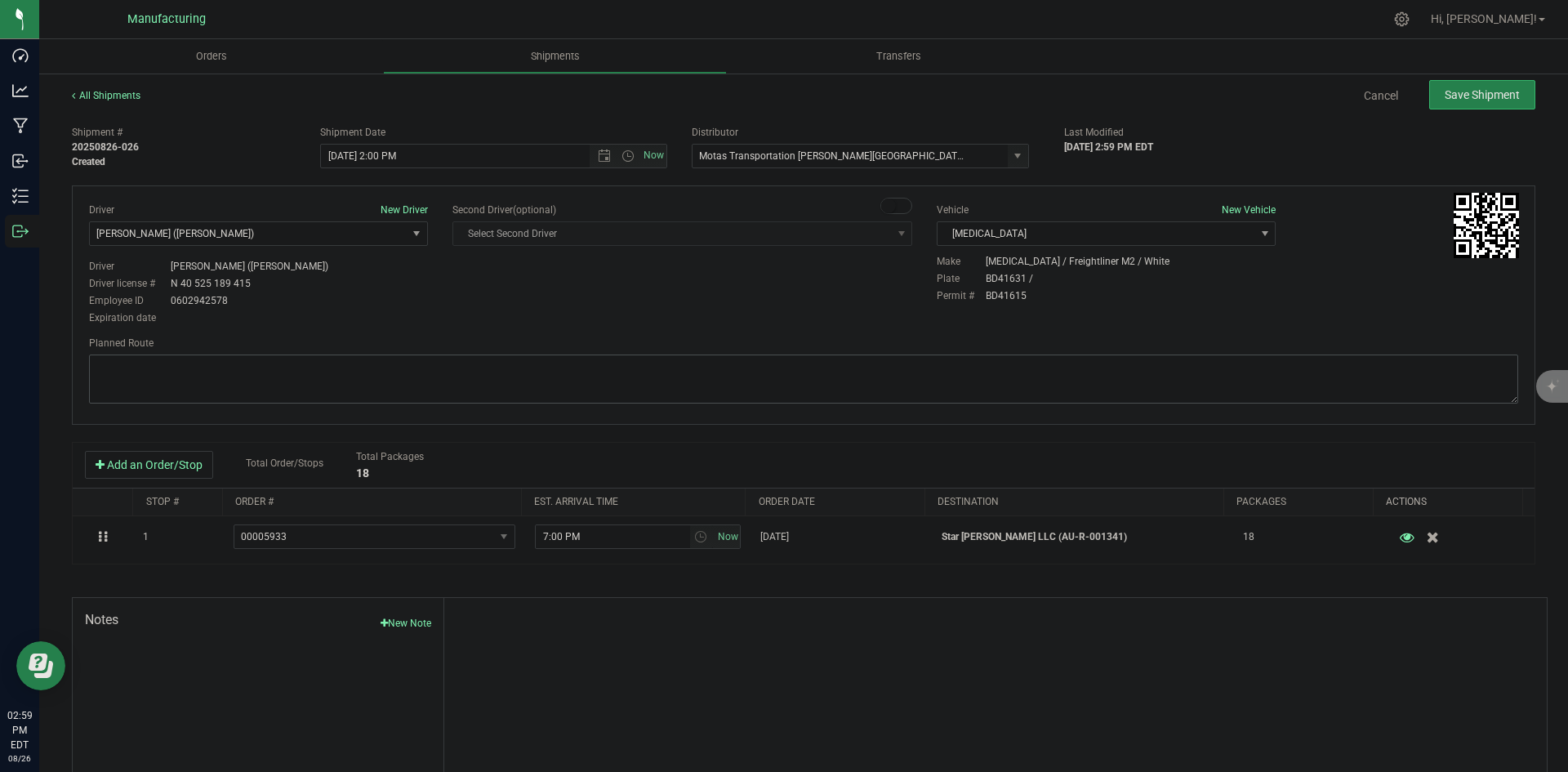
click at [982, 355] on div "Planned Route" at bounding box center [804, 372] width 1430 height 72
click at [931, 359] on textarea at bounding box center [804, 379] width 1430 height 49
paste textarea "Head south 246 ft -- Turn right 325 ft -- Turn right 407 ft -- Turn right towar…"
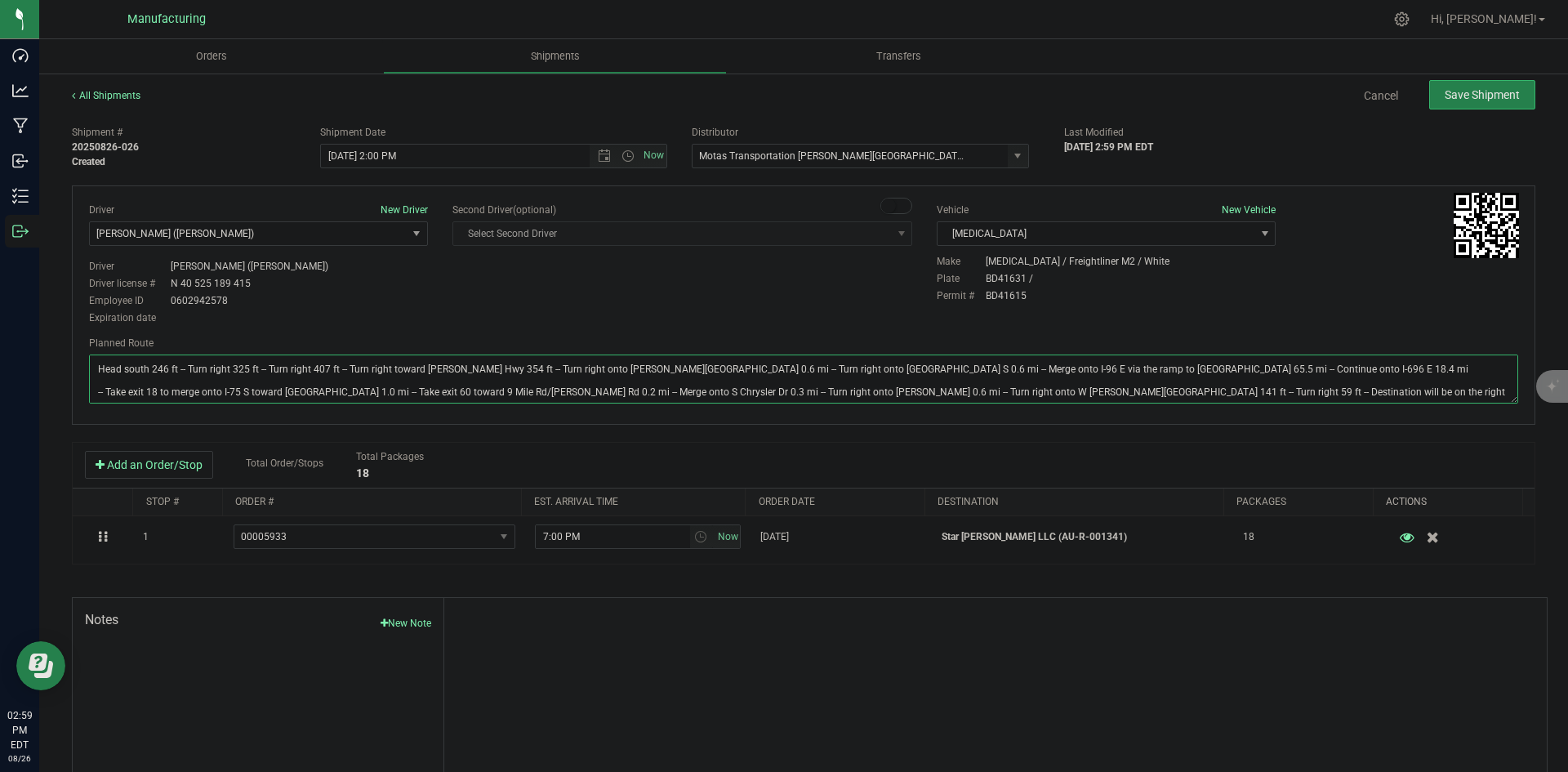
type textarea "Head south 246 ft -- Turn right 325 ft -- Turn right 407 ft -- Turn right towar…"
drag, startPoint x: 821, startPoint y: 300, endPoint x: 844, endPoint y: 283, distance: 28.6
click at [826, 298] on div "Driver New Driver [PERSON_NAME] ([PERSON_NAME]) Select Driver [PERSON_NAME] (JK…" at bounding box center [804, 265] width 1454 height 125
click at [1474, 90] on span "Save Shipment" at bounding box center [1482, 94] width 75 height 13
type input "[DATE] 6:00 PM"
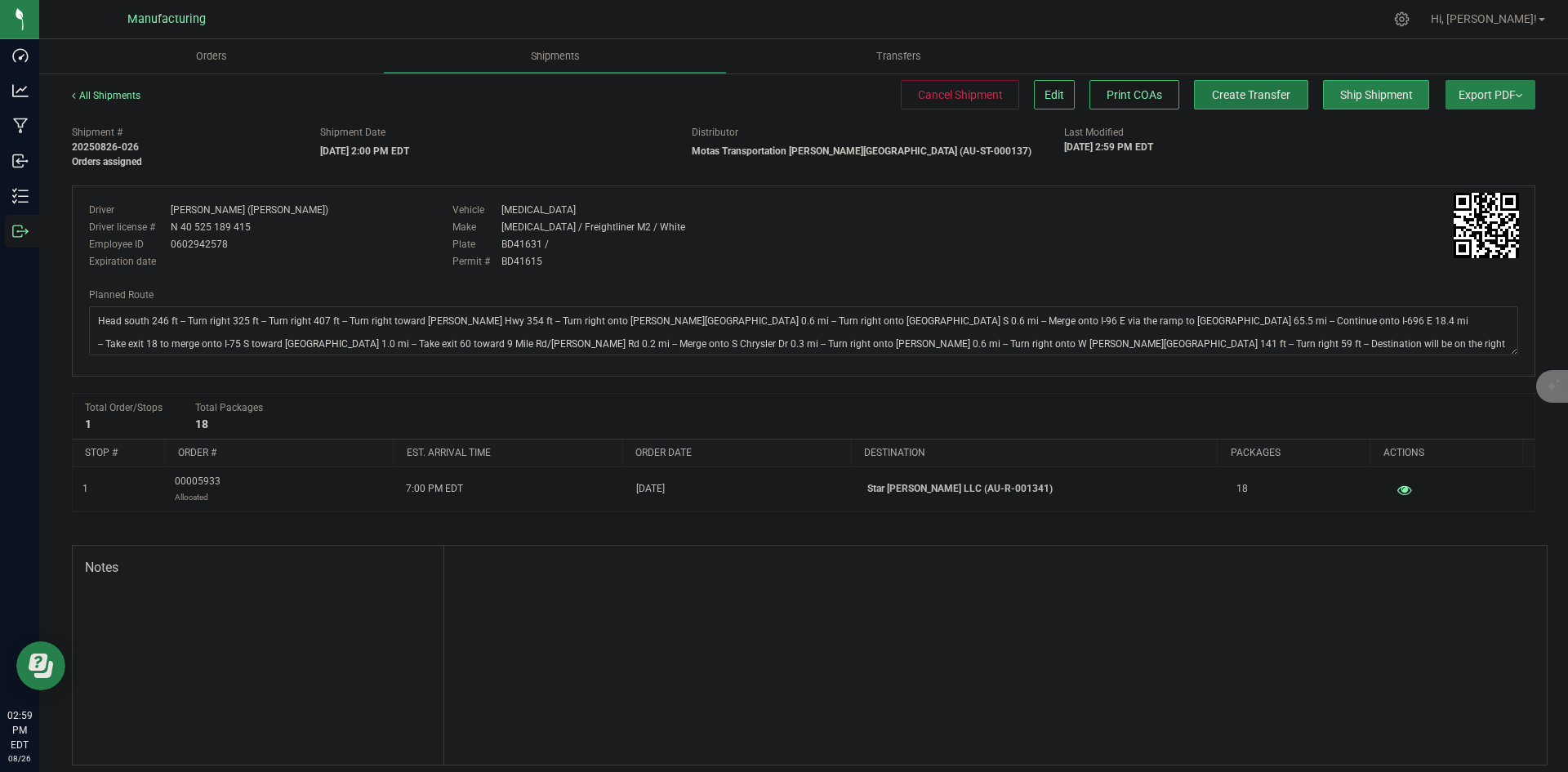
click at [1213, 96] on span "Create Transfer" at bounding box center [1252, 94] width 78 height 13
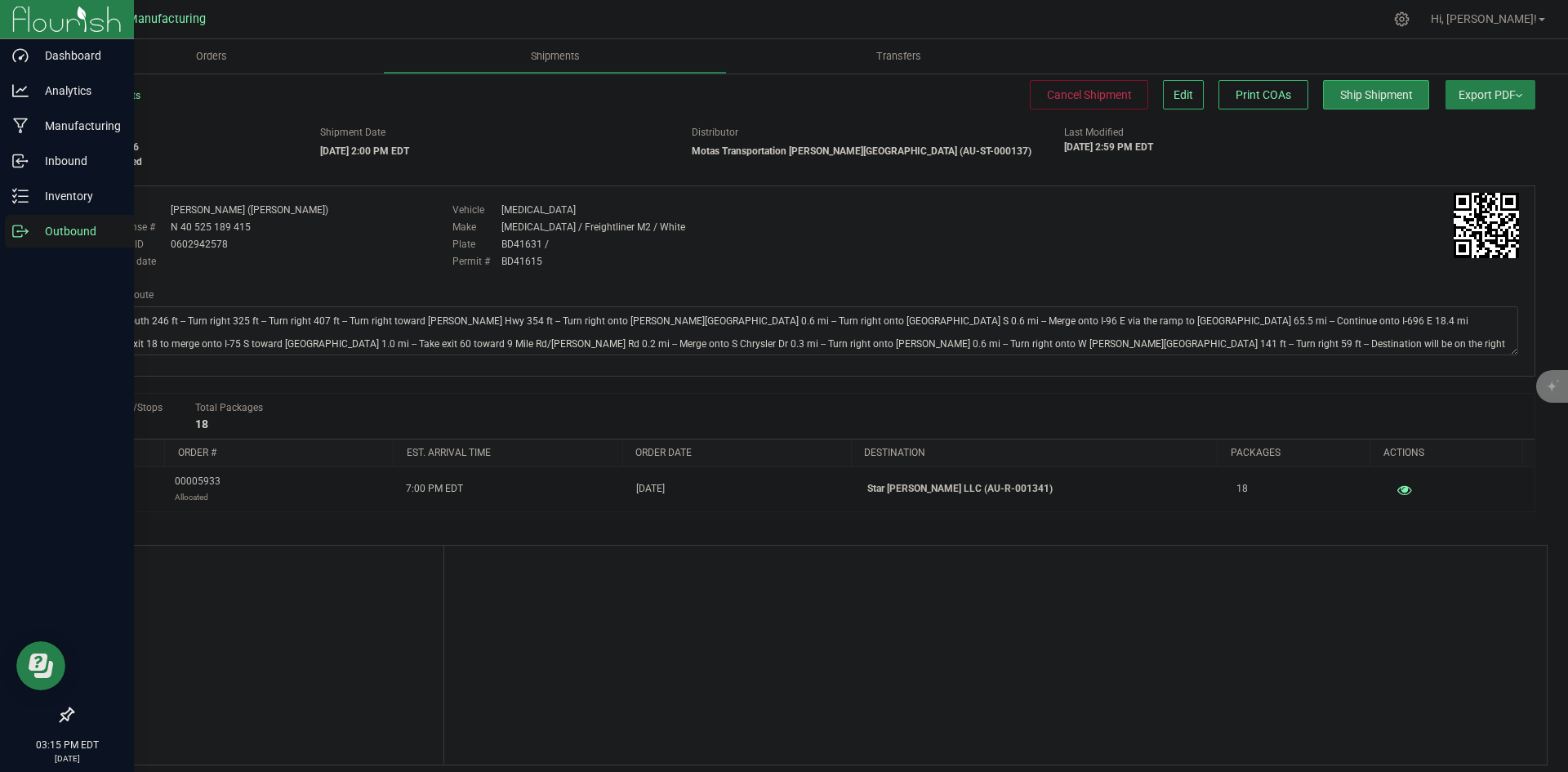
click at [23, 237] on icon at bounding box center [20, 231] width 16 height 16
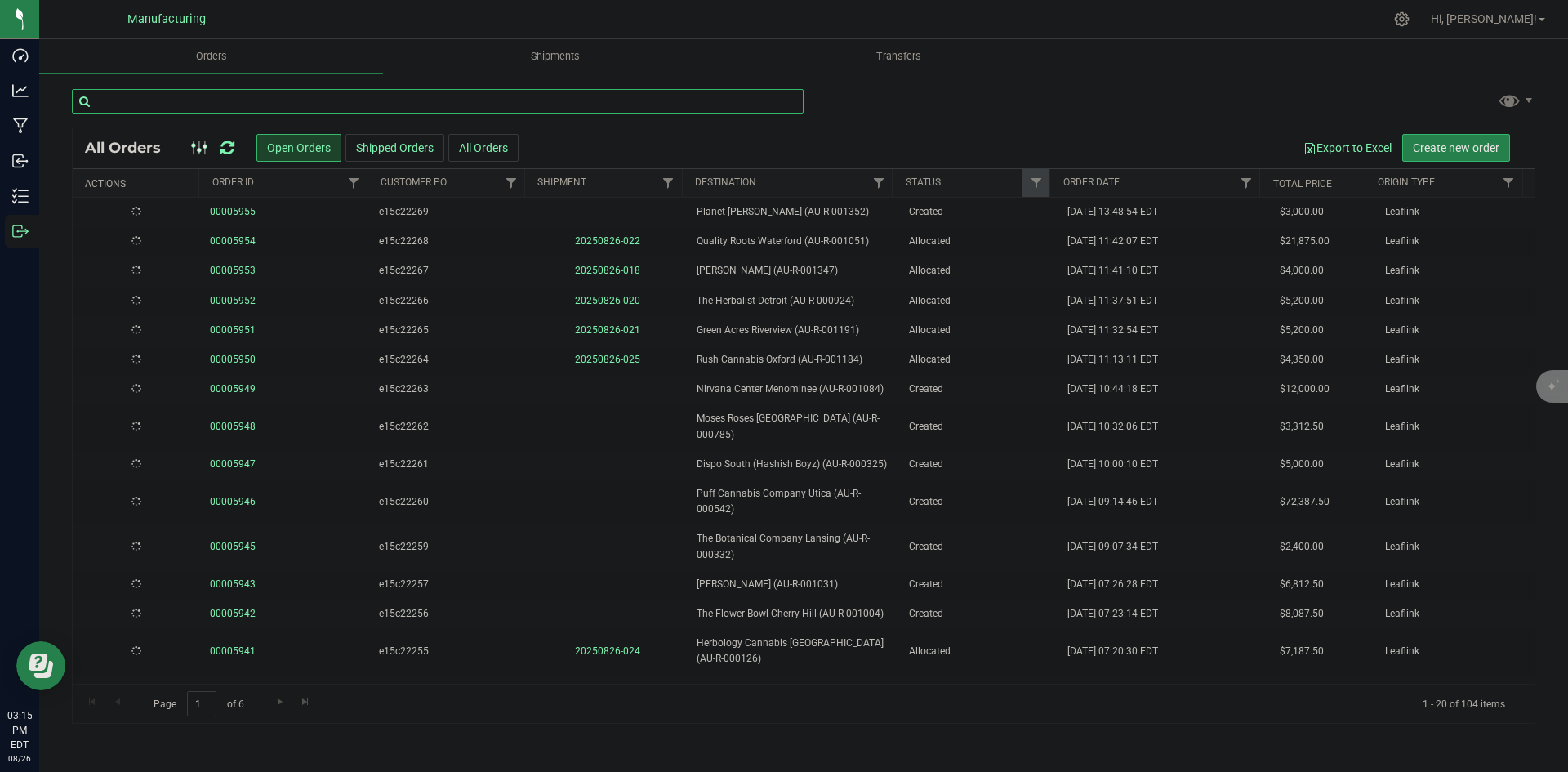
click at [503, 102] on input "text" at bounding box center [438, 102] width 732 height 25
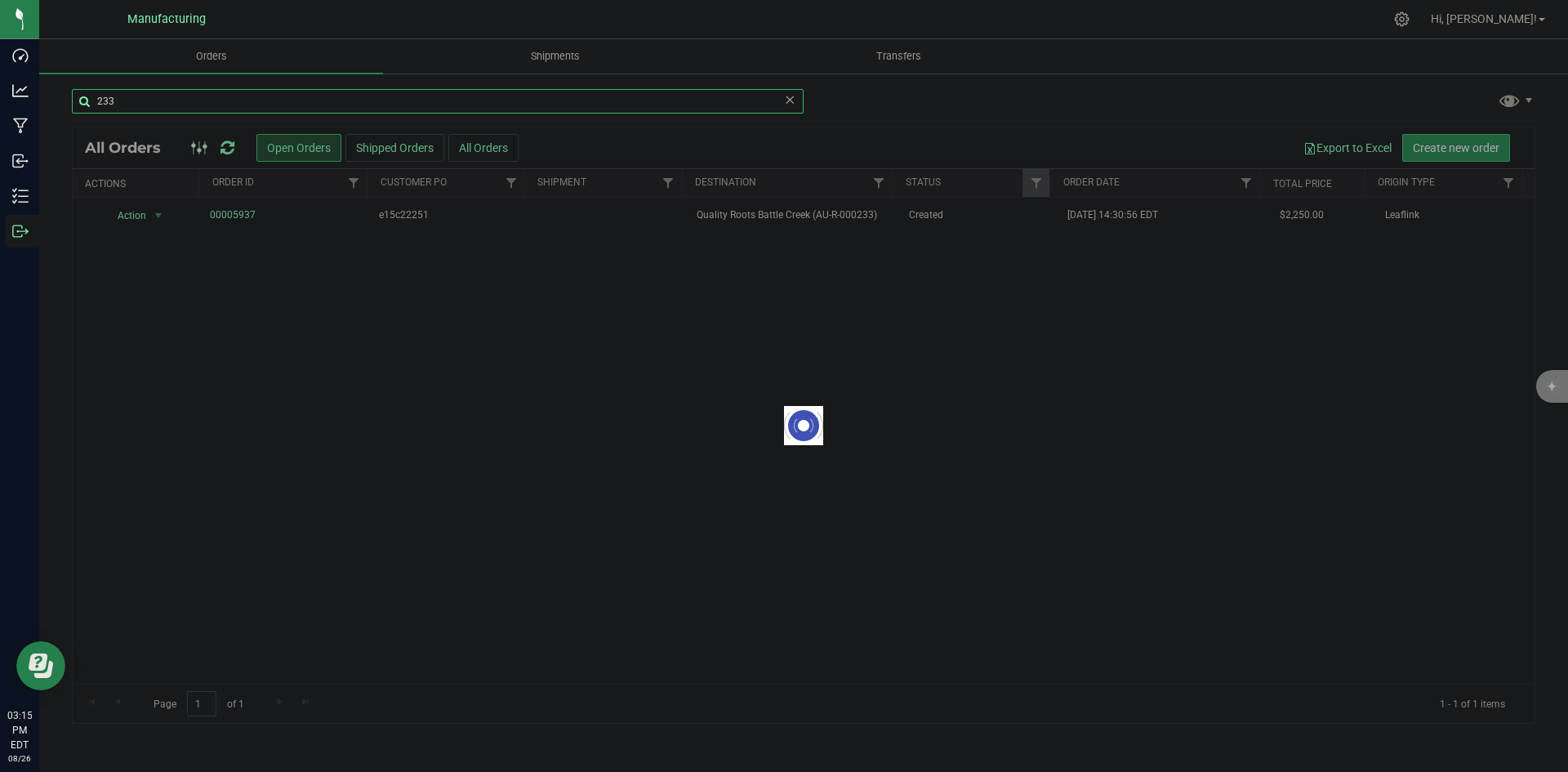
type input "233"
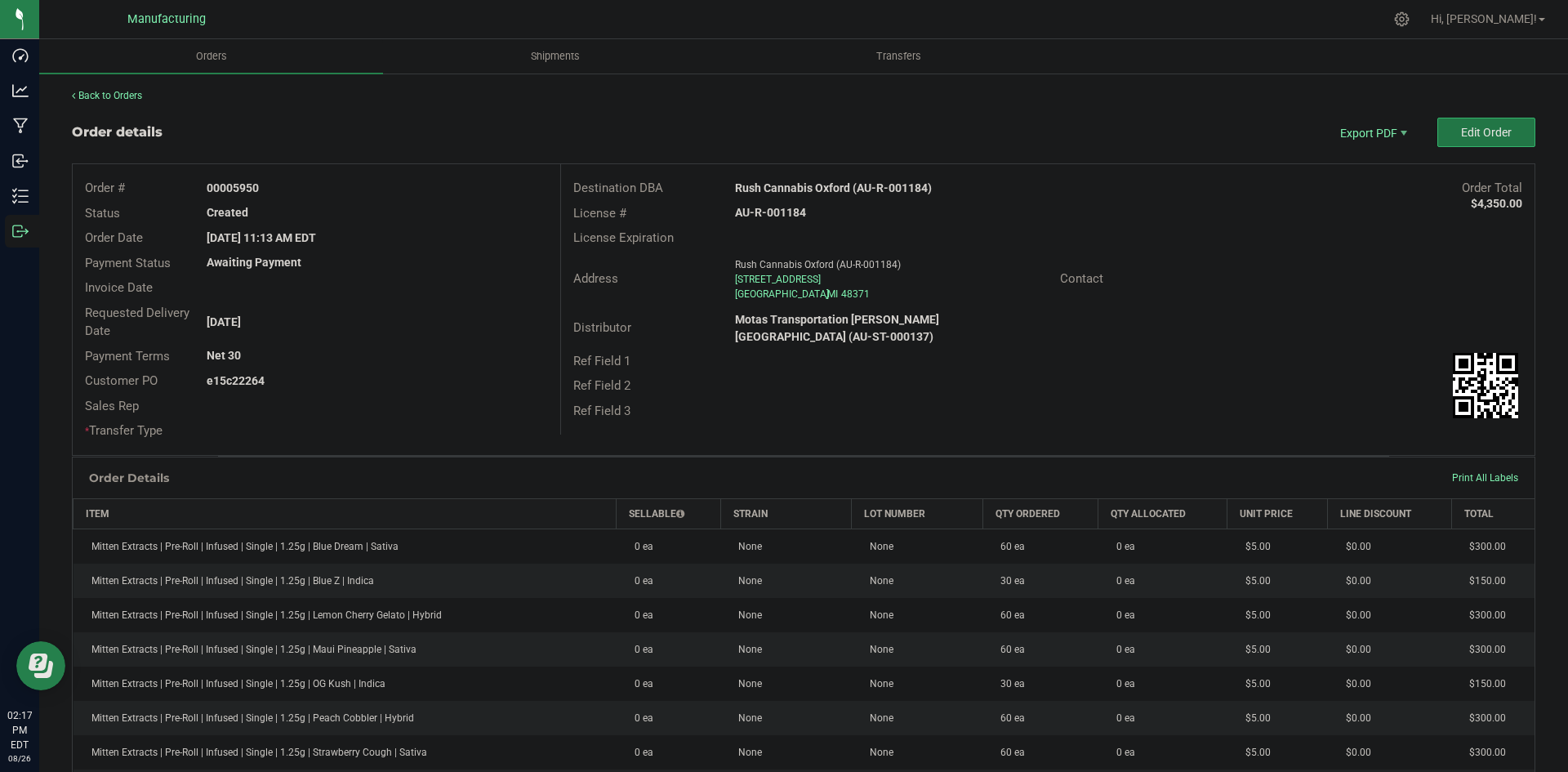
click at [1462, 121] on button "Edit Order" at bounding box center [1487, 132] width 98 height 29
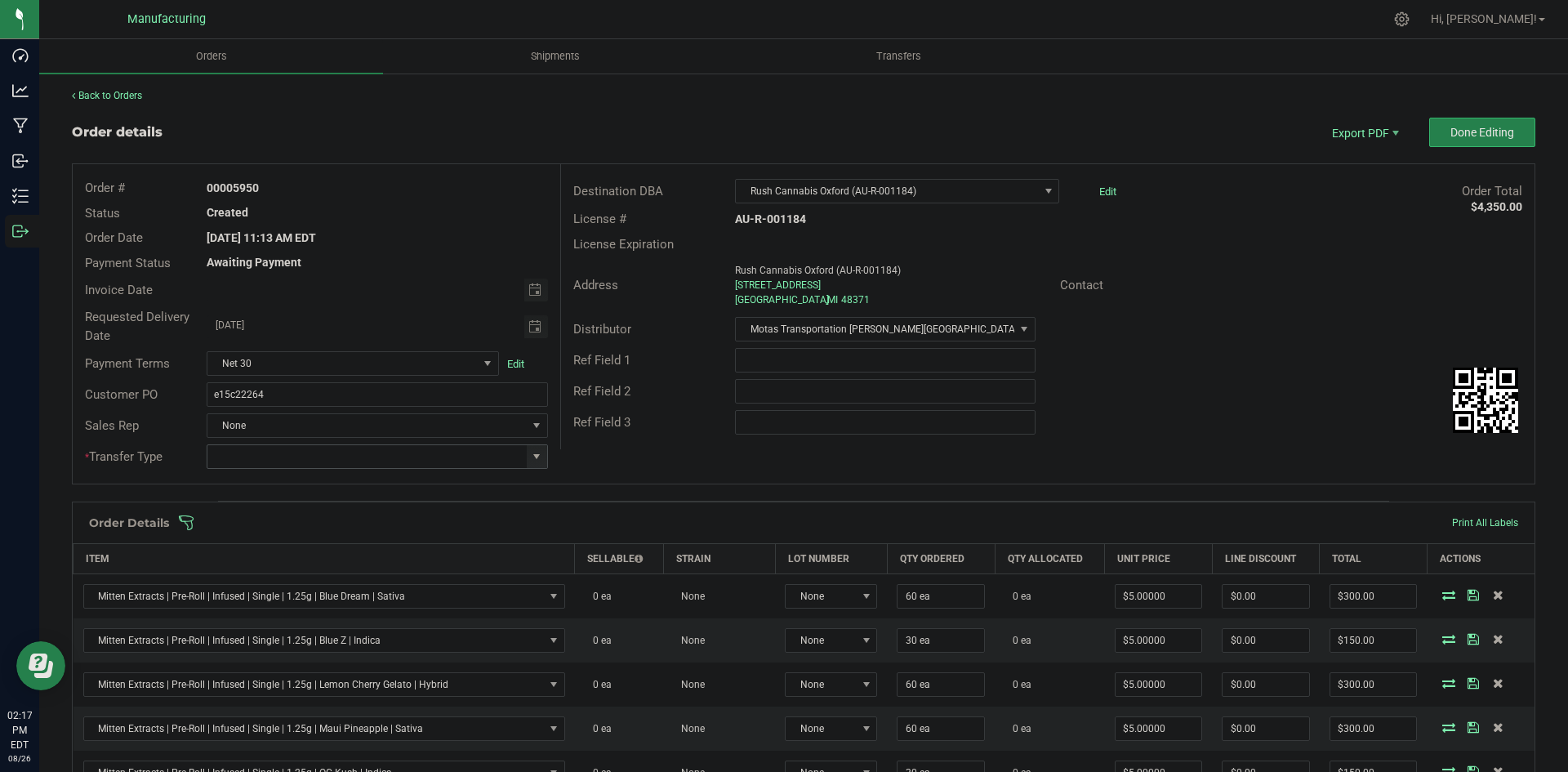
drag, startPoint x: 535, startPoint y: 450, endPoint x: 524, endPoint y: 458, distance: 13.6
click at [535, 450] on span at bounding box center [536, 456] width 13 height 13
drag, startPoint x: 262, startPoint y: 590, endPoint x: 306, endPoint y: 571, distance: 47.9
click at [263, 590] on li "Wholesale Transfer" at bounding box center [375, 594] width 337 height 28
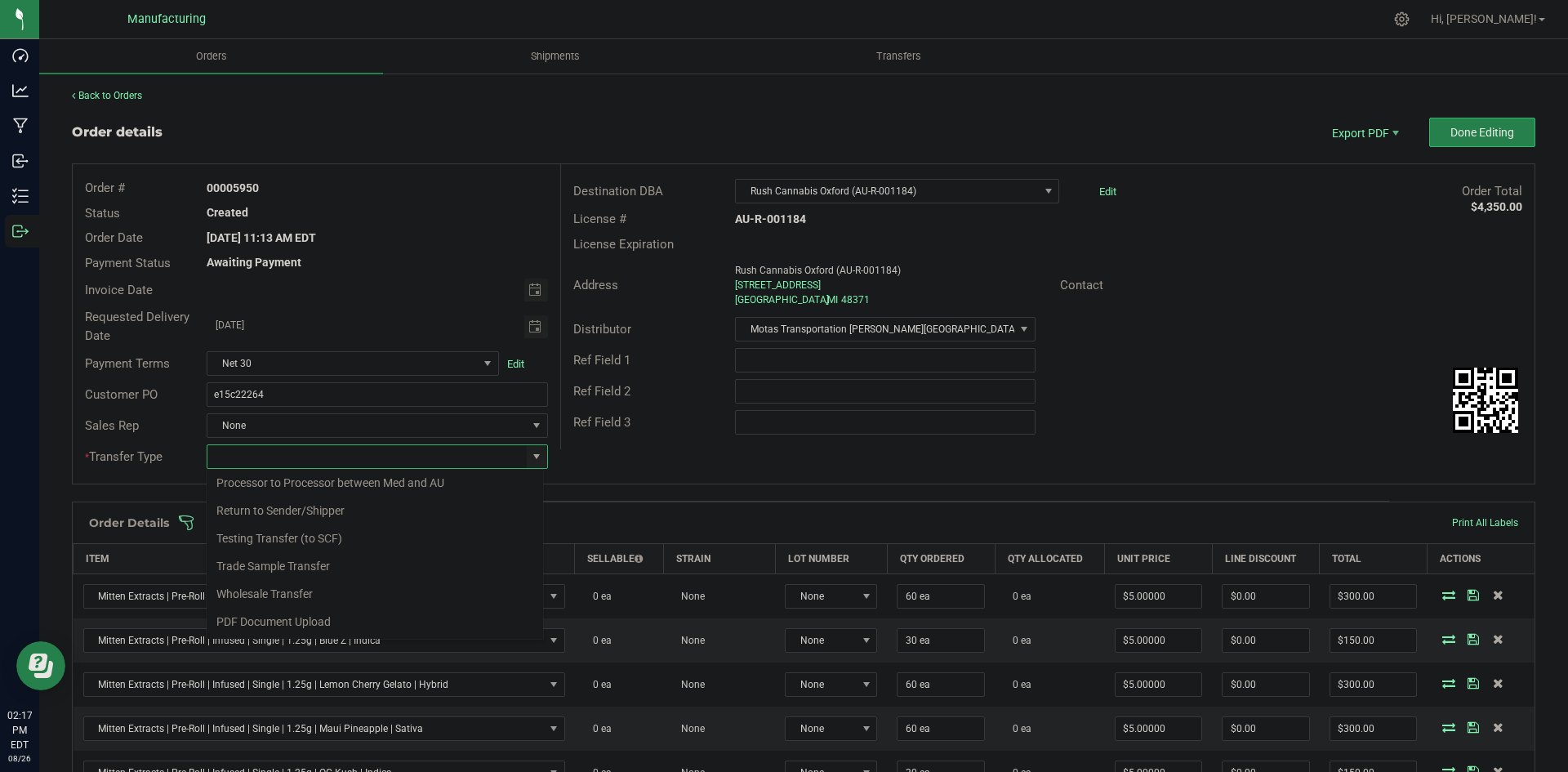
type input "Wholesale Transfer"
click at [599, 441] on div "Destination DBA Rush Cannabis [GEOGRAPHIC_DATA] (AU-R-001184) Edit Order Total …" at bounding box center [1048, 307] width 975 height 285
click at [612, 521] on span at bounding box center [910, 523] width 1464 height 16
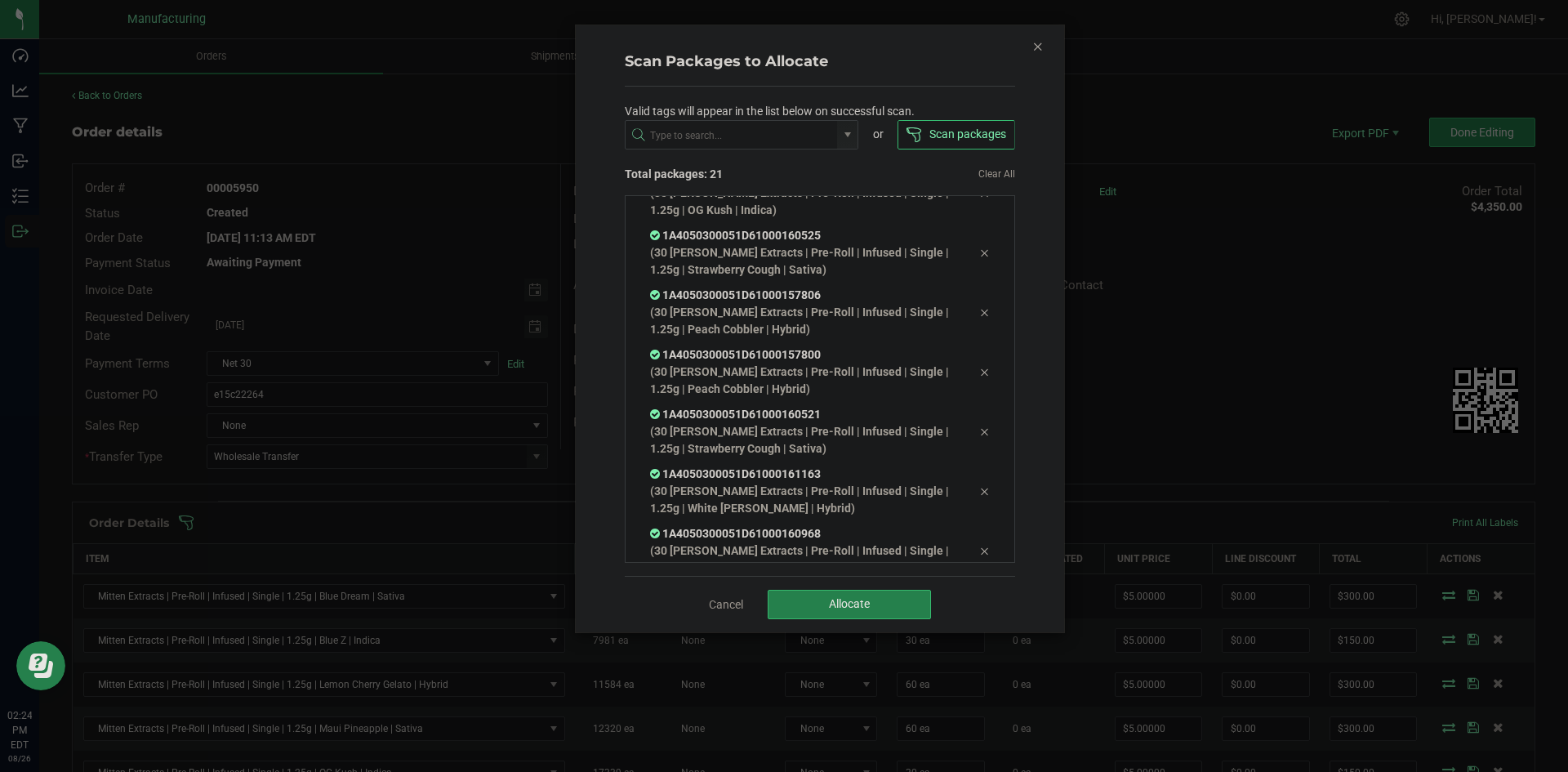
scroll to position [928, 0]
click at [867, 598] on span "Allocate" at bounding box center [850, 604] width 41 height 13
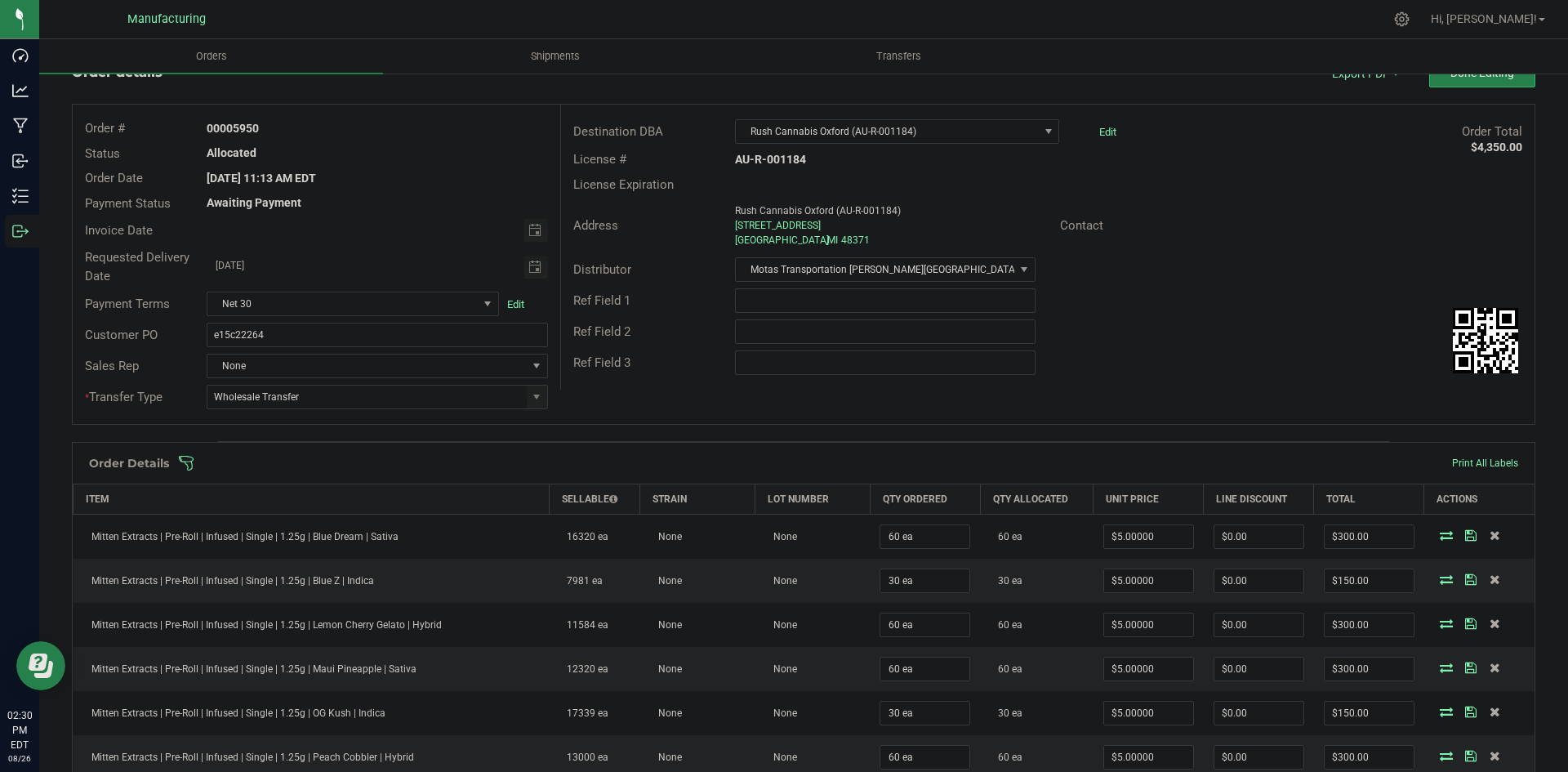
scroll to position [0, 0]
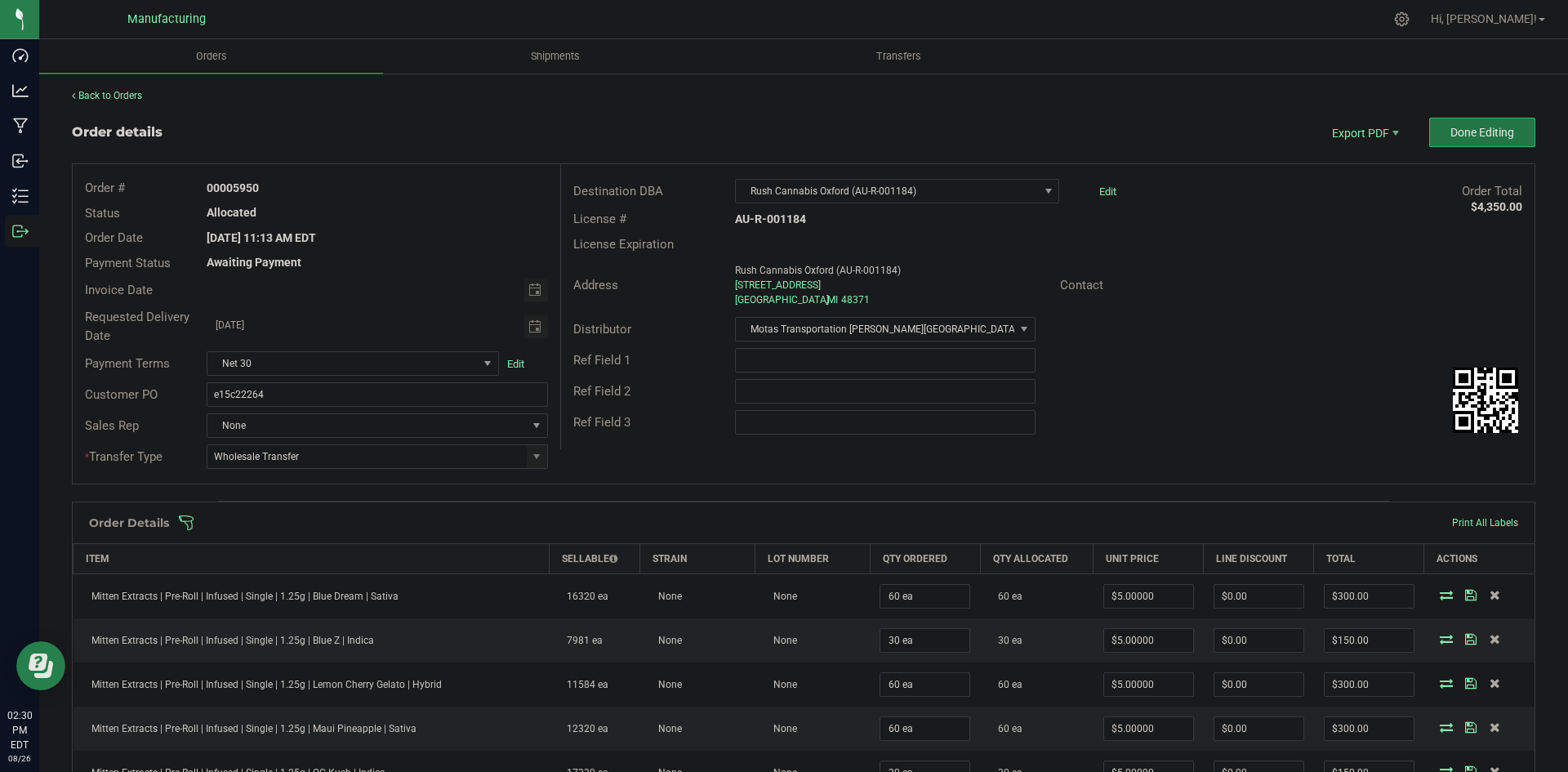
click at [1455, 143] on button "Done Editing" at bounding box center [1482, 132] width 106 height 29
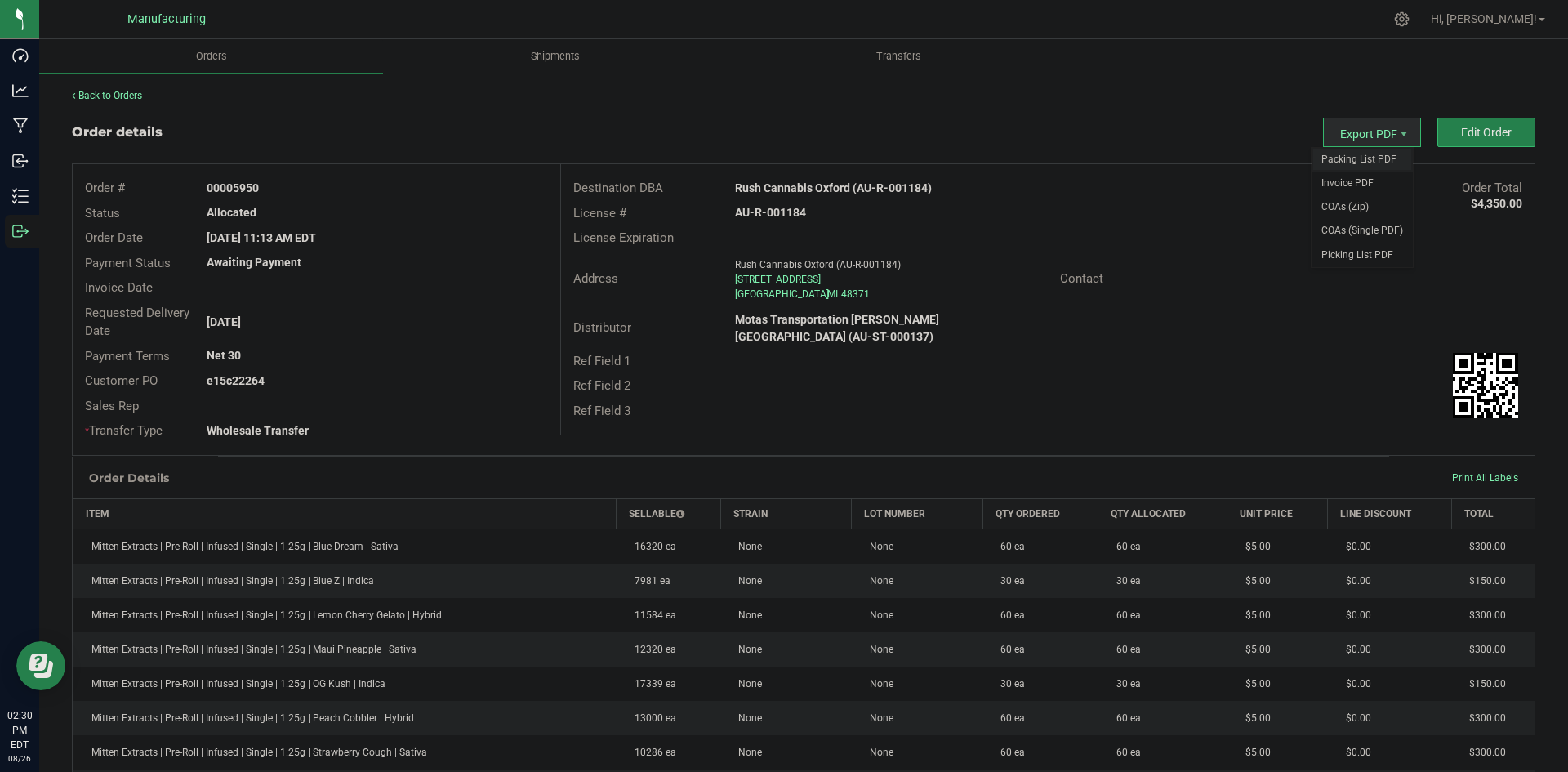
click at [1349, 155] on span "Packing List PDF" at bounding box center [1363, 160] width 102 height 24
click at [821, 183] on strong "Rush Cannabis Oxford (AU-R-001184)" at bounding box center [833, 188] width 197 height 13
click at [823, 183] on strong "Rush Cannabis Oxford (AU-R-001184)" at bounding box center [833, 188] width 197 height 13
click at [833, 187] on strong "Rush Cannabis Oxford (AU-R-001184)" at bounding box center [833, 188] width 197 height 13
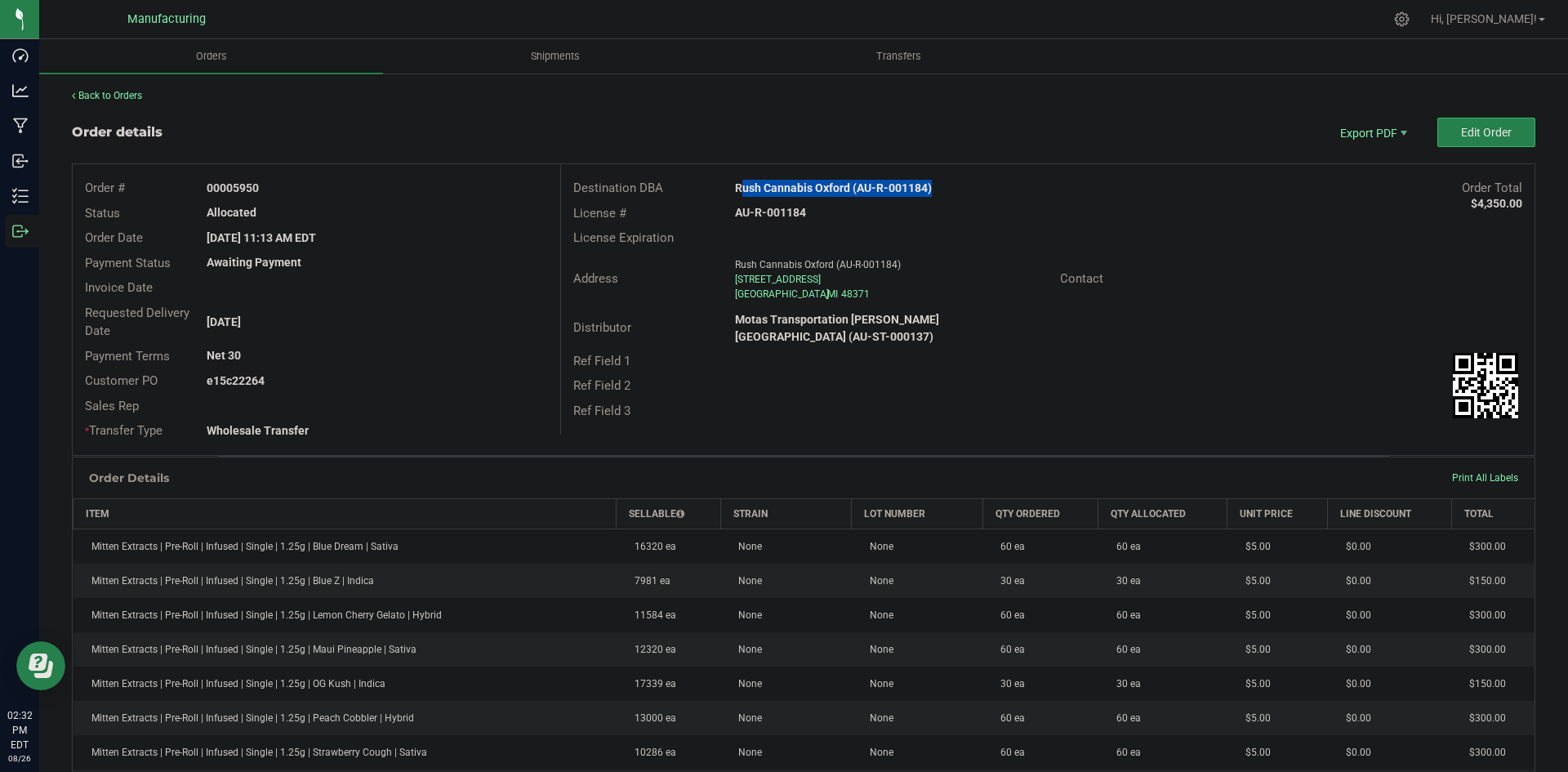
click at [833, 187] on strong "Rush Cannabis Oxford (AU-R-001184)" at bounding box center [833, 188] width 197 height 13
click at [774, 211] on strong "AU-R-001184" at bounding box center [771, 212] width 71 height 13
copy strong "AU-R-001184"
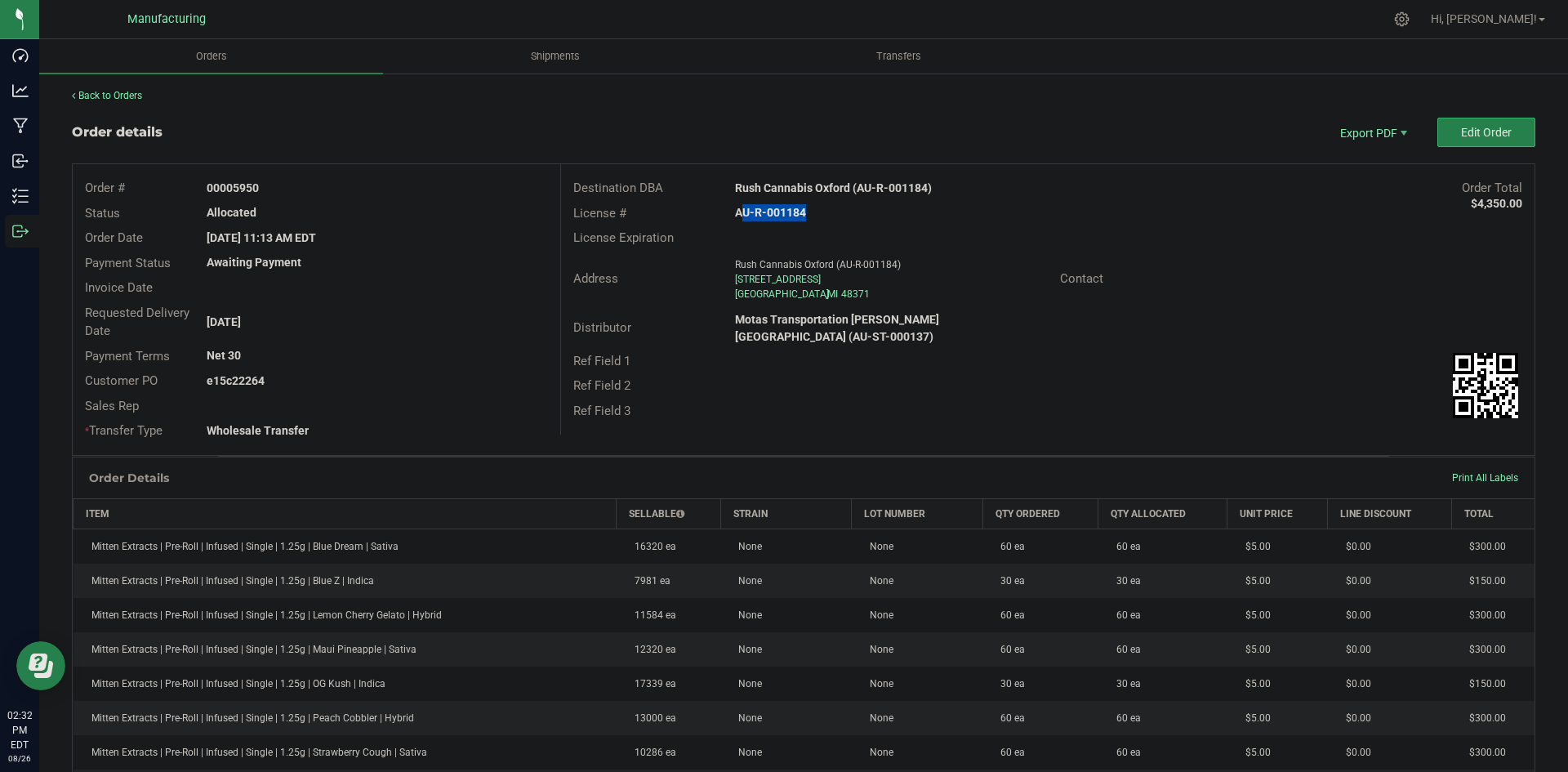
drag, startPoint x: 233, startPoint y: 184, endPoint x: 381, endPoint y: 183, distance: 148.0
click at [372, 182] on div "00005950" at bounding box center [377, 188] width 365 height 17
copy strong "5950"
drag, startPoint x: 231, startPoint y: 379, endPoint x: 421, endPoint y: 381, distance: 190.0
click at [352, 379] on div "e15c22264" at bounding box center [377, 381] width 365 height 17
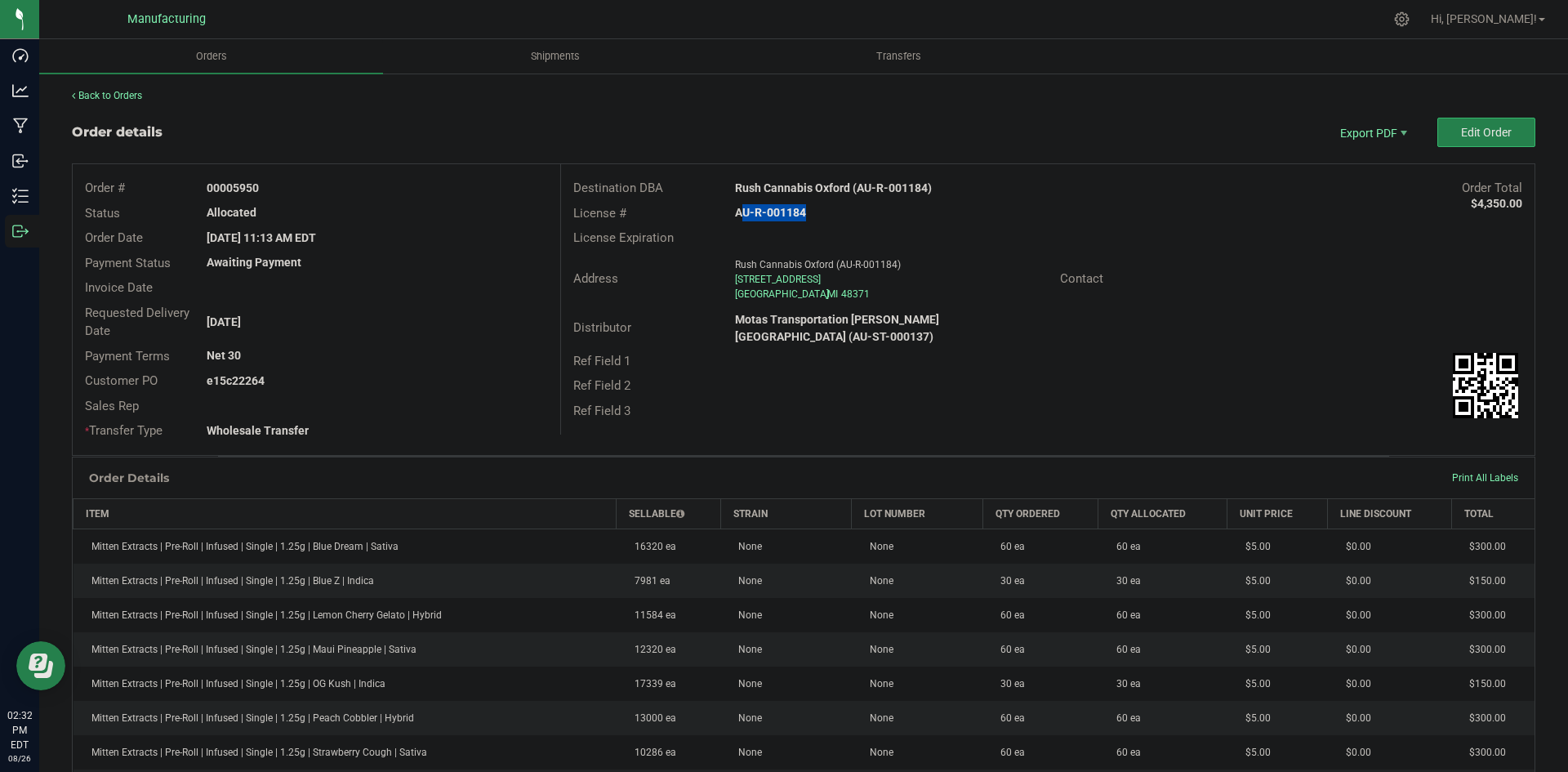
copy strong "22264"
click at [1202, 415] on div "Destination DBA Star [PERSON_NAME] LLC (AU-R-001341) Order Total $3,900.00 Lice…" at bounding box center [1048, 299] width 975 height 270
click at [1450, 119] on button "Edit Order" at bounding box center [1487, 132] width 98 height 29
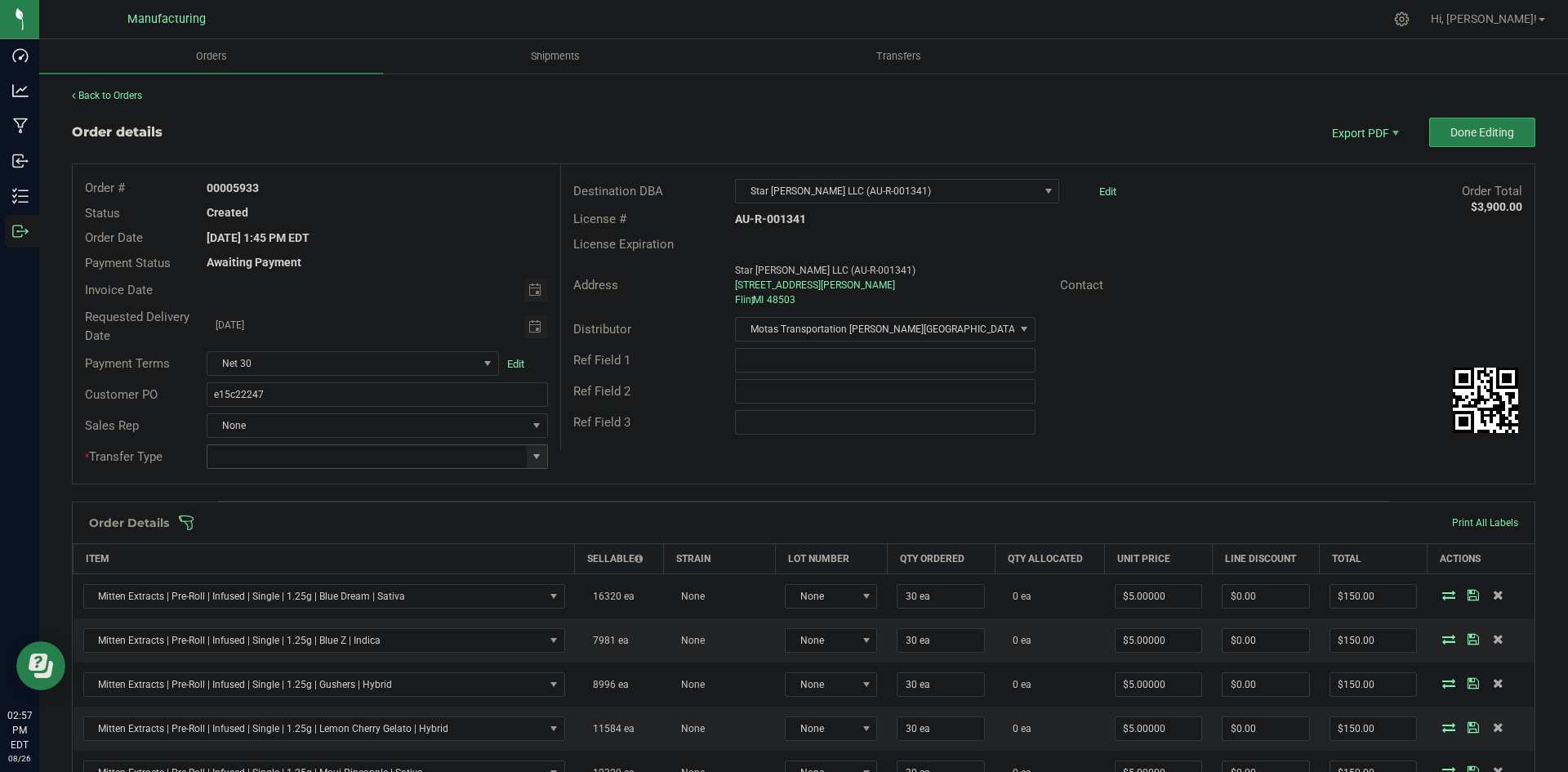
click at [537, 454] on span at bounding box center [536, 456] width 13 height 13
click at [271, 595] on li "Wholesale Transfer" at bounding box center [375, 594] width 337 height 28
type input "Wholesale Transfer"
click at [599, 477] on div "Order # 00005933 Status Created Order Date [DATE] 1:45 PM EDT Payment Status Aw…" at bounding box center [804, 324] width 1462 height 320
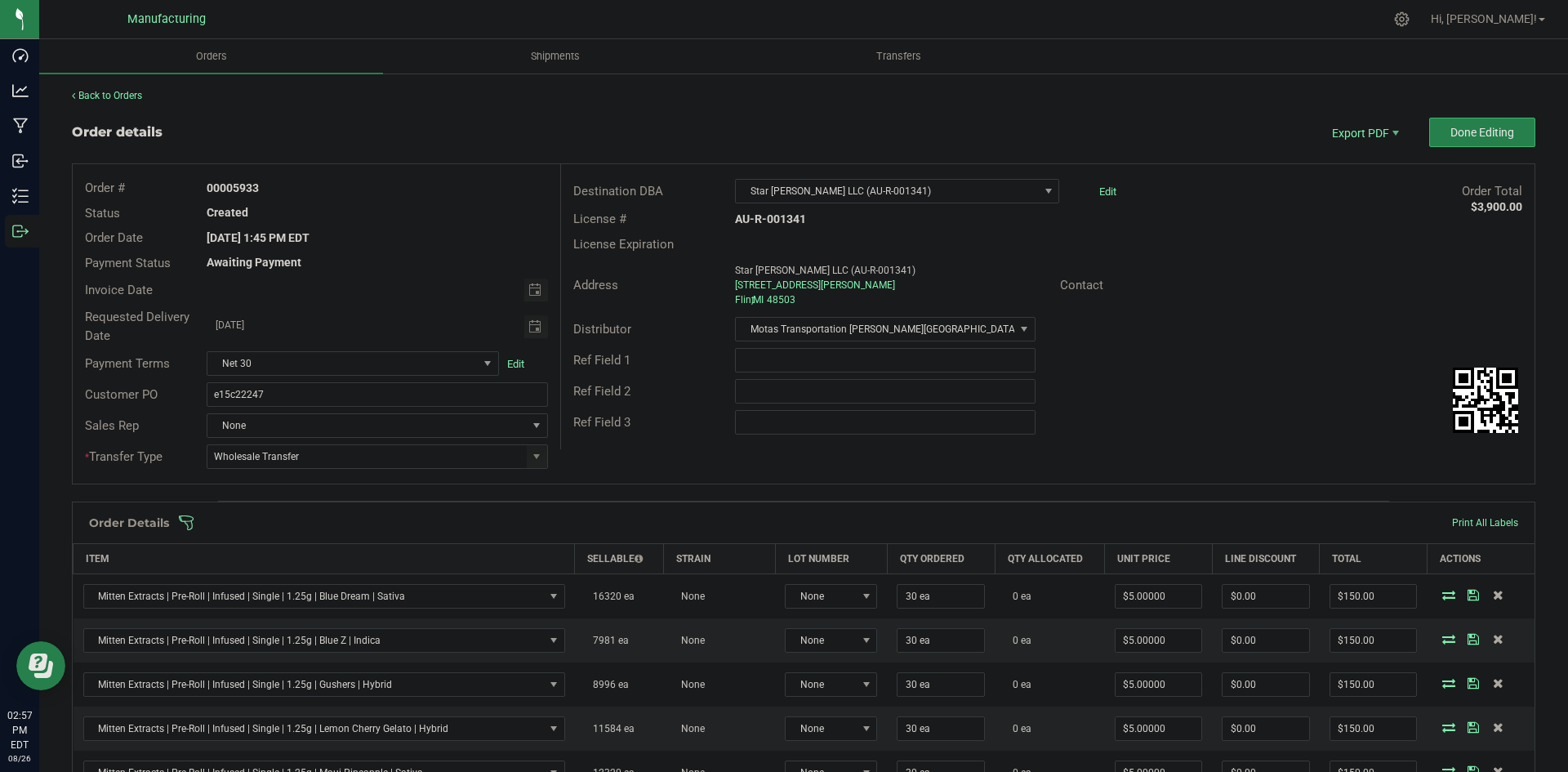
click at [598, 523] on span at bounding box center [910, 523] width 1464 height 16
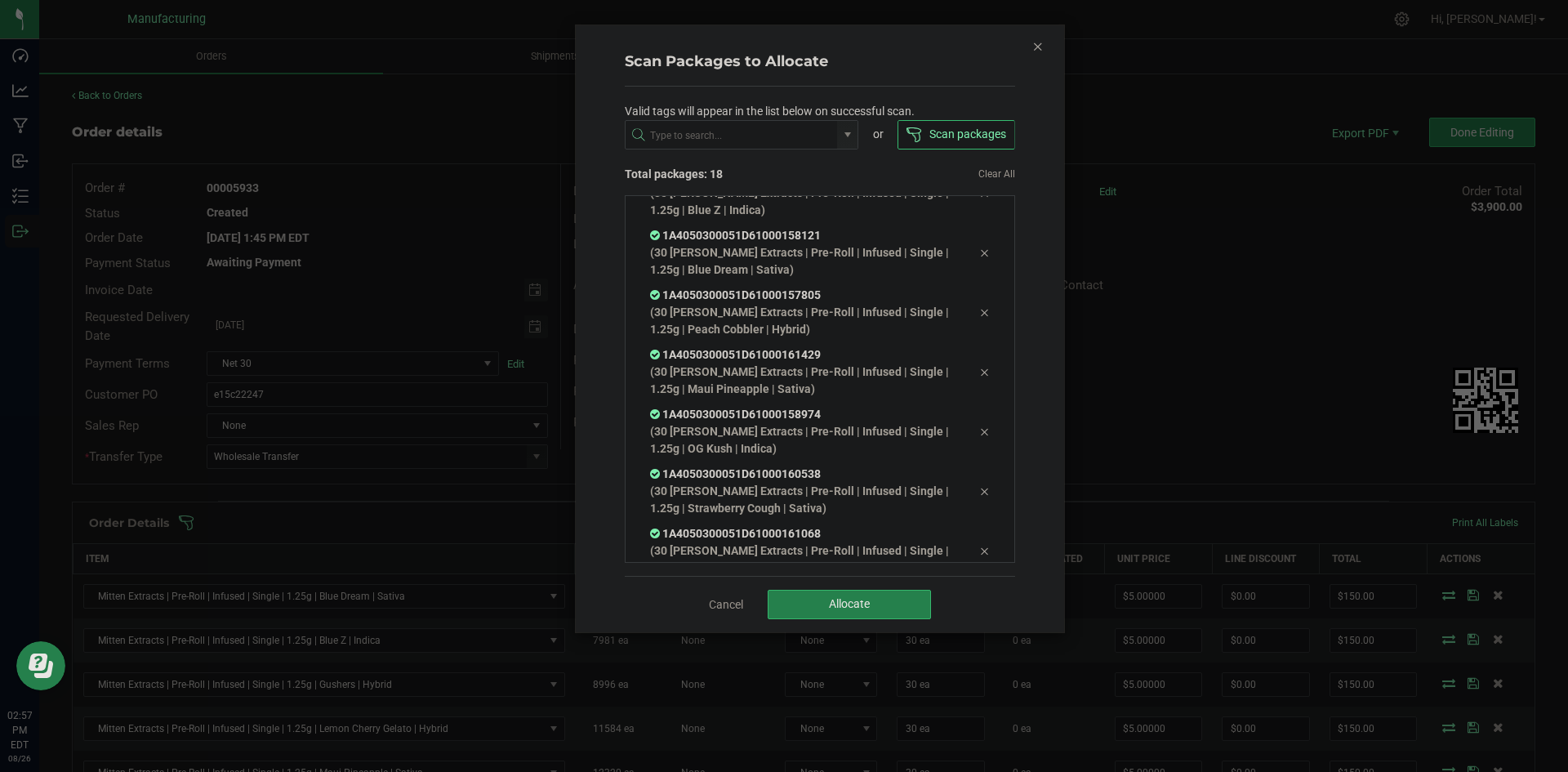
scroll to position [689, 0]
click at [830, 610] on span "Allocate" at bounding box center [850, 604] width 41 height 13
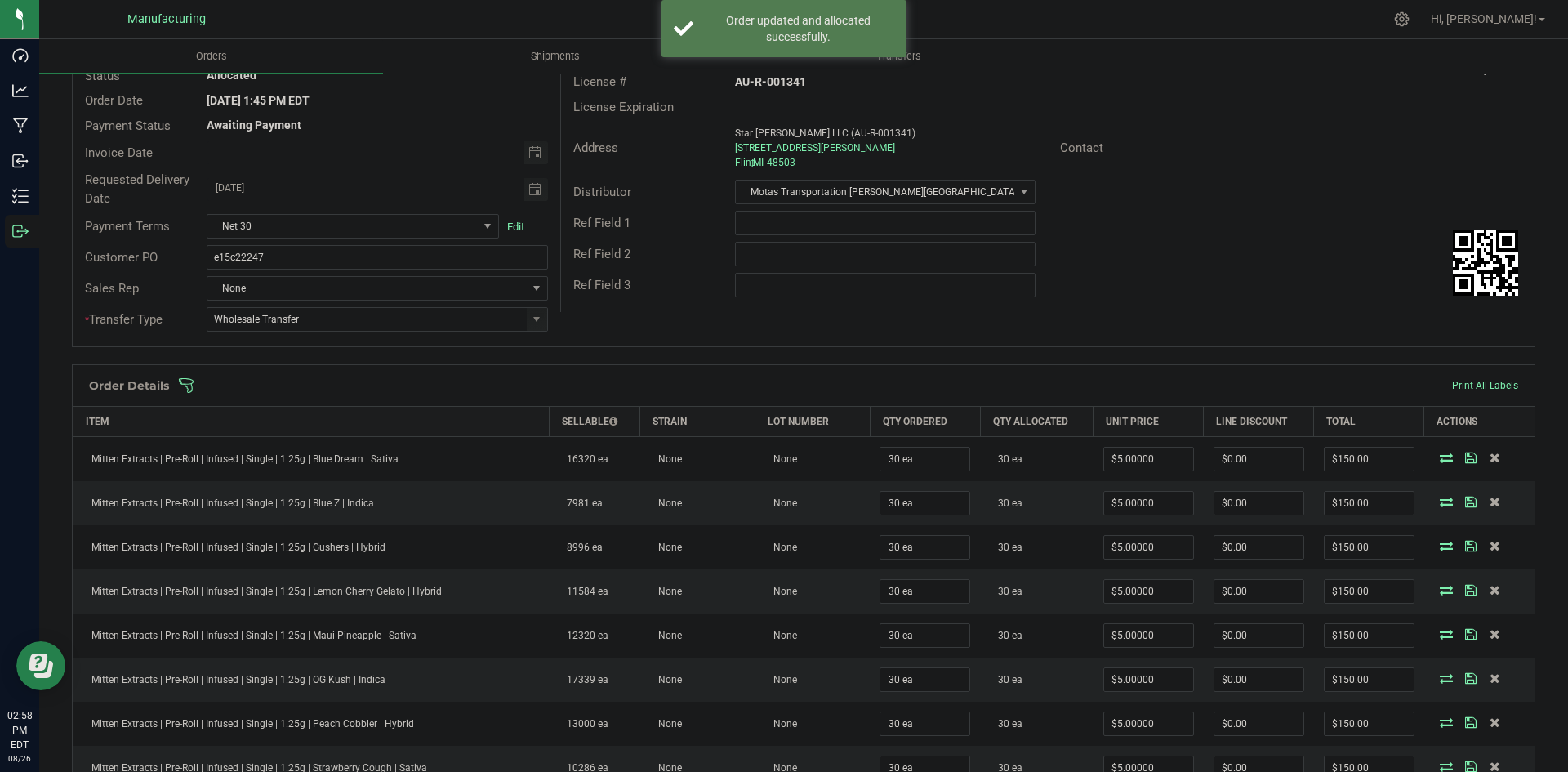
scroll to position [0, 0]
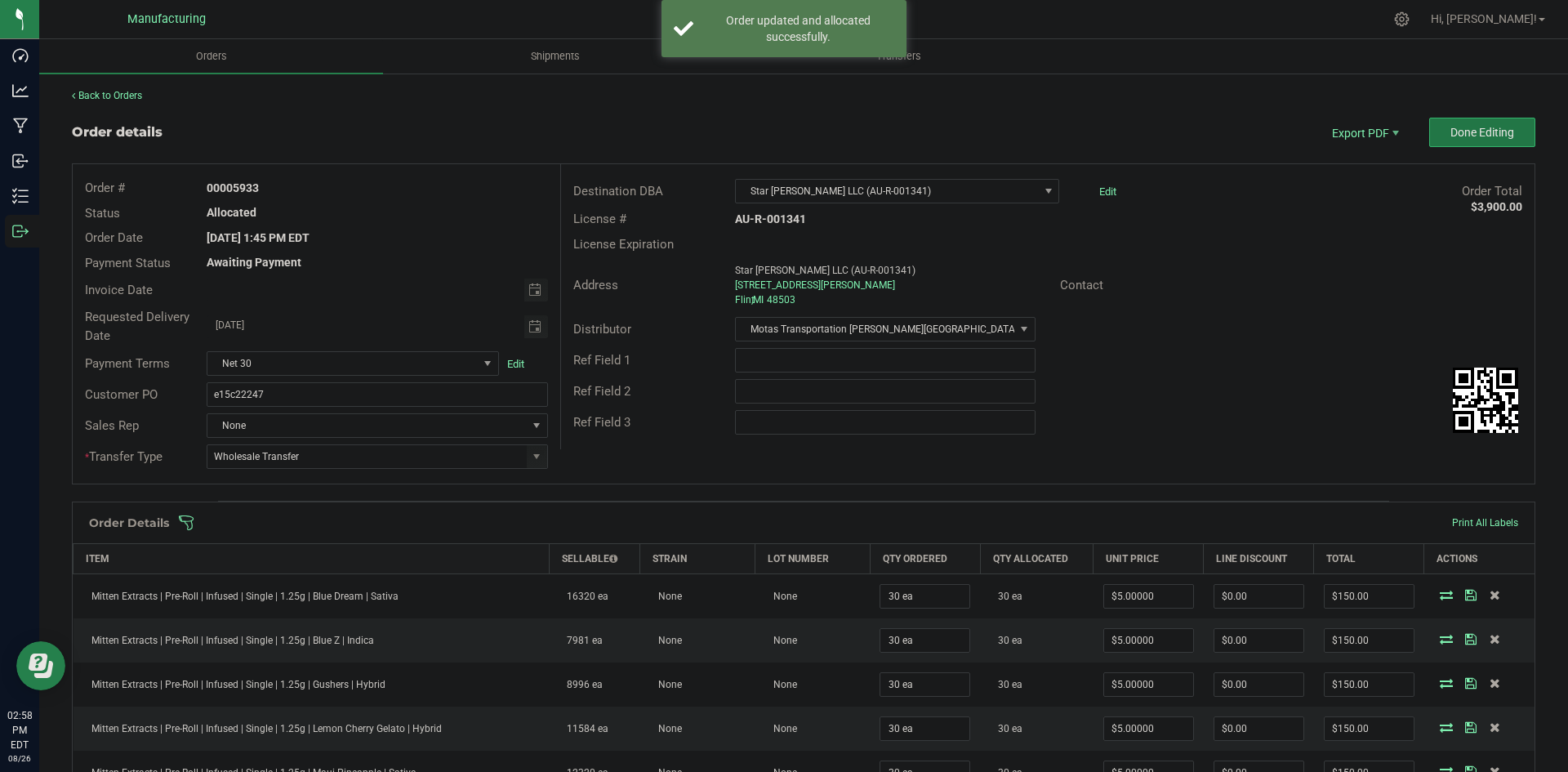
click at [1461, 143] on button "Done Editing" at bounding box center [1482, 132] width 106 height 29
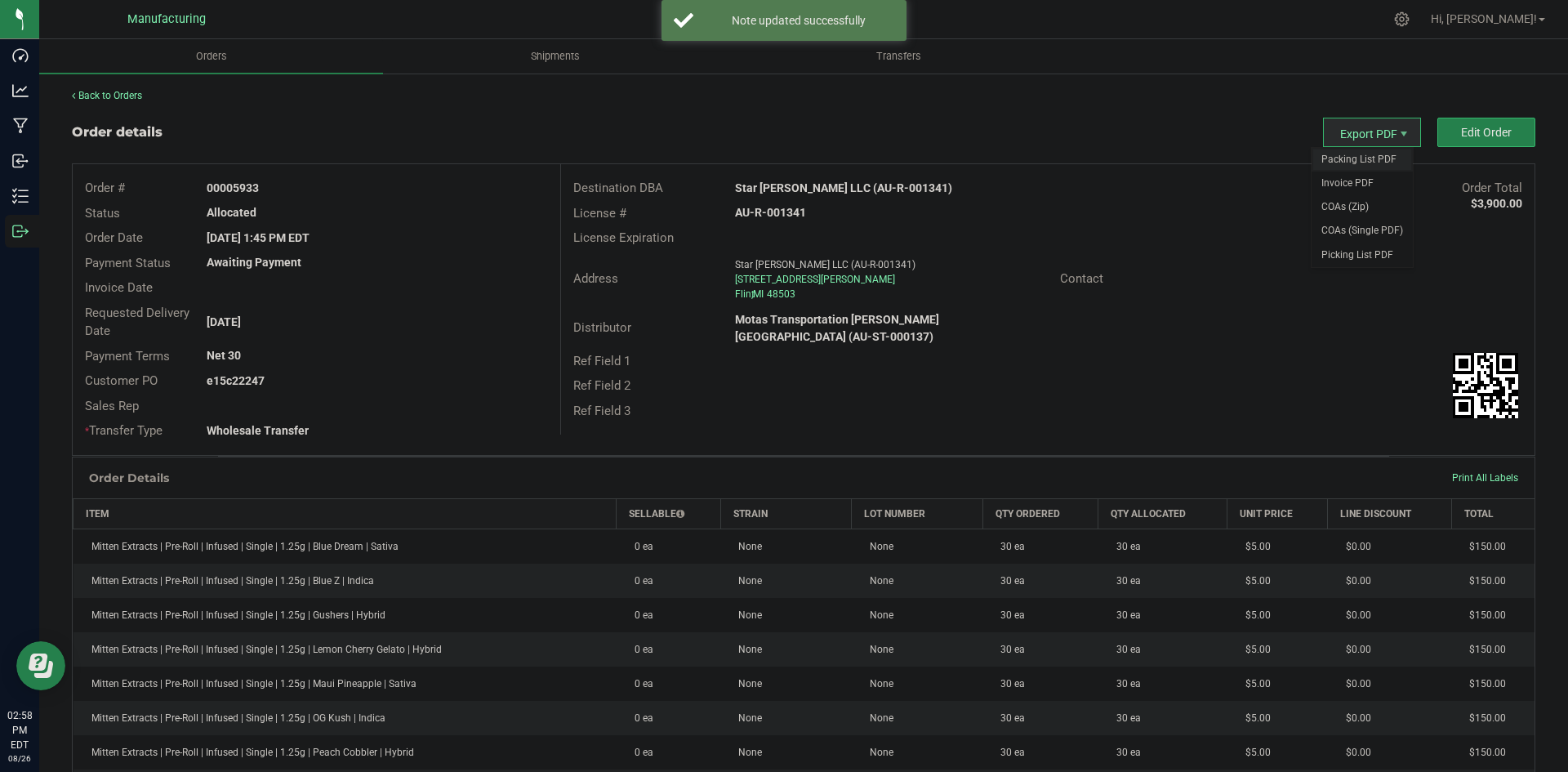
click at [1347, 165] on span "Packing List PDF" at bounding box center [1363, 160] width 102 height 24
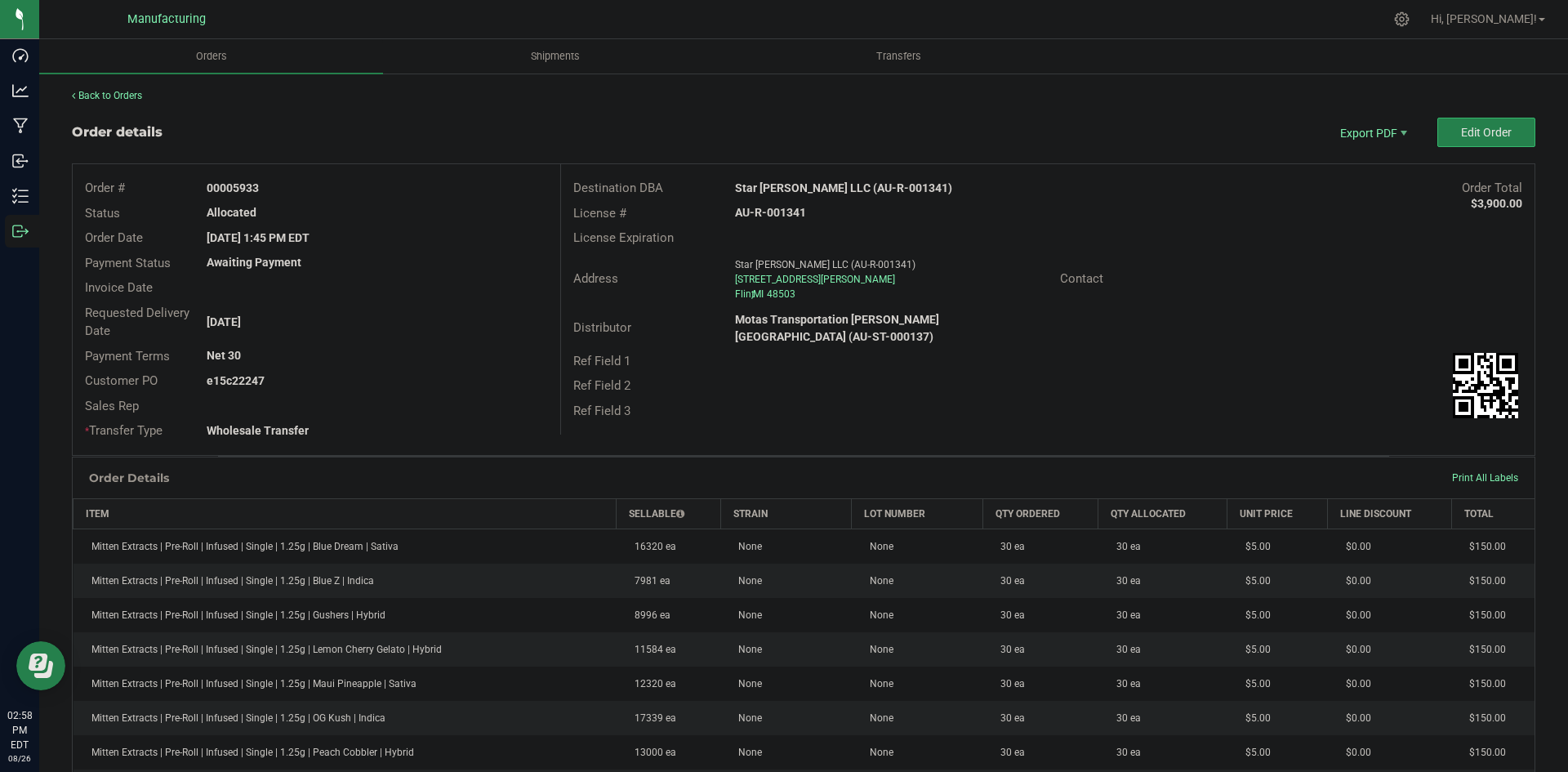
click at [816, 188] on strong "Star [PERSON_NAME] LLC (AU-R-001341)" at bounding box center [844, 188] width 217 height 13
copy strong "Star [PERSON_NAME] LLC (AU-R-001341)"
click at [776, 208] on strong "AU-R-001341" at bounding box center [771, 212] width 71 height 13
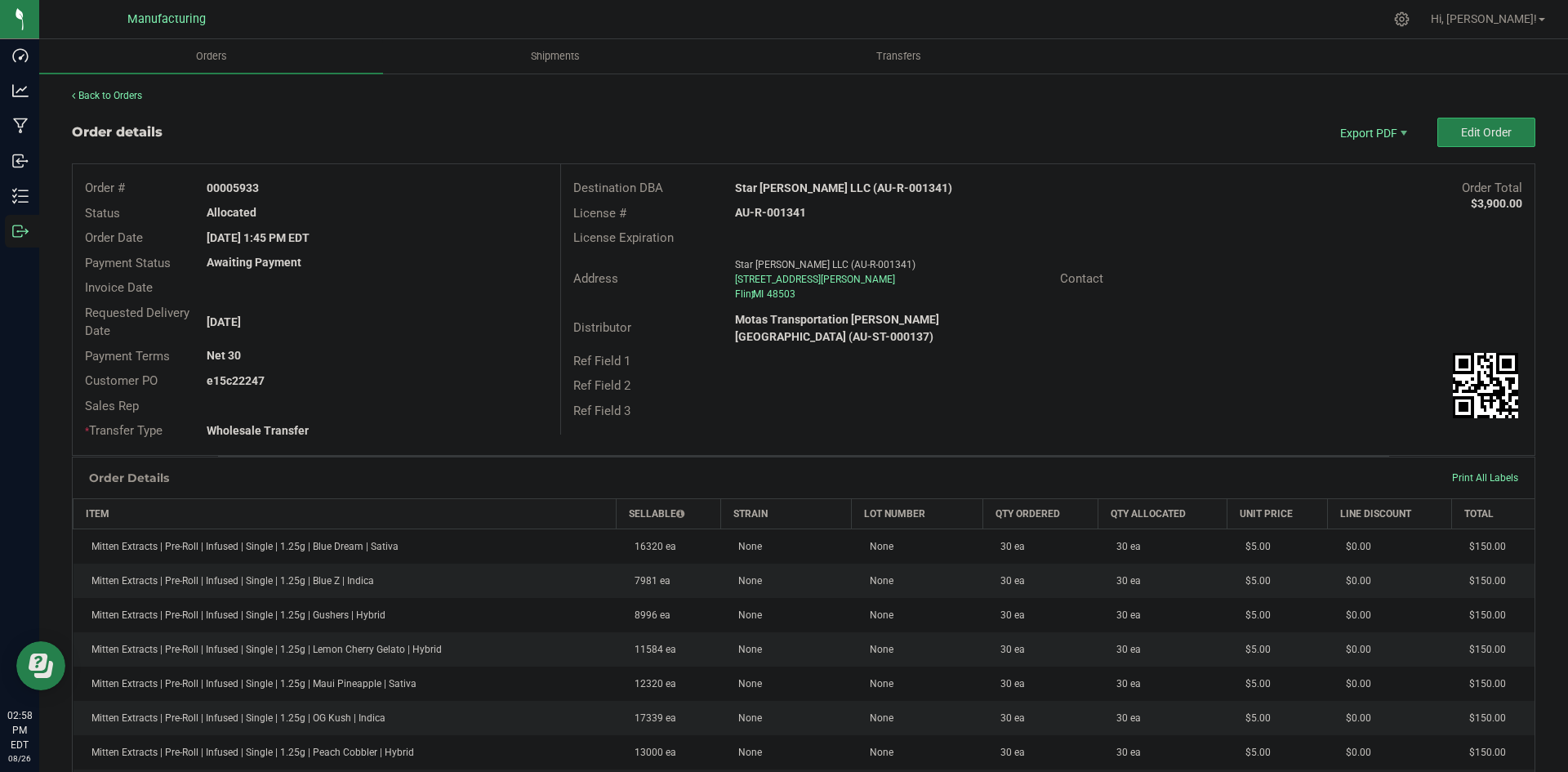
click at [776, 208] on strong "AU-R-001341" at bounding box center [771, 212] width 71 height 13
copy strong "AU-R-001341"
drag, startPoint x: 233, startPoint y: 182, endPoint x: 399, endPoint y: 182, distance: 166.0
click at [379, 180] on div "00005933" at bounding box center [377, 188] width 365 height 17
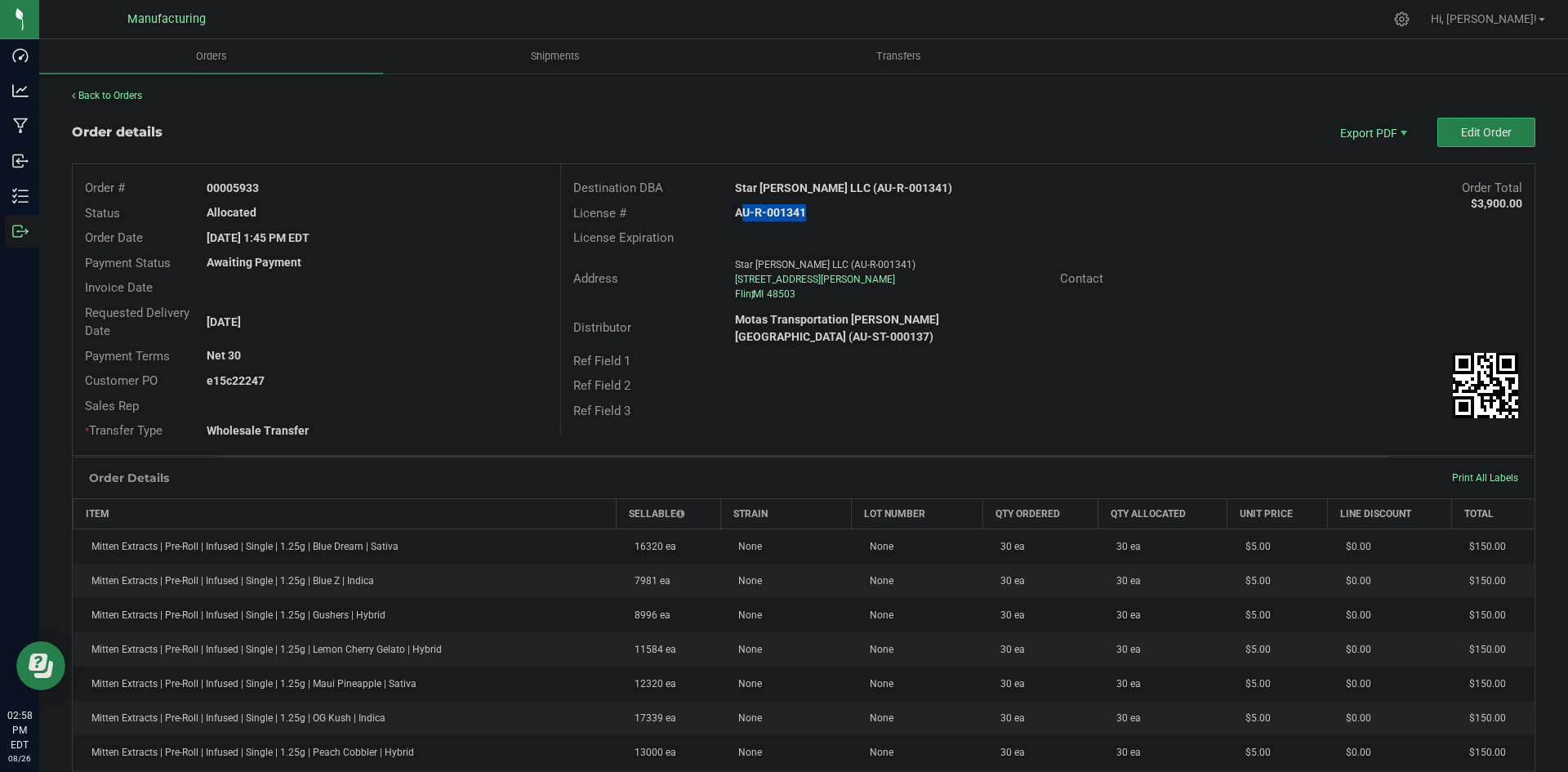
copy strong "5933"
drag, startPoint x: 249, startPoint y: 376, endPoint x: 370, endPoint y: 375, distance: 121.0
click at [357, 375] on div "e15c22247" at bounding box center [377, 381] width 365 height 17
copy strong "22247"
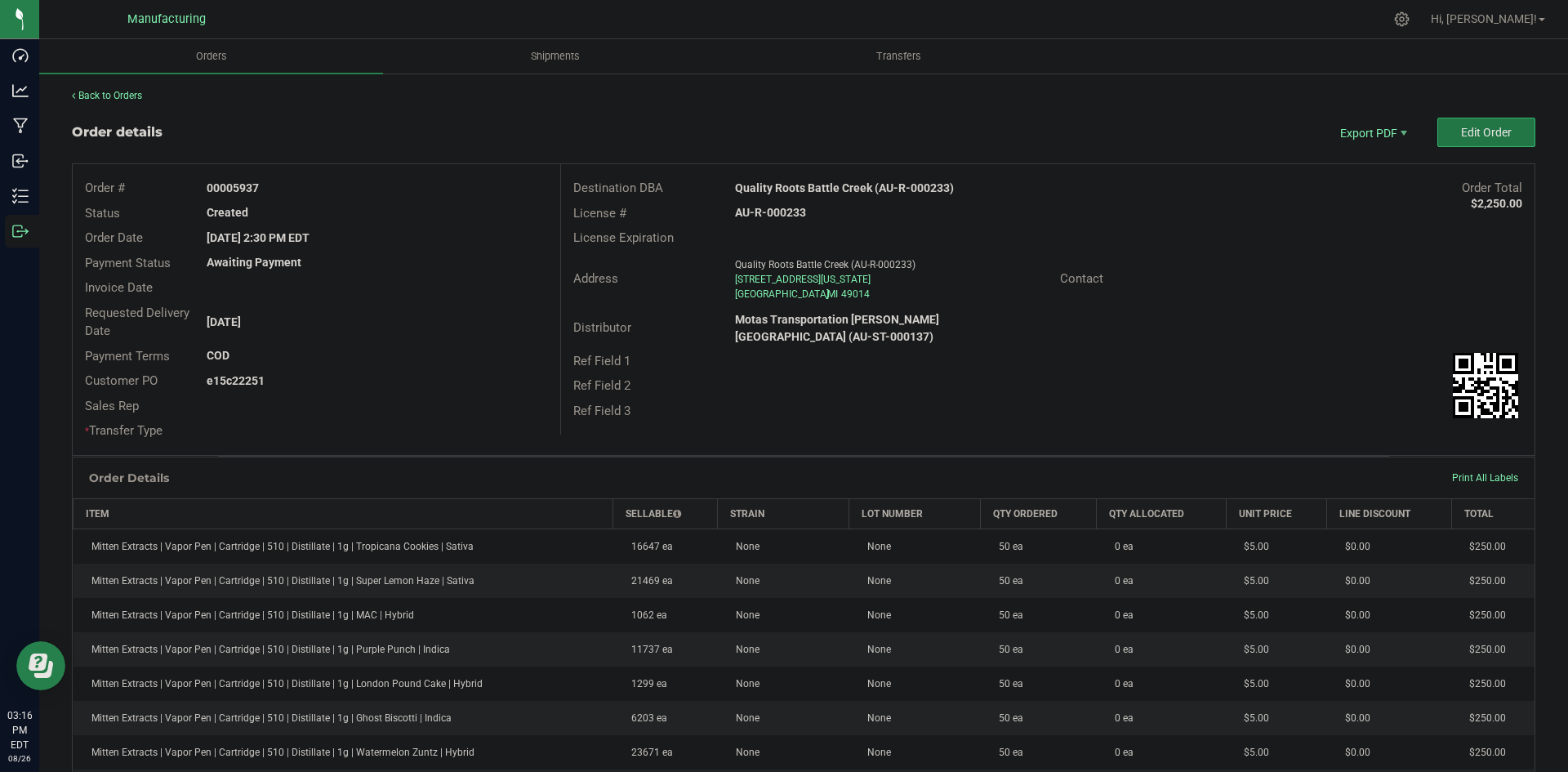
click at [1467, 143] on button "Edit Order" at bounding box center [1487, 132] width 98 height 29
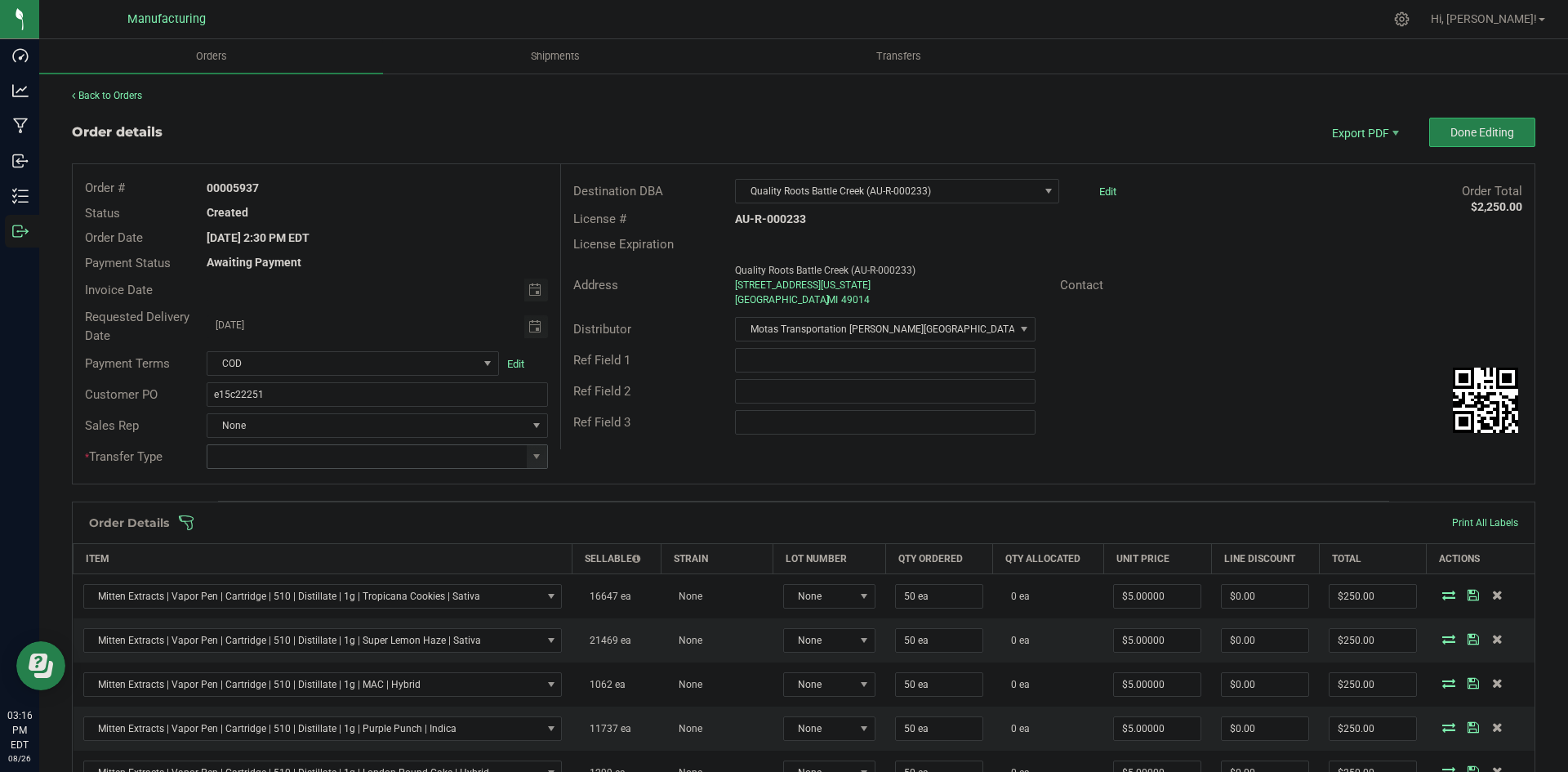
click at [519, 454] on input at bounding box center [367, 457] width 319 height 23
click at [533, 459] on span at bounding box center [536, 456] width 13 height 13
click at [279, 592] on li "Wholesale Transfer" at bounding box center [375, 594] width 337 height 28
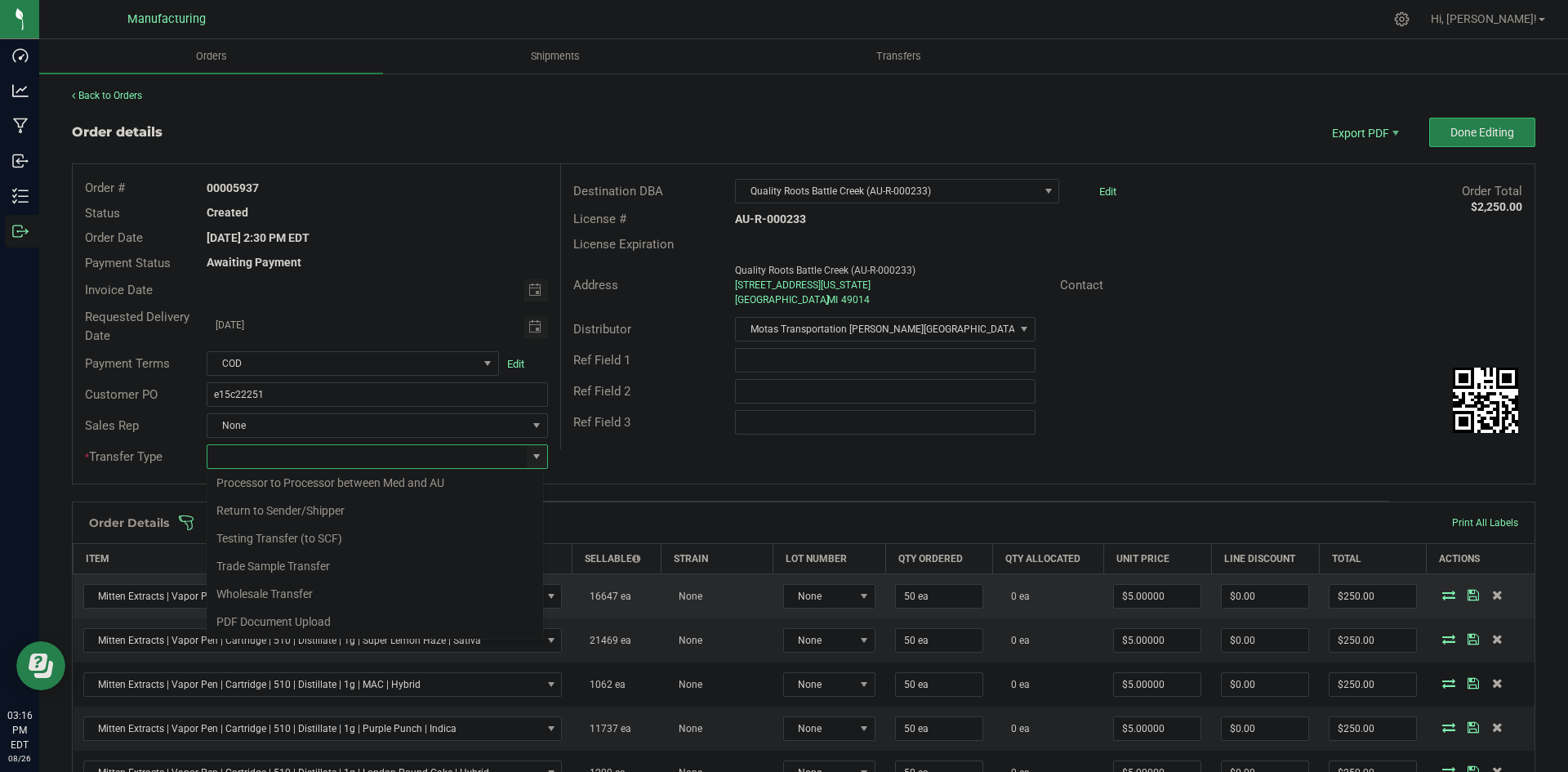
type input "Wholesale Transfer"
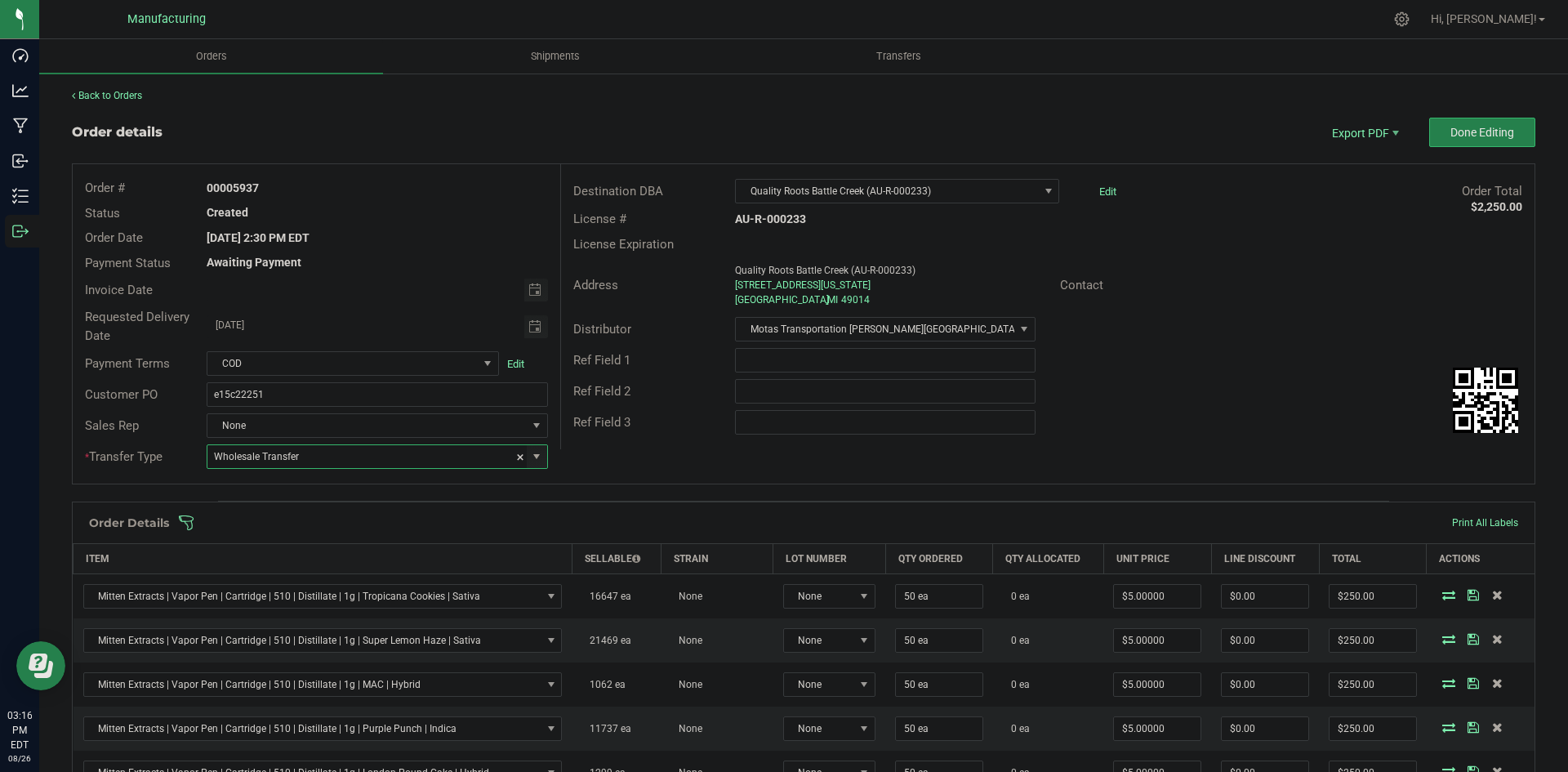
click at [632, 462] on div "Order # 00005937 Status Created Order Date [DATE] 2:30 PM EDT Payment Status Aw…" at bounding box center [804, 324] width 1462 height 320
click at [594, 512] on div "Order Details Print All Labels" at bounding box center [804, 523] width 1462 height 41
click at [592, 516] on span at bounding box center [910, 523] width 1464 height 16
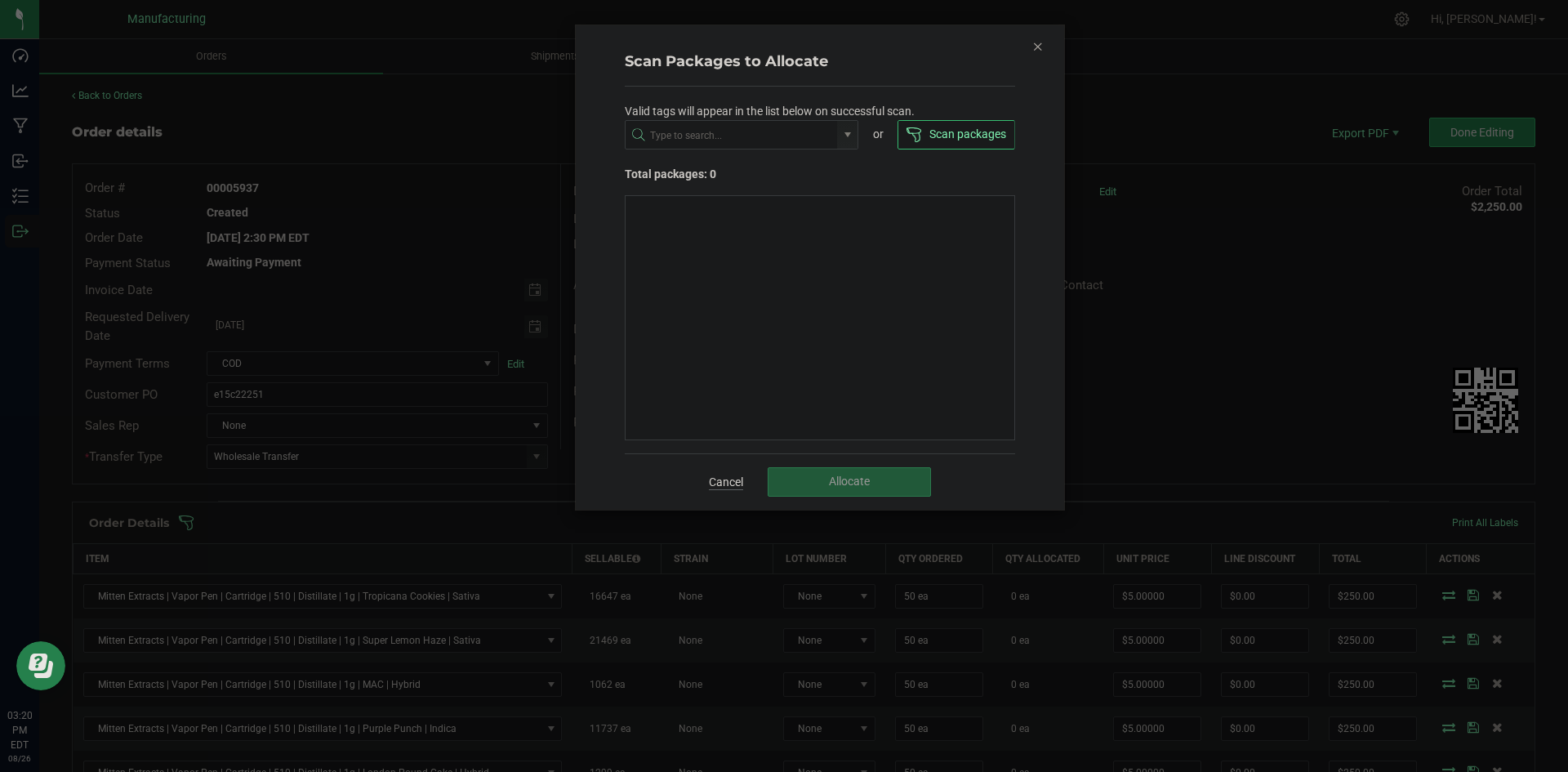
click at [726, 480] on link "Cancel" at bounding box center [726, 482] width 35 height 16
